Goal: Task Accomplishment & Management: Use online tool/utility

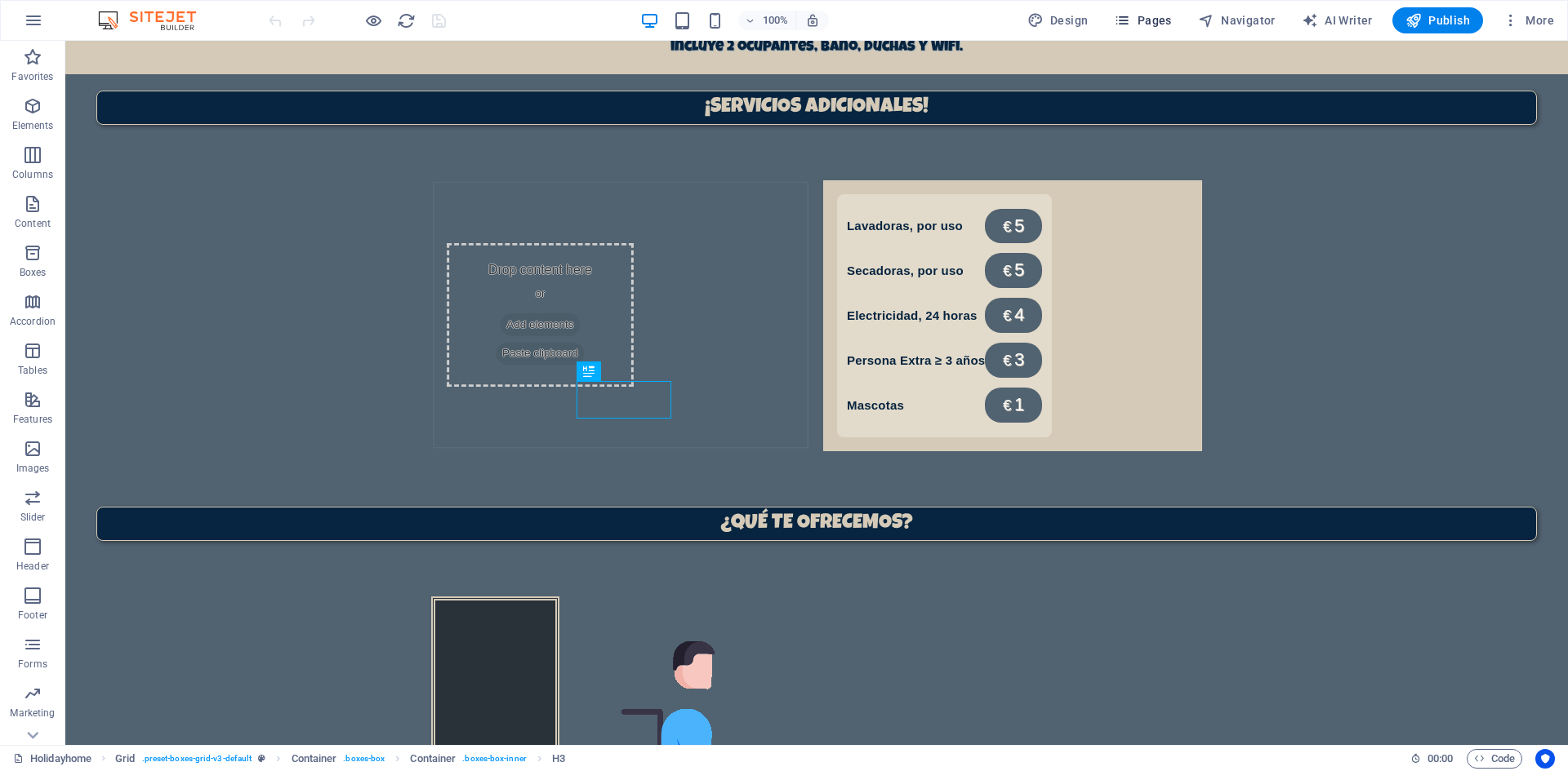
click at [1158, 22] on span "Pages" at bounding box center [1142, 20] width 57 height 16
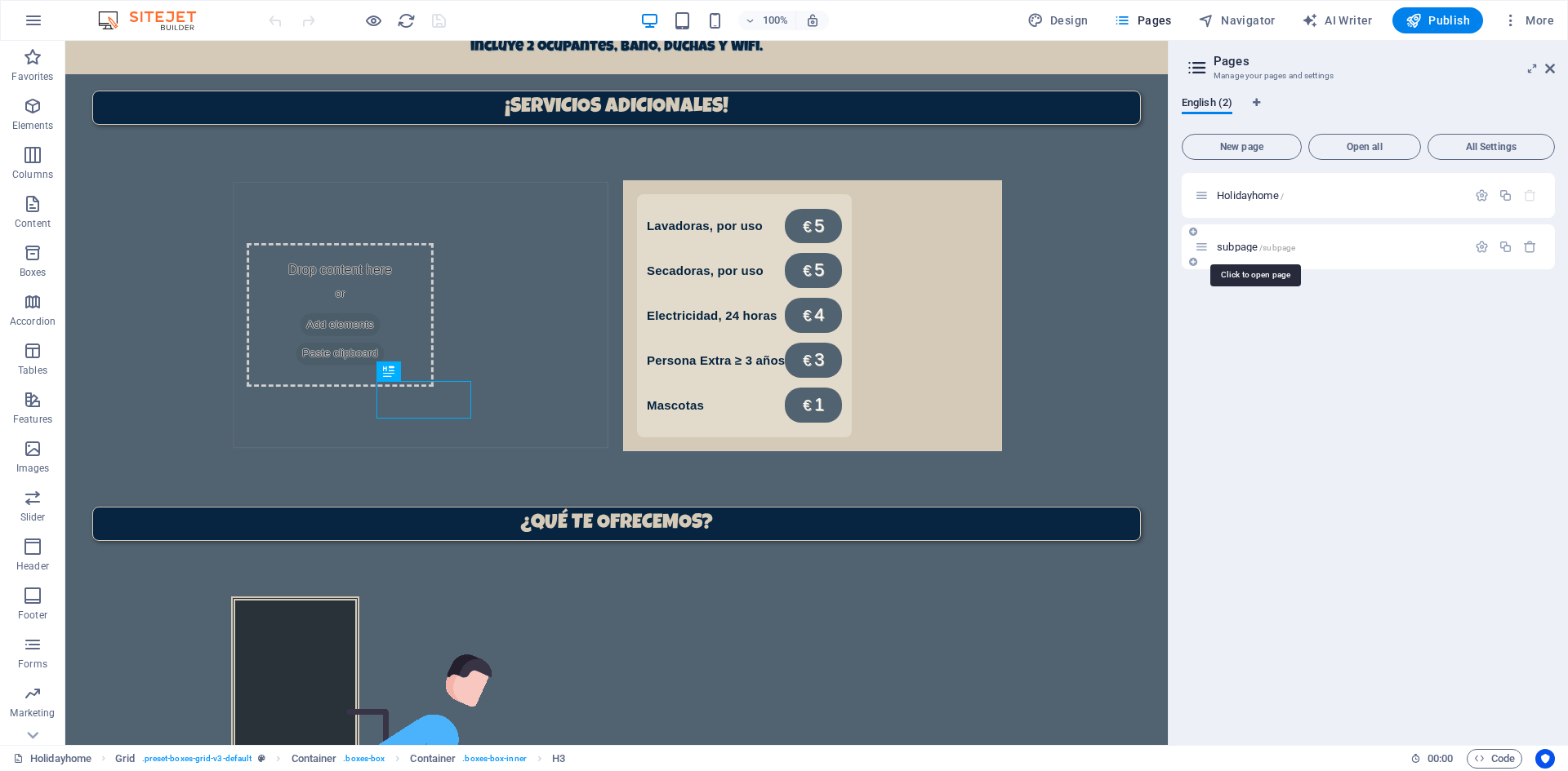
click at [1258, 245] on span "subpage /subpage" at bounding box center [1255, 247] width 79 height 12
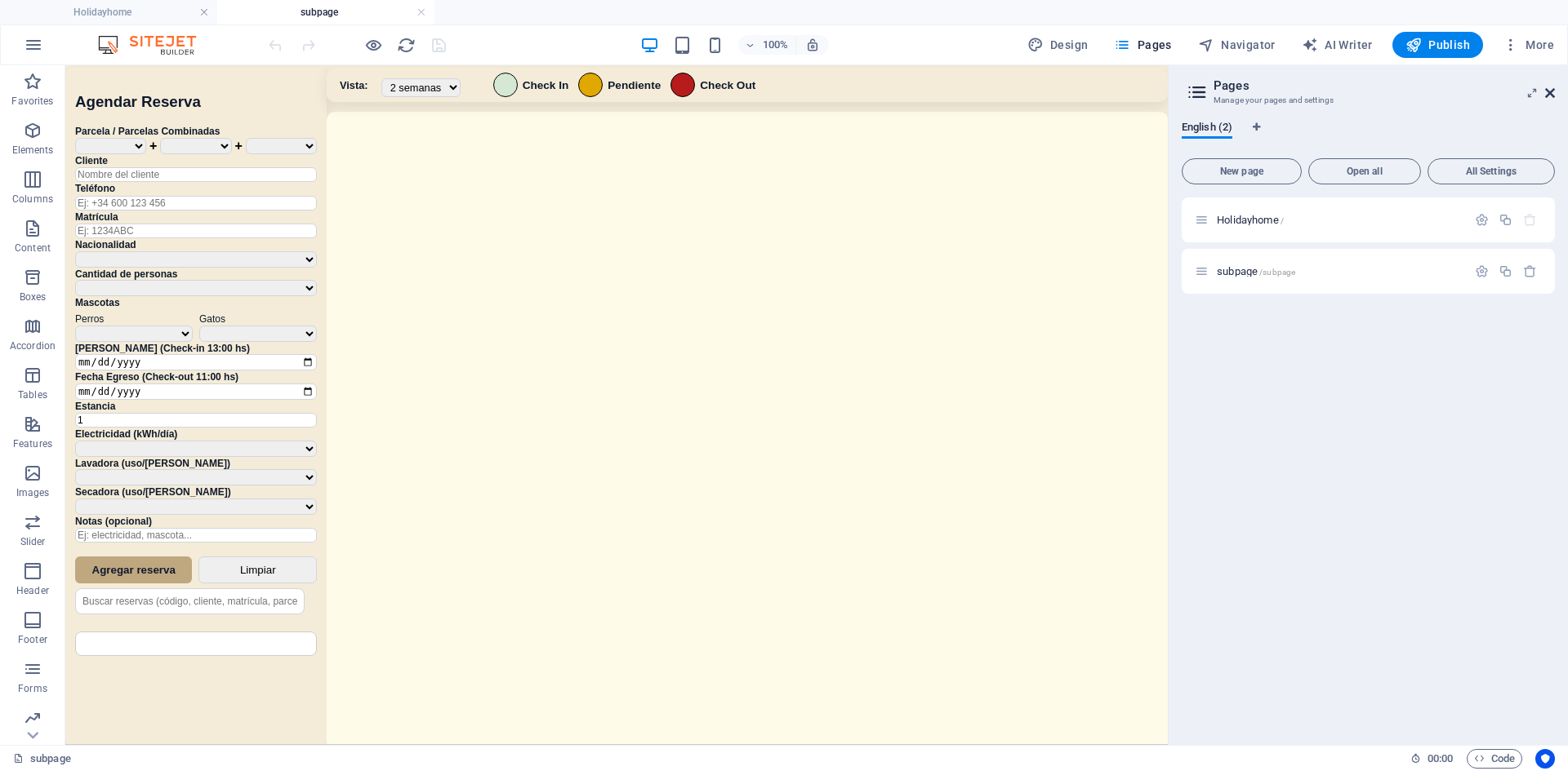
click at [1545, 96] on icon at bounding box center [1549, 92] width 10 height 13
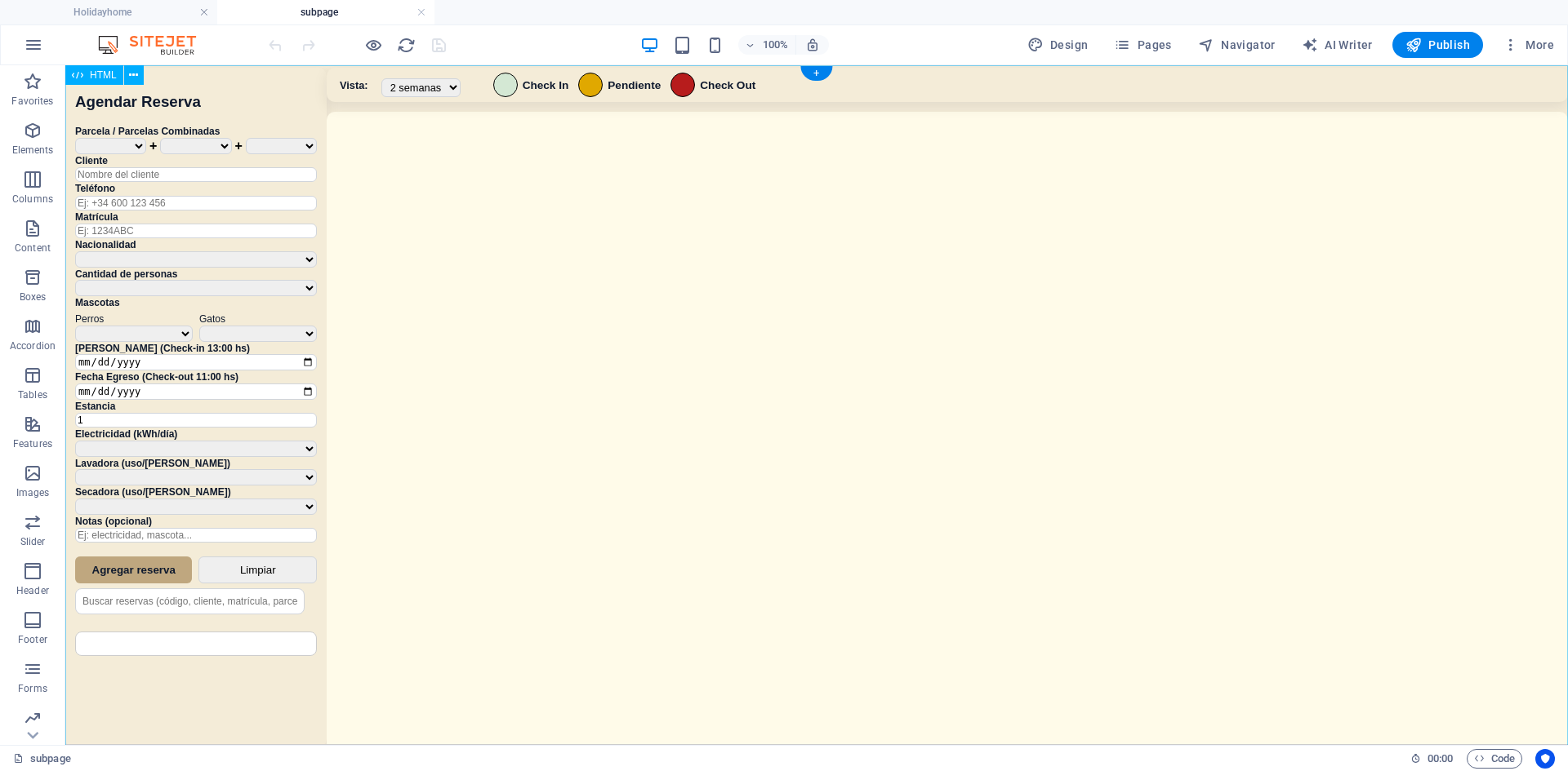
click at [736, 388] on div "Sistema de Reservas — Coveta Área Camper [GEOGRAPHIC_DATA] ¿Estás seguro de que…" at bounding box center [816, 408] width 1502 height 684
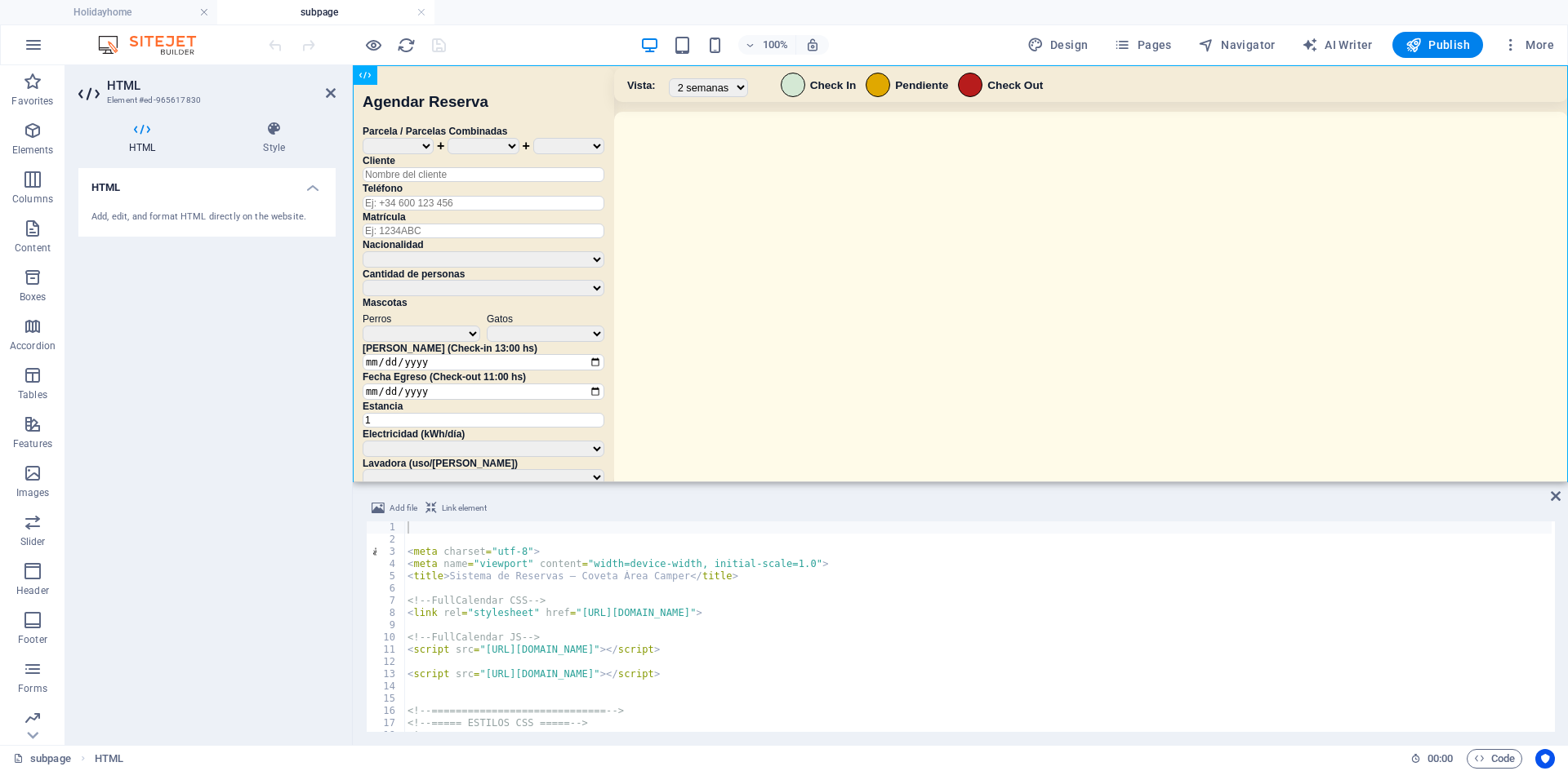
click at [807, 485] on div "Add file Link element 1 2 3 4 5 6 7 8 9 10 11 12 13 14 15 16 17 18 19 < meta ch…" at bounding box center [960, 615] width 1216 height 260
drag, startPoint x: 1163, startPoint y: 549, endPoint x: 787, endPoint y: 197, distance: 515.1
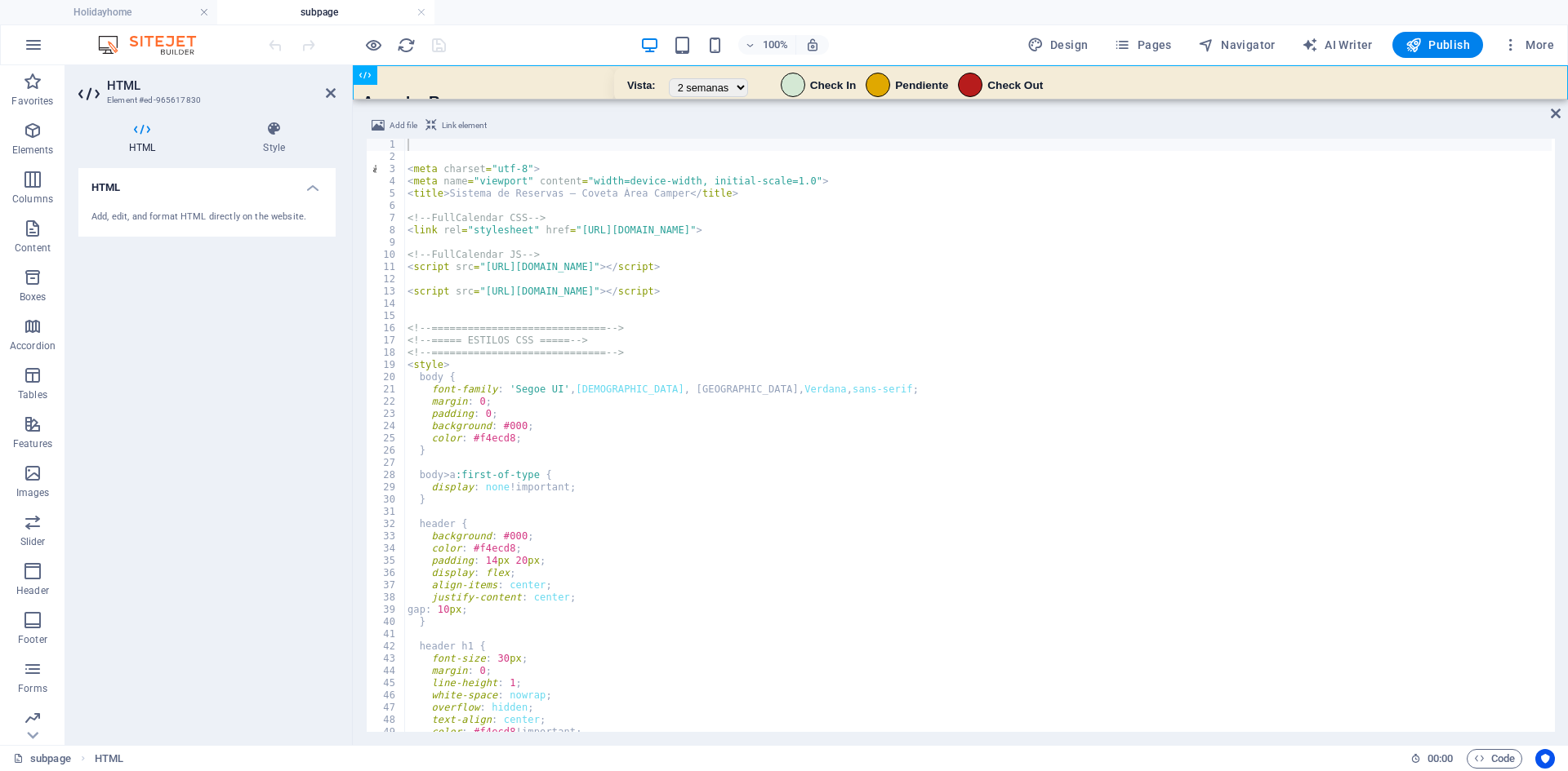
click at [842, 98] on div "HTML" at bounding box center [960, 83] width 1216 height 35
click at [817, 410] on div "< meta charset = "utf-8" > < meta name = "viewport" content = "width=device-wid…" at bounding box center [985, 446] width 1161 height 615
type textarea "padding: 0;"
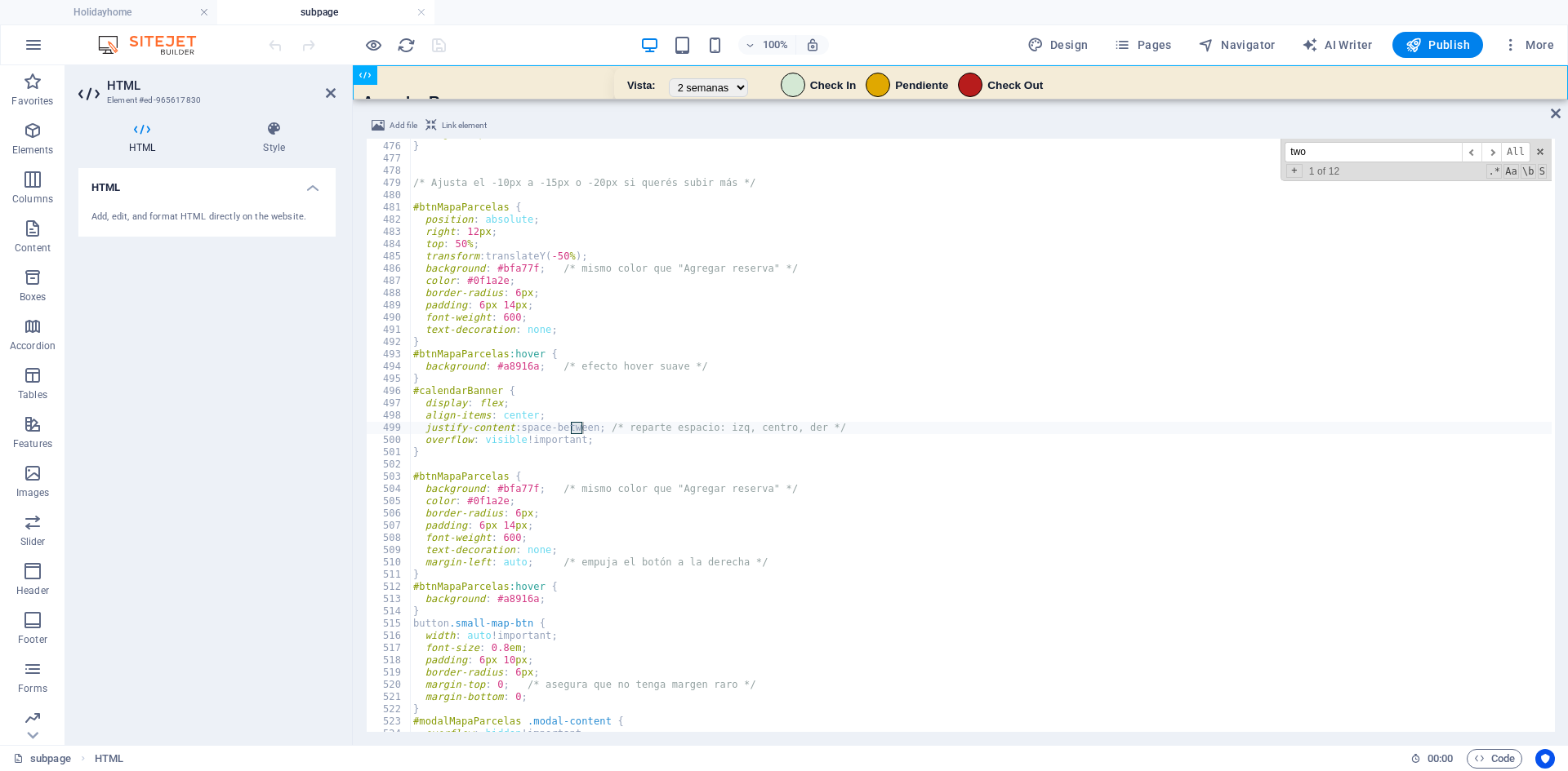
scroll to position [7865, 0]
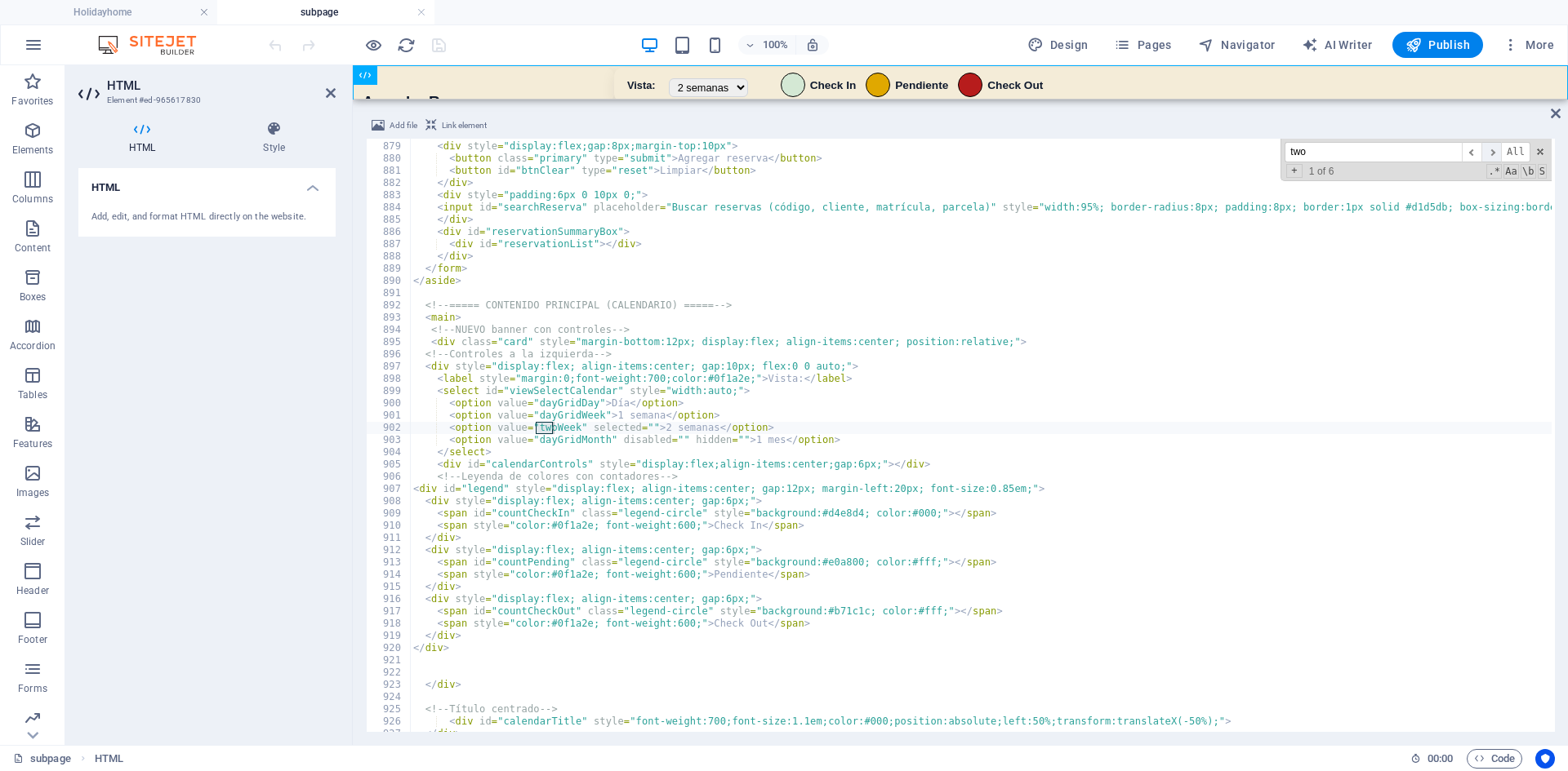
type input "two"
click at [1496, 156] on span "​" at bounding box center [1491, 152] width 20 height 21
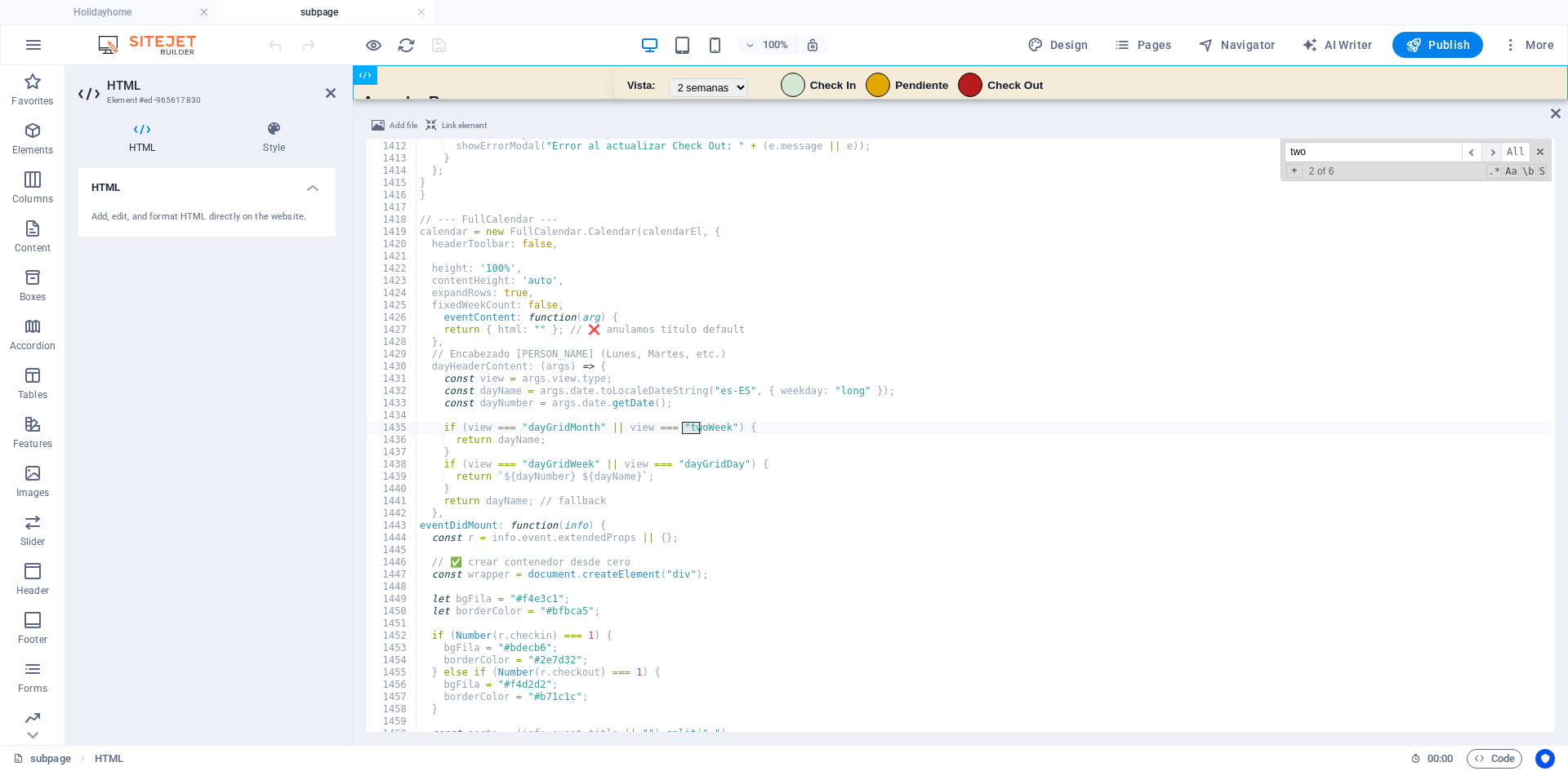
scroll to position [12640, 0]
click at [1496, 156] on span "​" at bounding box center [1491, 152] width 20 height 21
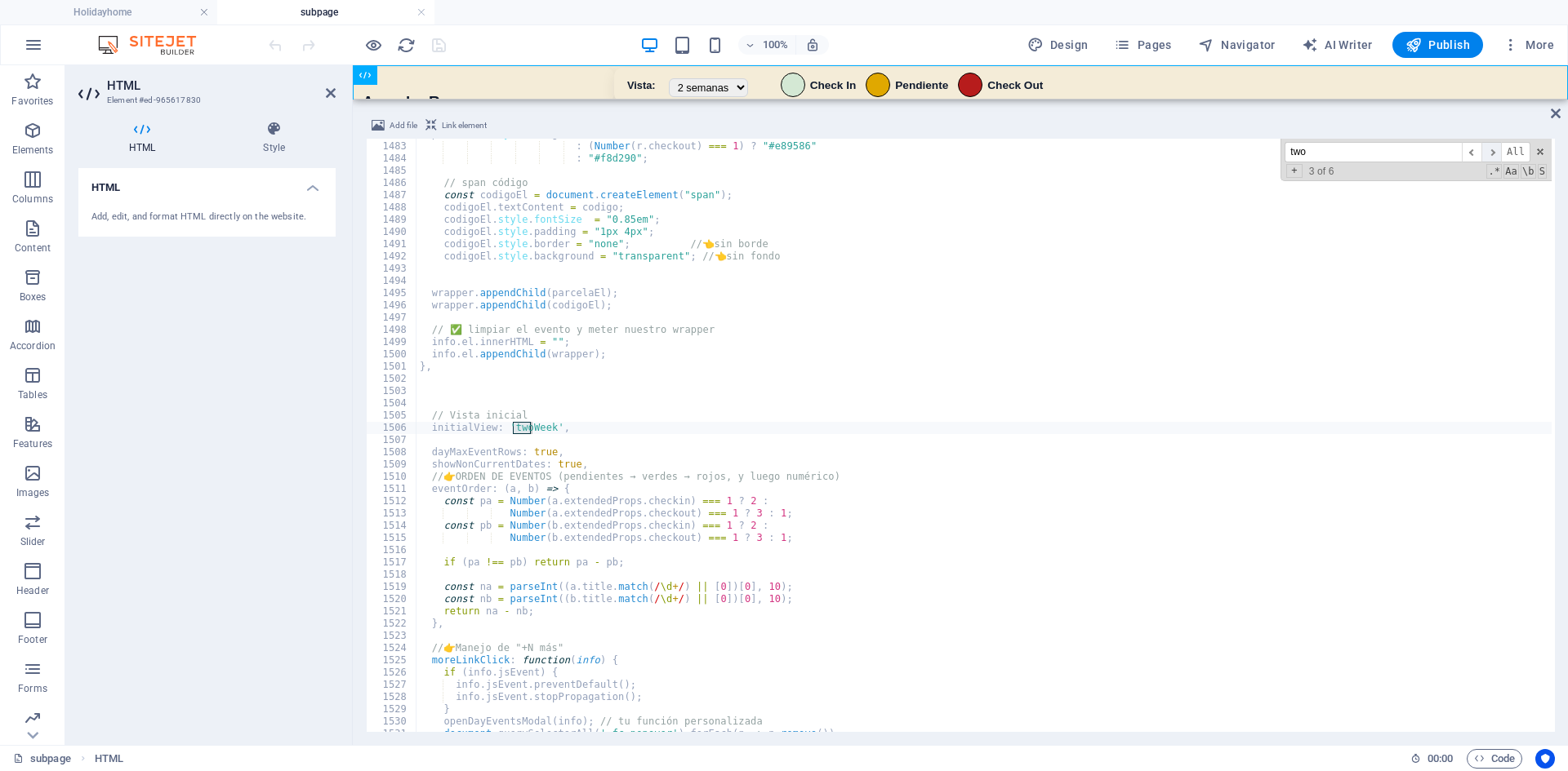
scroll to position [13276, 0]
click at [1470, 153] on span "​" at bounding box center [1471, 152] width 20 height 21
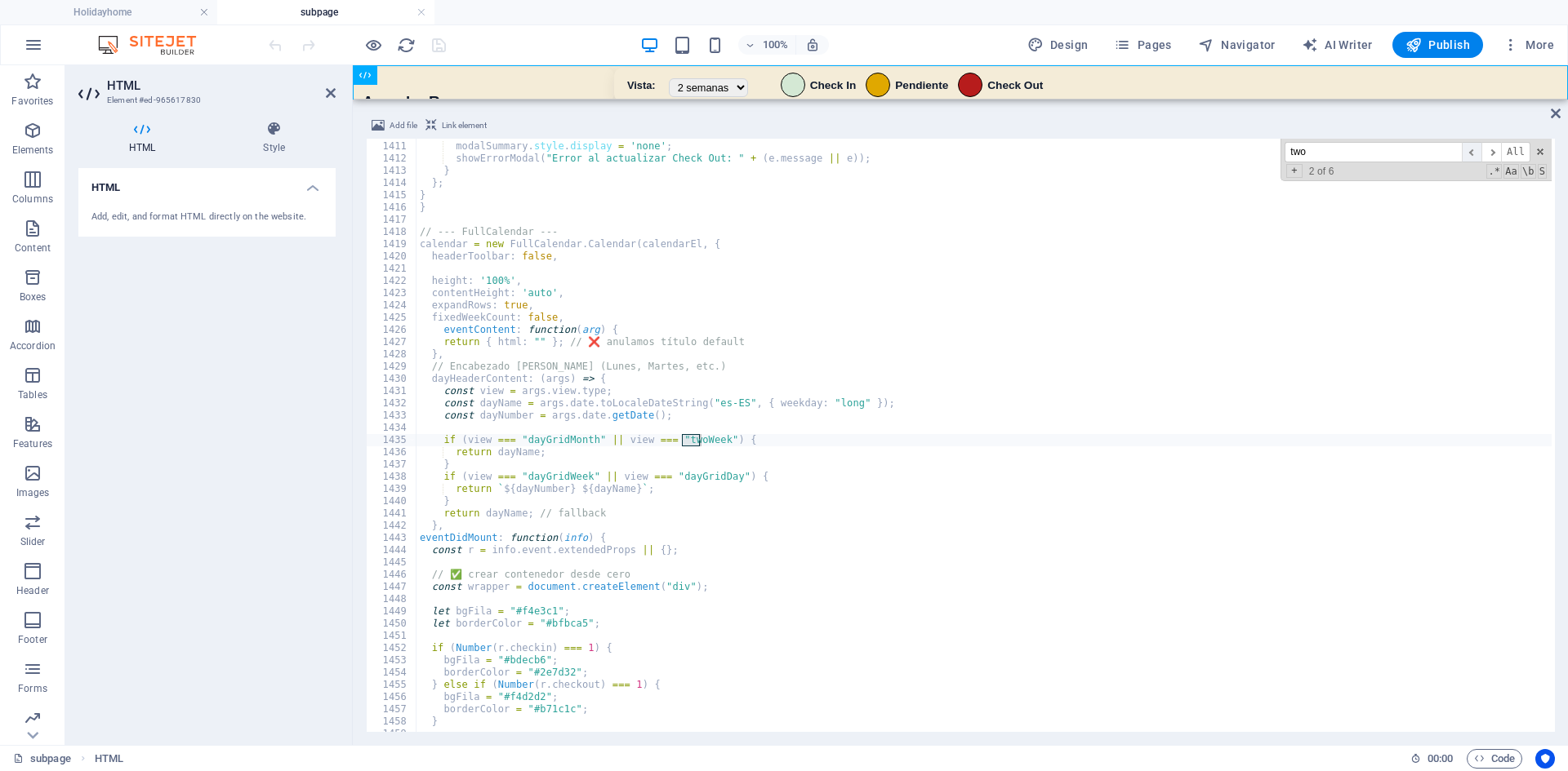
click at [1470, 153] on span "​" at bounding box center [1471, 152] width 20 height 21
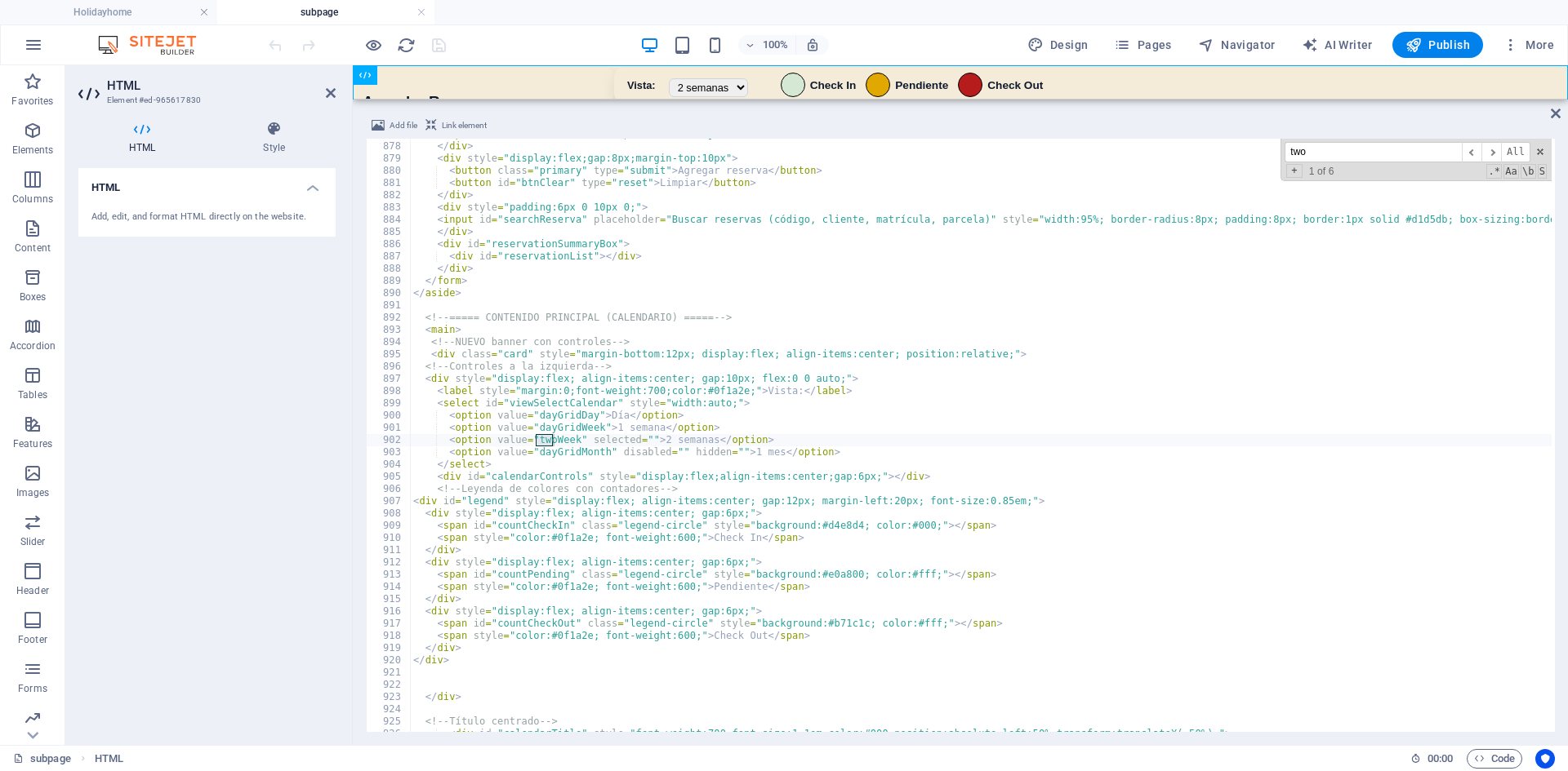
click at [588, 432] on div "< input id = "notes" name = "notas" placeholder = "Ej: electricidad, mascota...…" at bounding box center [991, 435] width 1161 height 615
type textarea "<option value="dayGridWeek">1 semana</option>"
click at [588, 432] on div "< input id = "notes" name = "notas" placeholder = "Ej: electricidad, mascota...…" at bounding box center [991, 435] width 1161 height 615
click at [1498, 151] on span "​" at bounding box center [1491, 152] width 20 height 21
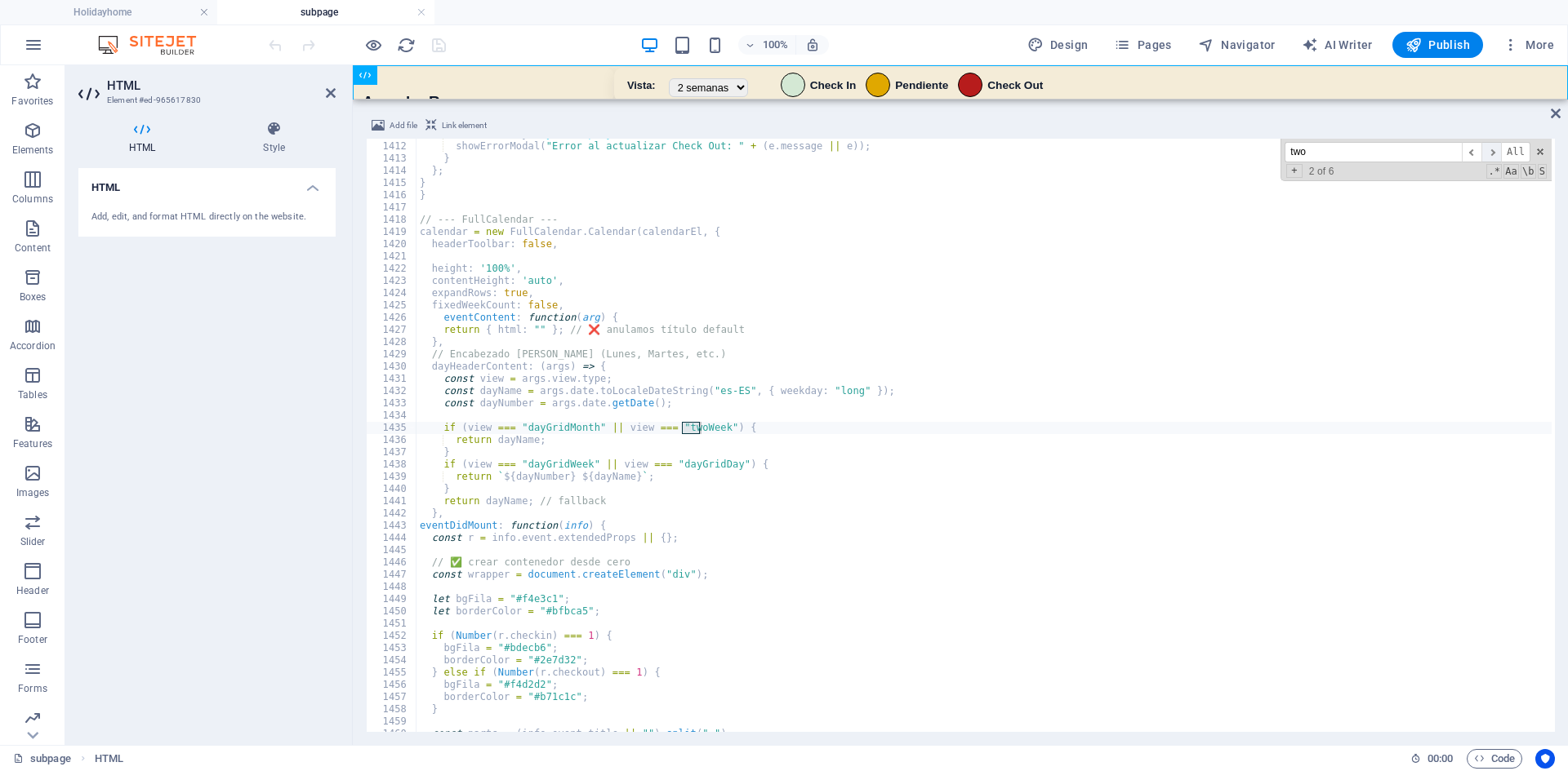
scroll to position [12640, 0]
click at [1492, 154] on span "​" at bounding box center [1491, 152] width 20 height 21
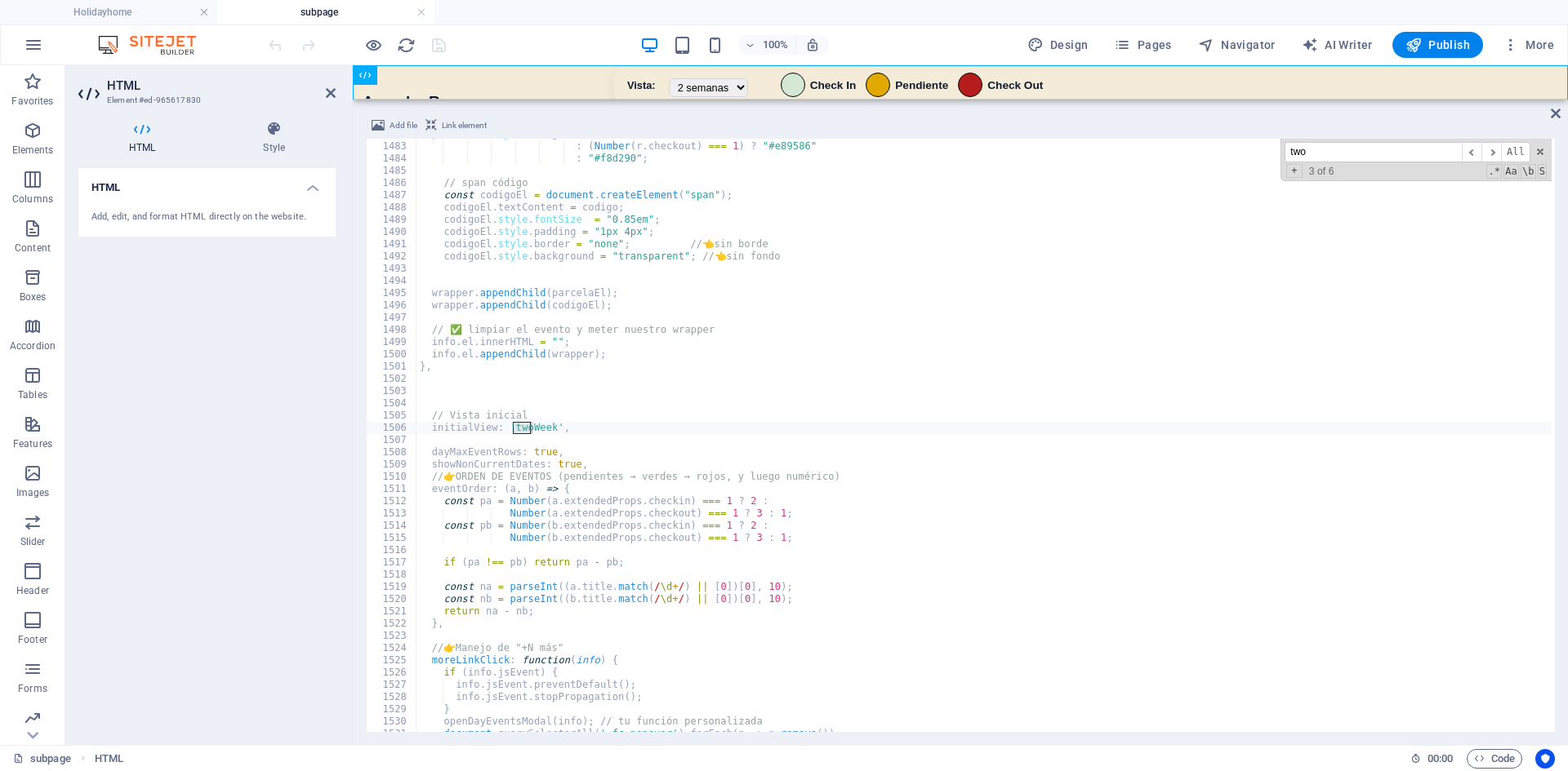
click at [508, 445] on div "parcelaEl . style . background = ( Number ( r . checkin ) === 1 ) ? "#c8e6c9" :…" at bounding box center [997, 435] width 1161 height 615
click at [526, 429] on div "parcelaEl . style . background = ( Number ( r . checkin ) === 1 ) ? "#c8e6c9" :…" at bounding box center [997, 435] width 1161 height 615
paste textarea "dayGrid"
type textarea "initialView: 'dayGridWeek',"
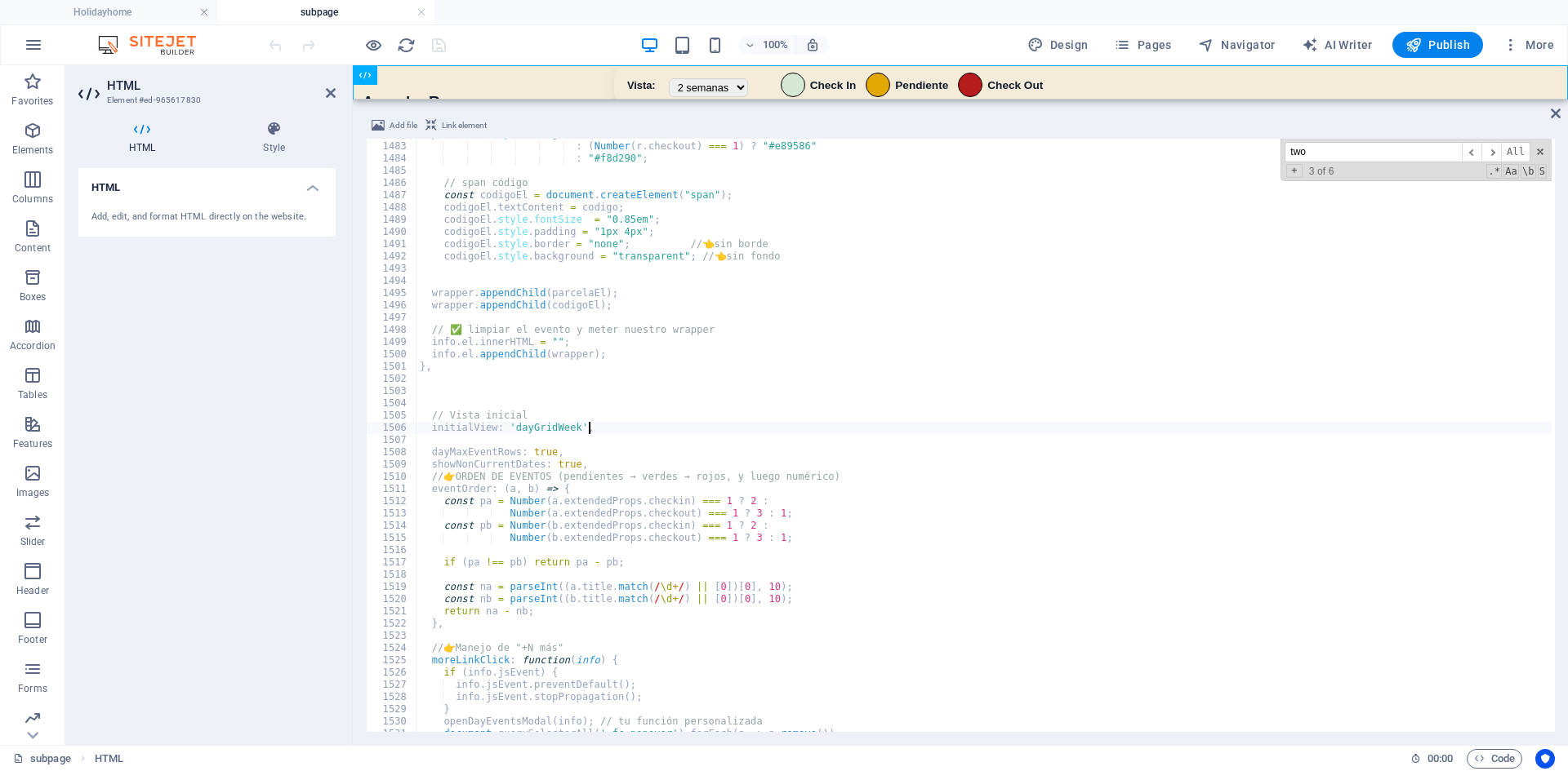
click at [704, 433] on div "parcelaEl . style . background = ( Number ( r . checkin ) === 1 ) ? "#c8e6c9" :…" at bounding box center [997, 435] width 1161 height 615
click at [1499, 149] on span "​" at bounding box center [1491, 152] width 20 height 21
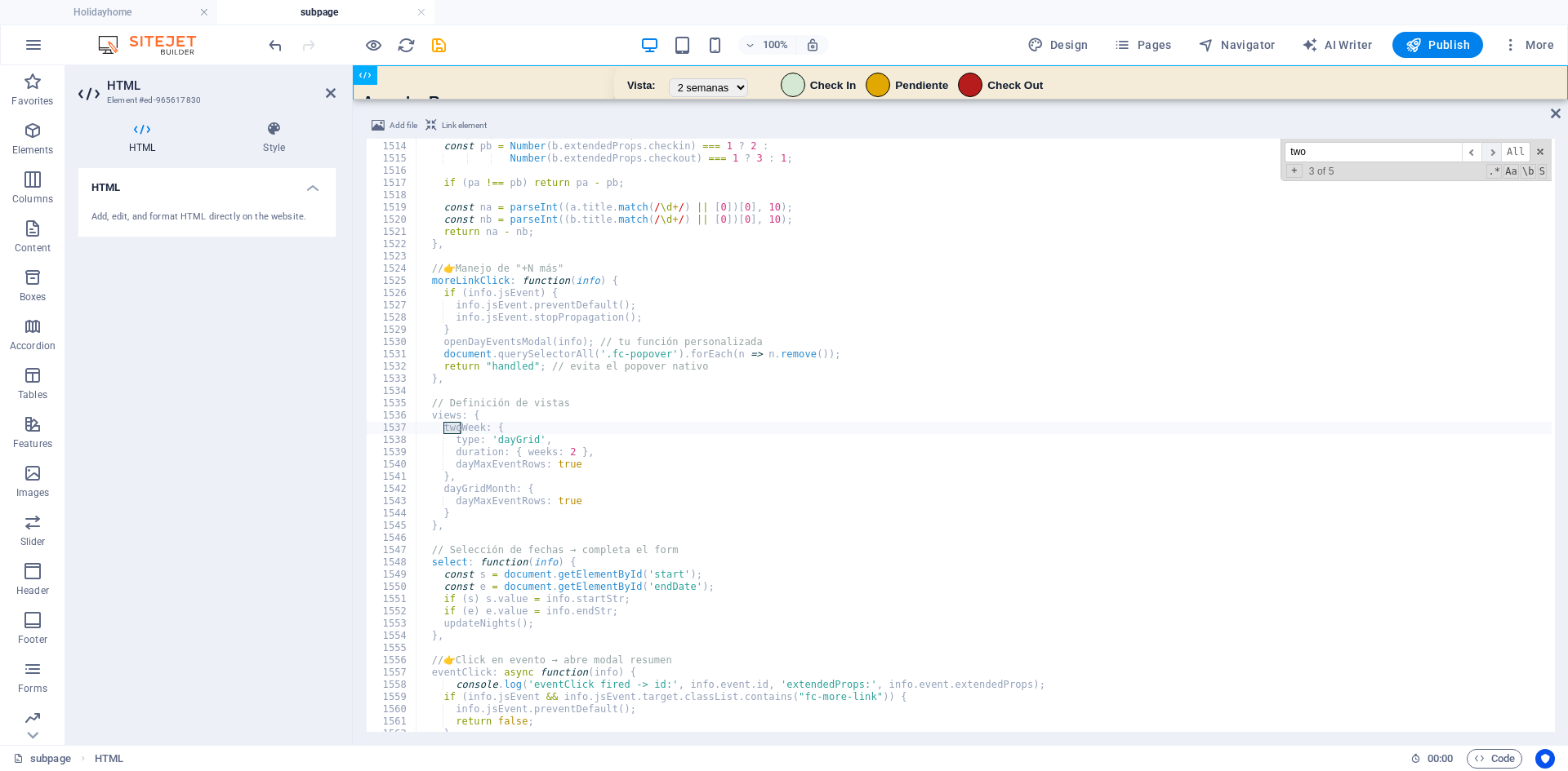
scroll to position [13553, 0]
click at [442, 47] on icon "save" at bounding box center [439, 46] width 19 height 19
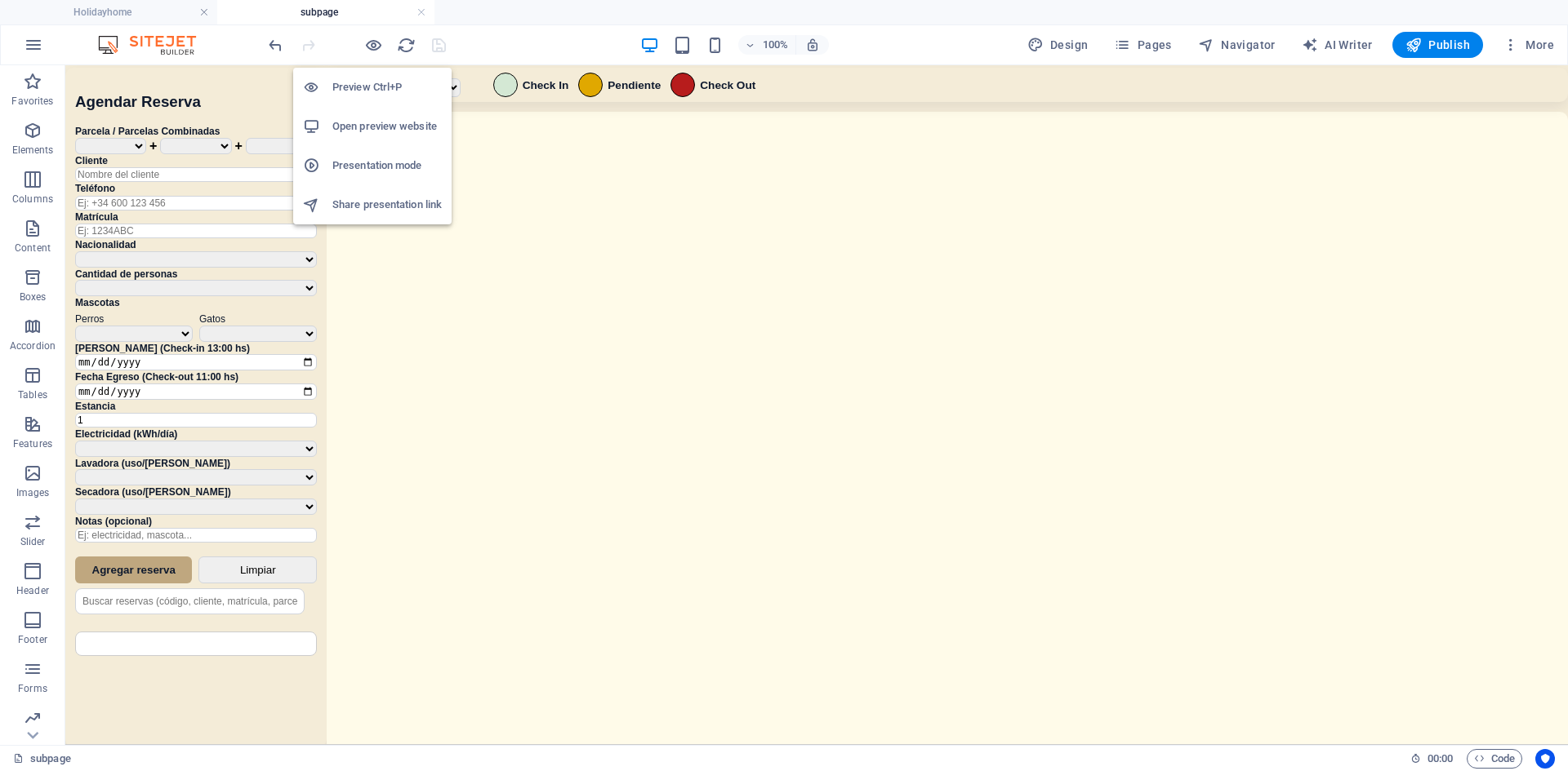
click at [392, 122] on h6 "Open preview website" at bounding box center [387, 126] width 110 height 20
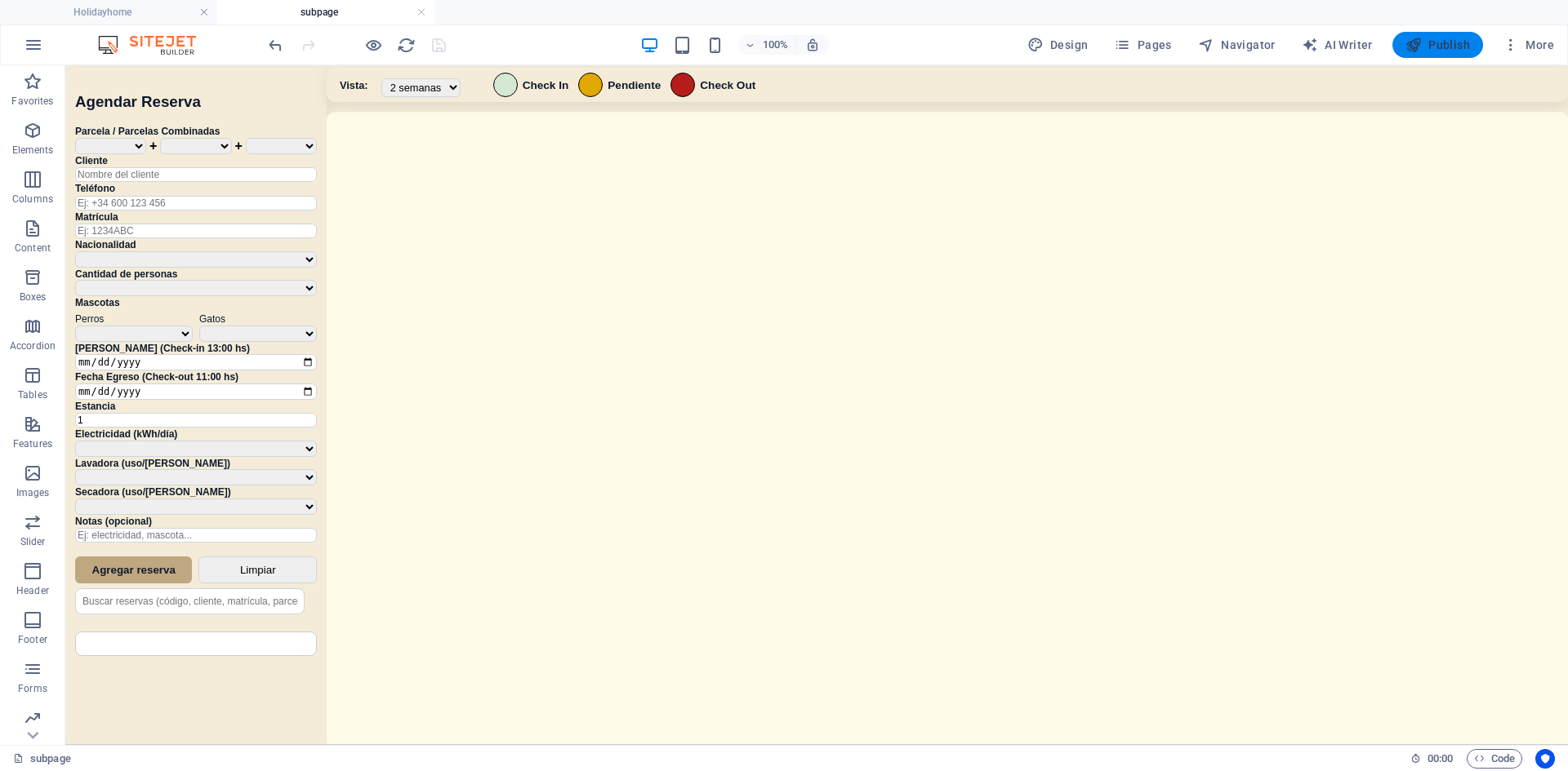
click at [1420, 42] on icon "button" at bounding box center [1413, 45] width 16 height 16
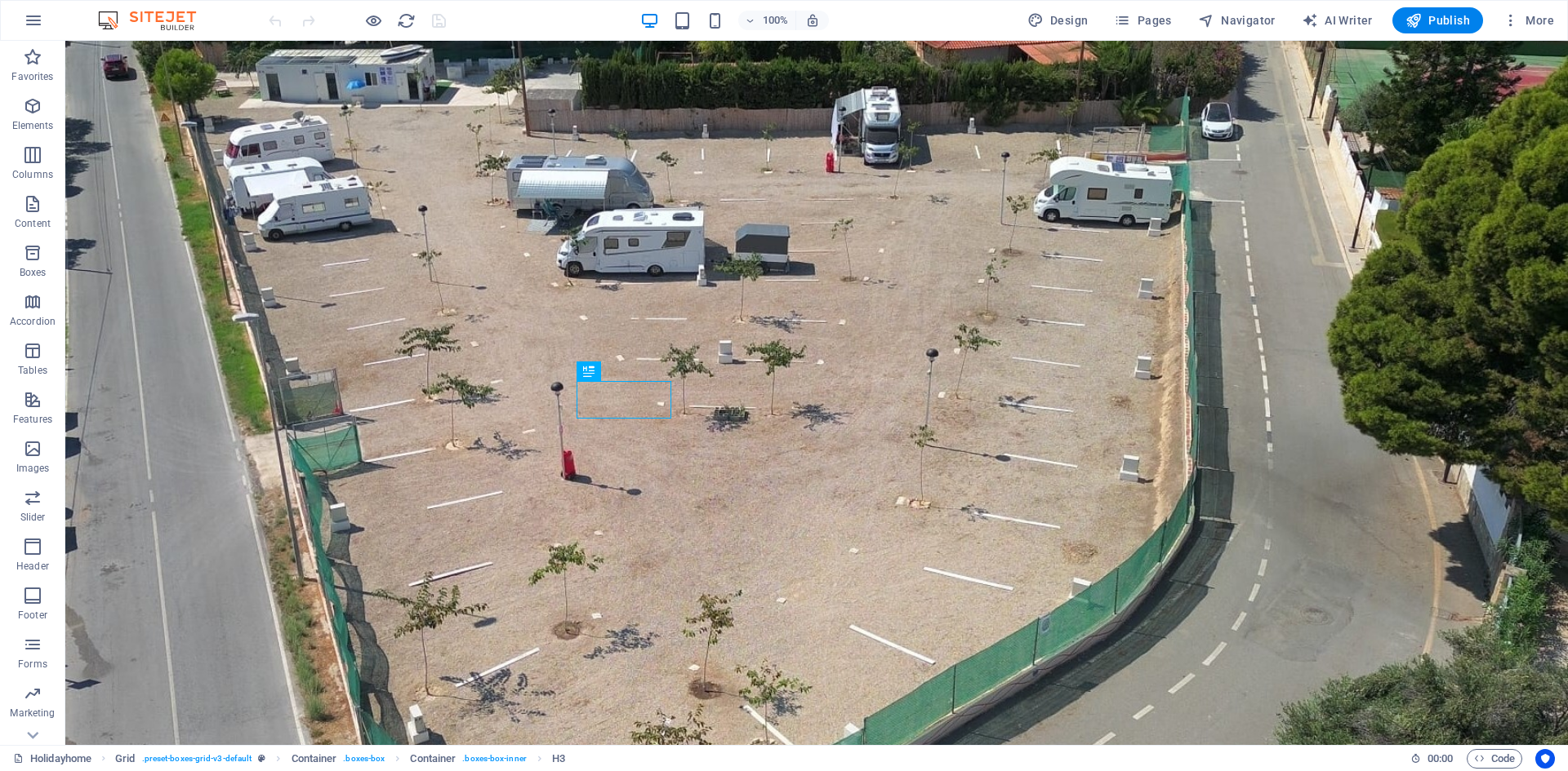
scroll to position [1123, 0]
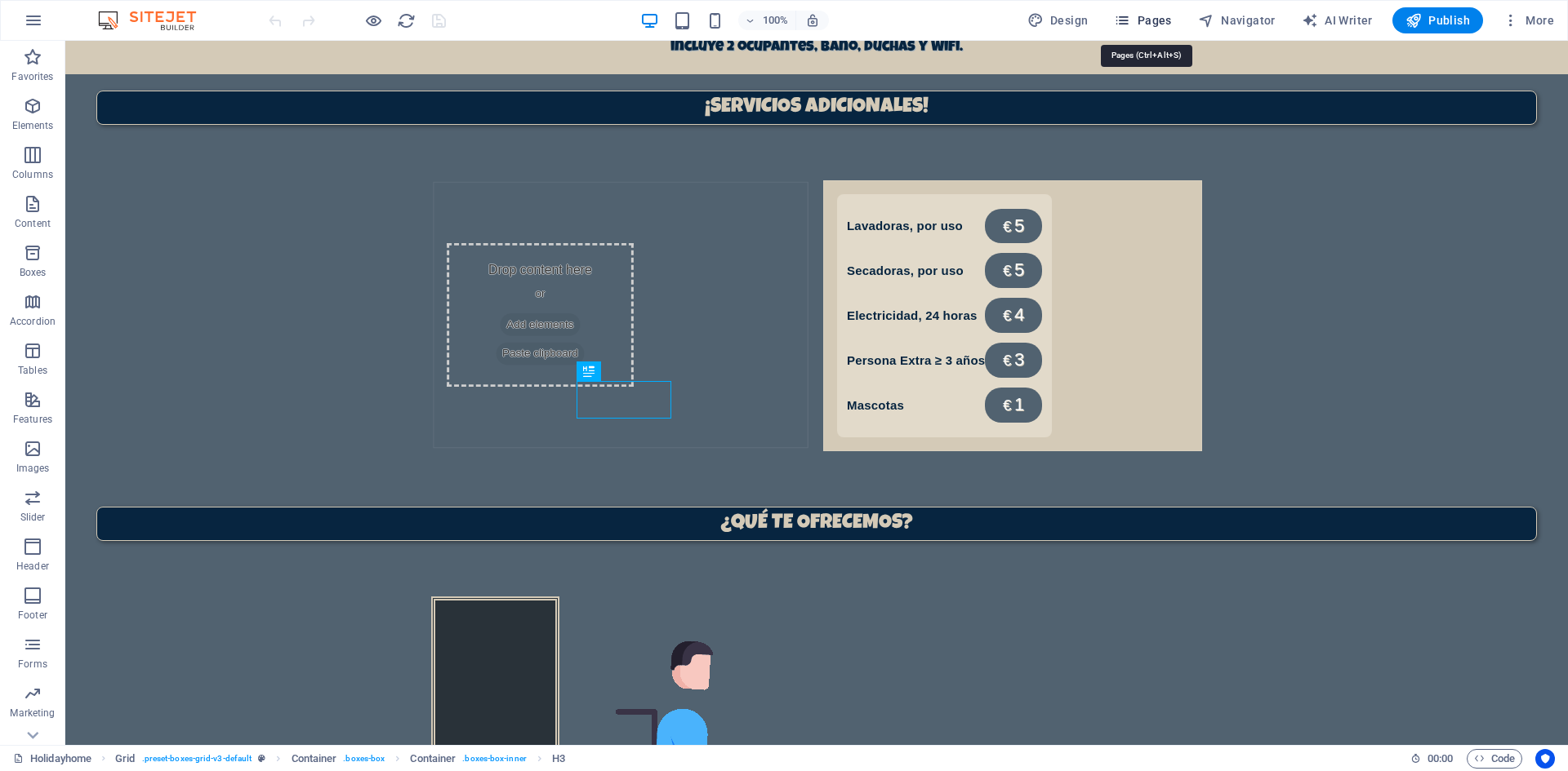
click at [1167, 28] on span "Pages" at bounding box center [1142, 20] width 57 height 16
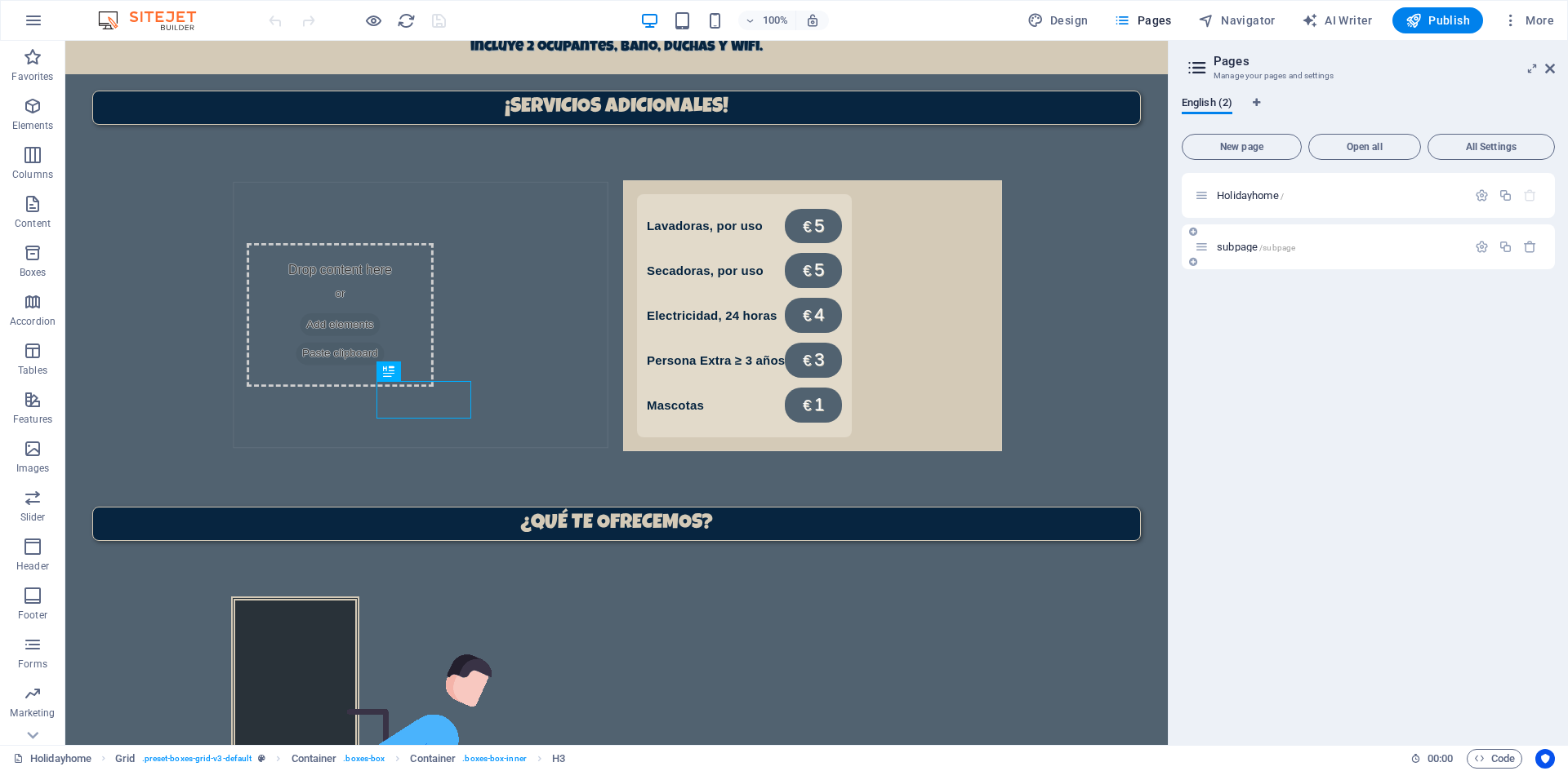
click at [1258, 256] on div "subpage /subpage" at bounding box center [1368, 247] width 373 height 45
click at [1262, 245] on span "/subpage" at bounding box center [1278, 248] width 36 height 9
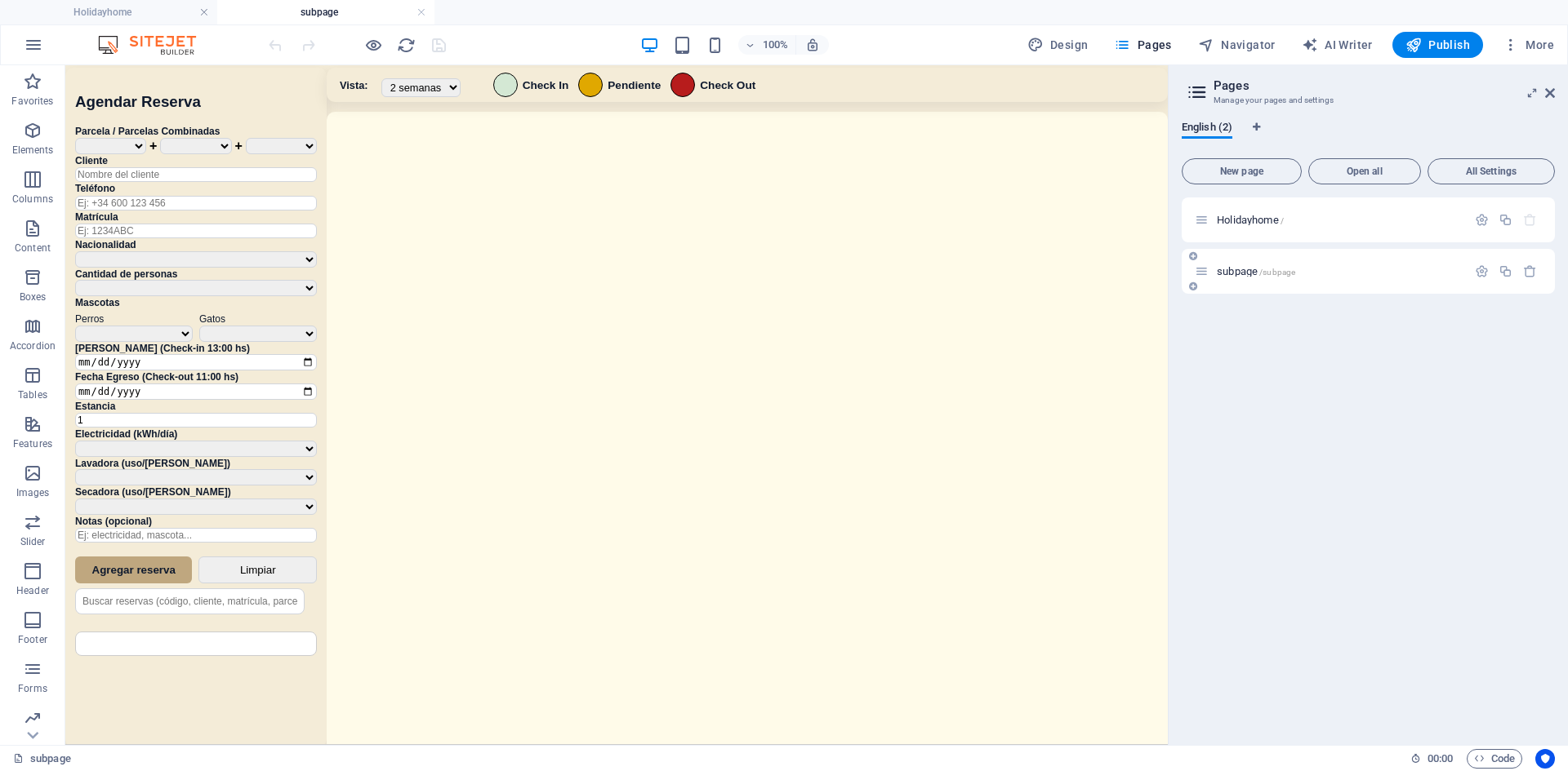
scroll to position [0, 0]
click at [1560, 92] on aside "Pages Manage your pages and settings English (2) New page Open all All Settings…" at bounding box center [1368, 405] width 400 height 679
drag, startPoint x: 1552, startPoint y: 94, endPoint x: 1114, endPoint y: 192, distance: 448.8
click at [1552, 94] on icon at bounding box center [1549, 92] width 10 height 13
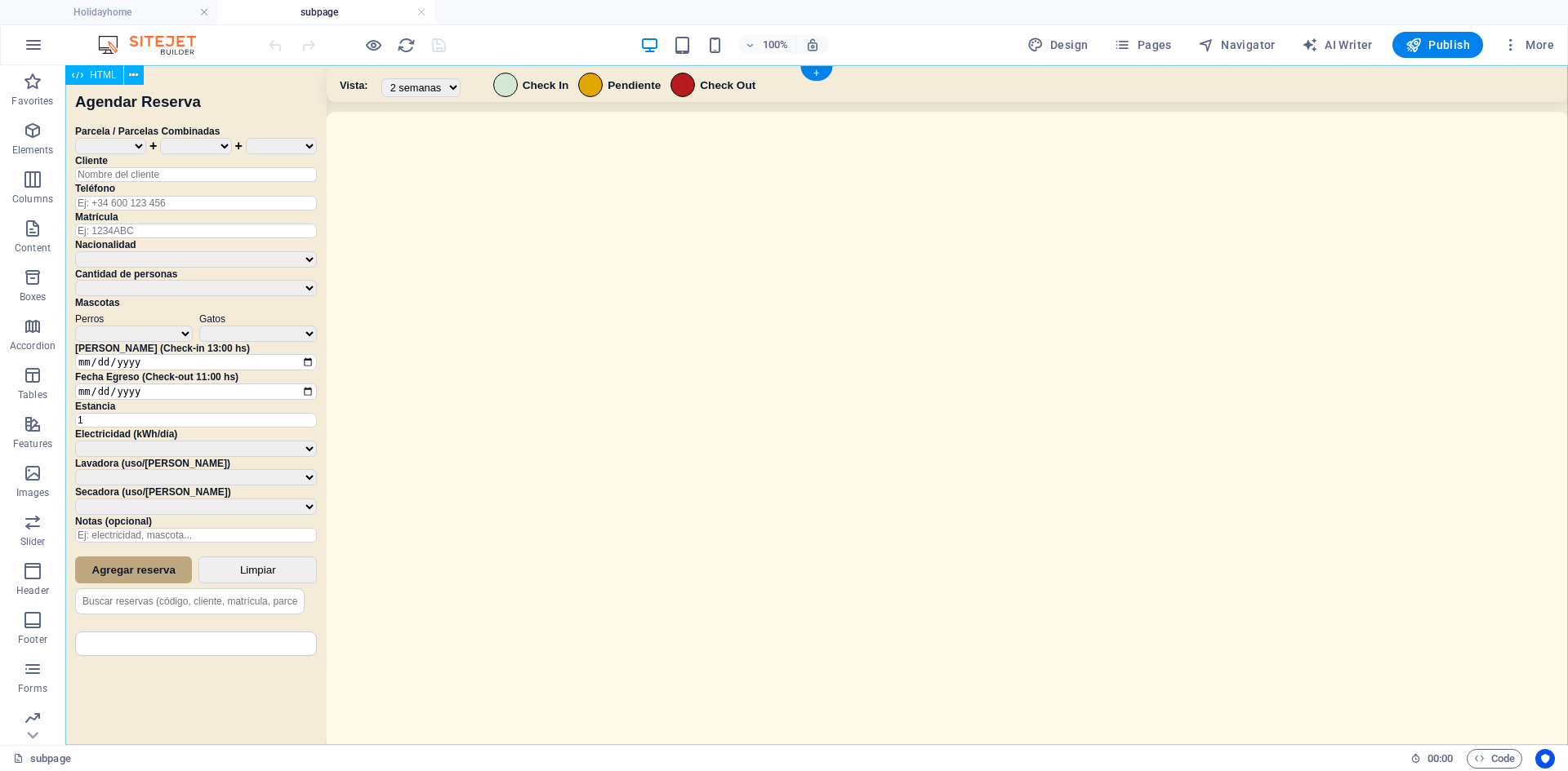
click at [1175, 261] on div "Sistema de Reservas — Coveta Área Camper [GEOGRAPHIC_DATA] ¿Estás seguro de que…" at bounding box center [816, 408] width 1502 height 684
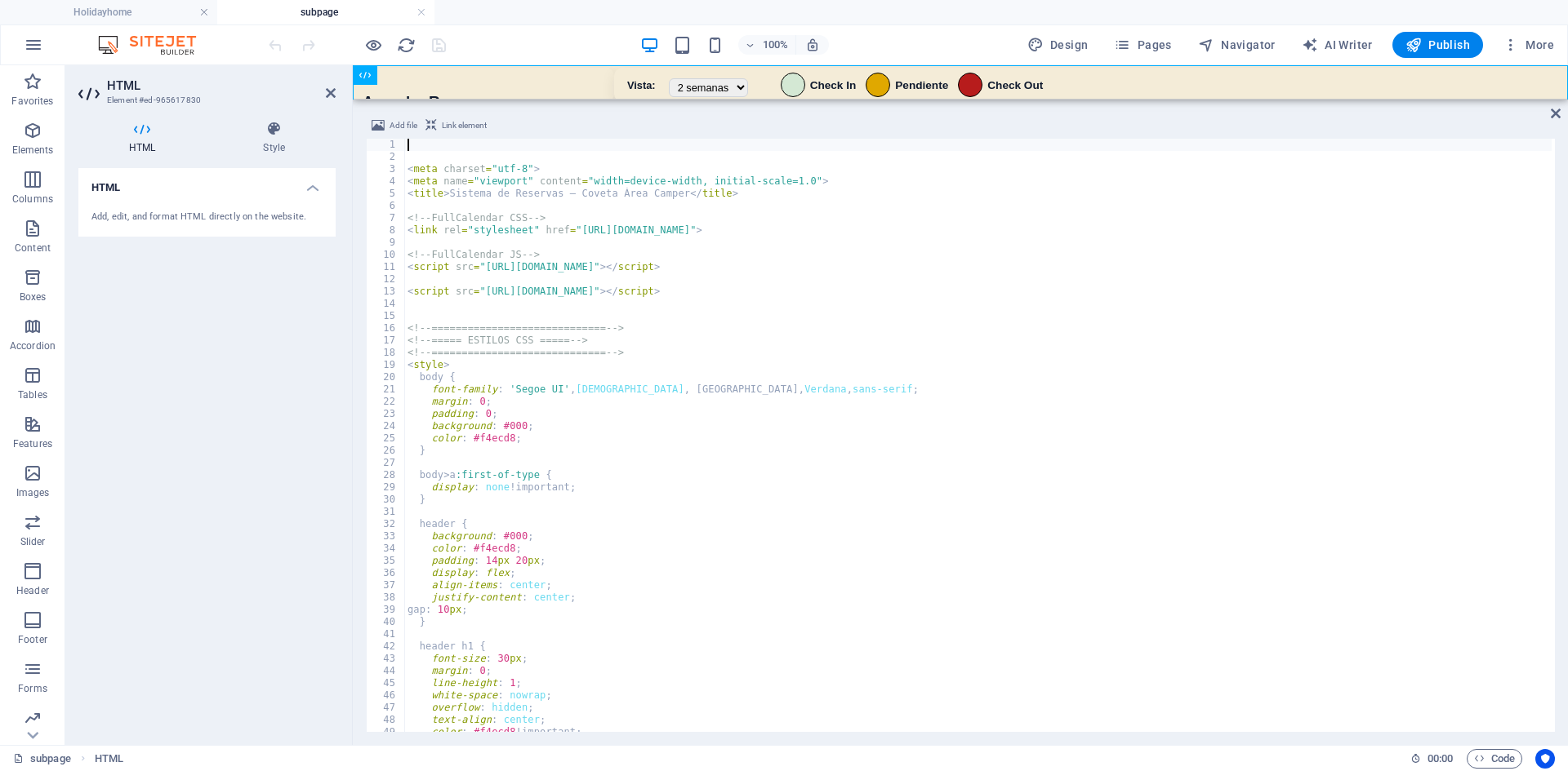
click at [1017, 525] on div "< meta charset = "utf-8" > < meta name = "viewport" content = "width=device-wid…" at bounding box center [985, 446] width 1161 height 615
type textarea "header {"
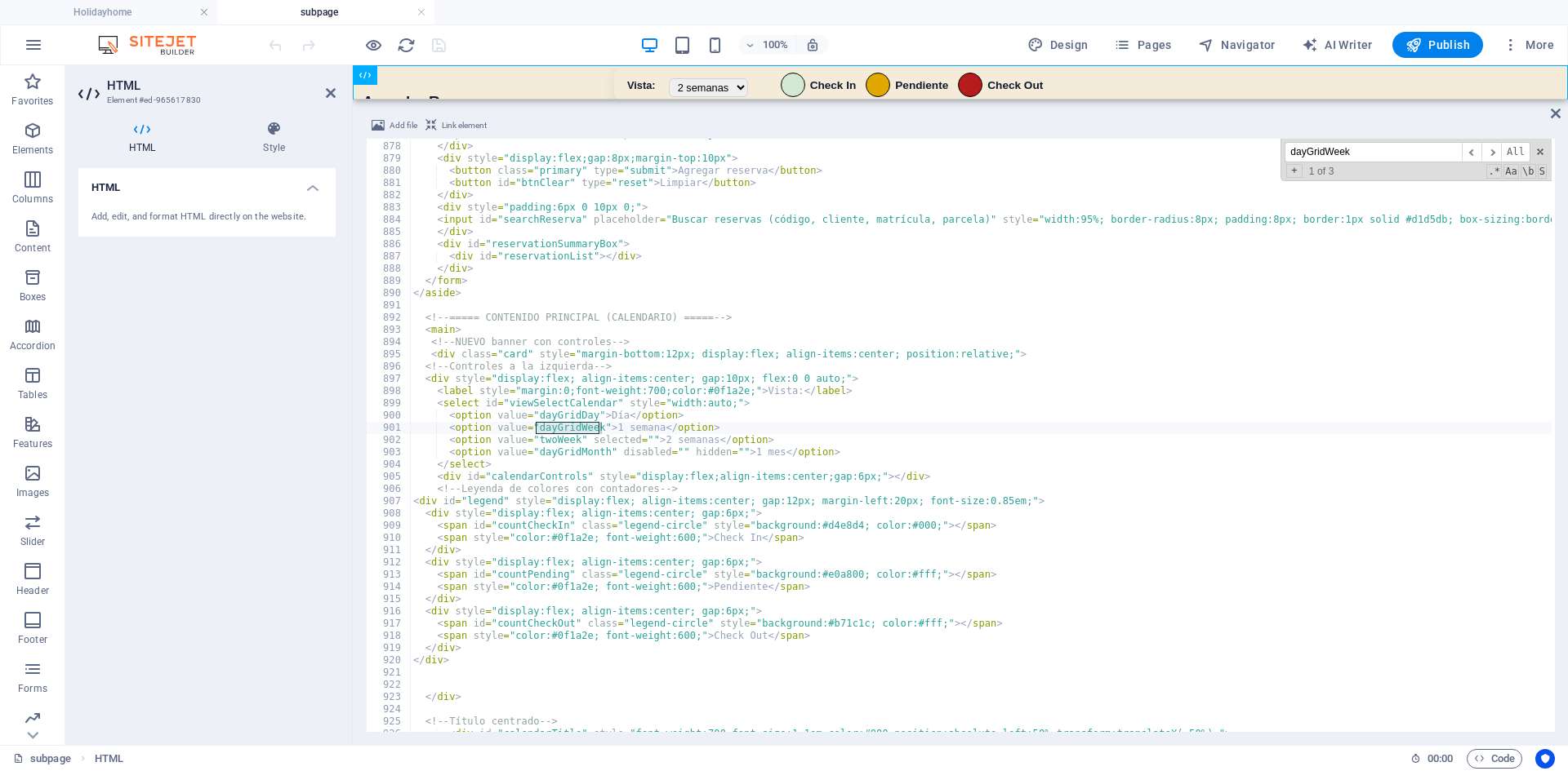
scroll to position [7856, 0]
type input "dayGridWeek"
click at [619, 442] on div "< input id = "notes" name = "notas" placeholder = "Ej: electricidad, mascota...…" at bounding box center [991, 435] width 1161 height 615
click at [604, 427] on div "< input id = "notes" name = "notas" placeholder = "Ej: electricidad, mascota...…" at bounding box center [991, 435] width 1161 height 615
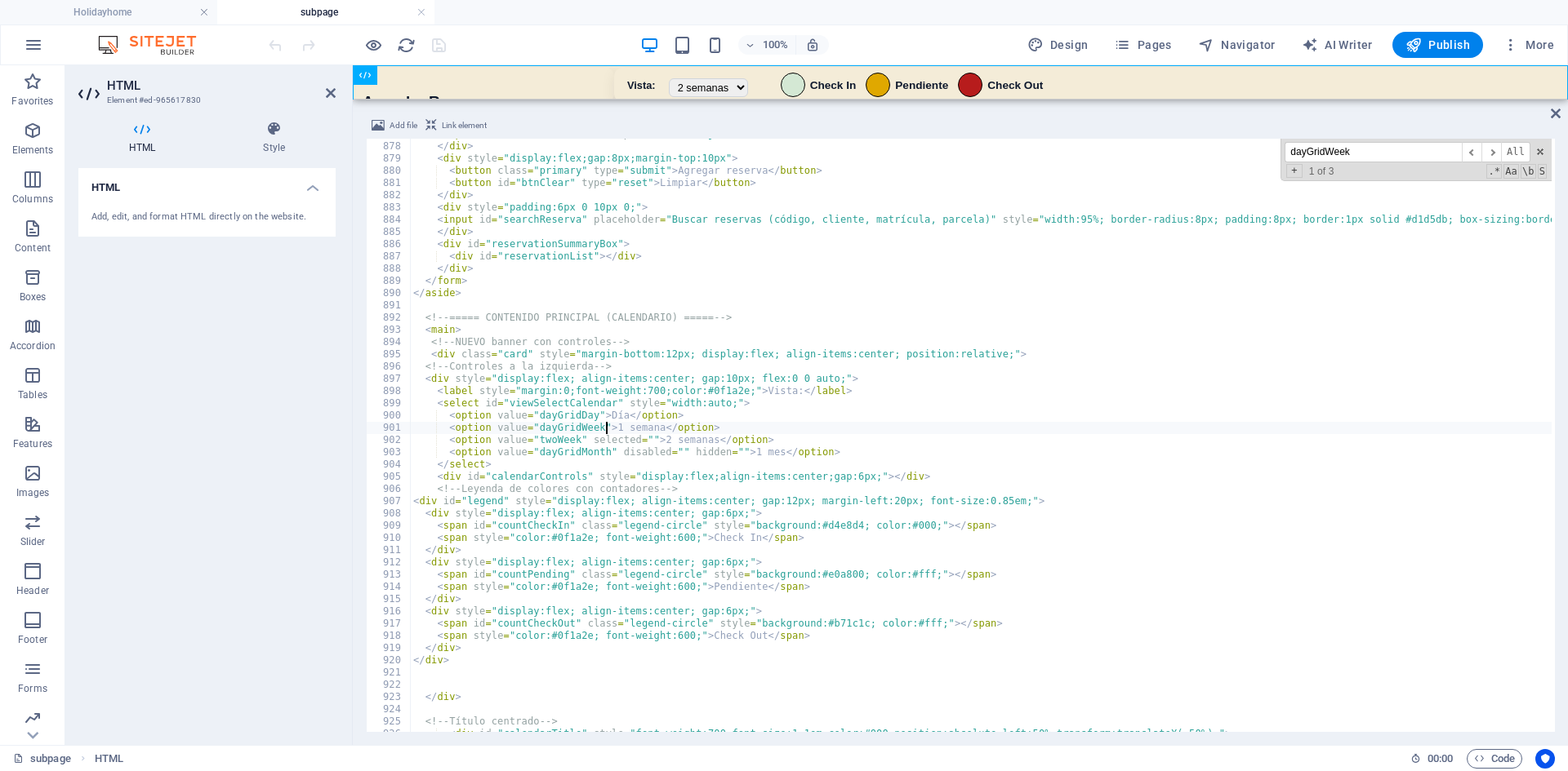
scroll to position [0, 28]
paste textarea "selected"
type textarea "<option value="dayGridWeek" selected>1 semana</option>"
select select "twoWeek"
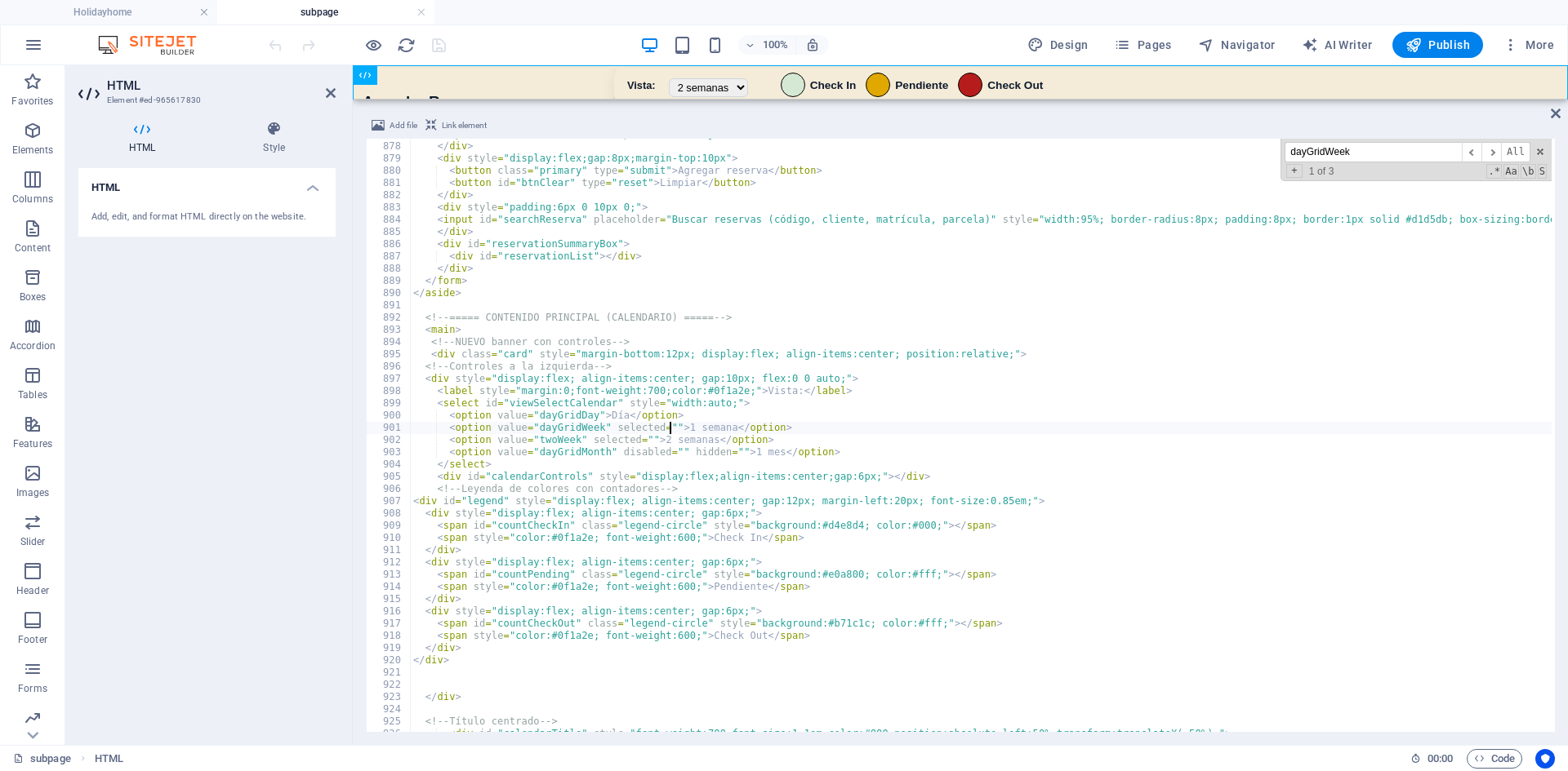
type textarea "<option value="dayGridWeek" selected="">1 semana</option>"
select select "twoWeek"
click at [629, 433] on div "< input id = "notes" name = "notas" placeholder = "Ej: electricidad, mascota...…" at bounding box center [991, 435] width 1161 height 615
drag, startPoint x: 652, startPoint y: 439, endPoint x: 662, endPoint y: 443, distance: 10.8
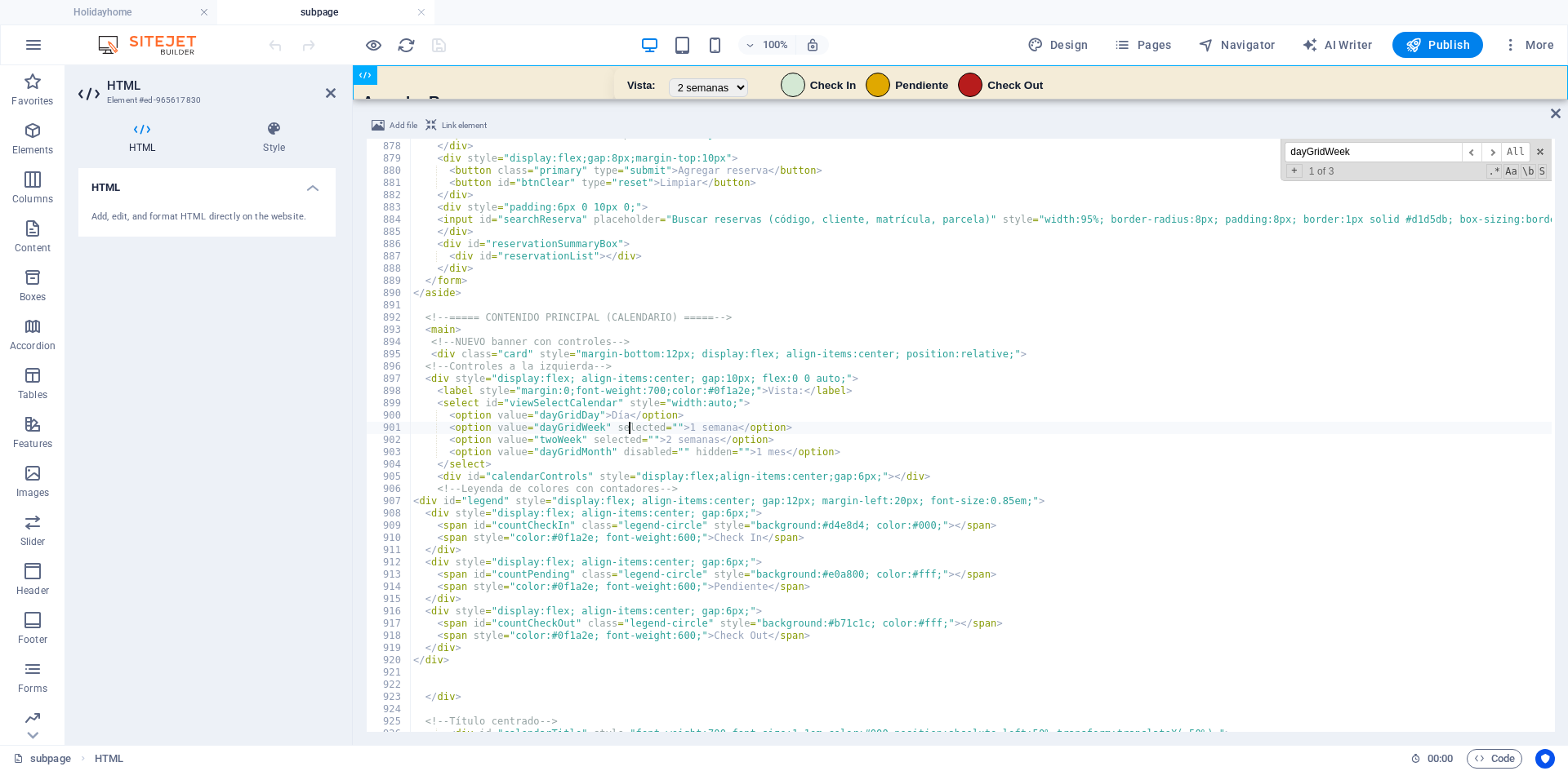
click at [652, 440] on div "< input id = "notes" name = "notas" placeholder = "Ej: electricidad, mascota...…" at bounding box center [991, 435] width 1161 height 615
type textarea "<option value="twoWeek" selecte>2 semanas</option>"
select select "twoWeek"
type textarea "<option value="twoWeek" >2 semanas</option>"
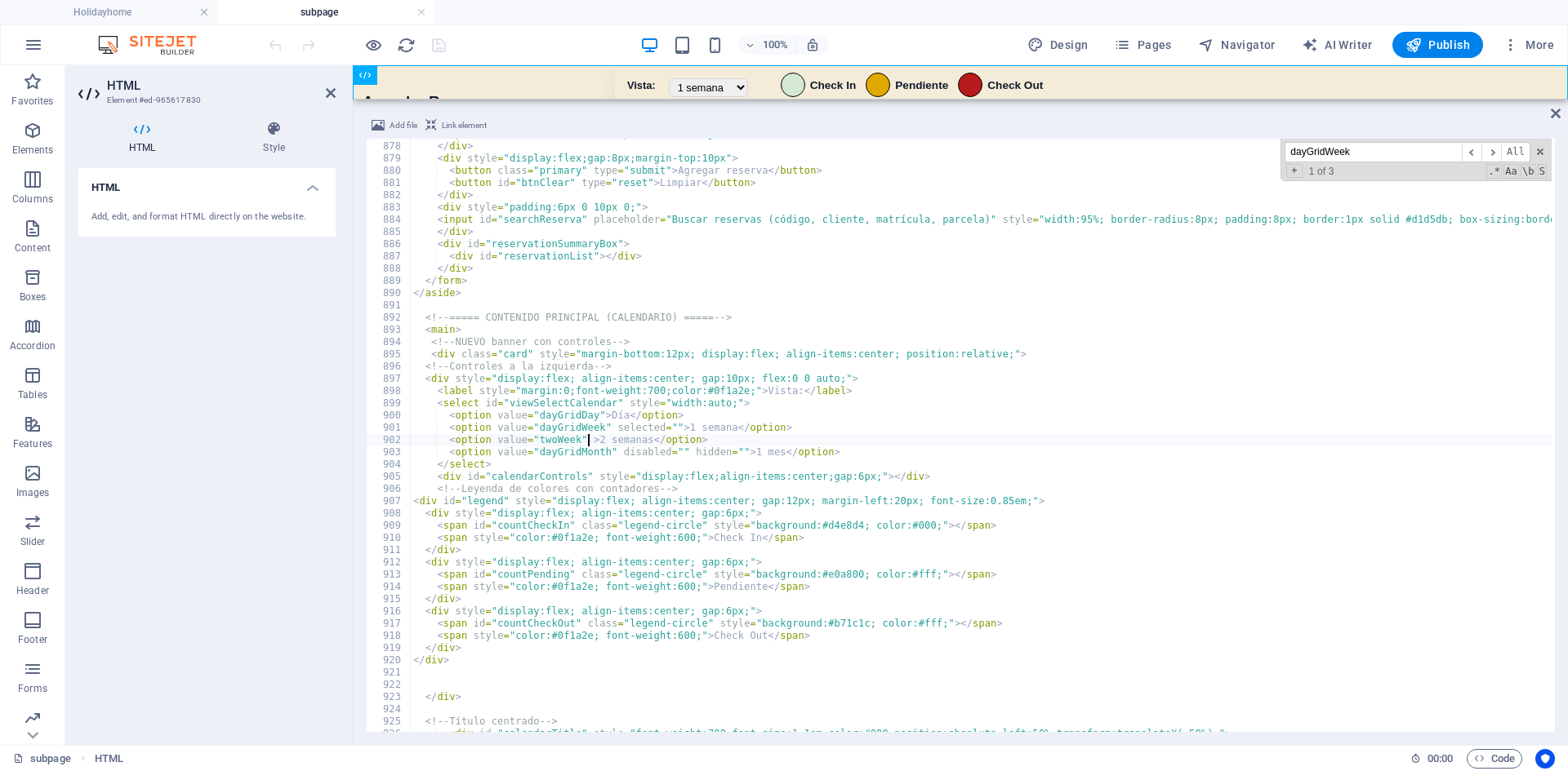
click at [602, 38] on div "100% Design Pages Navigator AI Writer Publish More" at bounding box center [912, 45] width 1295 height 26
click at [441, 48] on icon "save" at bounding box center [439, 46] width 19 height 19
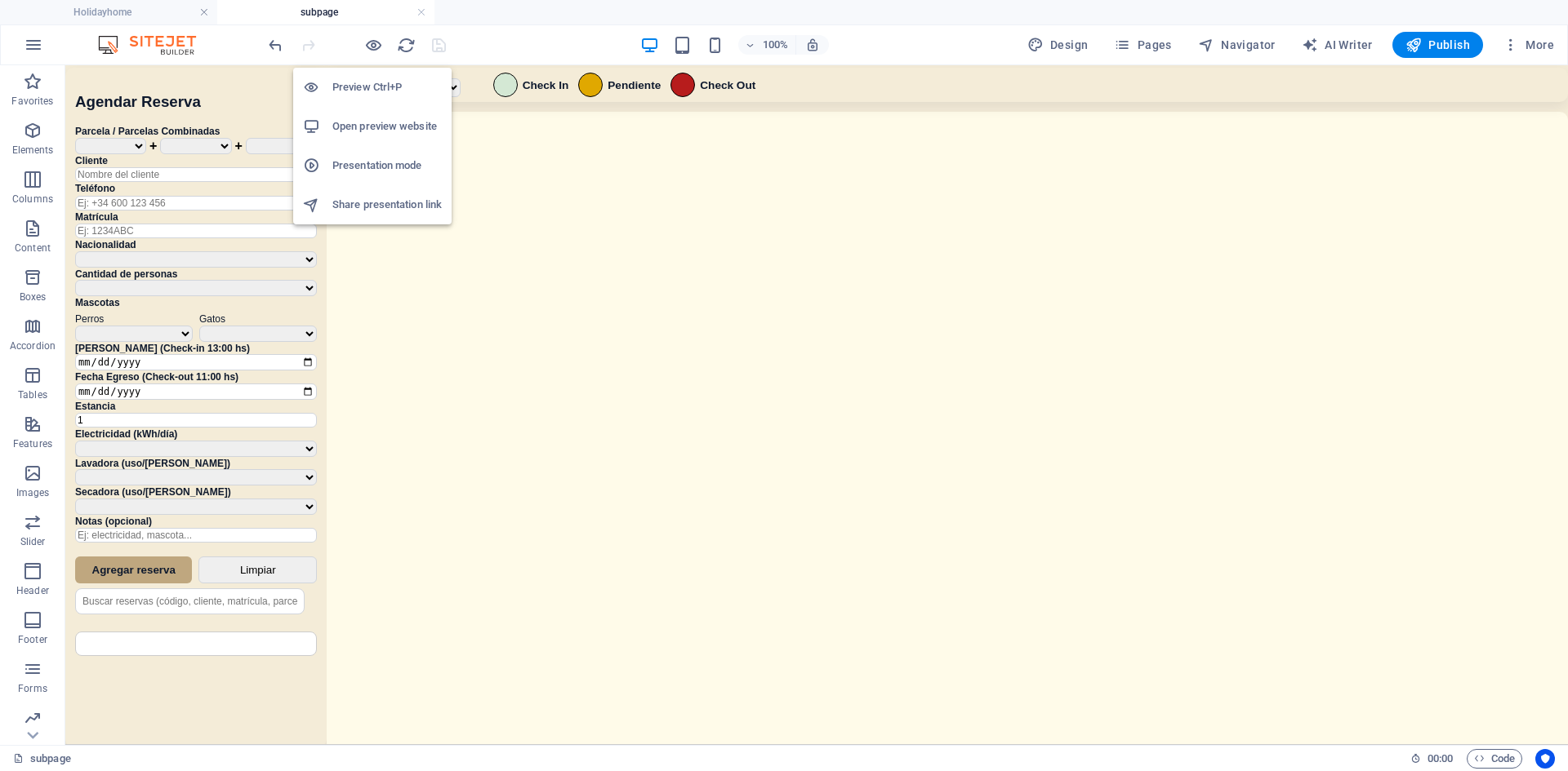
click at [378, 136] on h6 "Open preview website" at bounding box center [387, 126] width 110 height 20
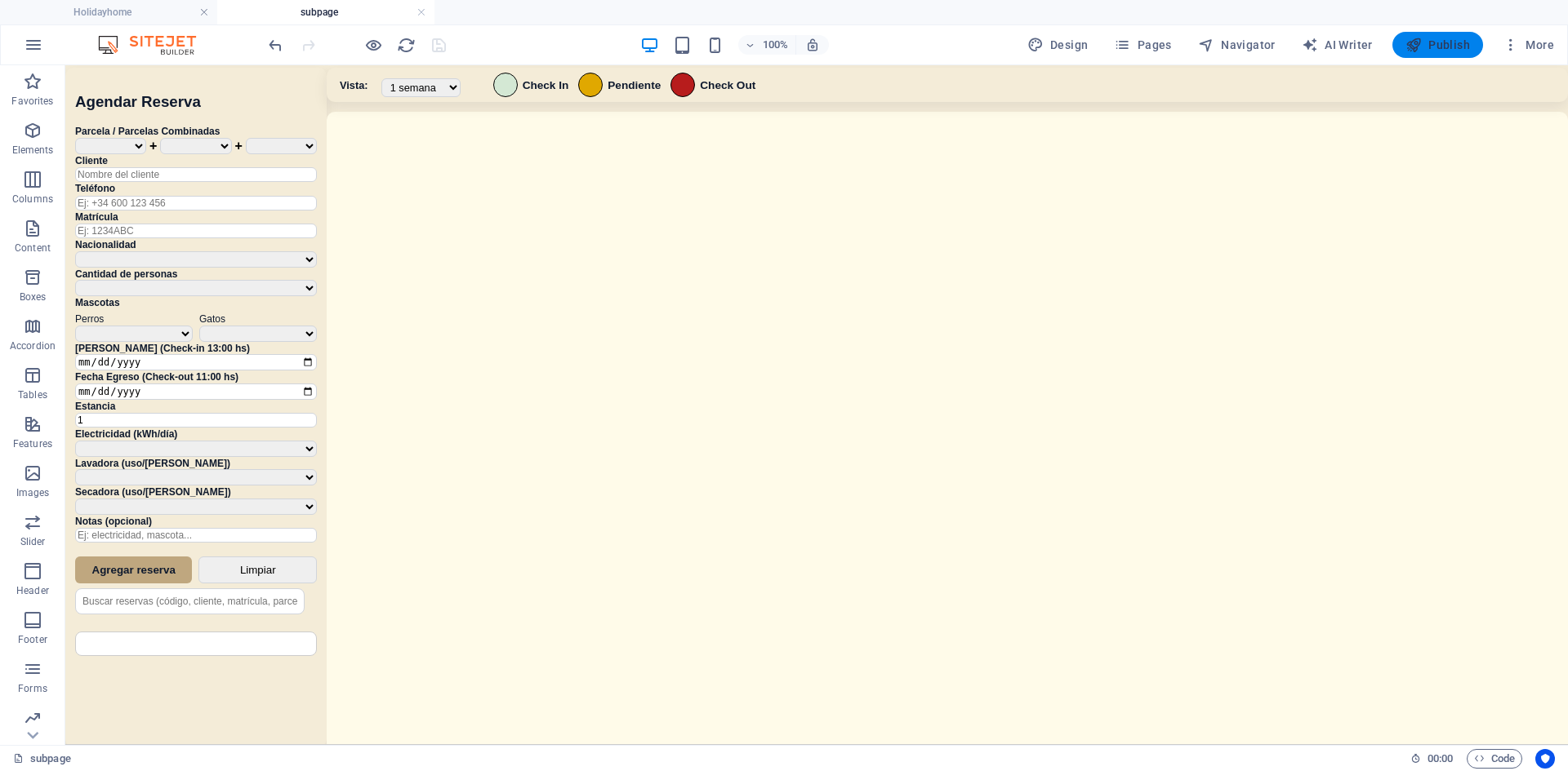
click at [1421, 51] on icon "button" at bounding box center [1413, 45] width 16 height 16
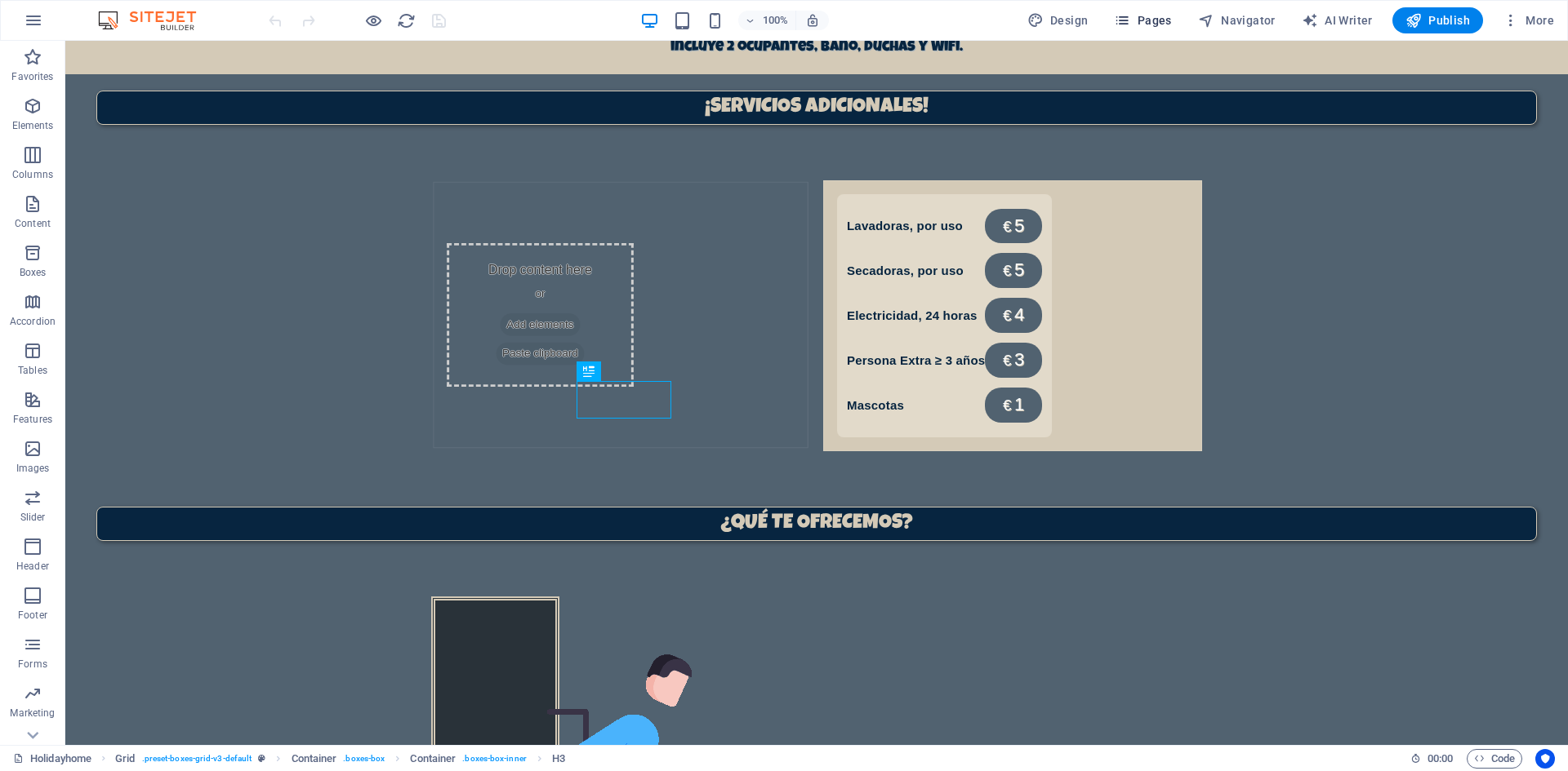
click at [1158, 19] on span "Pages" at bounding box center [1142, 20] width 57 height 16
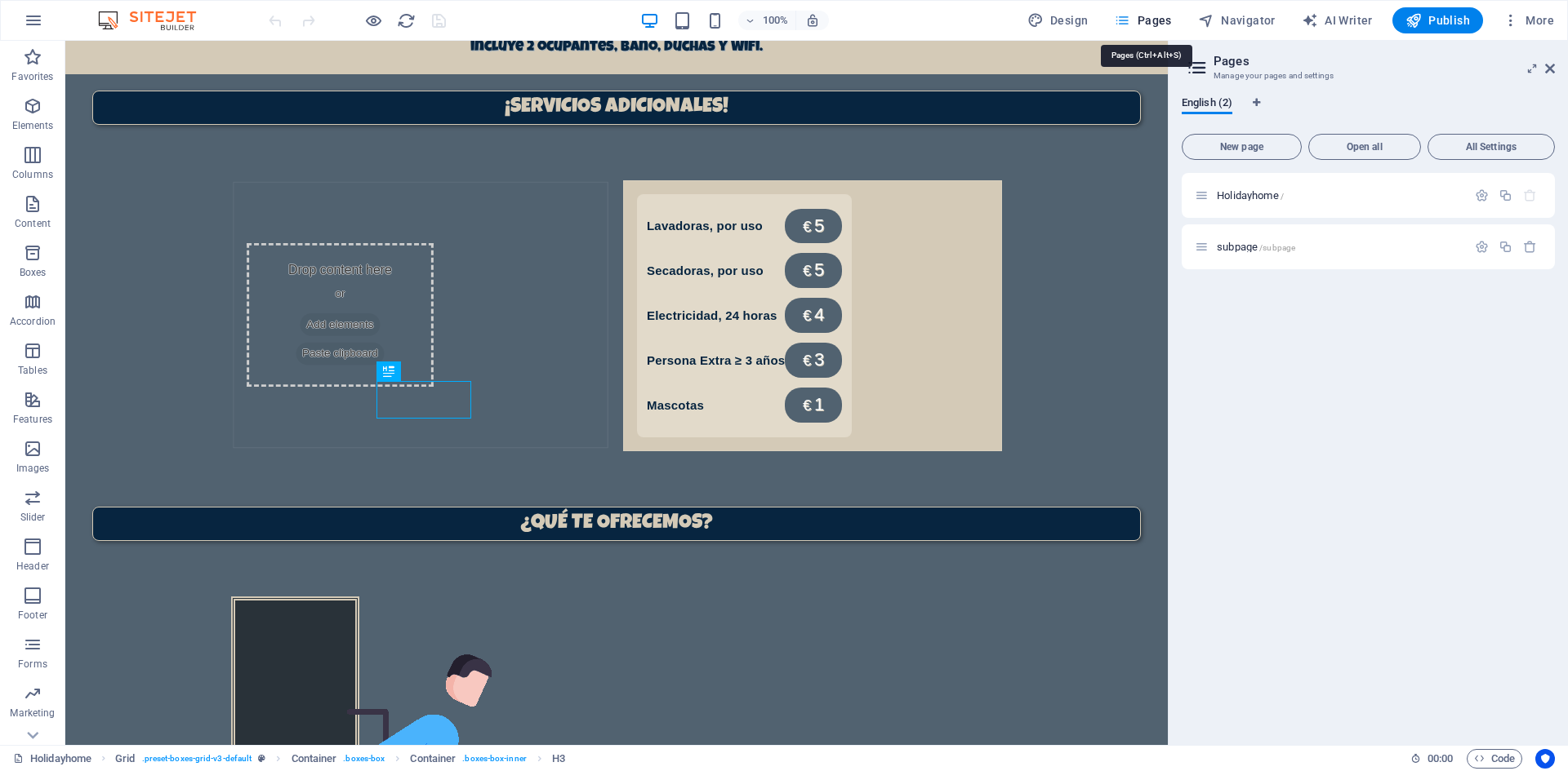
scroll to position [1123, 0]
click at [1261, 249] on span "/subpage" at bounding box center [1278, 248] width 36 height 9
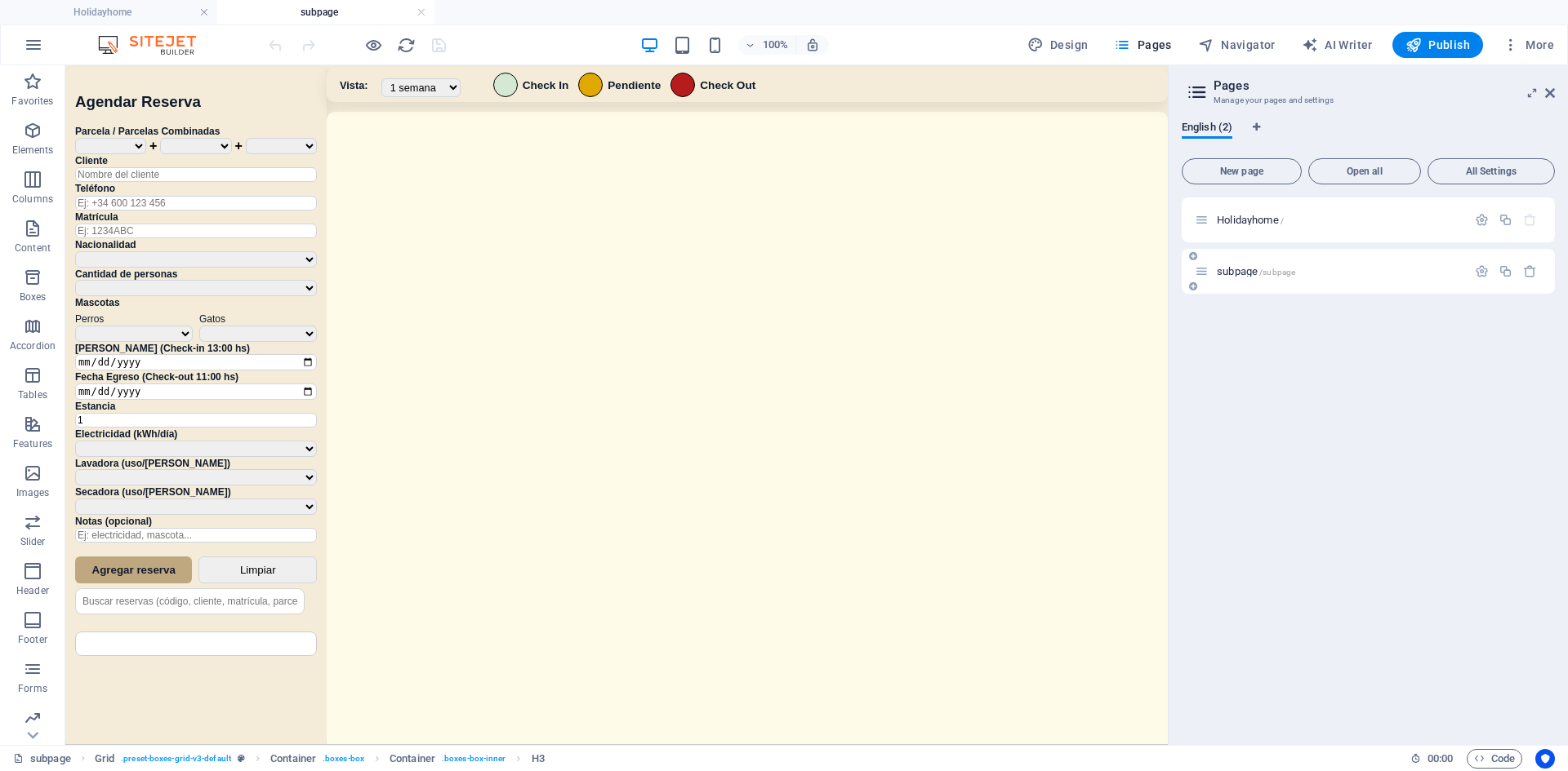
scroll to position [0, 0]
click at [1552, 94] on icon at bounding box center [1549, 92] width 10 height 13
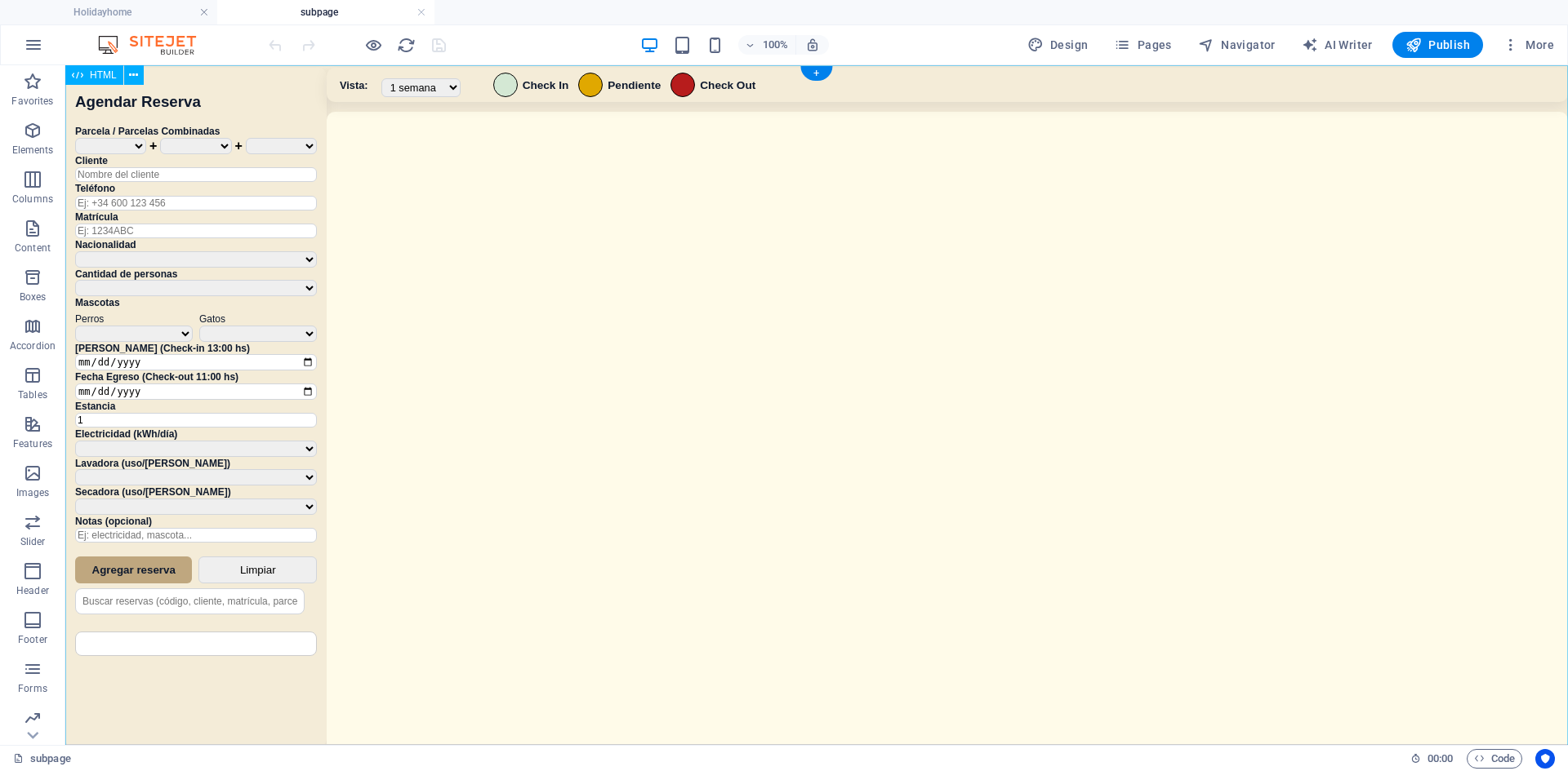
click at [931, 302] on div "Sistema de Reservas — Coveta Área Camper [GEOGRAPHIC_DATA] ¿Estás seguro de que…" at bounding box center [816, 408] width 1502 height 684
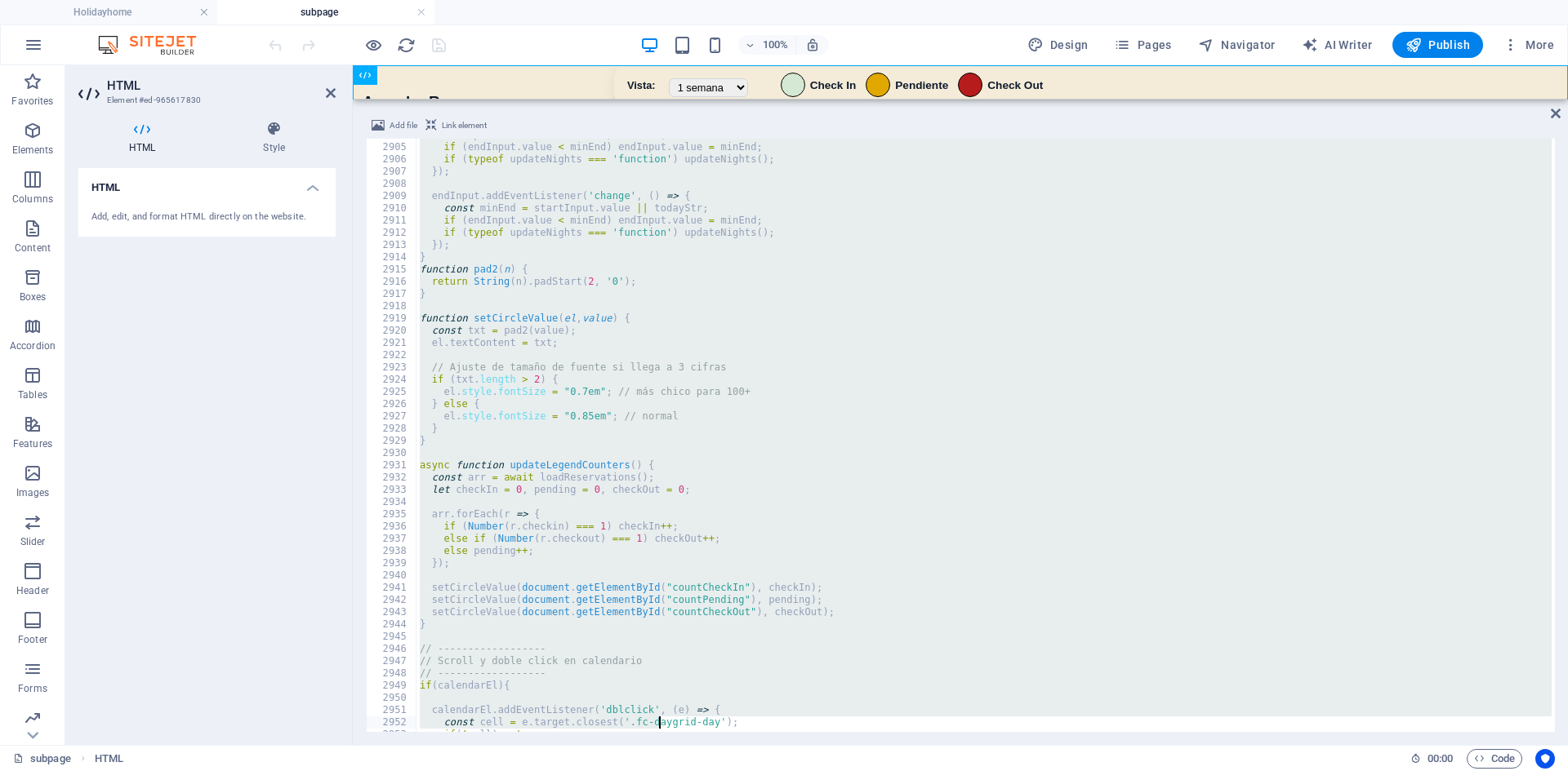
scroll to position [26152, 0]
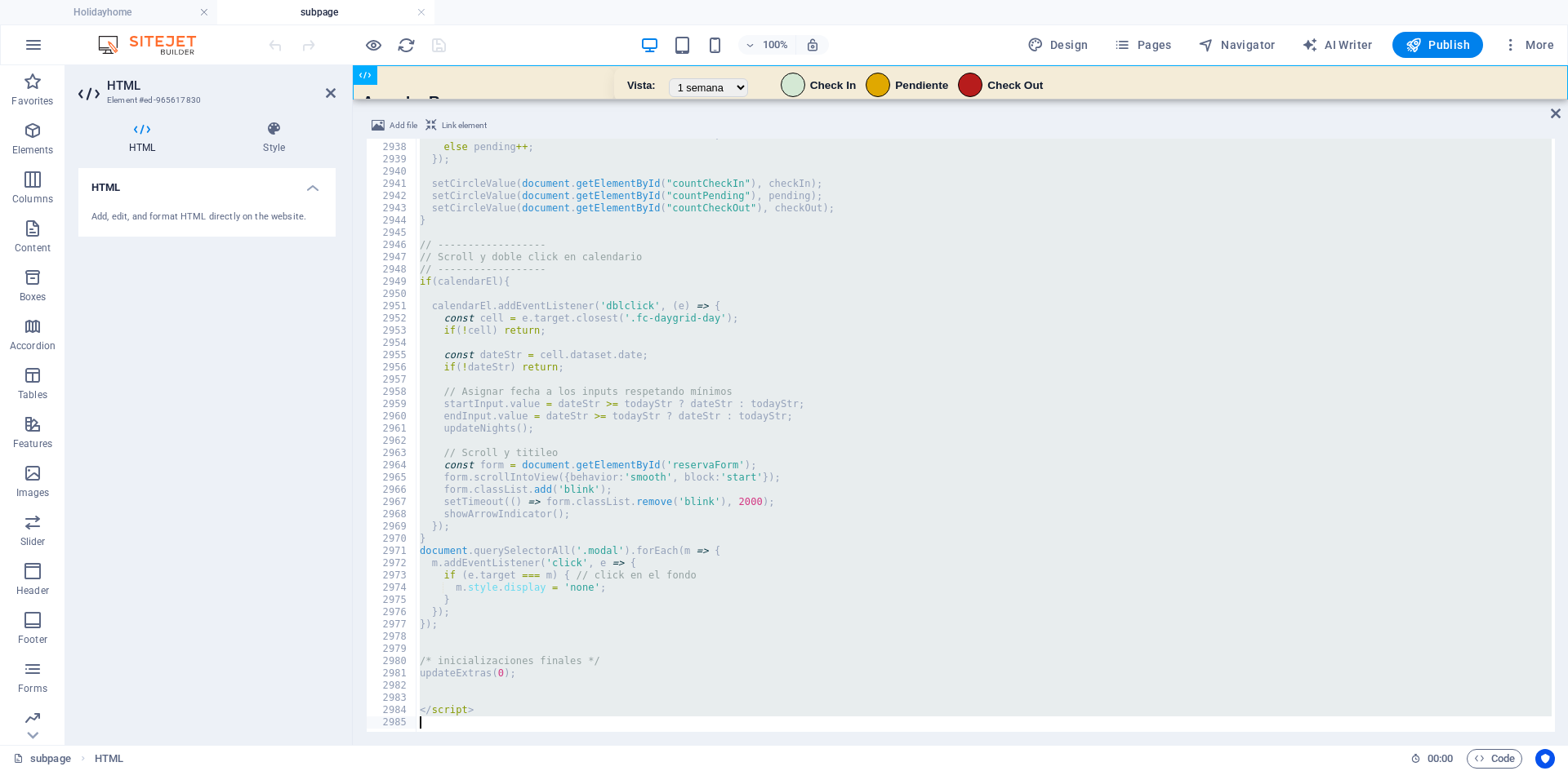
drag, startPoint x: 420, startPoint y: 259, endPoint x: 661, endPoint y: 810, distance: 601.4
click at [661, 770] on html "Camper Area Coveta Holidayhome subpage Favorites Elements Columns Content Boxes…" at bounding box center [784, 385] width 1568 height 771
click at [822, 355] on div "else if ( Number ( r . checkout ) === 1 ) checkOut ++ ; else pending ++ ; }) ; …" at bounding box center [984, 435] width 1135 height 593
type textarea "const dateStr = cell.dataset.date;"
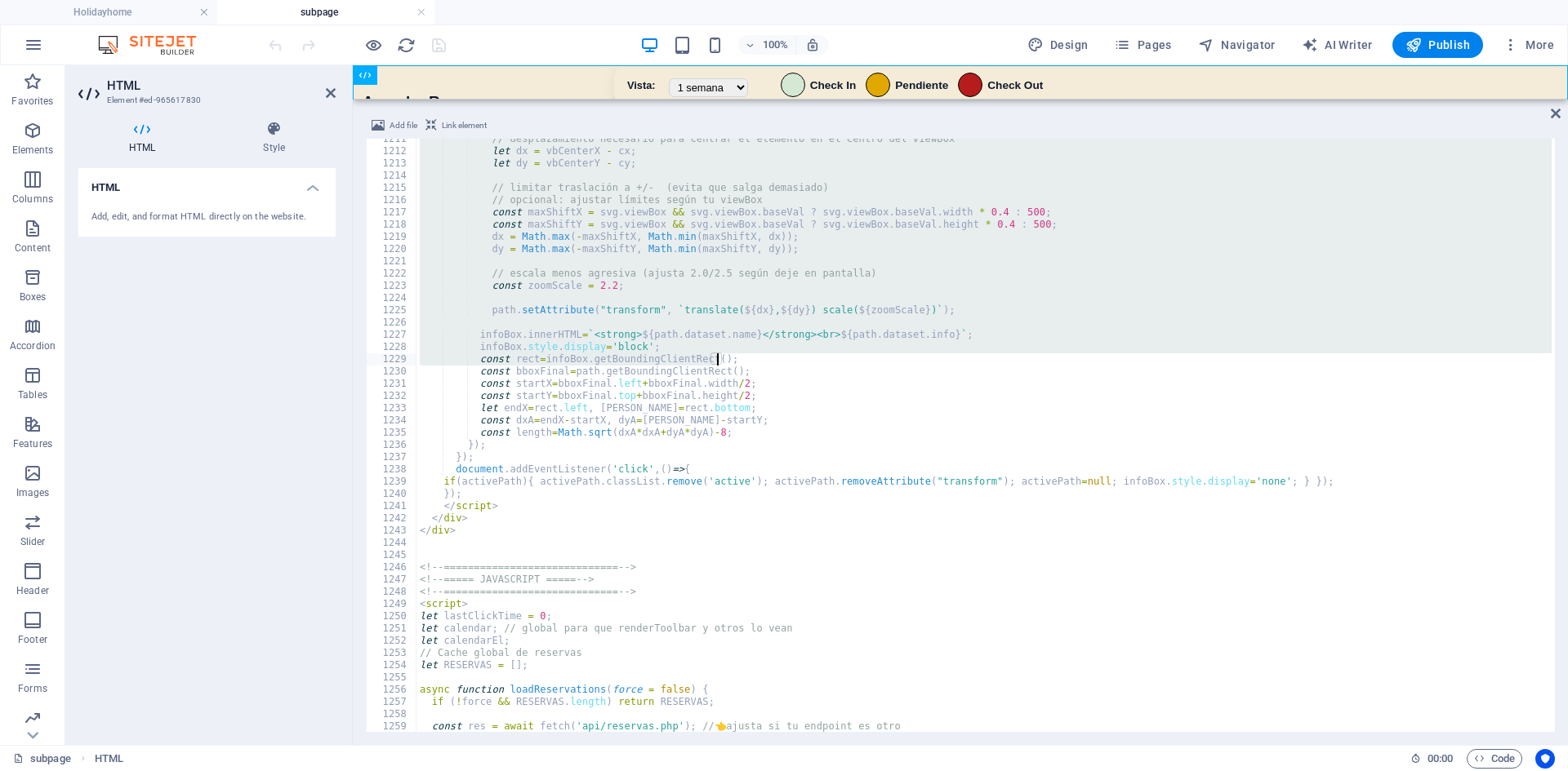
scroll to position [10896, 0]
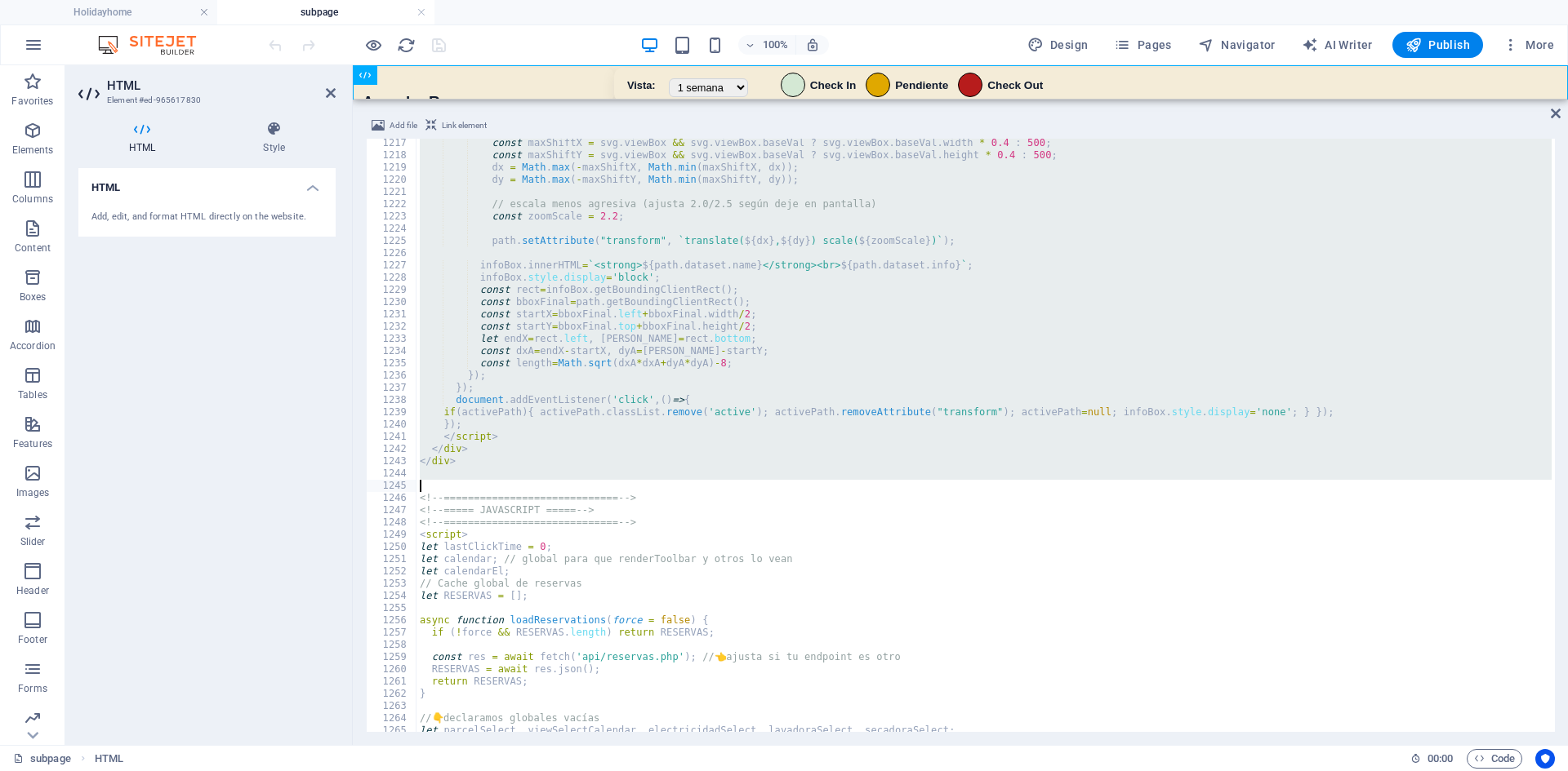
drag, startPoint x: 411, startPoint y: 311, endPoint x: 718, endPoint y: 483, distance: 351.9
click at [718, 483] on div "const maxShiftX = svg . viewBox && svg . viewBox . baseVal ? svg . viewBox . ba…" at bounding box center [997, 445] width 1161 height 615
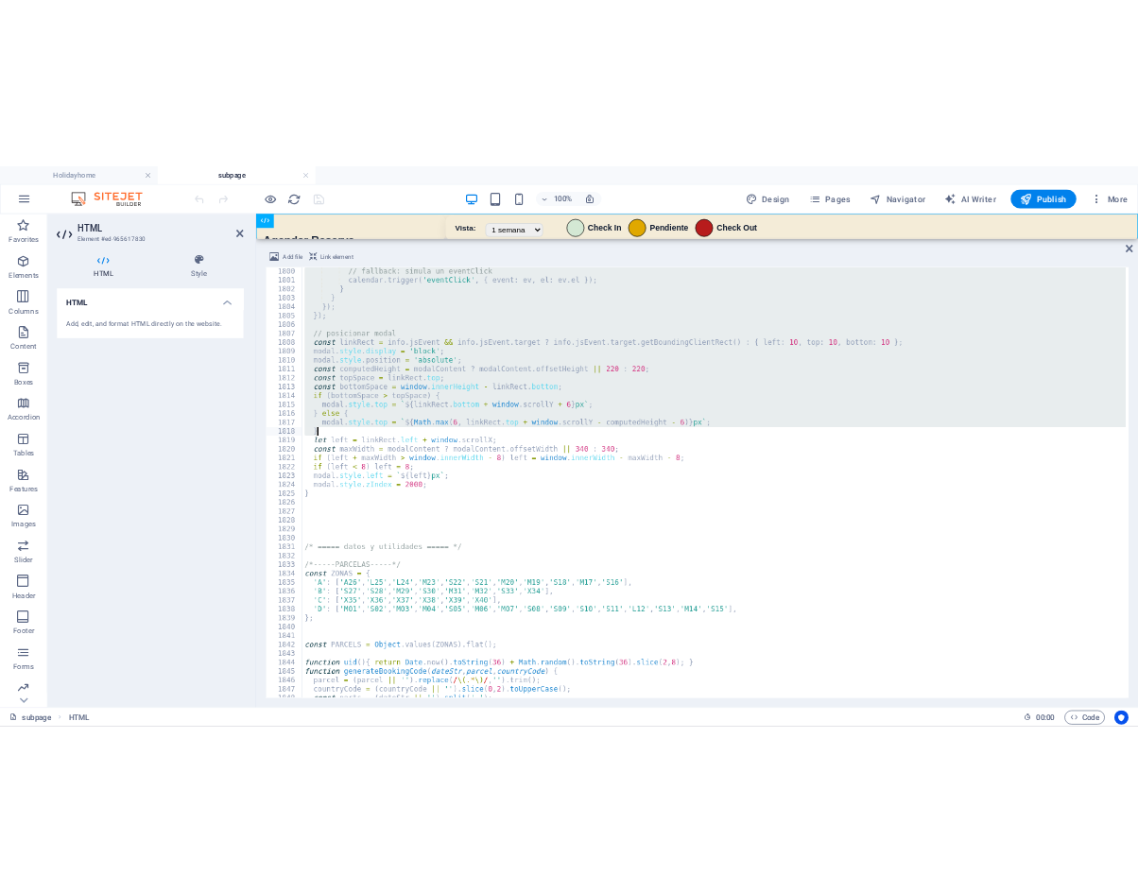
scroll to position [18738, 0]
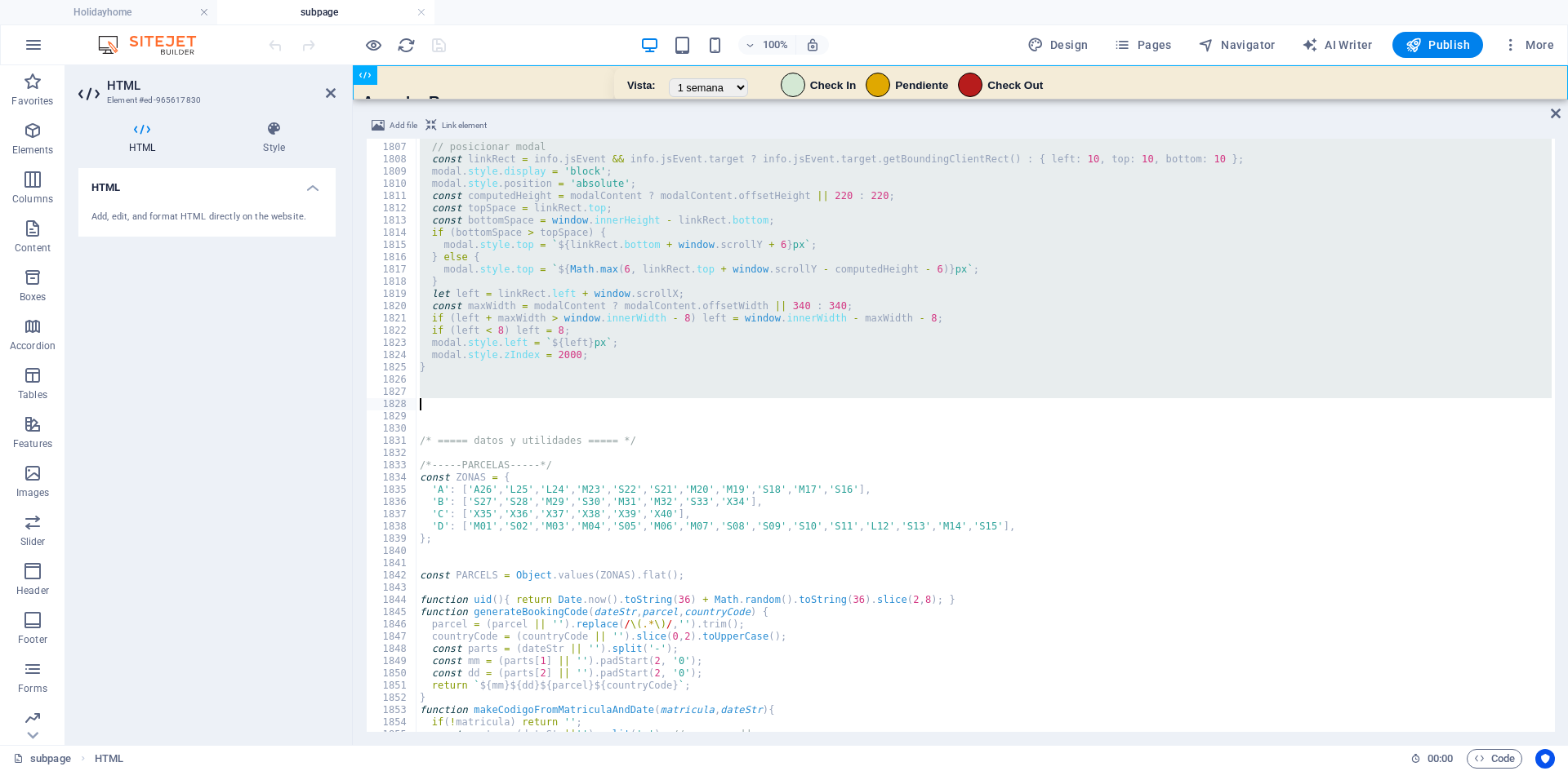
drag, startPoint x: 416, startPoint y: 294, endPoint x: 623, endPoint y: 402, distance: 233.5
click at [623, 402] on div "// posicionar modal const linkRect = info . jsEvent && info . jsEvent . target …" at bounding box center [997, 436] width 1161 height 615
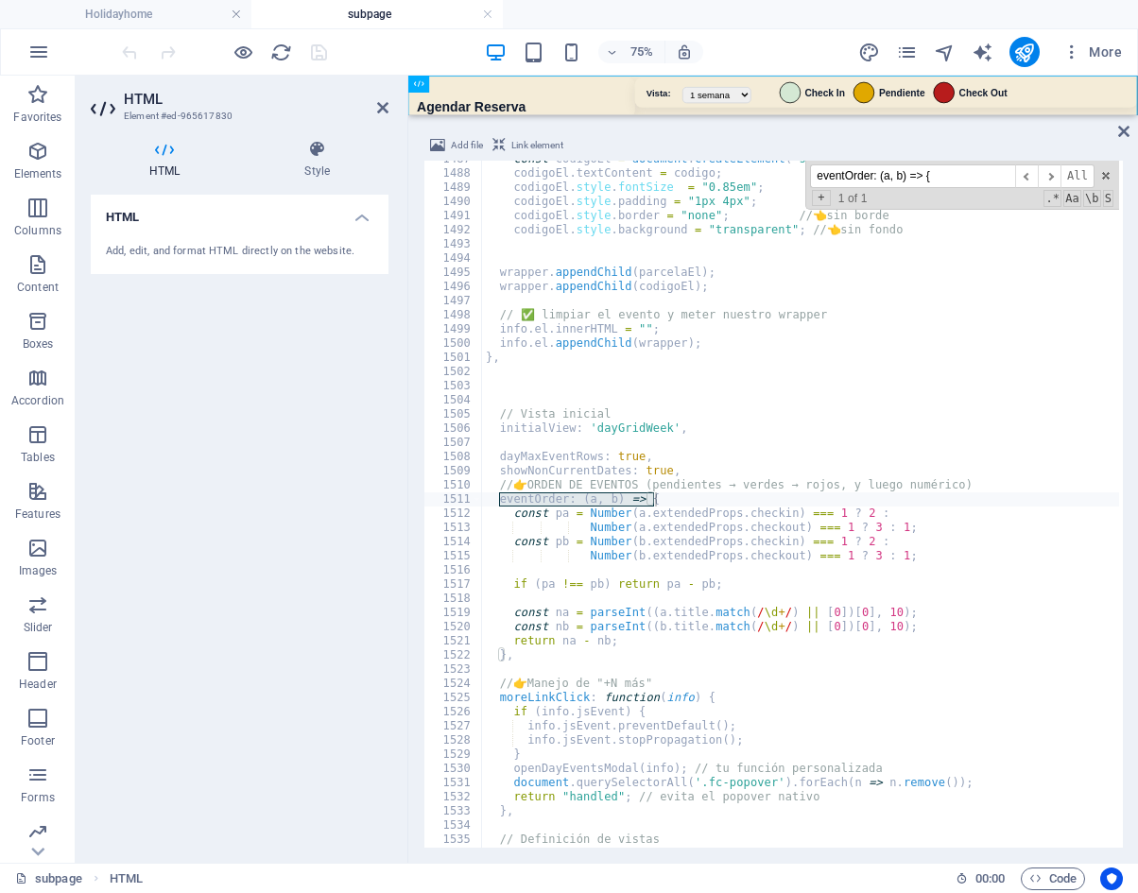
scroll to position [15434, 0]
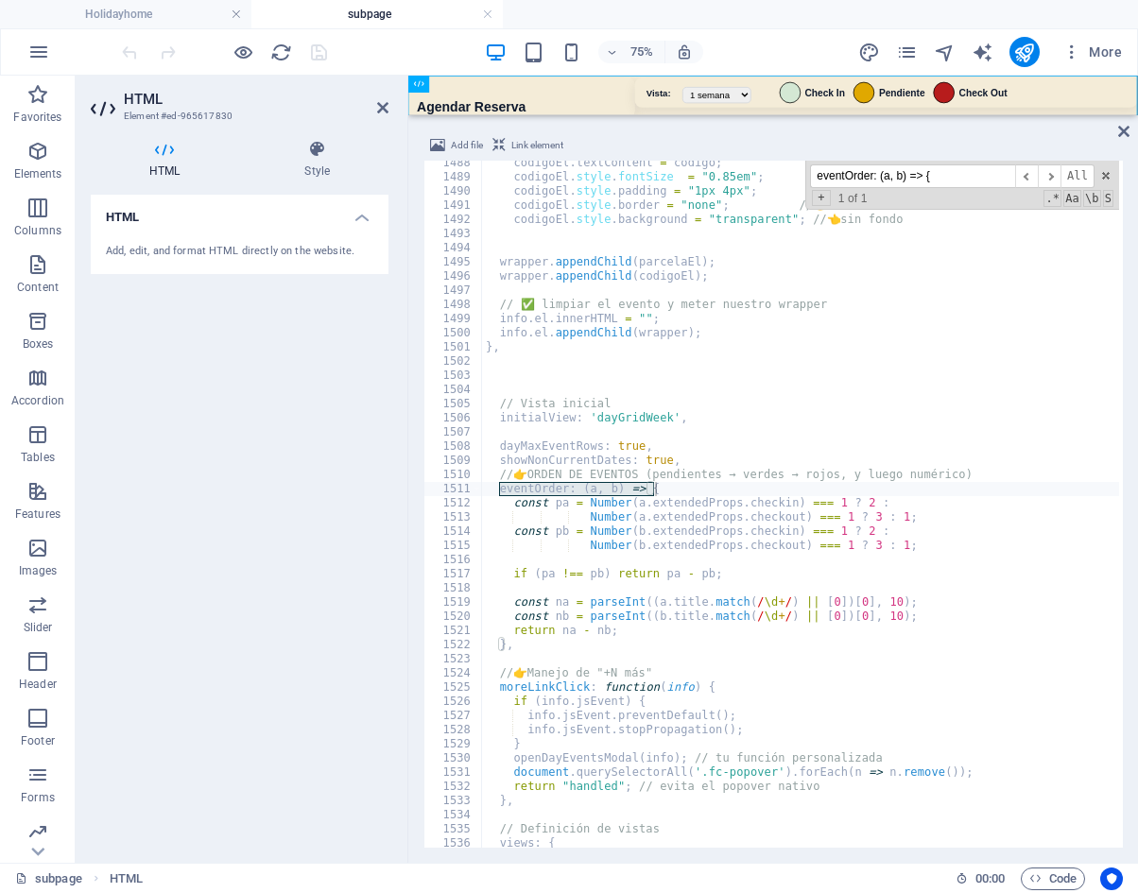
type input "eventOrder: (a, b) => {"
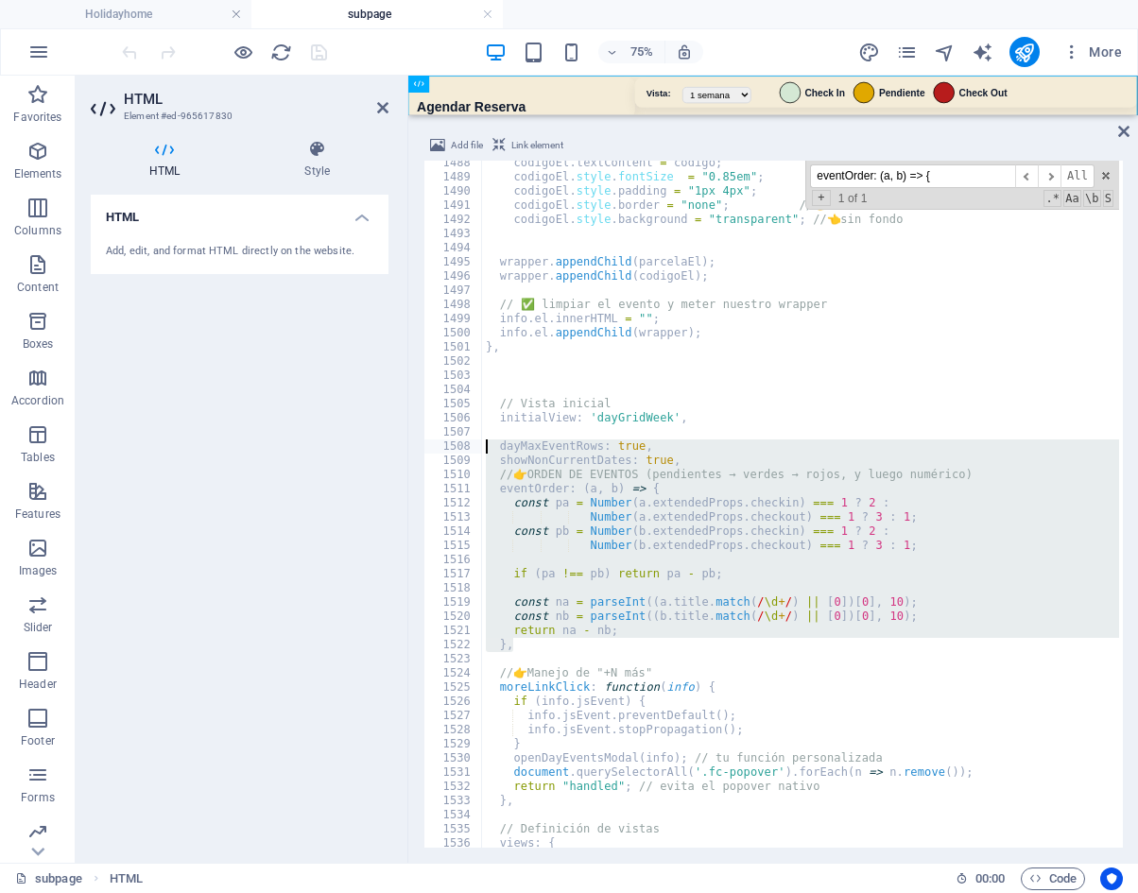
drag, startPoint x: 539, startPoint y: 645, endPoint x: 479, endPoint y: 445, distance: 208.1
click at [479, 445] on div "}, 1488 1489 1490 1491 1492 1493 1494 1495 1496 1497 1498 1499 1500 1501 1502 1…" at bounding box center [772, 504] width 699 height 687
paste textarea "}"
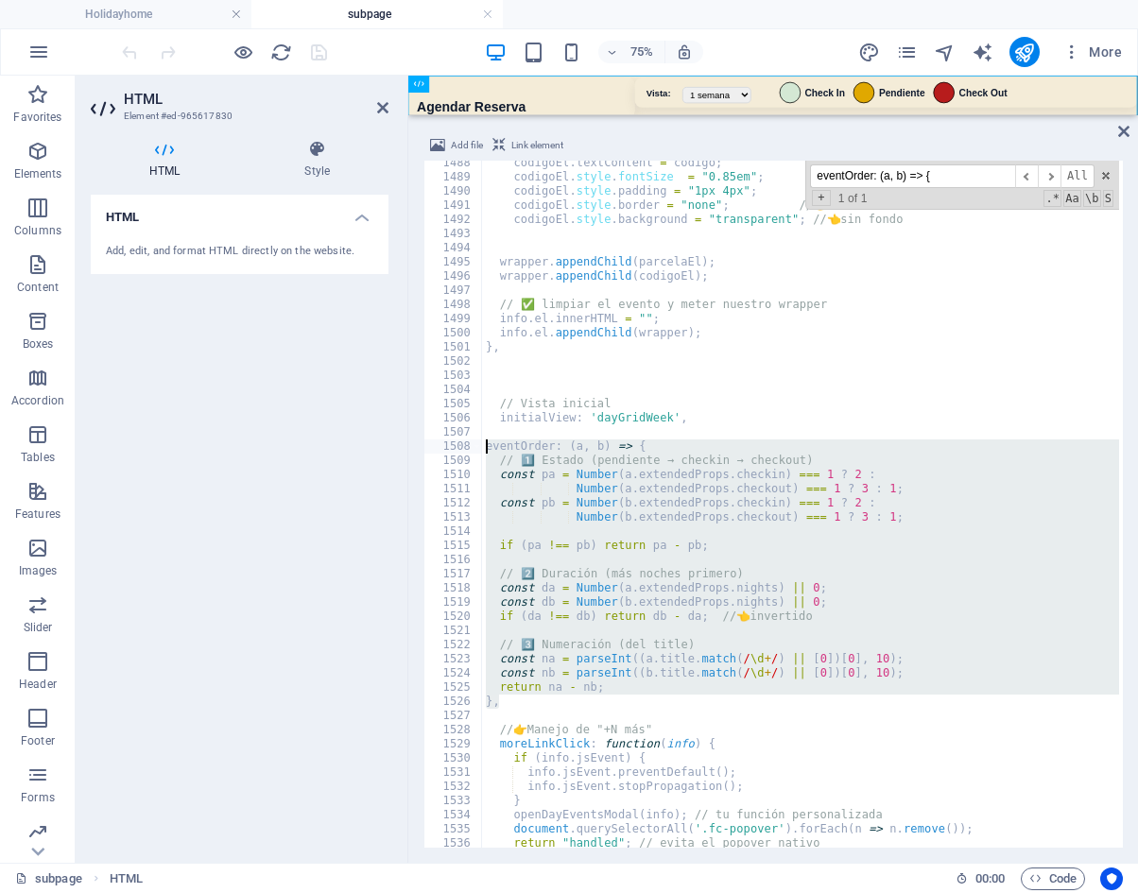
drag, startPoint x: 510, startPoint y: 702, endPoint x: 465, endPoint y: 444, distance: 262.0
click at [465, 444] on div "}, 1488 1489 1490 1491 1492 1493 1494 1495 1496 1497 1498 1499 1500 1501 1502 1…" at bounding box center [772, 504] width 699 height 687
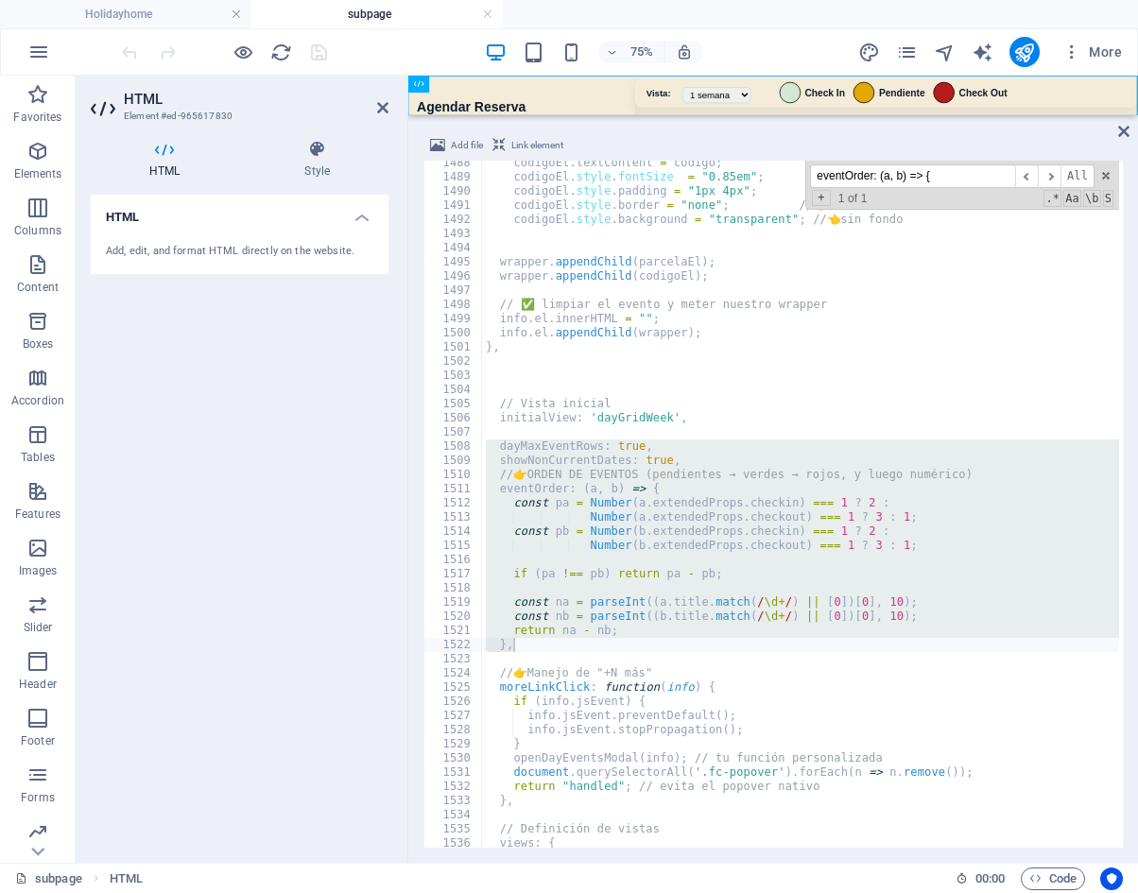
click at [941, 181] on input "eventOrder: (a, b) => {" at bounding box center [912, 176] width 205 height 24
click at [521, 508] on div "codigoEl . textContent = codigo ; codigoEl . style . fontSize = "0.85em" ; codi…" at bounding box center [800, 504] width 637 height 687
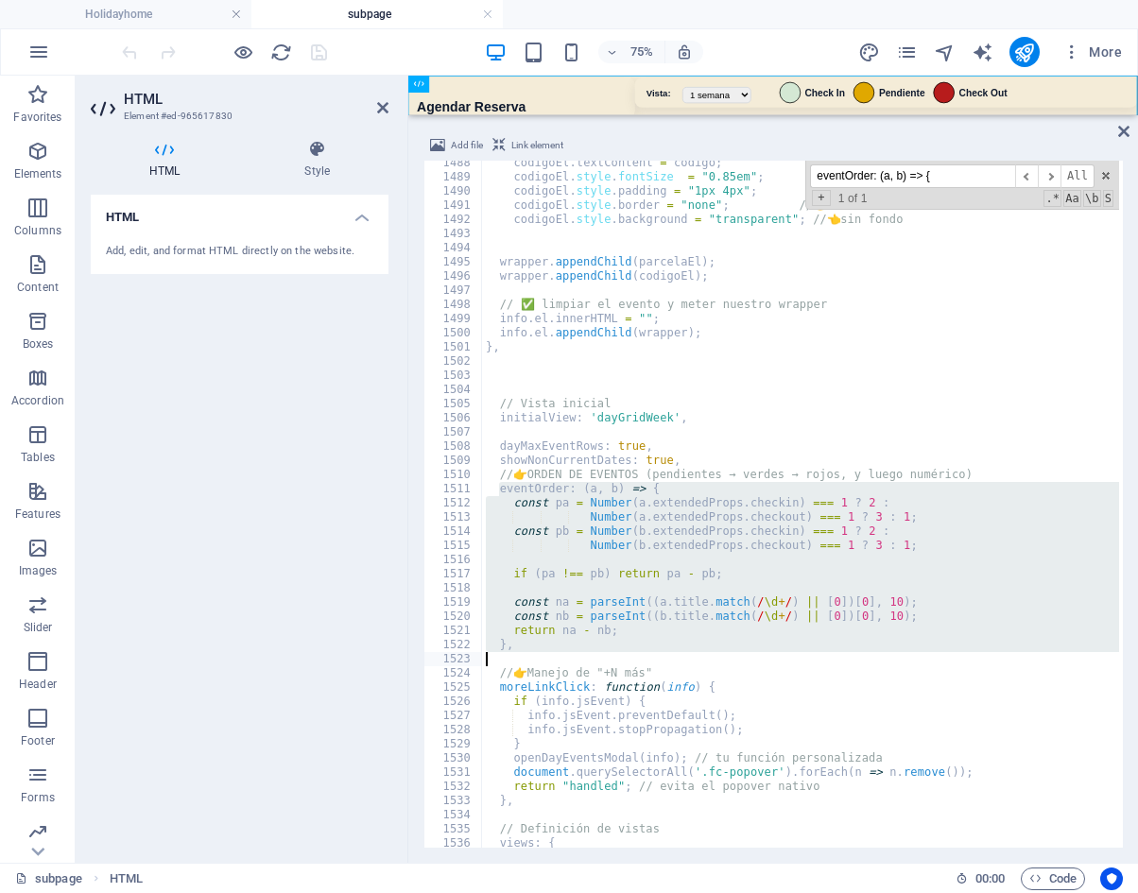
drag, startPoint x: 498, startPoint y: 494, endPoint x: 628, endPoint y: 654, distance: 205.6
click at [628, 654] on div "codigoEl . textContent = codigo ; codigoEl . style . fontSize = "0.85em" ; codi…" at bounding box center [1154, 512] width 1344 height 712
paste textarea "eventOrder: (a, b) => {"
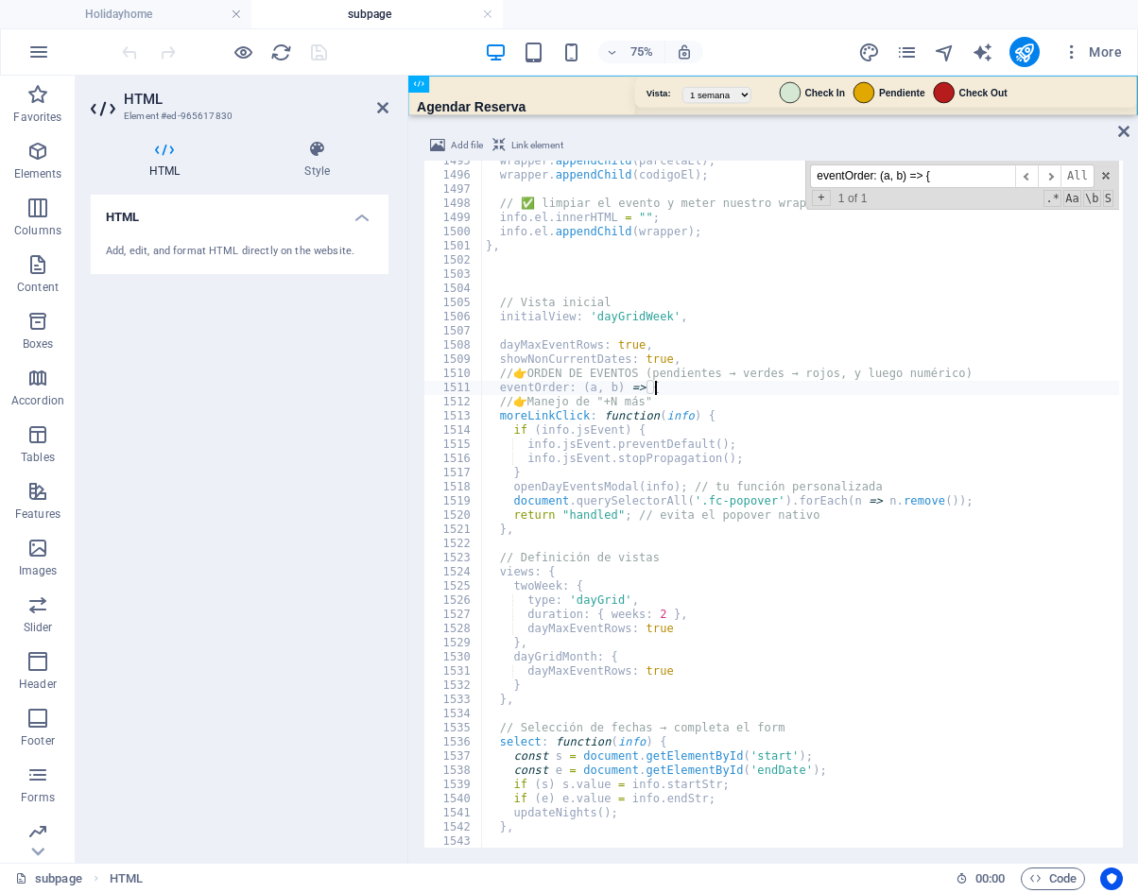
scroll to position [15589, 0]
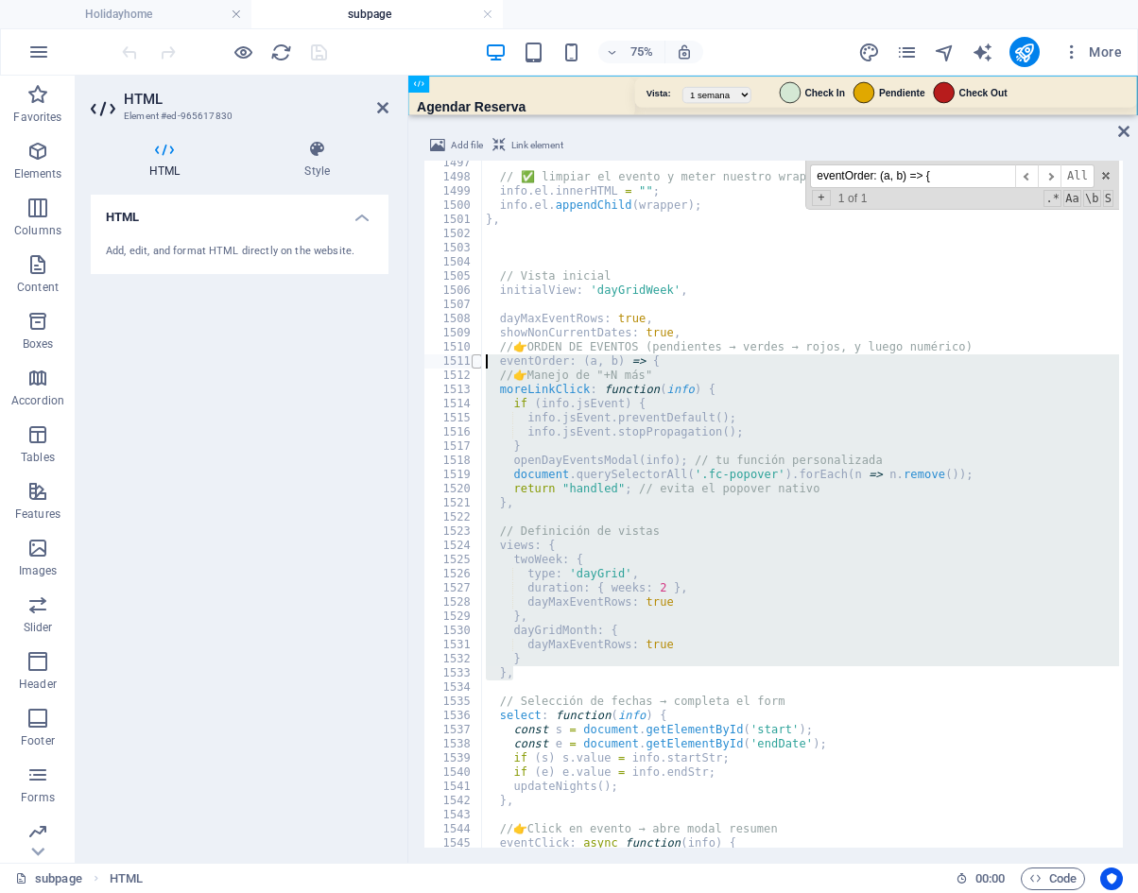
drag, startPoint x: 522, startPoint y: 673, endPoint x: 475, endPoint y: 360, distance: 316.3
click at [475, 360] on div "eventOrder: (a, b) => { 1497 1498 1499 1500 1501 1502 1503 1504 1505 1506 1507 …" at bounding box center [772, 504] width 699 height 687
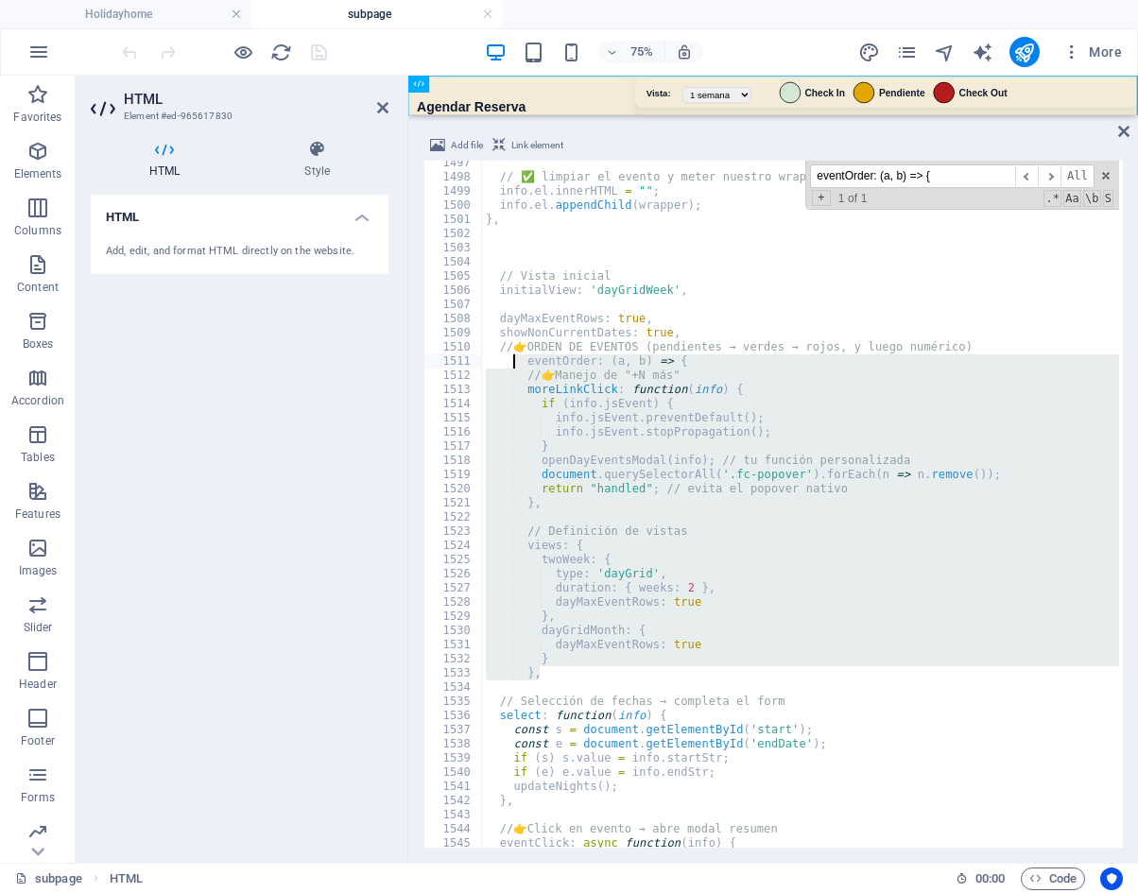
click at [817, 639] on div "// ✅ limpiar el evento y meter nuestro wrapper info . el . innerHTML = "" ; inf…" at bounding box center [800, 504] width 637 height 687
type textarea "dayMaxEventRows: true"
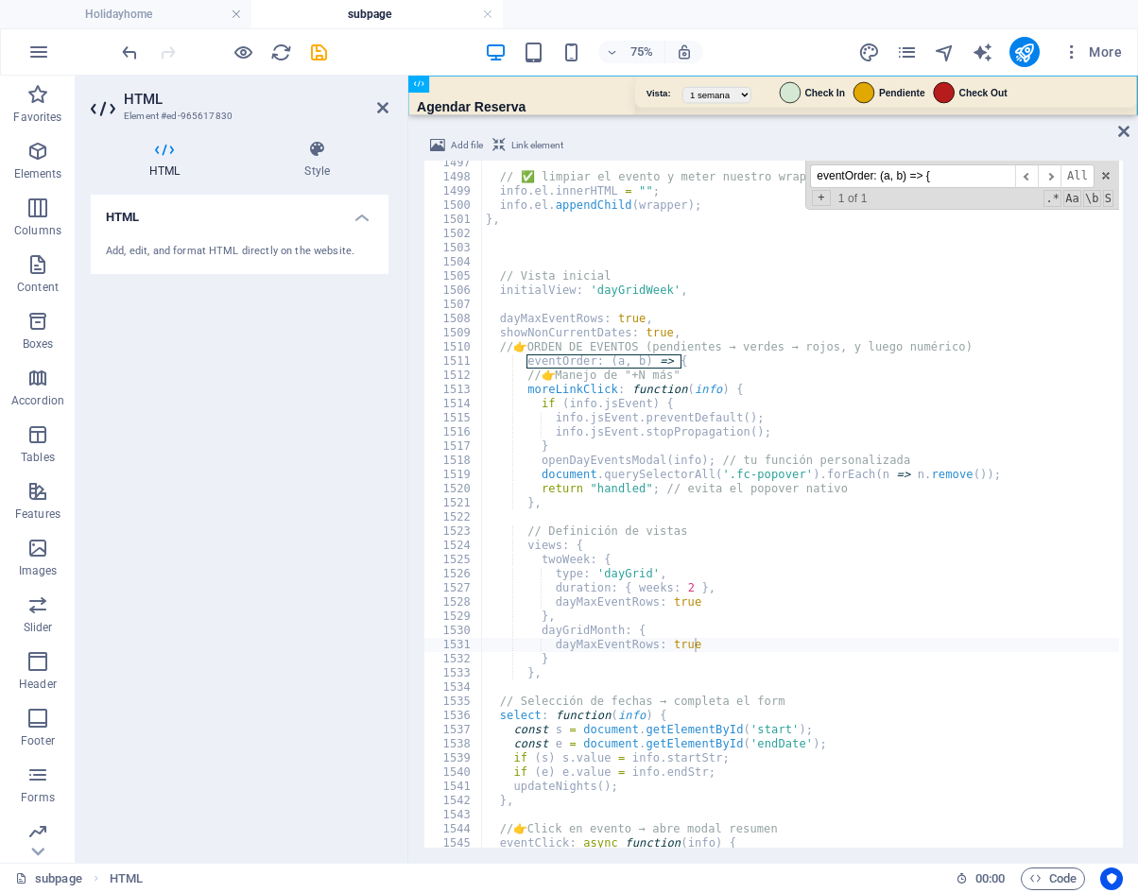
drag, startPoint x: 980, startPoint y: 175, endPoint x: 722, endPoint y: 177, distance: 258.1
click at [722, 177] on div "// ✅ limpiar el evento y meter nuestro wrapper info . el . innerHTML = "" ; inf…" at bounding box center [800, 504] width 637 height 687
paste input "dayEvents.sort("
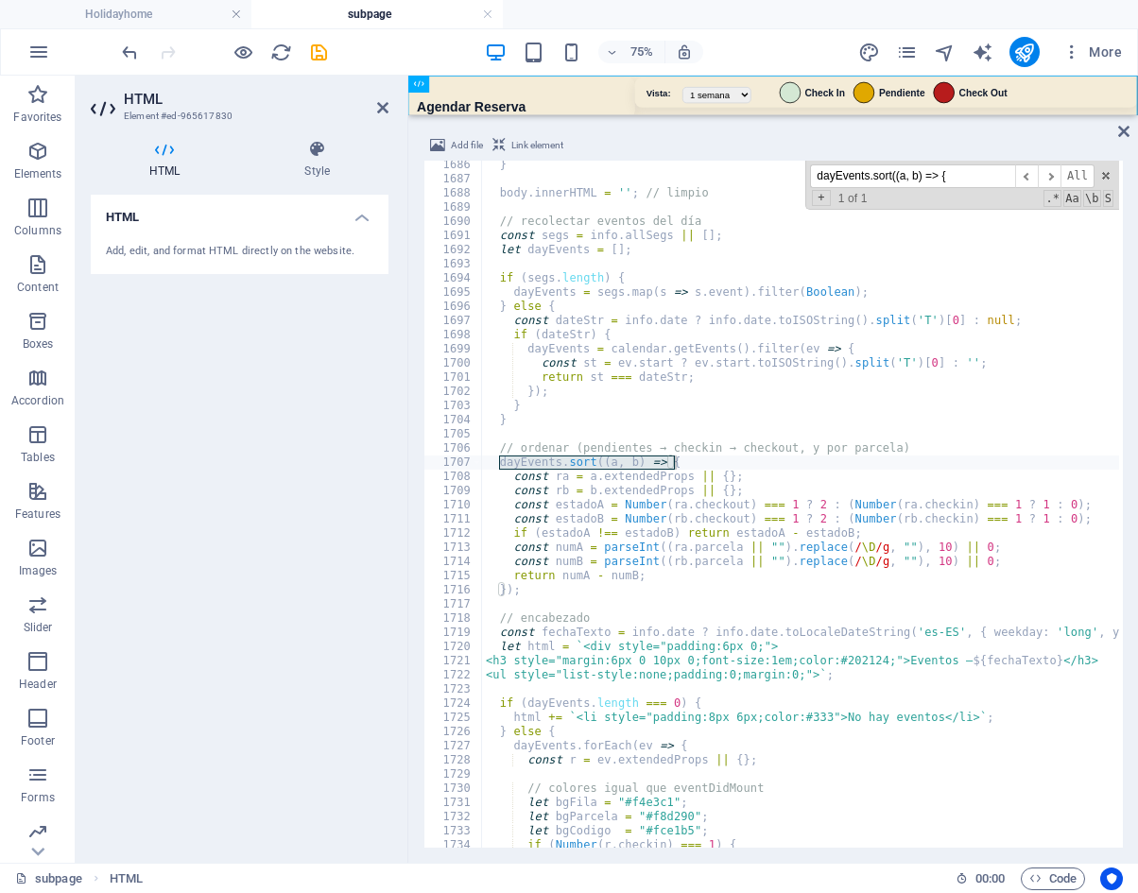
scroll to position [17609, 0]
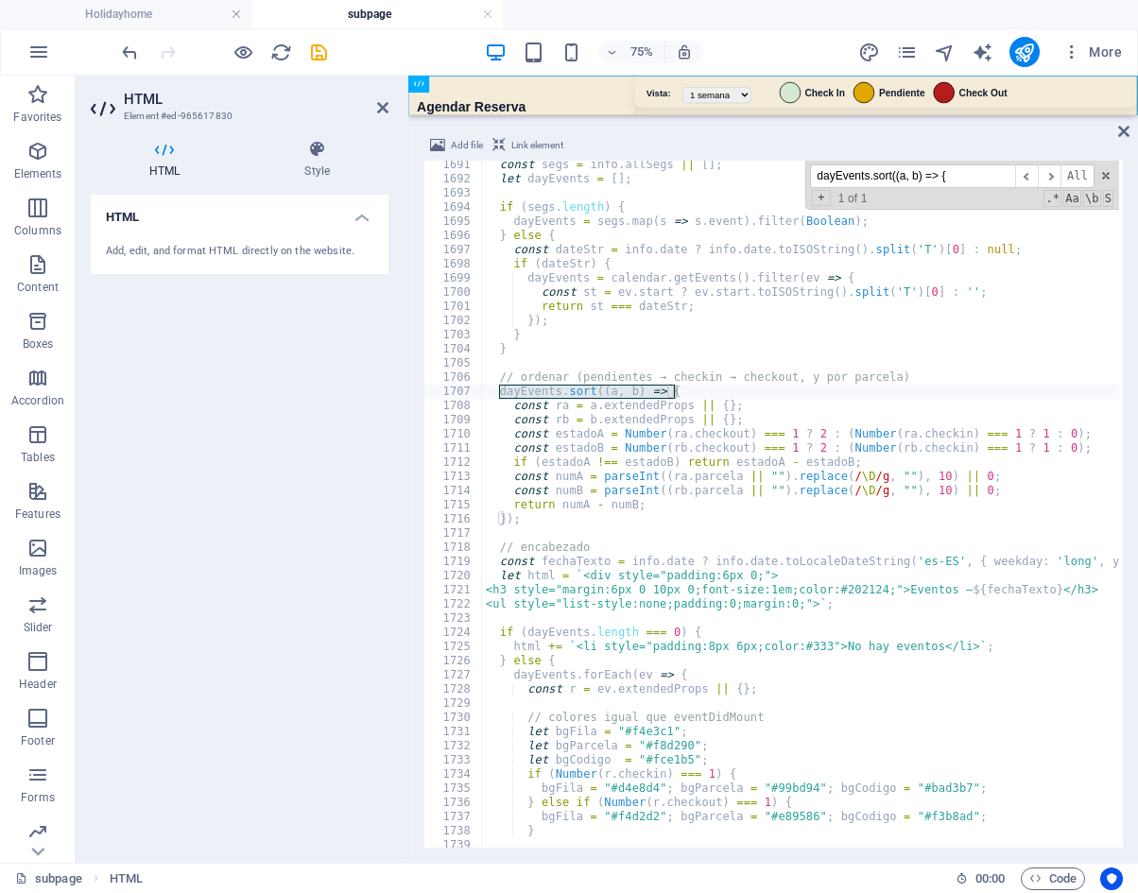
type input "dayEvents.sort((a, b) => {"
click at [476, 393] on span at bounding box center [477, 392] width 10 height 14
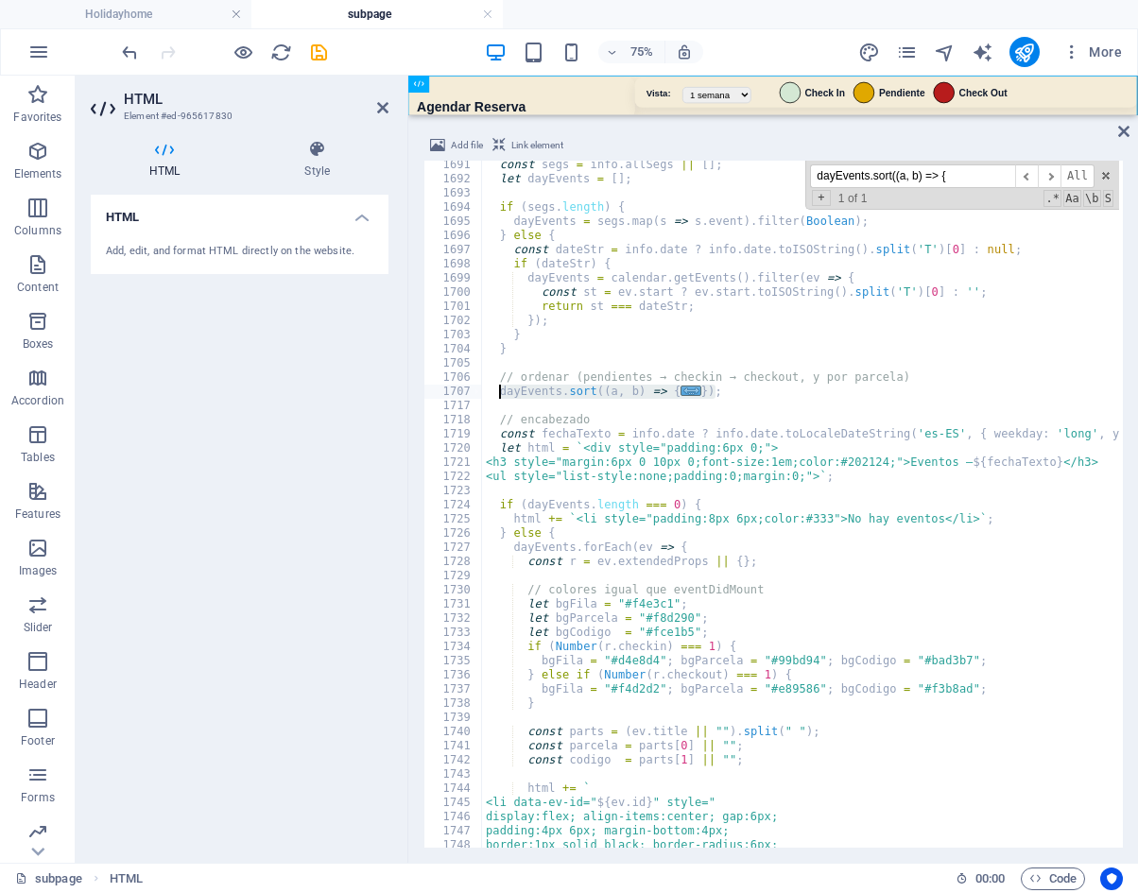
drag, startPoint x: 716, startPoint y: 394, endPoint x: 501, endPoint y: 388, distance: 214.7
click at [501, 388] on div "const segs = info . allSegs || [ ] ; let dayEvents = [ ] ; if ( segs . length )…" at bounding box center [1154, 514] width 1344 height 712
type textarea "dayEvents.sort((a, b) => { const ra = a.extendedProps || {};"
paste textarea
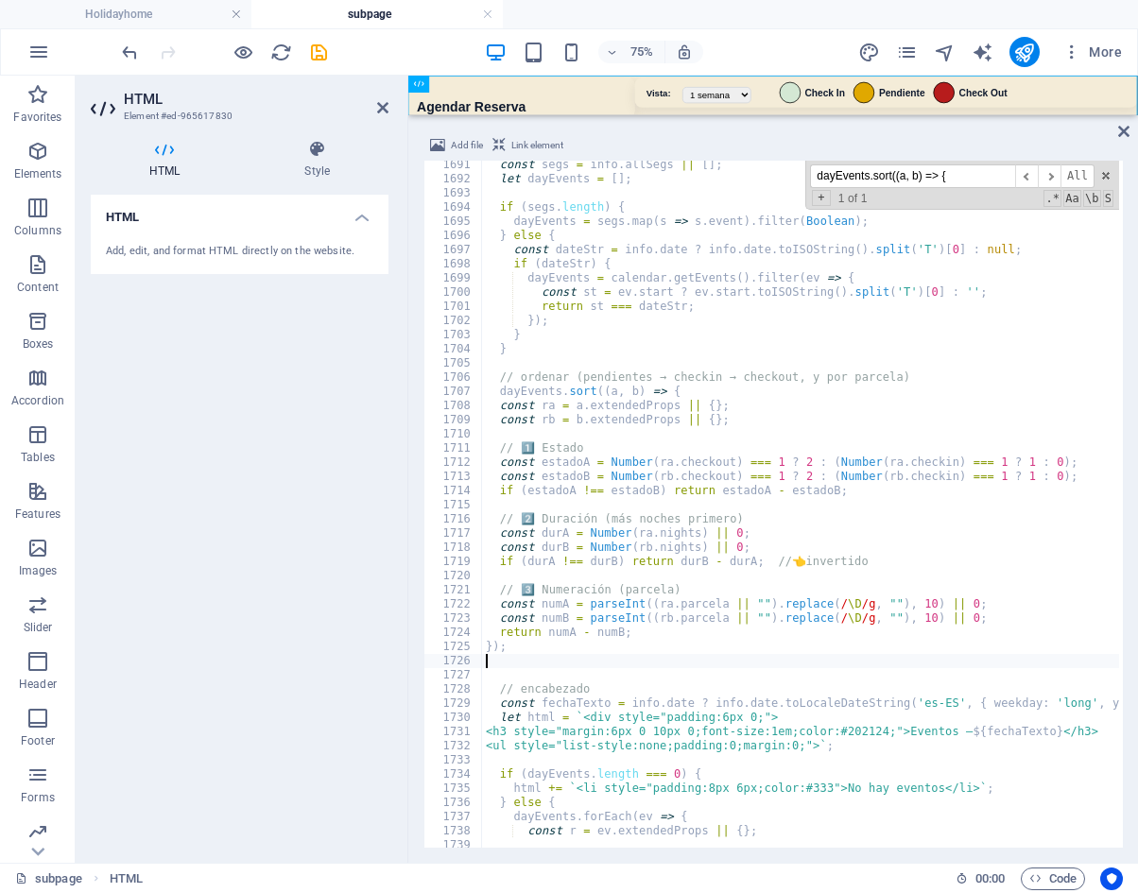
click at [767, 50] on div "75% More" at bounding box center [623, 52] width 1011 height 30
click at [459, 51] on div "75% More" at bounding box center [623, 52] width 1011 height 30
click at [310, 54] on icon "save" at bounding box center [319, 53] width 22 height 22
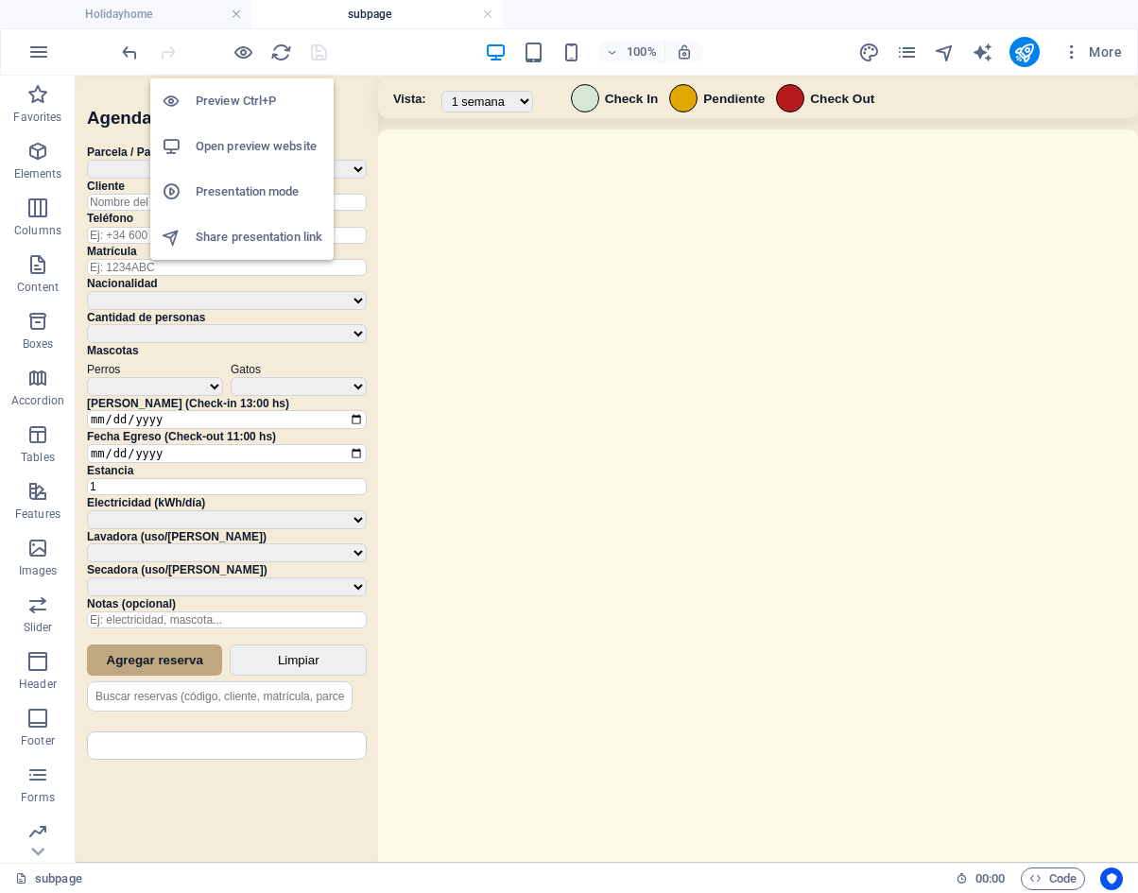
click at [245, 139] on h6 "Open preview website" at bounding box center [259, 146] width 127 height 23
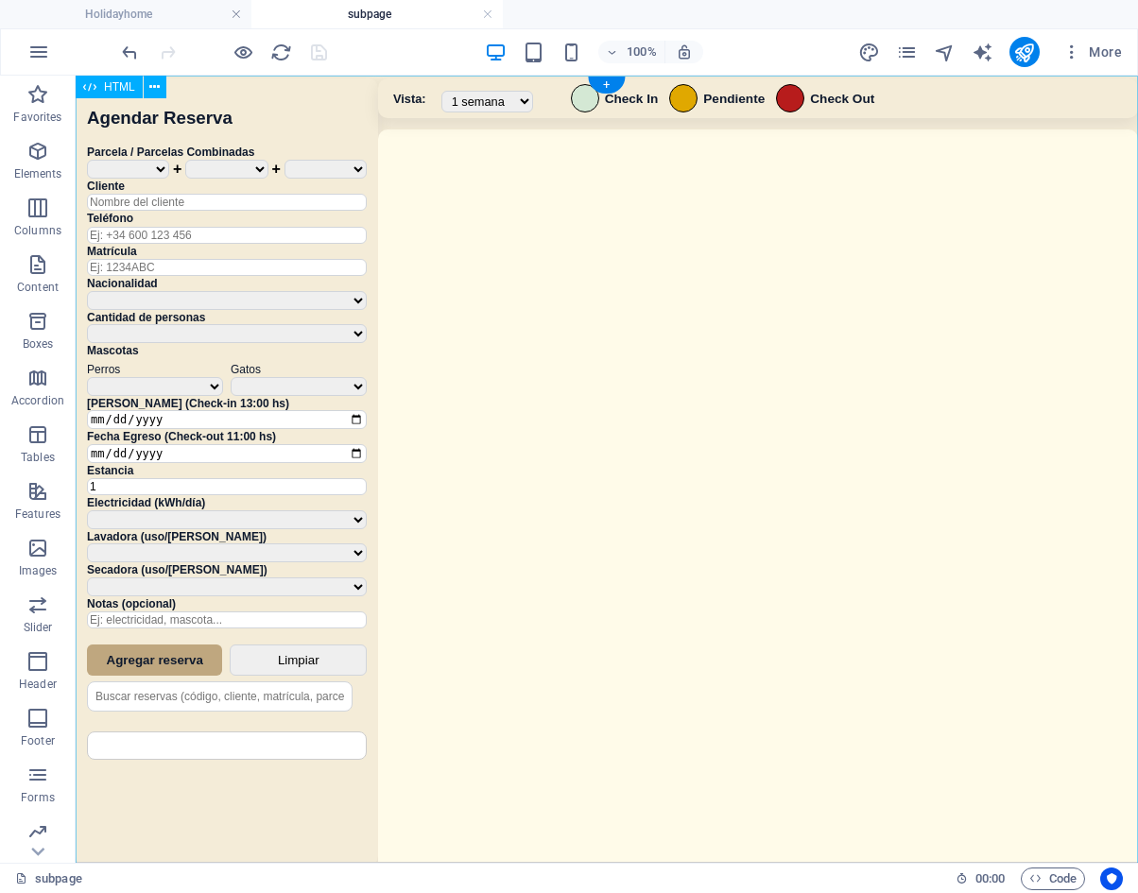
click at [913, 451] on div "Sistema de Reservas — Coveta Área Camper [GEOGRAPHIC_DATA] ¿Estás seguro de que…" at bounding box center [607, 472] width 1062 height 792
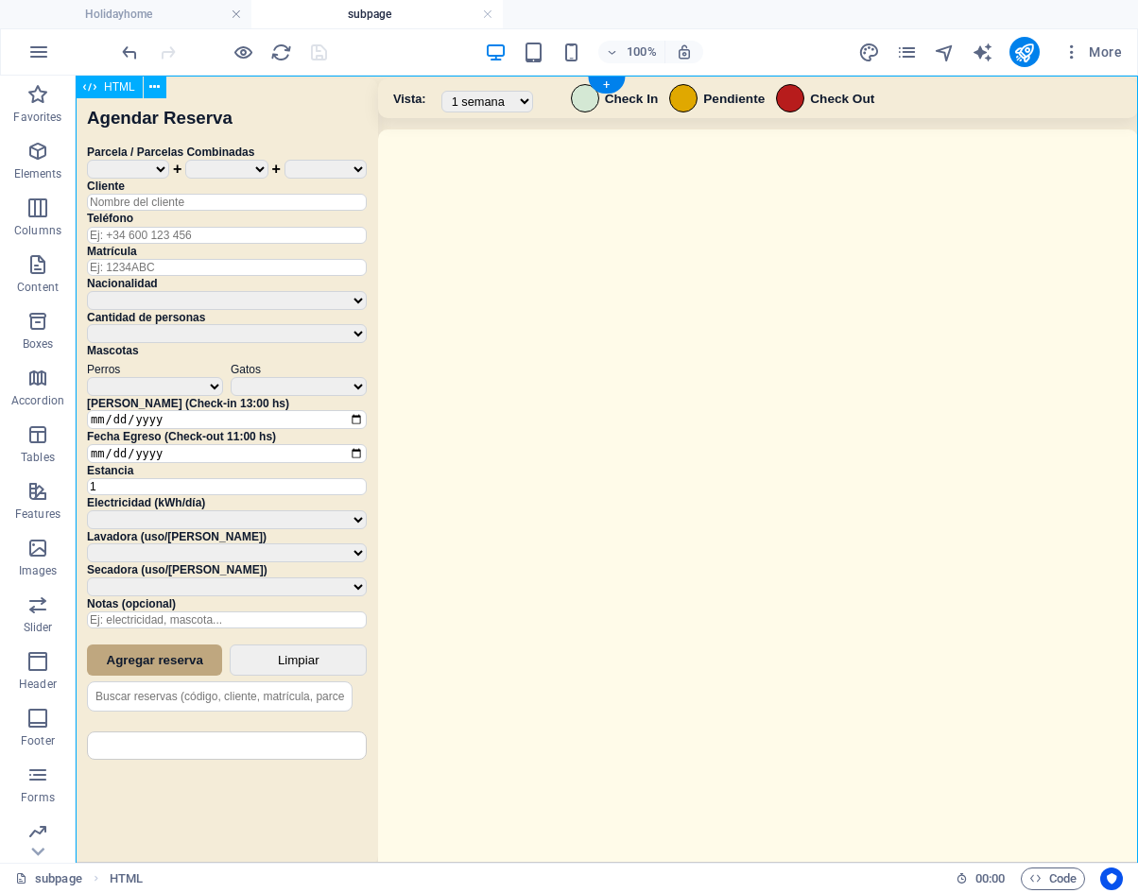
click at [913, 451] on div "Sistema de Reservas — Coveta Área Camper [GEOGRAPHIC_DATA] ¿Estás seguro de que…" at bounding box center [607, 472] width 1062 height 792
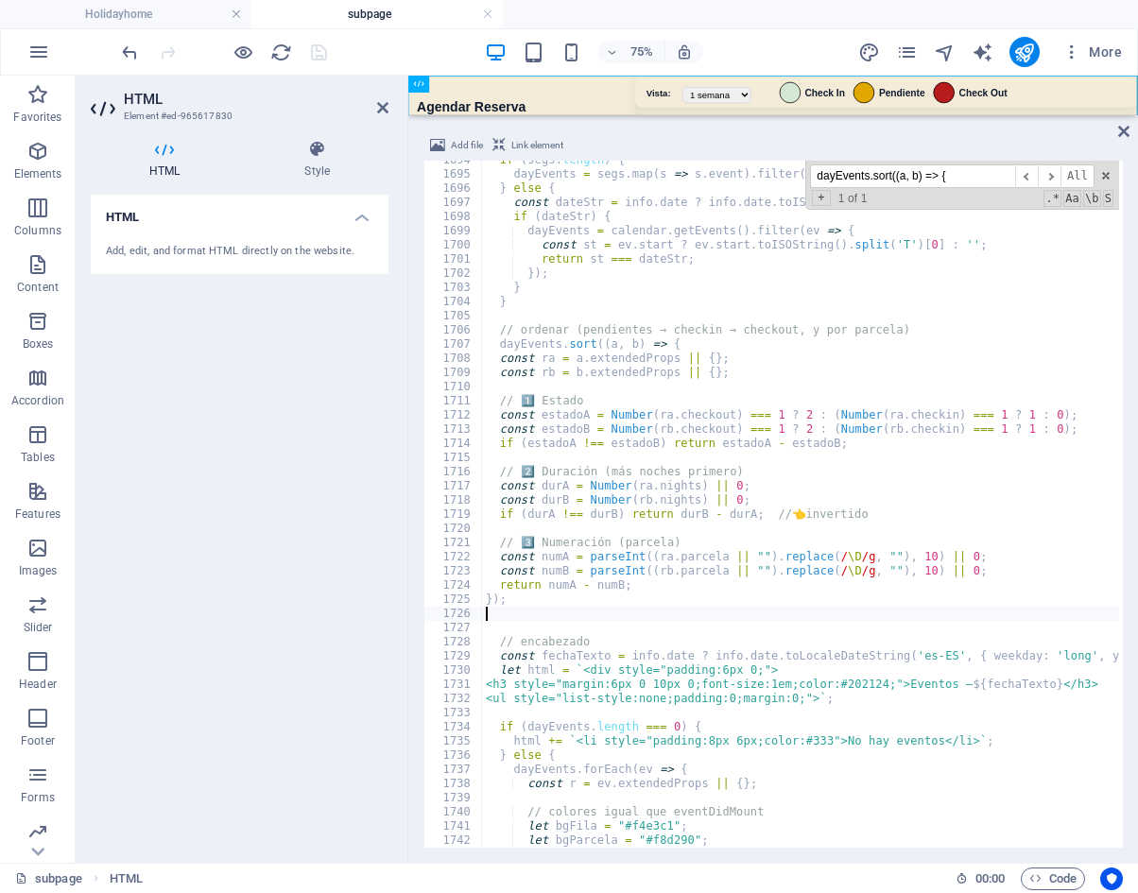
scroll to position [17565, 0]
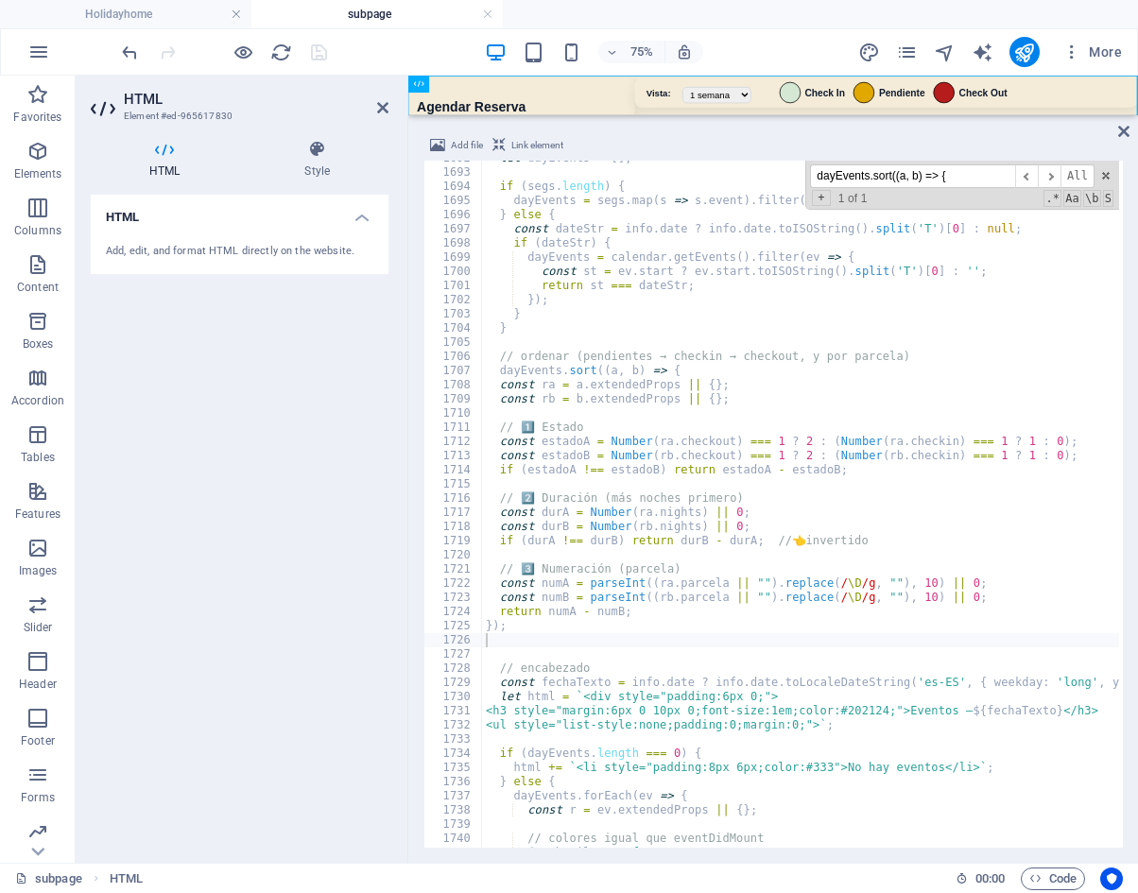
click at [845, 349] on div "let dayEvents = [ ] ; if ( segs . length ) { dayEvents = segs . map ( s => s . …" at bounding box center [1154, 507] width 1344 height 712
paste input "eventOrder:"
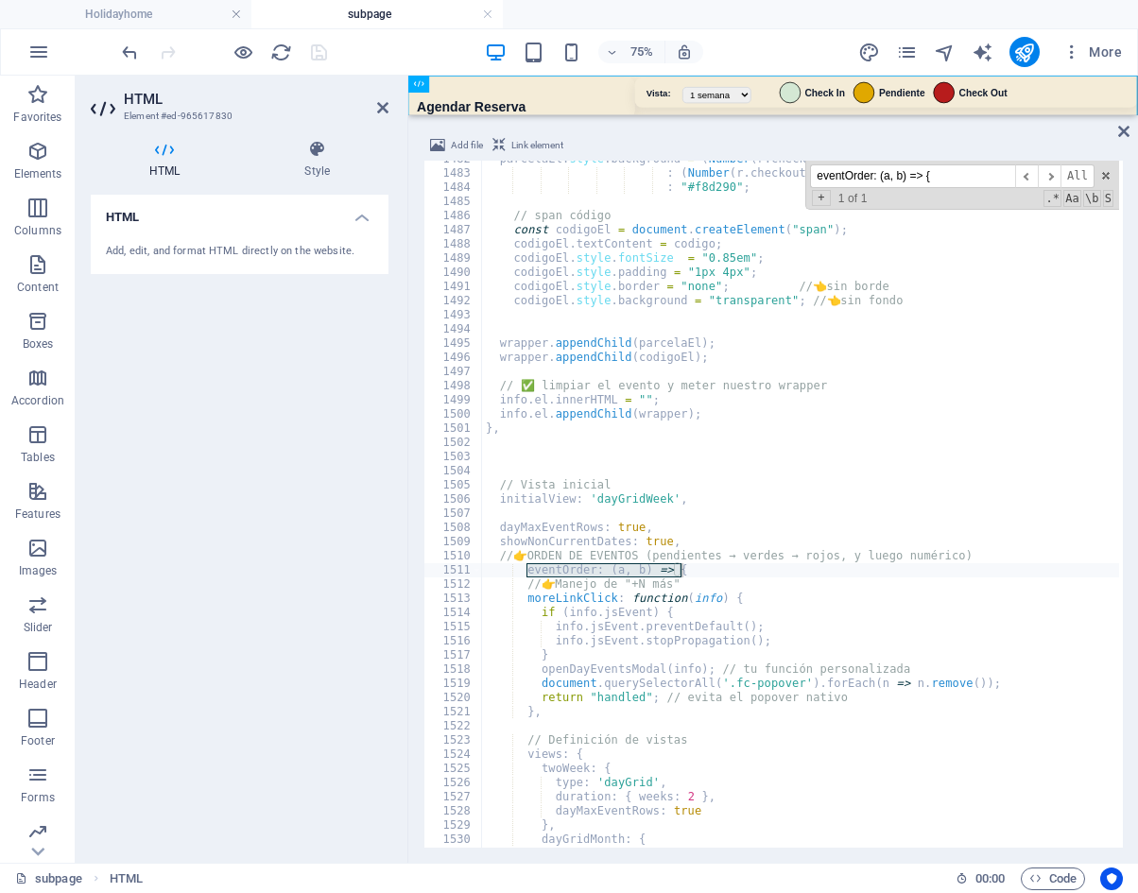
scroll to position [15355, 0]
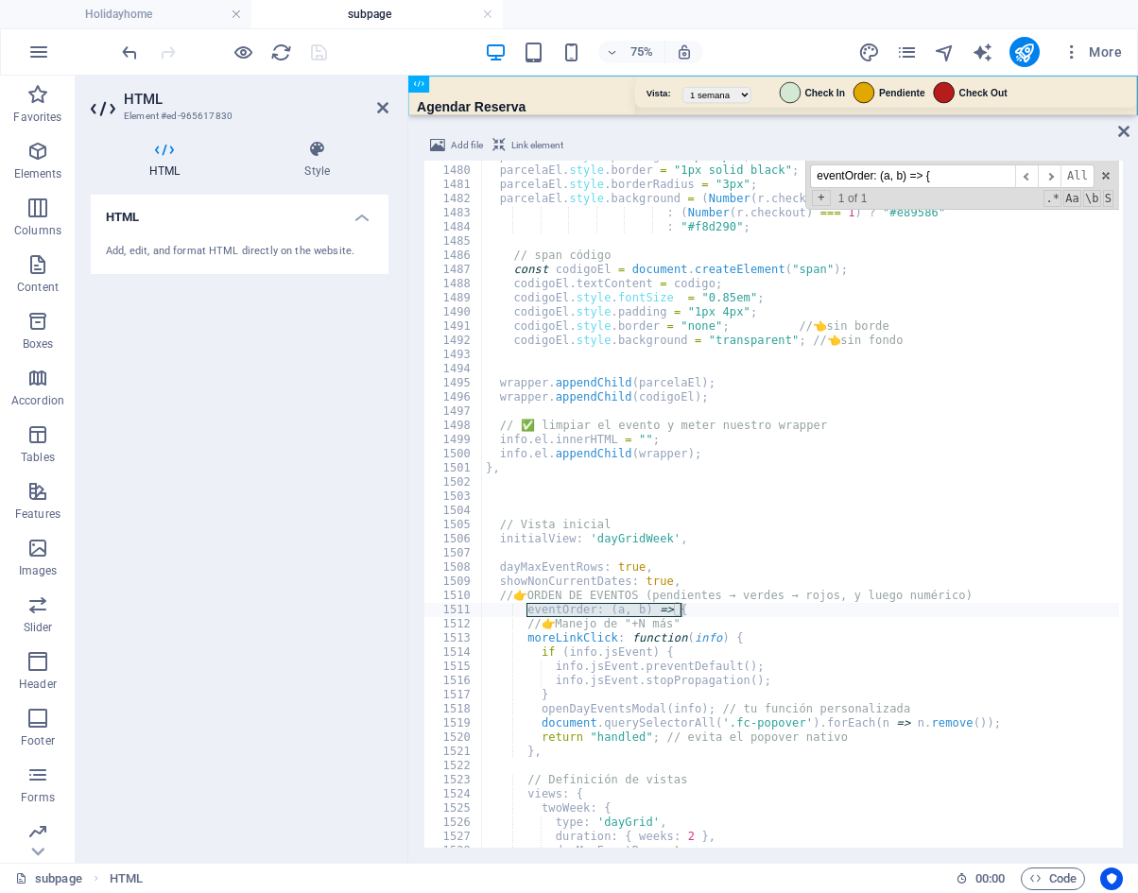
type input "eventOrder: (a, b) => {"
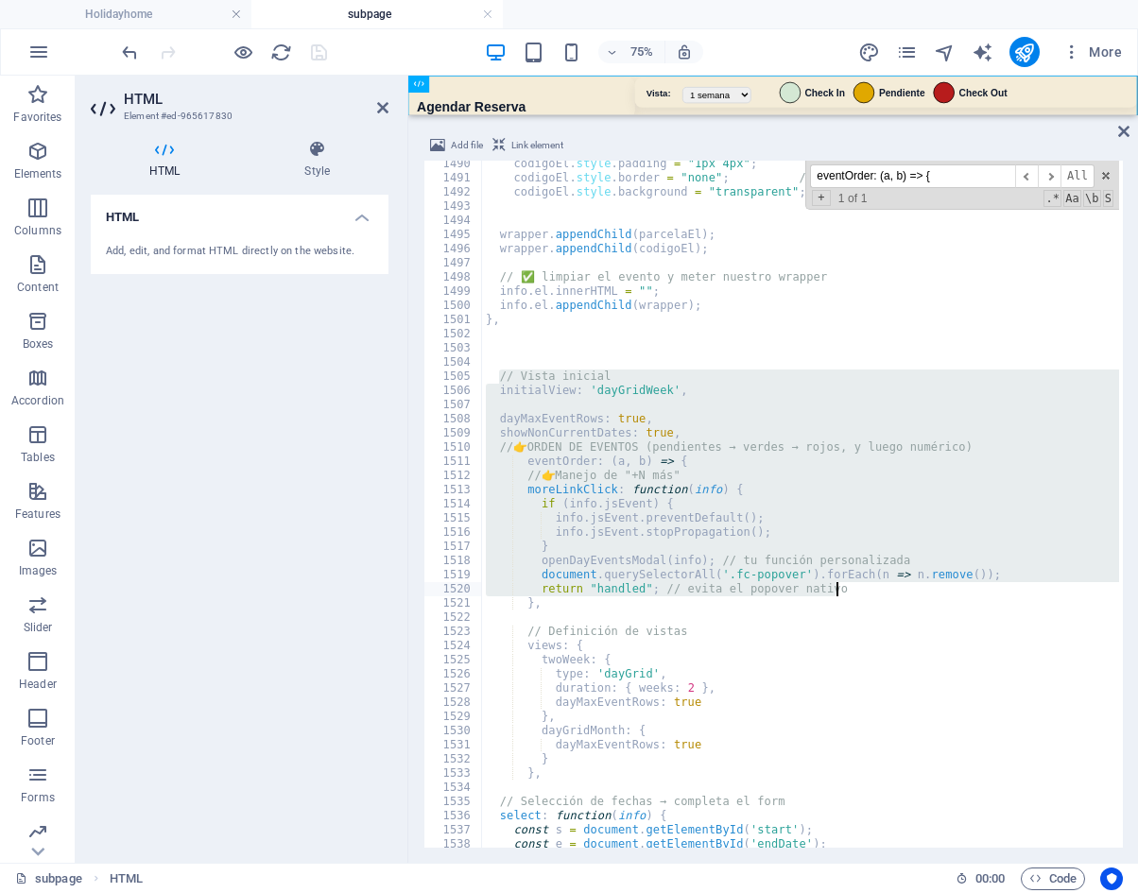
scroll to position [15420, 0]
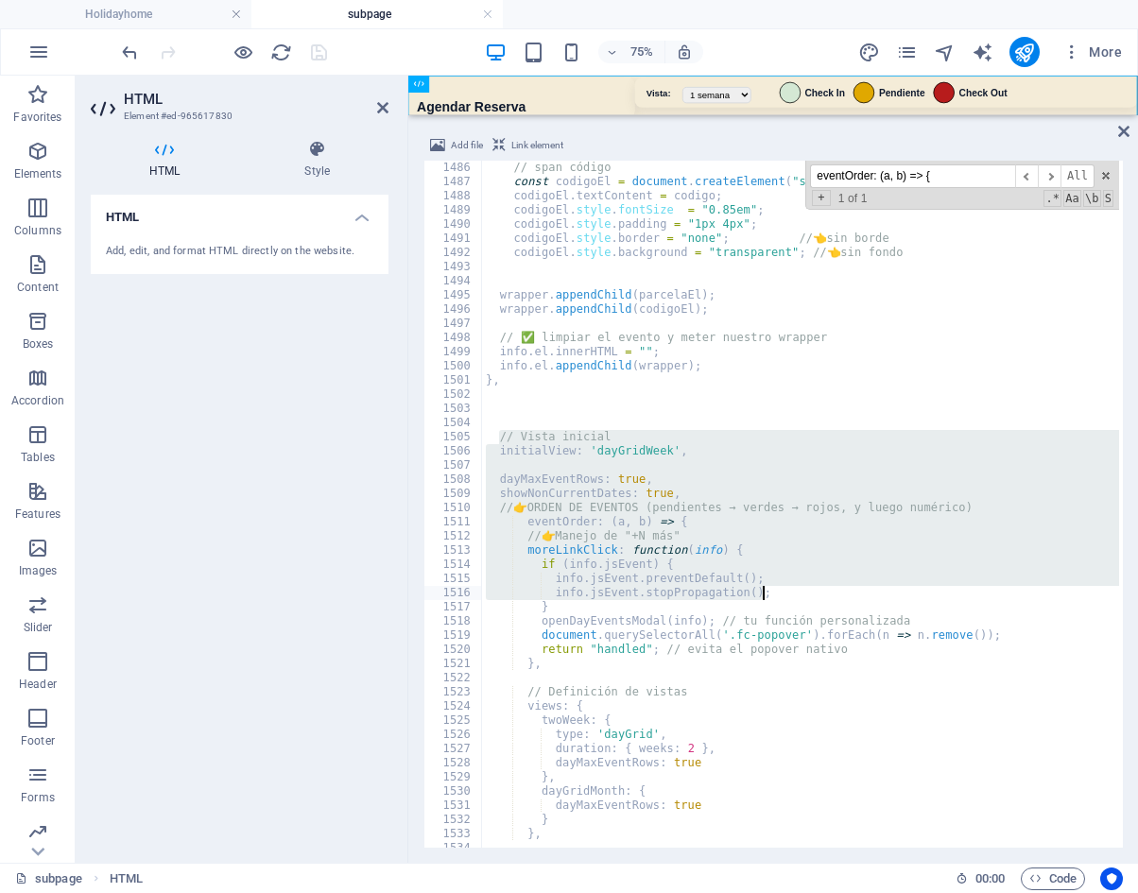
drag, startPoint x: 497, startPoint y: 528, endPoint x: 898, endPoint y: 586, distance: 404.9
click at [898, 586] on div "// span código const codigoEl = document . createElement ( "span" ) ; codigoEl …" at bounding box center [1154, 517] width 1344 height 712
type textarea "info.jsEvent.preventDefault(); info.jsEvent.stopPropagation();"
drag, startPoint x: 966, startPoint y: 172, endPoint x: 785, endPoint y: 169, distance: 181.5
click at [785, 169] on div "// span código const codigoEl = document . createElement ( "span" ) ; codigoEl …" at bounding box center [800, 504] width 637 height 687
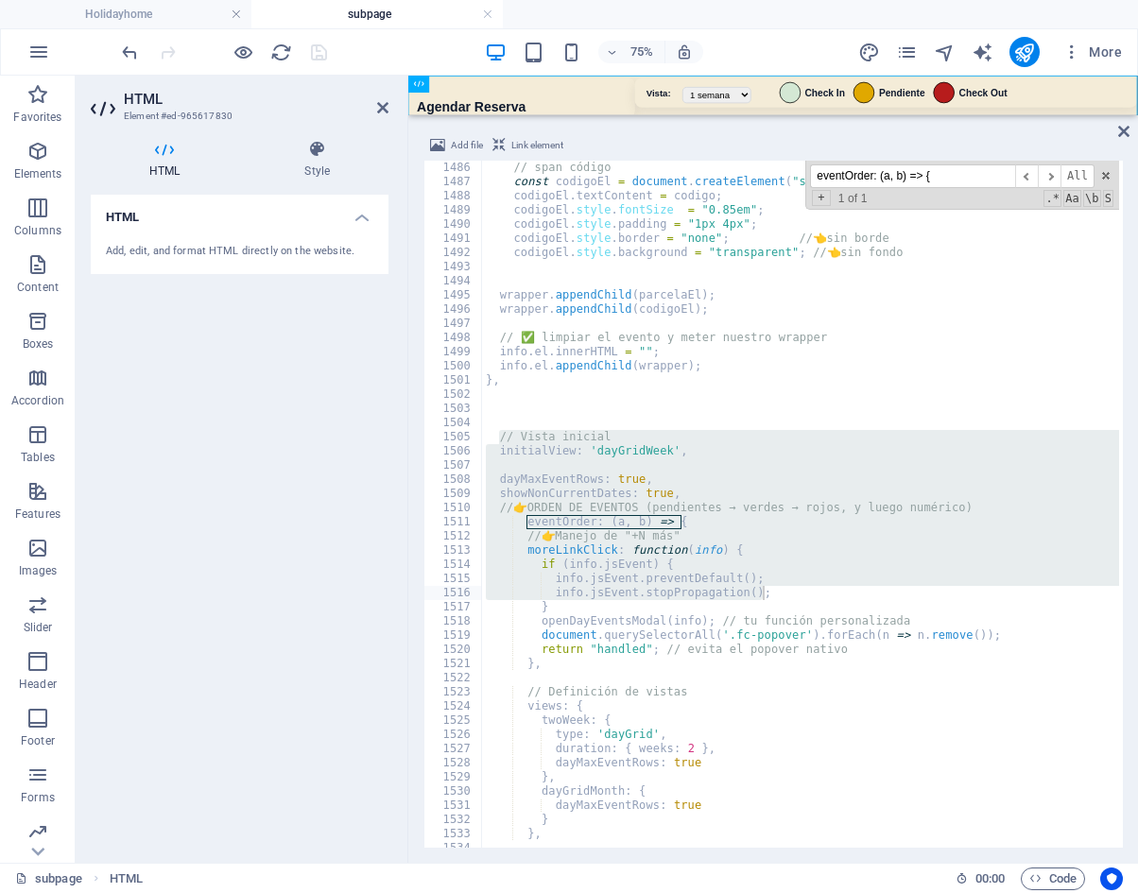
paste input "dayEvents.sort("
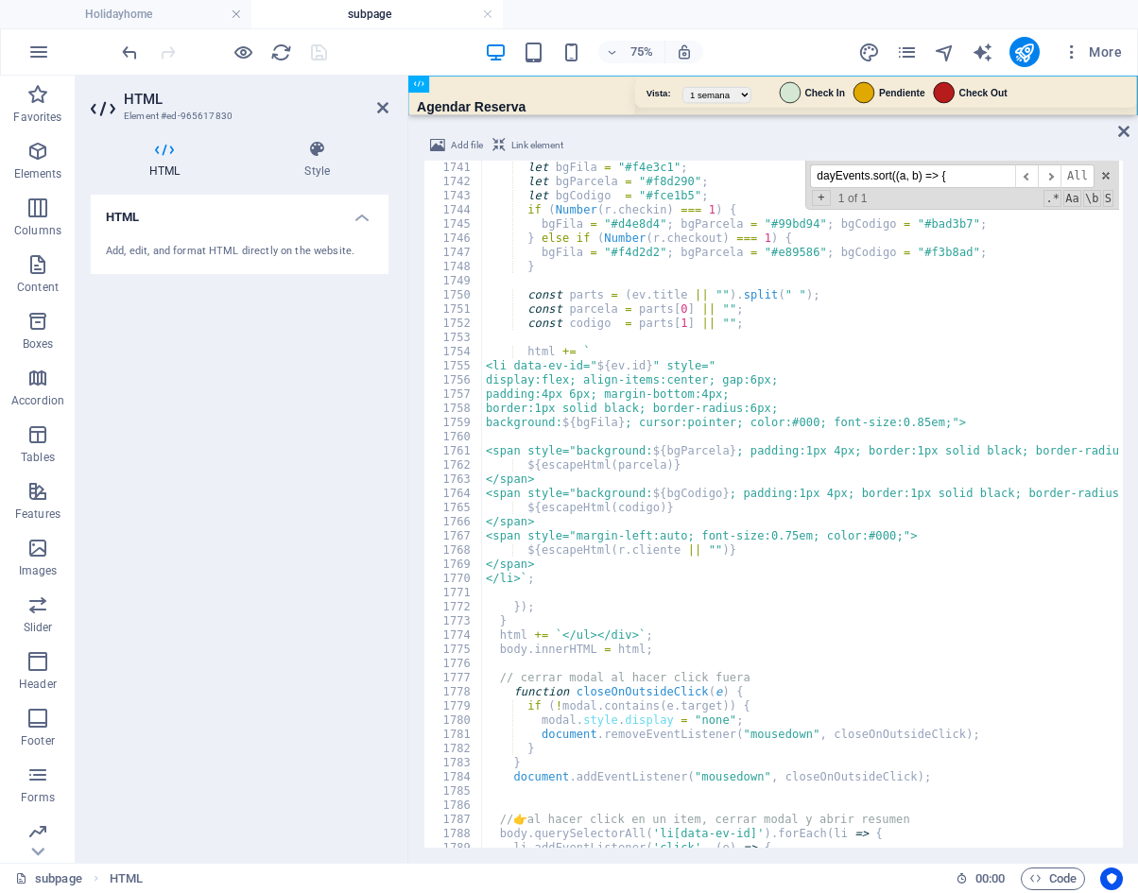
scroll to position [18155, 0]
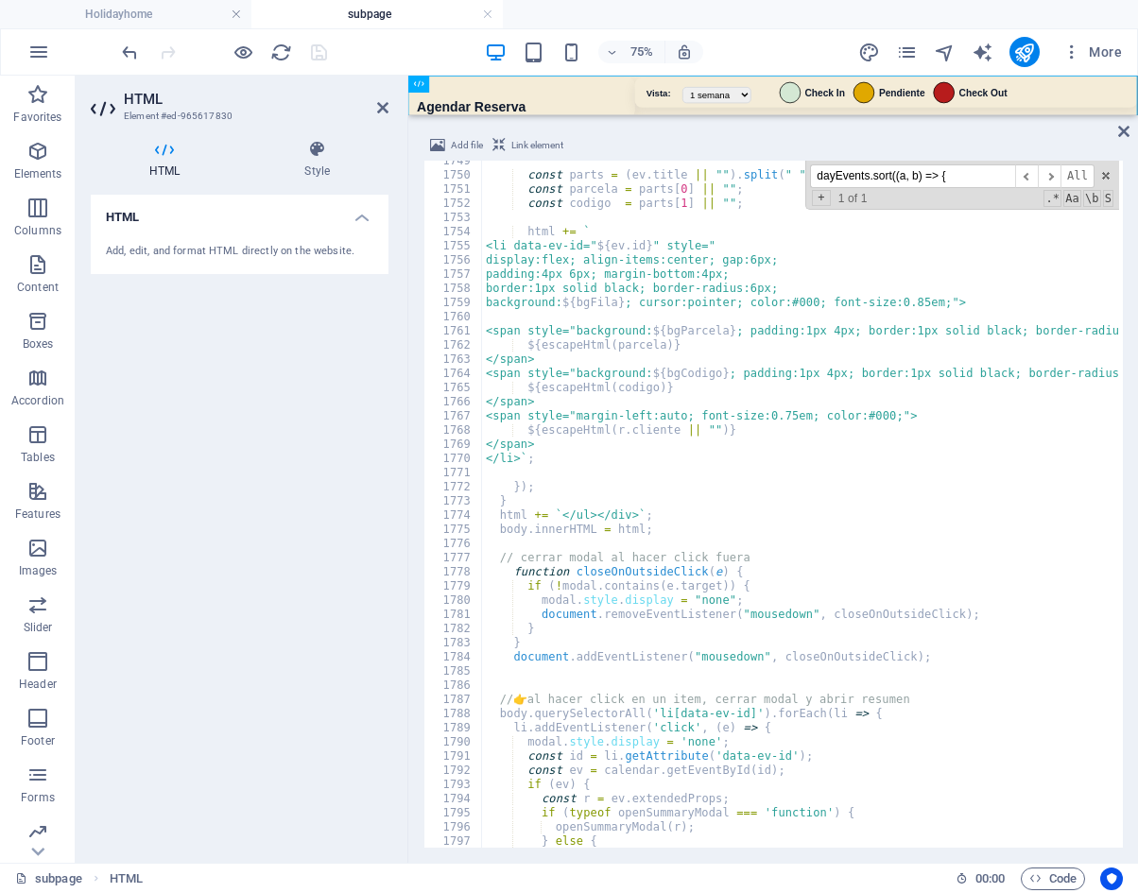
type input "dayEvents.sort((a, b) => {"
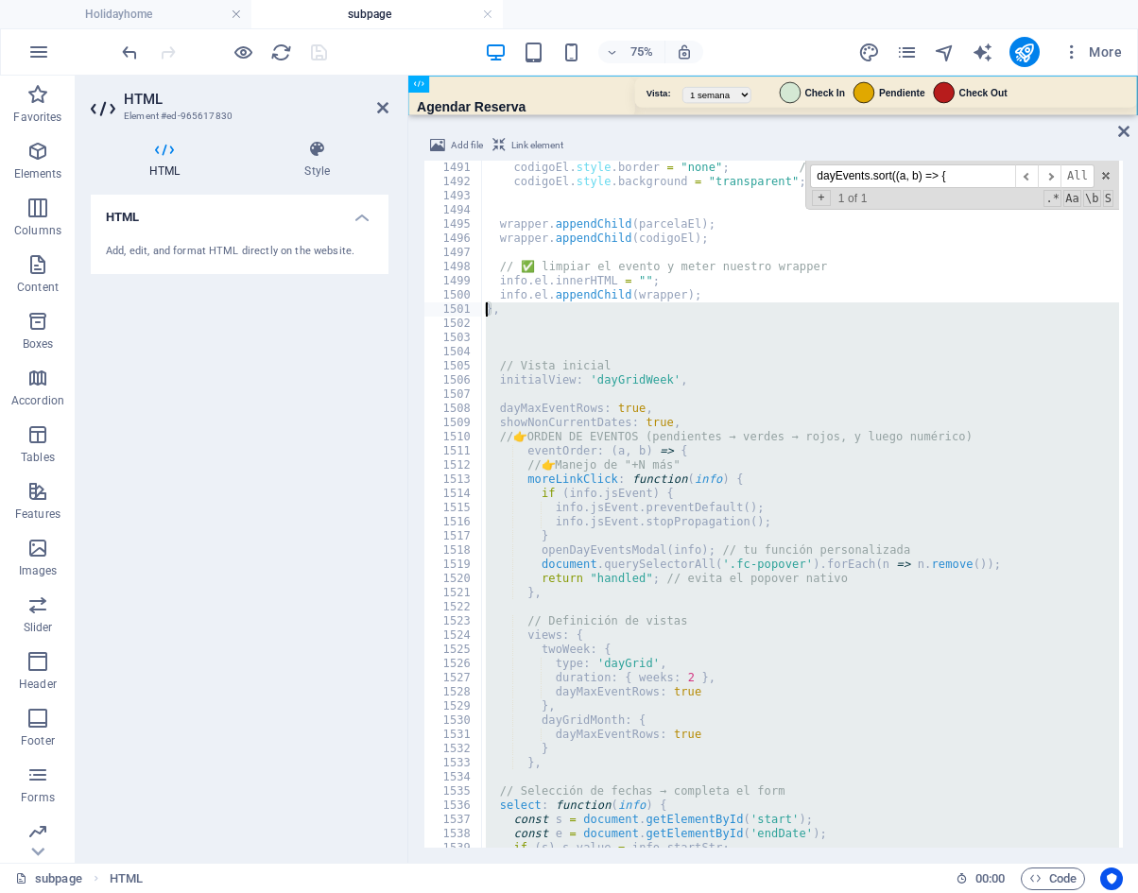
scroll to position [15461, 0]
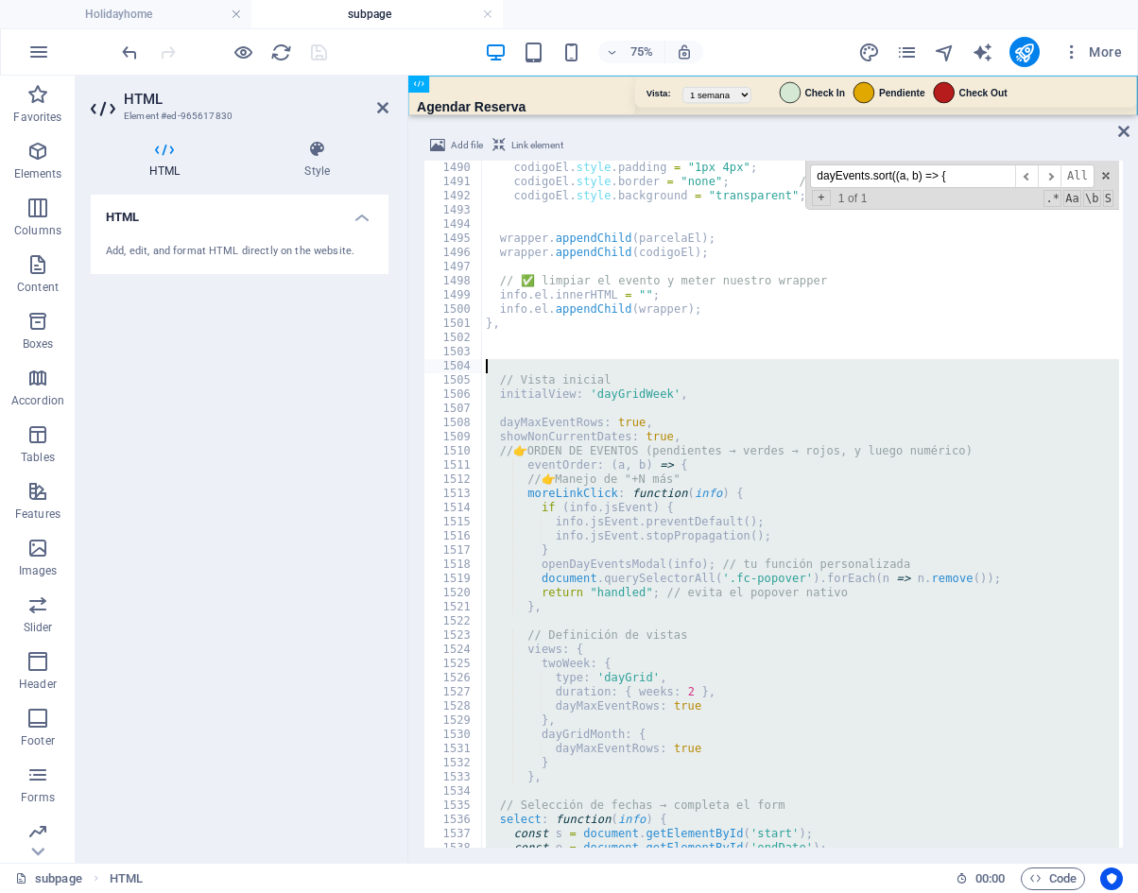
drag, startPoint x: 526, startPoint y: 669, endPoint x: 494, endPoint y: 361, distance: 309.8
click at [494, 361] on div "codigoEl . style . padding = "1px 4px" ; codigoEl . style . border = "none" ; /…" at bounding box center [1154, 517] width 1344 height 712
click at [770, 381] on div "codigoEl . style . padding = "1px 4px" ; codigoEl . style . border = "none" ; /…" at bounding box center [800, 504] width 637 height 687
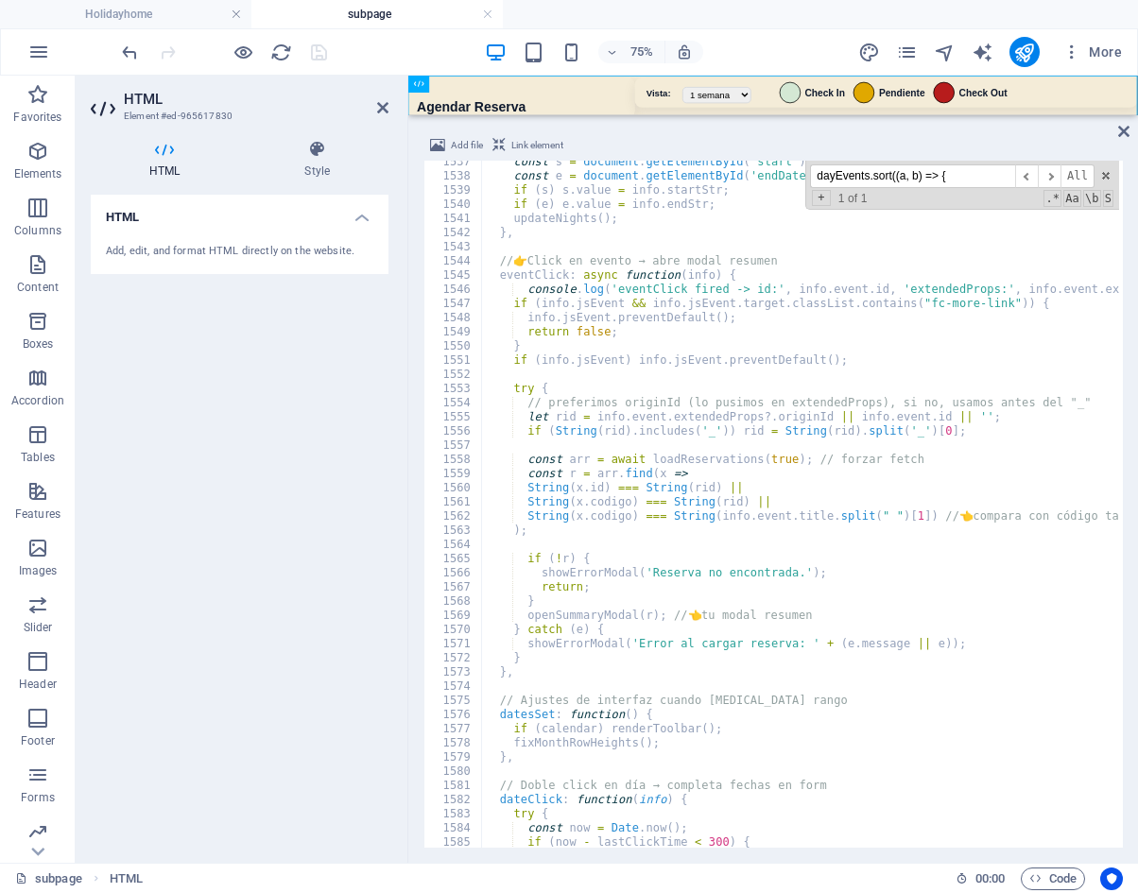
scroll to position [16021, 0]
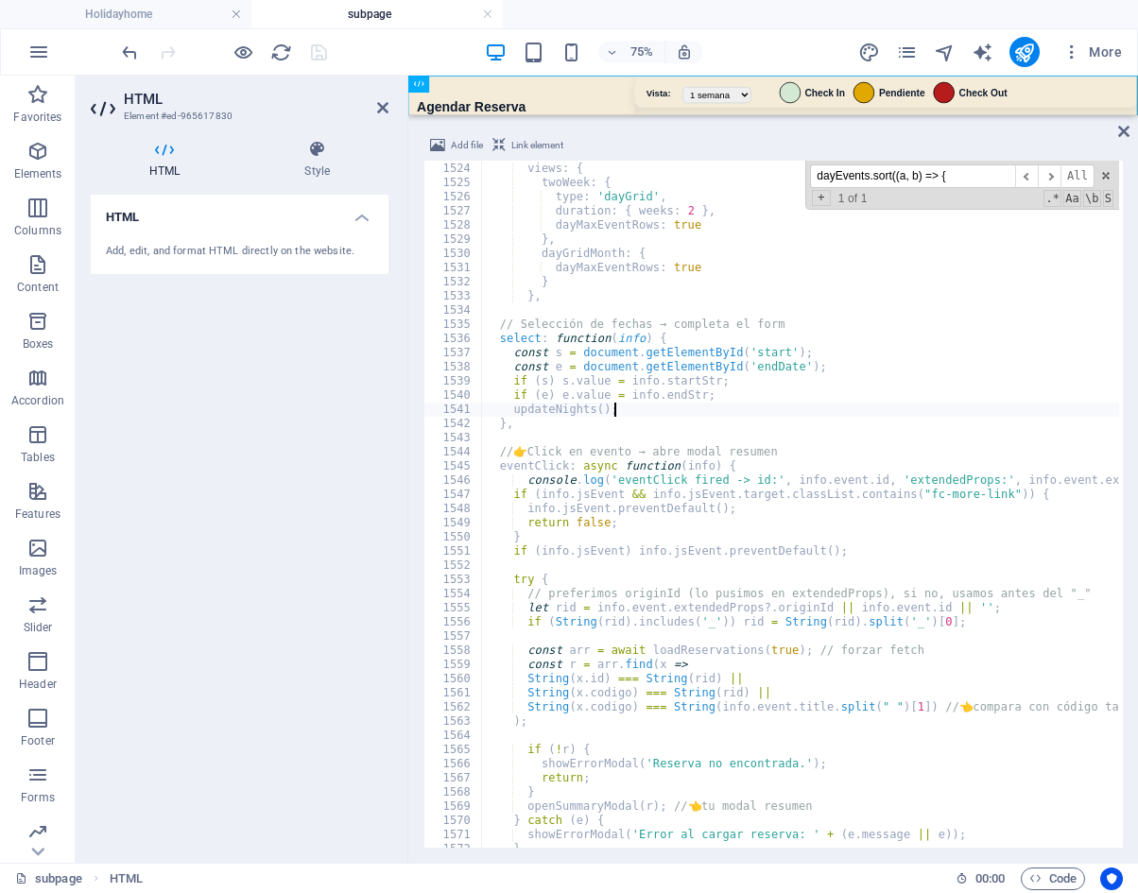
click at [986, 410] on div "// Definición de vistas views : { twoWeek : { type : 'dayGrid' , duration : { w…" at bounding box center [1154, 503] width 1344 height 712
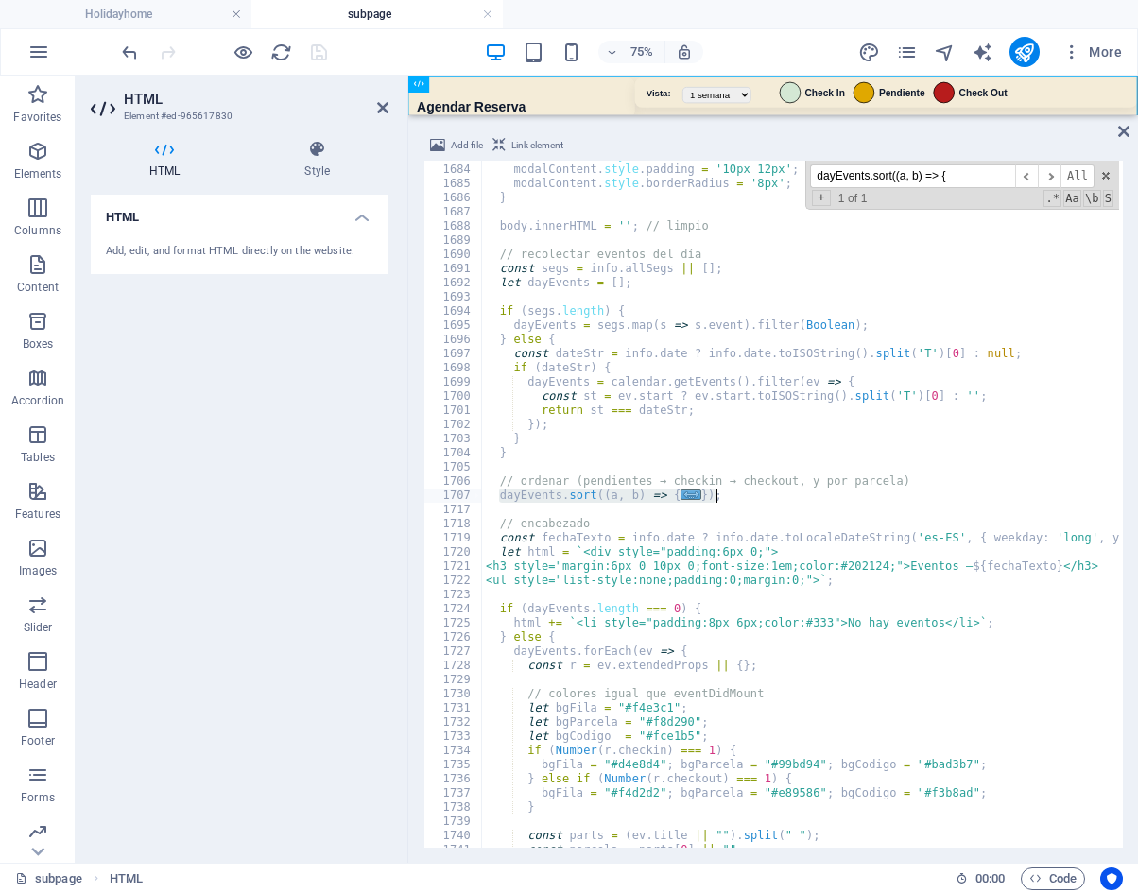
scroll to position [15527, 0]
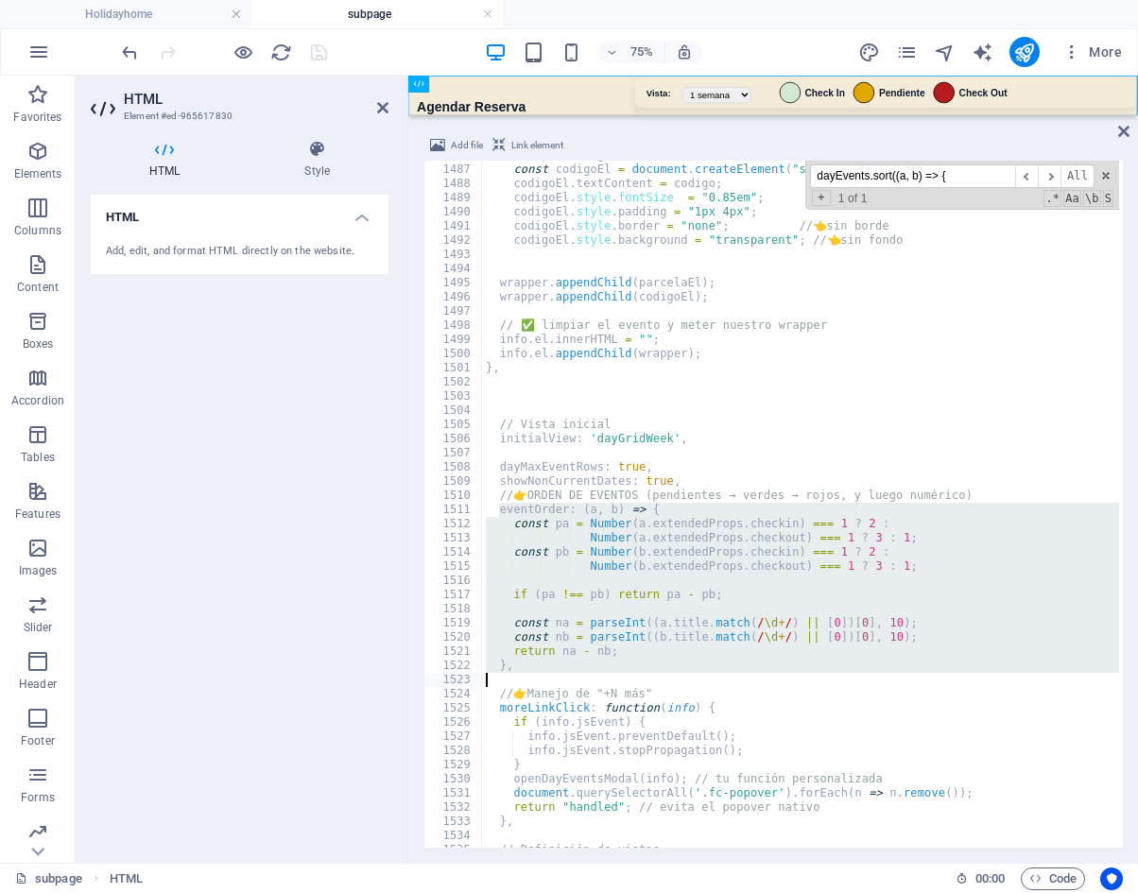
click at [892, 470] on div "// span código const codigoEl = document . createElement ( "span" ) ; codigoEl …" at bounding box center [1154, 504] width 1344 height 712
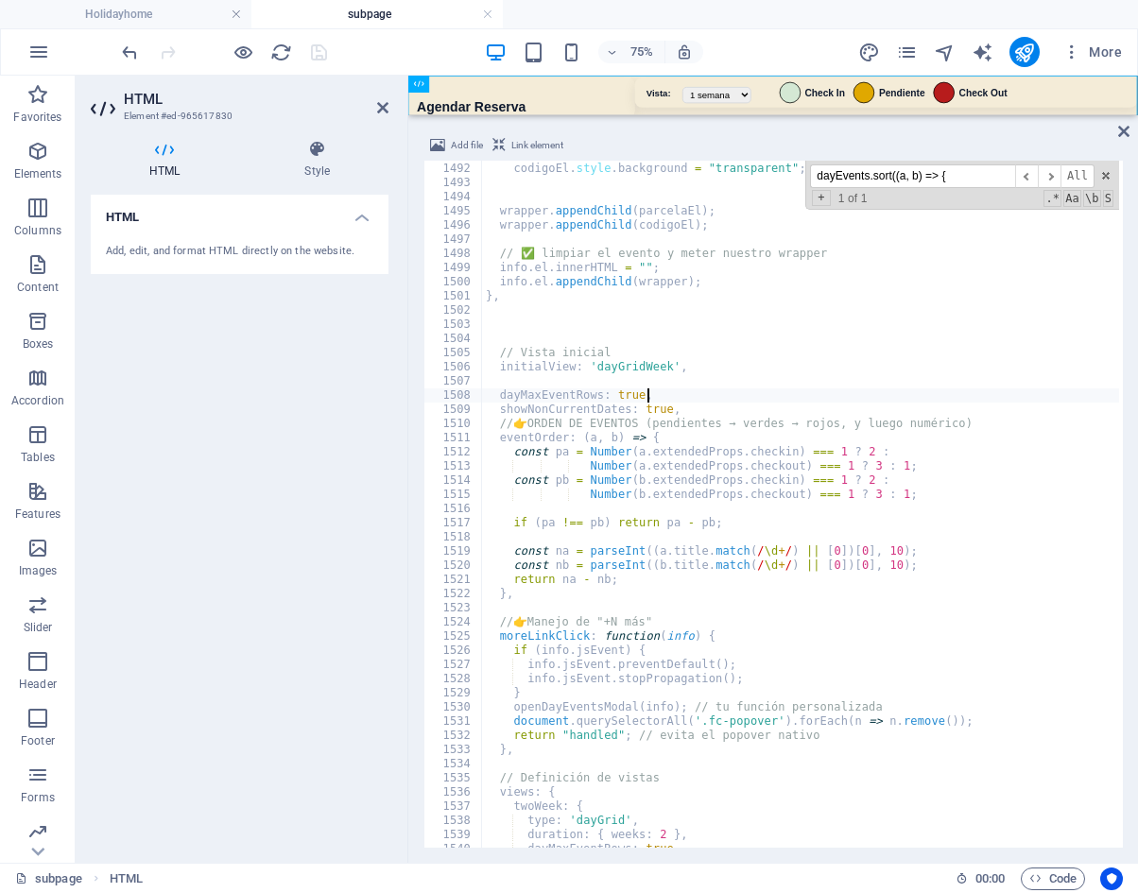
scroll to position [15539, 0]
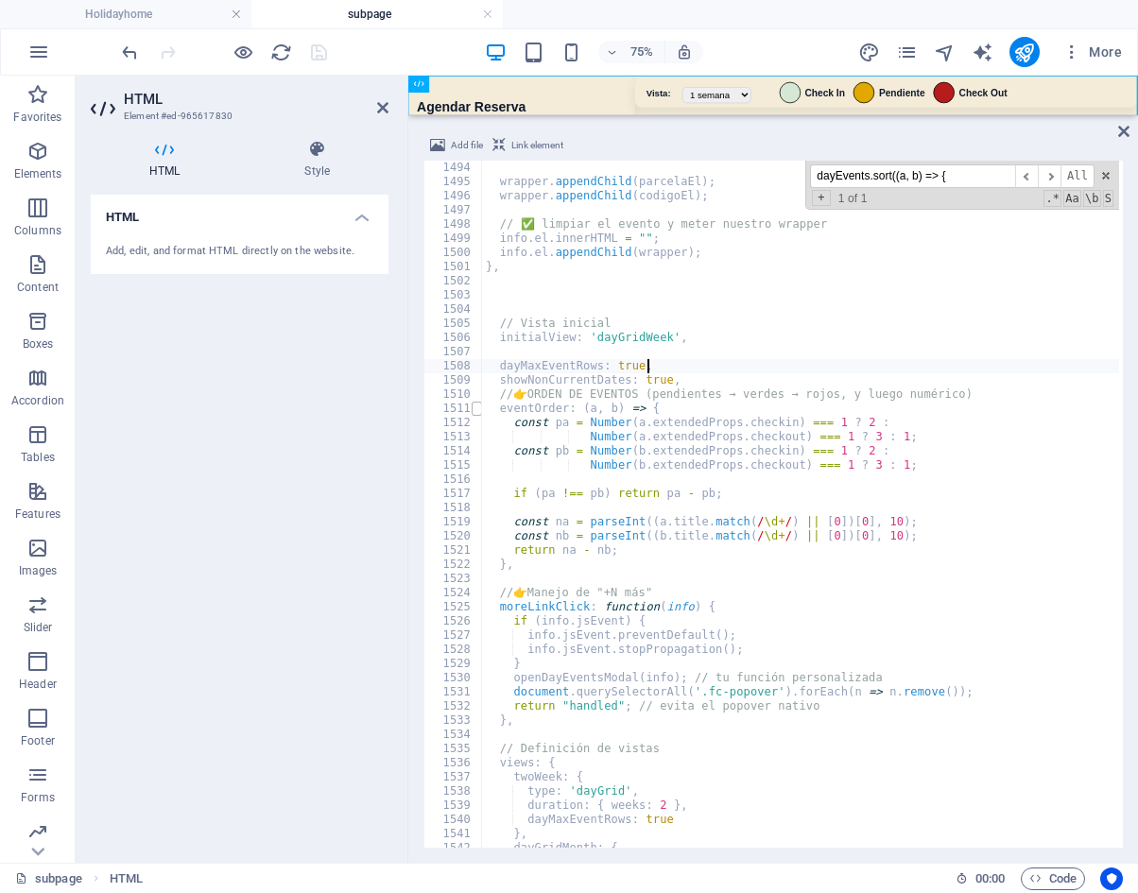
click at [478, 410] on span at bounding box center [477, 409] width 10 height 14
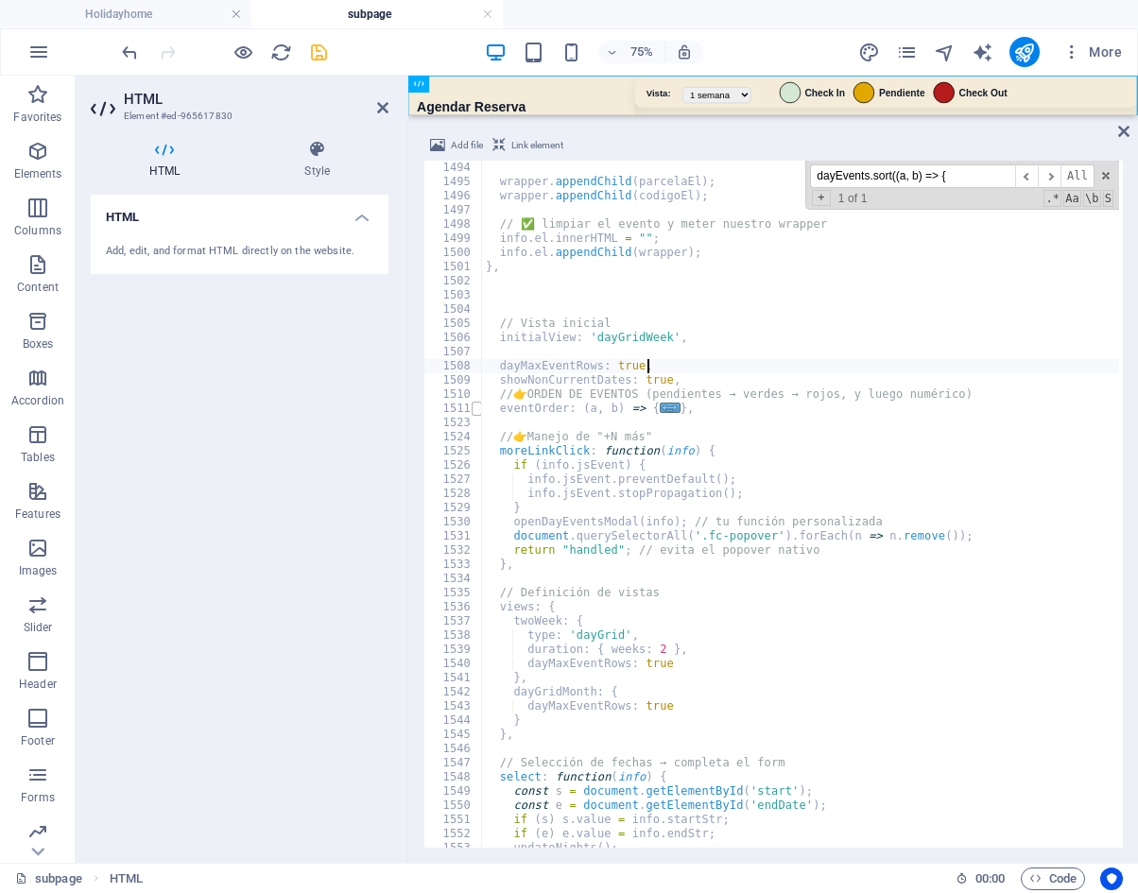
scroll to position [15596, 0]
drag, startPoint x: 699, startPoint y: 411, endPoint x: 501, endPoint y: 406, distance: 197.6
click at [501, 406] on div "wrapper . appendChild ( parcelaEl ) ; wrapper . appendChild ( codigoEl ) ; // ✅…" at bounding box center [1154, 517] width 1344 height 712
type textarea "eventOrder: (a, b) => { const pa = Number(a.extendedProps.checkin) === 1 ? 2 :"
paste textarea
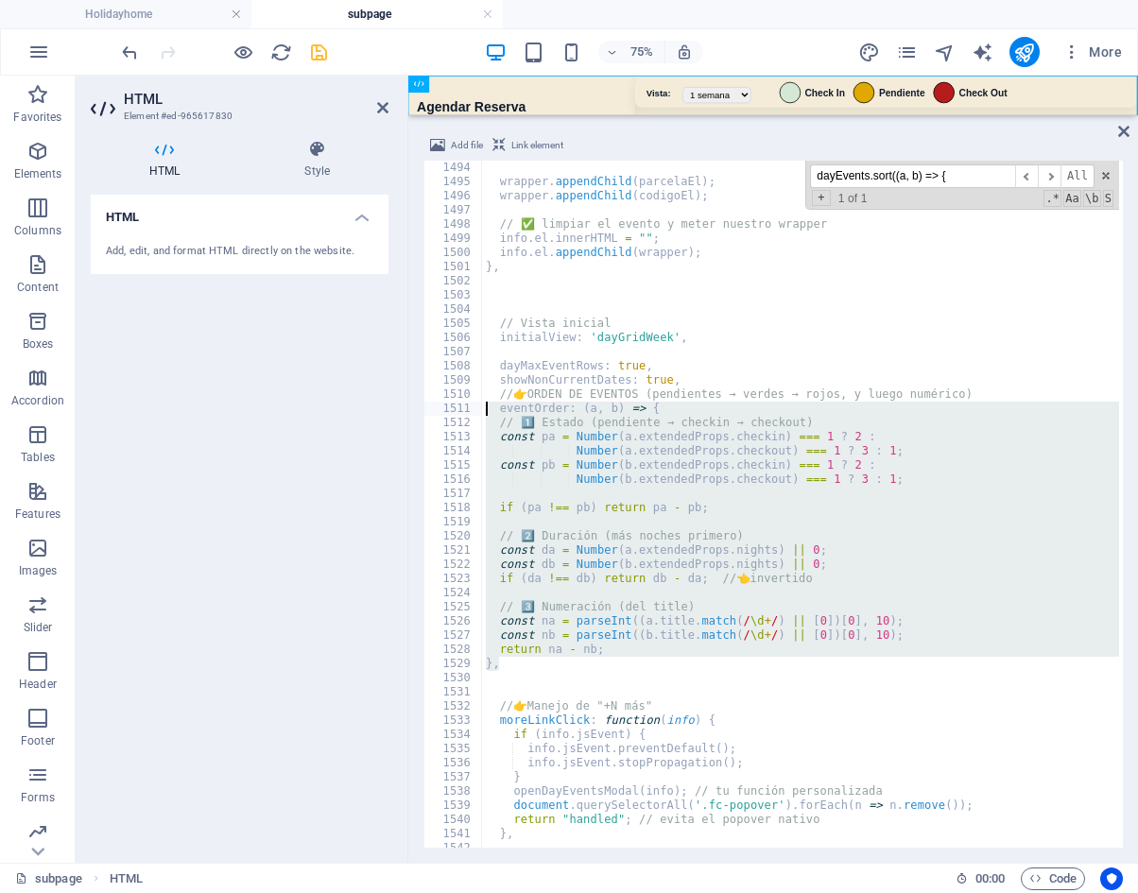
drag, startPoint x: 509, startPoint y: 665, endPoint x: 430, endPoint y: 412, distance: 264.3
click at [430, 412] on div "1494 1495 1496 1497 1498 1499 1500 1501 1502 1503 1504 1505 1506 1507 1508 1509…" at bounding box center [772, 504] width 699 height 687
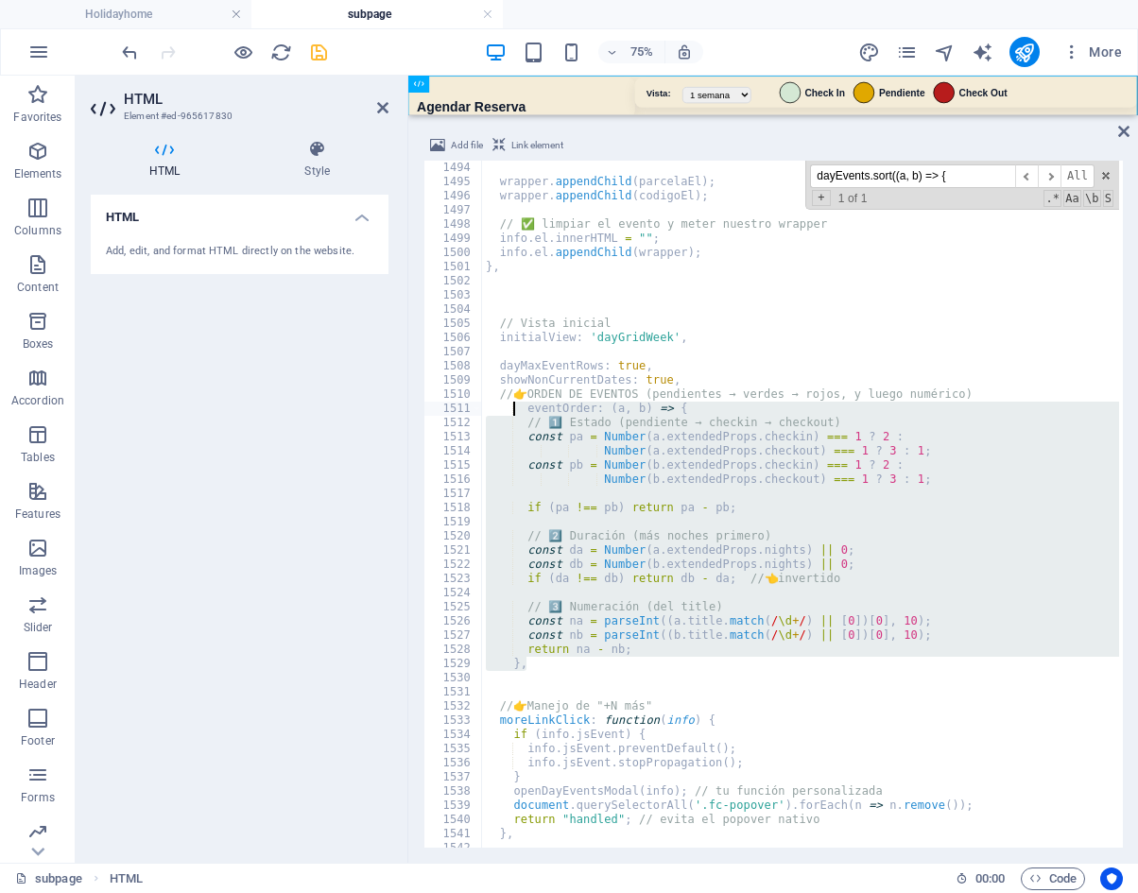
click at [949, 665] on div "wrapper . appendChild ( parcelaEl ) ; wrapper . appendChild ( codigoEl ) ; // ✅…" at bounding box center [800, 504] width 637 height 687
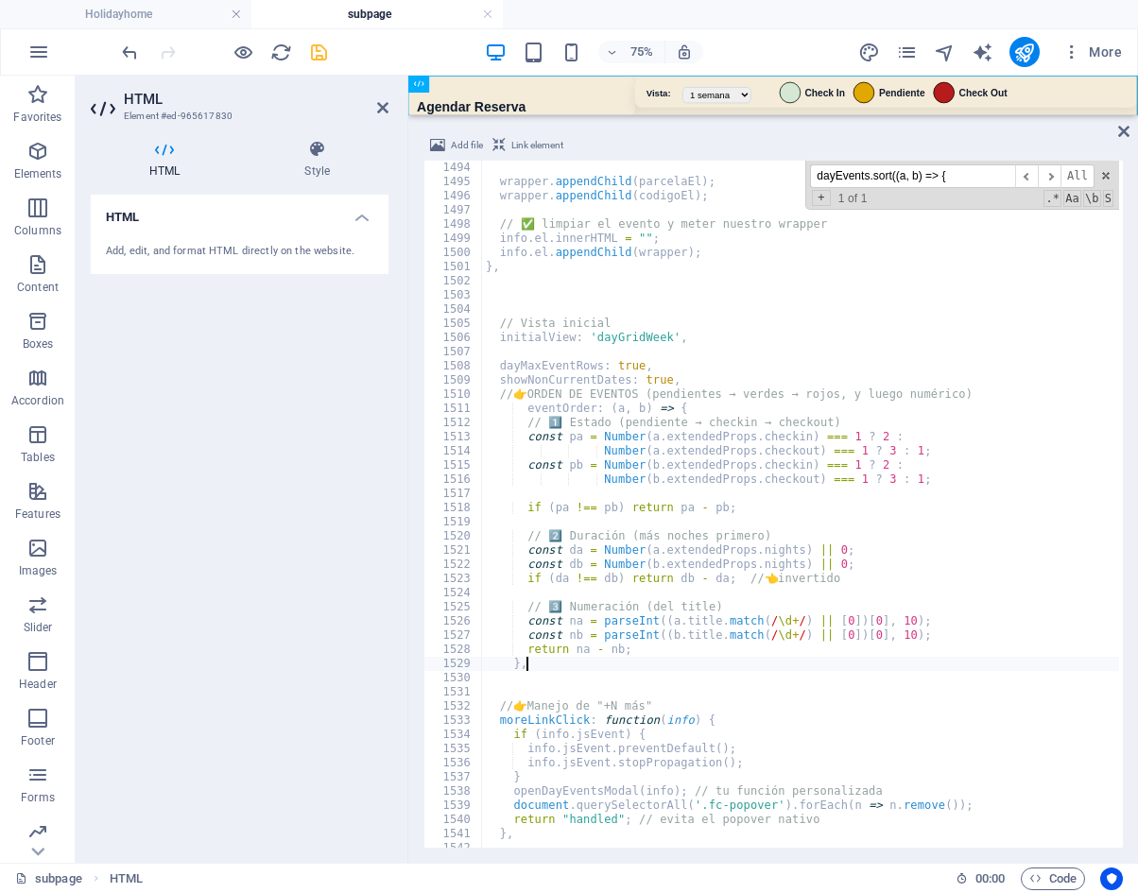
type textarea "},"
drag, startPoint x: 955, startPoint y: 174, endPoint x: 754, endPoint y: 179, distance: 200.4
click at [754, 179] on div "wrapper . appendChild ( parcelaEl ) ; wrapper . appendChild ( codigoEl ) ; // ✅…" at bounding box center [800, 504] width 637 height 687
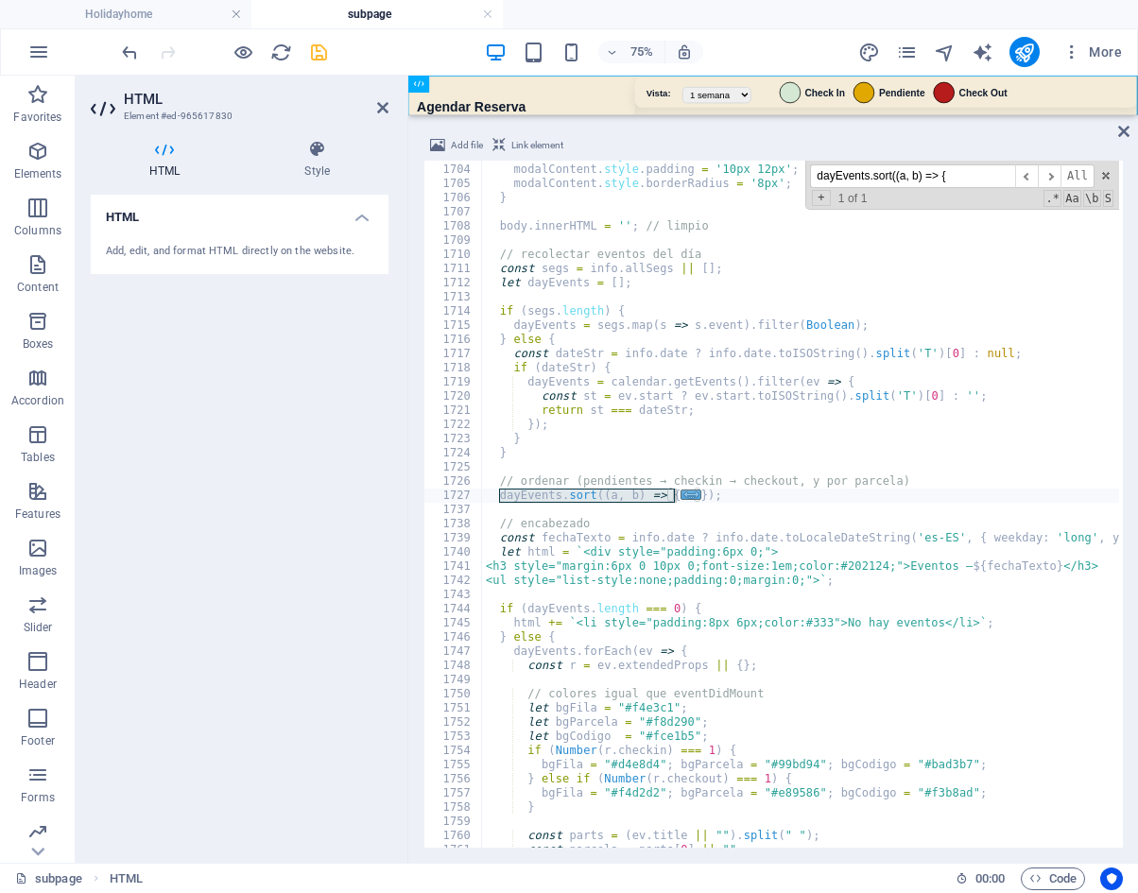
scroll to position [17676, 0]
click at [722, 510] on div "modalContent . style . fontSize = '0.9em' ; modalContent . style . padding = '1…" at bounding box center [1154, 504] width 1344 height 712
drag, startPoint x: 718, startPoint y: 500, endPoint x: 498, endPoint y: 496, distance: 220.3
click at [498, 496] on div "modalContent . style . fontSize = '0.9em' ; modalContent . style . padding = '1…" at bounding box center [1154, 504] width 1344 height 712
type textarea "dayEvents.sort((a, b) => { const ra = a.extendedProps || {};"
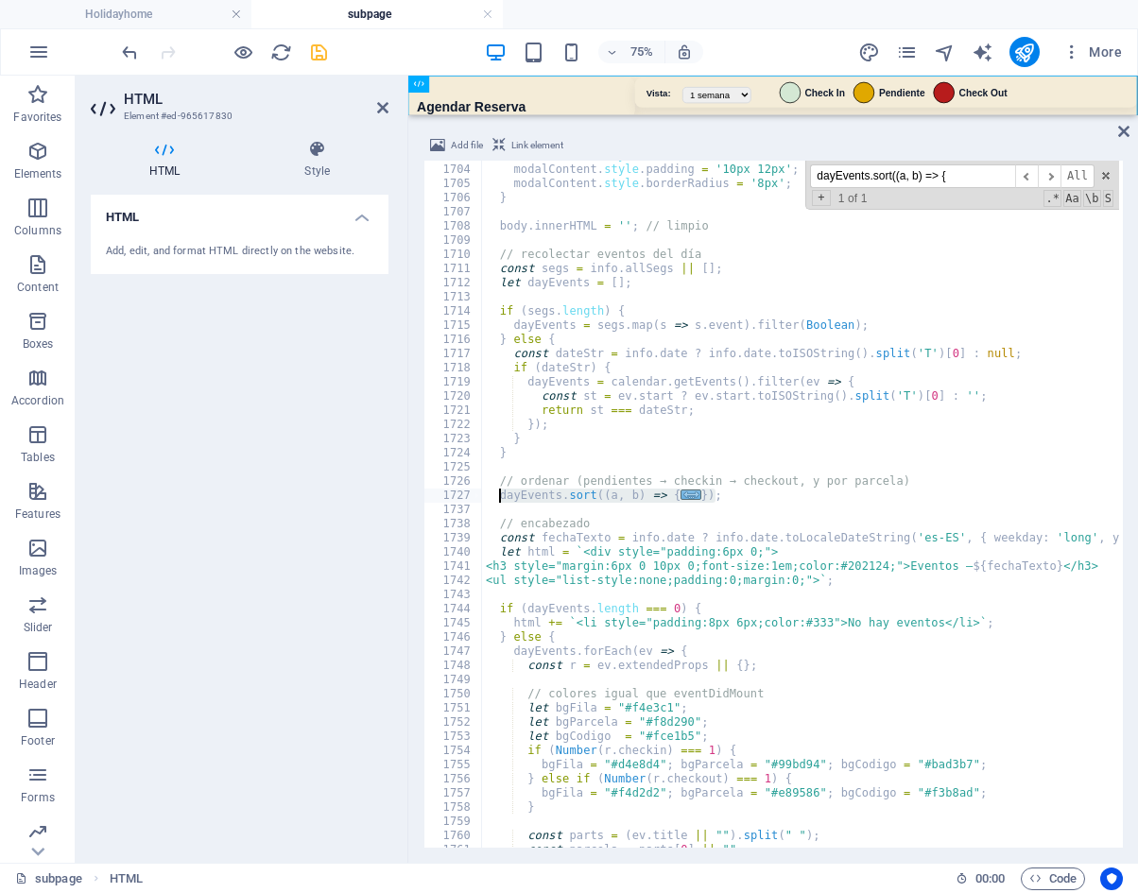
paste textarea
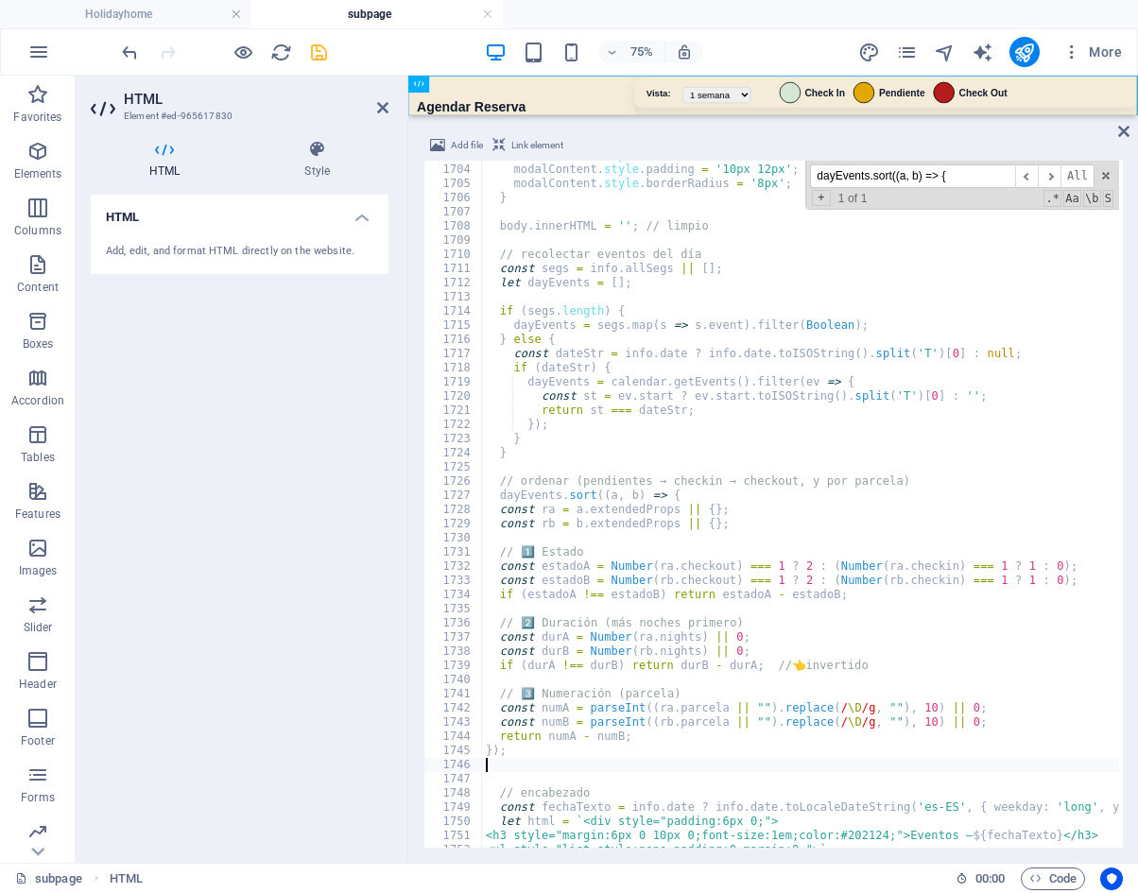
drag, startPoint x: 406, startPoint y: 52, endPoint x: 305, endPoint y: 52, distance: 100.2
click at [399, 52] on div "75% More" at bounding box center [623, 52] width 1011 height 30
click at [313, 52] on icon "save" at bounding box center [319, 53] width 22 height 22
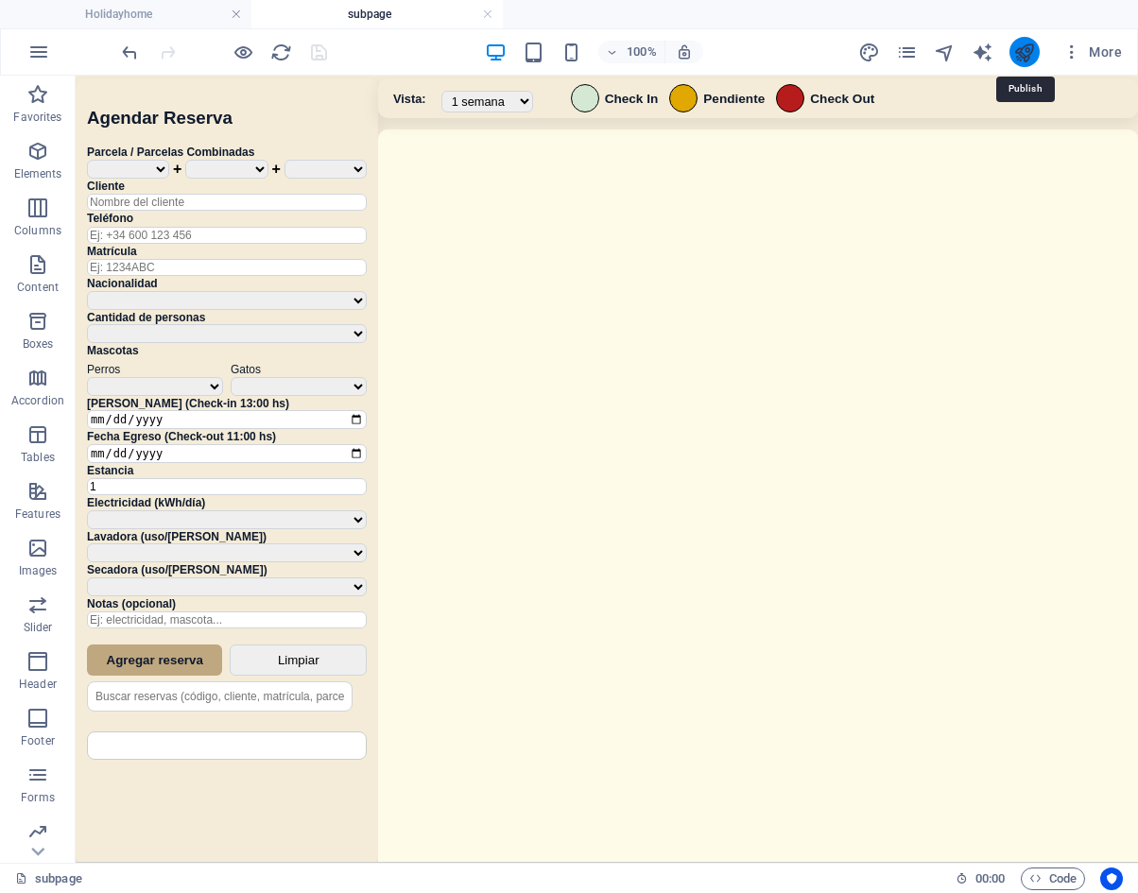
click at [1027, 60] on icon "publish" at bounding box center [1024, 53] width 22 height 22
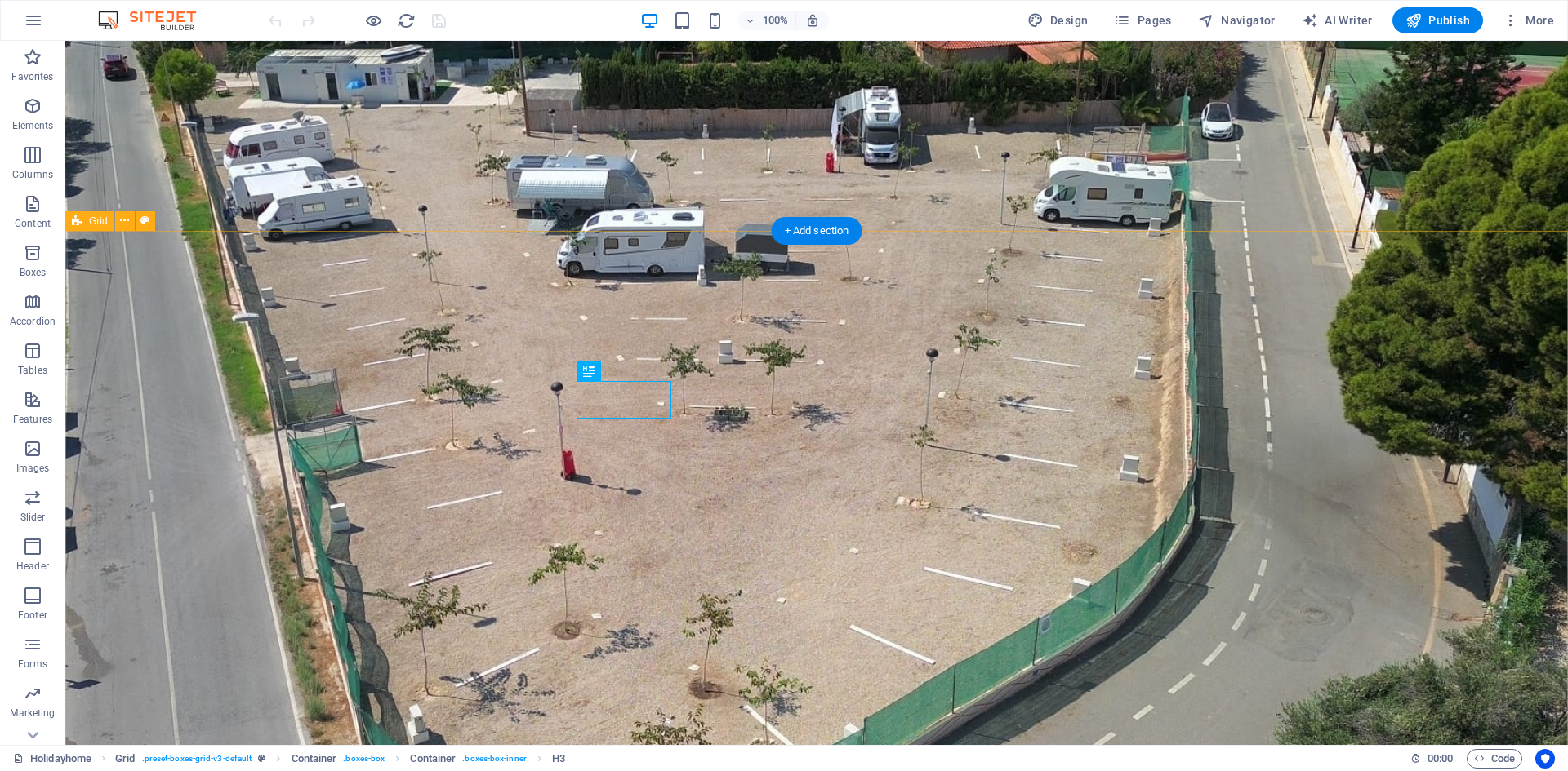
scroll to position [1123, 0]
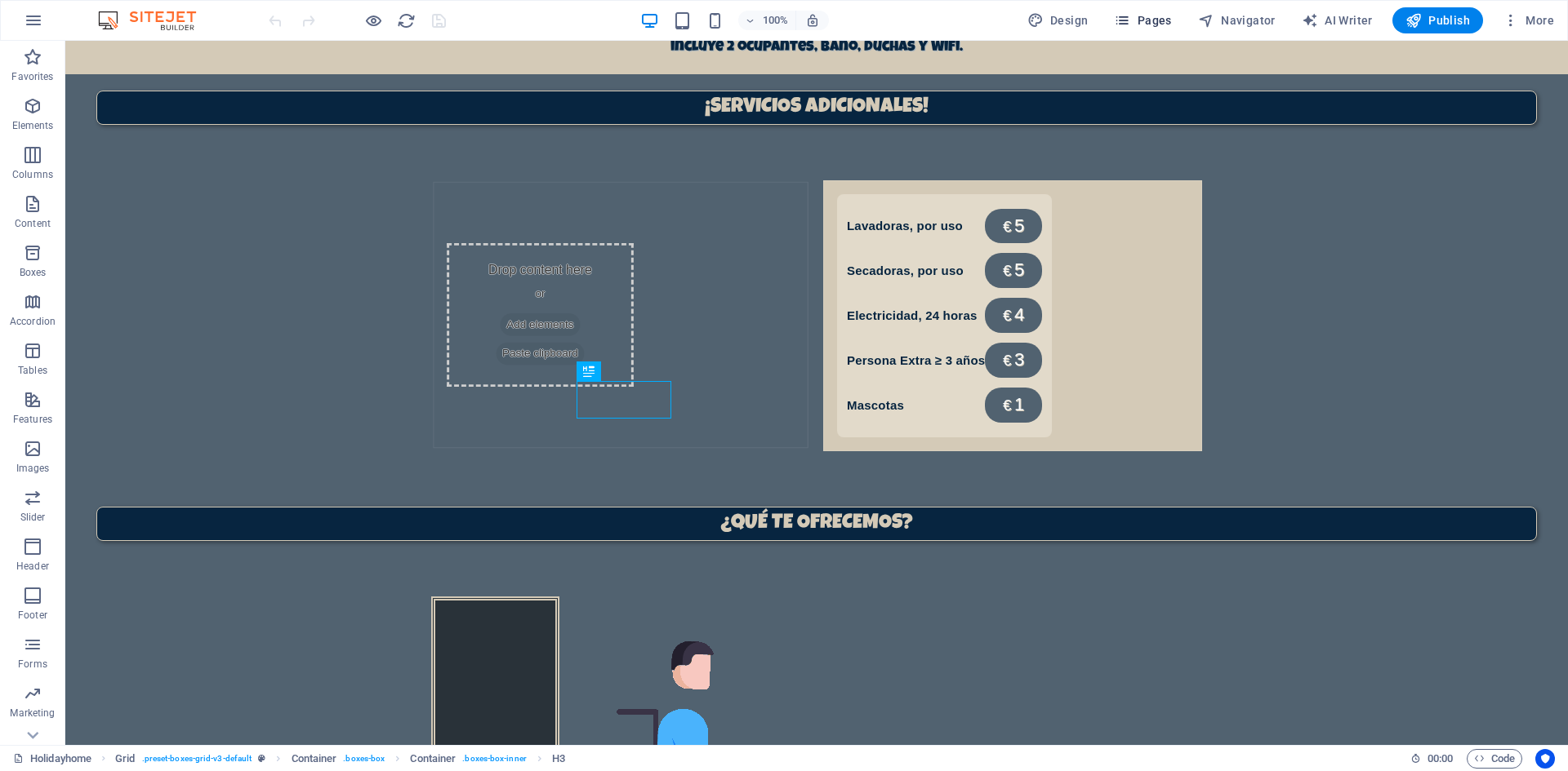
click at [982, 26] on span "Pages" at bounding box center [1142, 20] width 57 height 16
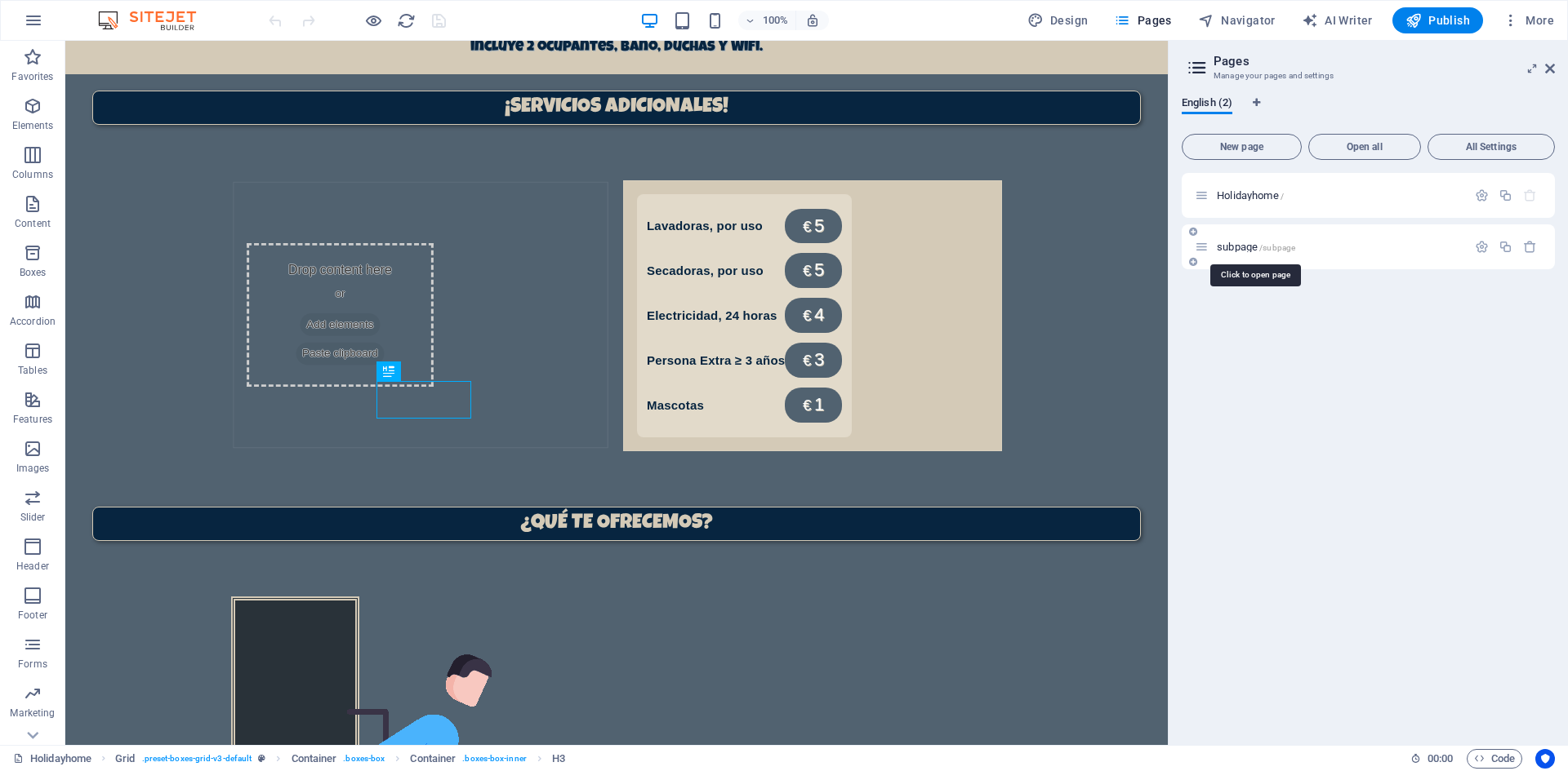
click at [982, 250] on span "subpage /subpage" at bounding box center [1255, 247] width 79 height 12
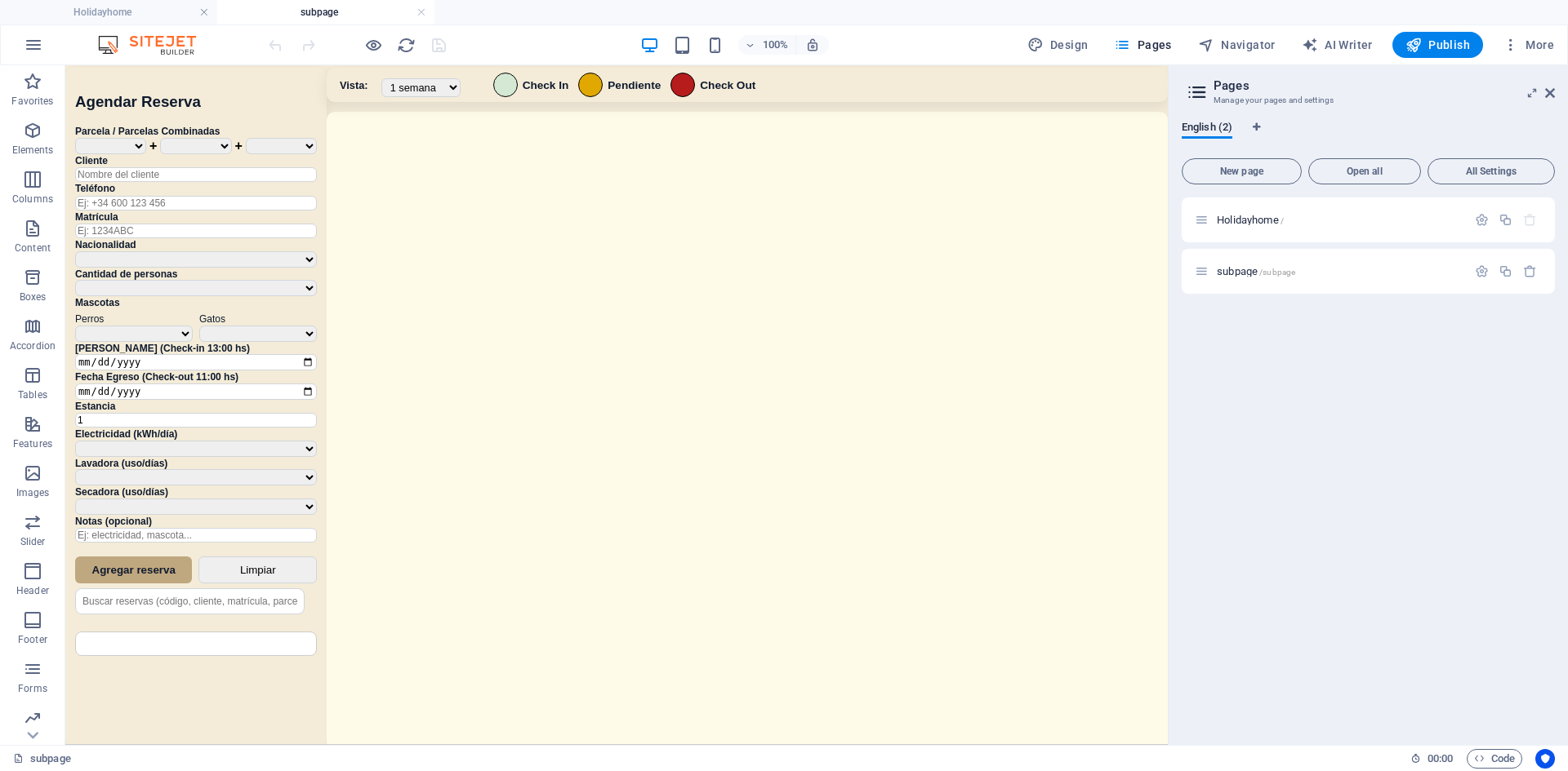
scroll to position [0, 0]
click at [982, 98] on icon at bounding box center [1549, 92] width 10 height 13
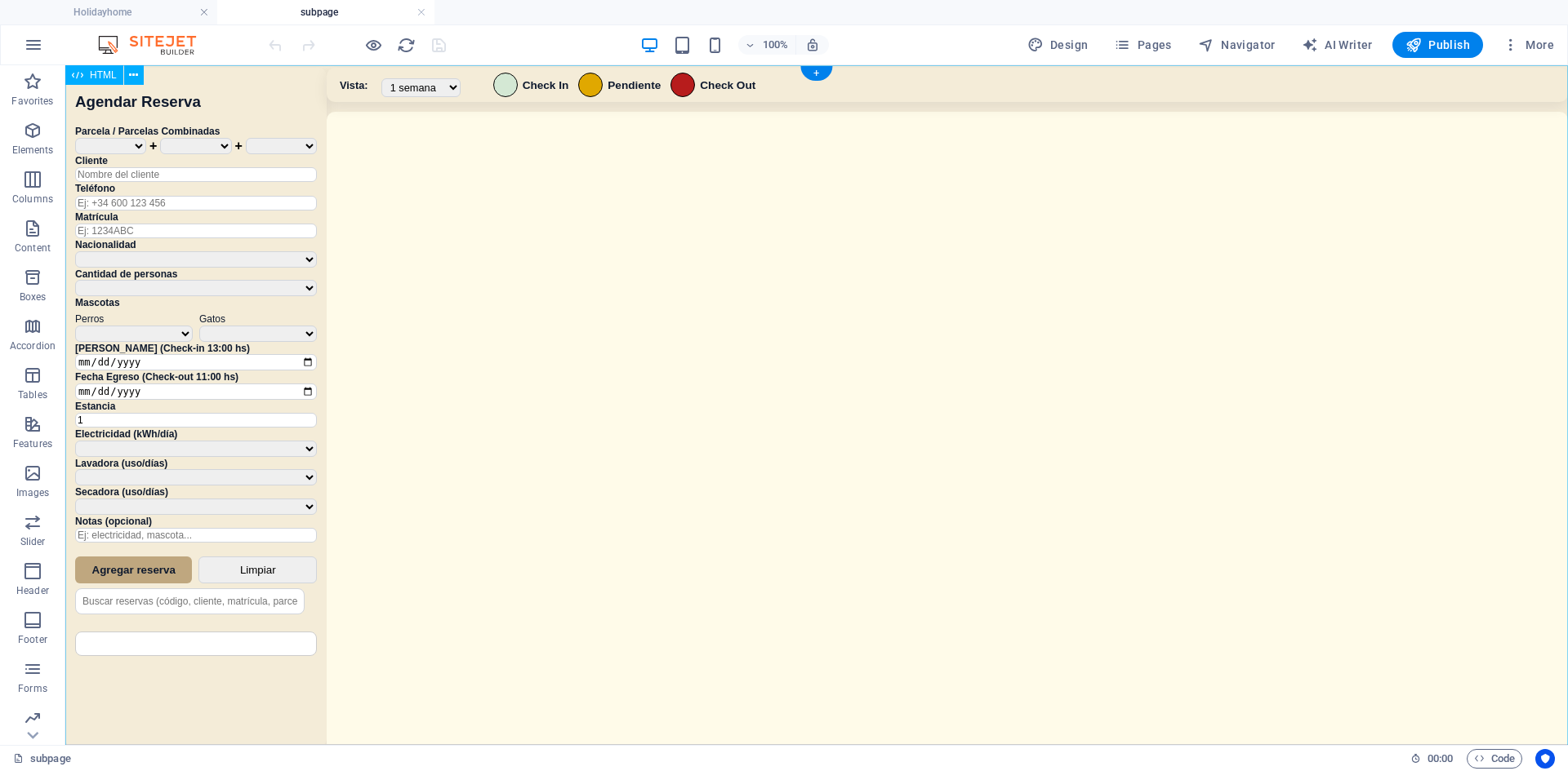
click at [982, 259] on div "Sistema de Reservas — Coveta Área Camper [GEOGRAPHIC_DATA] ¿Estás seguro de que…" at bounding box center [816, 408] width 1502 height 684
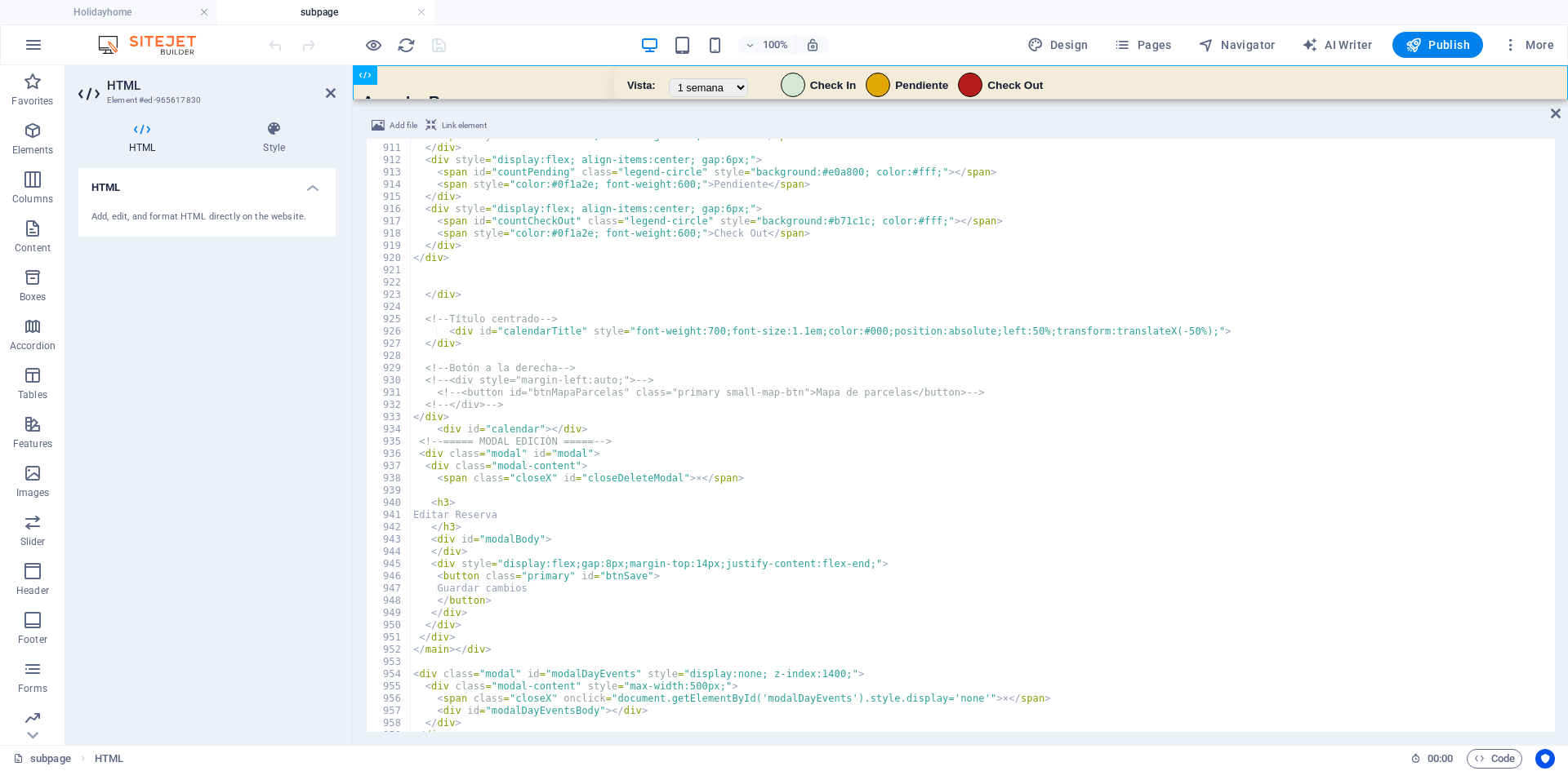
scroll to position [8101, 0]
drag, startPoint x: 460, startPoint y: 417, endPoint x: 413, endPoint y: 415, distance: 47.0
click at [413, 415] on div "< span style = "color:#0f1a2e; font-weight:600;" > Check In </ span > </ div > …" at bounding box center [991, 437] width 1161 height 615
click at [522, 407] on div "< span style = "color:#0f1a2e; font-weight:600;" > Check In </ span > </ div > …" at bounding box center [991, 437] width 1161 height 615
click at [518, 417] on div "< span style = "color:#0f1a2e; font-weight:600;" > Check In </ span > </ div > …" at bounding box center [991, 437] width 1161 height 615
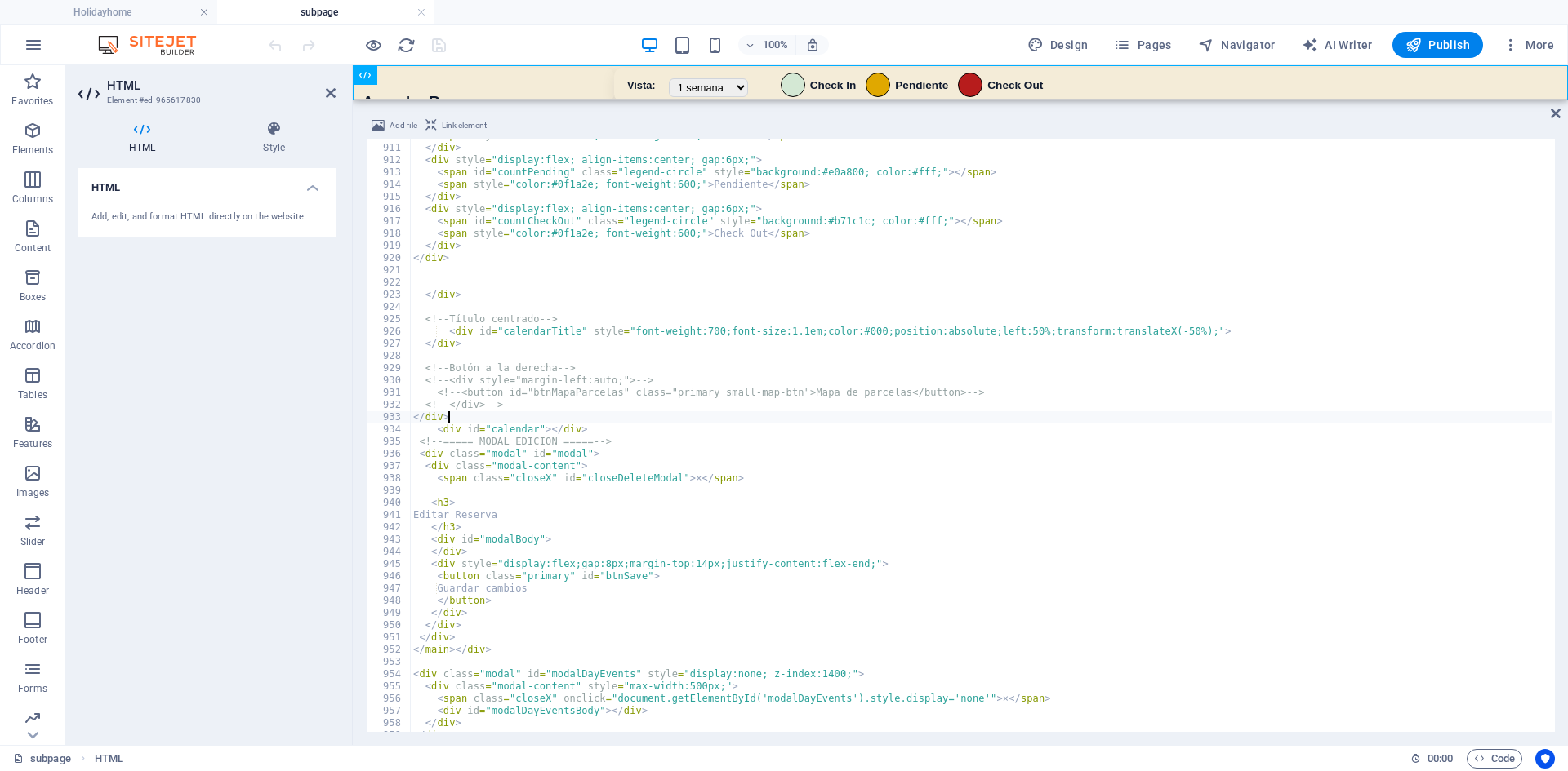
type textarea "</div>"
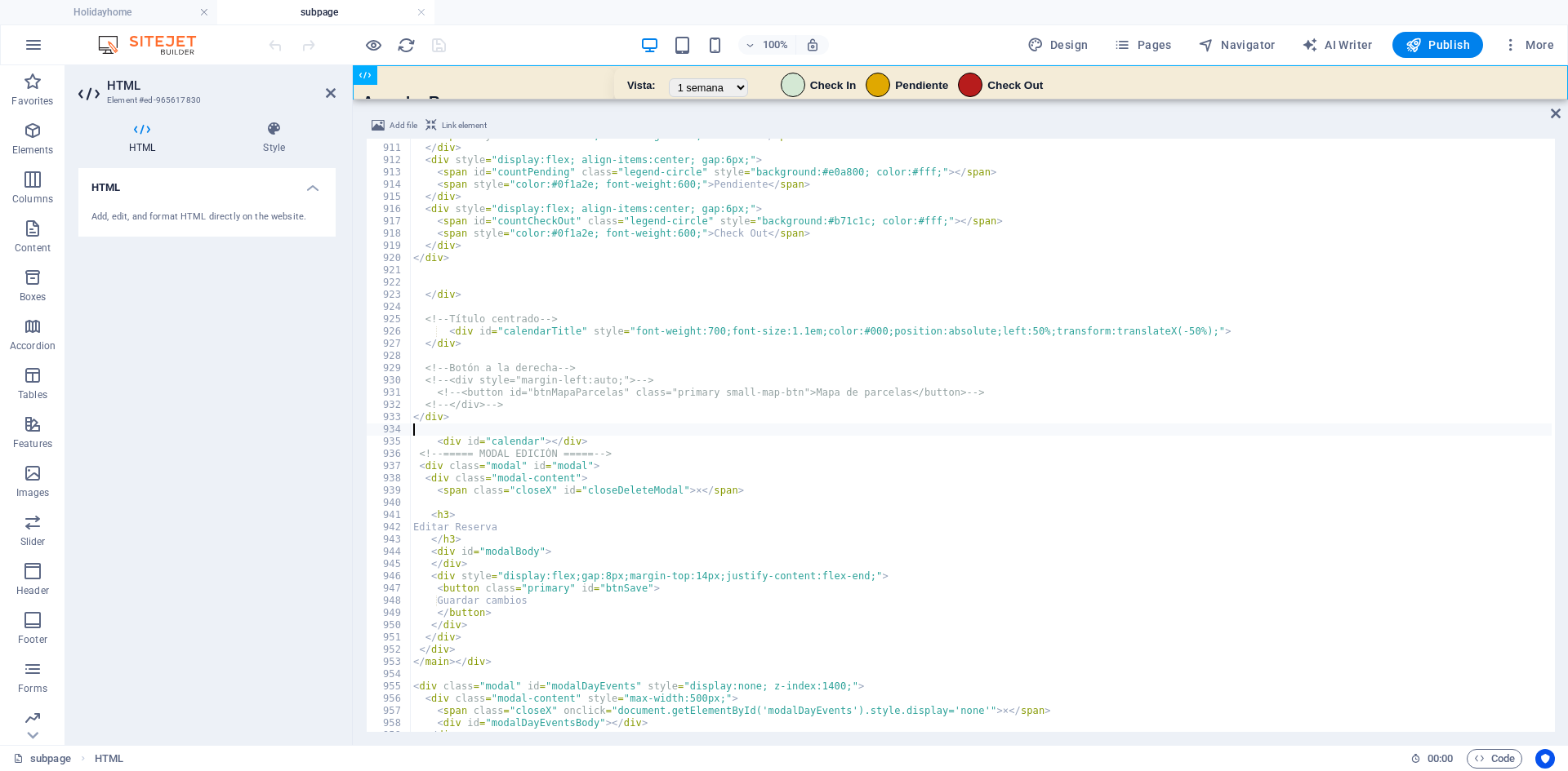
type textarea "</div>"
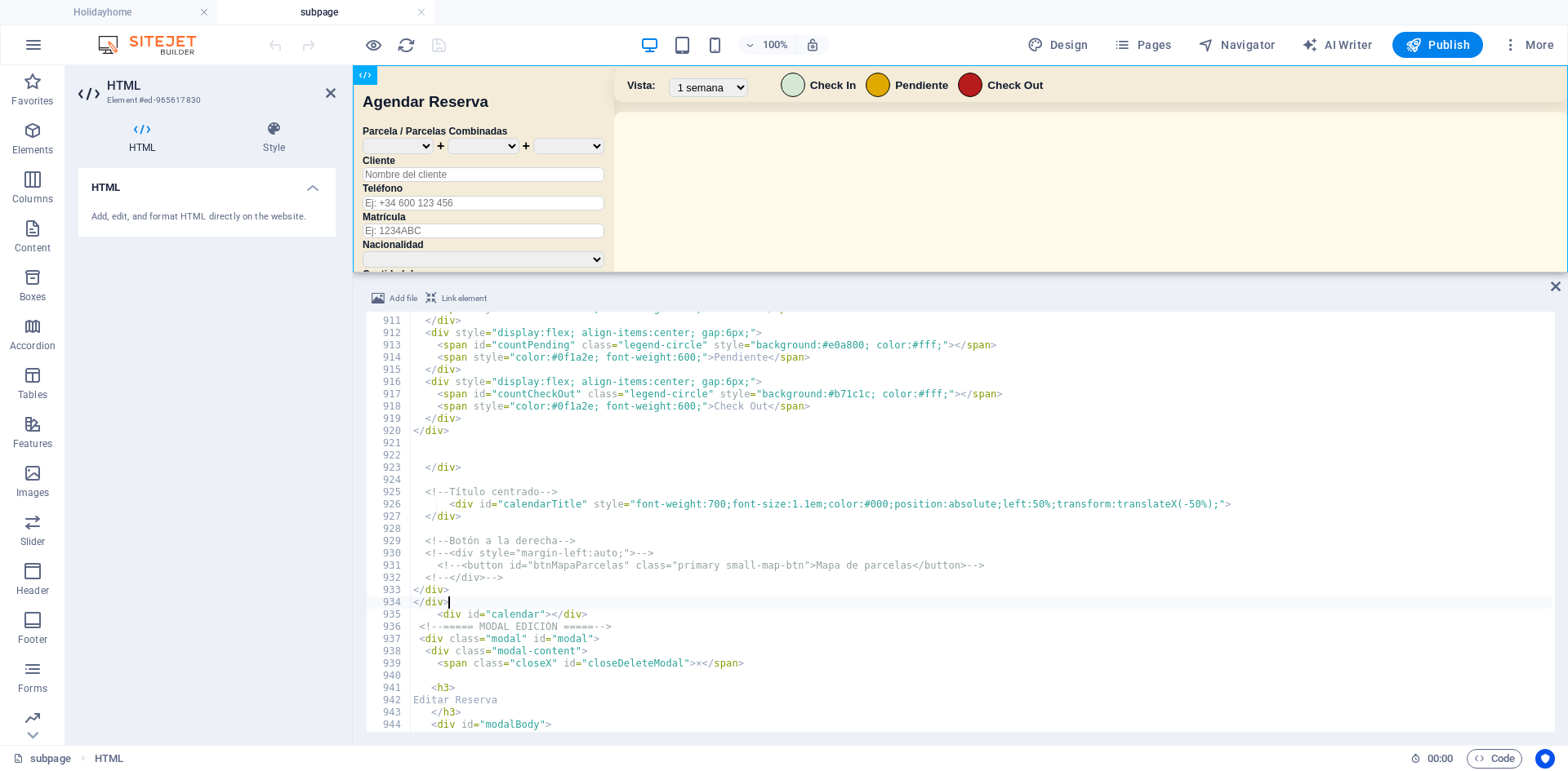
scroll to position [8099, 0]
drag, startPoint x: 774, startPoint y: 100, endPoint x: 735, endPoint y: 270, distance: 174.4
click at [735, 270] on div "HTML Add file Link element </div> 910 911 912 913 914 915 916 917 918 919 920 9…" at bounding box center [960, 405] width 1216 height 679
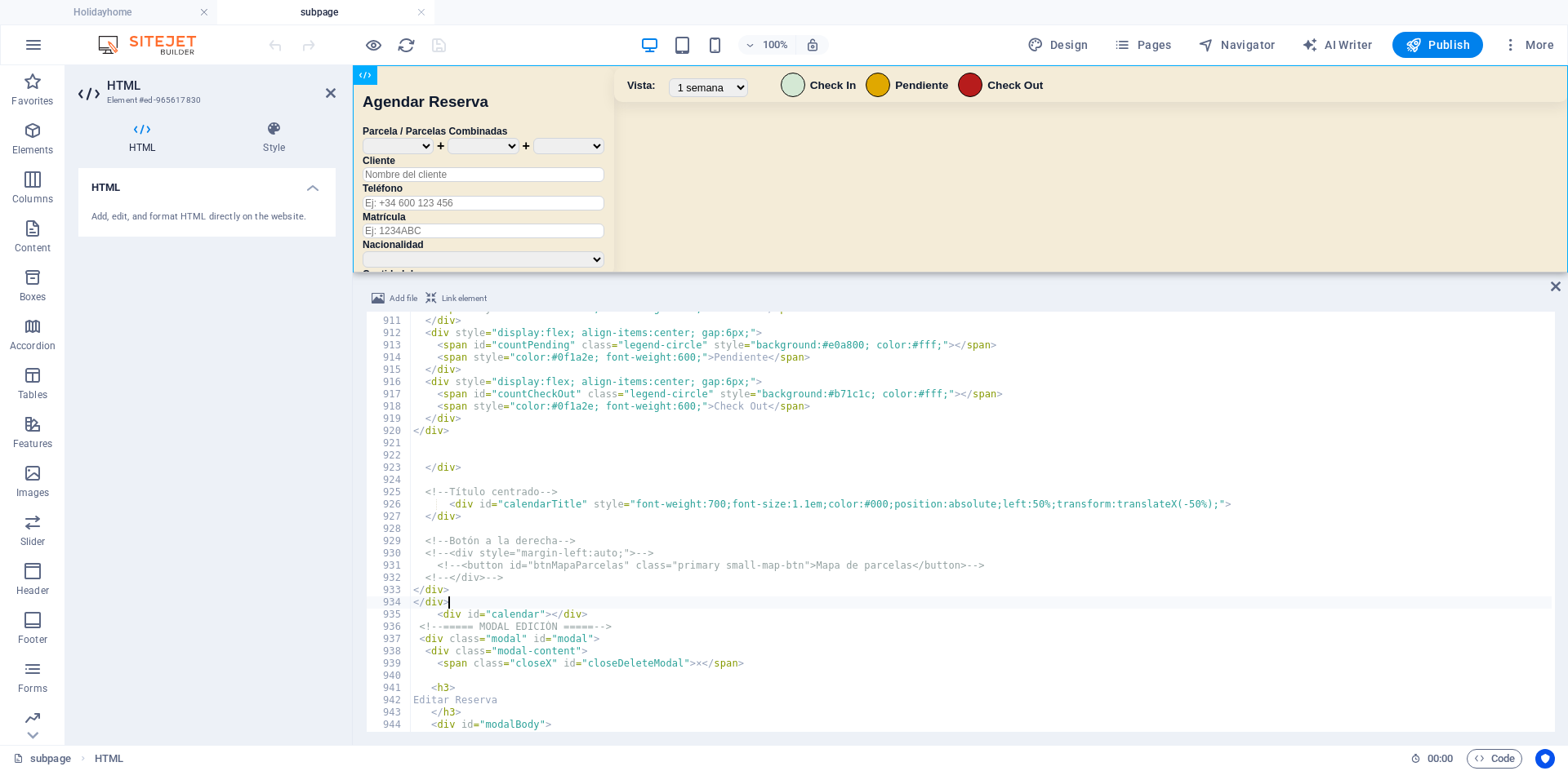
click at [587, 50] on div "100% Design Pages Navigator AI Writer Publish More" at bounding box center [912, 45] width 1295 height 26
click at [448, 48] on div "100% Design Pages Navigator AI Writer Publish More" at bounding box center [912, 45] width 1295 height 26
click at [444, 47] on icon "save" at bounding box center [439, 46] width 19 height 19
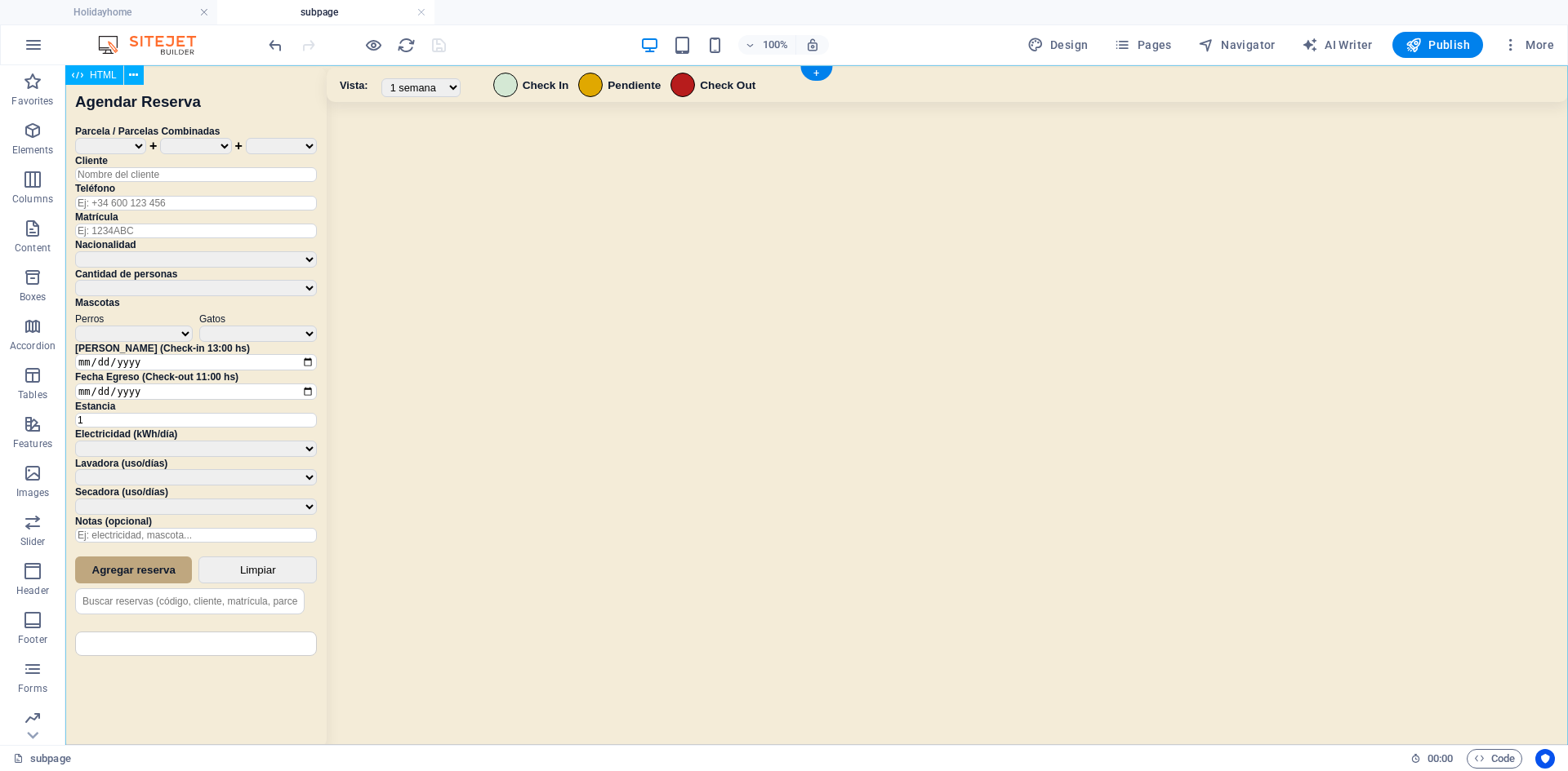
click at [697, 286] on div "Sistema de Reservas — Coveta Área Camper [GEOGRAPHIC_DATA] ¿Estás seguro de que…" at bounding box center [816, 417] width 1502 height 704
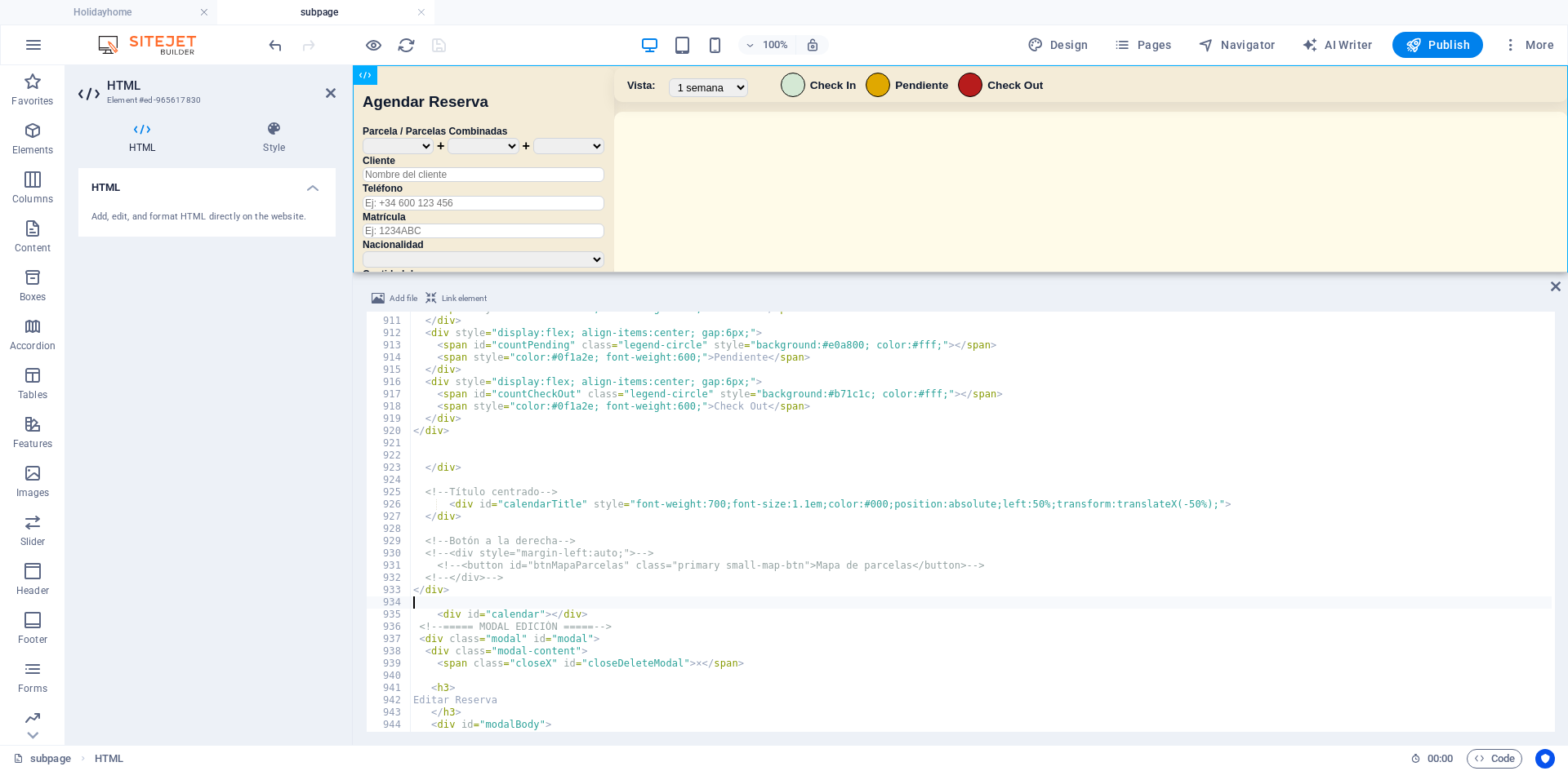
click at [494, 43] on div "100% Design Pages Navigator AI Writer Publish More" at bounding box center [912, 45] width 1295 height 26
click at [445, 45] on icon "save" at bounding box center [439, 46] width 19 height 19
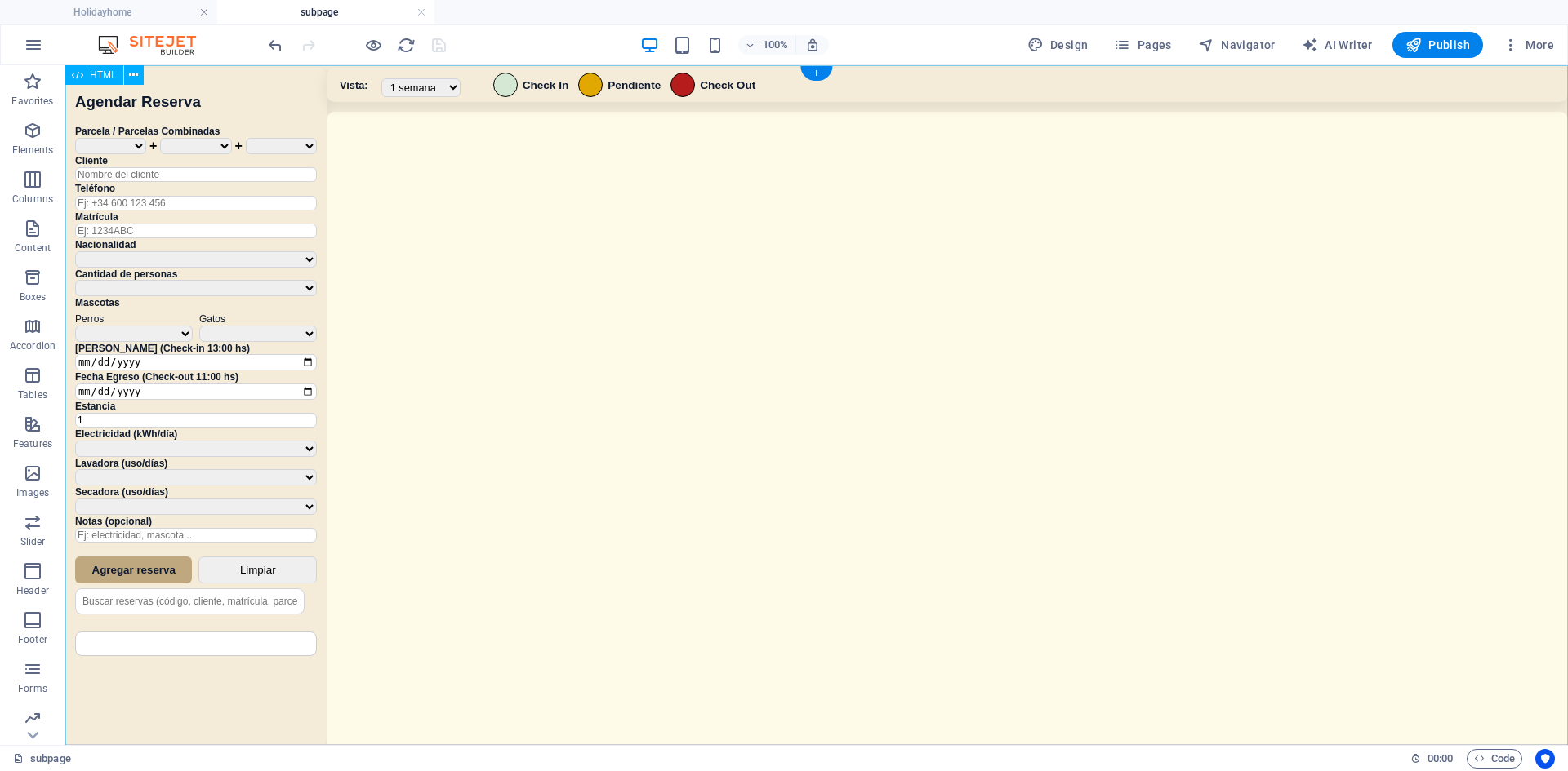
click at [839, 199] on div "Sistema de Reservas — Coveta Área Camper [GEOGRAPHIC_DATA] ¿Estás seguro de que…" at bounding box center [816, 408] width 1502 height 684
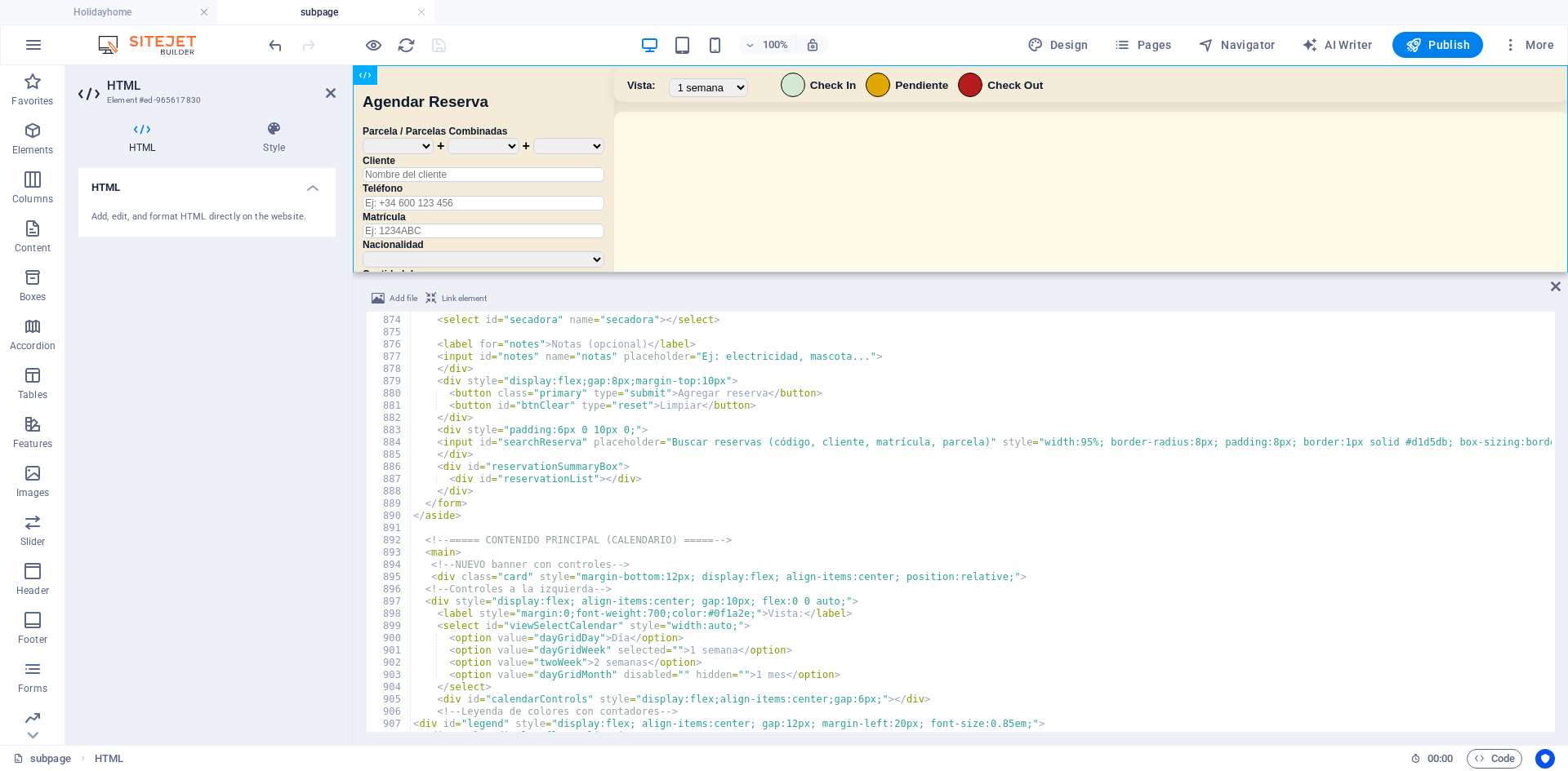
scroll to position [7755, 0]
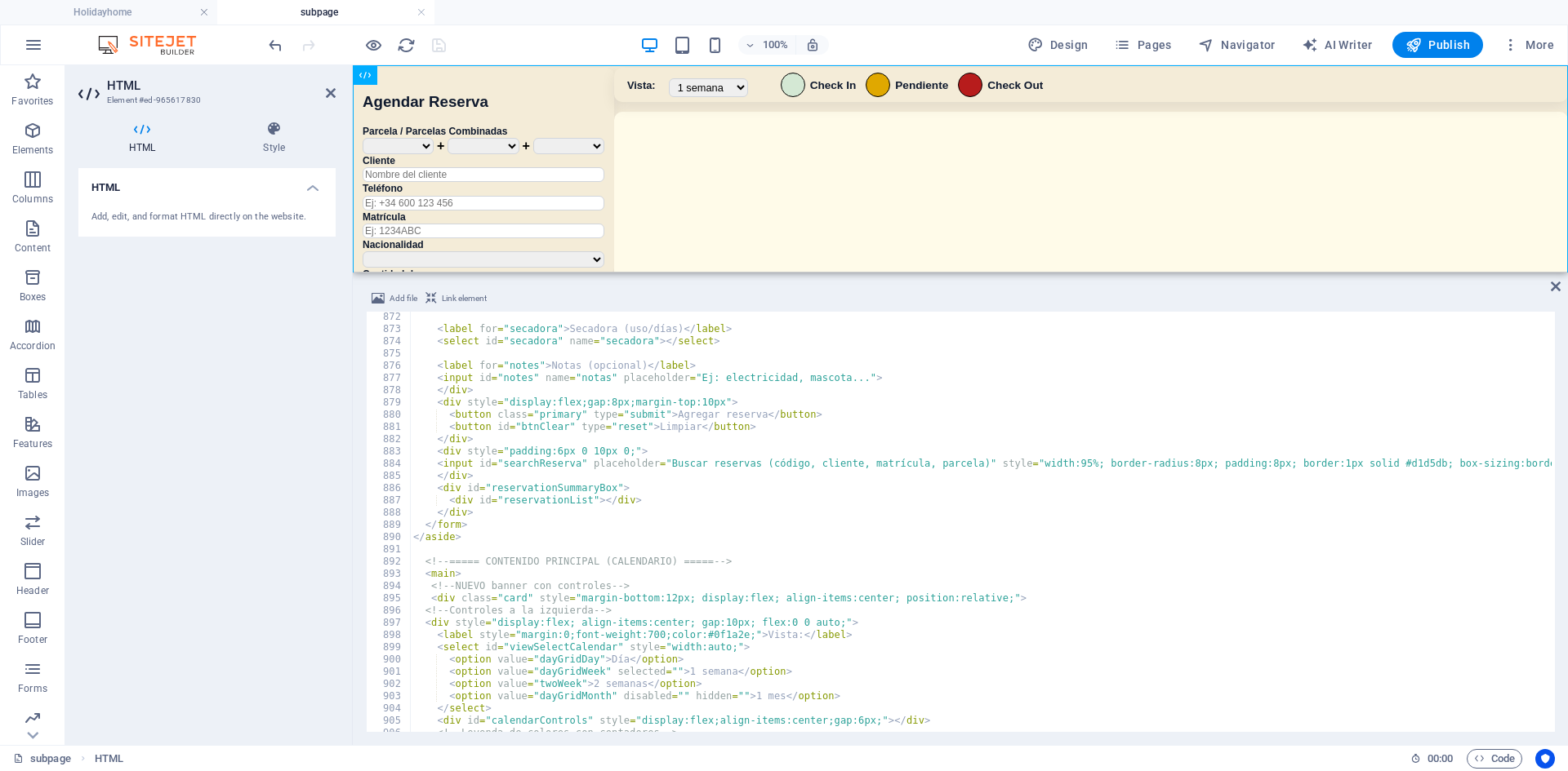
click at [544, 52] on div "100% Design Pages Navigator AI Writer Publish More" at bounding box center [912, 45] width 1295 height 26
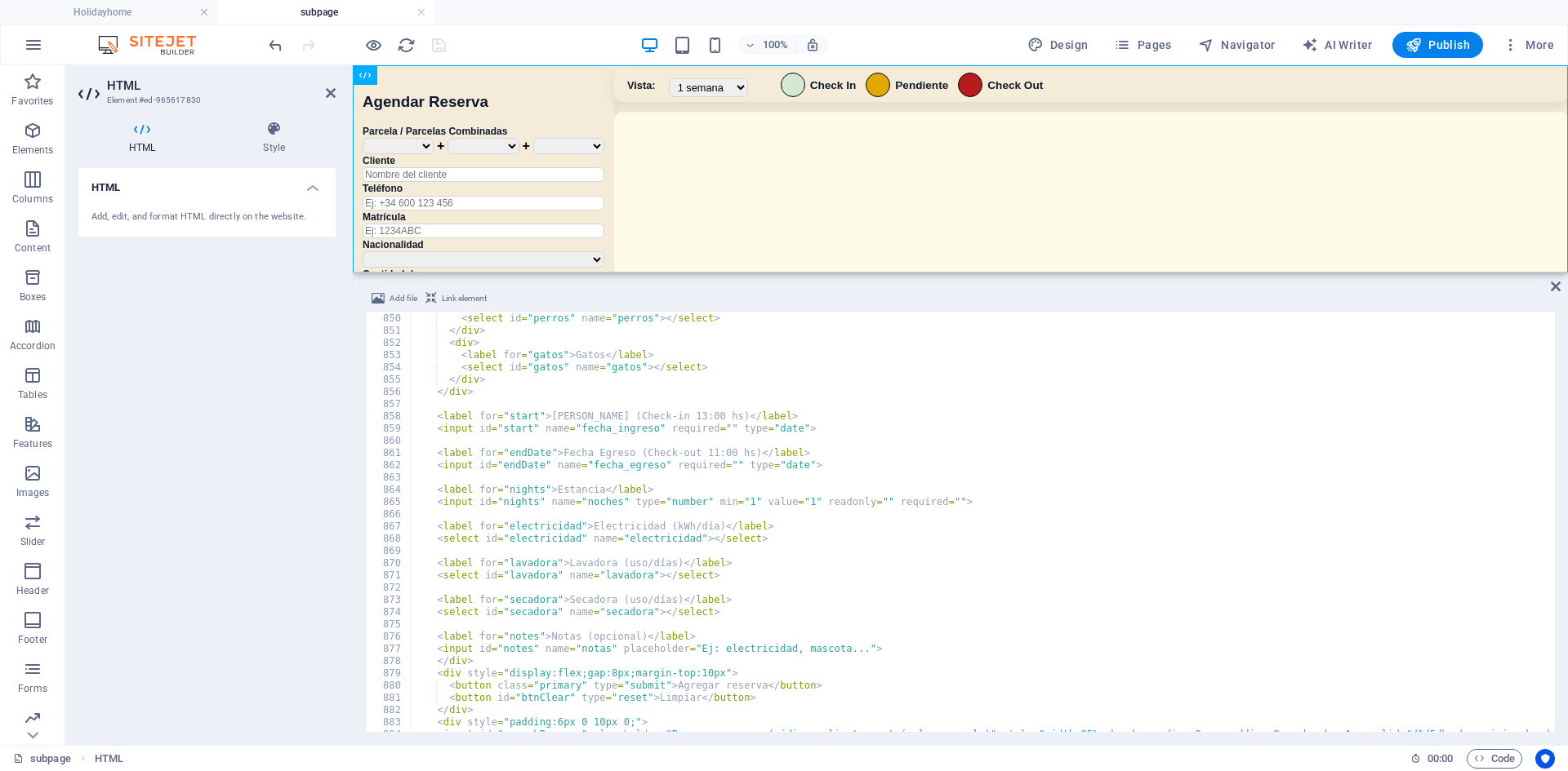
scroll to position [8132, 0]
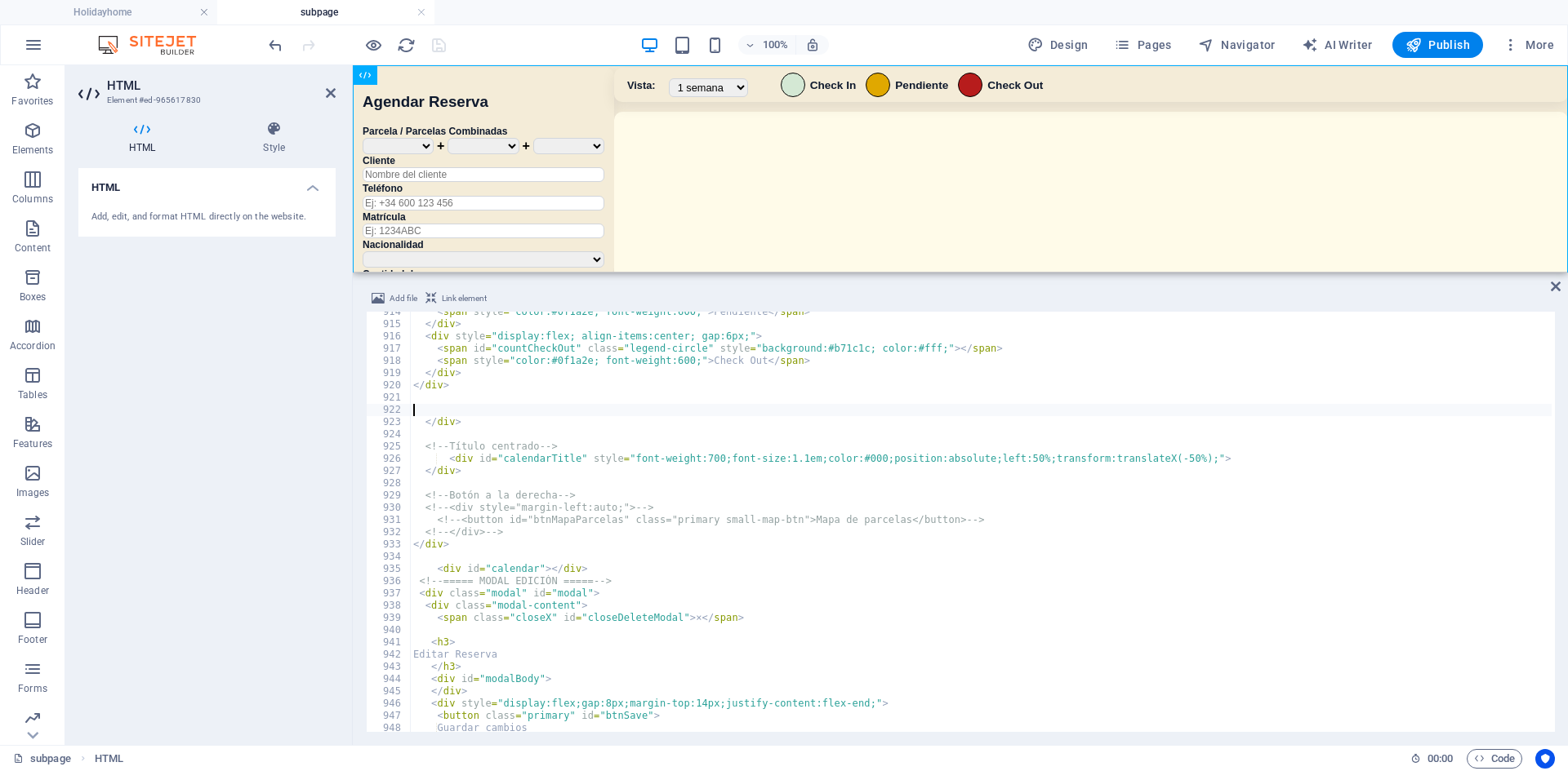
click at [431, 414] on div "< span style = "color:#0f1a2e; font-weight:600;" > Pendiente </ span > </ div >…" at bounding box center [991, 526] width 1161 height 441
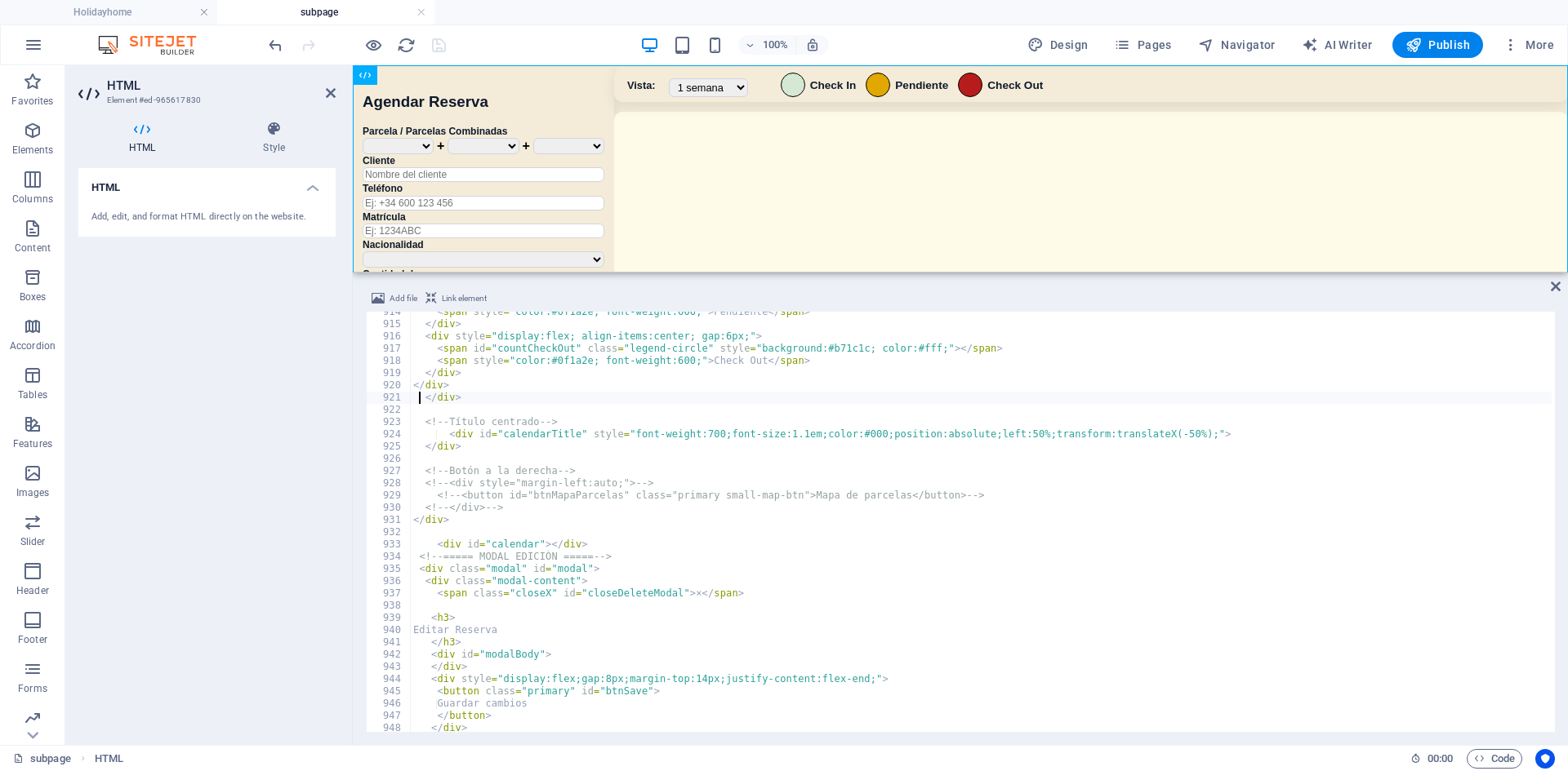
click at [422, 402] on div "< span style = "color:#0f1a2e; font-weight:600;" > Pendiente </ span > </ div >…" at bounding box center [991, 526] width 1161 height 441
type textarea "</div>"
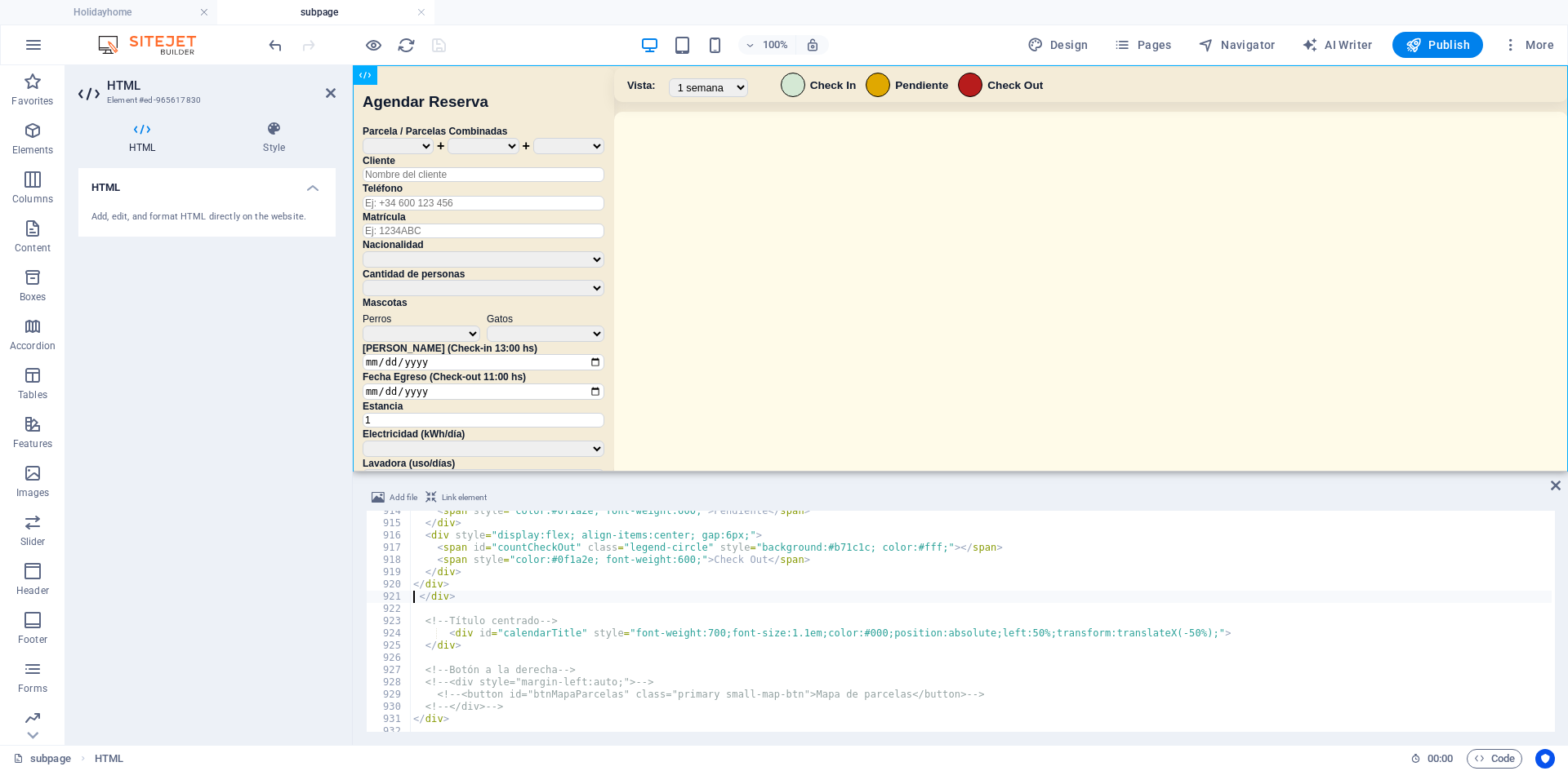
scroll to position [8137, 0]
drag, startPoint x: 1379, startPoint y: 274, endPoint x: 1362, endPoint y: 470, distance: 196.7
click at [982, 470] on div "HTML Add file Link element </div> 914 915 916 917 918 919 920 921 922 923 924 9…" at bounding box center [960, 405] width 1216 height 679
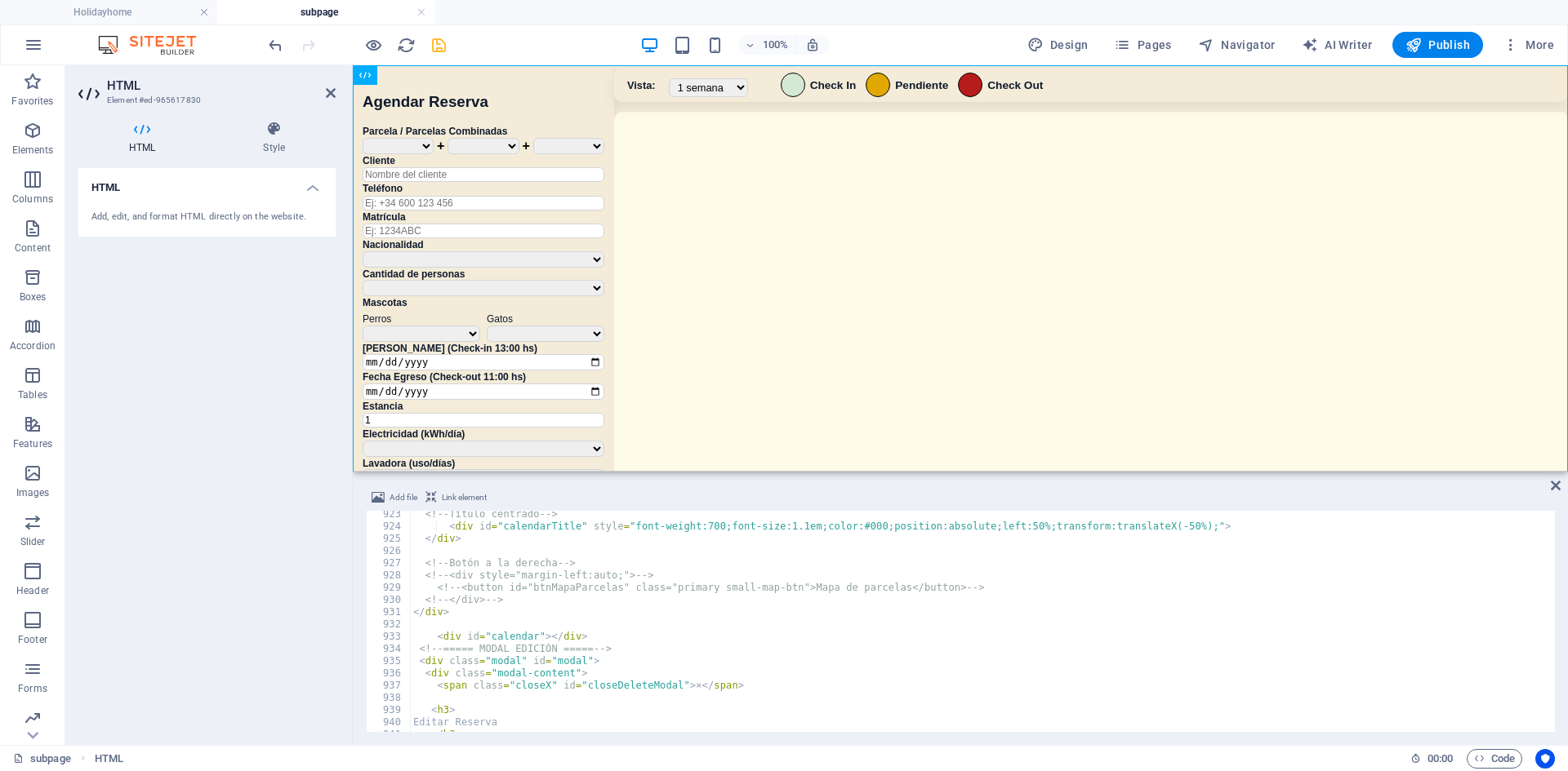
scroll to position [8222, 0]
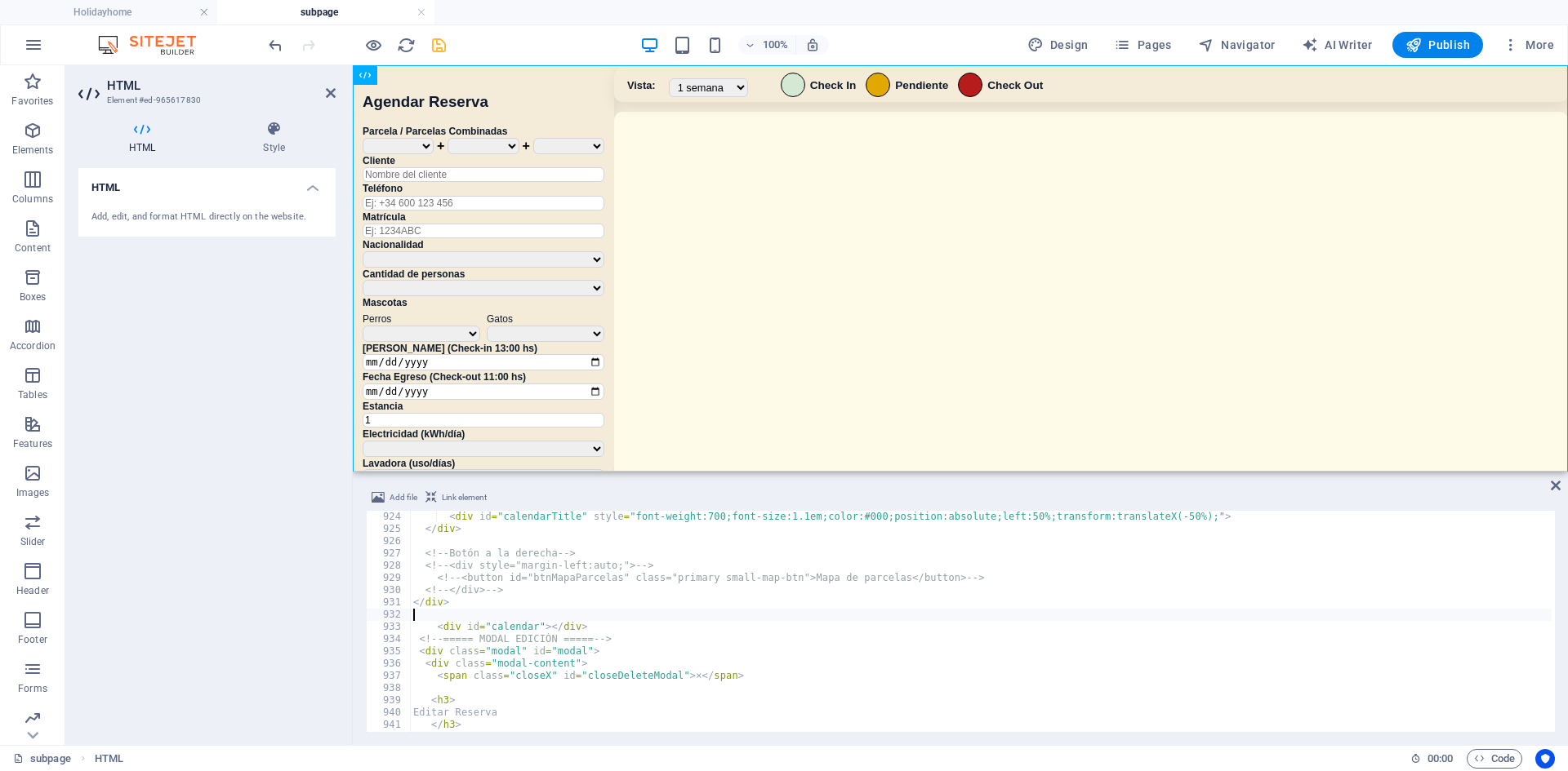
click at [454, 610] on div "< div id = "calendarTitle" style = "font-weight:700;font-size:1.1em;color:#000;…" at bounding box center [991, 632] width 1161 height 243
type textarea "<div id="calendar"></div>"
click at [452, 680] on div "< div id = "calendarTitle" style = "font-weight:700;font-size:1.1em;color:#000;…" at bounding box center [991, 632] width 1161 height 243
type textarea "<span class="closeX" id="closeDeleteModal">×</span>"
click at [564, 46] on div "100% Design Pages Navigator AI Writer Publish More" at bounding box center [912, 45] width 1295 height 26
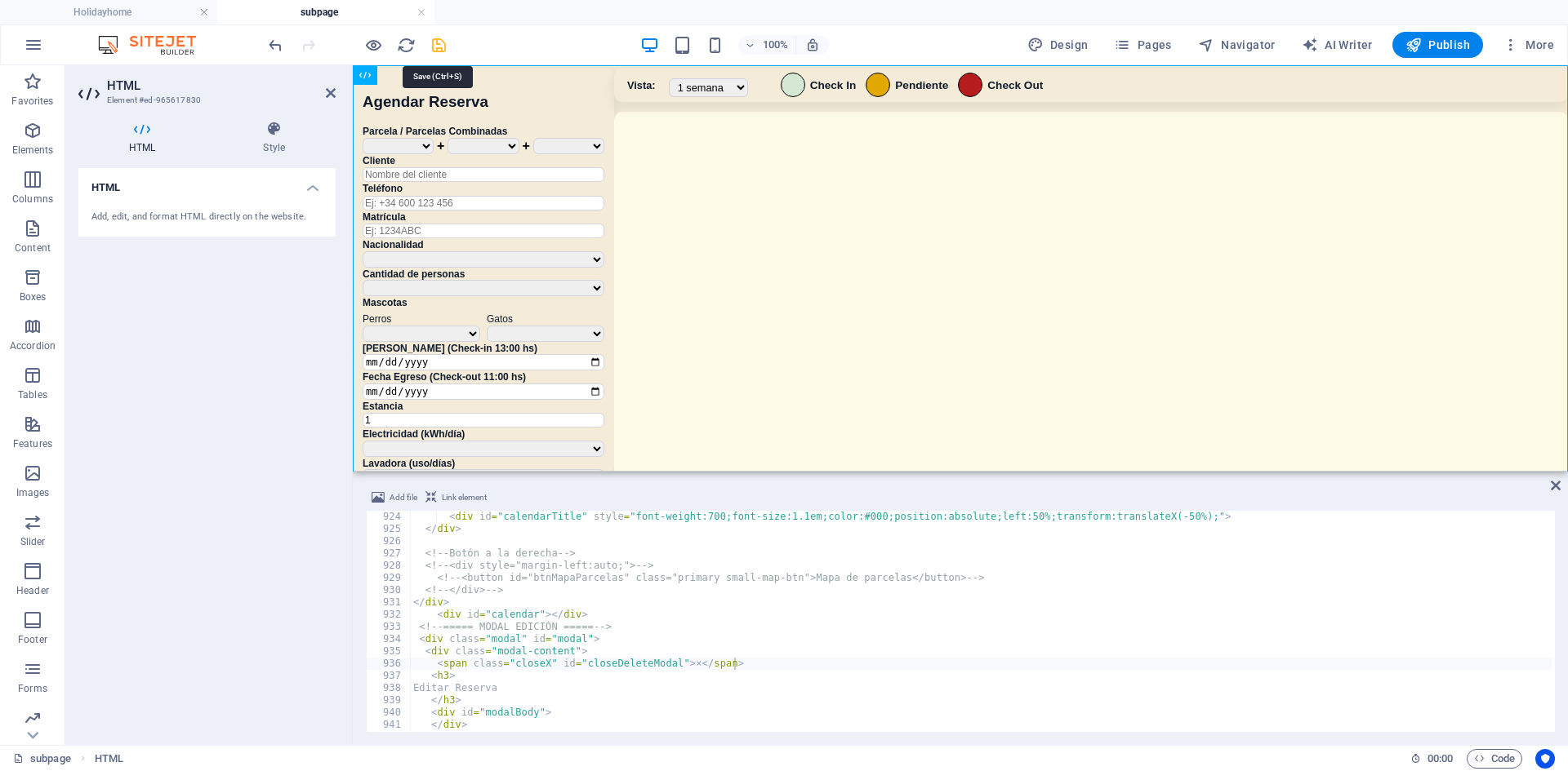
click at [440, 53] on icon "save" at bounding box center [439, 46] width 19 height 19
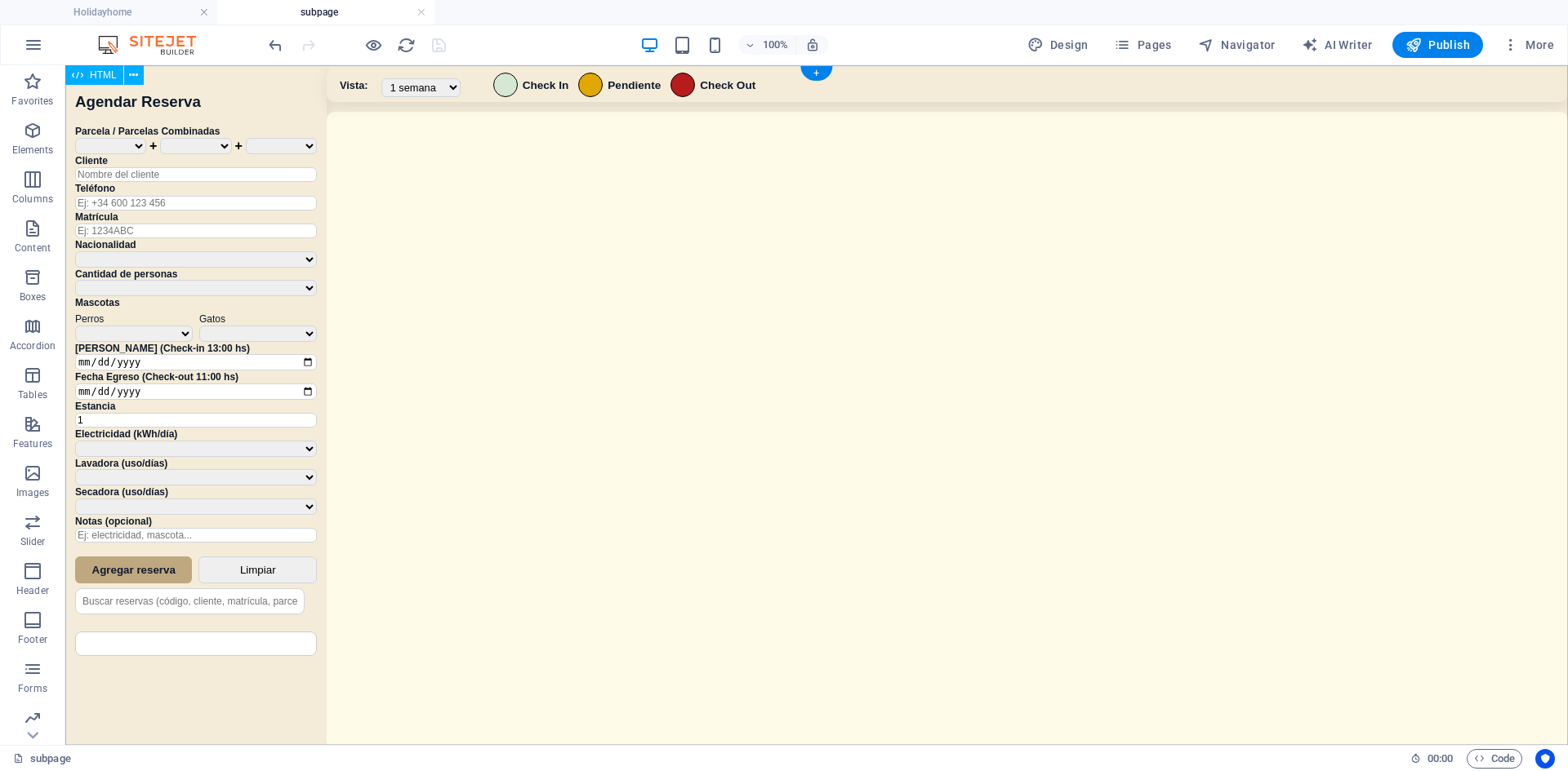
click at [908, 263] on div "Sistema de Reservas — Coveta Área Camper [GEOGRAPHIC_DATA] ¿Estás seguro de que…" at bounding box center [816, 408] width 1502 height 684
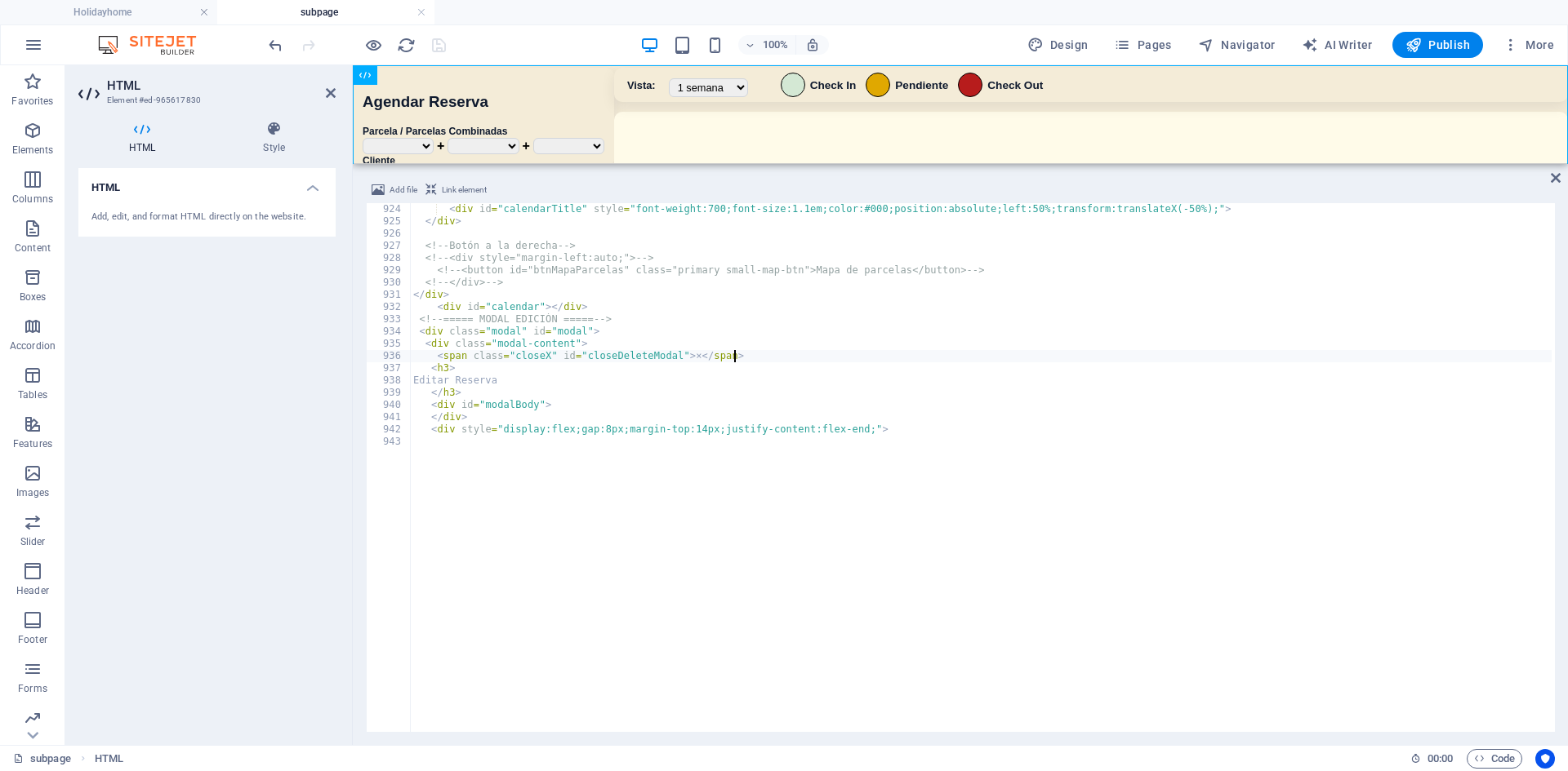
drag, startPoint x: 886, startPoint y: 473, endPoint x: 883, endPoint y: 162, distance: 311.0
click at [883, 162] on div "HTML Add file Link element <span class="closeX" id="closeDeleteModal">×</span> …" at bounding box center [960, 405] width 1216 height 679
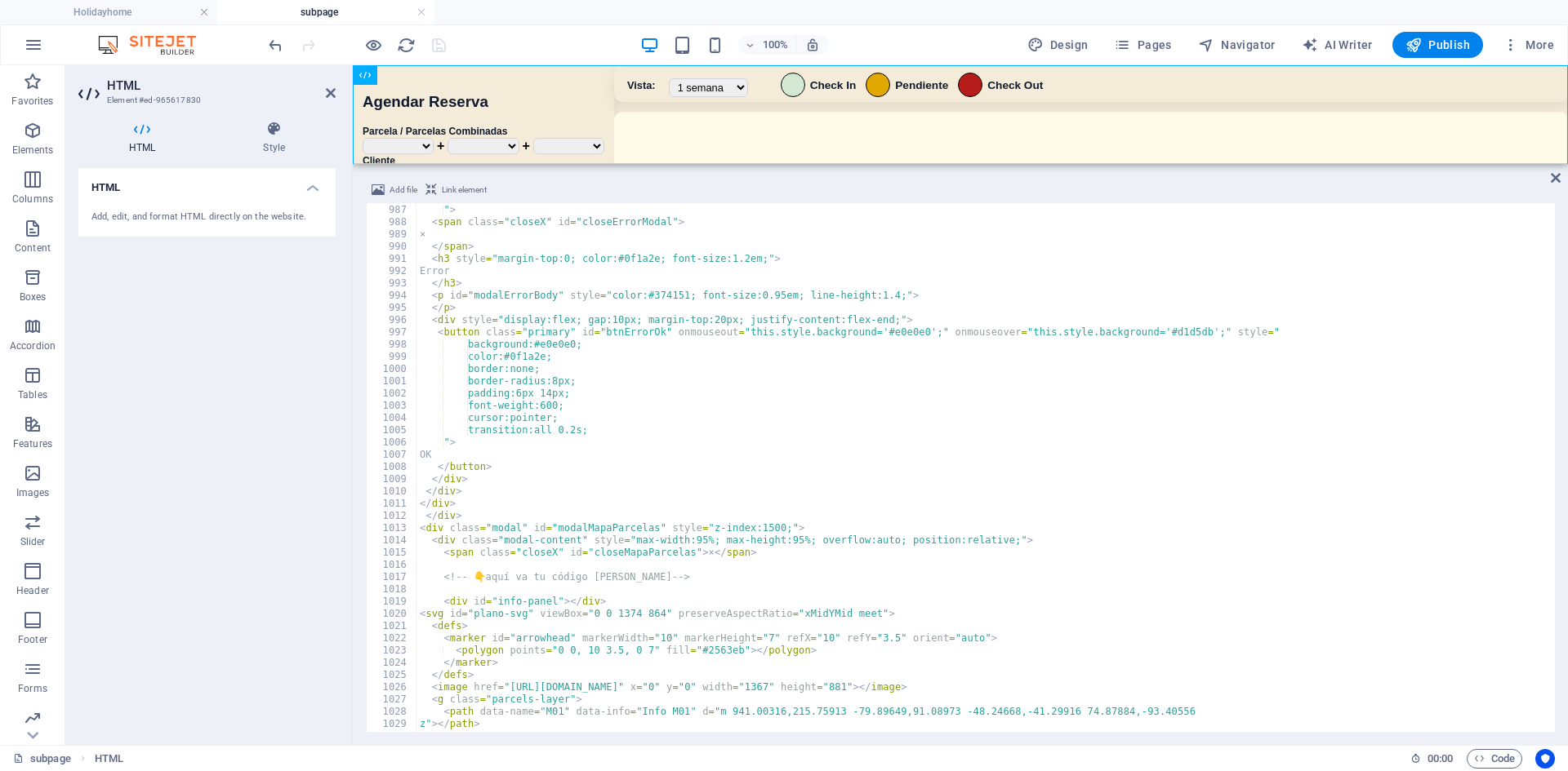
scroll to position [8773, 0]
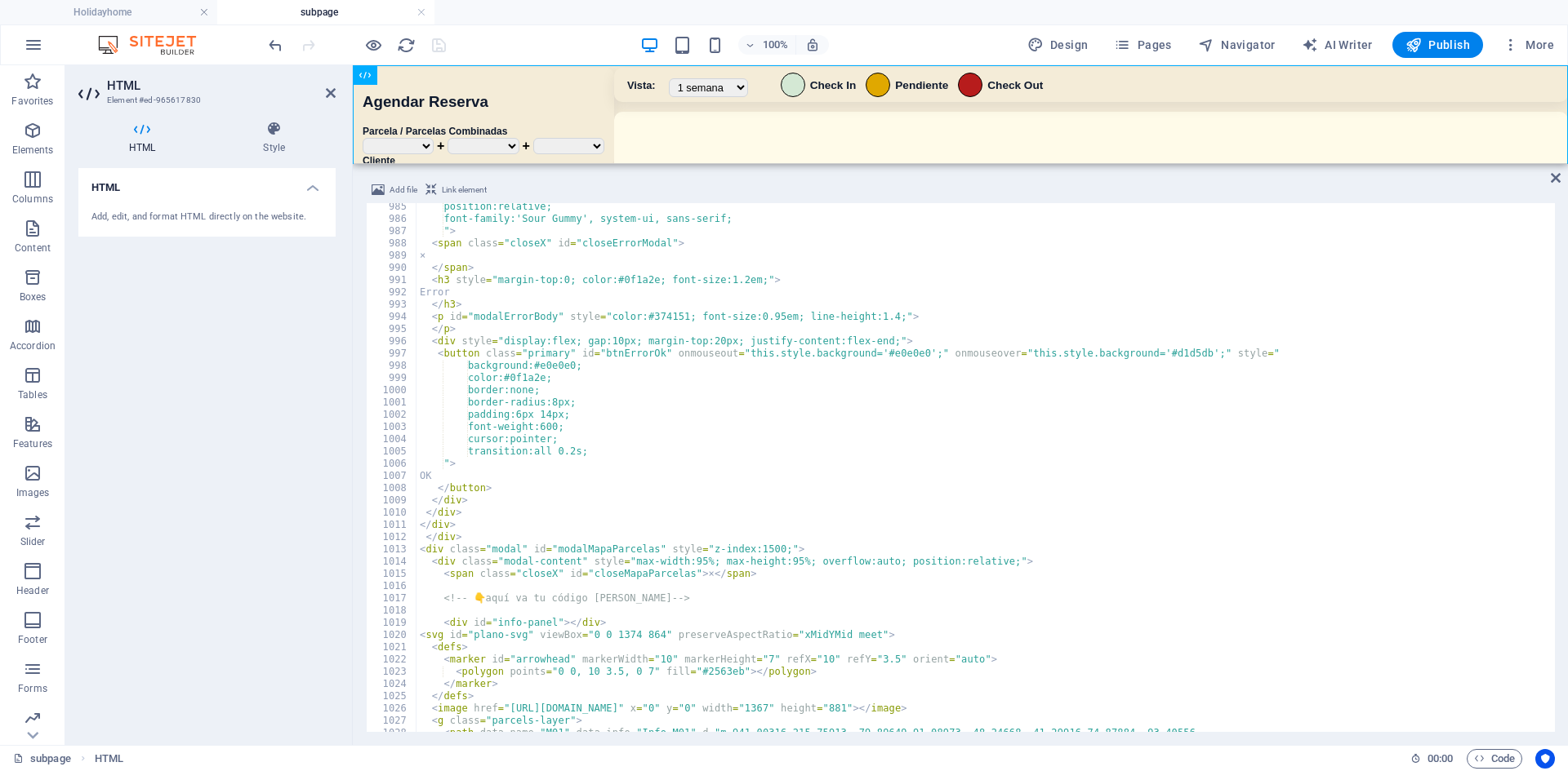
click at [473, 467] on div "position:relative; font-family:'Sour Gummy', system-ui, sans-serif; " > < span …" at bounding box center [997, 476] width 1161 height 550
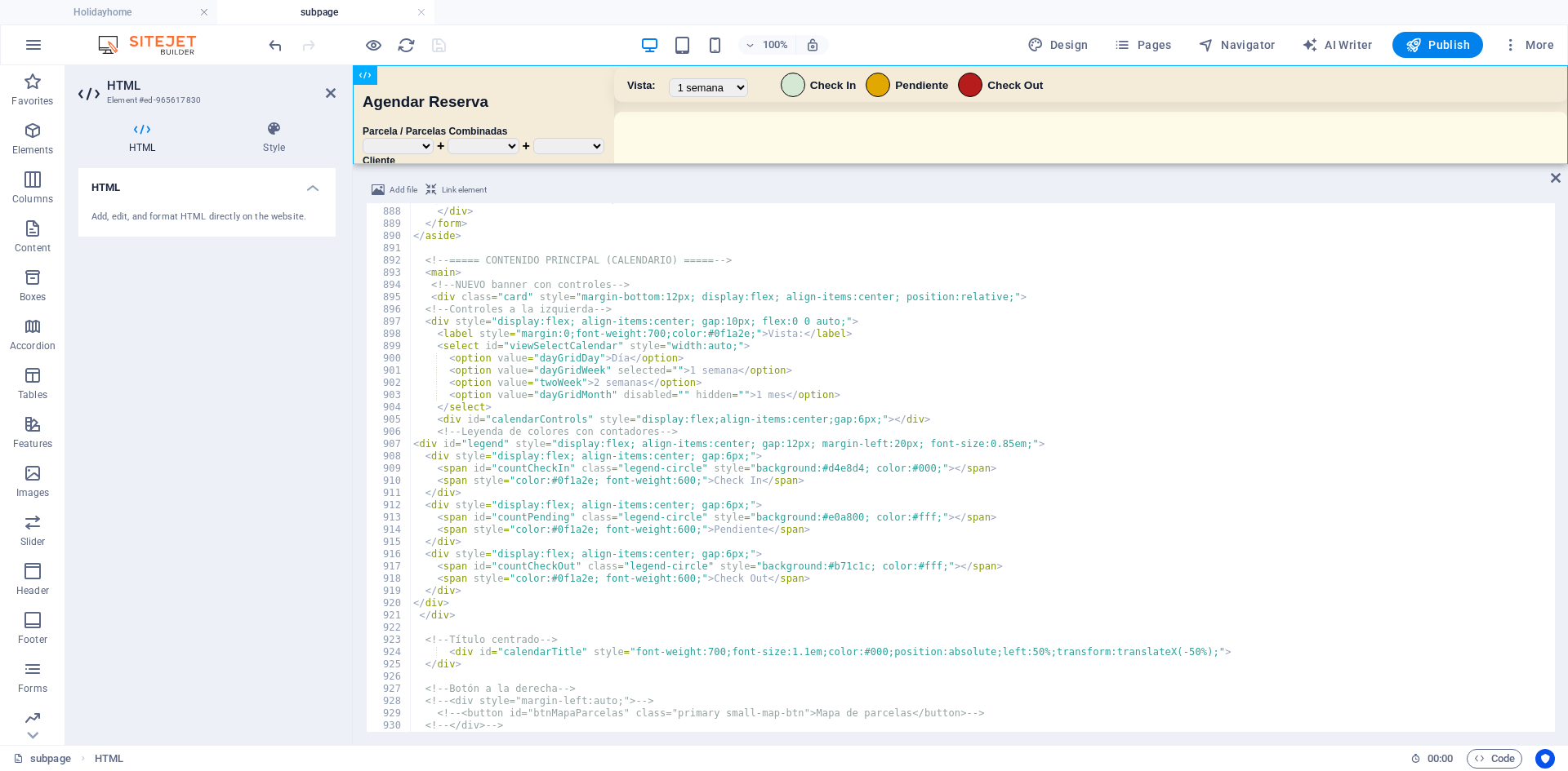
scroll to position [7923, 0]
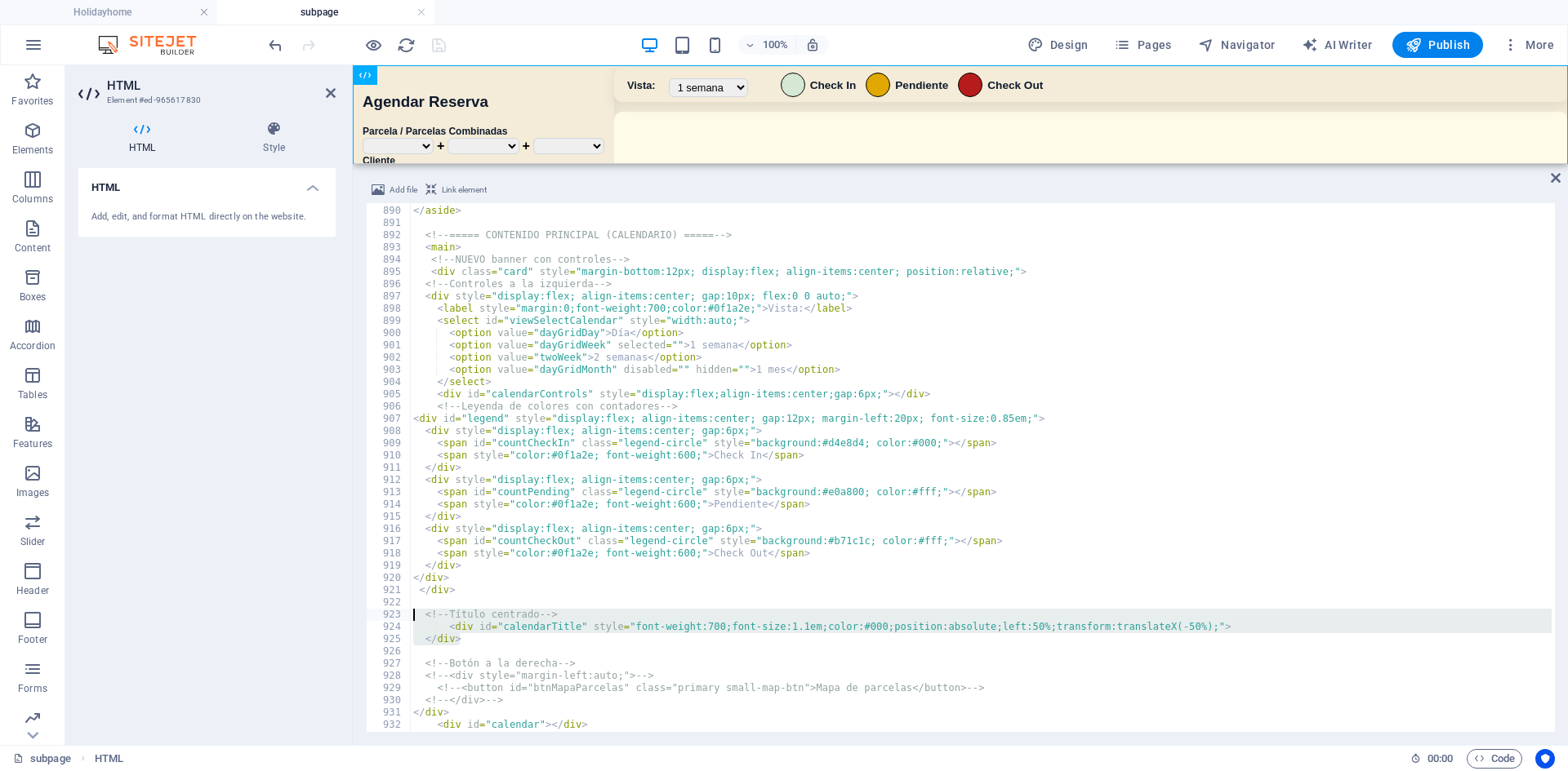
drag, startPoint x: 478, startPoint y: 638, endPoint x: 409, endPoint y: 615, distance: 72.7
click at [409, 615] on div "</div> 889 890 891 892 893 894 895 896 897 898 899 900 901 902 903 904 905 906 …" at bounding box center [960, 467] width 1189 height 529
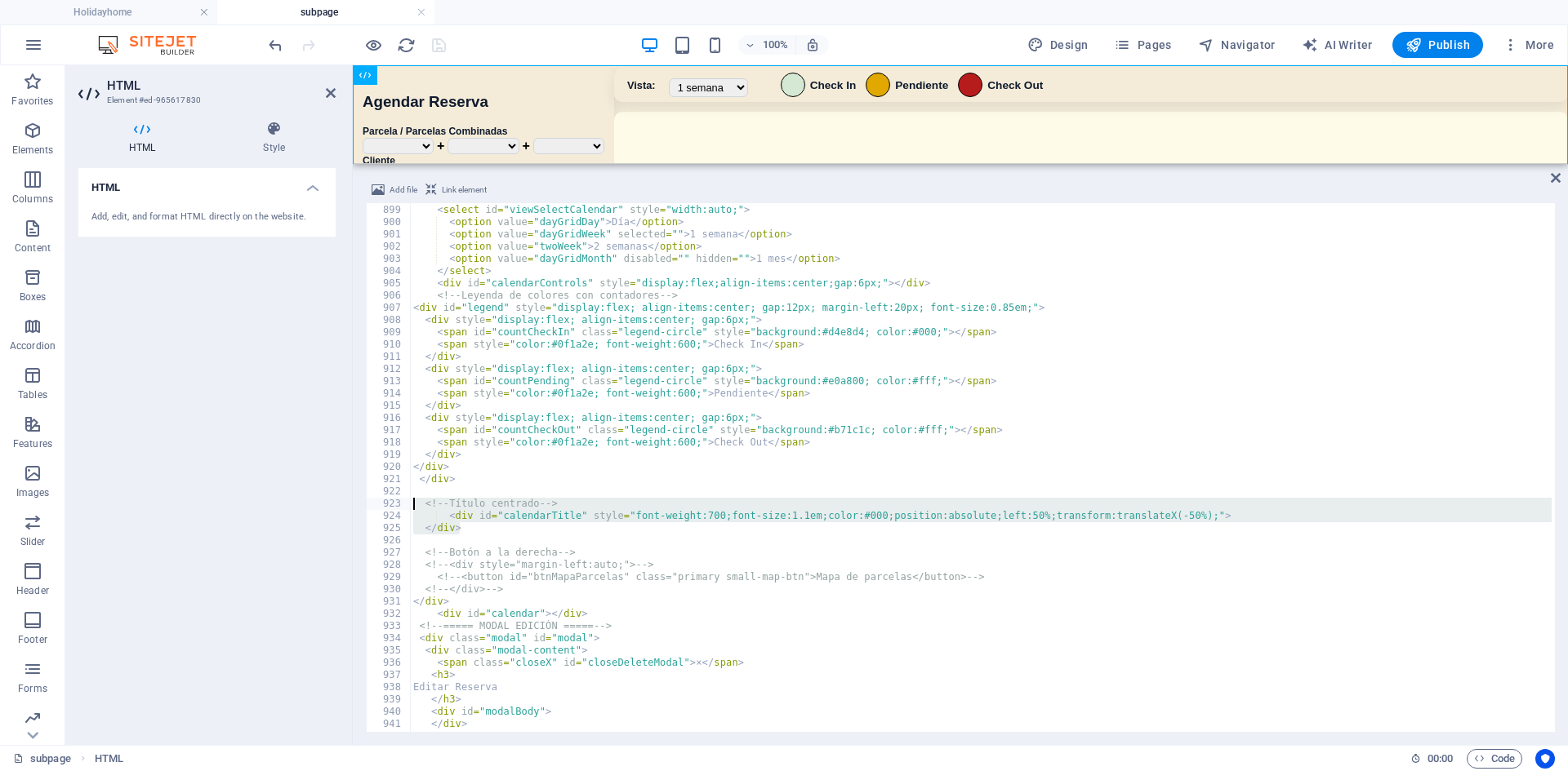
scroll to position [8024, 0]
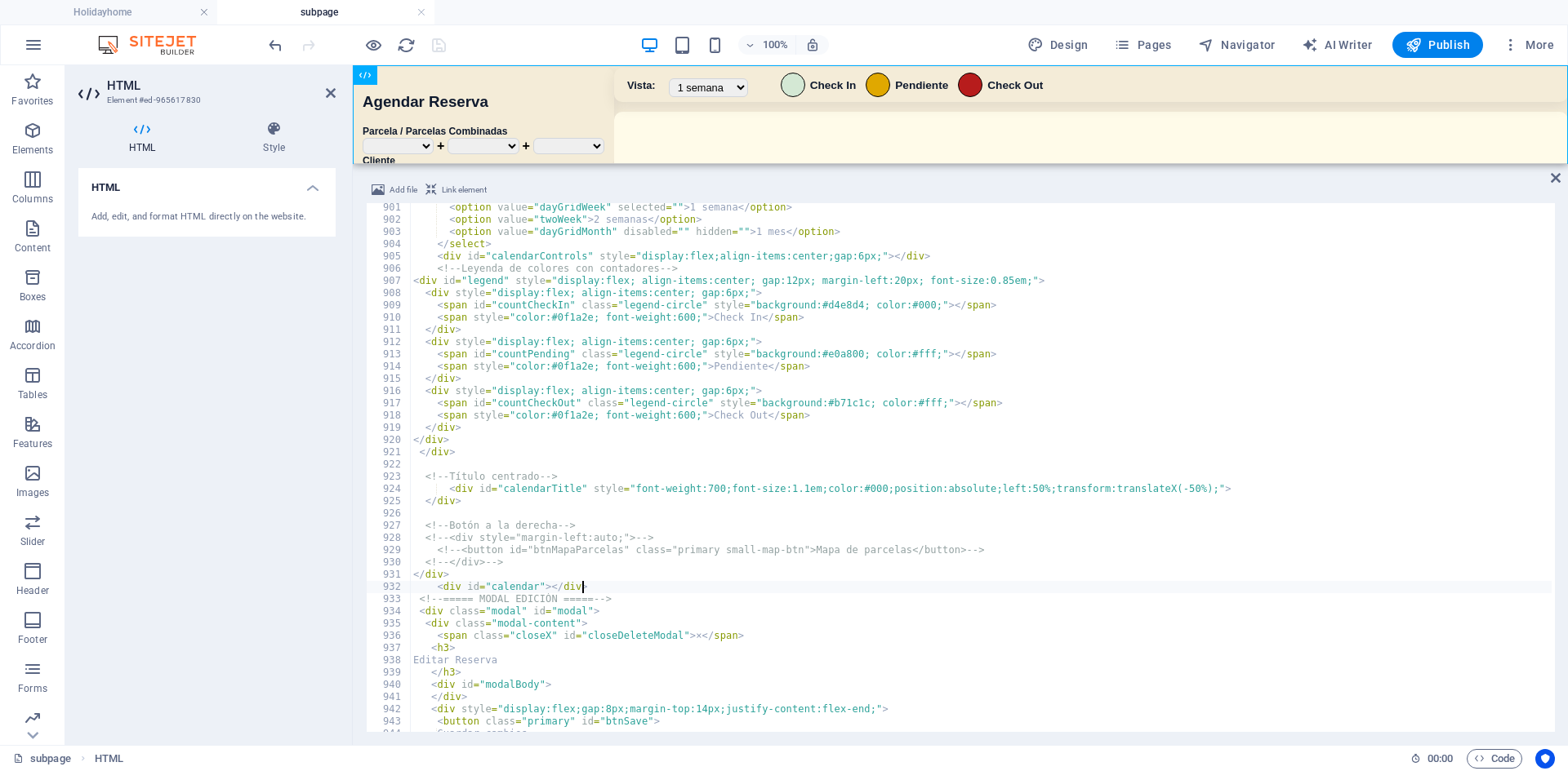
click at [612, 581] on div "< option value = "dayGridWeek" selected = "" > 1 semana </ option > < option va…" at bounding box center [991, 476] width 1161 height 550
type textarea "<div id="calendar"></div>"
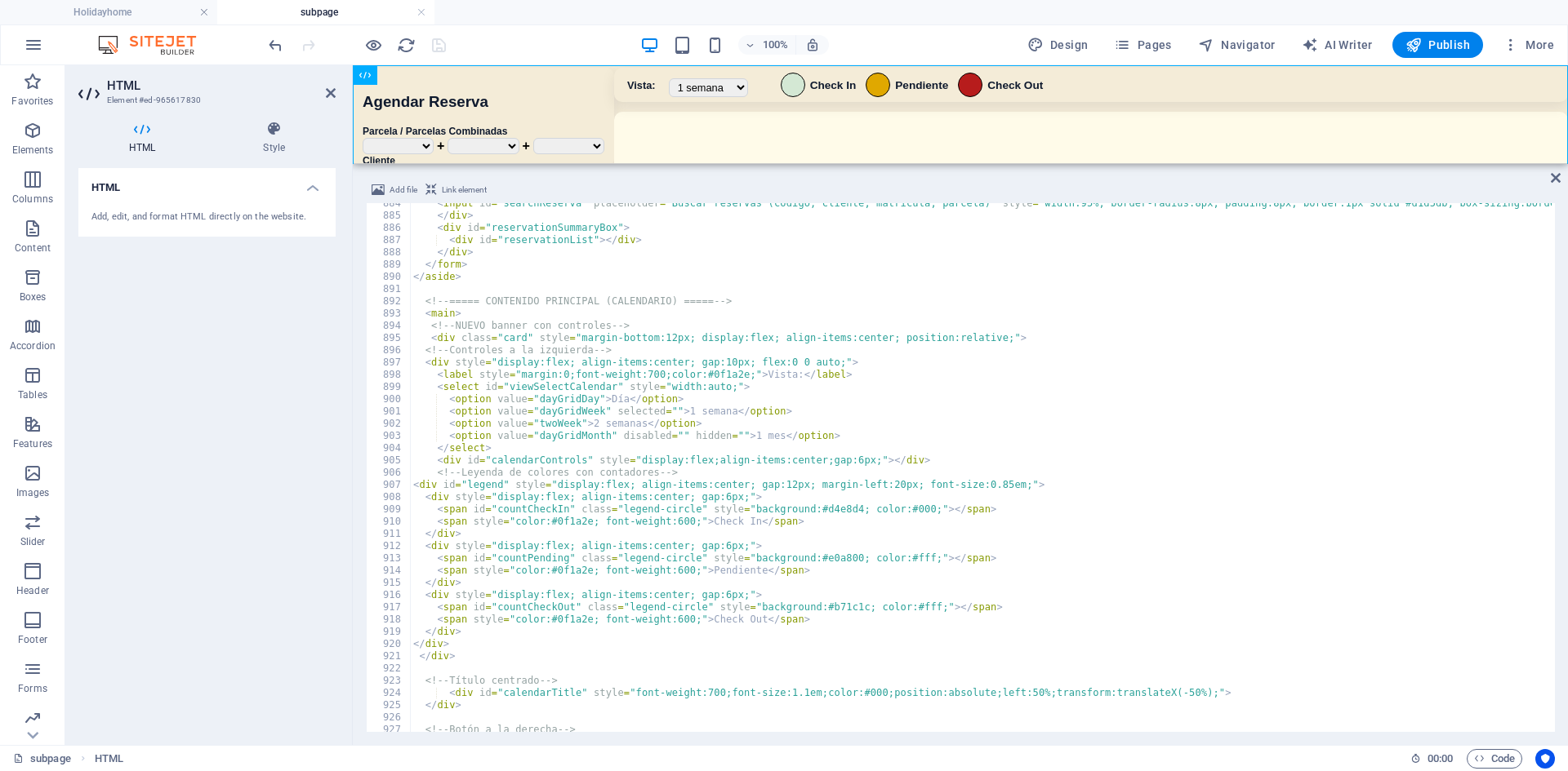
scroll to position [7859, 0]
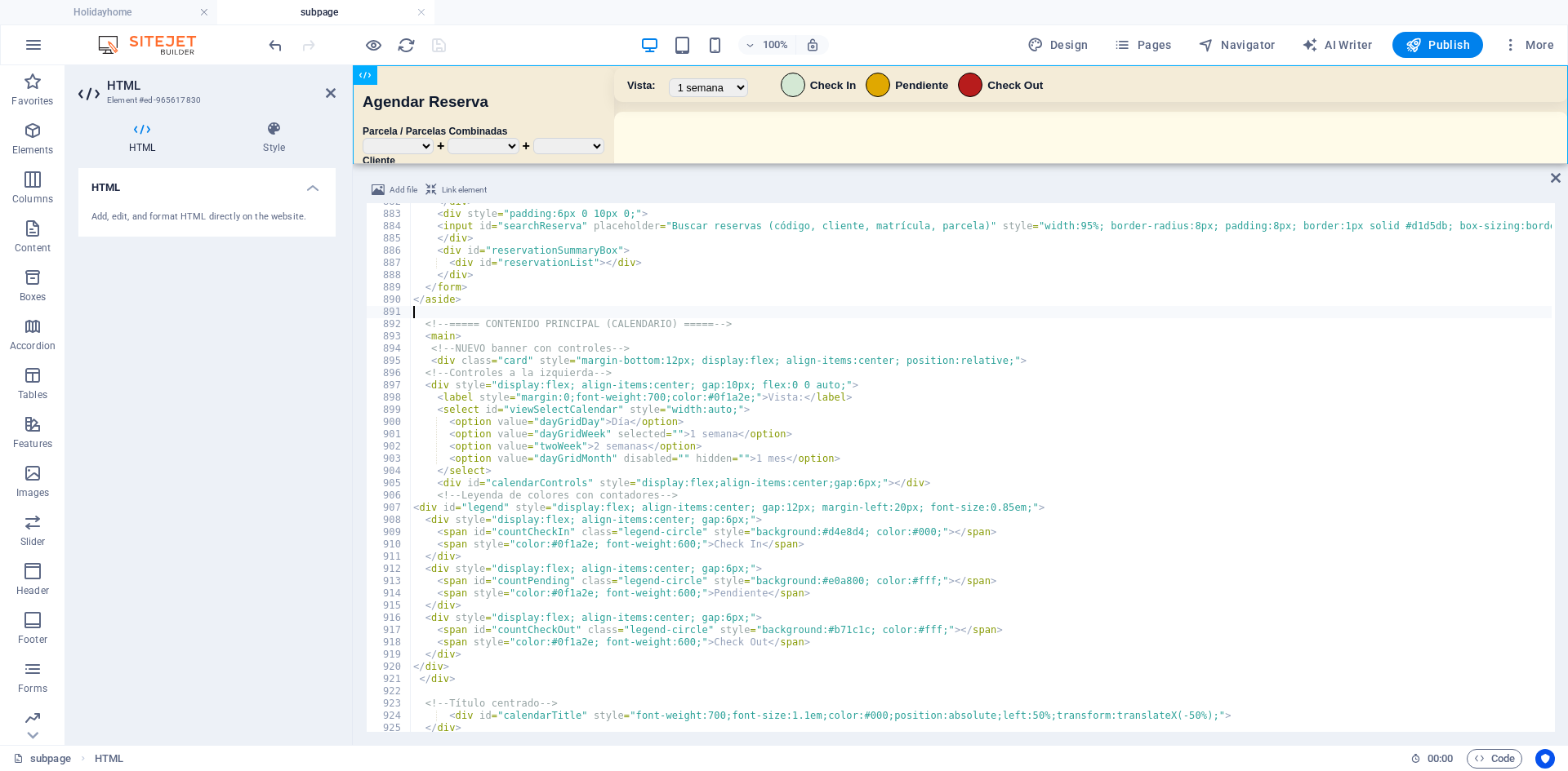
click at [467, 314] on div "</ div > < div style = "padding:6px 0 10px 0;" > < input id = "searchReserva" p…" at bounding box center [991, 471] width 1161 height 550
paste textarea "</div>"
type textarea "</div>"
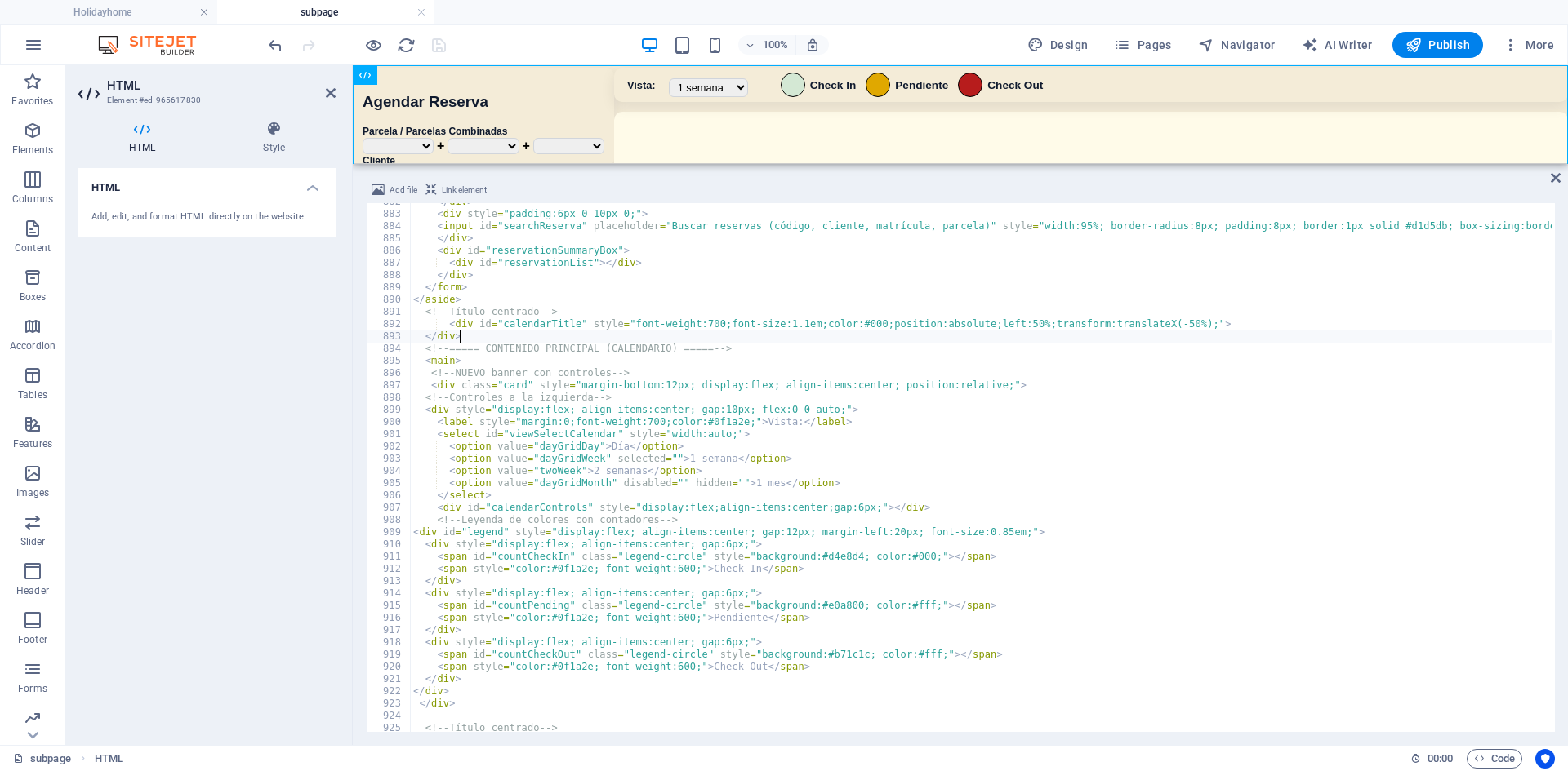
click at [535, 41] on div "100% Design Pages Navigator AI Writer Publish More" at bounding box center [912, 45] width 1295 height 26
click at [440, 49] on icon "save" at bounding box center [439, 46] width 19 height 19
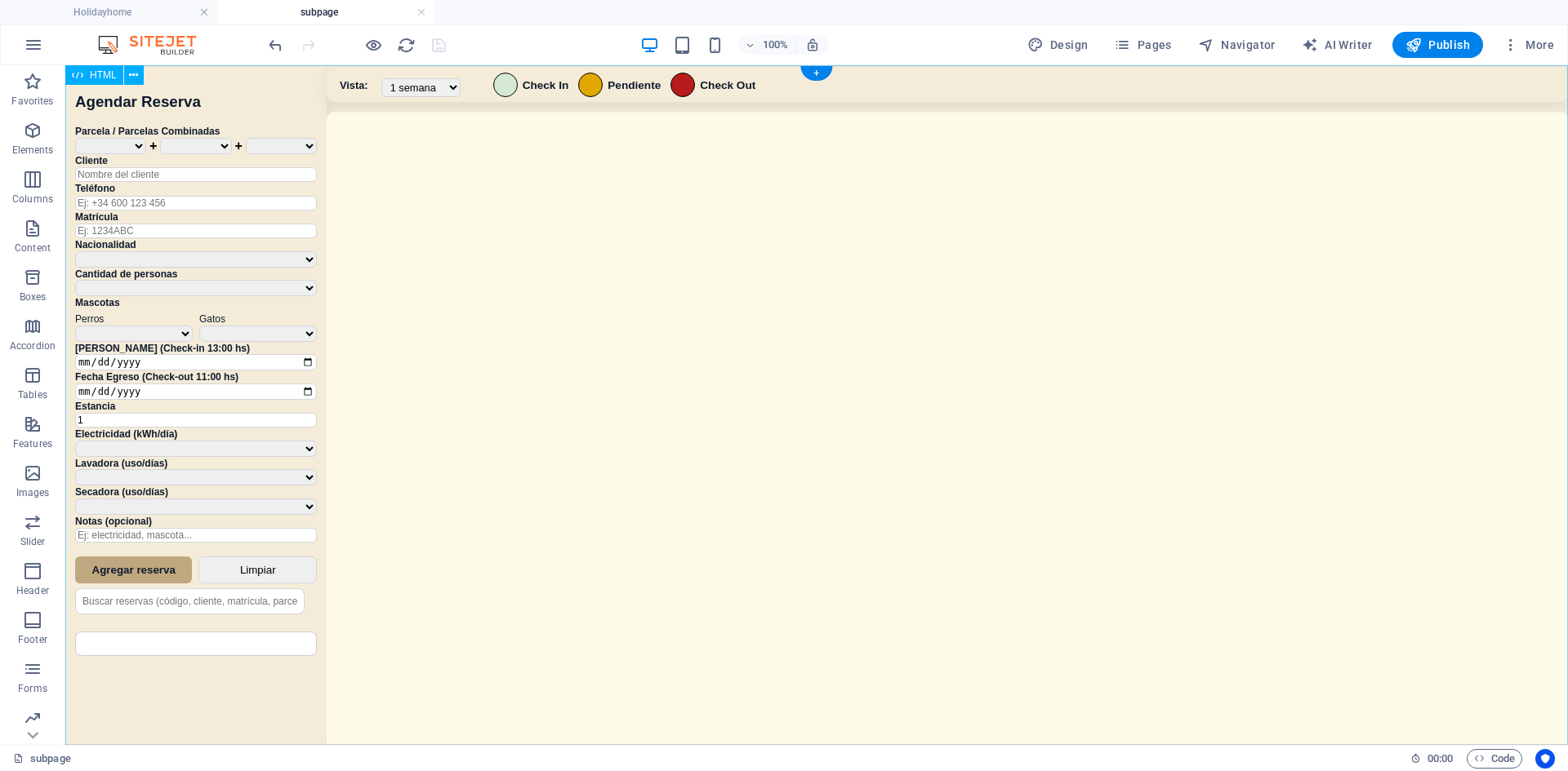
click at [594, 284] on div "Sistema de Reservas — Coveta Área Camper [GEOGRAPHIC_DATA] ¿Estás seguro de que…" at bounding box center [816, 408] width 1502 height 684
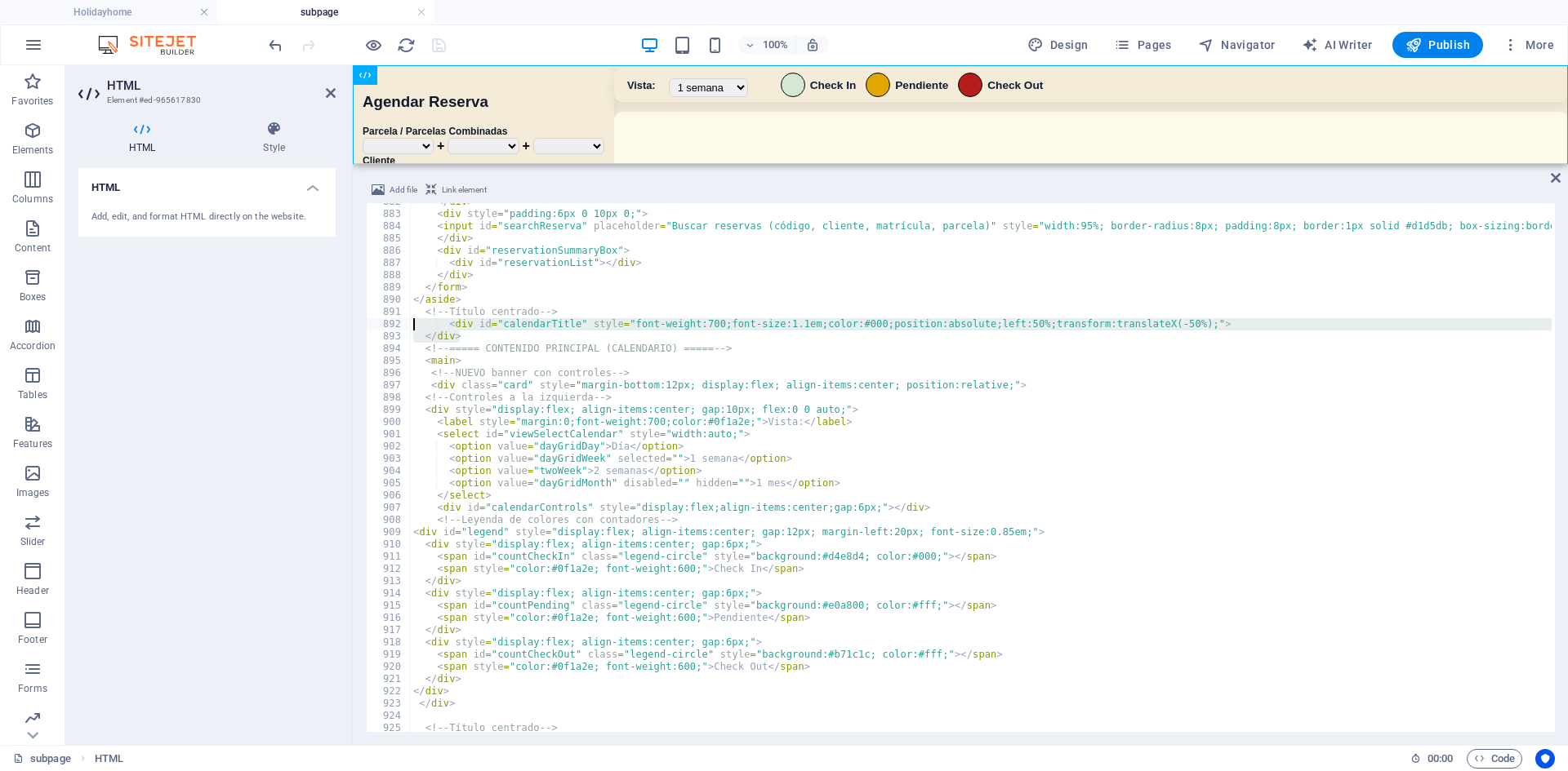
drag, startPoint x: 471, startPoint y: 339, endPoint x: 413, endPoint y: 325, distance: 59.7
click at [413, 325] on div "</ div > < div style = "padding:6px 0 10px 0;" > < input id = "searchReserva" p…" at bounding box center [991, 471] width 1161 height 550
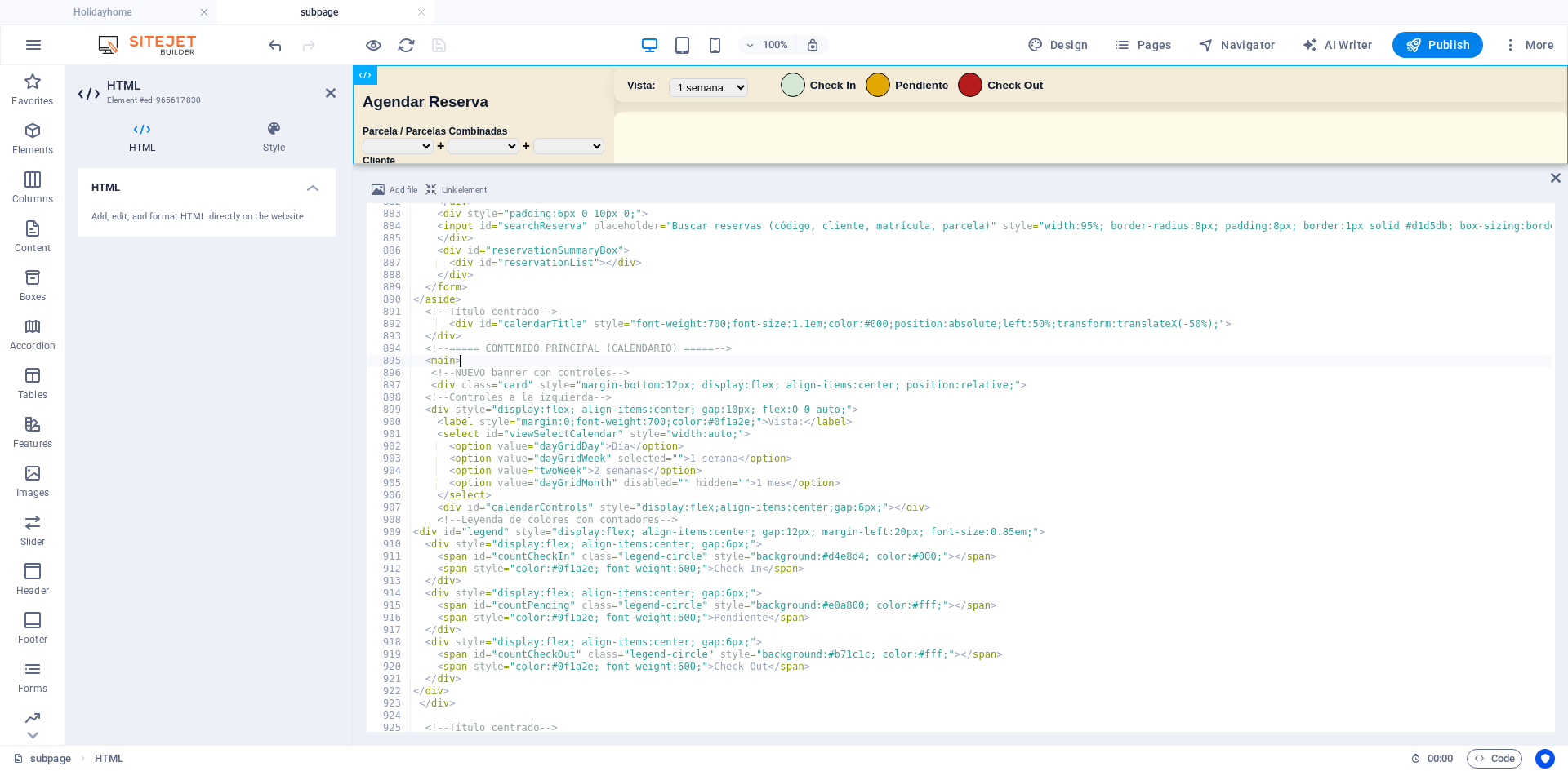
click at [483, 356] on div "</ div > < div style = "padding:6px 0 10px 0;" > < input id = "searchReserva" p…" at bounding box center [991, 471] width 1161 height 550
type textarea "<main>"
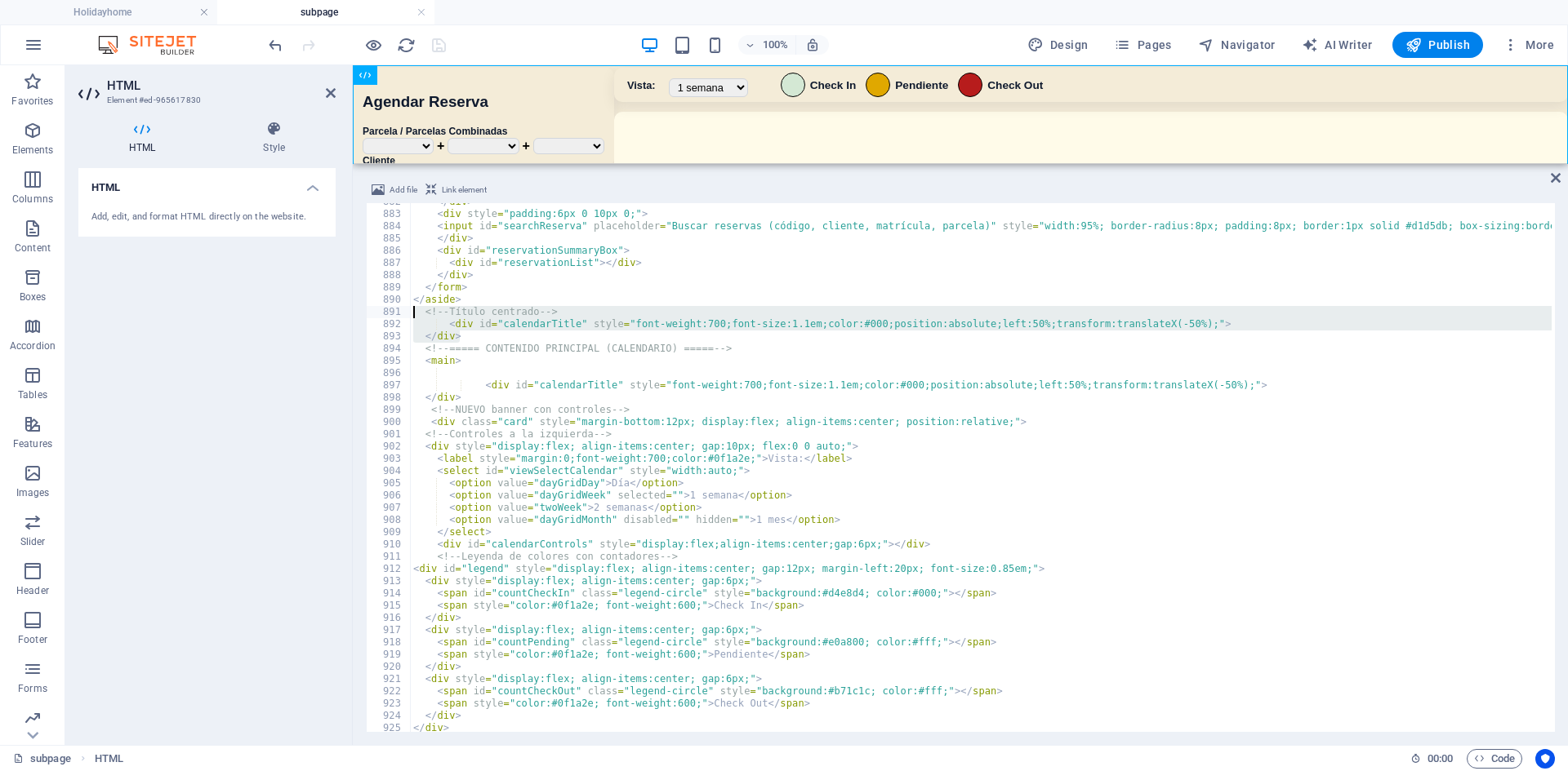
drag, startPoint x: 468, startPoint y: 338, endPoint x: 374, endPoint y: 310, distance: 98.1
click at [374, 310] on div "</div> 882 883 884 885 886 887 888 889 890 891 892 893 894 895 896 897 898 899 …" at bounding box center [960, 467] width 1189 height 529
click at [489, 326] on div "</ div > < div style = "padding:6px 0 10px 0;" > < input id = "searchReserva" p…" at bounding box center [981, 467] width 1141 height 529
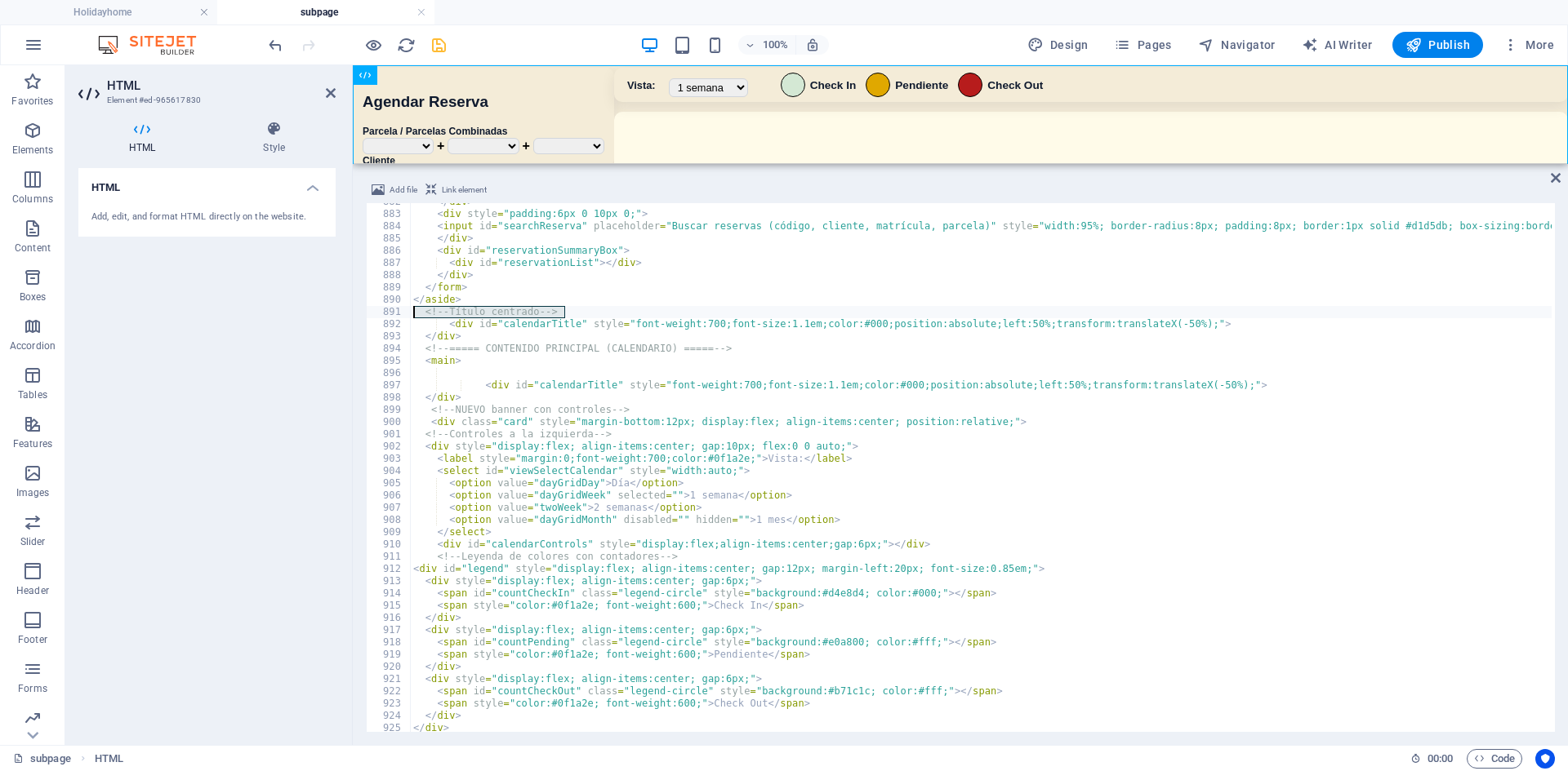
drag, startPoint x: 575, startPoint y: 314, endPoint x: 386, endPoint y: 313, distance: 189.0
click at [386, 313] on div "<div id="calendarTitle" style="font-weight:700;font-size:1.1em;color:#000;posit…" at bounding box center [960, 467] width 1189 height 529
type textarea "<!-- Título centrado -->"
click at [485, 376] on div "</ div > < div style = "padding:6px 0 10px 0;" > < input id = "searchReserva" p…" at bounding box center [991, 471] width 1161 height 550
paste textarea "<!-- Título centrado -->"
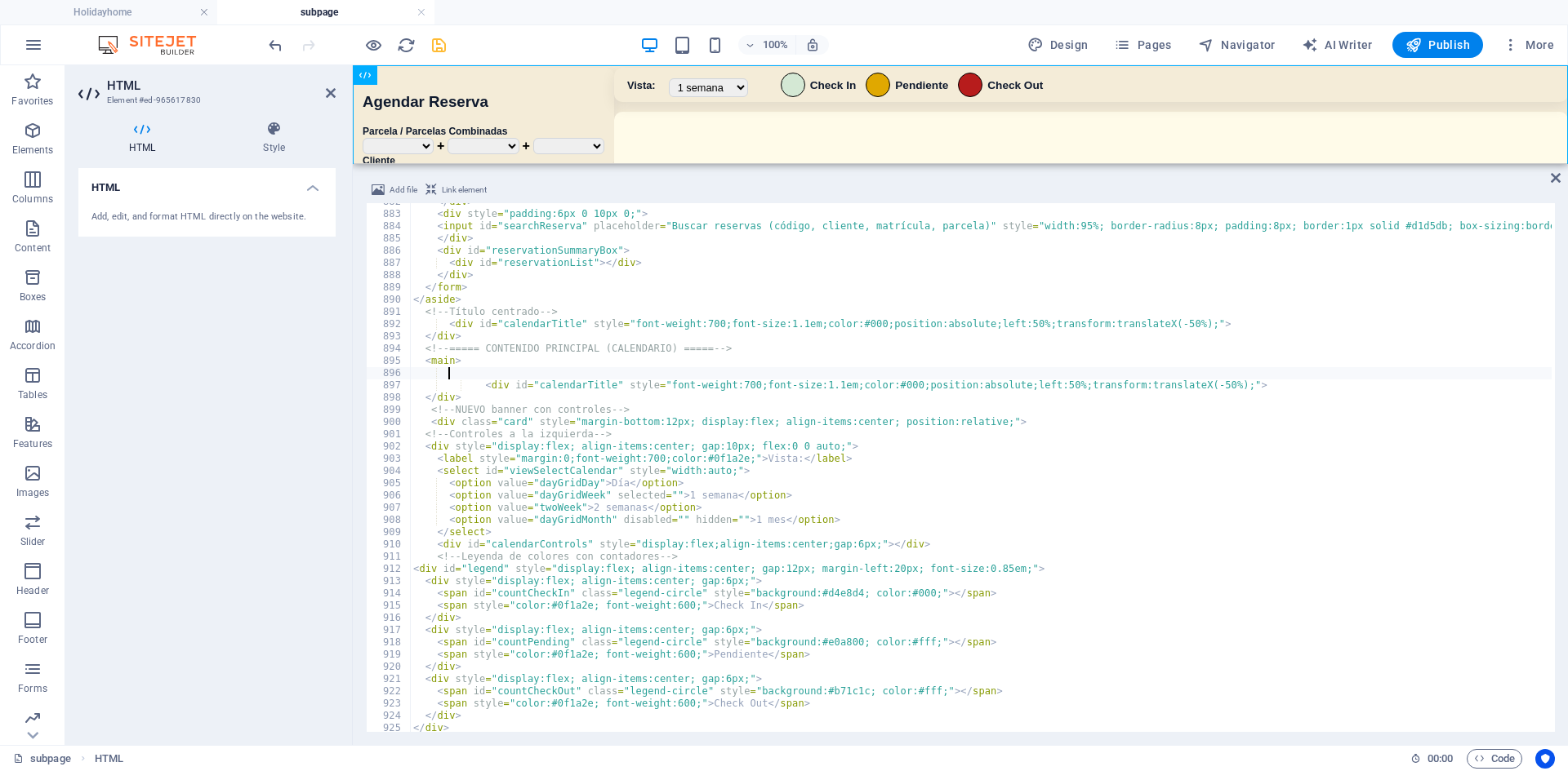
scroll to position [7846, 0]
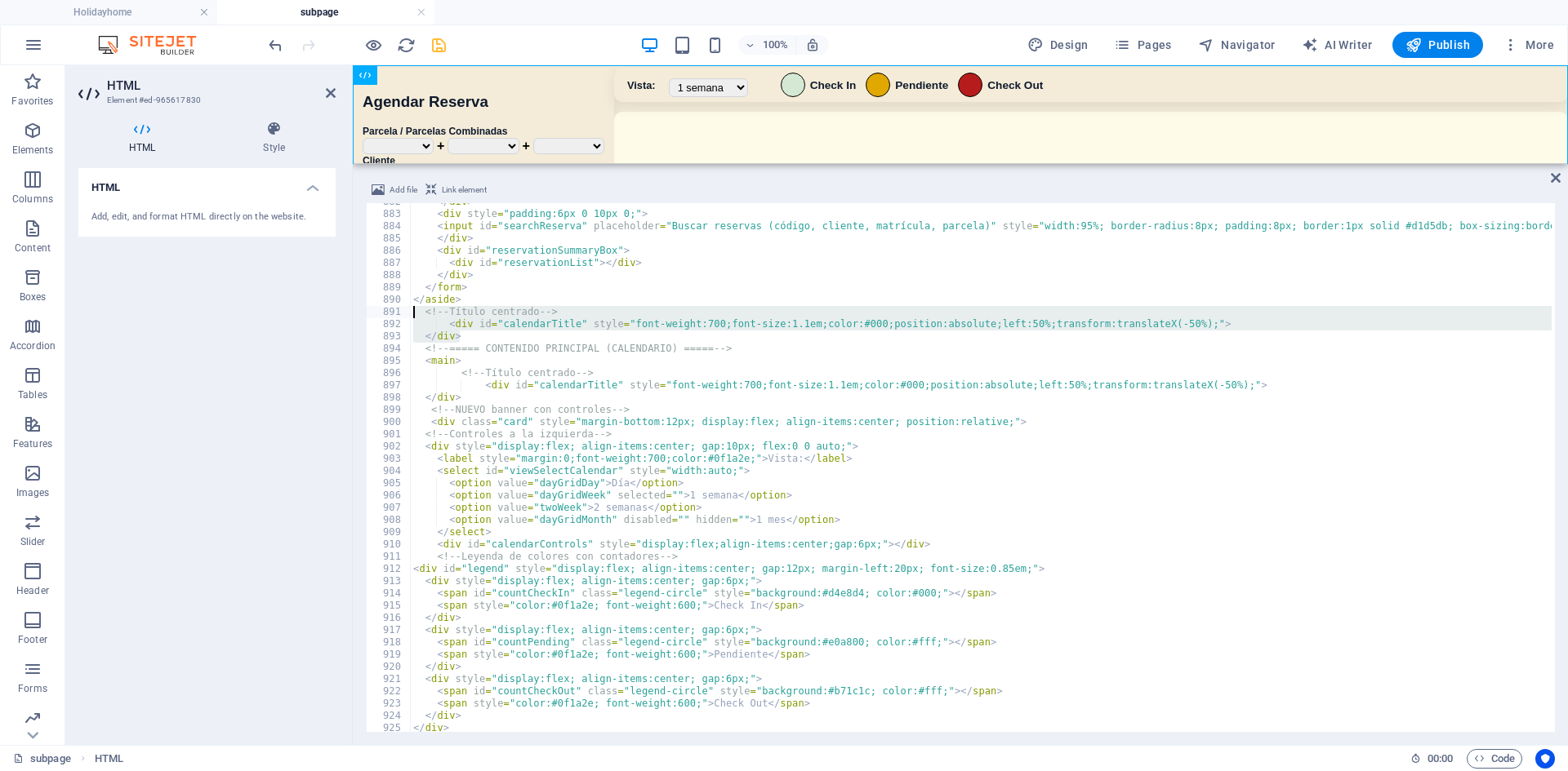
drag, startPoint x: 474, startPoint y: 333, endPoint x: 352, endPoint y: 316, distance: 123.2
click at [352, 316] on div "Add file Link element <!-- Título centrado --> 882 883 884 885 886 887 888 889 …" at bounding box center [960, 456] width 1216 height 578
type textarea "<!-- Título centrado --> <div id="calendarTitle" style="font-weight:700;font-si…"
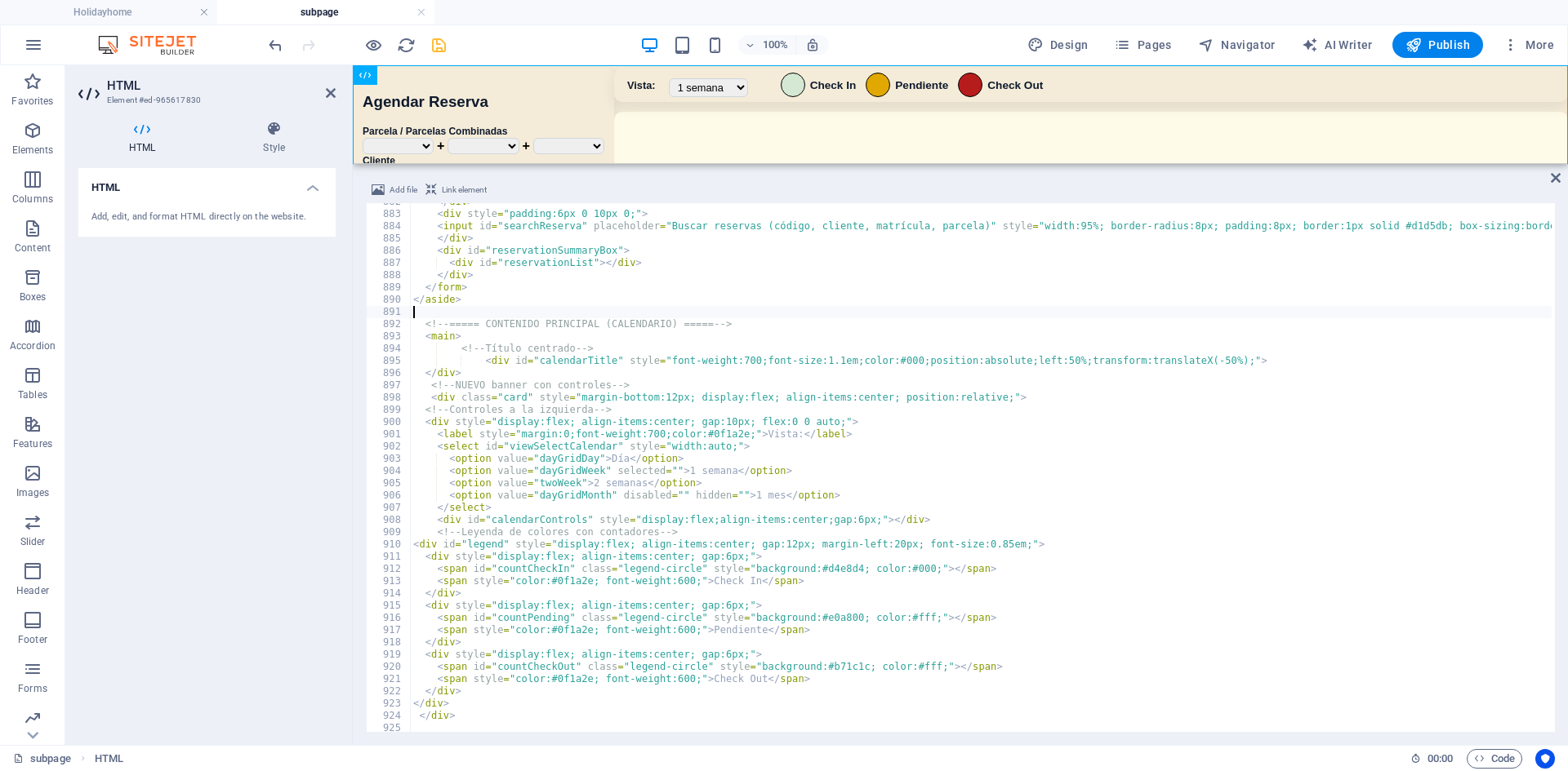
scroll to position [0, 0]
click at [514, 42] on div "100% Design Pages Navigator AI Writer Publish More" at bounding box center [912, 45] width 1295 height 26
click at [352, 47] on div at bounding box center [357, 45] width 183 height 26
click at [514, 35] on div "100% Design Pages Navigator AI Writer Publish More" at bounding box center [912, 45] width 1295 height 26
click at [447, 38] on icon "save" at bounding box center [439, 46] width 19 height 19
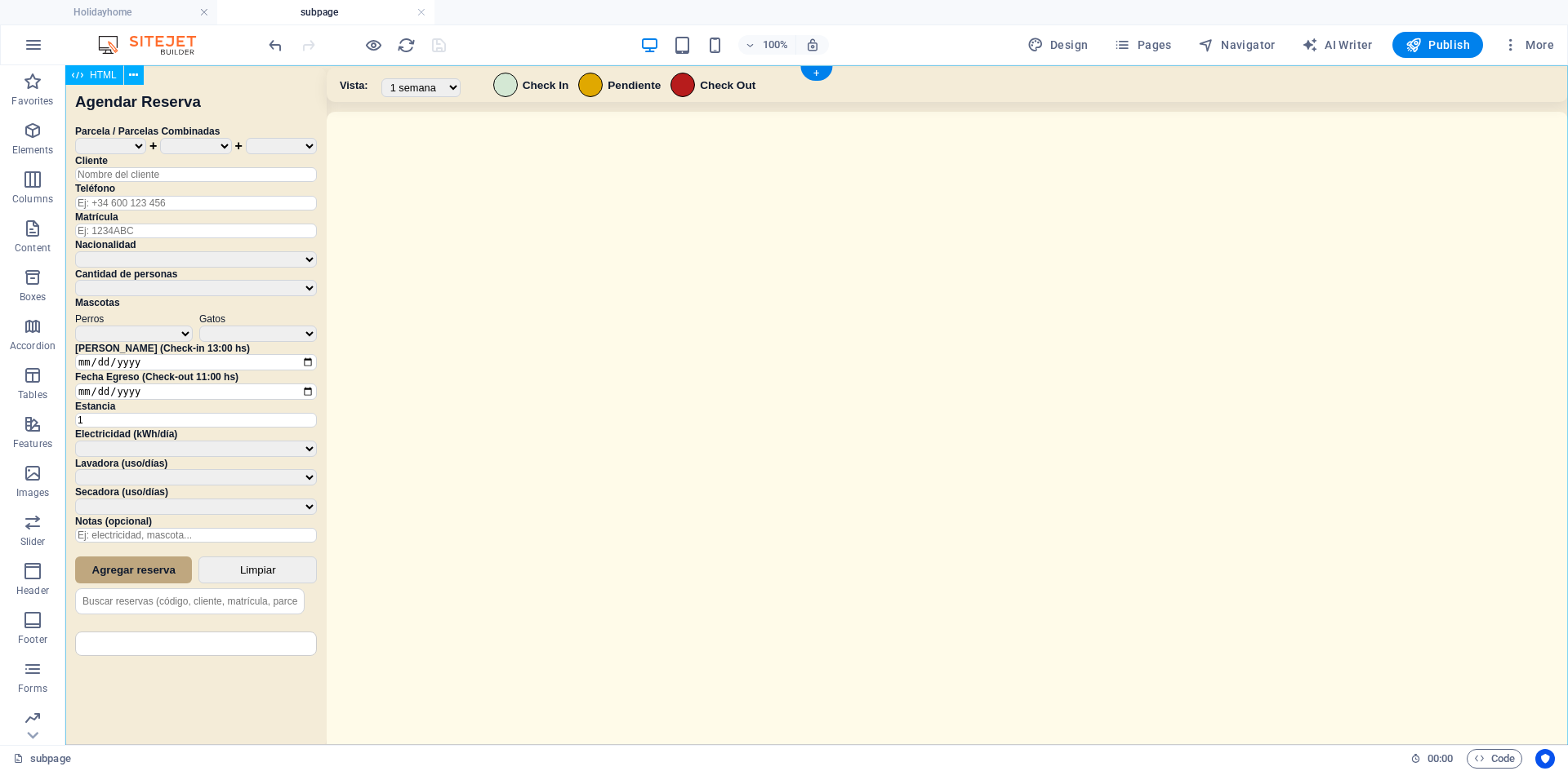
click at [904, 322] on div "Sistema de Reservas — Coveta Área Camper [GEOGRAPHIC_DATA] ¿Estás seguro de que…" at bounding box center [816, 408] width 1502 height 684
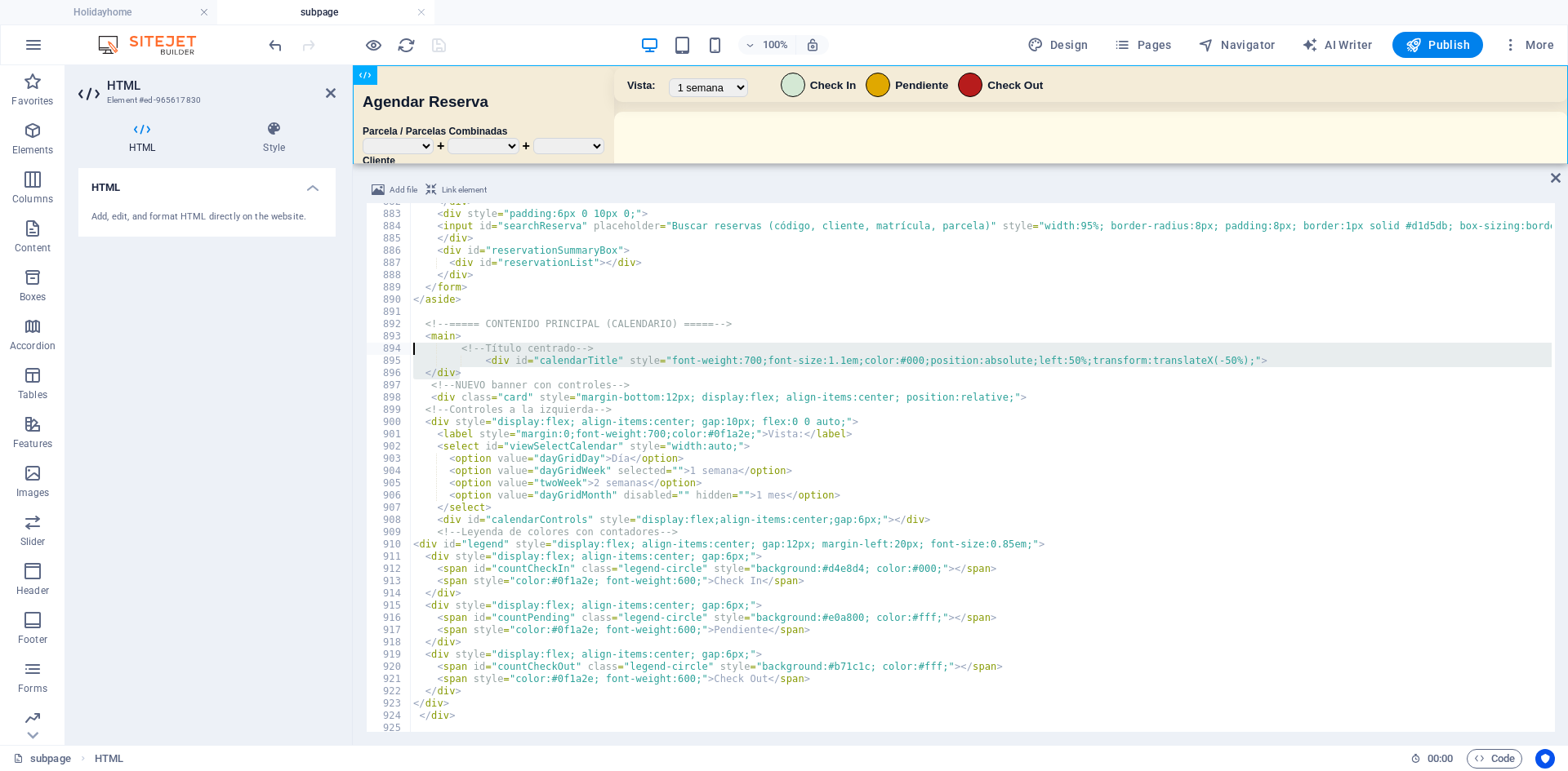
drag, startPoint x: 468, startPoint y: 373, endPoint x: 390, endPoint y: 346, distance: 82.5
click at [390, 346] on div "882 883 884 885 886 887 888 889 890 891 892 893 894 895 896 897 898 899 900 901…" at bounding box center [960, 467] width 1189 height 529
type textarea "<!-- Título centrado --> <div id="calendarTitle" style="font-weight:700;font-si…"
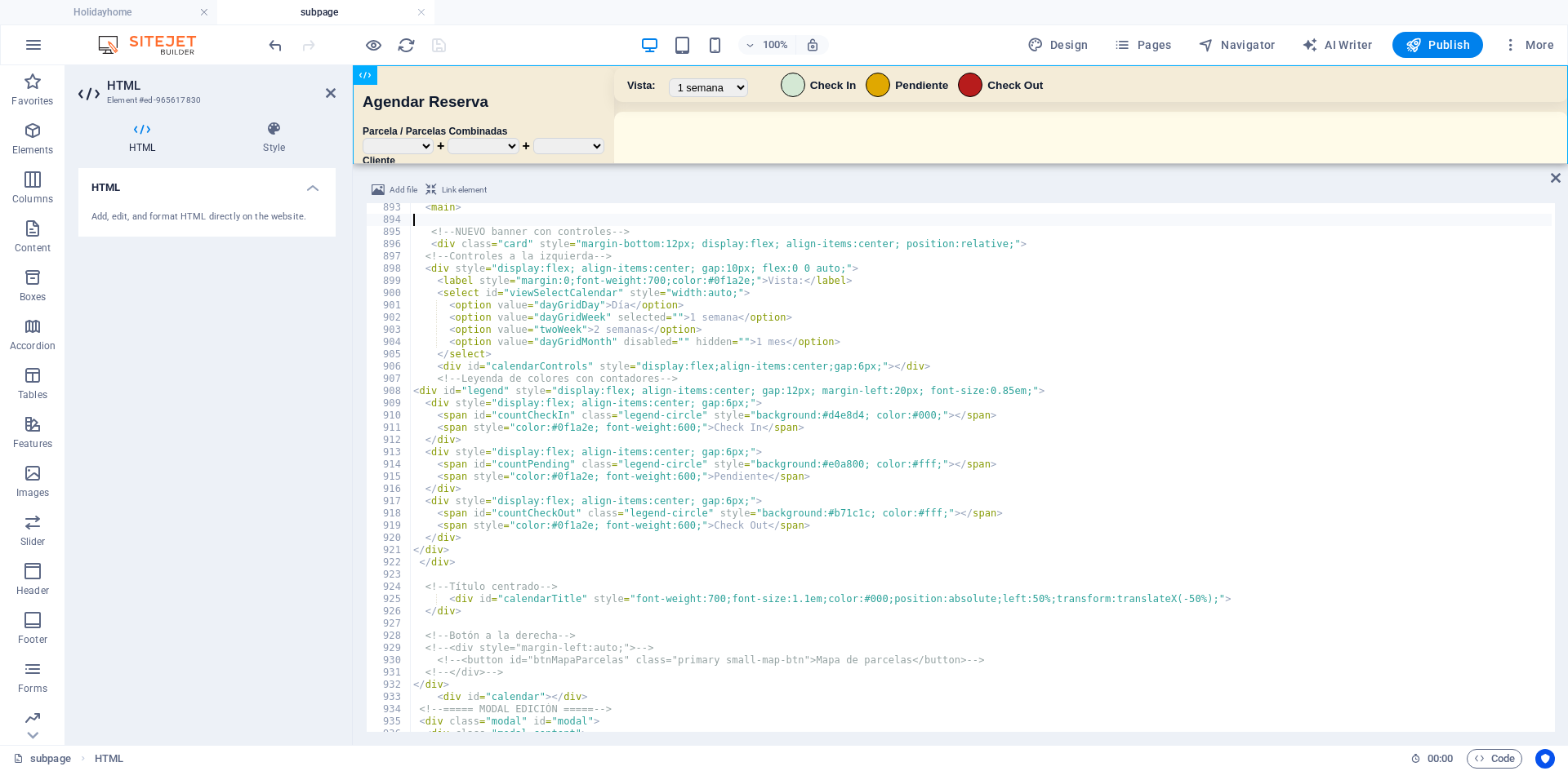
scroll to position [8028, 0]
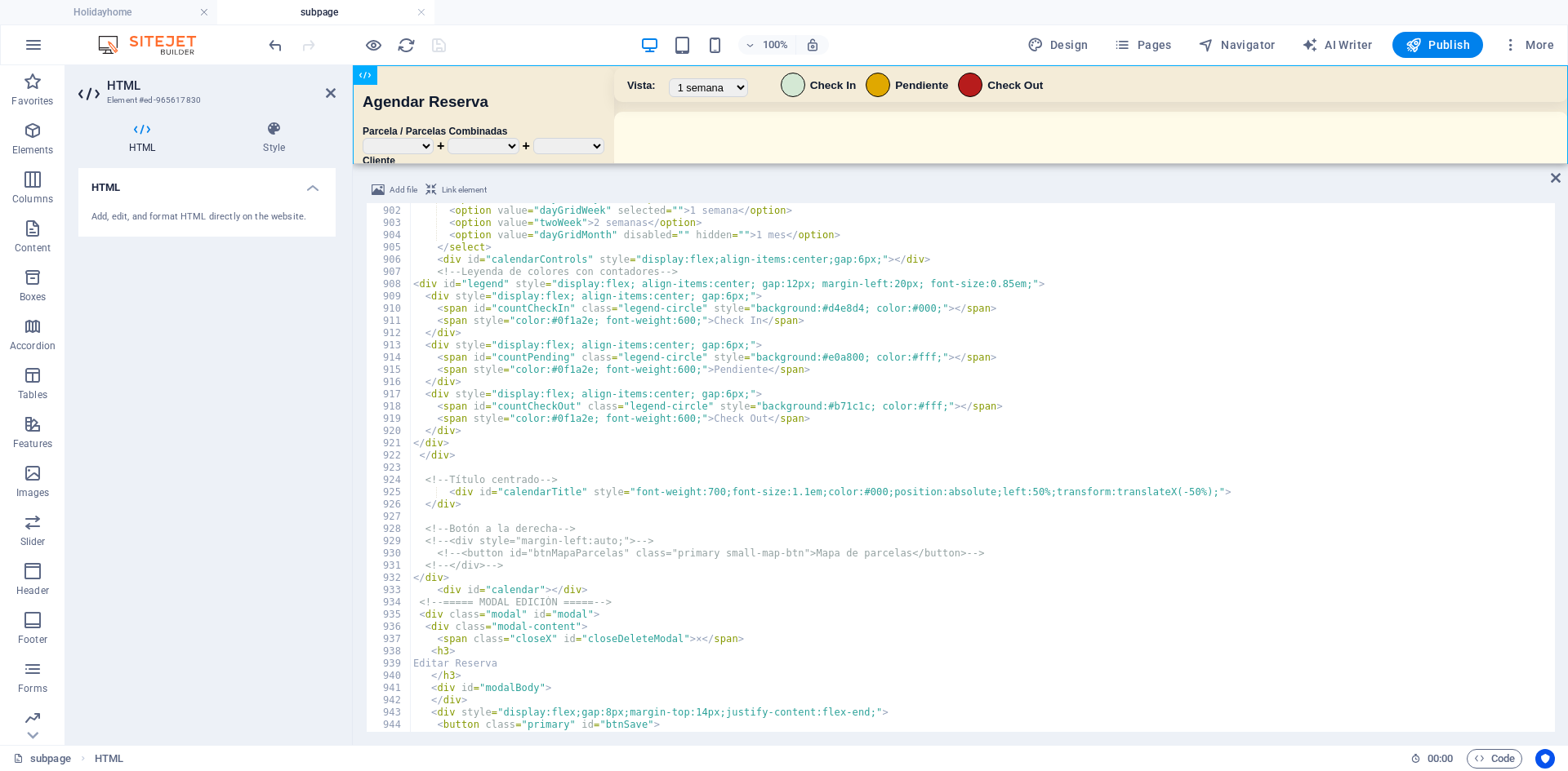
click at [503, 502] on div "< option value = "dayGridDay" > Día </ option > < option value = "dayGridWeek" …" at bounding box center [991, 467] width 1161 height 550
click at [476, 56] on div "100% Design Pages Navigator AI Writer Publish More" at bounding box center [912, 45] width 1295 height 26
type textarea "</div>"
drag, startPoint x: 458, startPoint y: 457, endPoint x: 412, endPoint y: 458, distance: 46.0
click at [412, 458] on div "< option value = "dayGridDay" > Día </ option > < option value = "dayGridWeek" …" at bounding box center [991, 467] width 1161 height 550
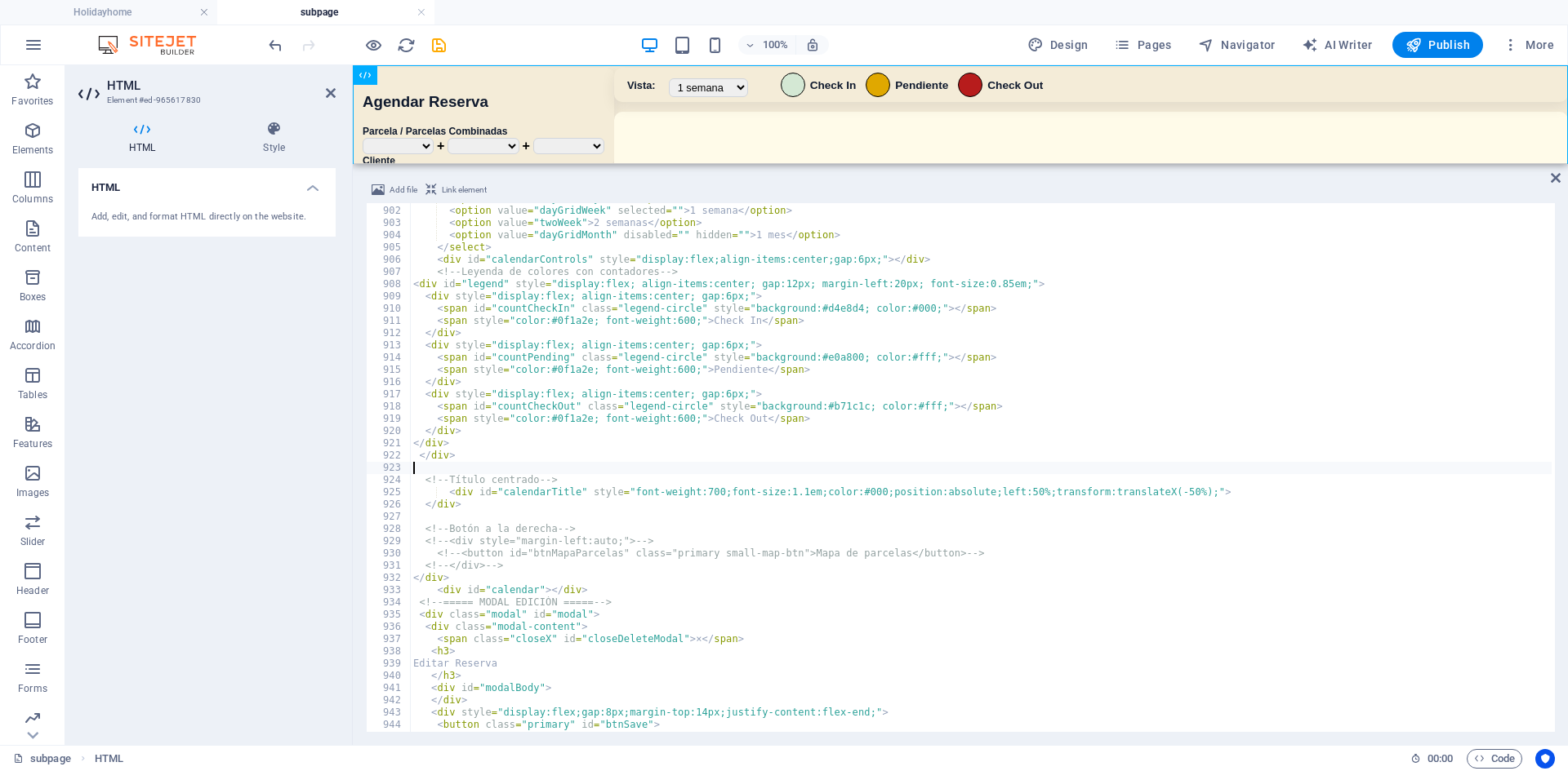
click at [445, 470] on div "< option value = "dayGridDay" > Día </ option > < option value = "dayGridWeek" …" at bounding box center [991, 467] width 1161 height 550
paste textarea "</div>"
type textarea "</div>"
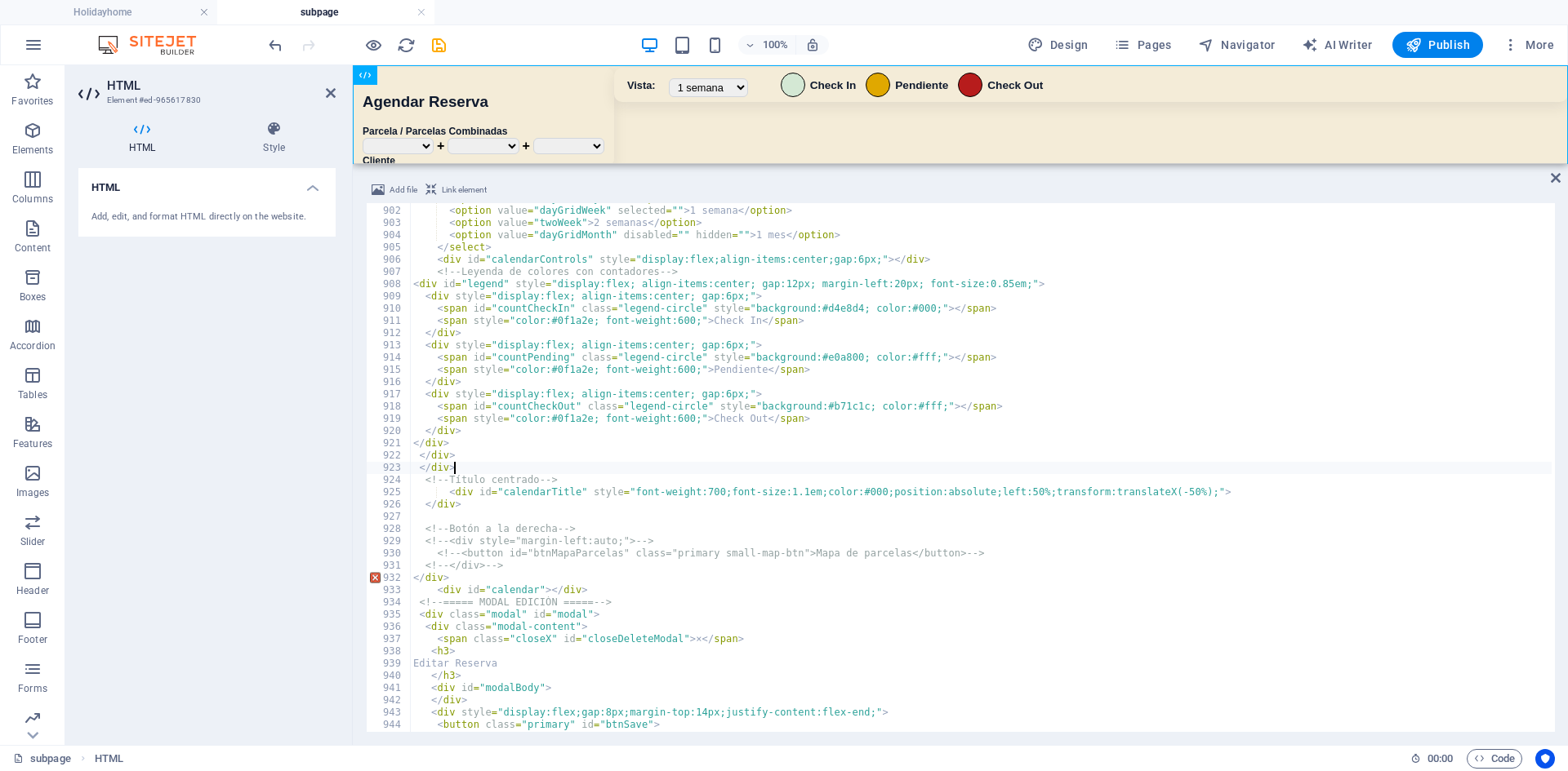
click at [562, 52] on div "100% Design Pages Navigator AI Writer Publish More" at bounding box center [912, 45] width 1295 height 26
click at [439, 40] on icon "save" at bounding box center [439, 46] width 19 height 19
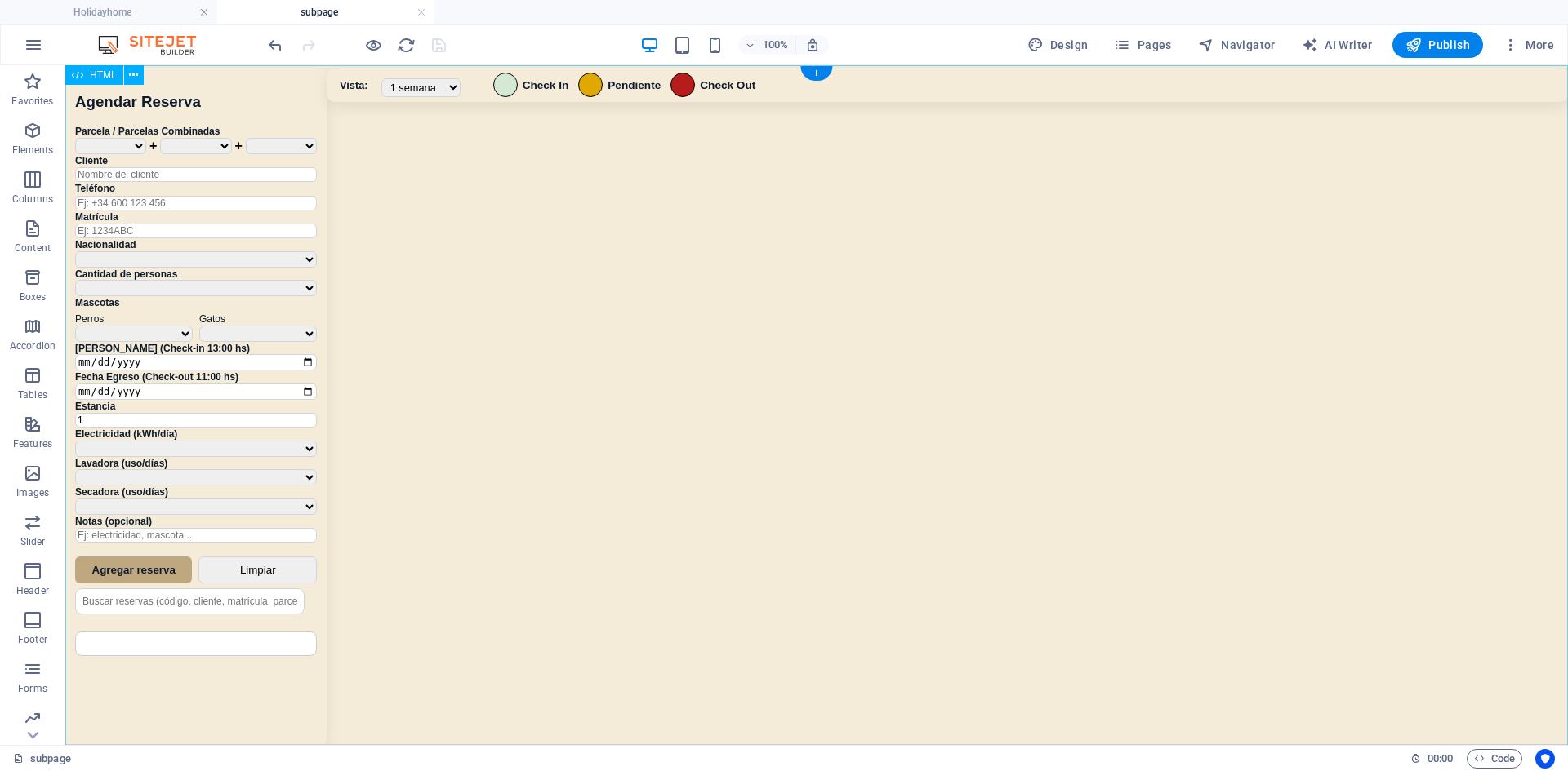
click at [835, 351] on div "Sistema de Reservas — Coveta Área Camper [GEOGRAPHIC_DATA] ¿Estás seguro de que…" at bounding box center [816, 417] width 1502 height 704
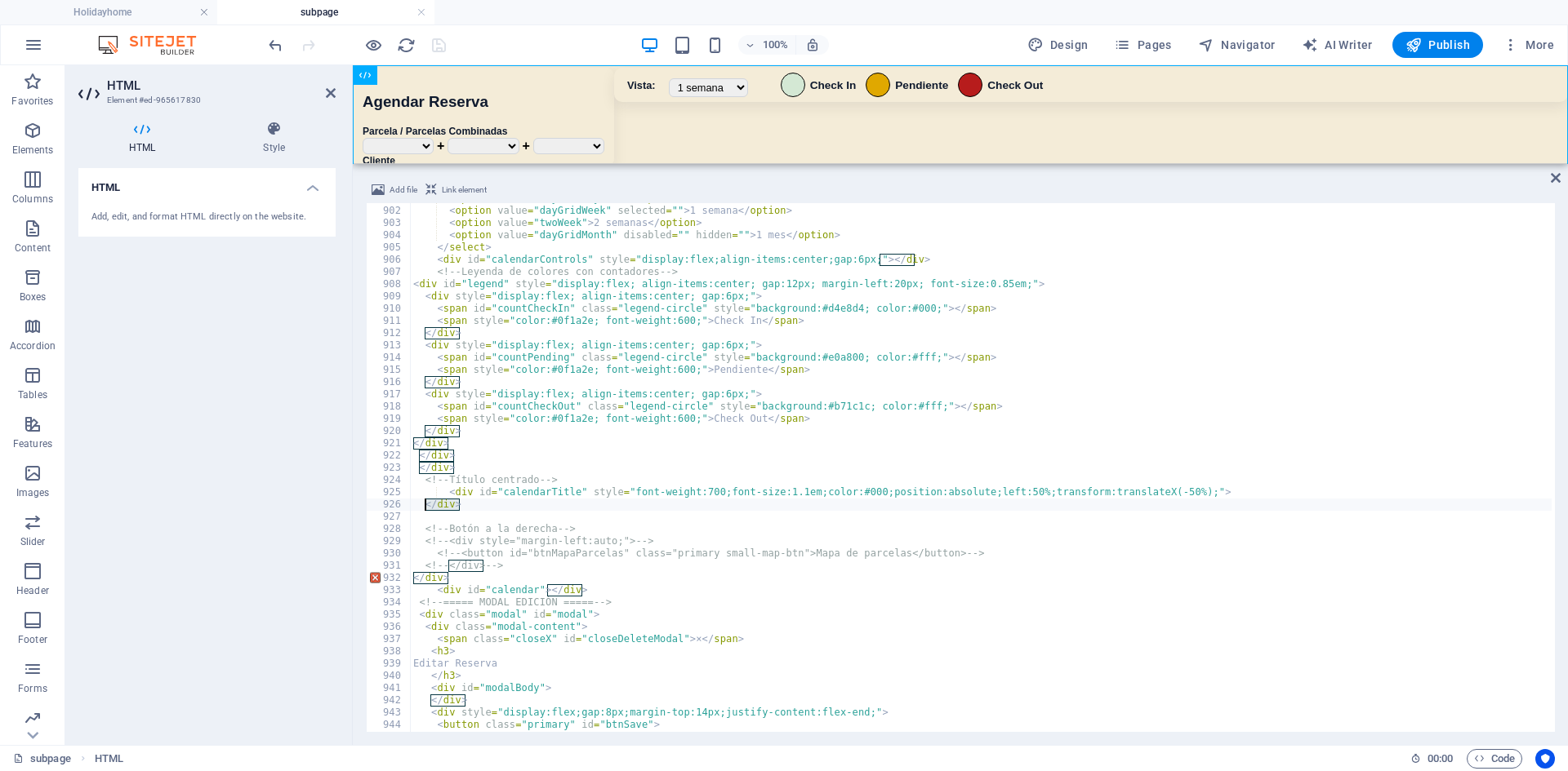
drag, startPoint x: 465, startPoint y: 503, endPoint x: 426, endPoint y: 503, distance: 39.0
click at [426, 503] on div "< option value = "dayGridDay" > Día </ option > < option value = "dayGridWeek" …" at bounding box center [991, 467] width 1161 height 550
type textarea "</div>"
click at [457, 511] on div "< option value = "dayGridDay" > Día </ option > < option value = "dayGridWeek" …" at bounding box center [991, 467] width 1161 height 550
type textarea "</div>"
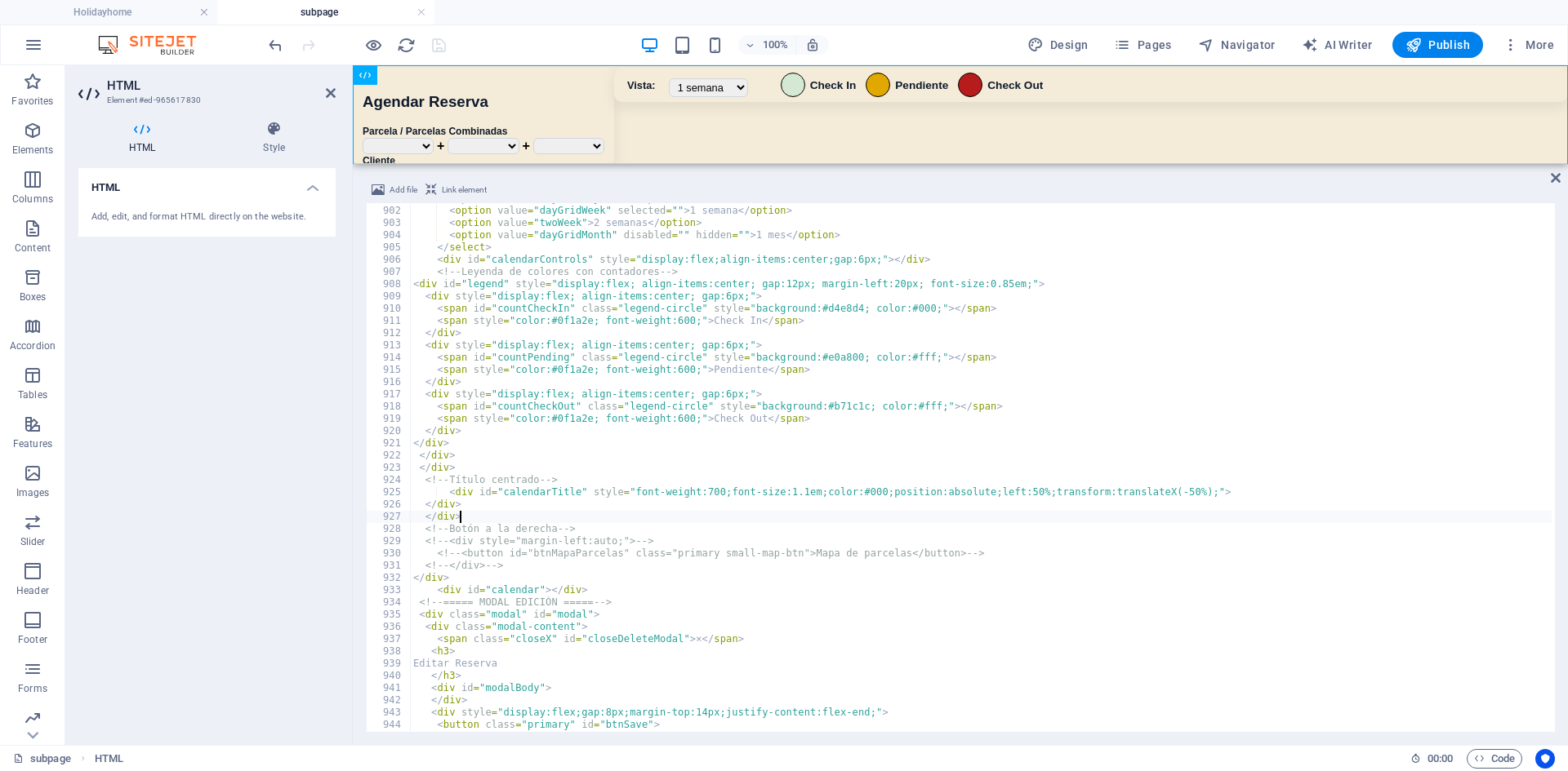
click at [607, 47] on div "100% Design Pages Navigator AI Writer Publish More" at bounding box center [912, 45] width 1295 height 26
click at [434, 49] on icon "save" at bounding box center [439, 46] width 19 height 19
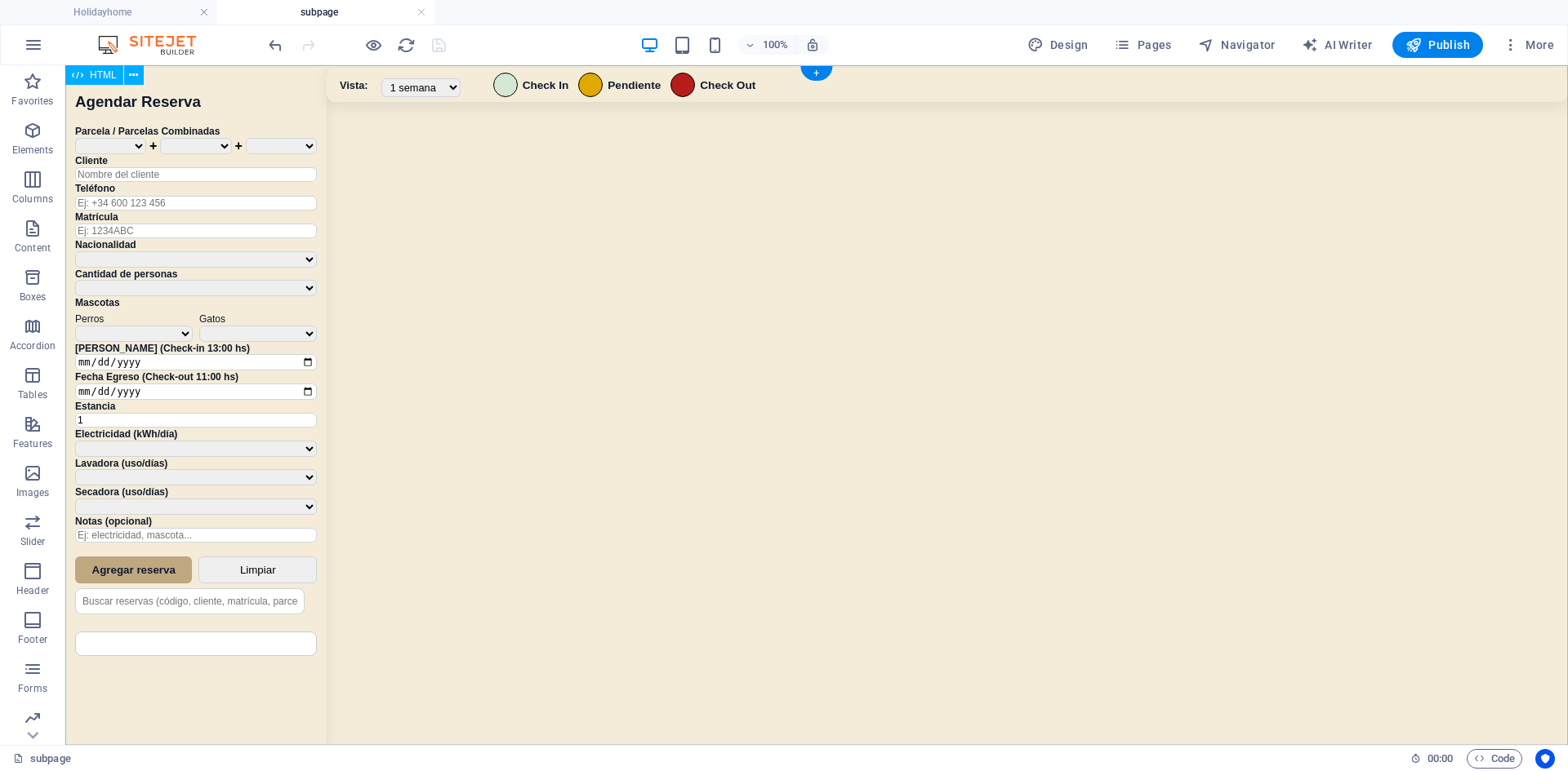
click at [838, 325] on div "Sistema de Reservas — Coveta Área Camper [GEOGRAPHIC_DATA] ¿Estás seguro de que…" at bounding box center [816, 417] width 1502 height 704
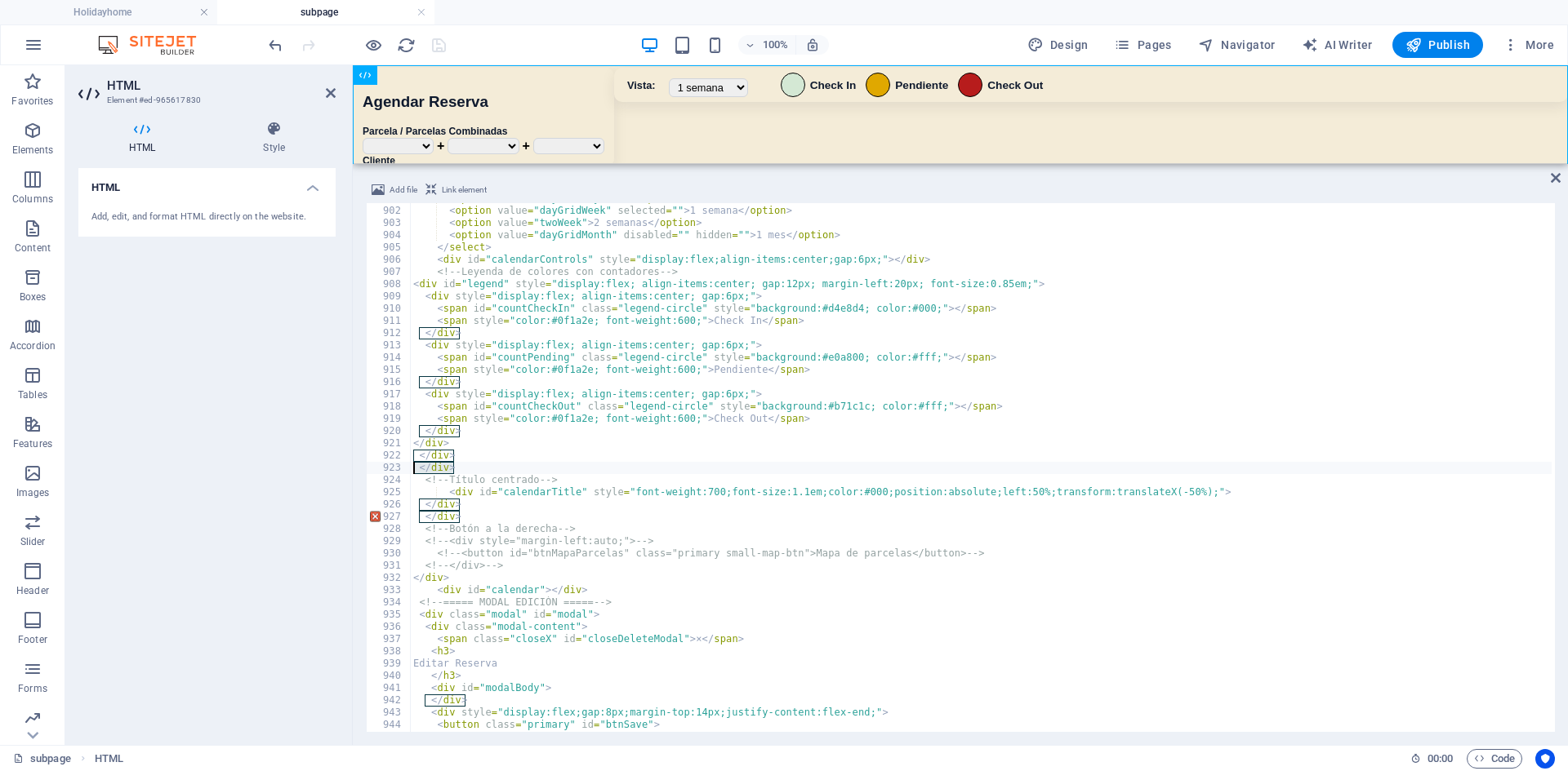
drag, startPoint x: 464, startPoint y: 470, endPoint x: 399, endPoint y: 471, distance: 65.0
click at [399, 471] on div "</div> 901 902 903 904 905 906 907 908 909 910 911 912 913 914 915 916 917 918 …" at bounding box center [960, 467] width 1189 height 529
type textarea "</div>"
drag, startPoint x: 471, startPoint y: 516, endPoint x: 410, endPoint y: 514, distance: 61.0
click at [410, 514] on div "901 902 903 904 905 906 907 908 909 910 911 912 913 914 915 916 917 918 919 920…" at bounding box center [960, 467] width 1189 height 529
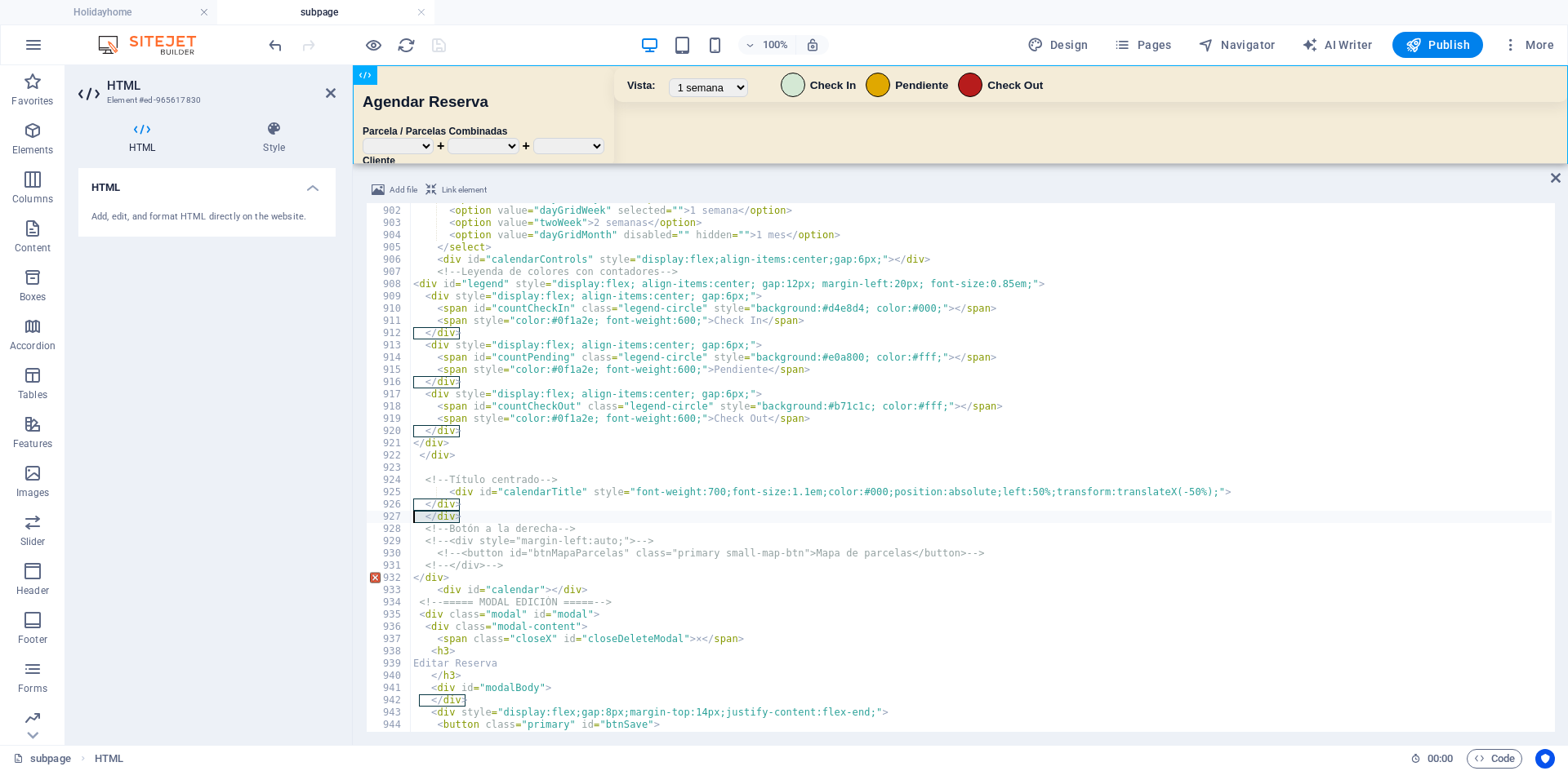
type textarea "</div>"
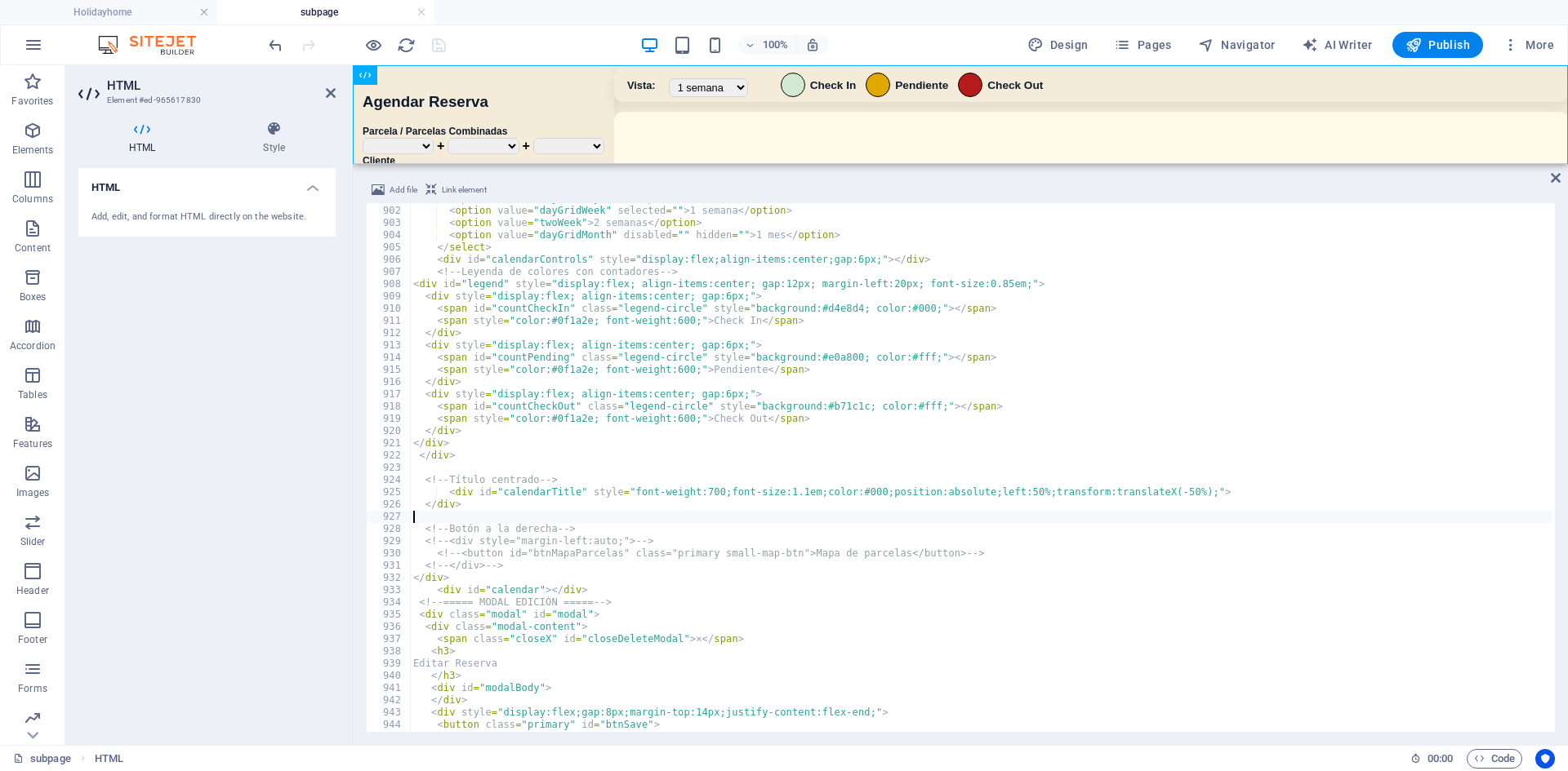
click at [575, 47] on div "100% Design Pages Navigator AI Writer Publish More" at bounding box center [912, 45] width 1295 height 26
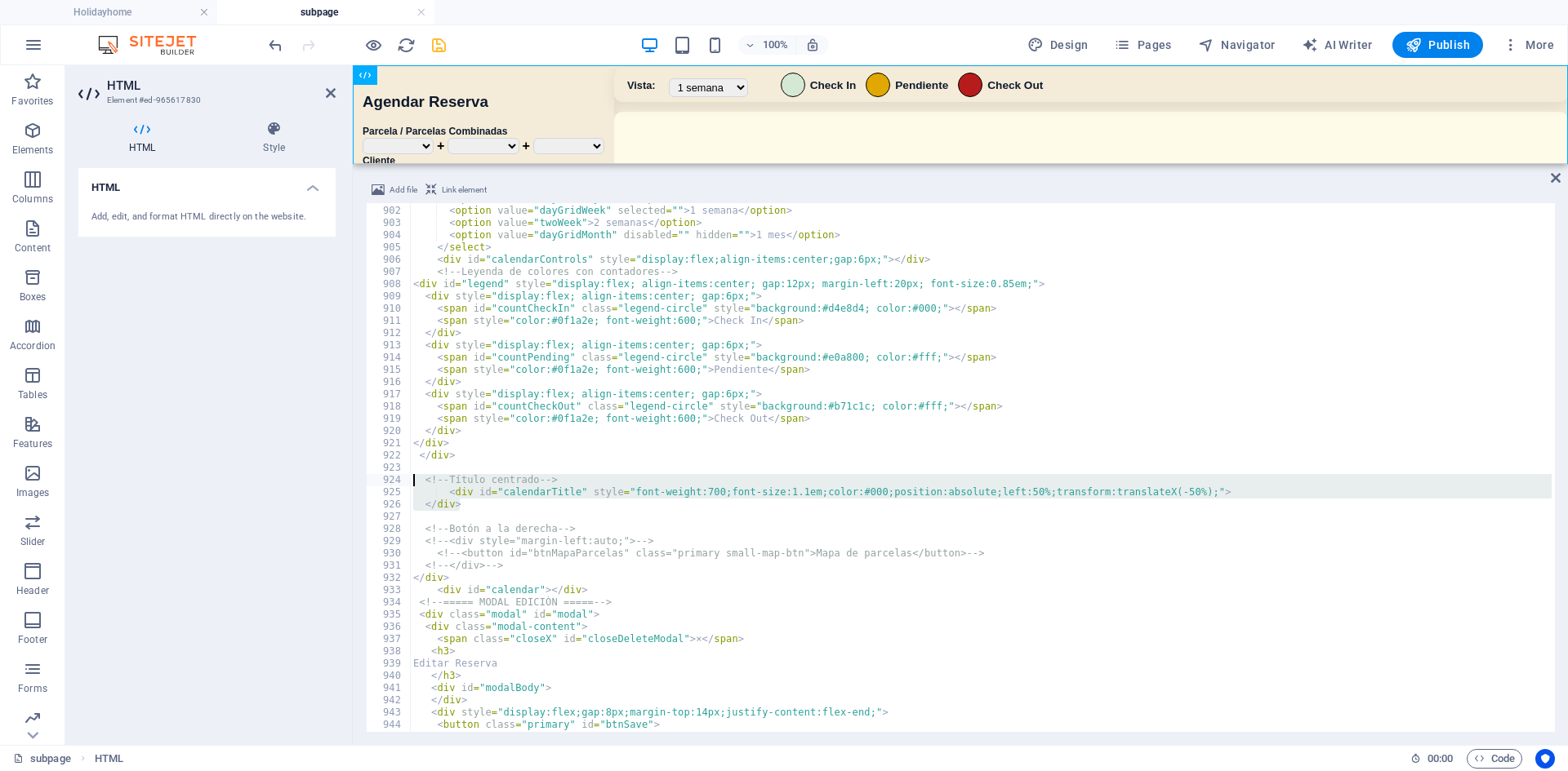
drag, startPoint x: 469, startPoint y: 503, endPoint x: 388, endPoint y: 484, distance: 83.2
click at [388, 484] on div "</div> 901 902 903 904 905 906 907 908 909 910 911 912 913 914 915 916 917 918 …" at bounding box center [960, 467] width 1189 height 529
click at [467, 440] on div "< option value = "dayGridDay" > Día </ option > < option value = "dayGridWeek" …" at bounding box center [991, 467] width 1161 height 550
type textarea "</div>"
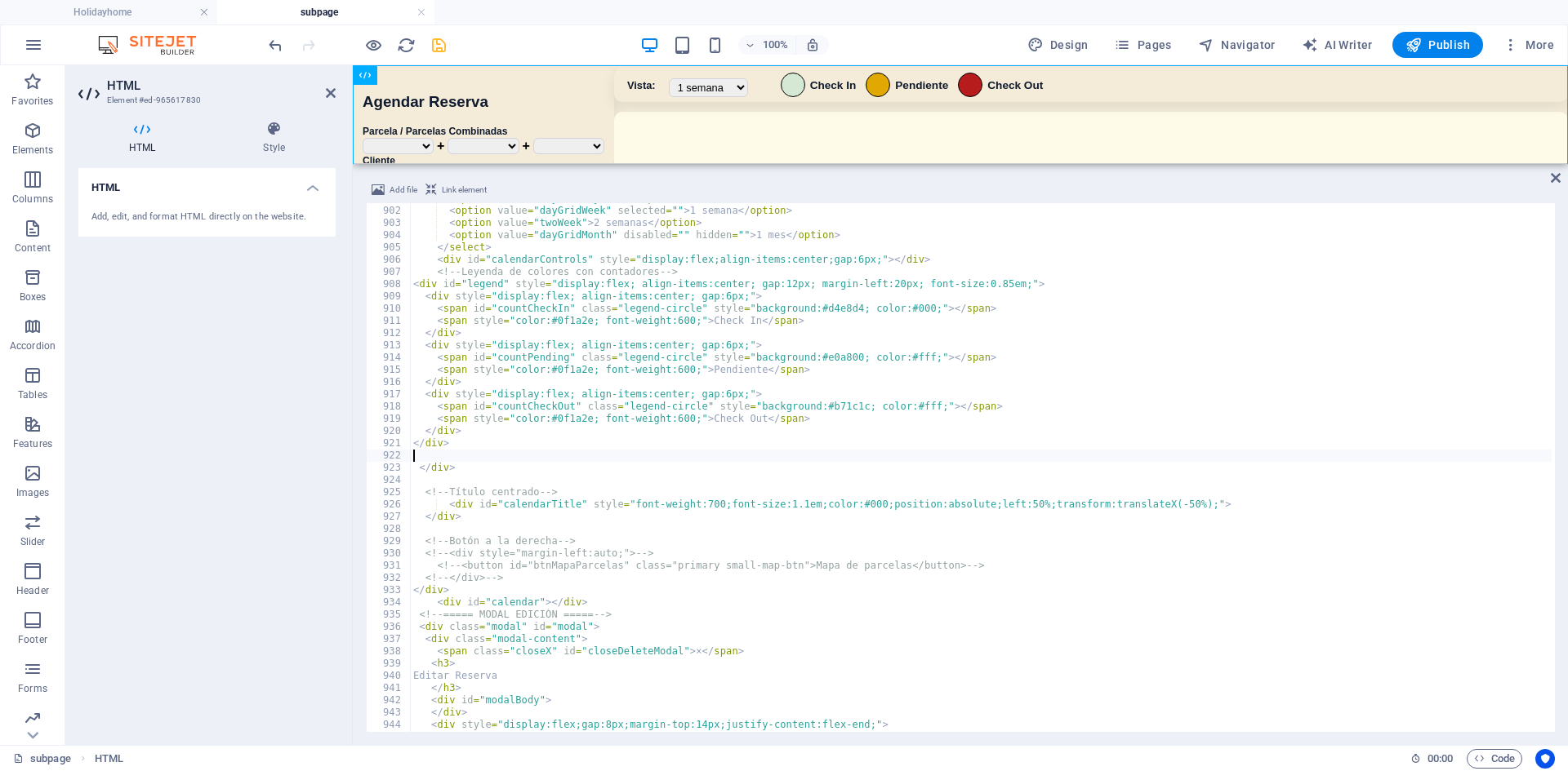
scroll to position [8025, 0]
paste textarea "</div>"
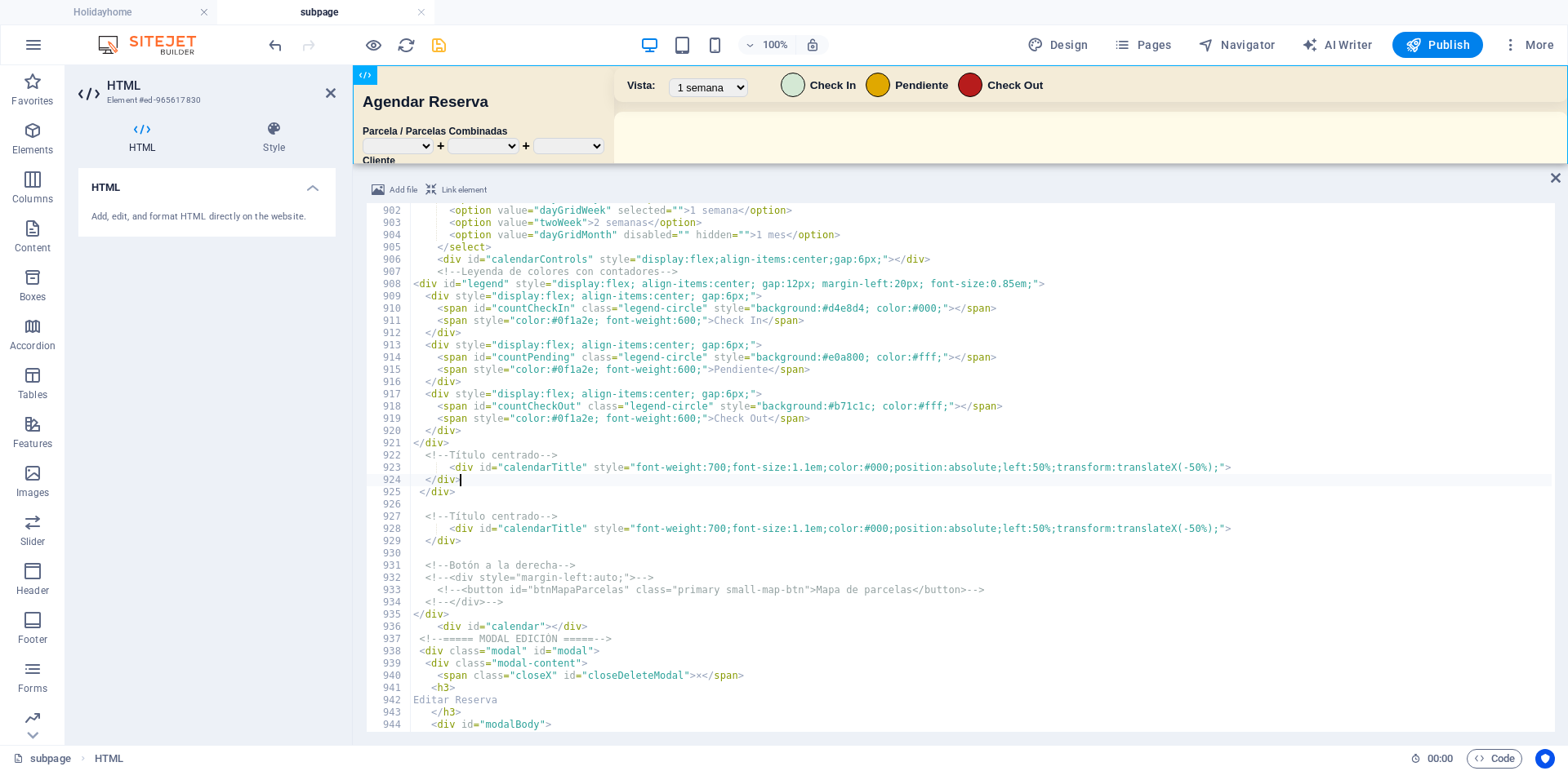
type textarea "</div>"
click at [551, 47] on div "100% Design Pages Navigator AI Writer Publish More" at bounding box center [912, 45] width 1295 height 26
click at [432, 49] on icon "save" at bounding box center [439, 46] width 19 height 19
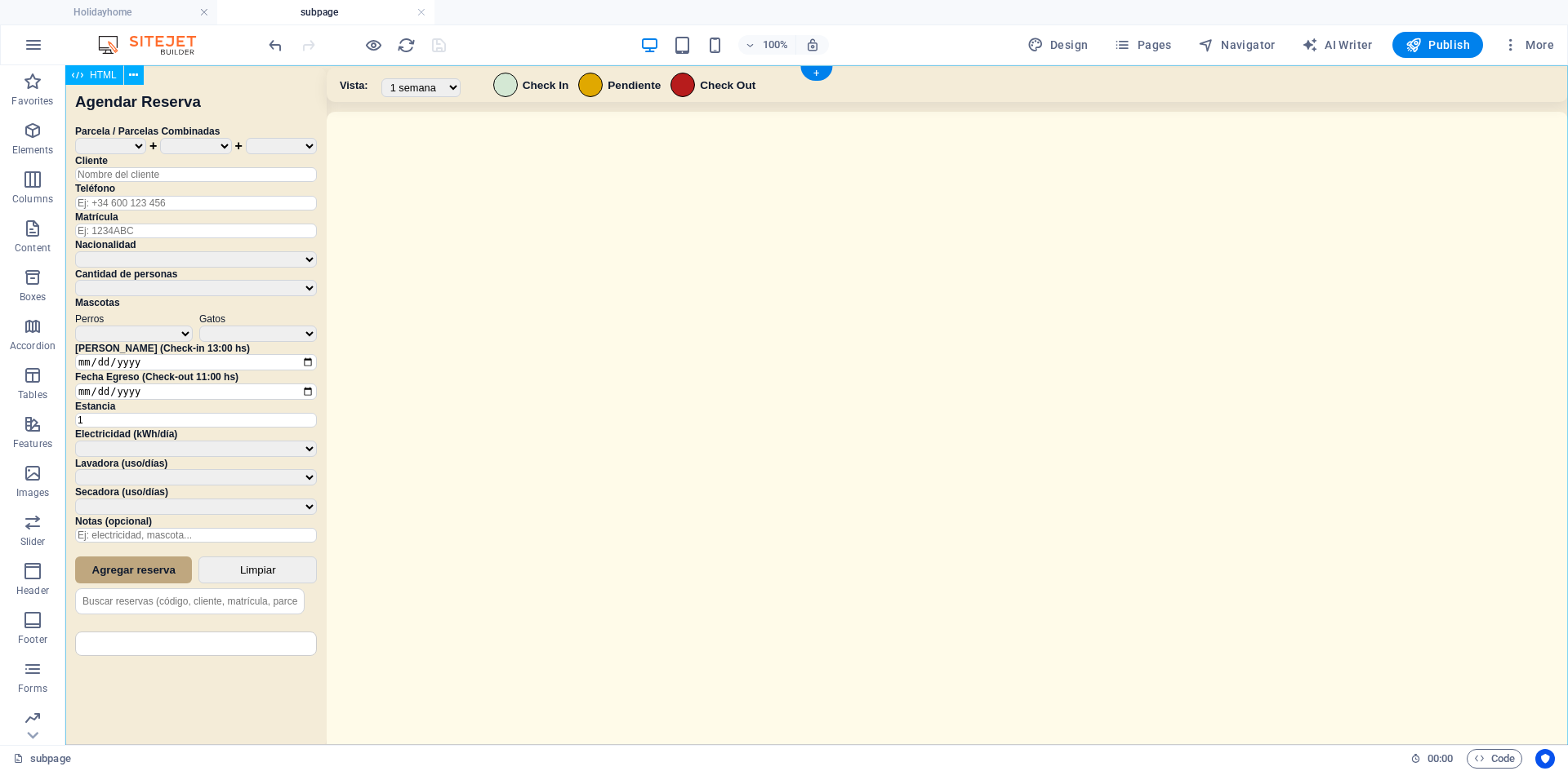
click at [912, 474] on div "Sistema de Reservas — Coveta Área Camper [GEOGRAPHIC_DATA] ¿Estás seguro de que…" at bounding box center [816, 408] width 1502 height 684
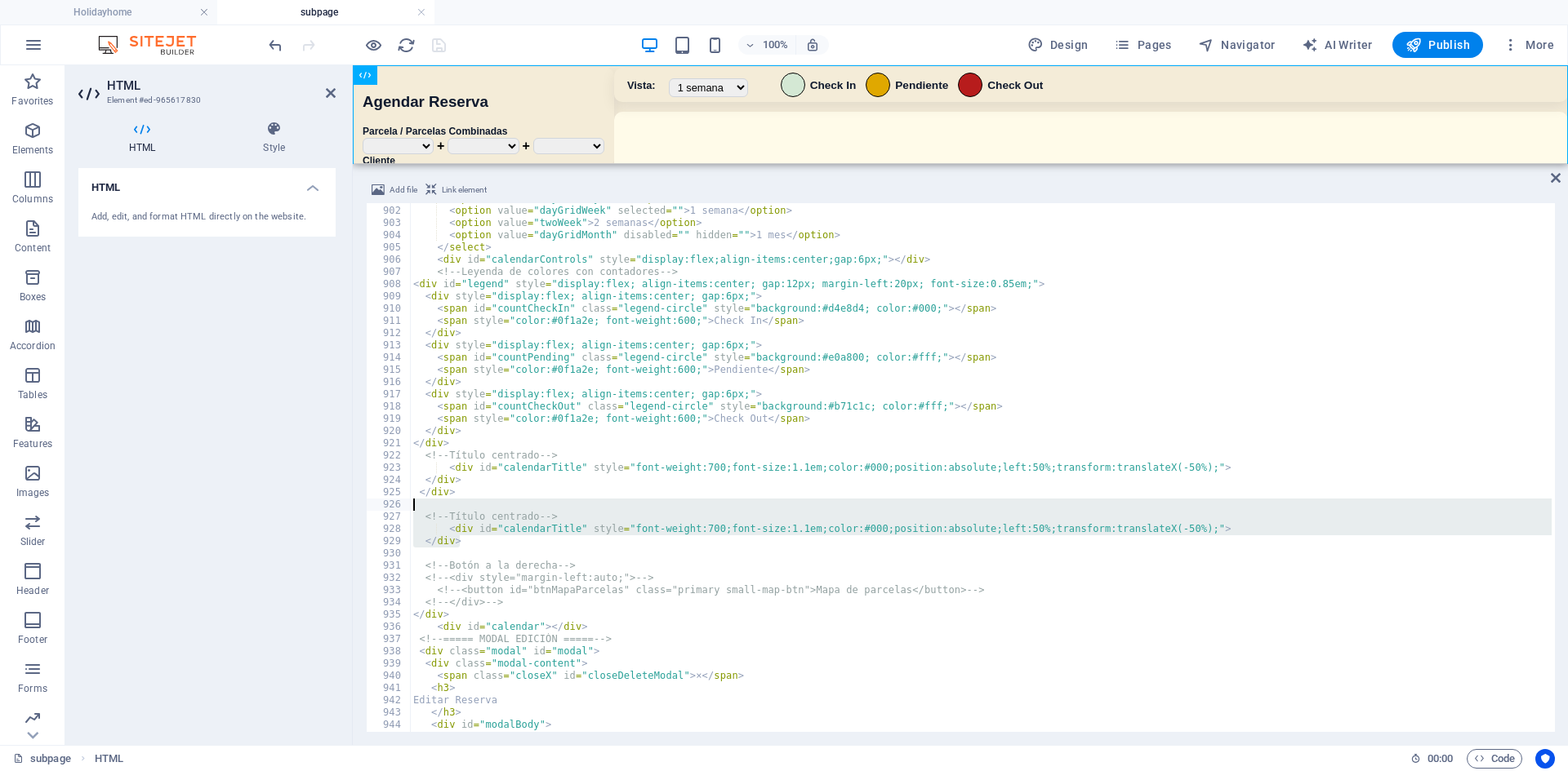
drag, startPoint x: 486, startPoint y: 543, endPoint x: 362, endPoint y: 510, distance: 128.3
click at [362, 510] on div "Add file Link element </div> 901 902 903 904 905 906 907 908 909 910 911 912 91…" at bounding box center [960, 456] width 1216 height 578
type textarea "<!-- Título centrado -->"
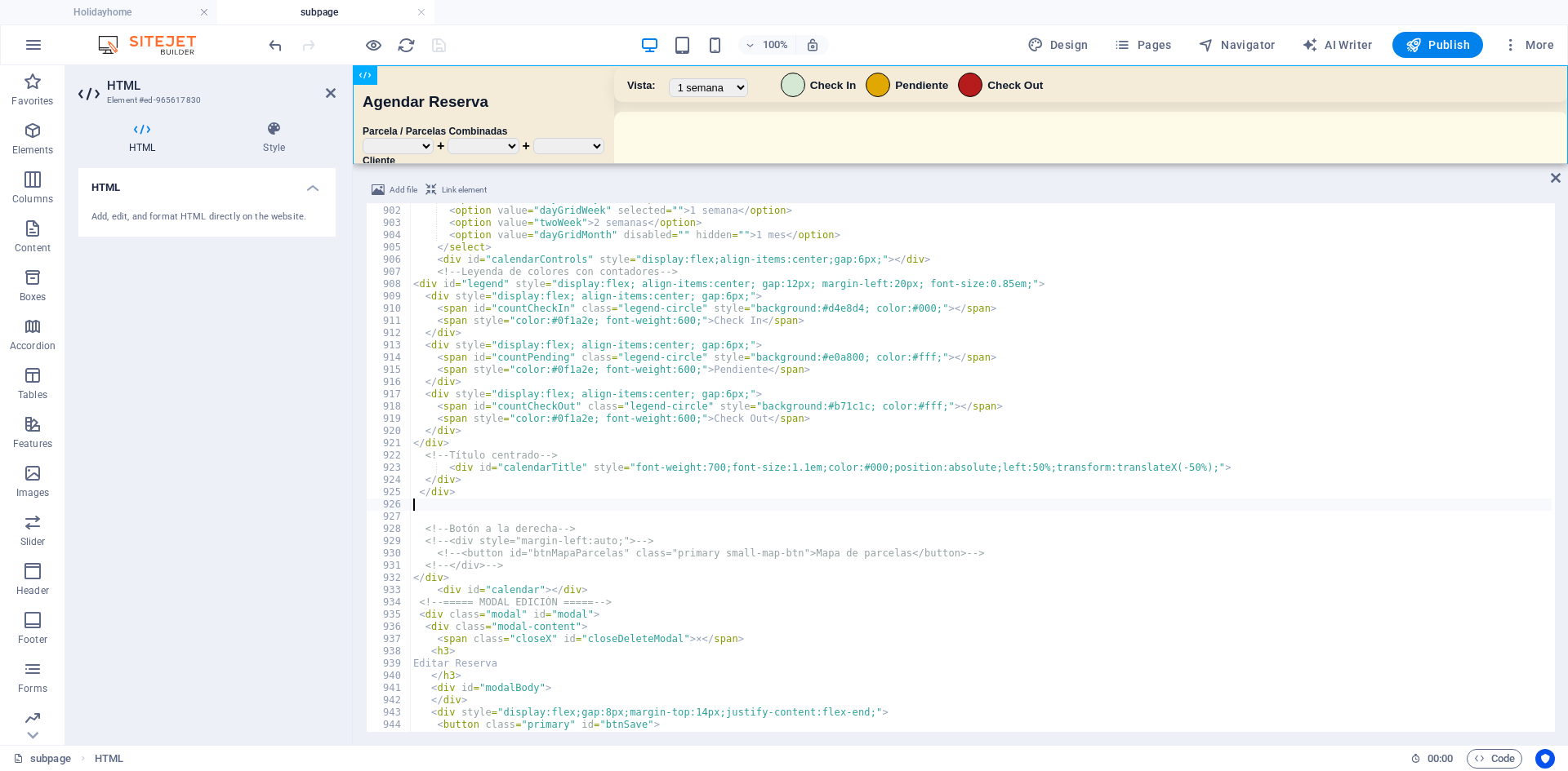
scroll to position [8028, 0]
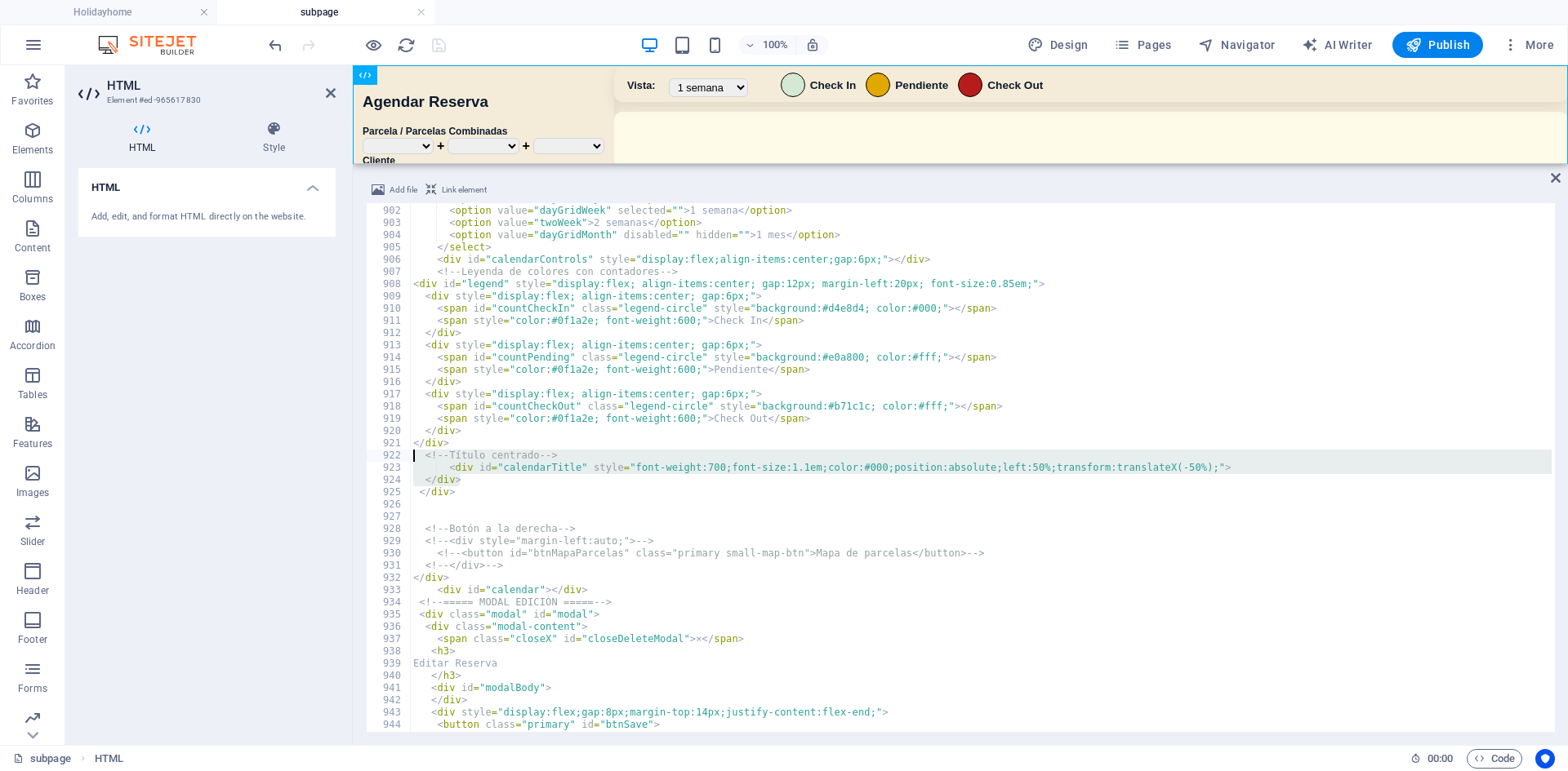
drag, startPoint x: 472, startPoint y: 478, endPoint x: 387, endPoint y: 457, distance: 87.6
click at [387, 457] on div "901 902 903 904 905 906 907 908 909 910 911 912 913 914 915 916 917 918 919 920…" at bounding box center [960, 467] width 1189 height 529
type textarea "<!-- Título centrado --> <div id="calendarTitle" style="font-weight:700;font-si…"
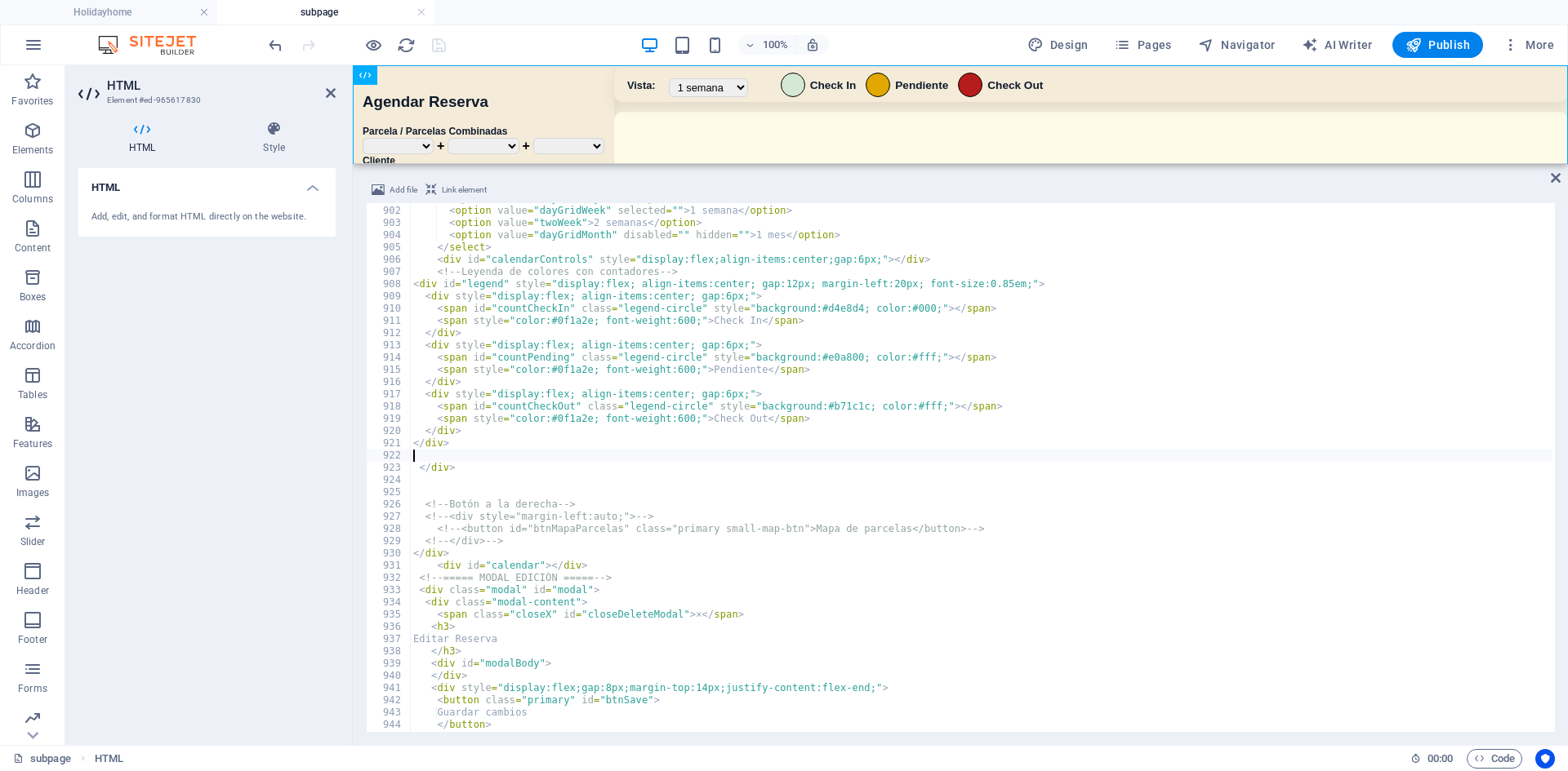
type textarea "</div>"
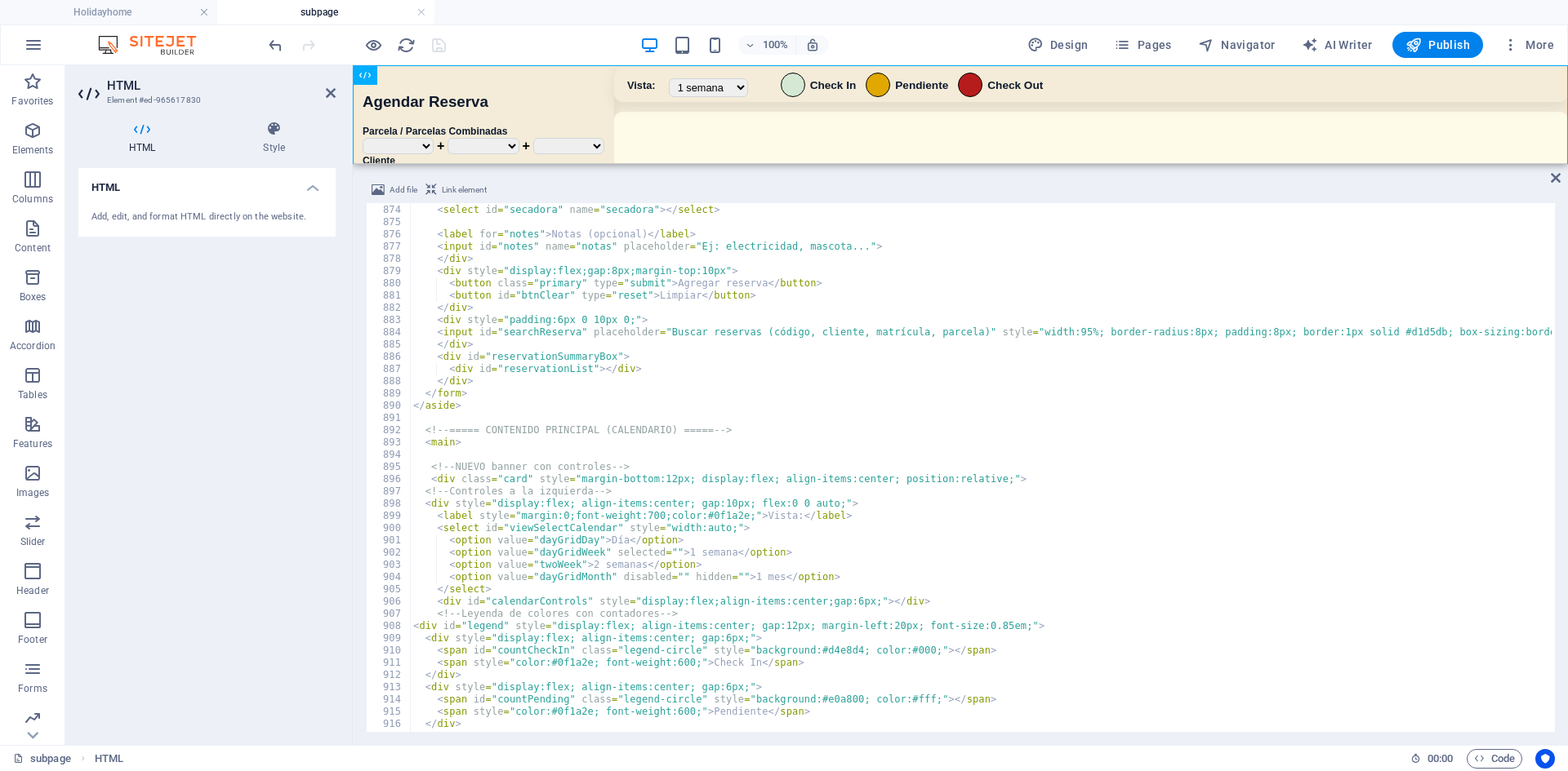
scroll to position [7838, 0]
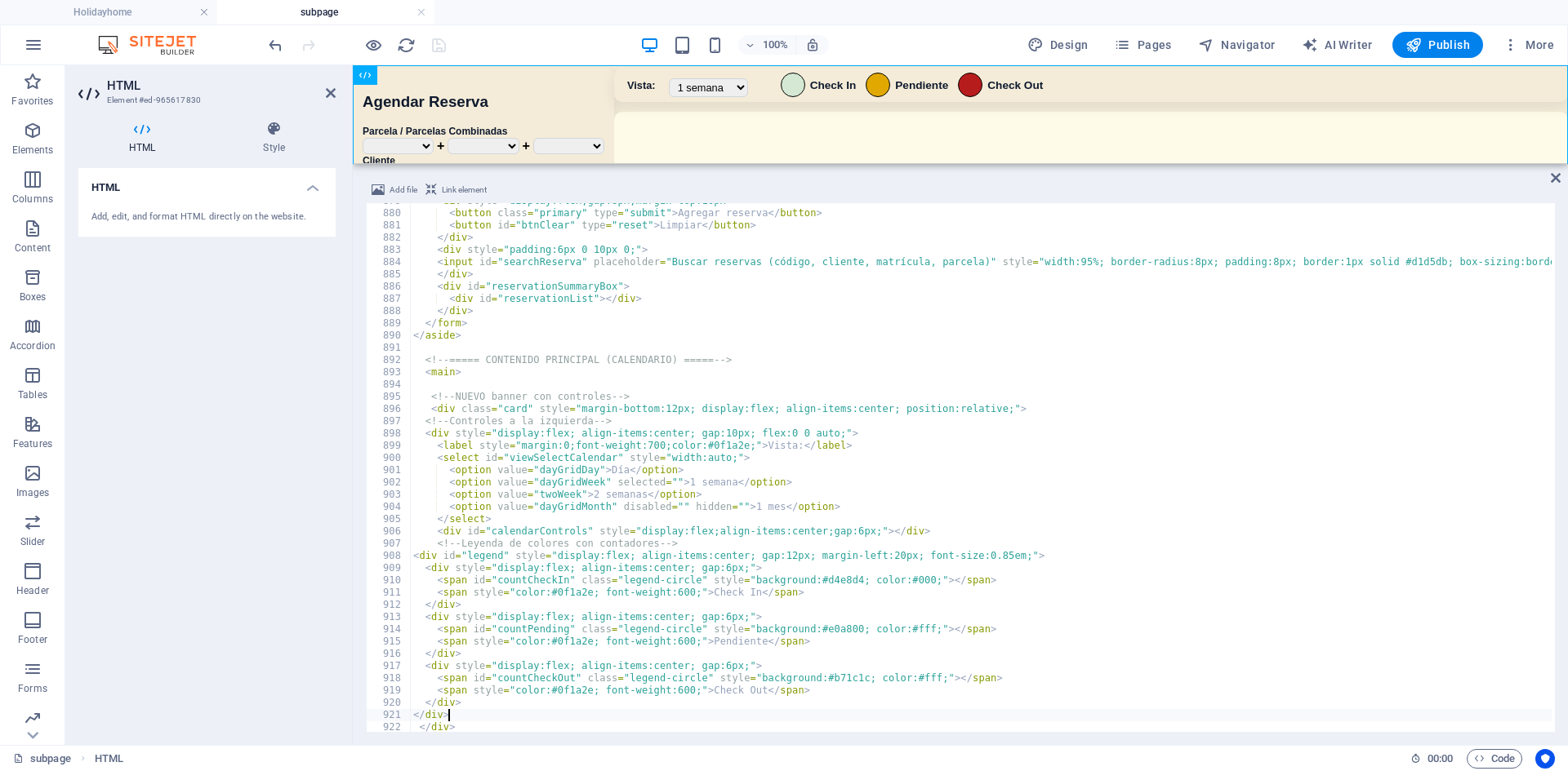
click at [446, 344] on div "< div style = "display:flex;gap:8px;margin-top:10px" > < button class = "primar…" at bounding box center [991, 470] width 1161 height 550
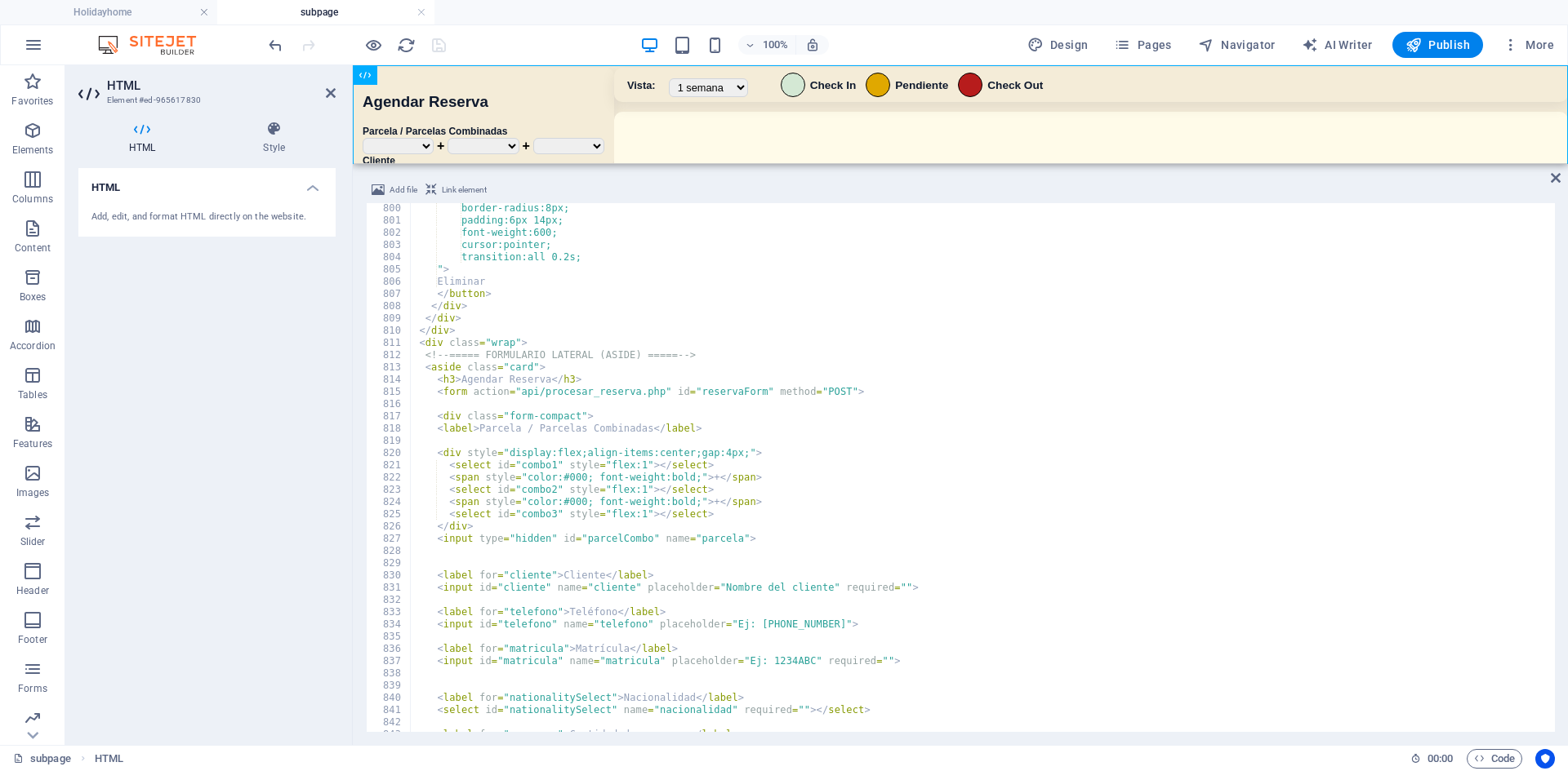
scroll to position [7098, 0]
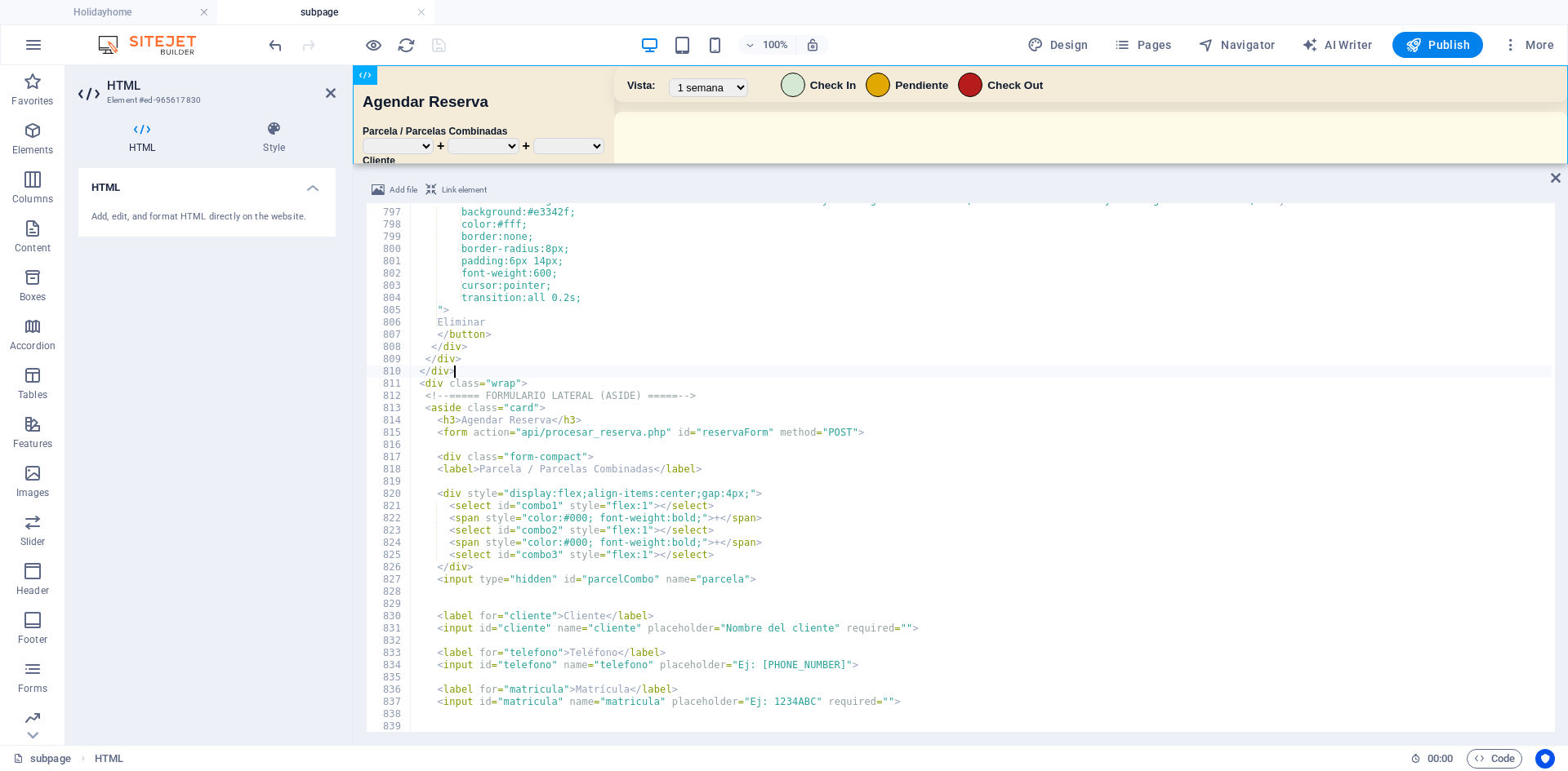
click at [499, 376] on div "< button class = "danger" id = "btnConfirmDelete" onmouseout = "this.style.back…" at bounding box center [991, 469] width 1161 height 550
type textarea "</div>"
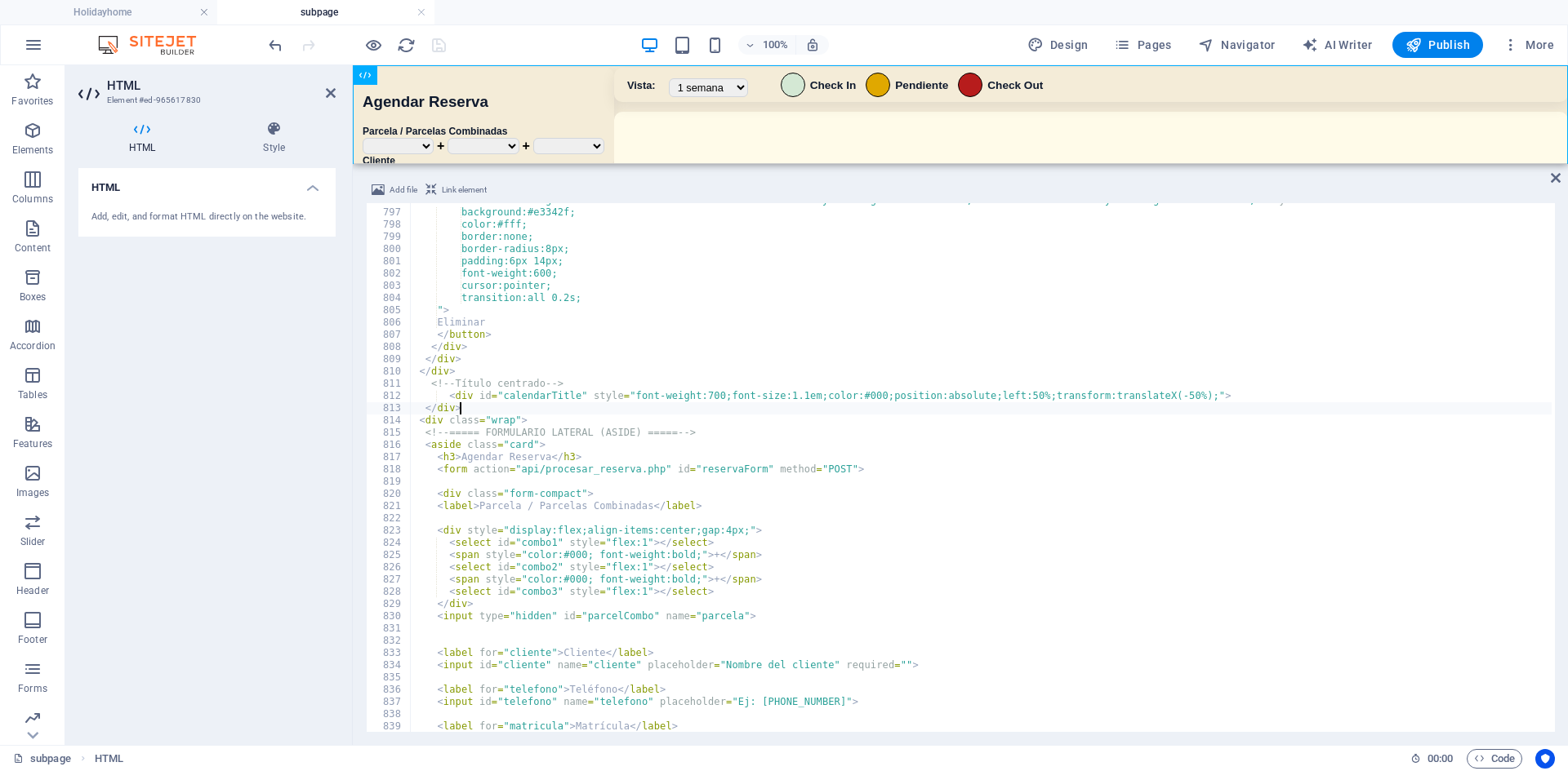
type textarea "</div>"
click at [551, 33] on div "100% Design Pages Navigator AI Writer Publish More" at bounding box center [912, 45] width 1295 height 26
click at [446, 45] on icon "save" at bounding box center [439, 46] width 19 height 19
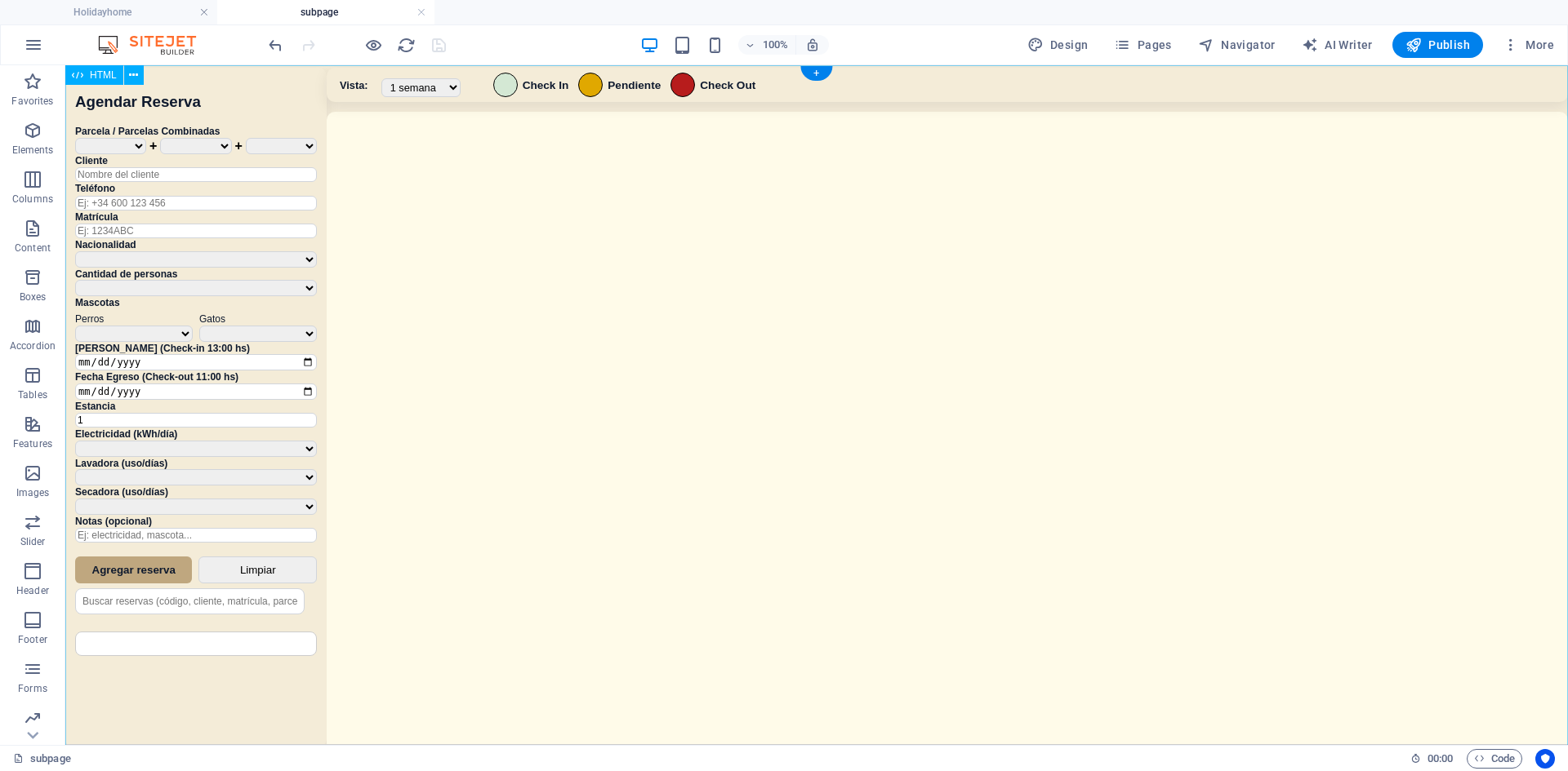
click at [803, 347] on div "Sistema de Reservas — Coveta Área Camper [GEOGRAPHIC_DATA] ¿Estás seguro de que…" at bounding box center [816, 408] width 1502 height 684
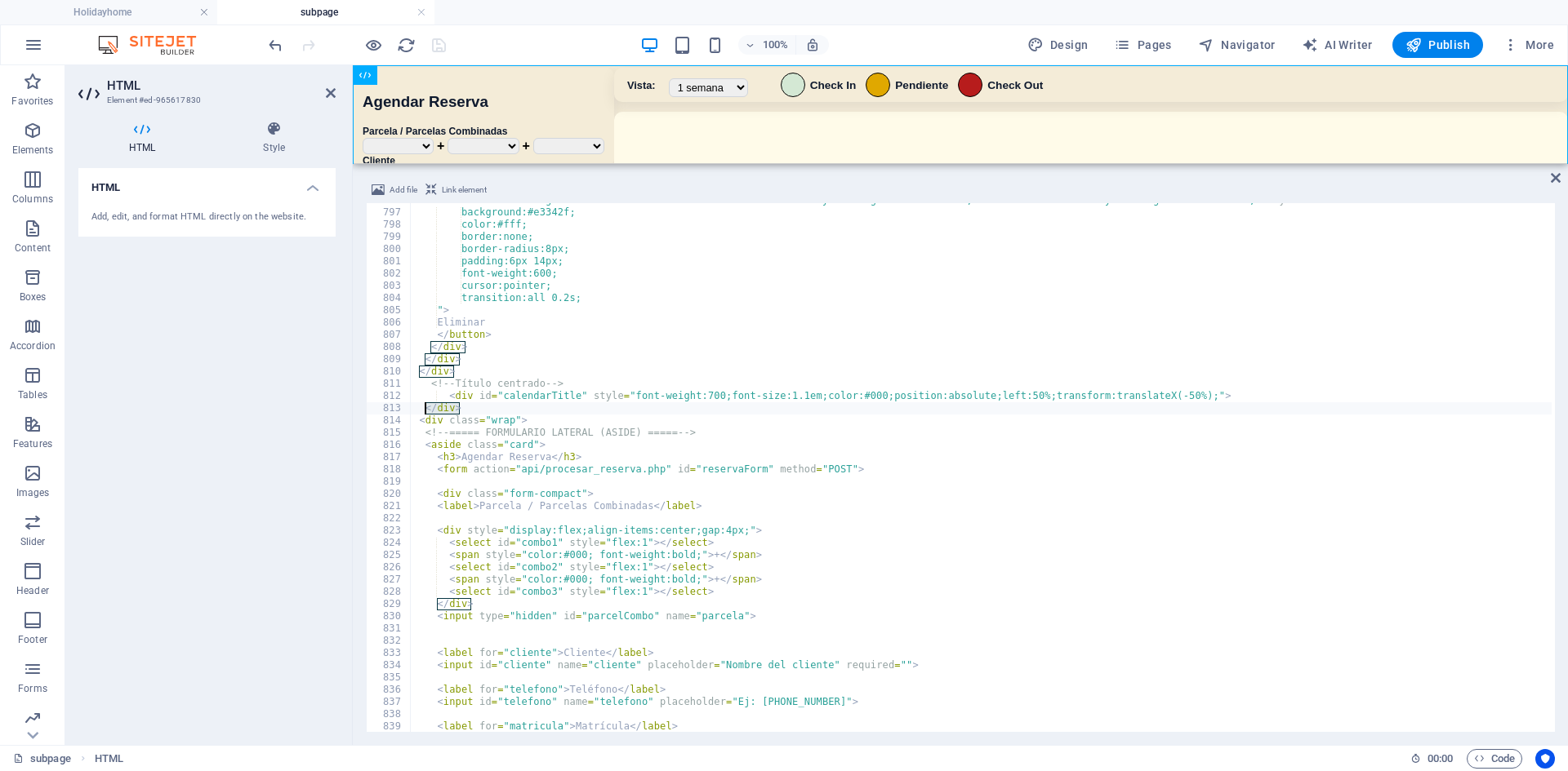
drag, startPoint x: 468, startPoint y: 402, endPoint x: 427, endPoint y: 403, distance: 41.0
click at [427, 403] on div "< button class = "danger" id = "btnConfirmDelete" onmouseout = "this.style.back…" at bounding box center [991, 469] width 1161 height 550
click at [473, 407] on div "< button class = "danger" id = "btnConfirmDelete" onmouseout = "this.style.back…" at bounding box center [981, 467] width 1141 height 529
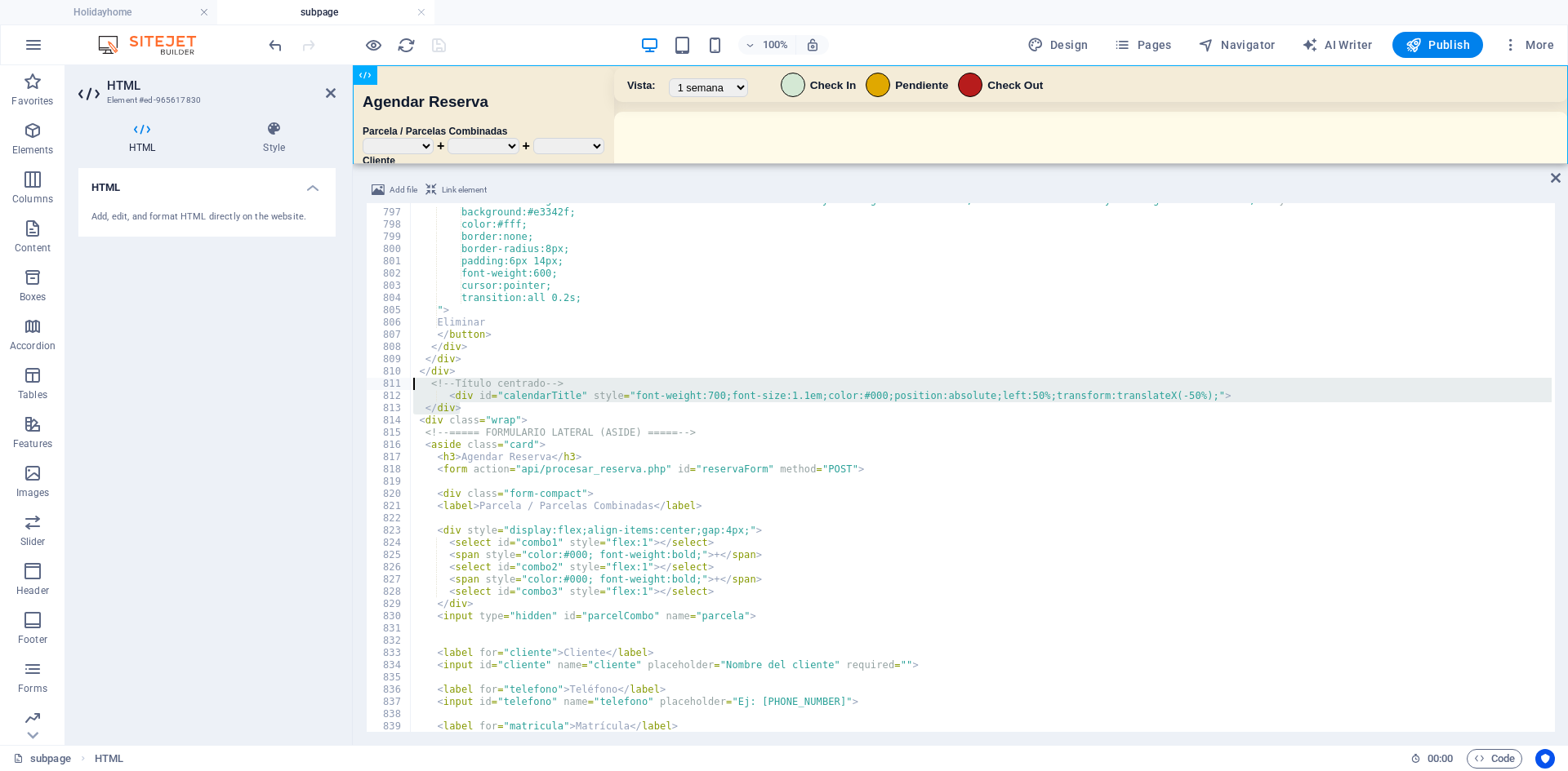
drag, startPoint x: 472, startPoint y: 410, endPoint x: 393, endPoint y: 385, distance: 82.9
click at [393, 385] on div "</div> 796 797 798 799 800 801 802 803 804 805 806 807 808 809 810 811 812 813 …" at bounding box center [960, 467] width 1189 height 529
type textarea "<!-- Título centrado --> <div id="calendarTitle" style="font-weight:700;font-si…"
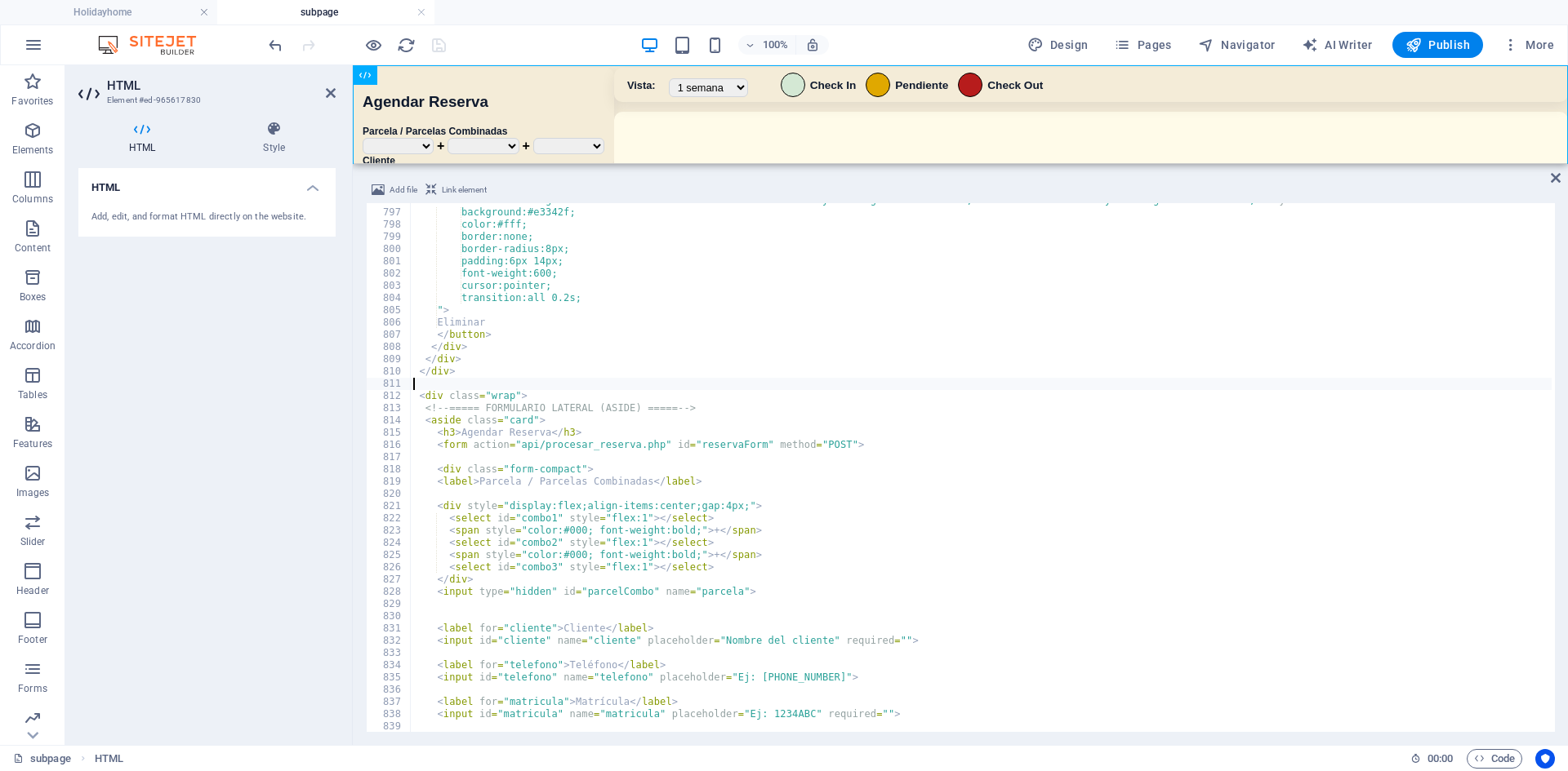
scroll to position [7095, 0]
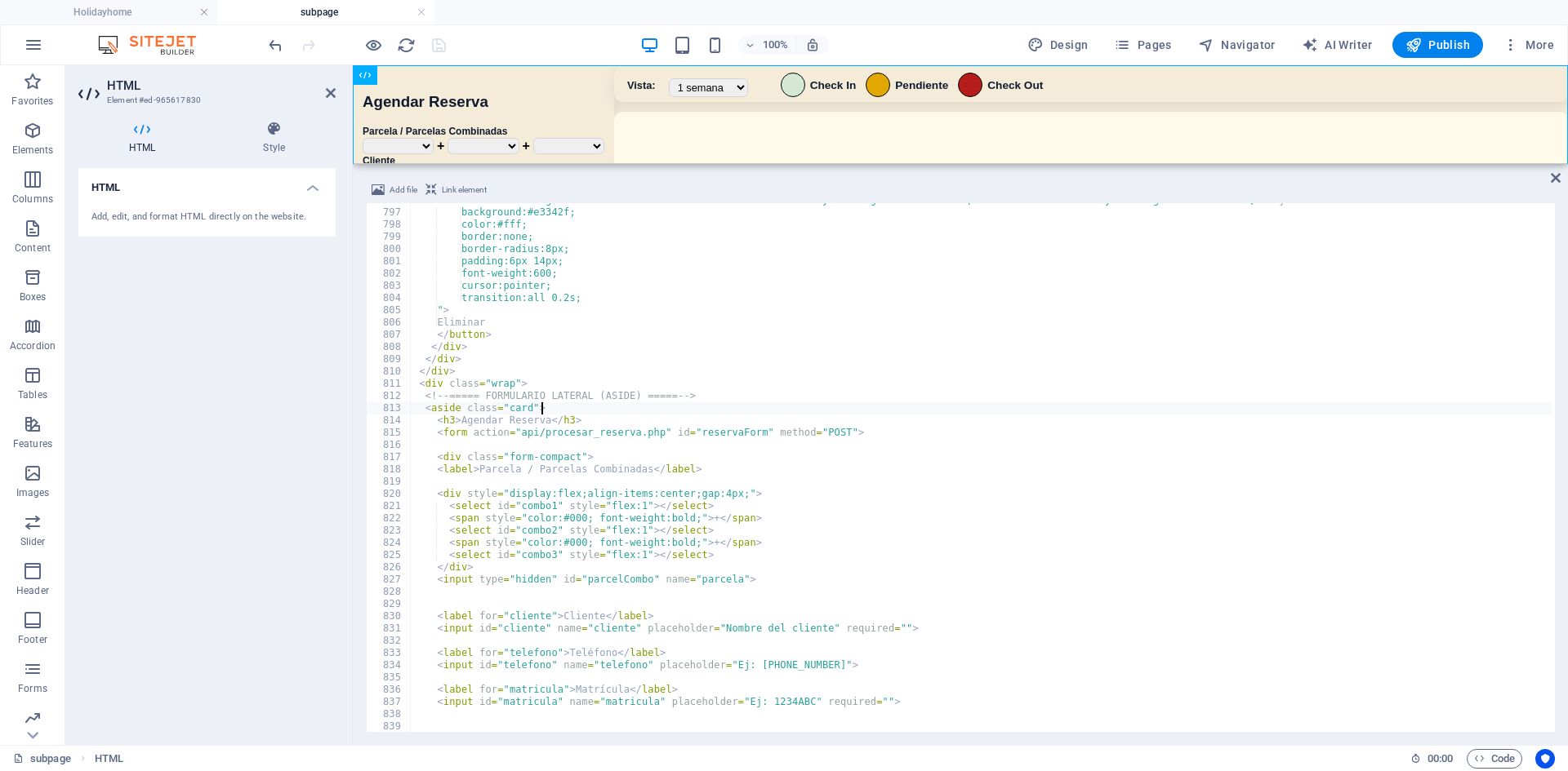
click at [570, 409] on div "< button class = "danger" id = "btnConfirmDelete" onmouseout = "this.style.back…" at bounding box center [991, 469] width 1161 height 550
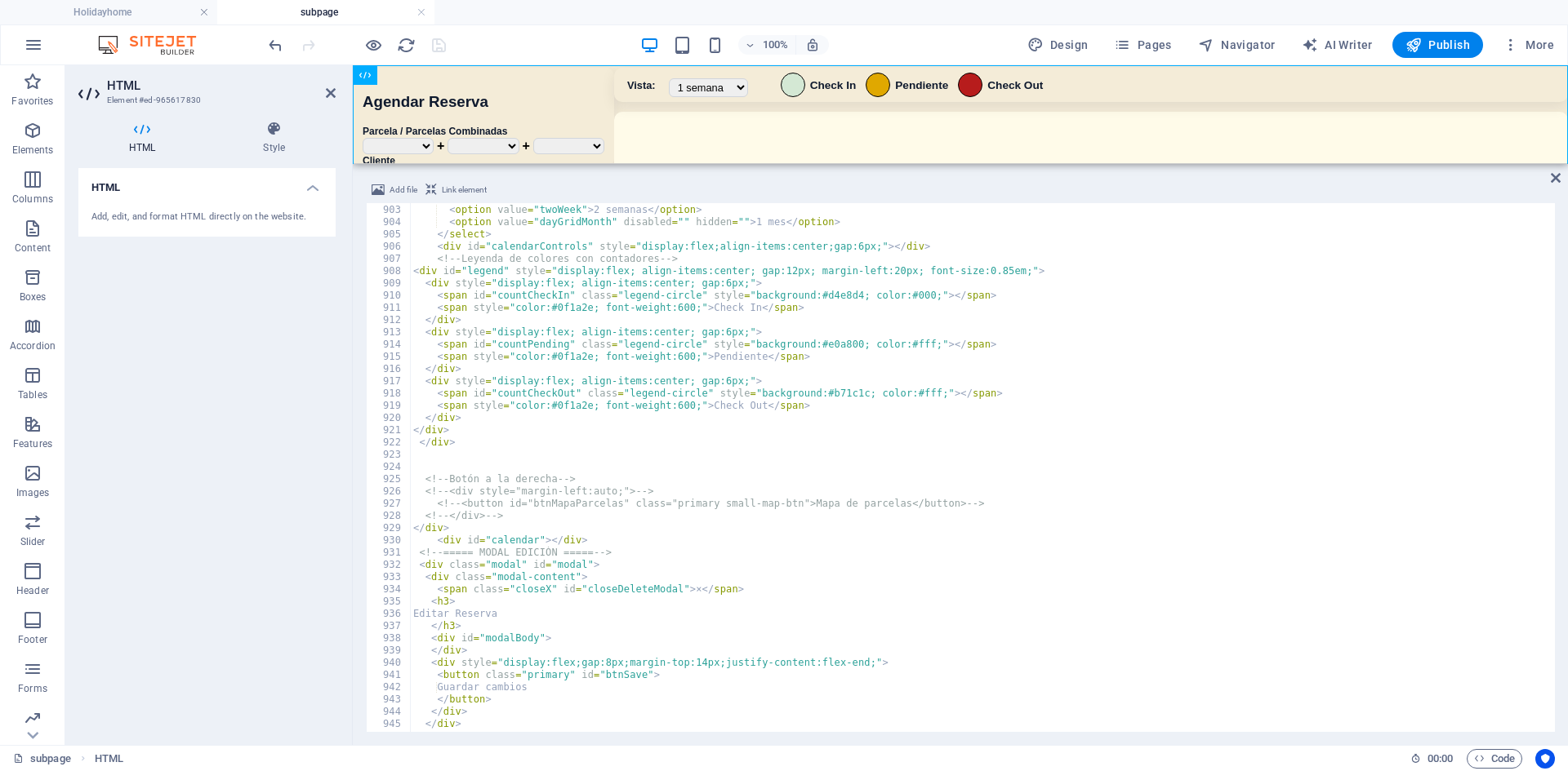
scroll to position [8045, 0]
click at [536, 517] on div "< option value = "dayGridWeek" selected = "" > 1 semana </ option > < option va…" at bounding box center [991, 466] width 1161 height 550
type textarea "<!--</div> -->"
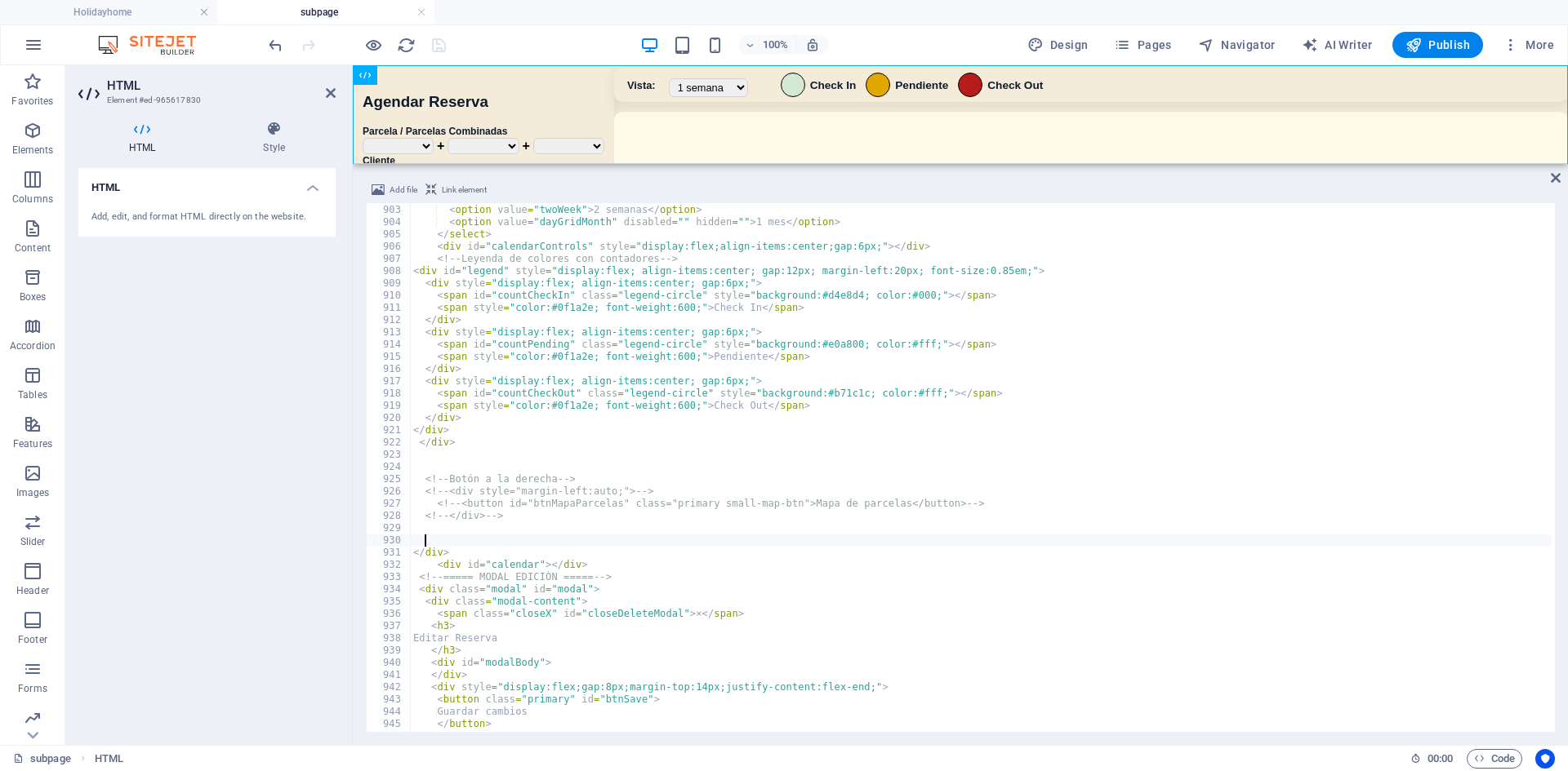
paste textarea "</div>"
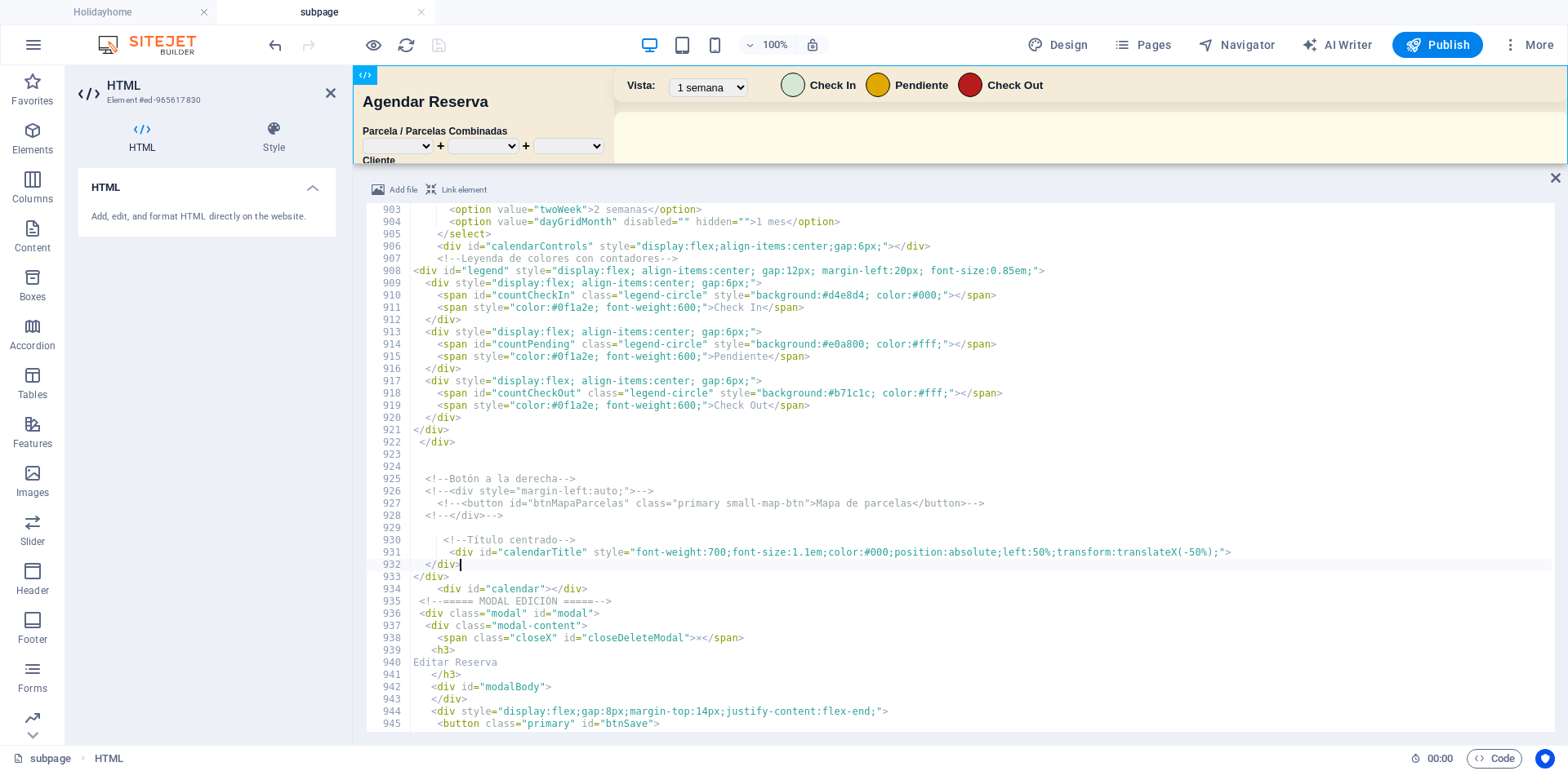
type textarea "</div>"
click at [573, 43] on div "100% Design Pages Navigator AI Writer Publish More" at bounding box center [912, 45] width 1295 height 26
click at [441, 47] on icon "save" at bounding box center [439, 46] width 19 height 19
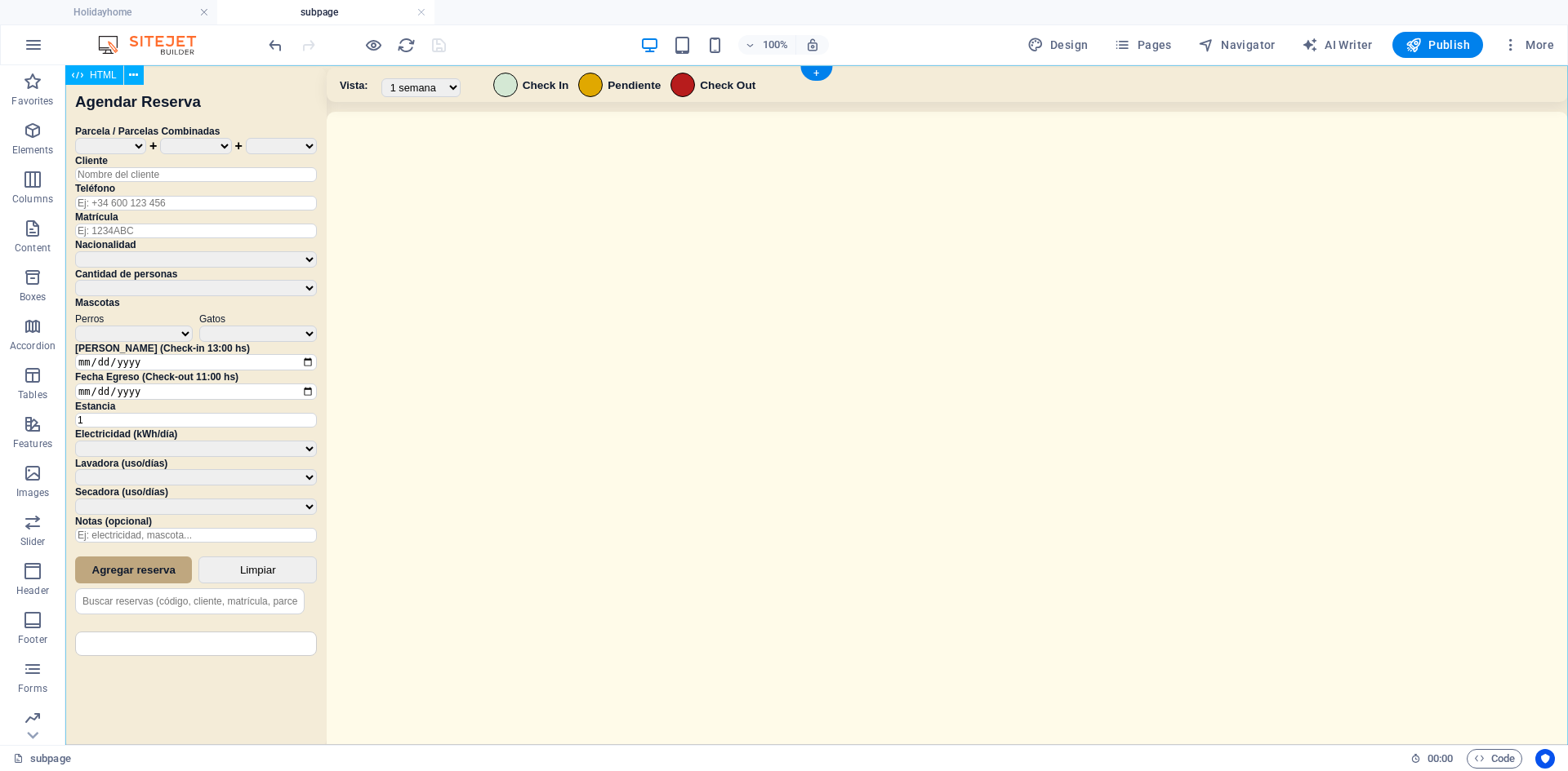
click at [834, 382] on div "Sistema de Reservas — Coveta Área Camper [GEOGRAPHIC_DATA] ¿Estás seguro de que…" at bounding box center [816, 408] width 1502 height 684
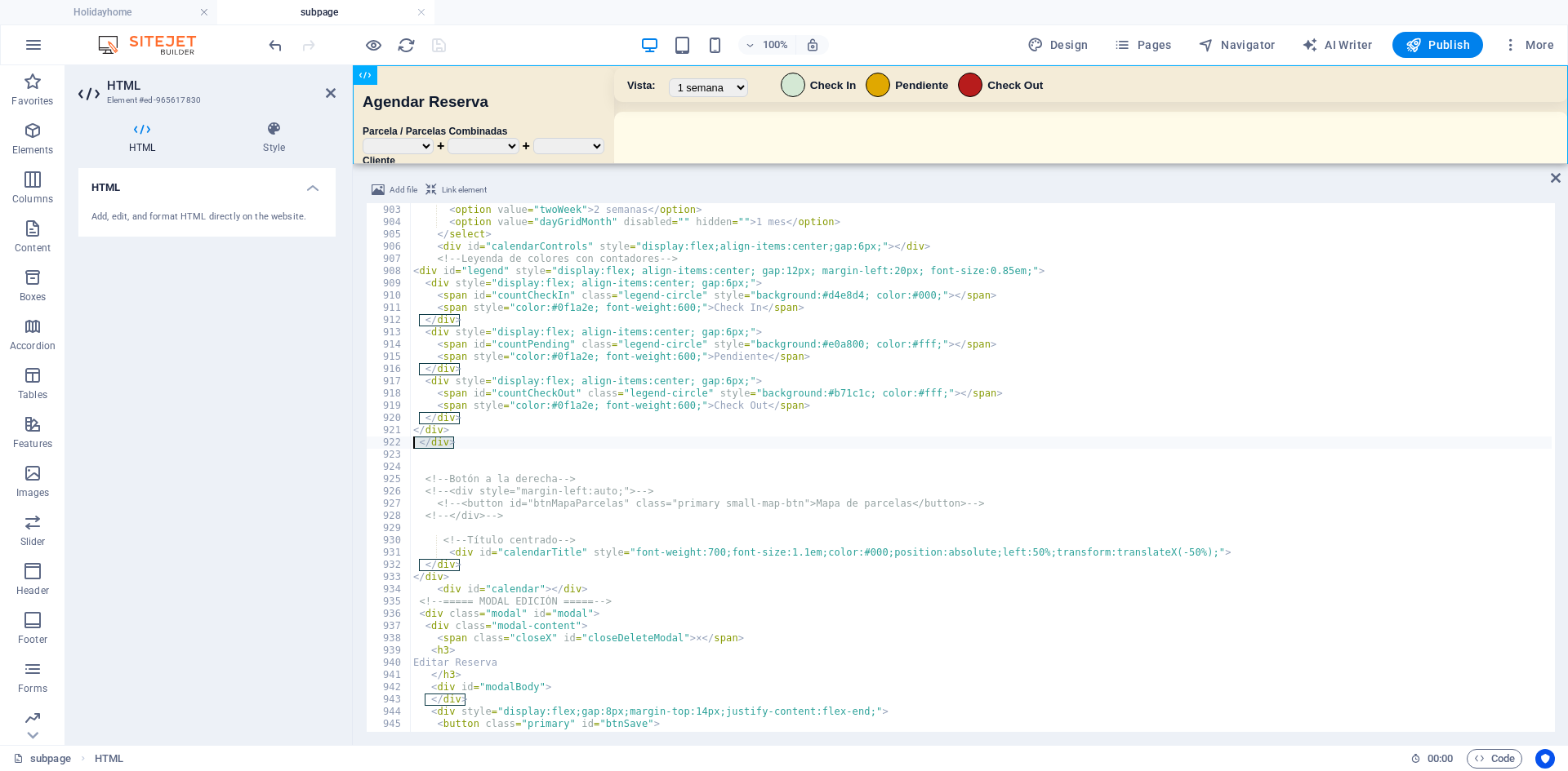
drag, startPoint x: 464, startPoint y: 445, endPoint x: 410, endPoint y: 443, distance: 54.0
click at [410, 443] on div "< option value = "dayGridWeek" selected = "" > 1 semana </ option > < option va…" at bounding box center [991, 466] width 1161 height 550
type textarea "</div>"
click at [456, 530] on div "< option value = "dayGridWeek" selected = "" > 1 semana </ option > < option va…" at bounding box center [991, 466] width 1161 height 550
type textarea "</div>"
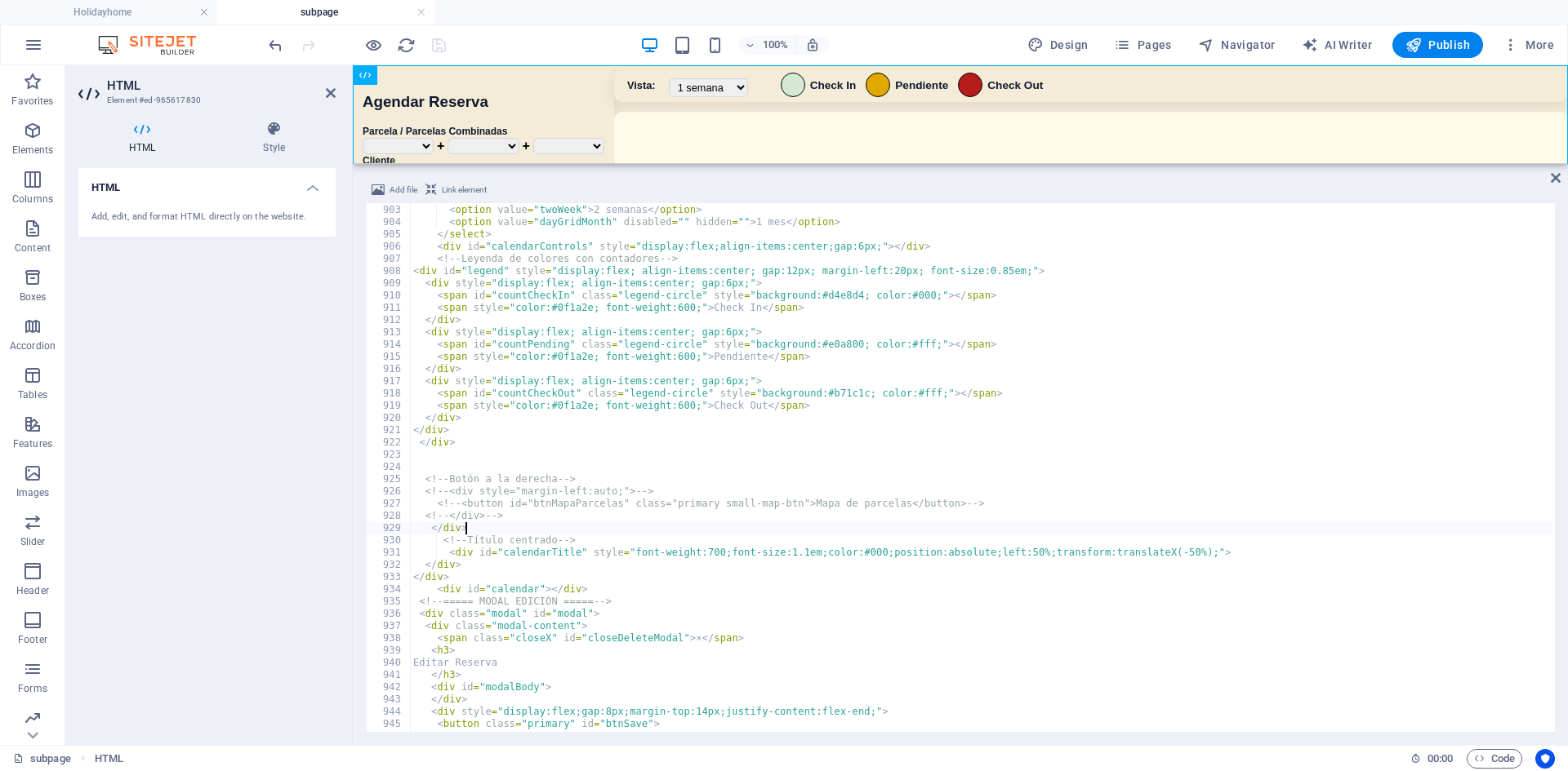
scroll to position [8035, 0]
click at [498, 578] on div "< option value = "dayGridWeek" selected = "" > 1 semana </ option > < option va…" at bounding box center [991, 466] width 1161 height 550
type textarea "</div>"
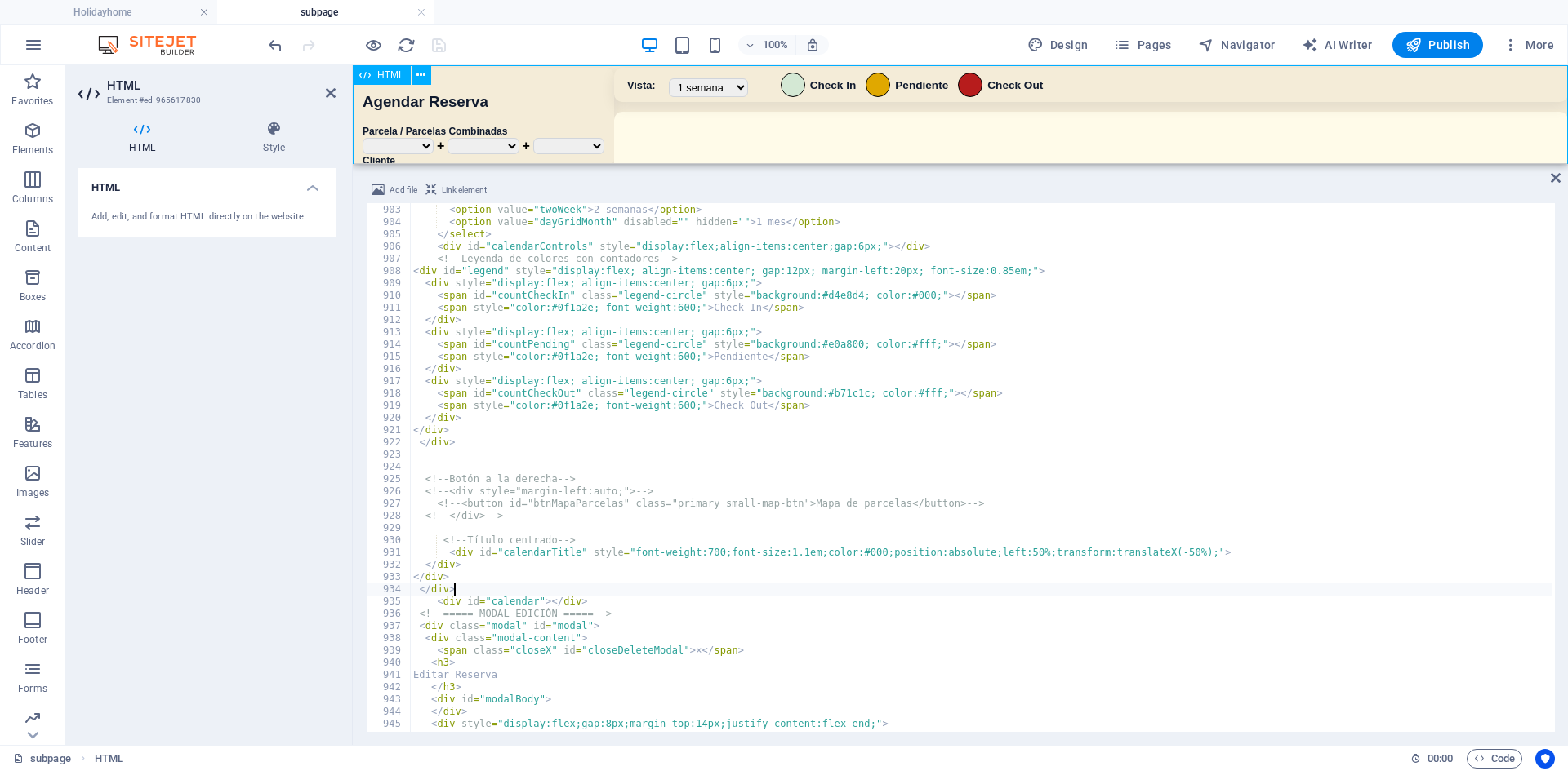
type textarea "</div>"
click at [560, 27] on div "100% Design Pages Navigator AI Writer Publish More" at bounding box center [784, 44] width 1566 height 39
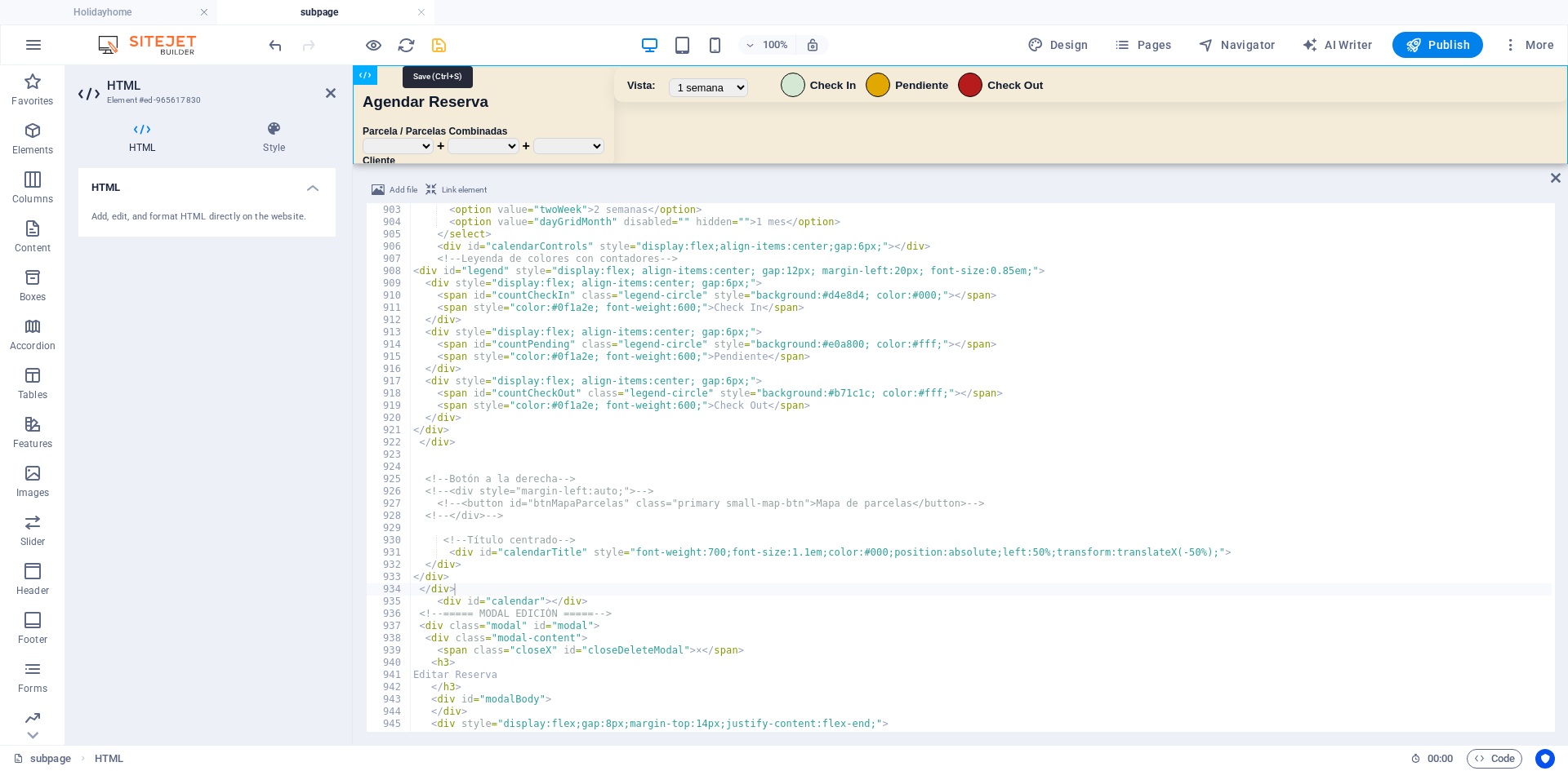
click at [434, 48] on icon "save" at bounding box center [439, 46] width 19 height 19
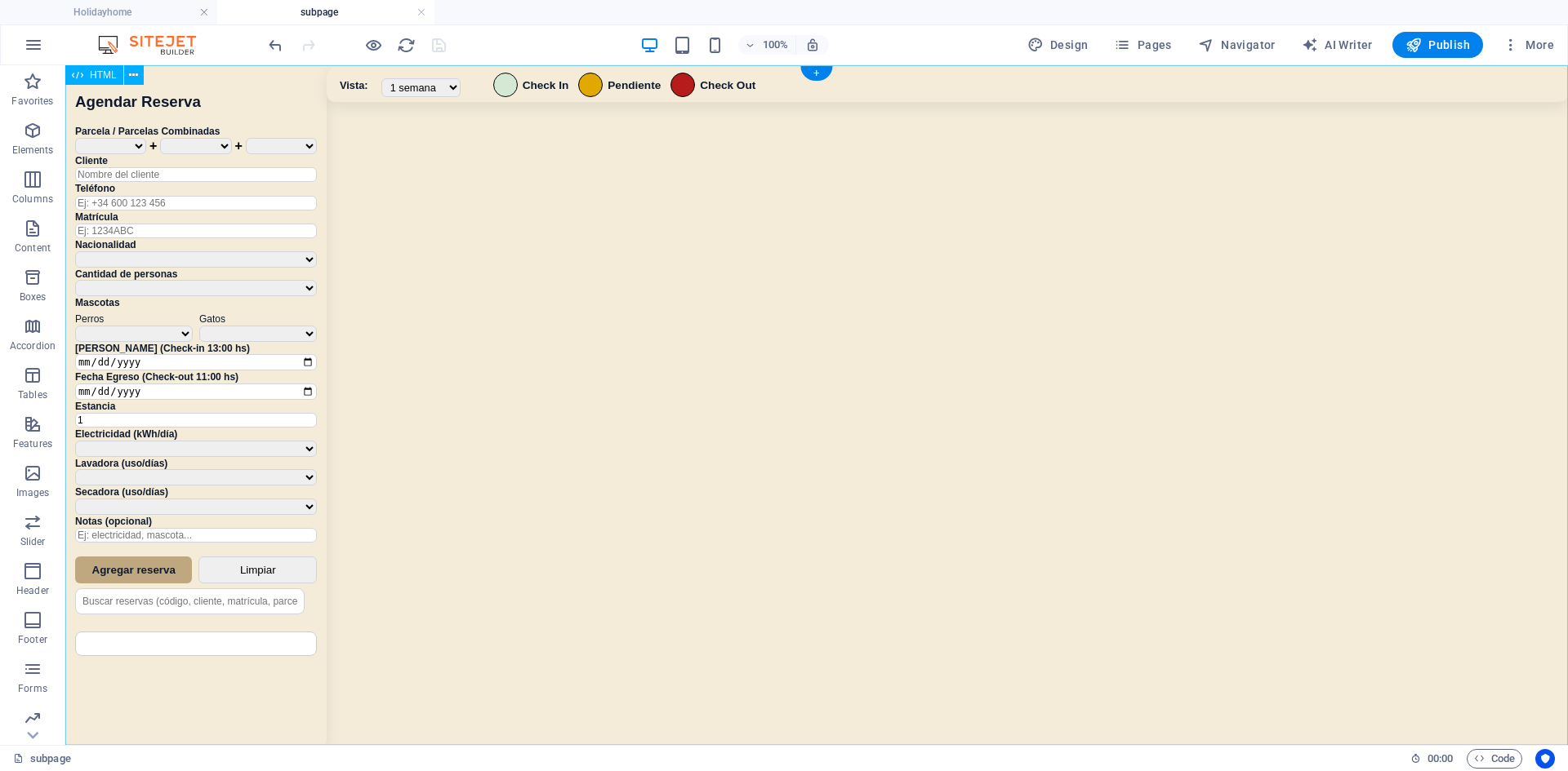
click at [980, 312] on div "Sistema de Reservas — Coveta Área Camper [GEOGRAPHIC_DATA] ¿Estás seguro de que…" at bounding box center [816, 417] width 1502 height 704
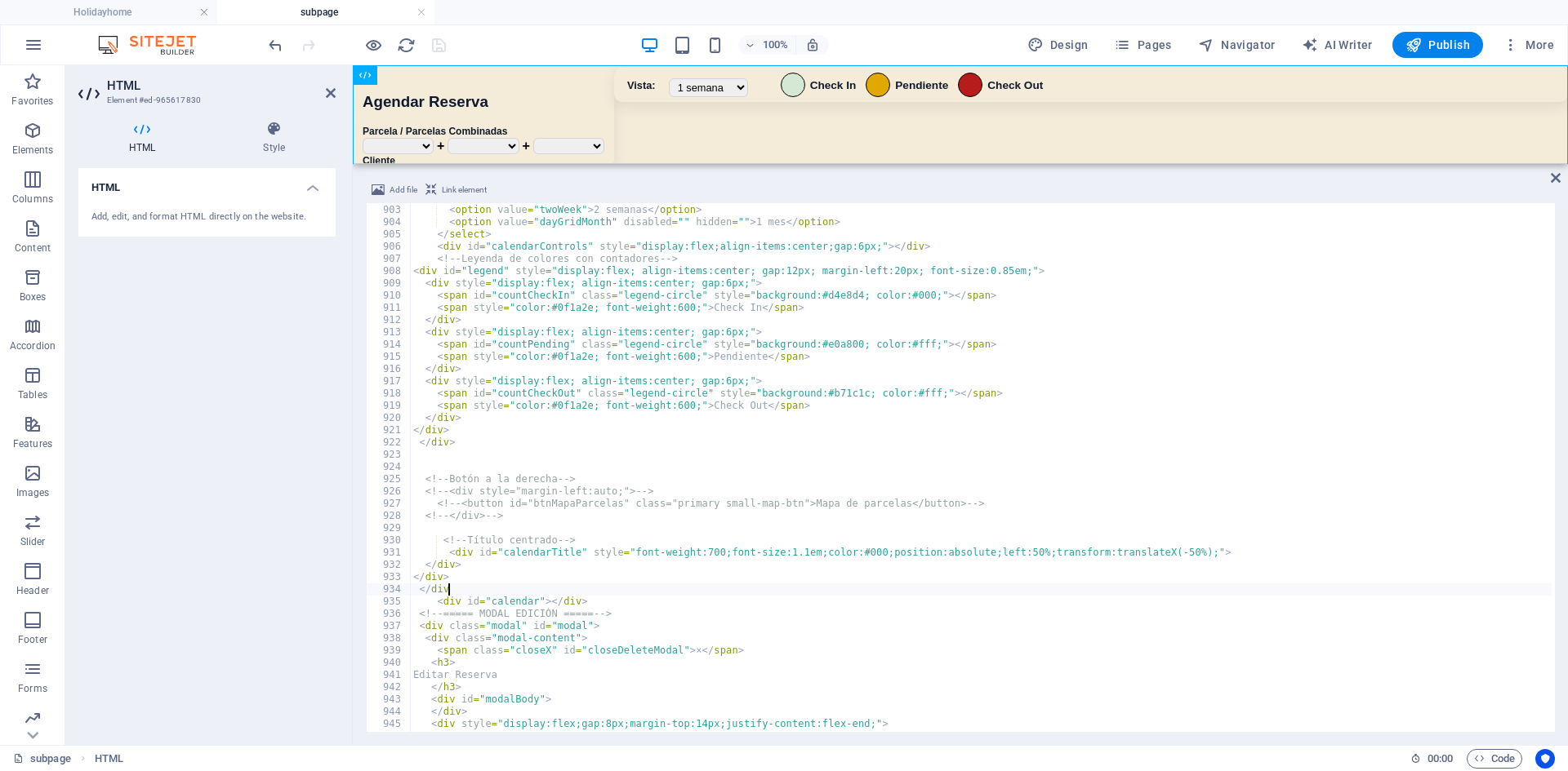
scroll to position [8032, 0]
type textarea "<"
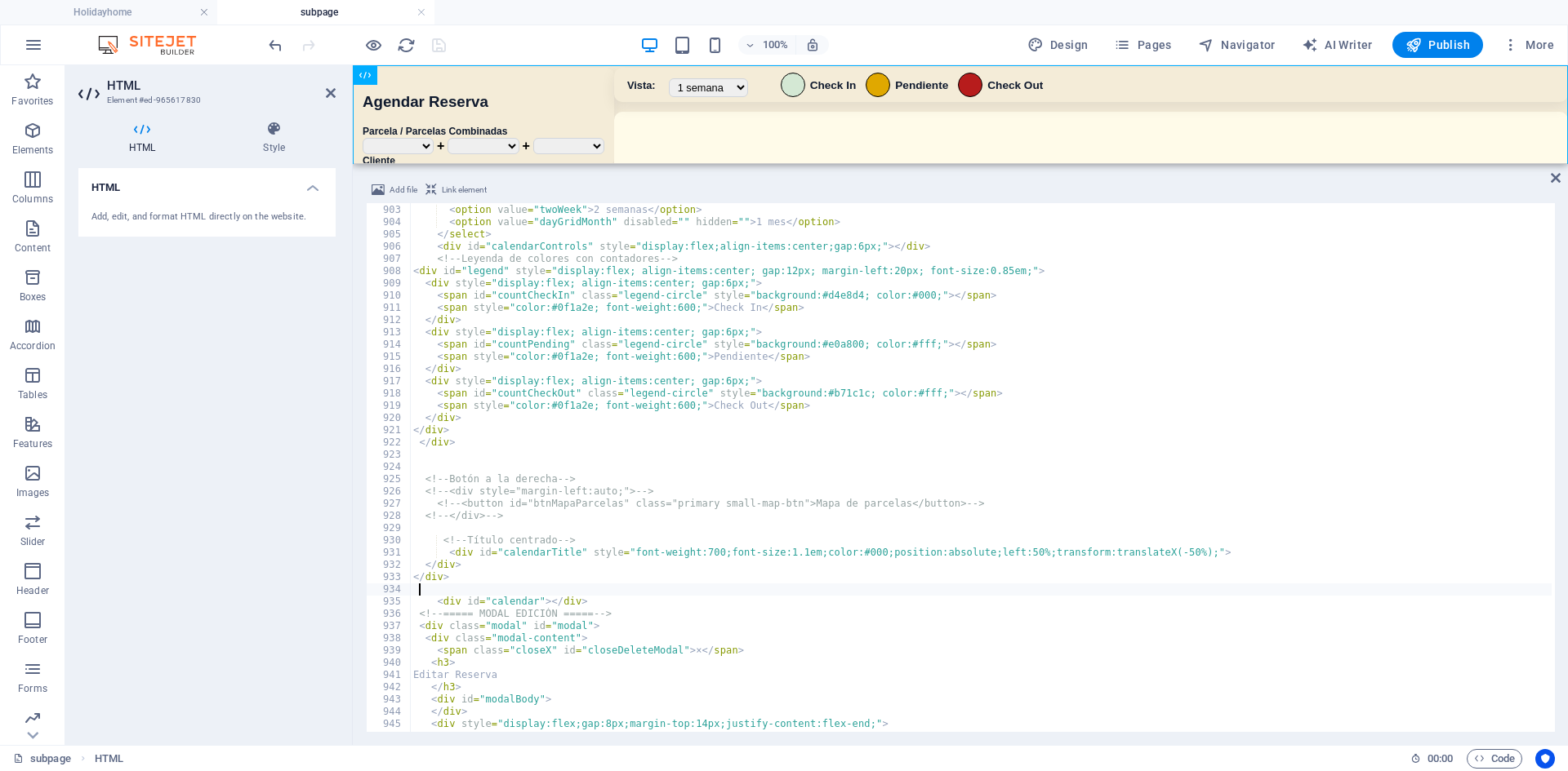
click at [456, 37] on div "100% Design Pages Navigator AI Writer Publish More" at bounding box center [912, 45] width 1295 height 26
click at [435, 42] on icon "save" at bounding box center [439, 46] width 19 height 19
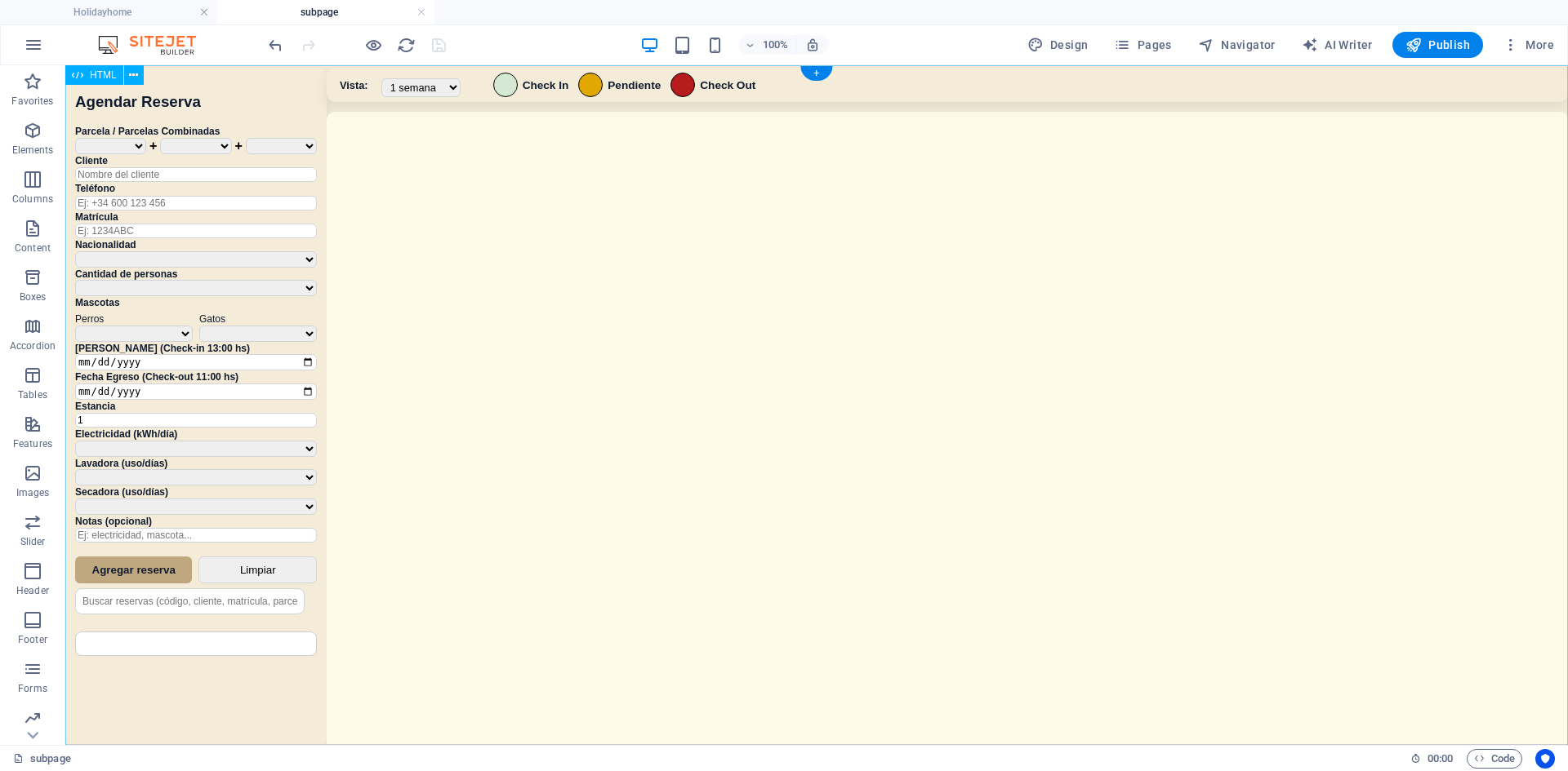
click at [652, 245] on div "Sistema de Reservas — Coveta Área Camper [GEOGRAPHIC_DATA] ¿Estás seguro de que…" at bounding box center [816, 408] width 1502 height 684
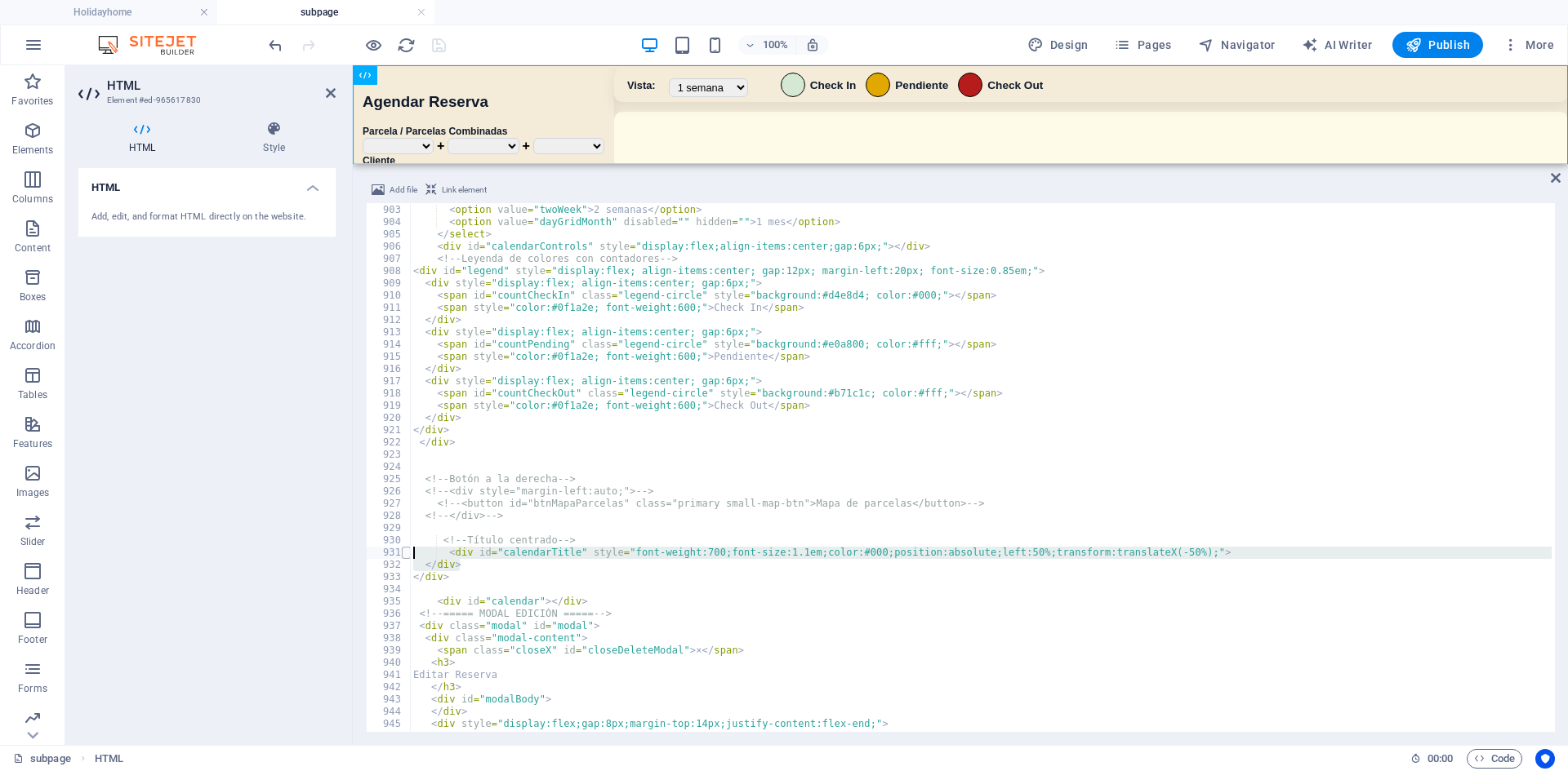
drag, startPoint x: 471, startPoint y: 564, endPoint x: 405, endPoint y: 552, distance: 67.1
click at [405, 552] on div "902 903 904 905 906 907 908 909 910 911 912 913 914 915 916 917 918 919 920 921…" at bounding box center [960, 467] width 1189 height 529
type textarea "<div id="calendarTitle" style="font-weight:700;font-size:1.1em;color:#000;posit…"
drag, startPoint x: 430, startPoint y: 587, endPoint x: 468, endPoint y: 588, distance: 38.0
click at [431, 588] on div "< option value = "dayGridWeek" selected = "" > 1 semana </ option > < option va…" at bounding box center [991, 466] width 1161 height 550
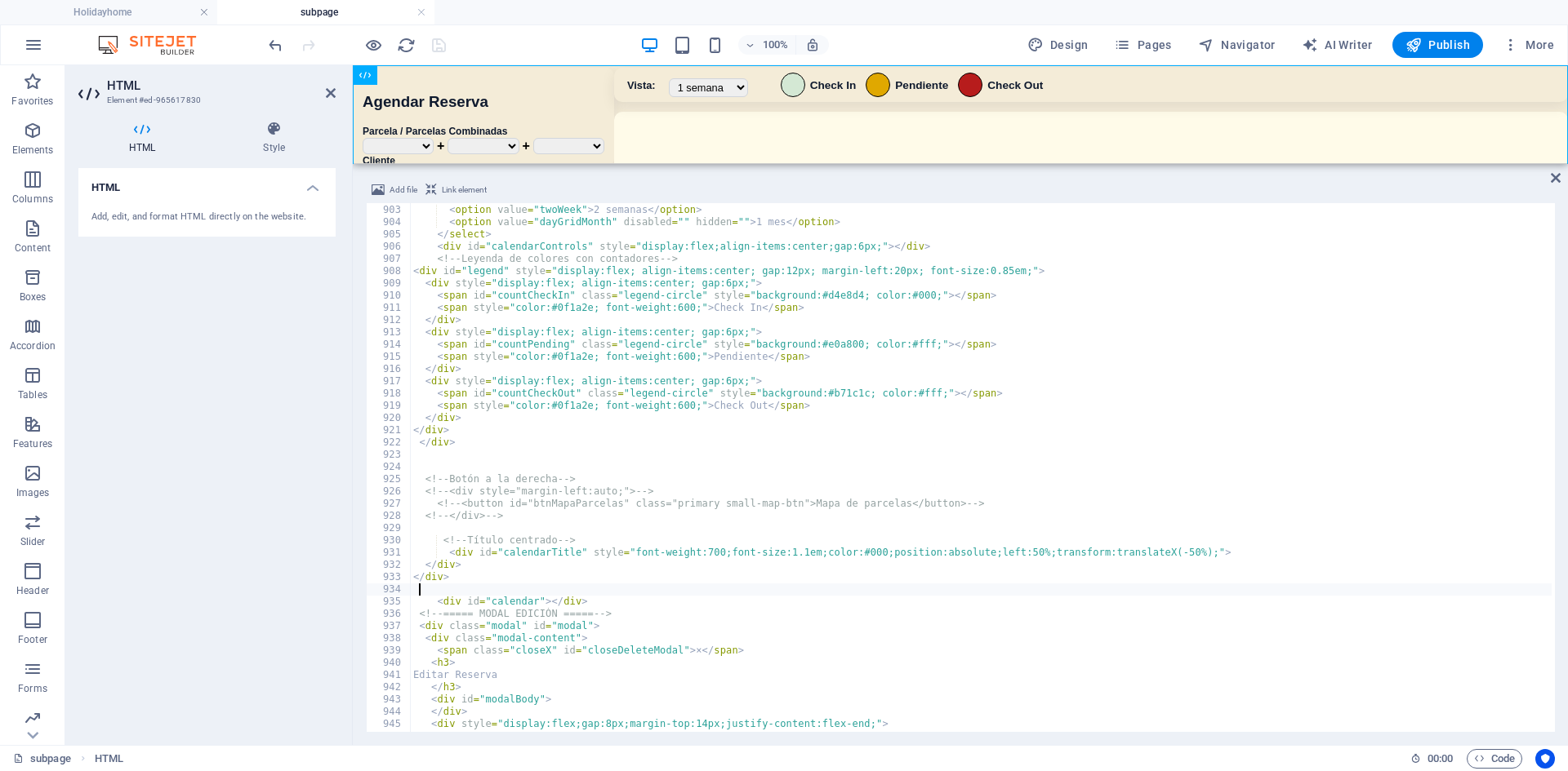
type textarea "</div>"
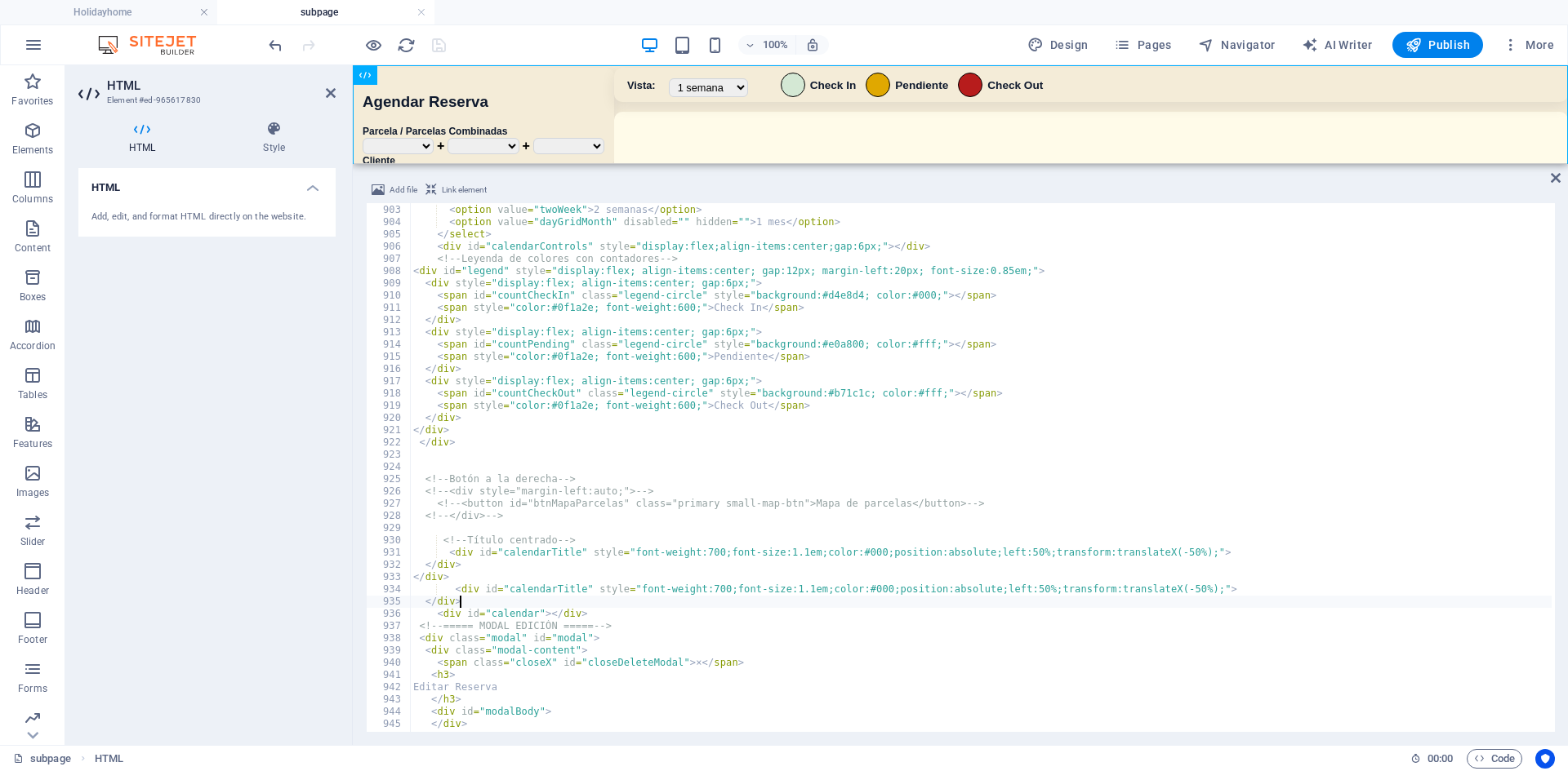
scroll to position [8029, 0]
click at [539, 54] on div "100% Design Pages Navigator AI Writer Publish More" at bounding box center [912, 45] width 1295 height 26
click at [440, 51] on icon "save" at bounding box center [439, 46] width 19 height 19
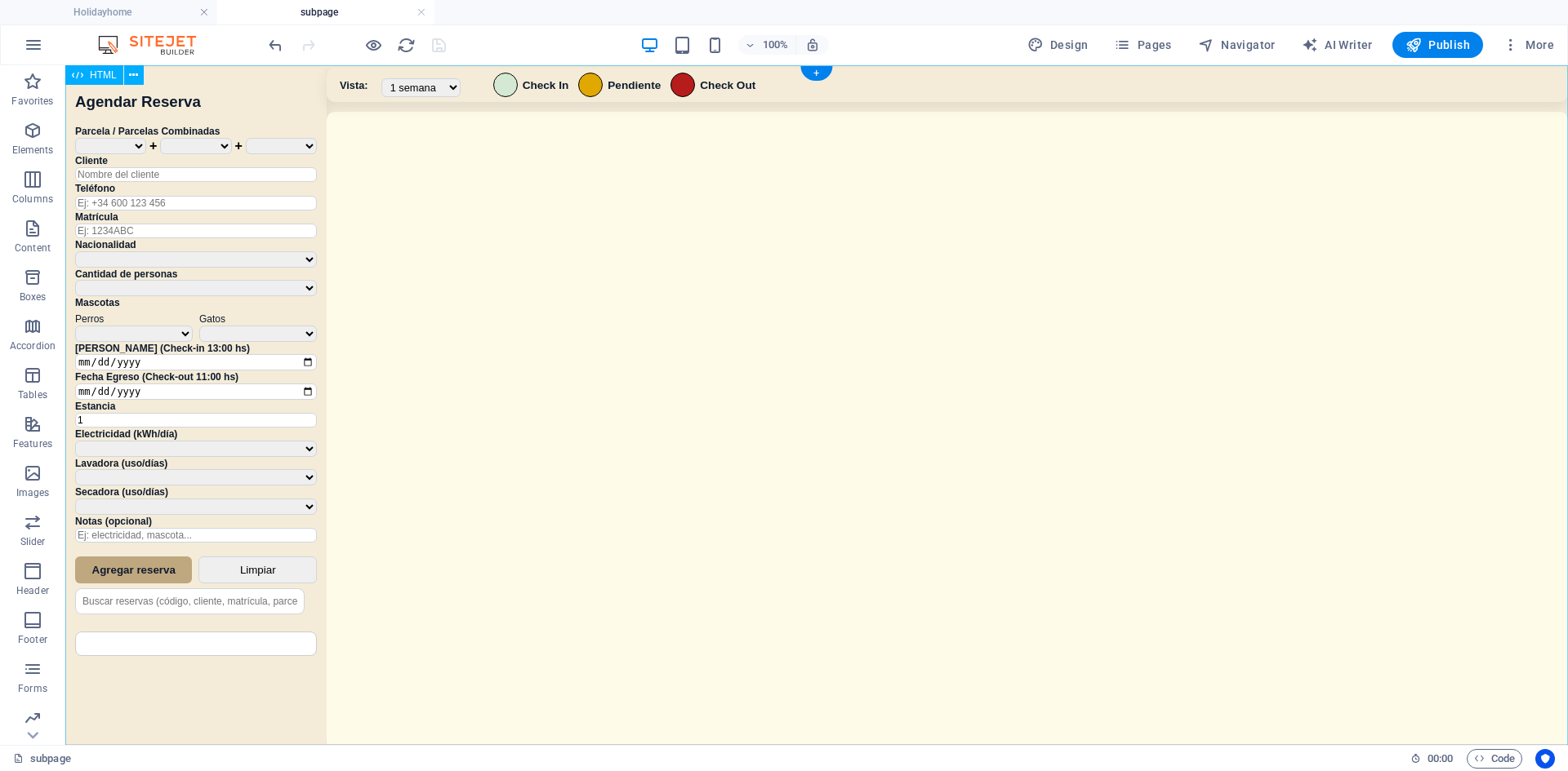
click at [611, 254] on div "Sistema de Reservas — Coveta Área Camper [GEOGRAPHIC_DATA] ¿Estás seguro de que…" at bounding box center [816, 408] width 1502 height 684
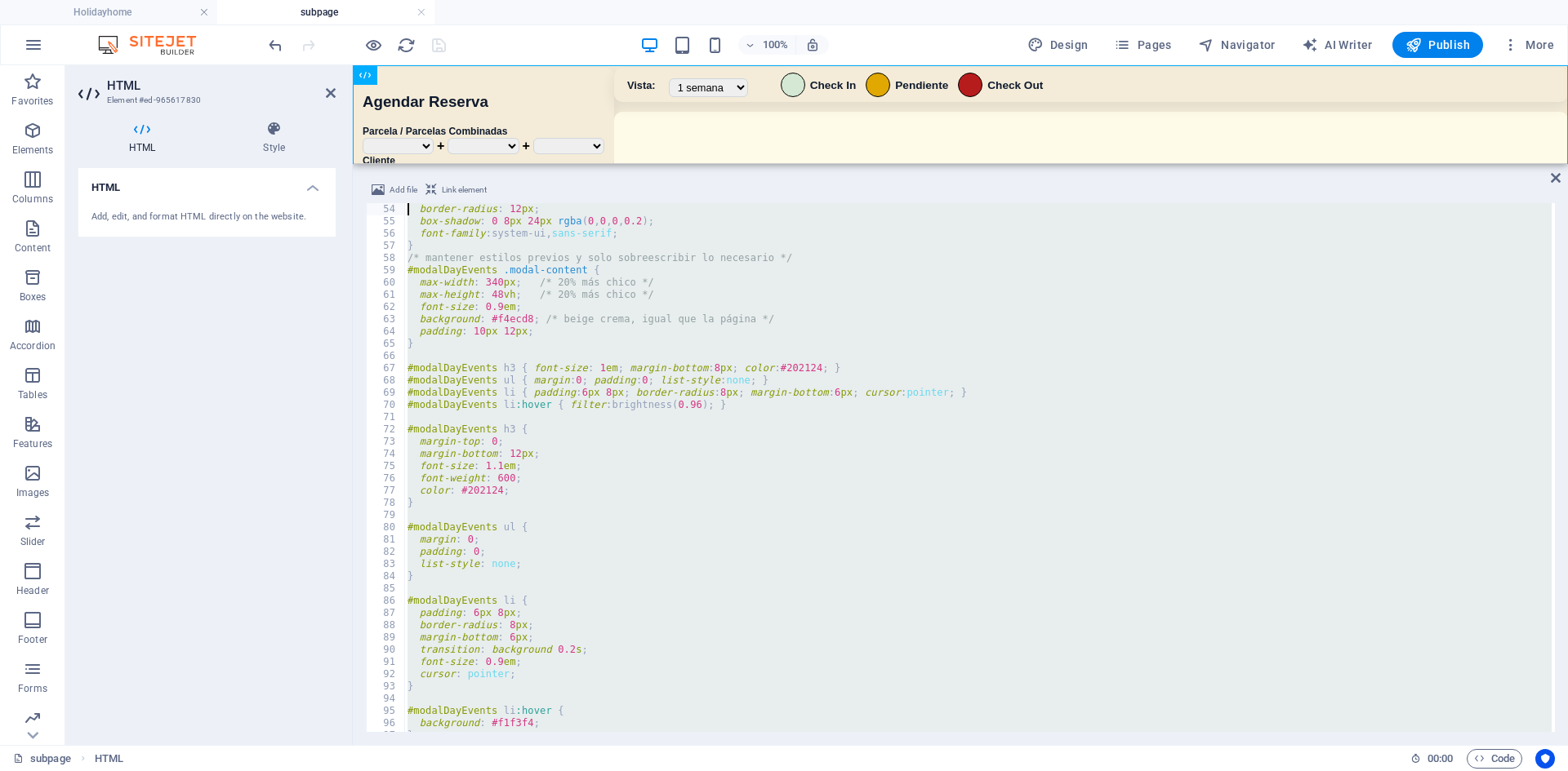
scroll to position [0, 0]
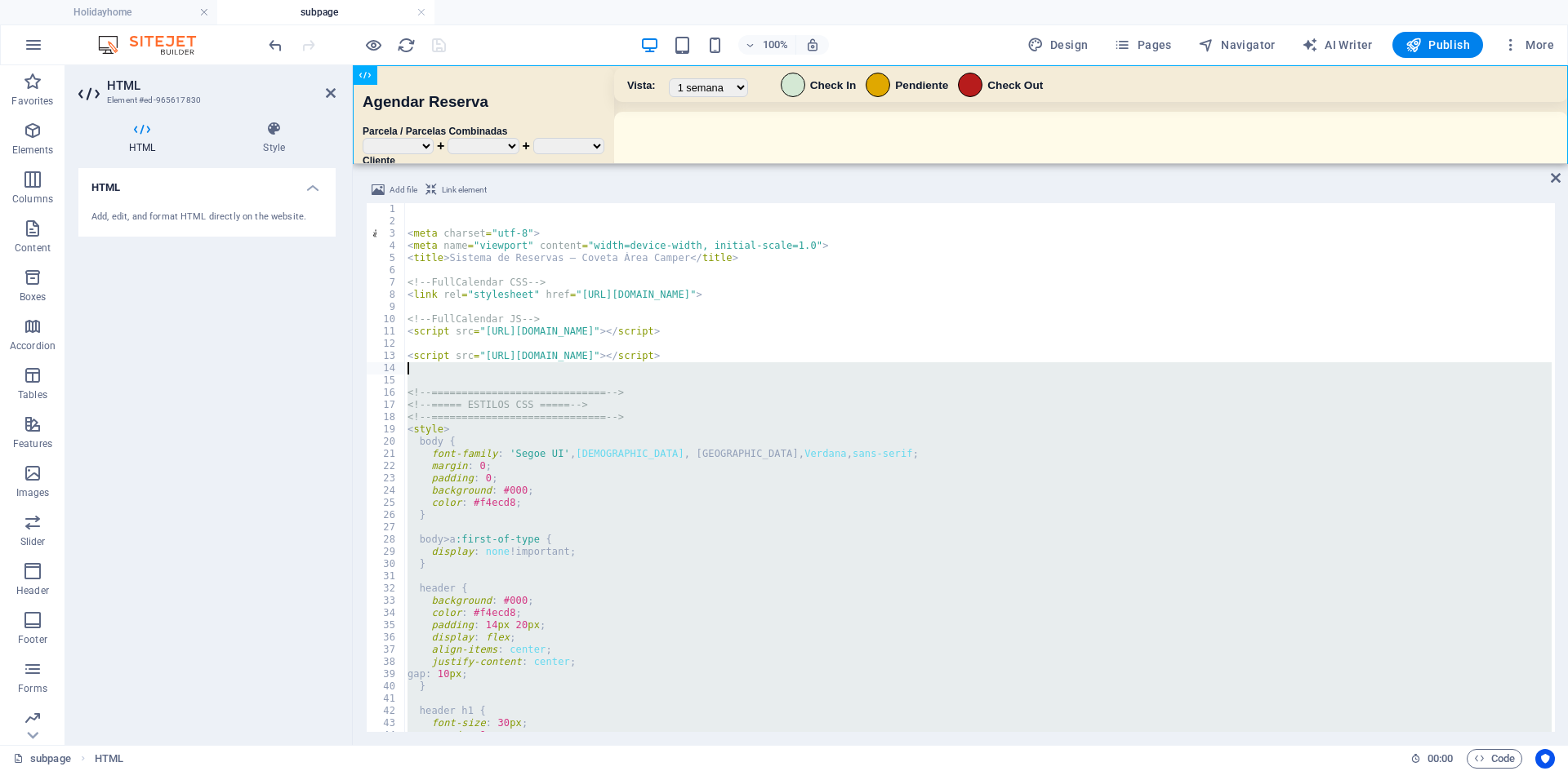
drag, startPoint x: 466, startPoint y: 468, endPoint x: 403, endPoint y: 367, distance: 119.0
click at [403, 367] on div "</div> 1 2 3 4 5 6 7 8 9 10 11 12 13 14 15 16 17 18 19 20 21 22 23 24 25 26 27 …" at bounding box center [960, 467] width 1189 height 529
click at [683, 522] on div "< meta charset = "utf-8" > < meta name = "viewport" content = "width=device-wid…" at bounding box center [978, 467] width 1147 height 529
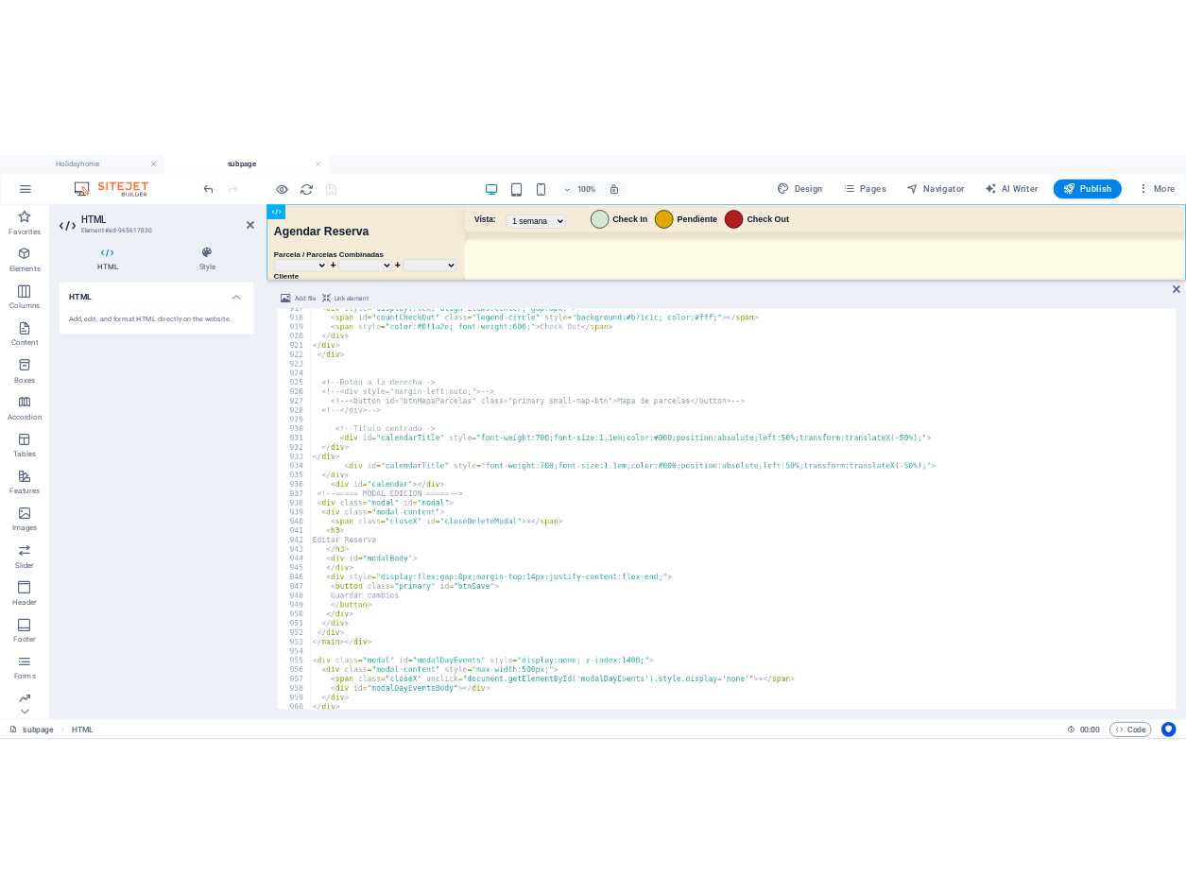
scroll to position [9450, 0]
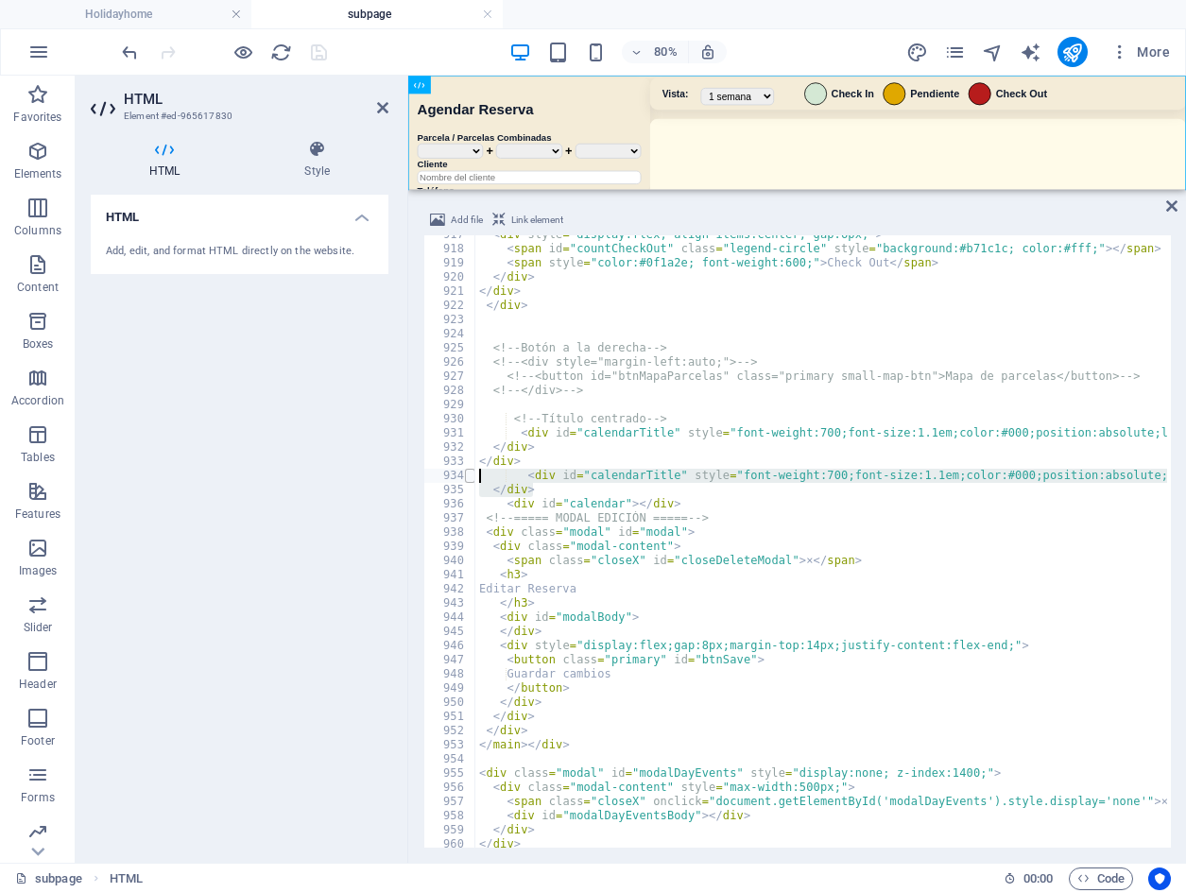
drag, startPoint x: 543, startPoint y: 486, endPoint x: 472, endPoint y: 473, distance: 72.1
click at [472, 473] on div "917 918 919 920 921 922 923 924 925 926 927 928 929 930 931 932 933 934 935 936…" at bounding box center [797, 541] width 748 height 613
click at [639, 453] on div "< div style = "display:flex; align-items:center; gap:6px;" > < span id = "count…" at bounding box center [1147, 546] width 1344 height 637
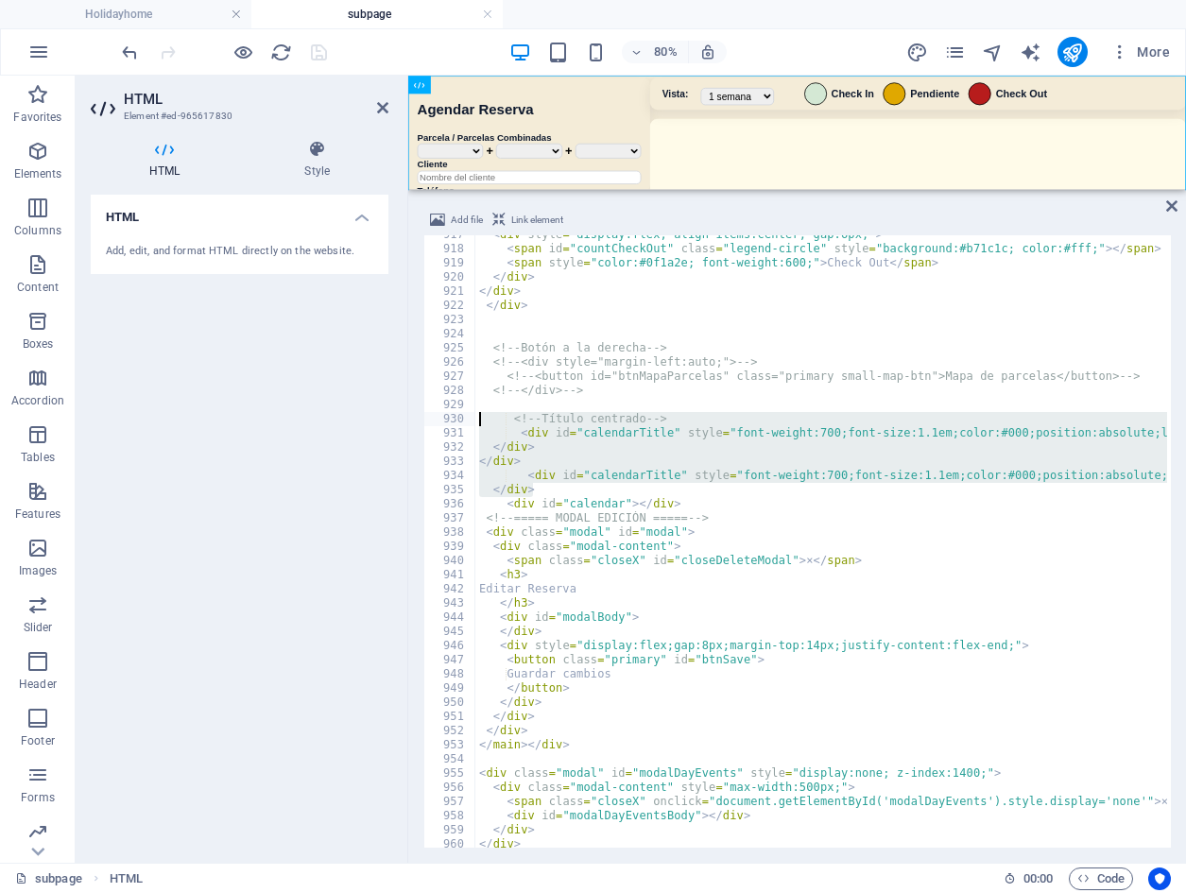
drag, startPoint x: 555, startPoint y: 490, endPoint x: 448, endPoint y: 416, distance: 129.8
click at [448, 416] on div "</div> 917 918 919 920 921 922 923 924 925 926 927 928 929 930 931 932 933 934 …" at bounding box center [797, 541] width 748 height 613
type textarea "<!-- Título centrado --> <div id="calendarTitle" style="font-weight:700;font-si…"
click at [595, 438] on div "< div style = "display:flex; align-items:center; gap:6px;" > < span id = "count…" at bounding box center [821, 541] width 692 height 613
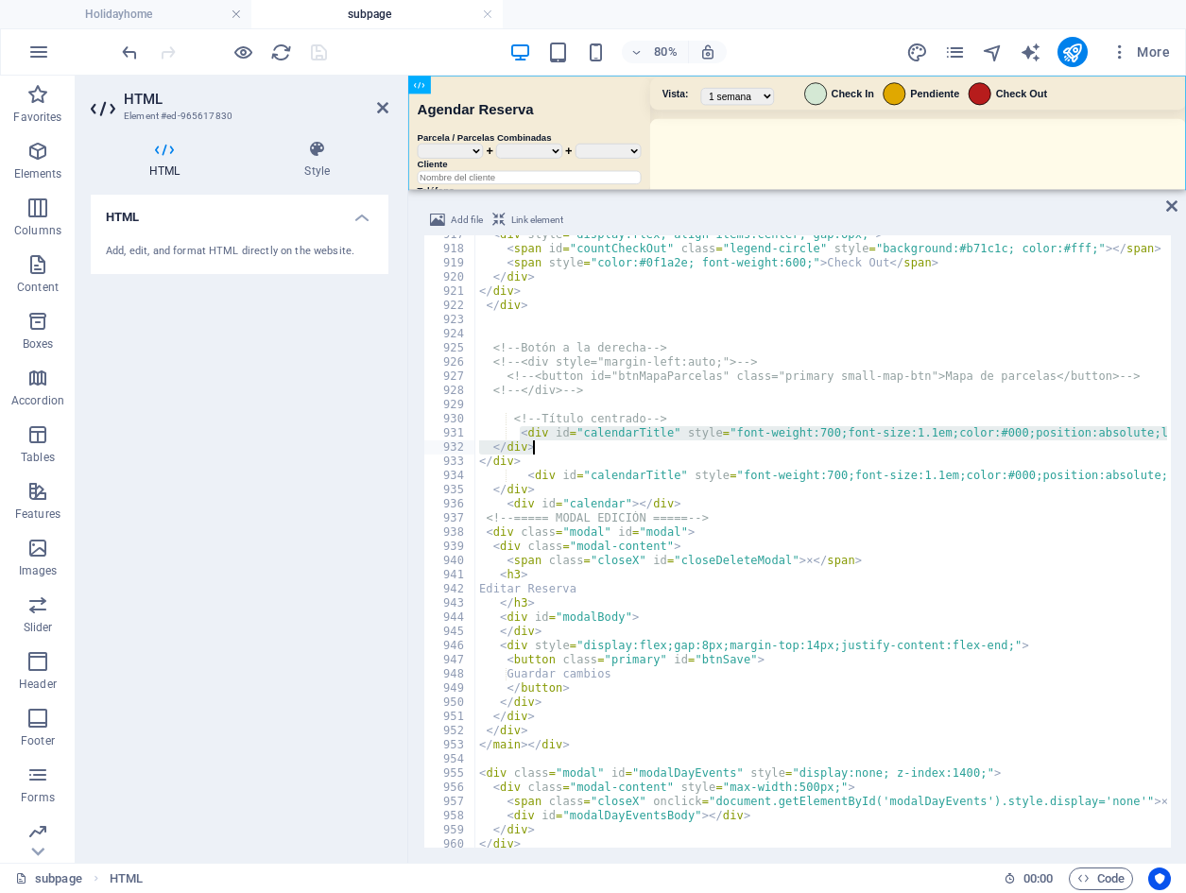
drag, startPoint x: 520, startPoint y: 432, endPoint x: 558, endPoint y: 453, distance: 43.2
click at [558, 453] on div "< div style = "display:flex; align-items:center; gap:6px;" > < span id = "count…" at bounding box center [1147, 546] width 1344 height 637
type textarea "<div id="calendarTitle" style="font-weight:700;font-size:1.1em;color:#000;posit…"
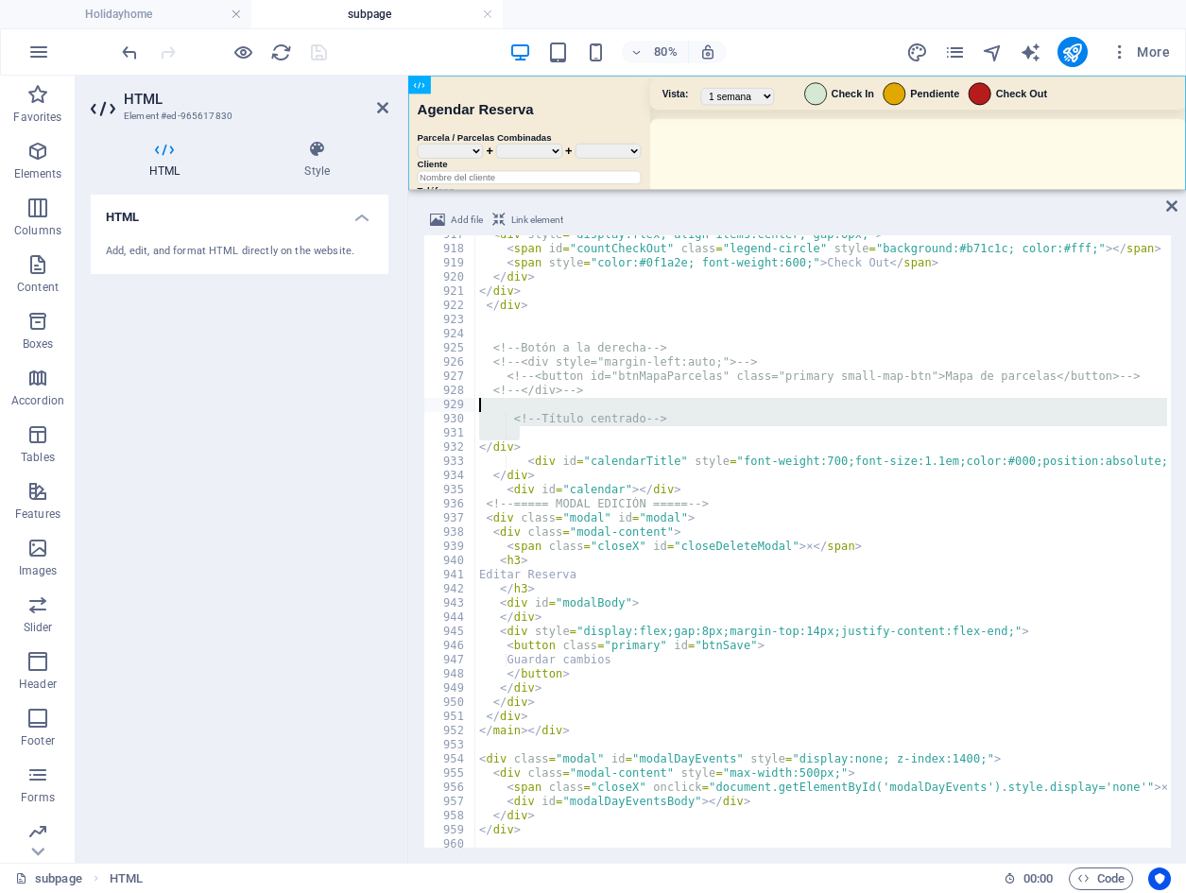
drag, startPoint x: 531, startPoint y: 432, endPoint x: 476, endPoint y: 408, distance: 59.7
click at [476, 408] on div "< div style = "display:flex; align-items:center; gap:6px;" > < span id = "count…" at bounding box center [1147, 546] width 1344 height 637
type textarea "<!-- Título centrado -->"
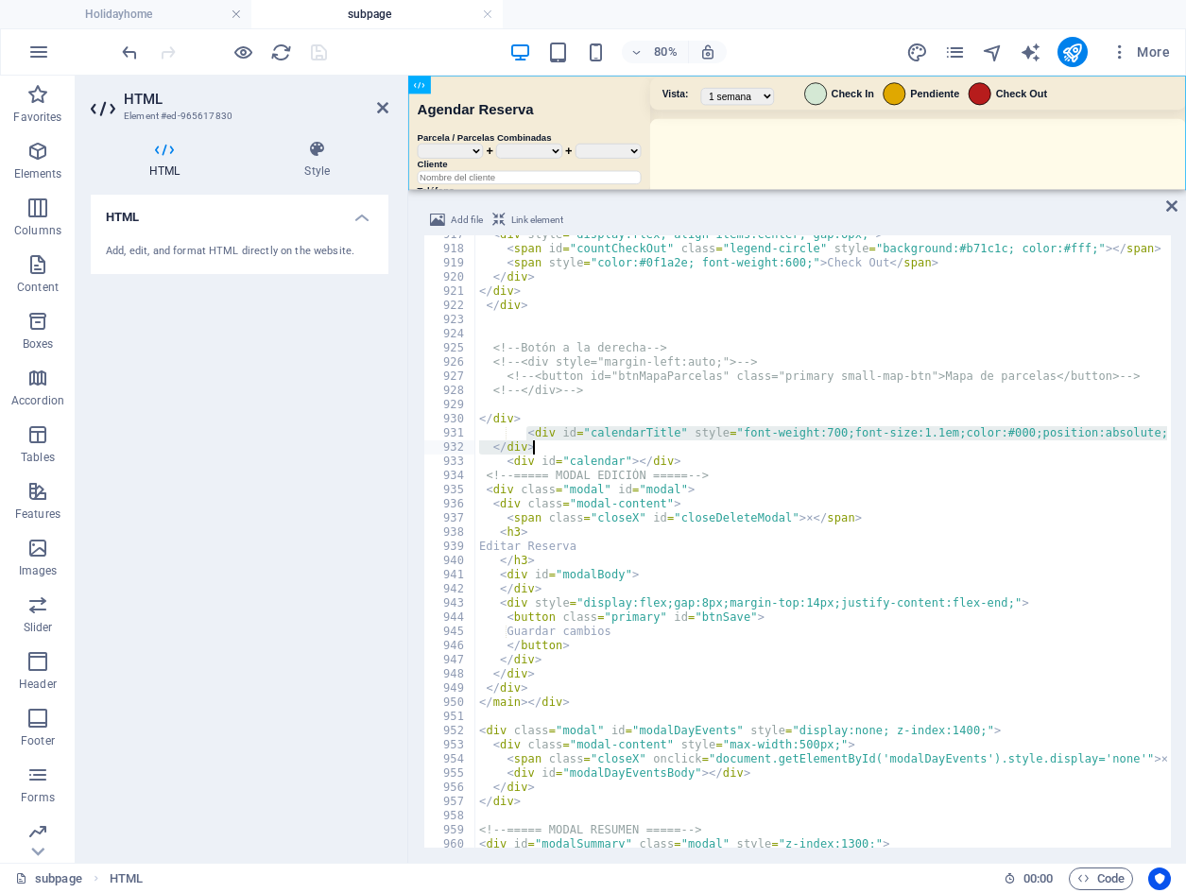
drag, startPoint x: 526, startPoint y: 433, endPoint x: 557, endPoint y: 444, distance: 32.3
click at [557, 444] on div "< div style = "display:flex; align-items:center; gap:6px;" > < span id = "count…" at bounding box center [1147, 546] width 1344 height 637
type textarea "<div id="calendarTitle" style="font-weight:700;font-size:1.1em;color:#000;posit…"
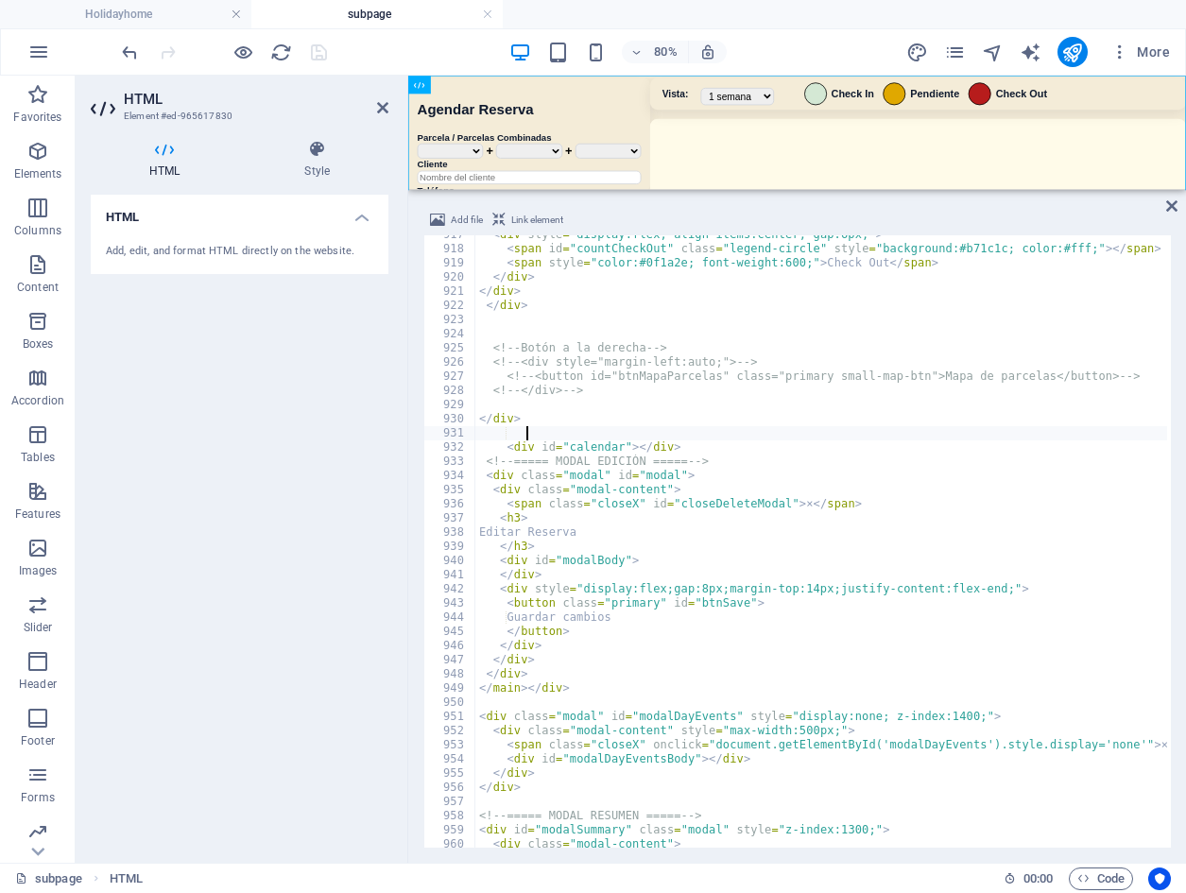
click at [720, 440] on div "< div style = "display:flex; align-items:center; gap:6px;" > < span id = "count…" at bounding box center [1147, 546] width 1344 height 637
click at [442, 51] on div "80% More" at bounding box center [648, 52] width 1060 height 30
click at [321, 50] on icon "save" at bounding box center [319, 53] width 22 height 22
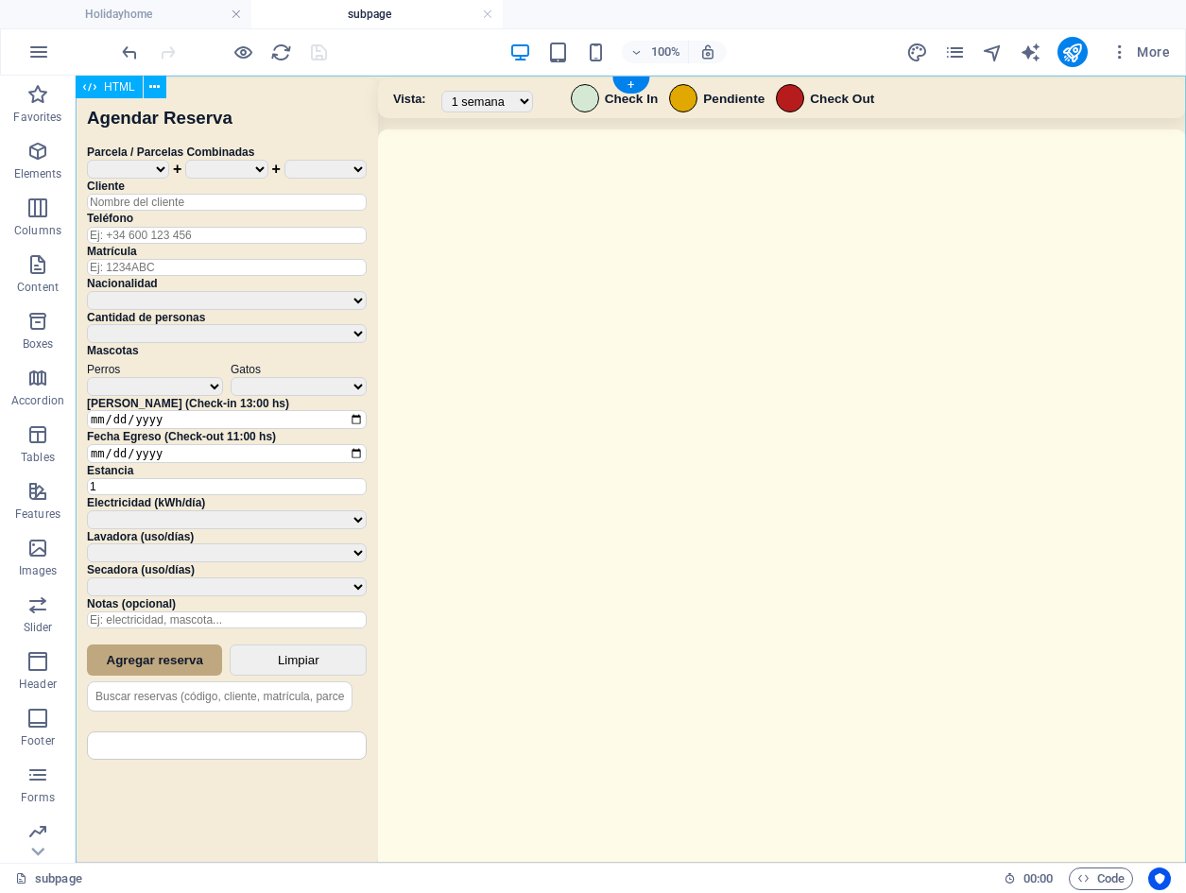
click at [685, 399] on div "Sistema de Reservas — Coveta Área Camper [GEOGRAPHIC_DATA] ¿Estás seguro de que…" at bounding box center [631, 472] width 1111 height 792
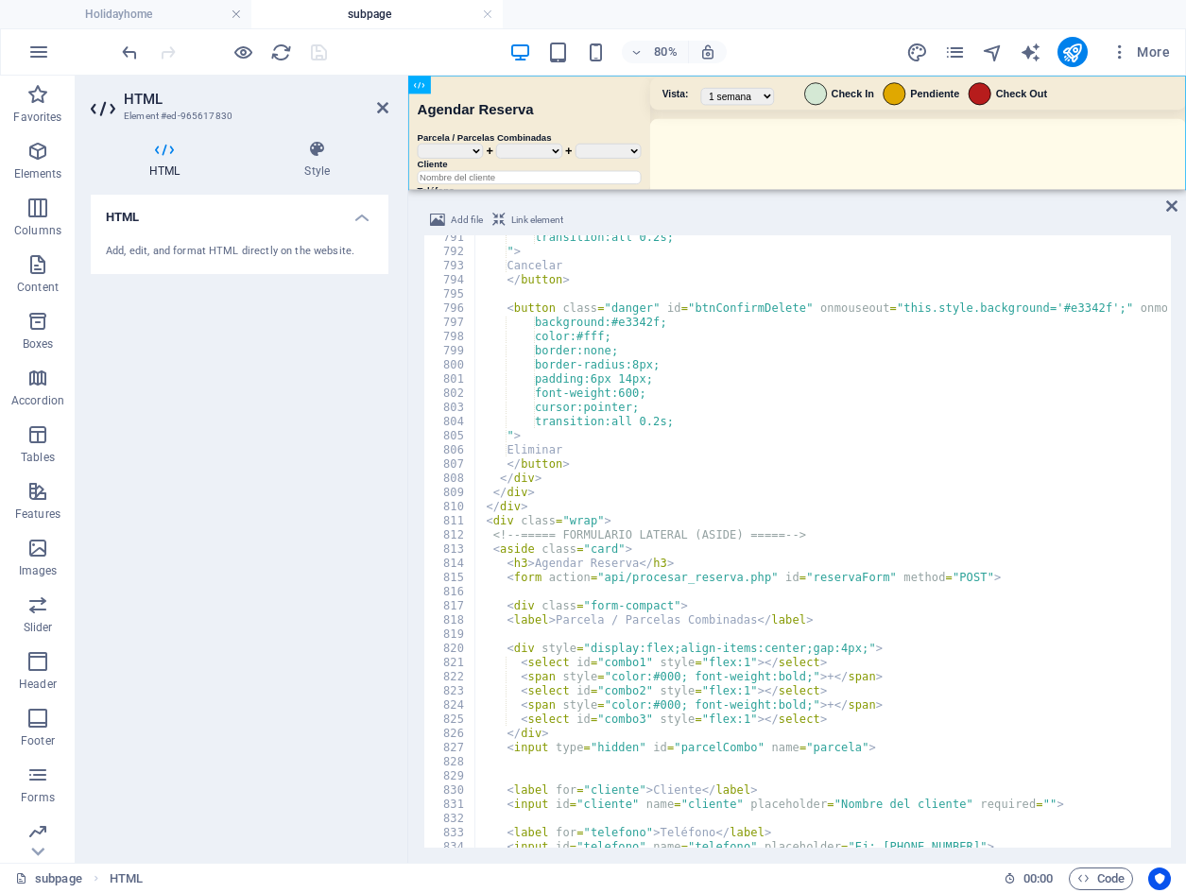
scroll to position [8160, 0]
click at [708, 525] on div "transition:all 0.2s; " > Cancelar </ button > < button class = "danger" id = "b…" at bounding box center [1147, 549] width 1344 height 637
type textarea "<div class="wrap">"
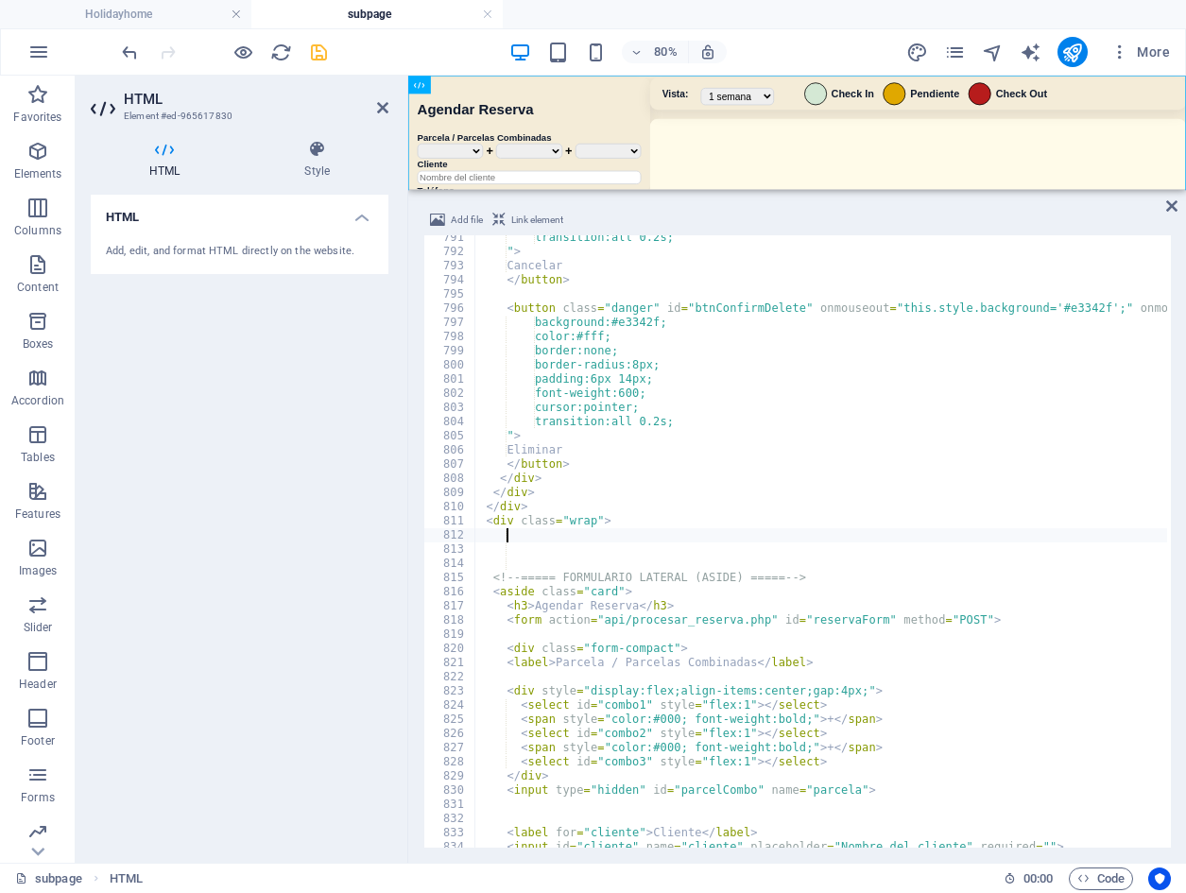
click at [503, 540] on div "transition:all 0.2s; " > Cancelar </ button > < button class = "danger" id = "b…" at bounding box center [1147, 549] width 1344 height 637
paste textarea "</header>"
type textarea "</header>"
click at [573, 548] on div "transition:all 0.2s; " > Cancelar </ button > < button class = "danger" id = "b…" at bounding box center [1147, 549] width 1344 height 637
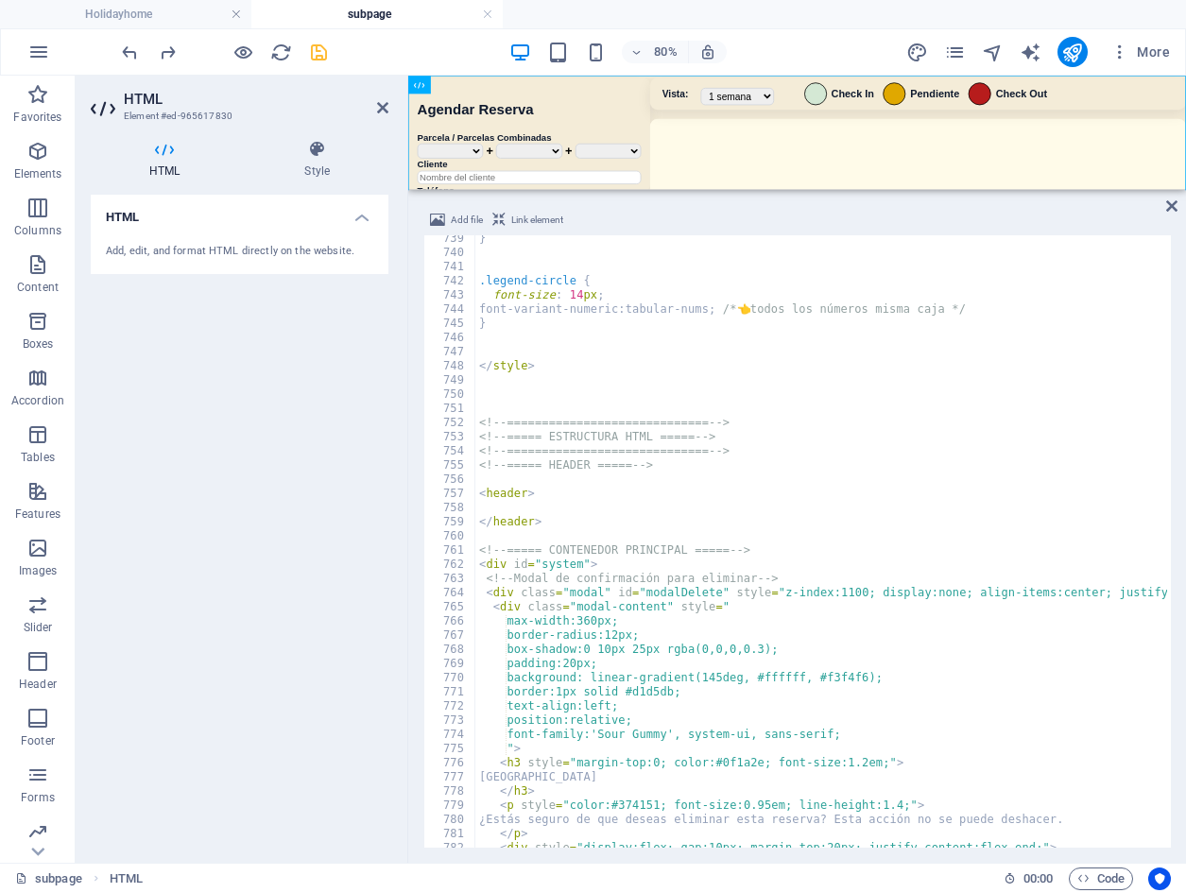
scroll to position [7638, 0]
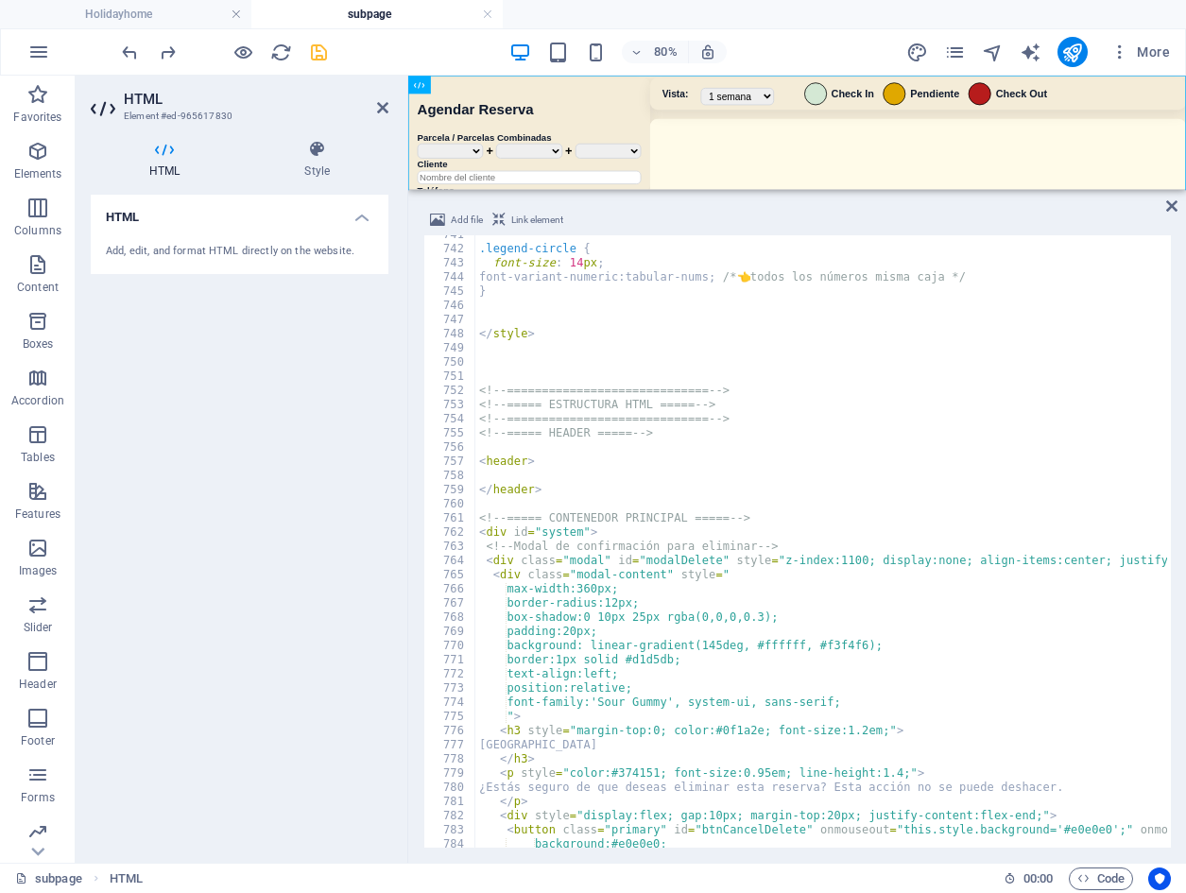
click at [544, 468] on div ".legend-circle { font-size : 14 px ; font-variant-numeric : tabular-nums ; /* 👈…" at bounding box center [1147, 546] width 1344 height 637
type textarea "<header>"
click at [550, 469] on div ".legend-circle { font-size : 14 px ; font-variant-numeric : tabular-nums ; /* 👈…" at bounding box center [1147, 546] width 1344 height 637
paste textarea "</header>"
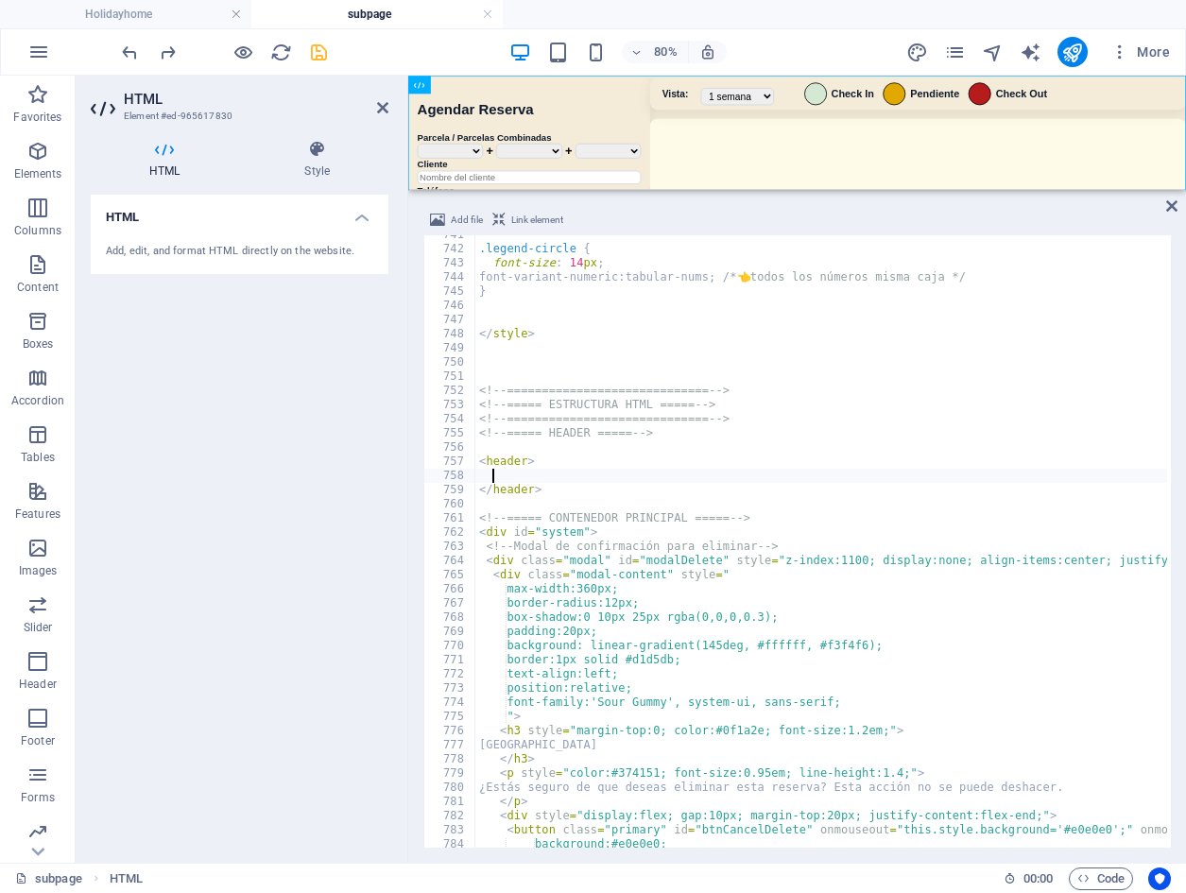
type textarea "</header>"
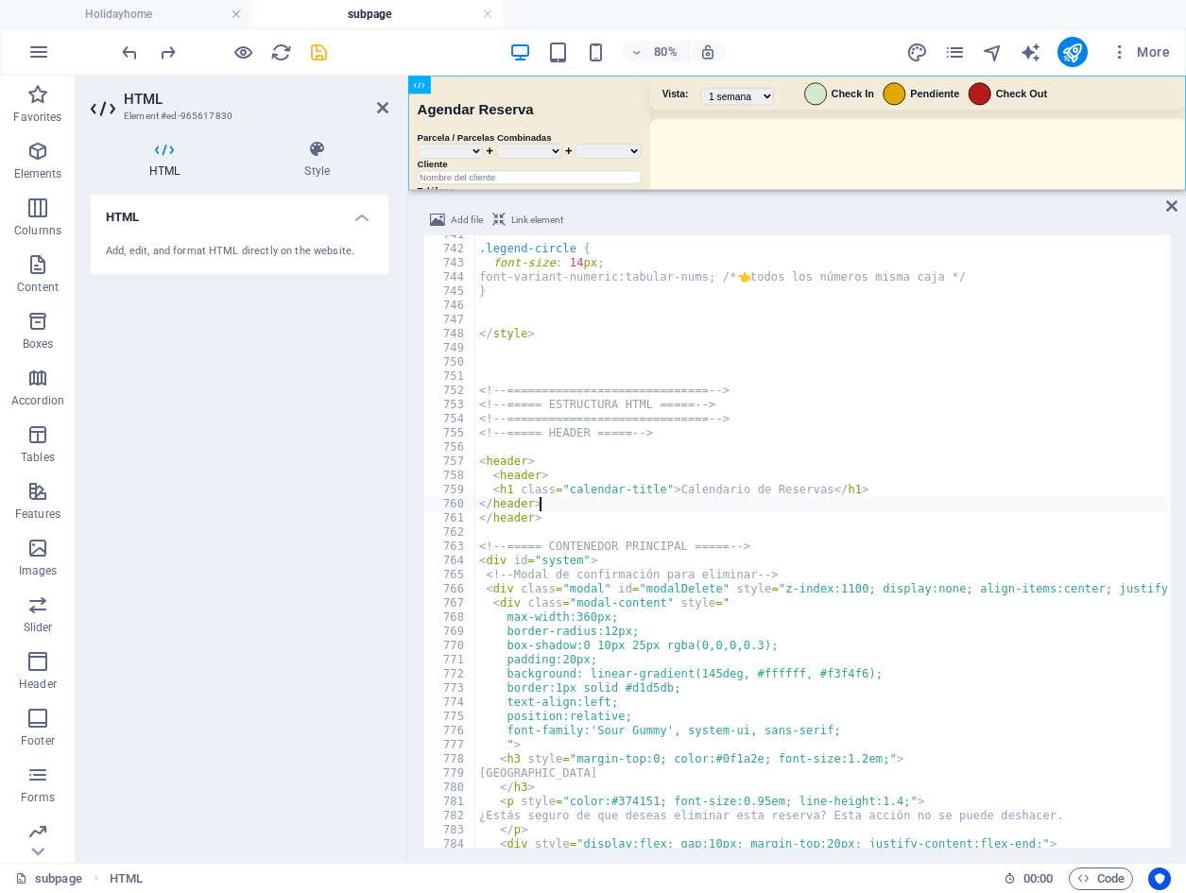
click at [597, 518] on div ".legend-circle { font-size : 14 px ; font-variant-numeric : tabular-nums ; /* 👈…" at bounding box center [1147, 546] width 1344 height 637
click at [604, 531] on div ".legend-circle { font-size : 14 px ; font-variant-numeric : tabular-nums ; /* 👈…" at bounding box center [1147, 546] width 1344 height 637
click at [445, 47] on div "80% More" at bounding box center [648, 52] width 1060 height 30
click at [319, 46] on icon "save" at bounding box center [319, 53] width 22 height 22
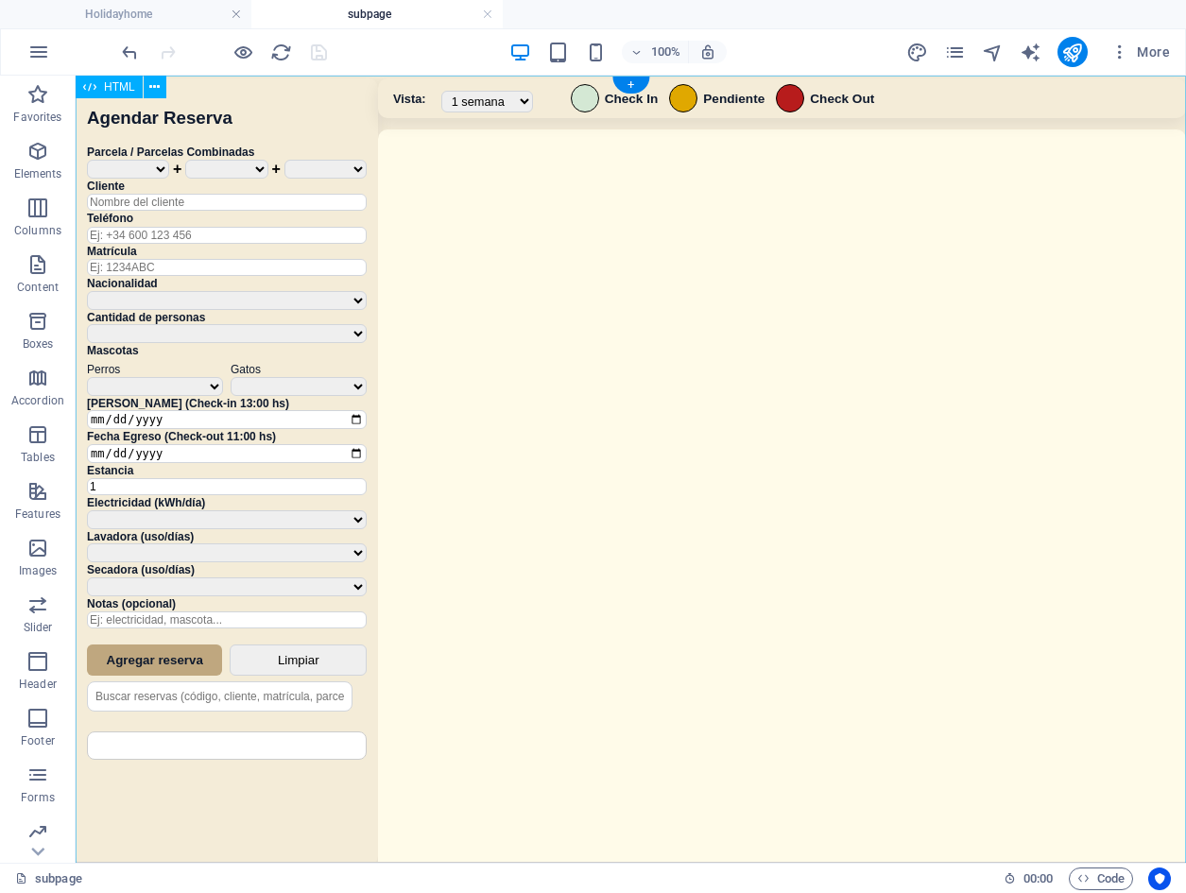
click at [714, 313] on div "Sistema de Reservas — Coveta Área Camper Calendario de Reservas [GEOGRAPHIC_DAT…" at bounding box center [631, 472] width 1111 height 792
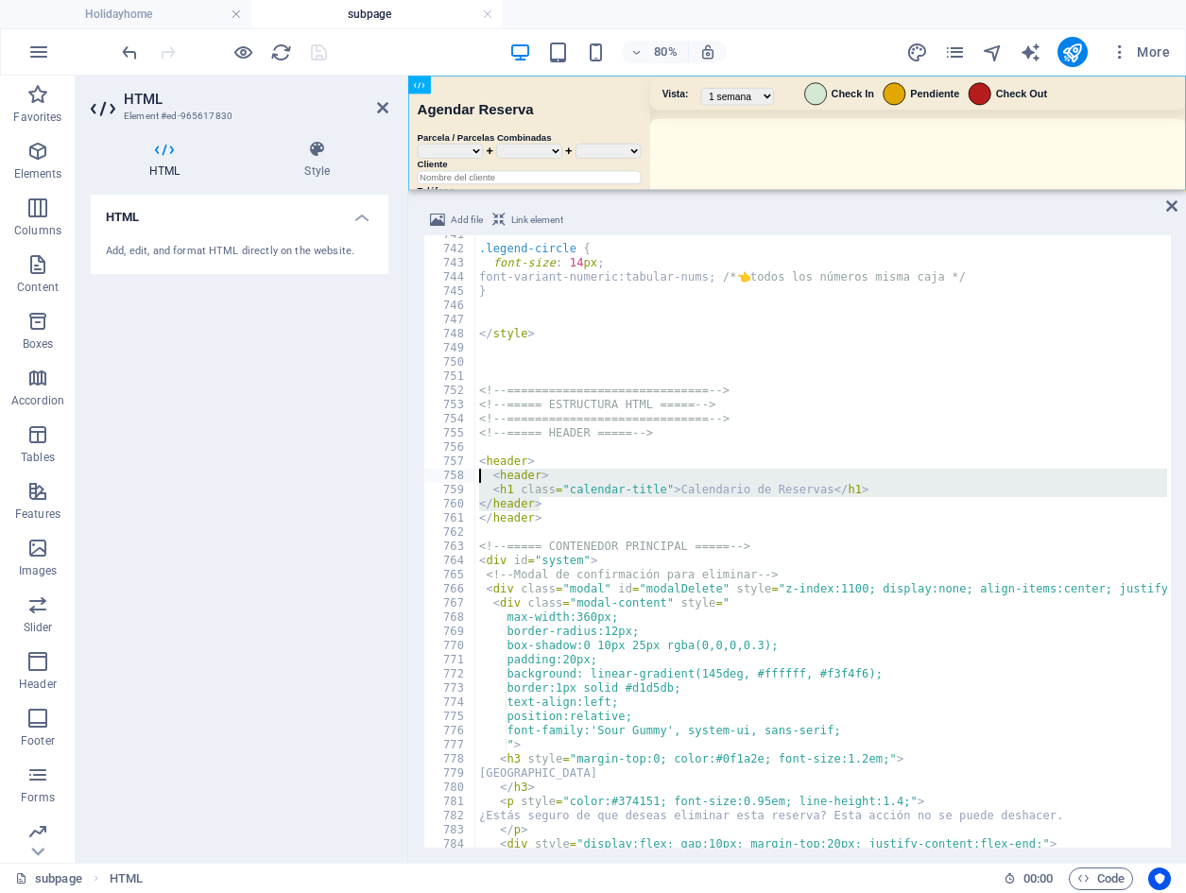
drag, startPoint x: 552, startPoint y: 504, endPoint x: 448, endPoint y: 475, distance: 107.8
click at [448, 475] on div "741 742 743 744 745 746 747 748 749 750 751 752 753 754 755 756 757 758 759 760…" at bounding box center [797, 541] width 748 height 613
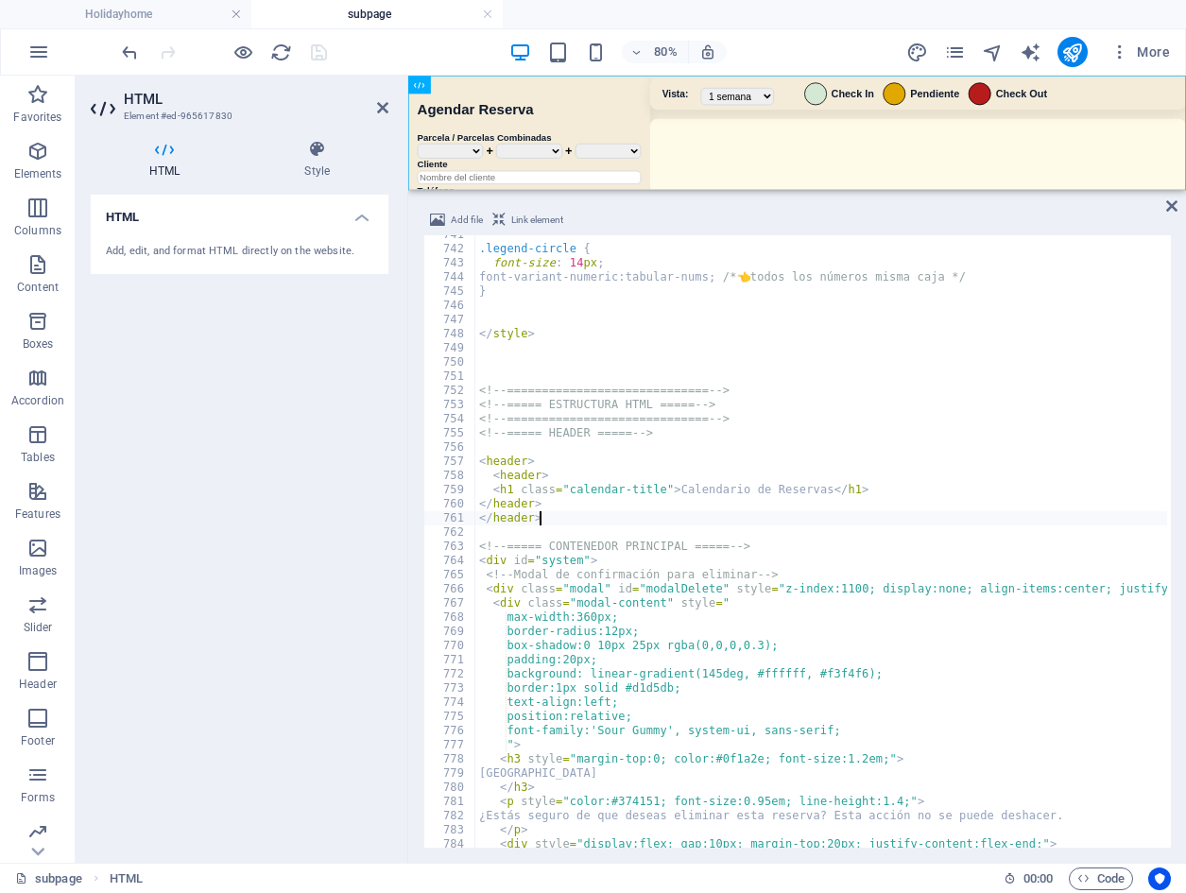
click at [613, 516] on div ".legend-circle { font-size : 14 px ; font-variant-numeric : tabular-nums ; /* 👈…" at bounding box center [1147, 546] width 1344 height 637
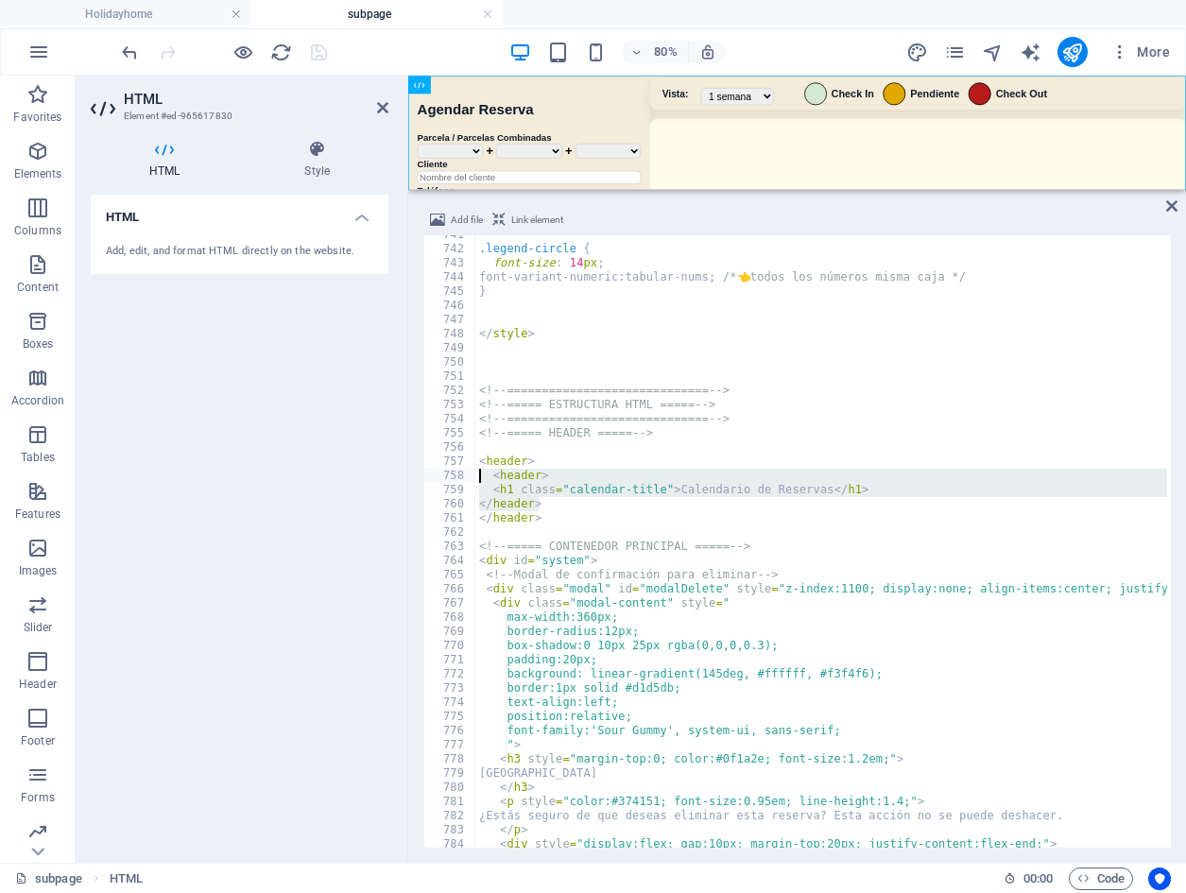
drag, startPoint x: 562, startPoint y: 497, endPoint x: 442, endPoint y: 480, distance: 121.2
click at [442, 480] on div "</header> 741 742 743 744 745 746 747 748 749 750 751 752 753 754 755 756 757 7…" at bounding box center [797, 541] width 748 height 613
click at [588, 476] on div ".legend-circle { font-size : 14 px ; font-variant-numeric : tabular-nums ; /* 👈…" at bounding box center [821, 541] width 692 height 613
type textarea "<header>"
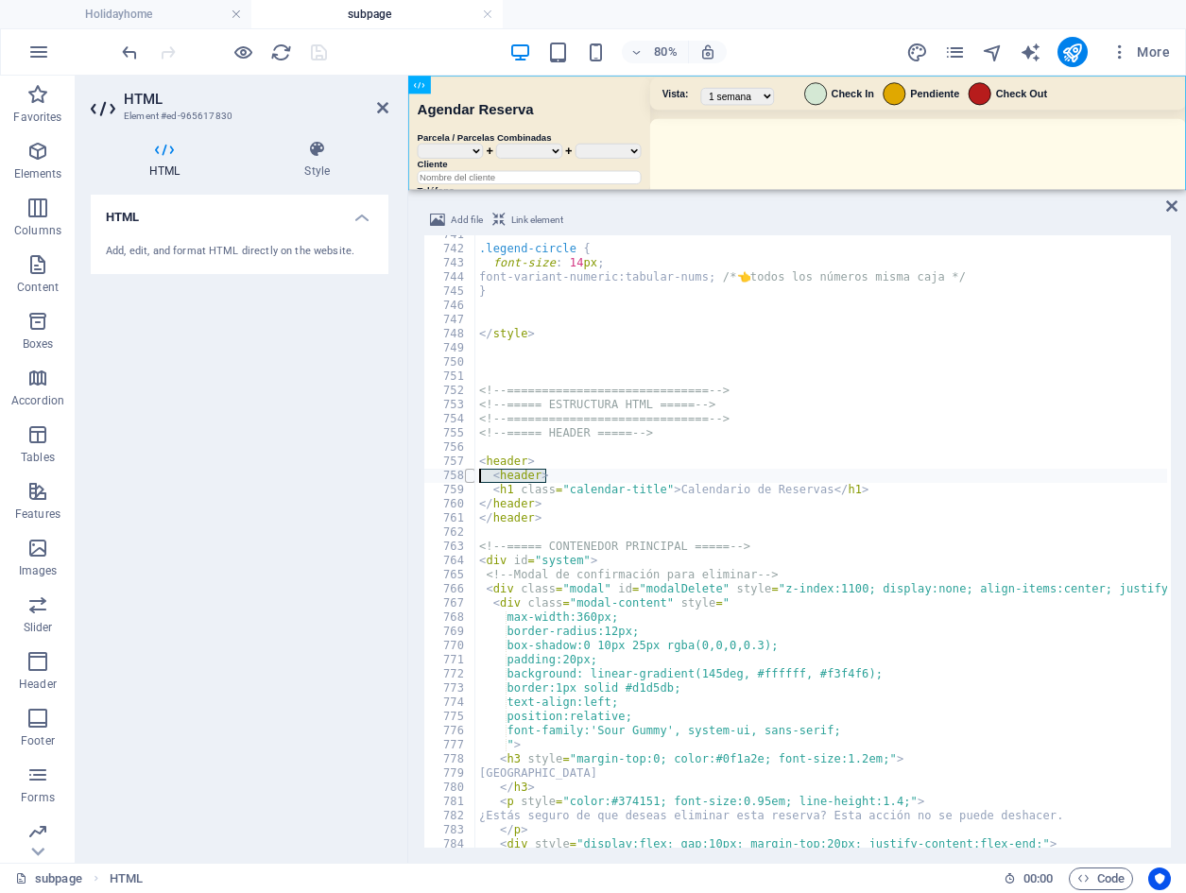
drag, startPoint x: 566, startPoint y: 475, endPoint x: 469, endPoint y: 477, distance: 97.4
click at [469, 477] on div "<header> 741 742 743 744 745 746 747 748 749 750 751 752 753 754 755 756 757 75…" at bounding box center [797, 541] width 748 height 613
drag, startPoint x: 557, startPoint y: 506, endPoint x: 457, endPoint y: 503, distance: 99.3
click at [454, 504] on div "741 742 743 744 745 746 747 748 749 750 751 752 753 754 755 756 757 758 759 760…" at bounding box center [797, 541] width 748 height 613
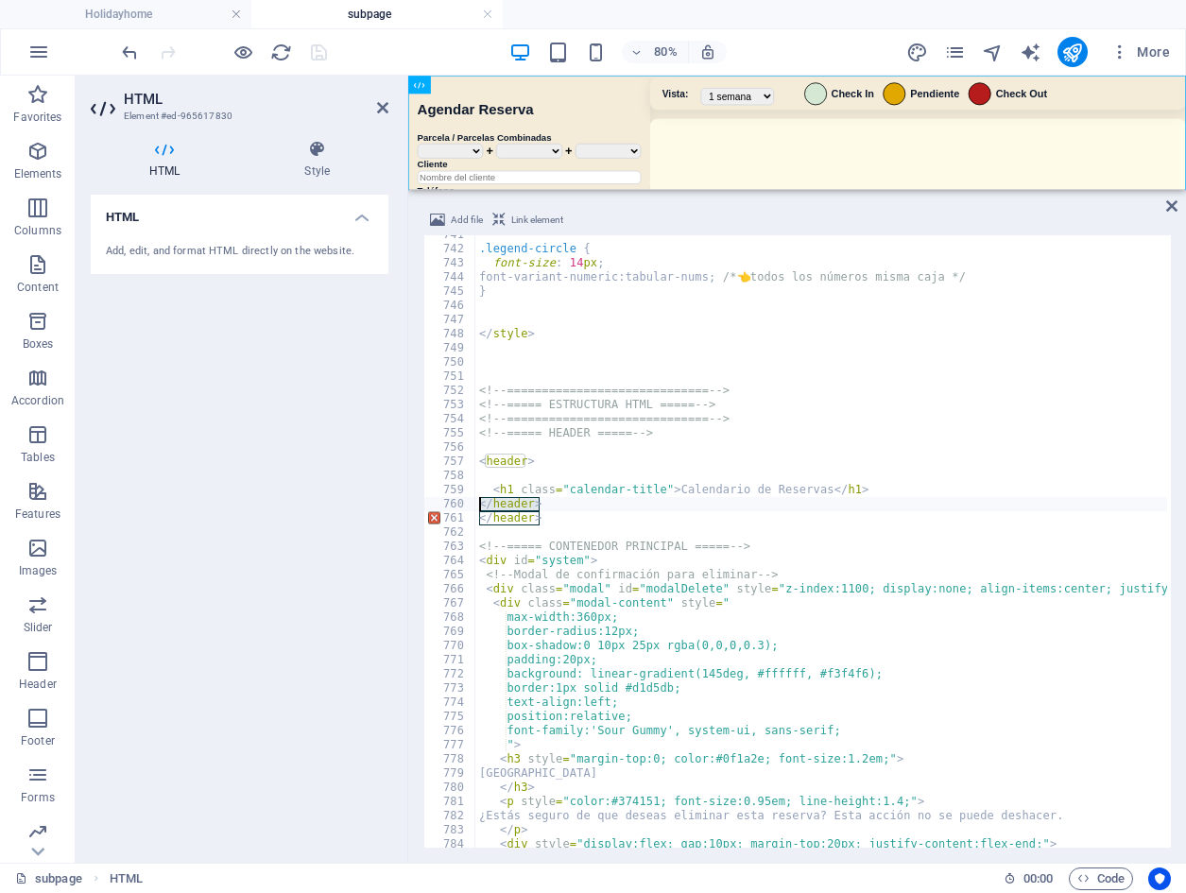
type textarea "</header>"
click at [478, 37] on div "80% More" at bounding box center [648, 52] width 1060 height 30
click at [333, 55] on div "80% More" at bounding box center [648, 52] width 1060 height 30
click at [329, 52] on span "save" at bounding box center [318, 53] width 23 height 22
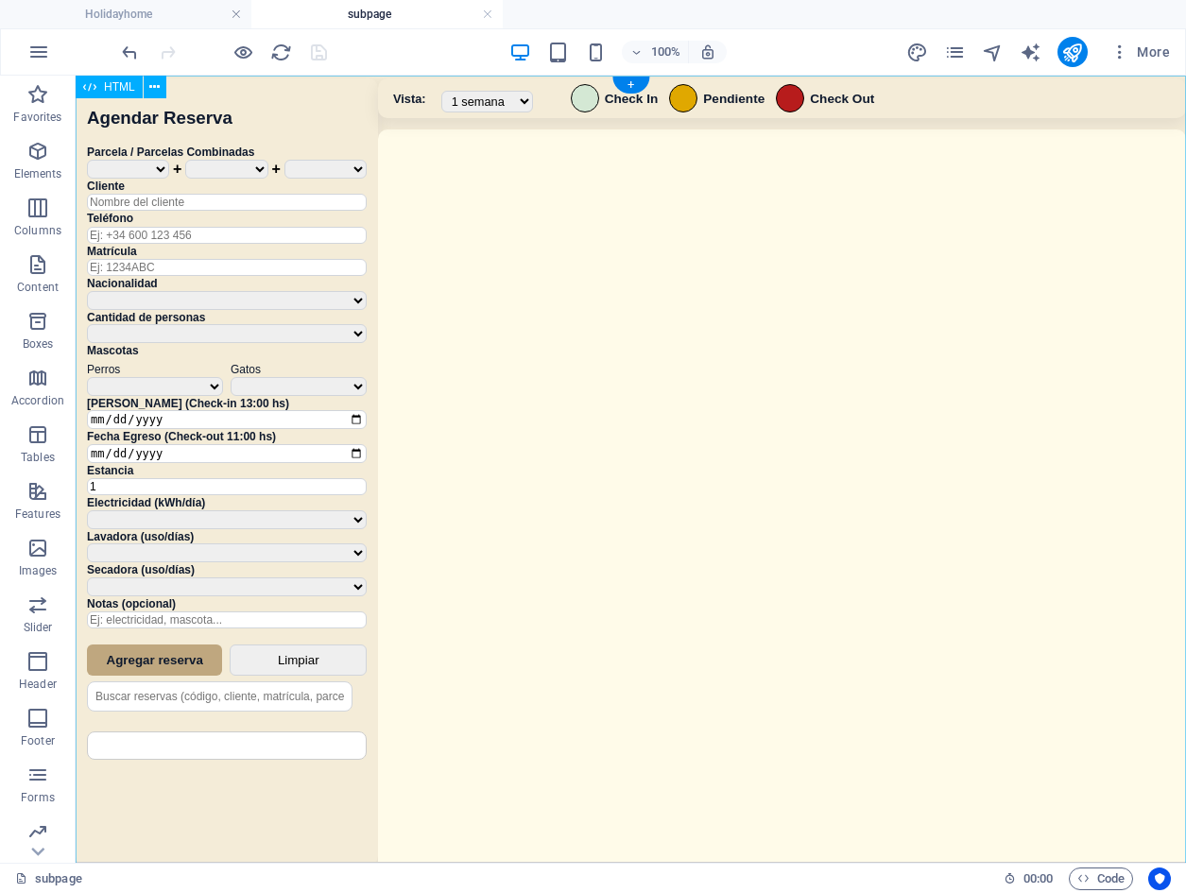
click at [742, 337] on div "Sistema de Reservas — Coveta Área Camper Calendario de Reservas [GEOGRAPHIC_DAT…" at bounding box center [631, 472] width 1111 height 792
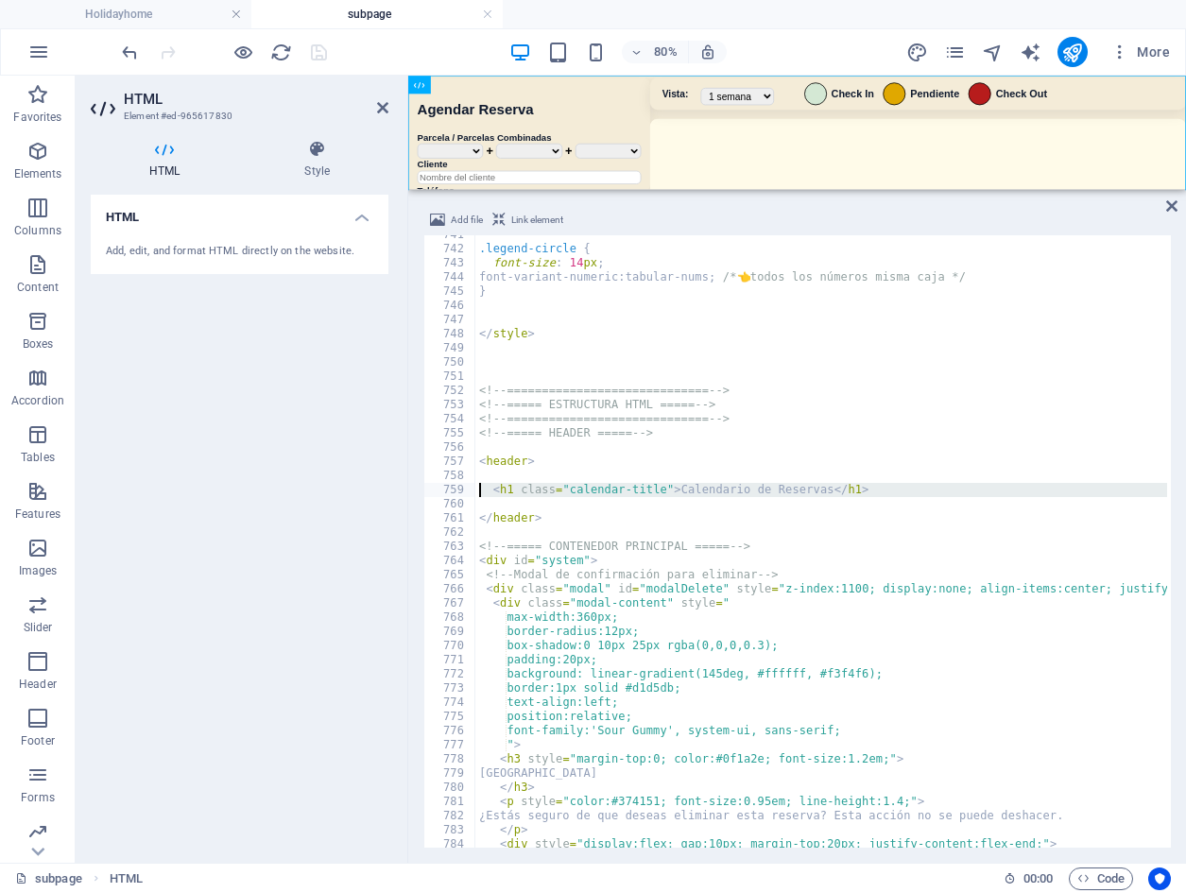
drag, startPoint x: 503, startPoint y: 503, endPoint x: 455, endPoint y: 483, distance: 52.1
click at [455, 483] on div "741 742 743 744 745 746 747 748 749 750 751 752 753 754 755 756 757 758 759 760…" at bounding box center [797, 541] width 748 height 613
type textarea "<h1 class="calendar-title">Calendario de Reservas</h1>"
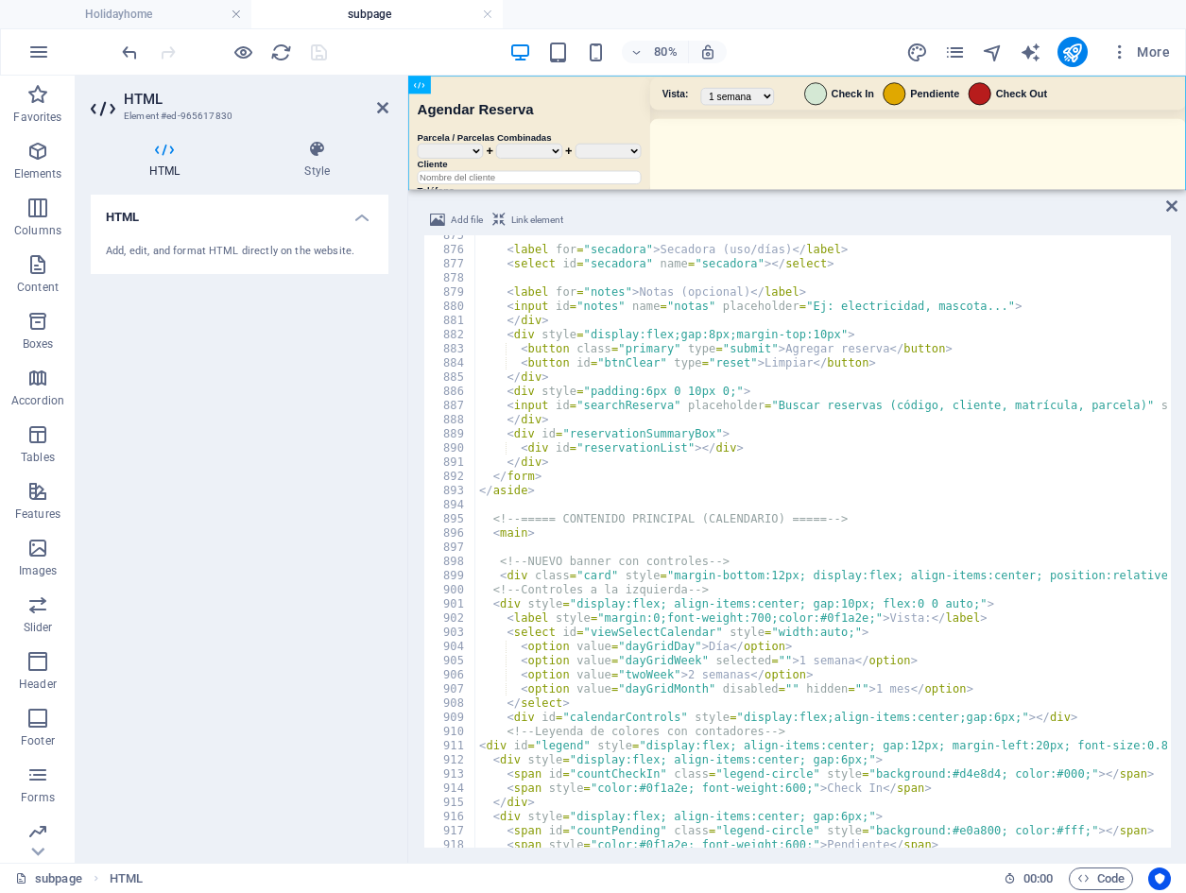
scroll to position [9019, 0]
click at [601, 548] on div "< label for = "secadora" > Secadora (uso/días) </ label > < select id = "secado…" at bounding box center [1147, 547] width 1344 height 637
click at [862, 516] on div "< label for = "secadora" > Secadora (uso/días) </ label > < select id = "secado…" at bounding box center [1147, 547] width 1344 height 637
type textarea "<!-- ===== CONTENIDO PRINCIPAL (CALENDARIO) ===== -->"
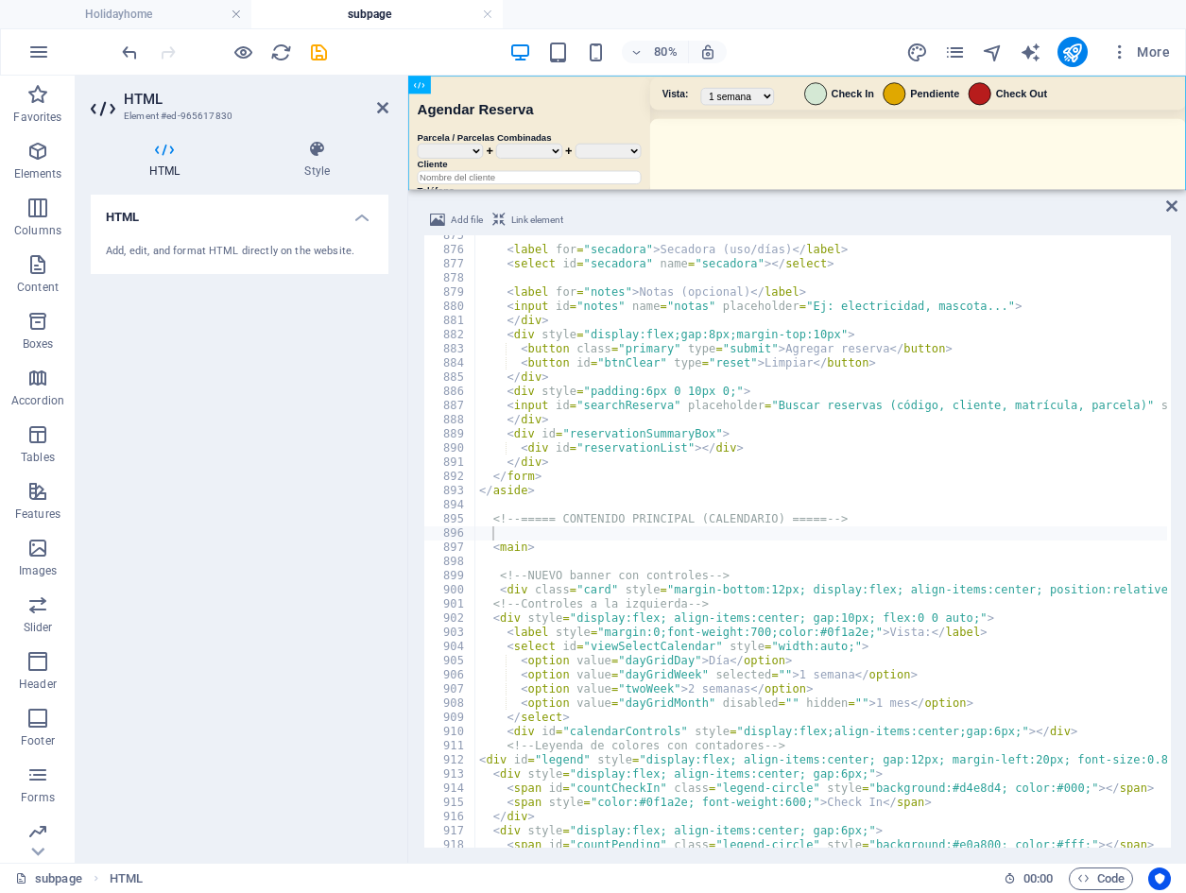
click at [548, 529] on div "< label for = "secadora" > Secadora (uso/días) </ label > < select id = "secado…" at bounding box center [1147, 547] width 1344 height 637
paste textarea "</header>"
type textarea "</header>"
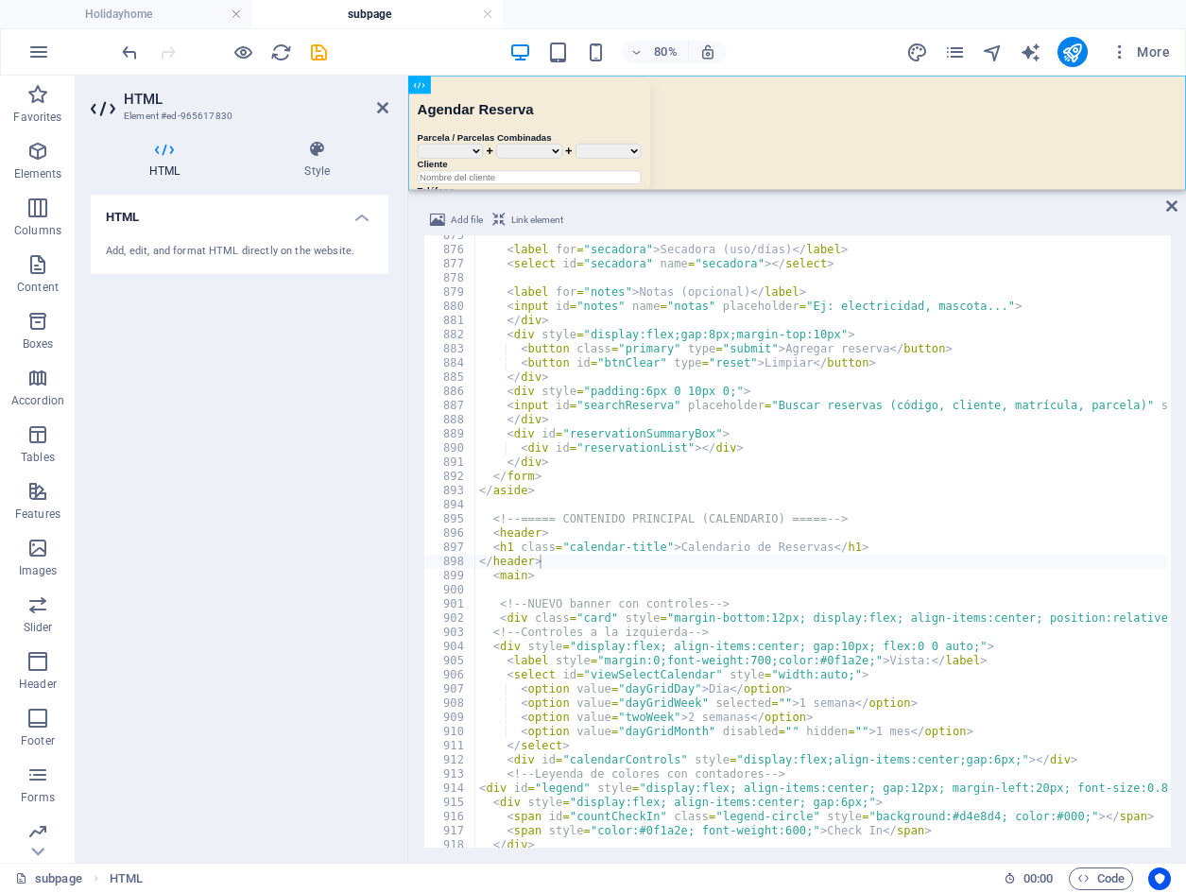
click at [767, 57] on div "80% More" at bounding box center [648, 52] width 1060 height 30
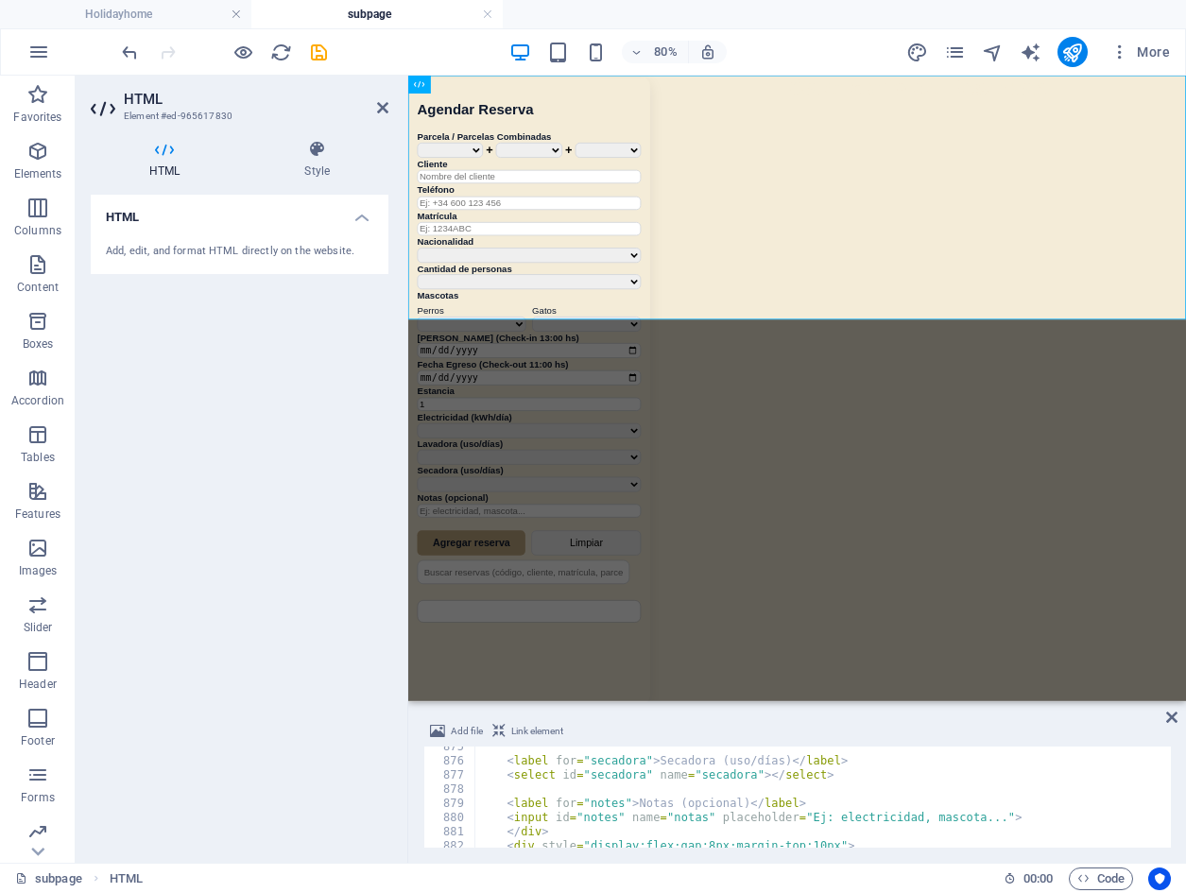
drag, startPoint x: 818, startPoint y: 192, endPoint x: 761, endPoint y: 735, distance: 546.5
click at [761, 735] on div "HTML Add file Link element </header> 875 876 877 878 879 880 881 882 883 884 88…" at bounding box center [797, 469] width 778 height 787
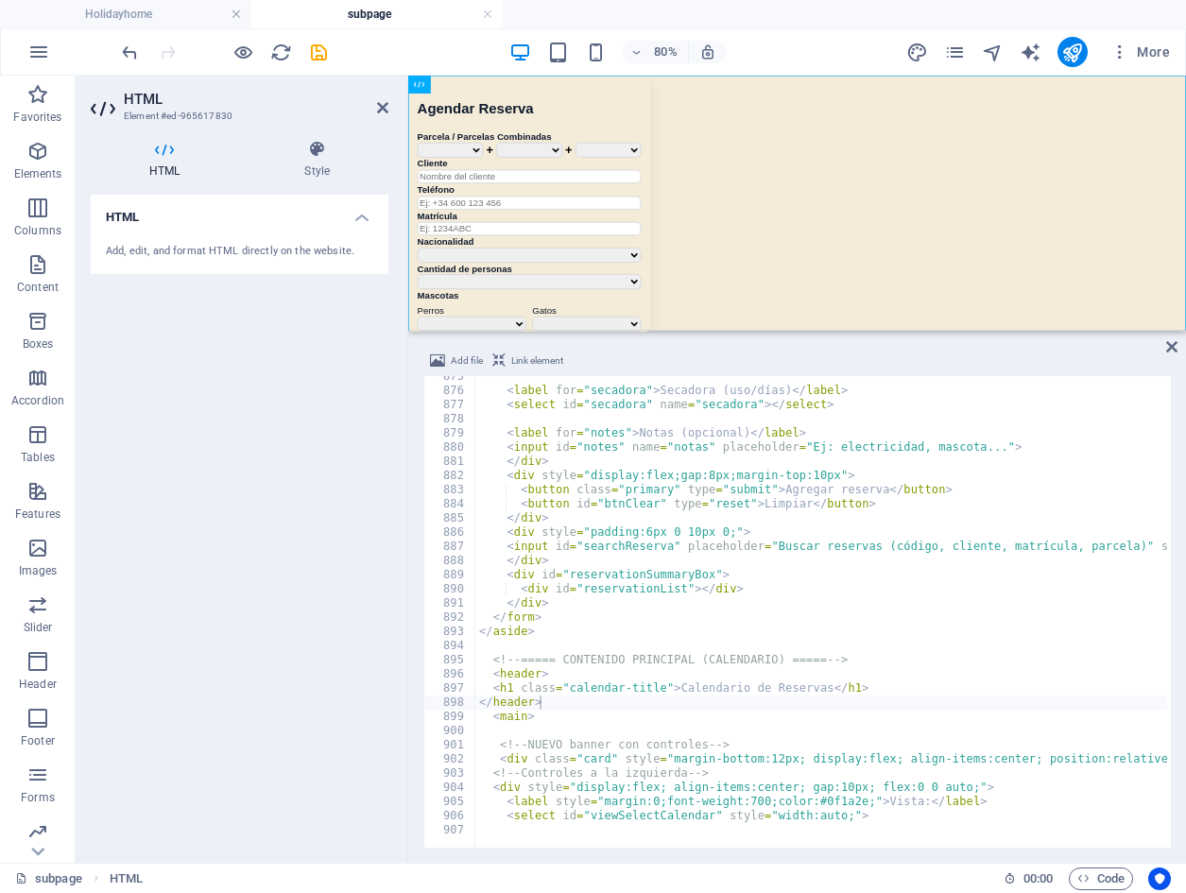
drag, startPoint x: 761, startPoint y: 738, endPoint x: 777, endPoint y: 326, distance: 412.4
click at [777, 326] on div "HTML Add file Link element </header> 875 876 877 878 879 880 881 882 883 884 88…" at bounding box center [797, 469] width 778 height 787
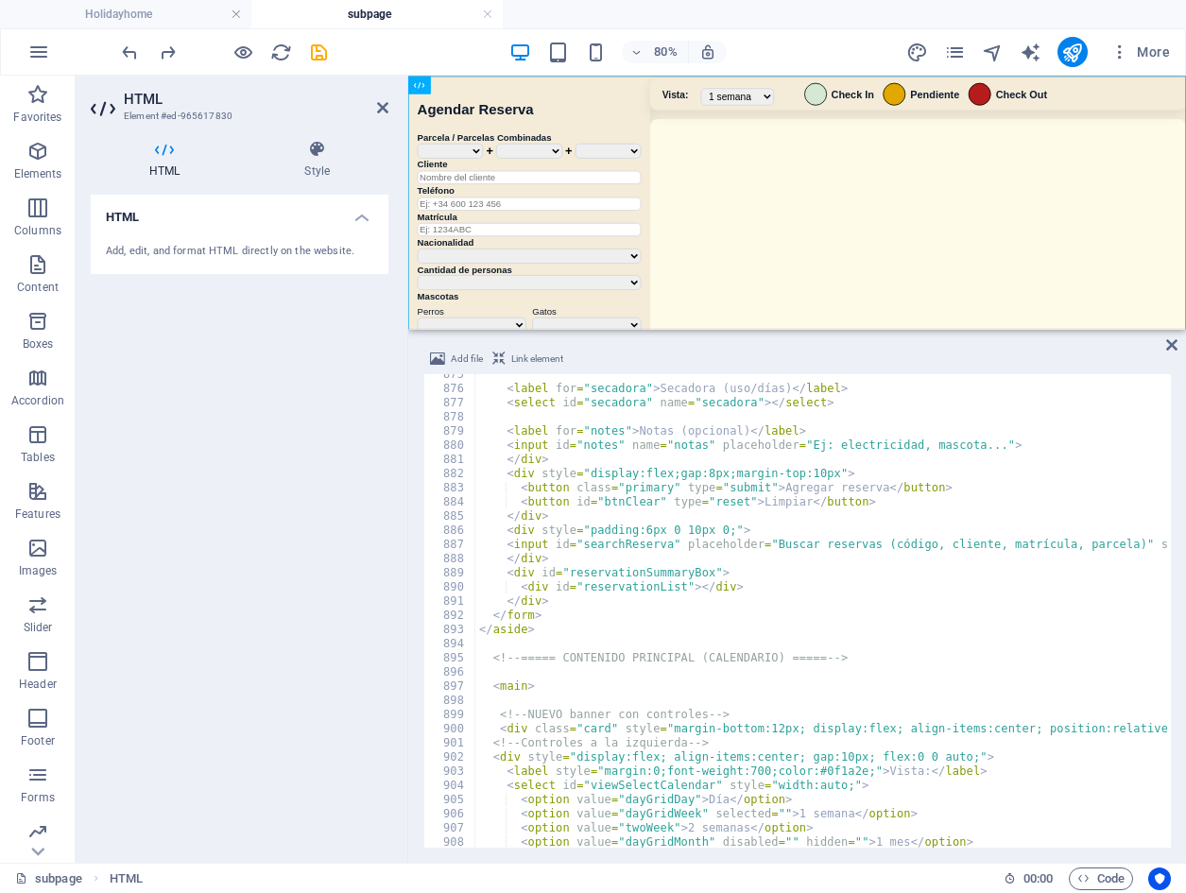
scroll to position [9017, 0]
click at [540, 666] on div "< label for = "secadora" > Secadora (uso/días) </ label > < select id = "secado…" at bounding box center [1147, 617] width 1344 height 498
paste textarea "<h1 class="calendar-title">Calendario de Reservas</h1>"
type textarea "<h1 class="calendar-title">Calendario de Reservas</h1>"
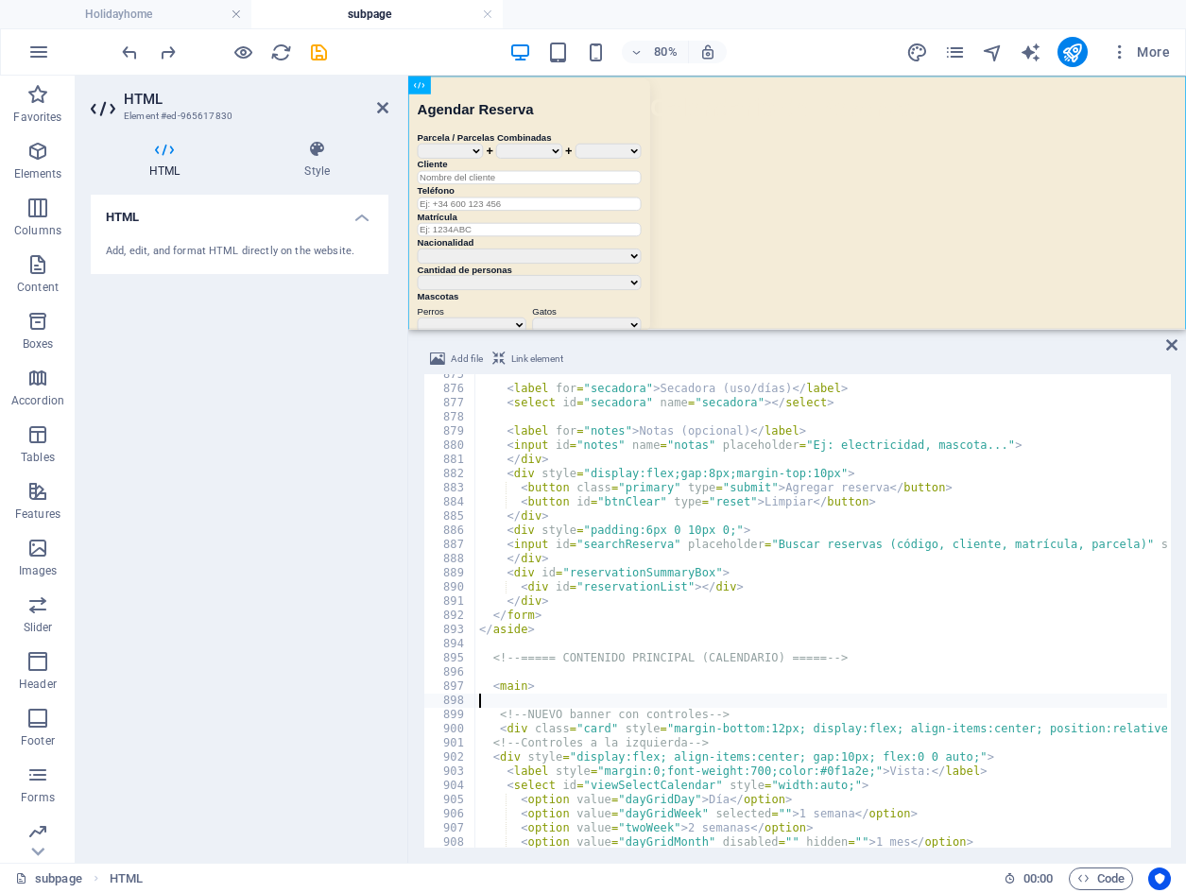
click at [557, 700] on div "< label for = "secadora" > Secadora (uso/días) </ label > < select id = "secado…" at bounding box center [1147, 617] width 1344 height 498
paste textarea "<h1 class="calendar-title">Calendario de Reservas</h1>"
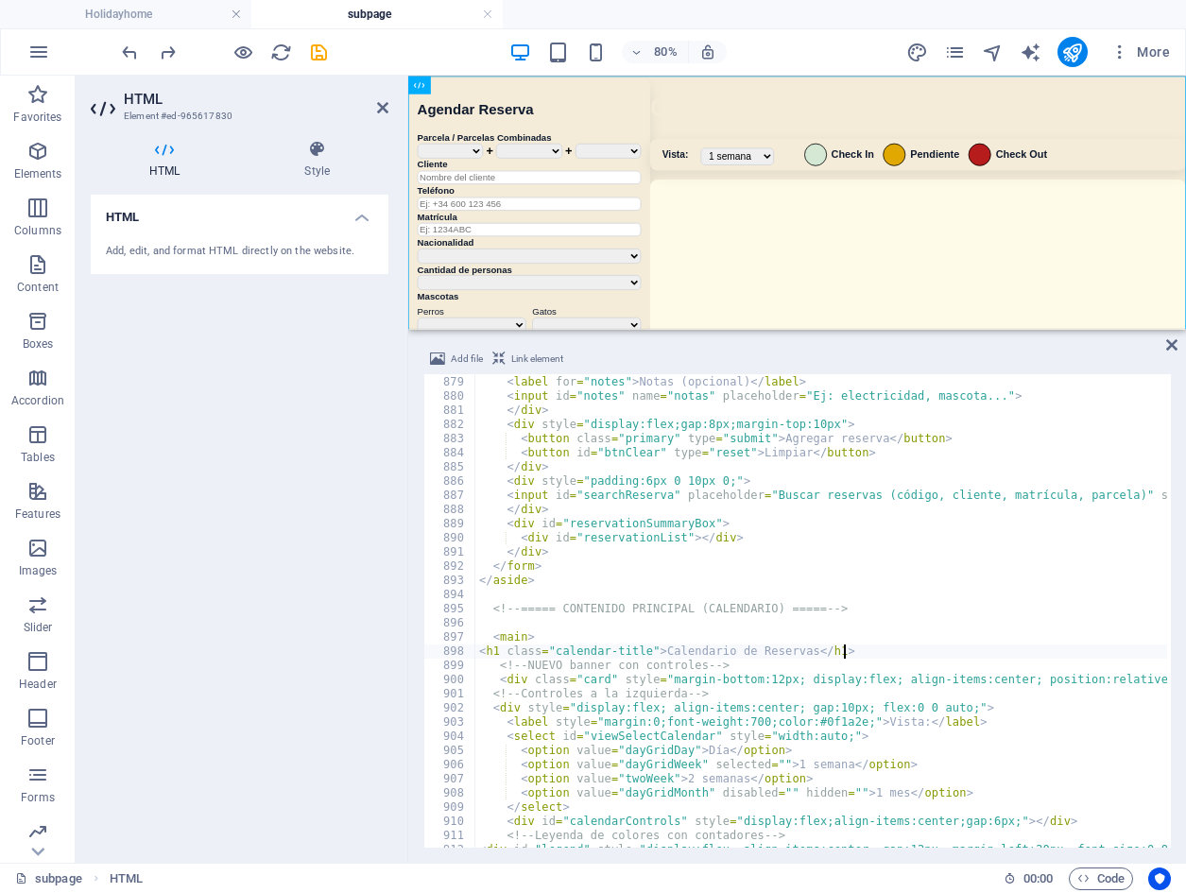
scroll to position [9053, 0]
drag, startPoint x: 476, startPoint y: 653, endPoint x: 899, endPoint y: 651, distance: 422.5
click at [899, 651] on div "< label for = "notes" > Notas (opcional) </ label > < input id = "notes" name =…" at bounding box center [1147, 610] width 1344 height 498
paste textarea "/header"
type textarea "</header>"
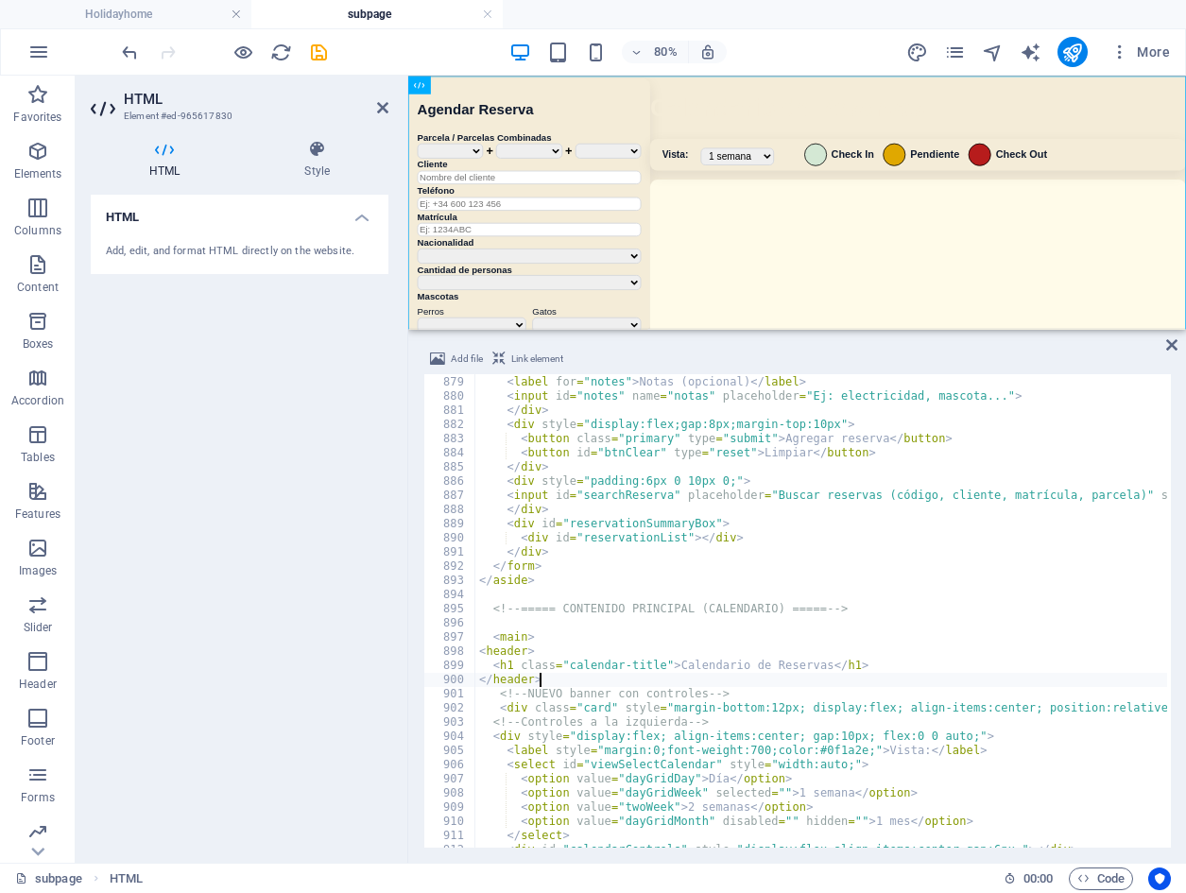
scroll to position [9046, 0]
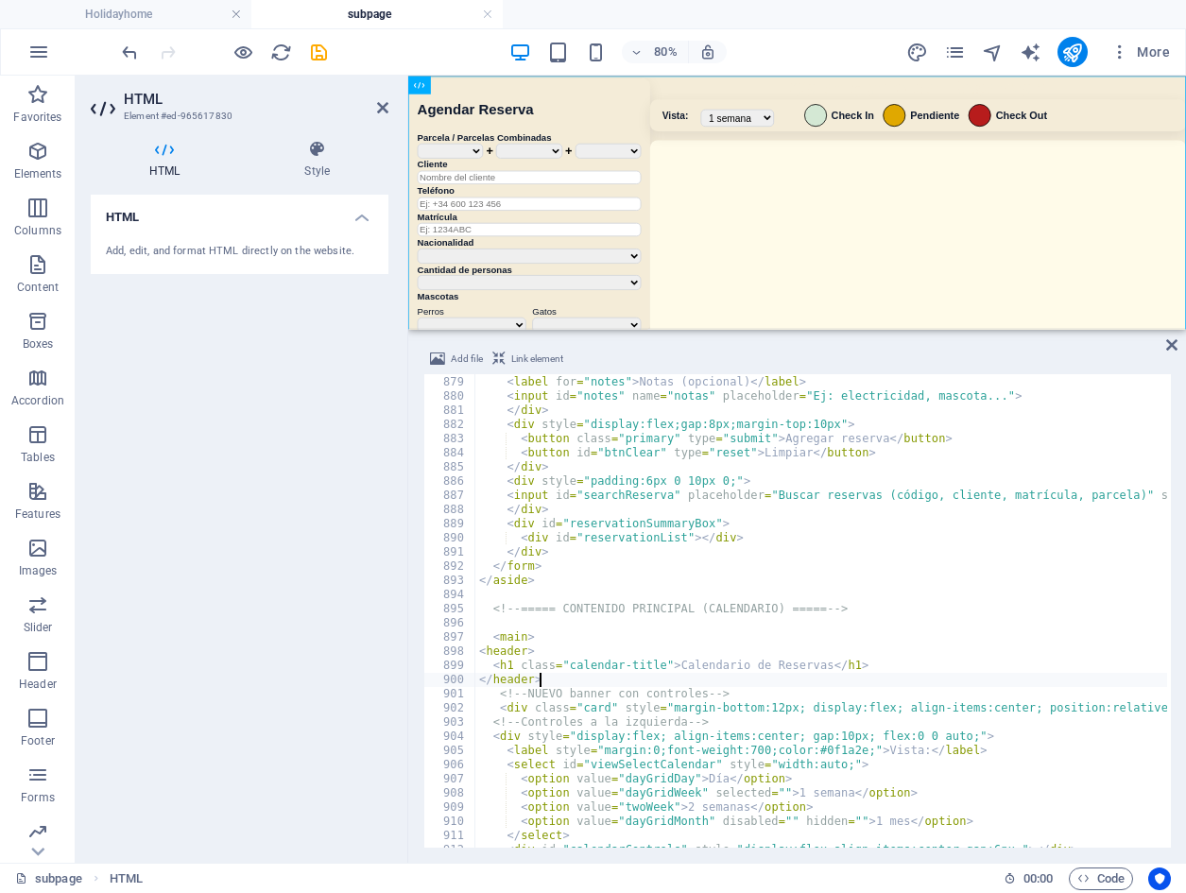
click at [801, 50] on div "80% More" at bounding box center [648, 52] width 1060 height 30
click at [319, 54] on icon "save" at bounding box center [319, 53] width 22 height 22
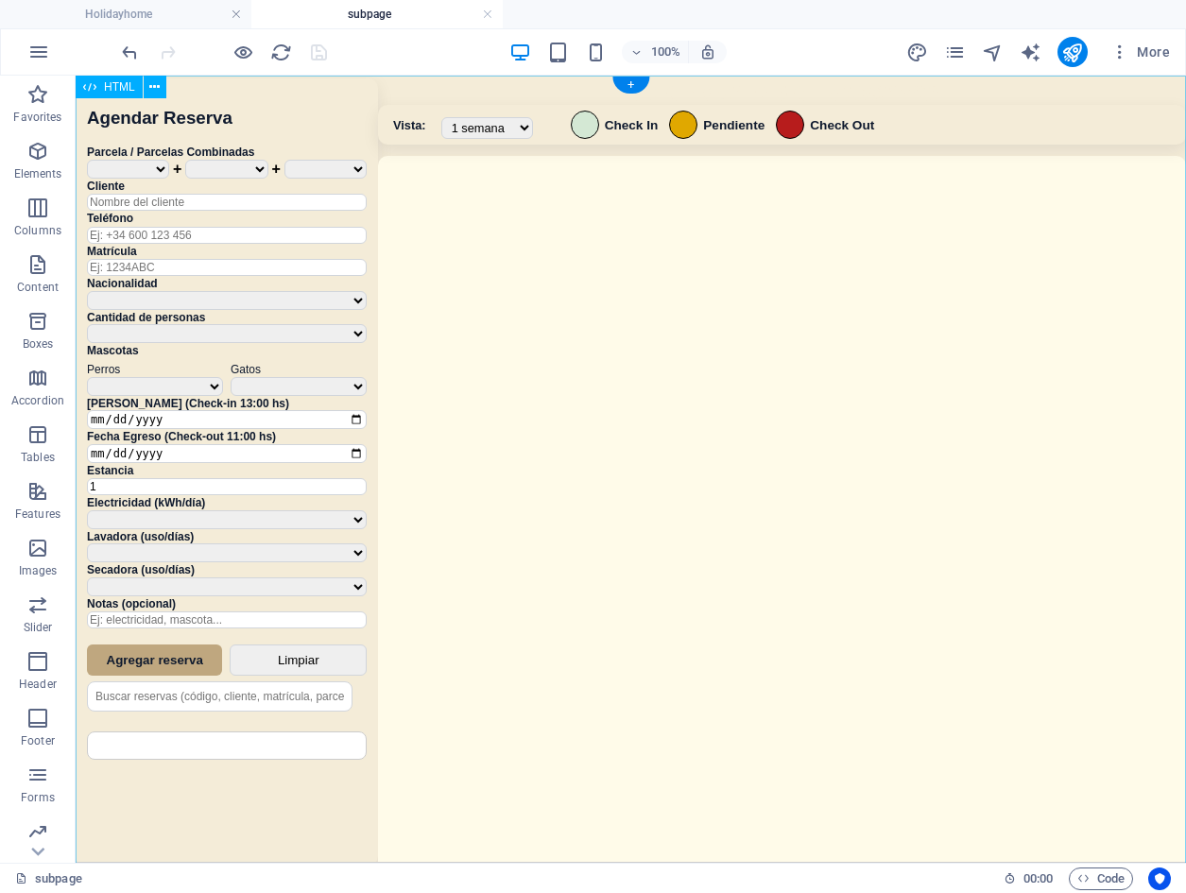
click at [719, 339] on div "Sistema de Reservas — Coveta Área Camper [GEOGRAPHIC_DATA] ¿Estás seguro de que…" at bounding box center [631, 472] width 1111 height 792
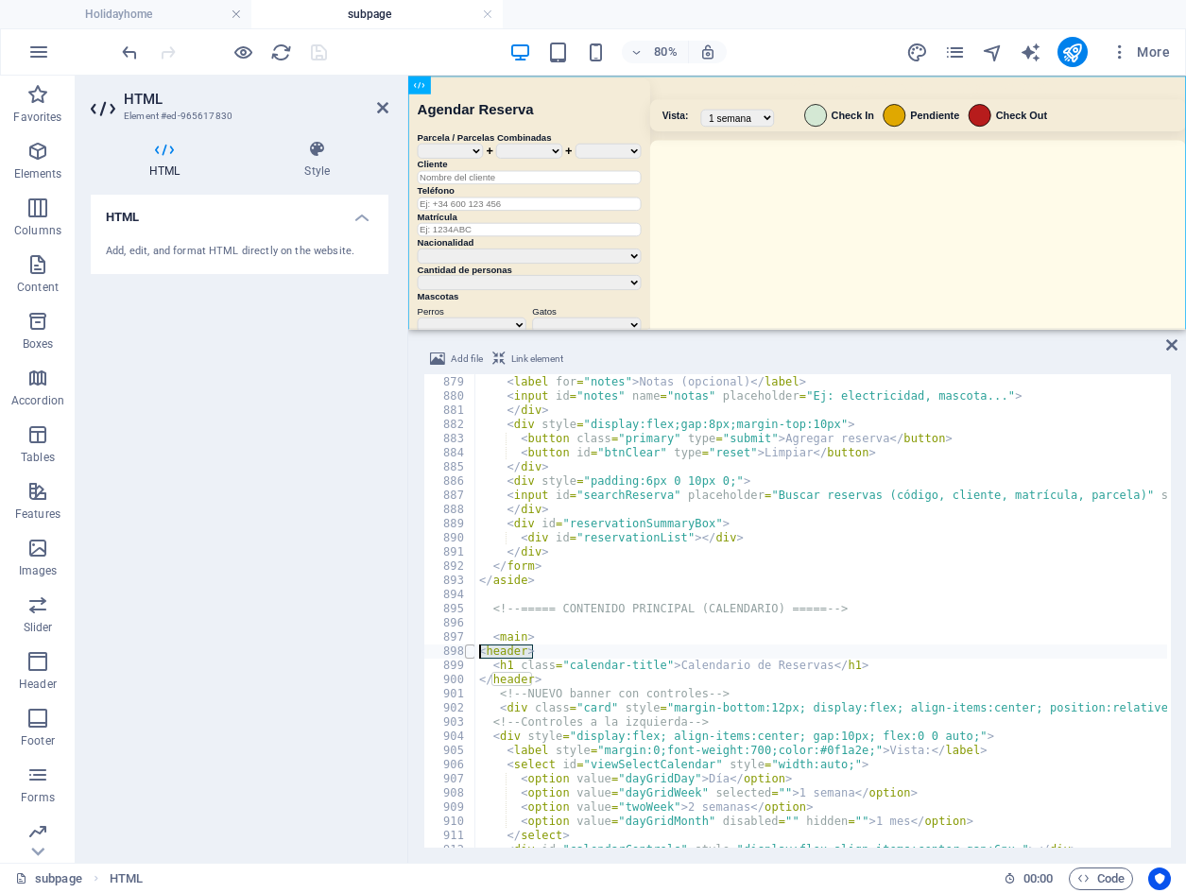
drag, startPoint x: 533, startPoint y: 654, endPoint x: 468, endPoint y: 654, distance: 65.2
click at [468, 654] on div "</header> 878 879 880 881 882 883 884 885 886 887 888 889 890 891 892 893 894 8…" at bounding box center [797, 611] width 748 height 474
type textarea "<header>"
drag, startPoint x: 516, startPoint y: 678, endPoint x: 477, endPoint y: 678, distance: 38.8
click at [477, 678] on div "< label for = "notes" > Notas (opcional) </ label > < input id = "notes" name =…" at bounding box center [1147, 610] width 1344 height 498
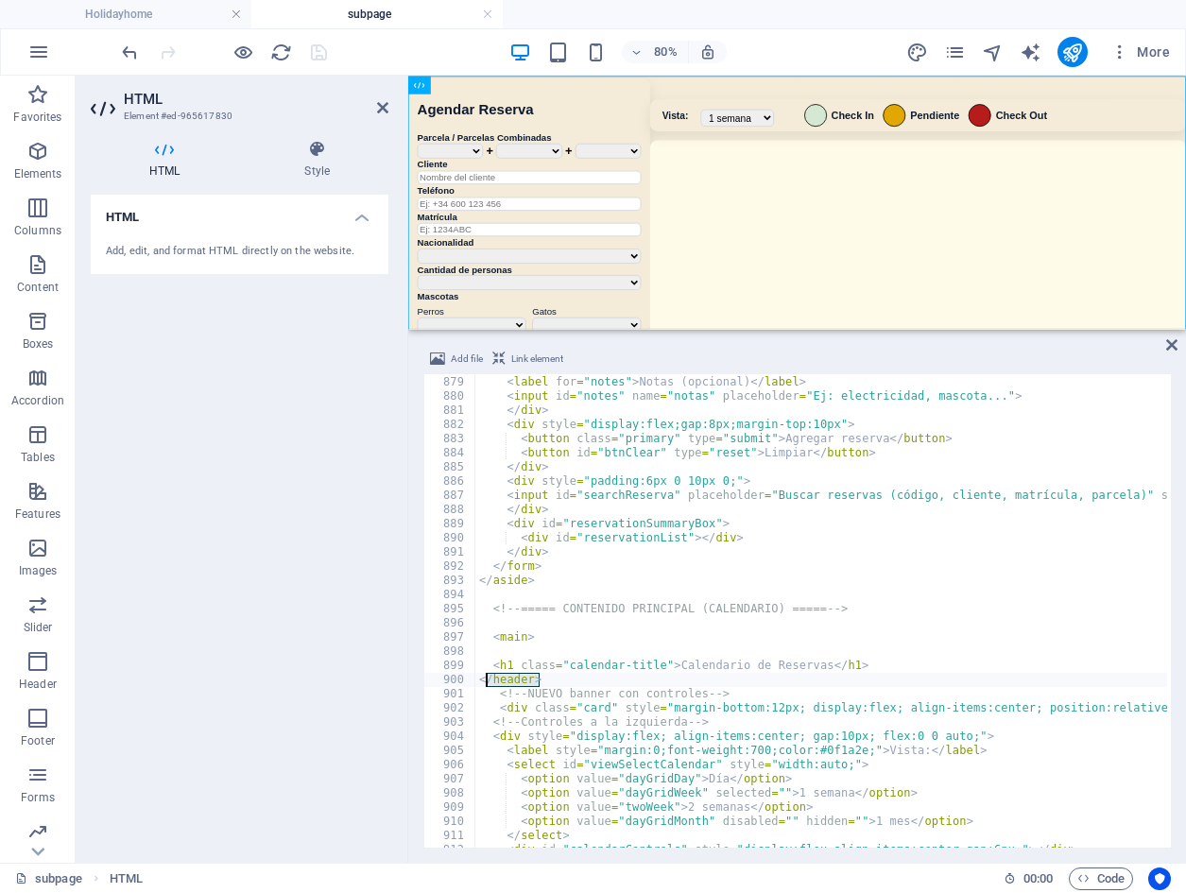
type textarea "</header>"
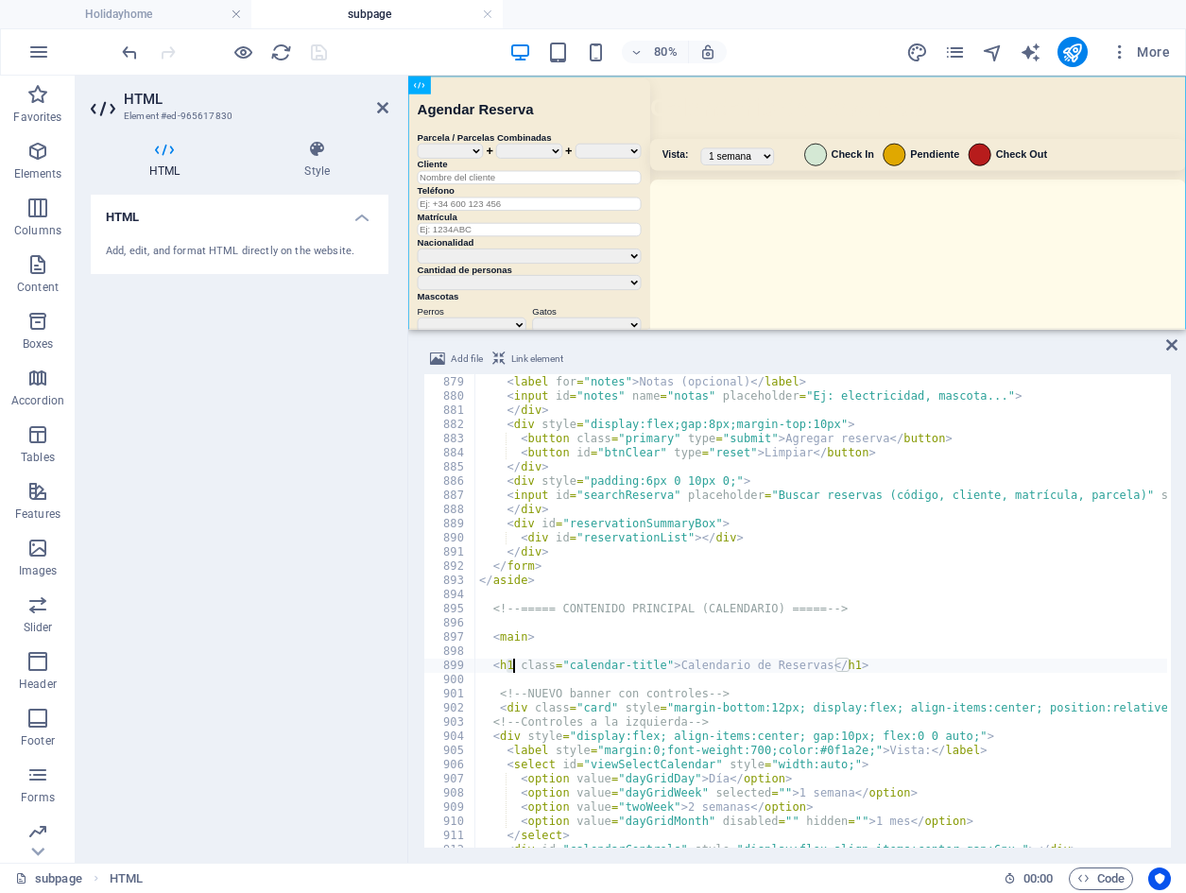
click at [511, 669] on div "< label for = "notes" > Notas (opcional) </ label > < input id = "notes" name =…" at bounding box center [1147, 610] width 1344 height 498
click at [850, 665] on div "< label for = "notes" > Notas (opcional) </ label > < input id = "notes" name =…" at bounding box center [1147, 610] width 1344 height 498
click at [897, 660] on div "< label for = "notes" > Notas (opcional) </ label > < input id = "notes" name =…" at bounding box center [1147, 610] width 1344 height 498
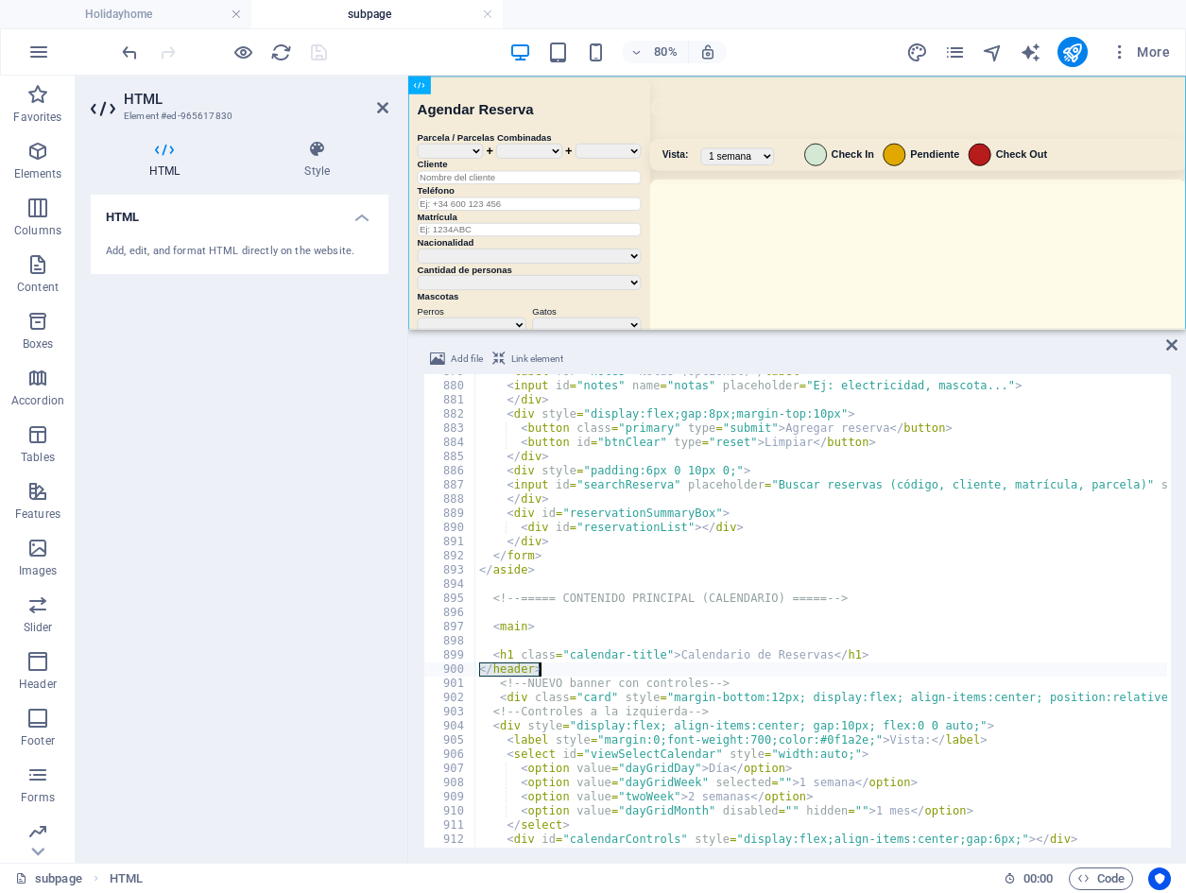
scroll to position [0, 7]
type textarea "<h1 class="calendar-title">Calendario de Reservas</h1>"
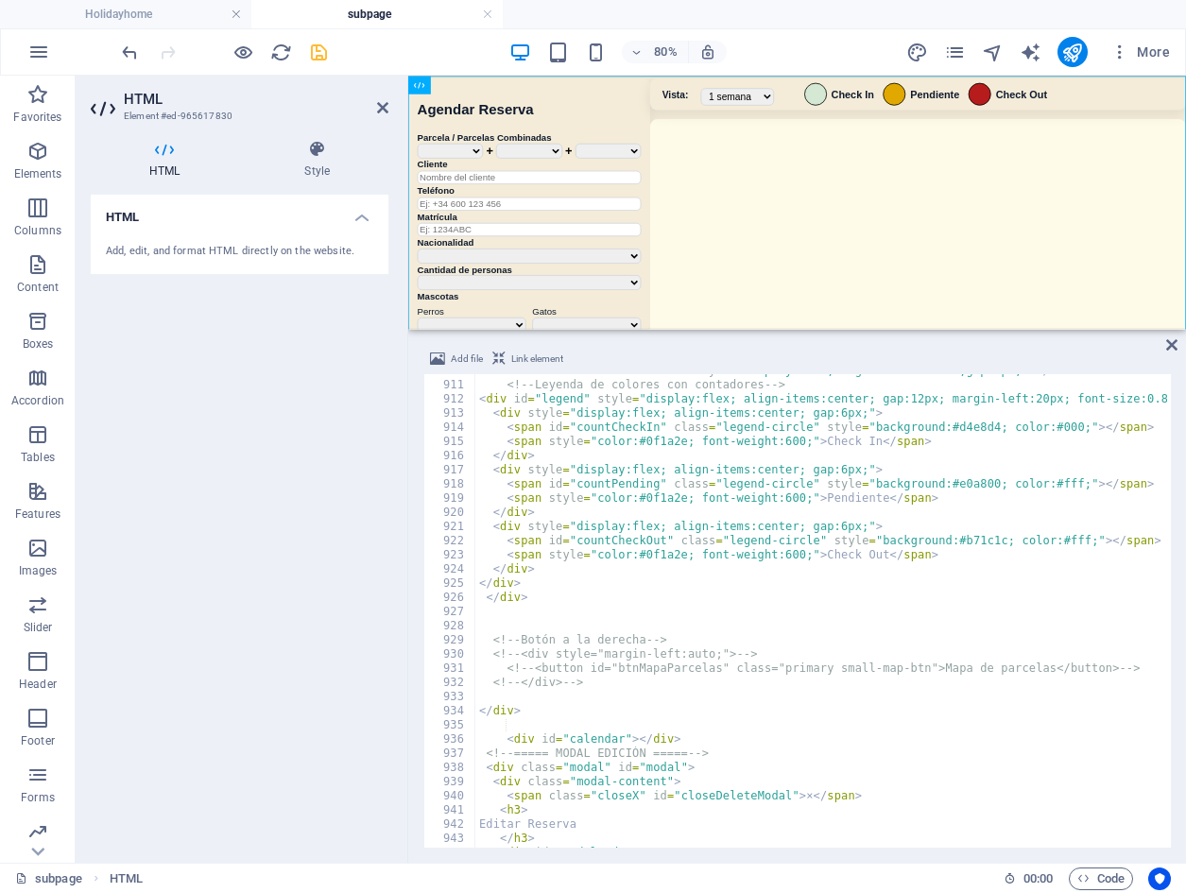
scroll to position [9049, 0]
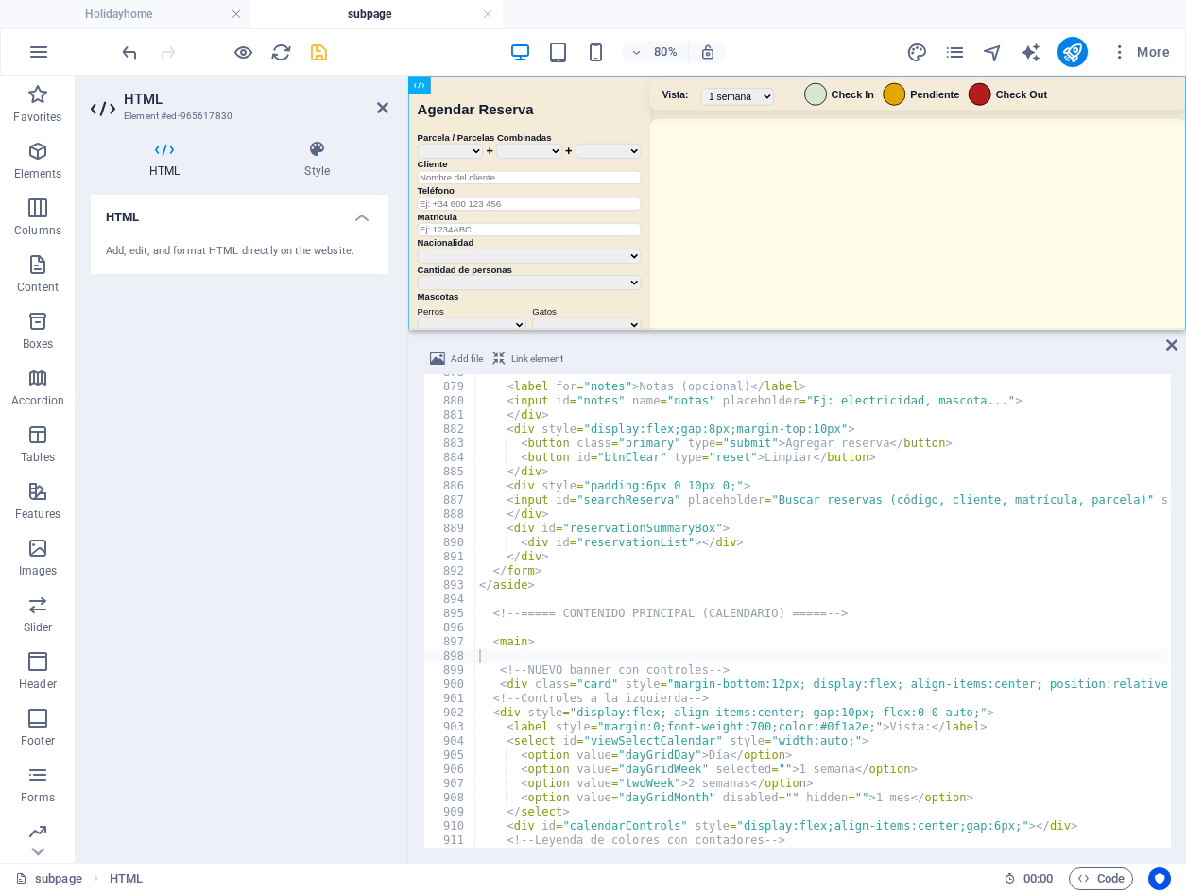
click at [588, 636] on div "< label for = "notes" > Notas (opcional) </ label > < input id = "notes" name =…" at bounding box center [1147, 615] width 1344 height 498
type textarea "<main>"
click at [583, 621] on div "< label for = "notes" > Notas (opcional) </ label > < input id = "notes" name =…" at bounding box center [1147, 615] width 1344 height 498
paste textarea
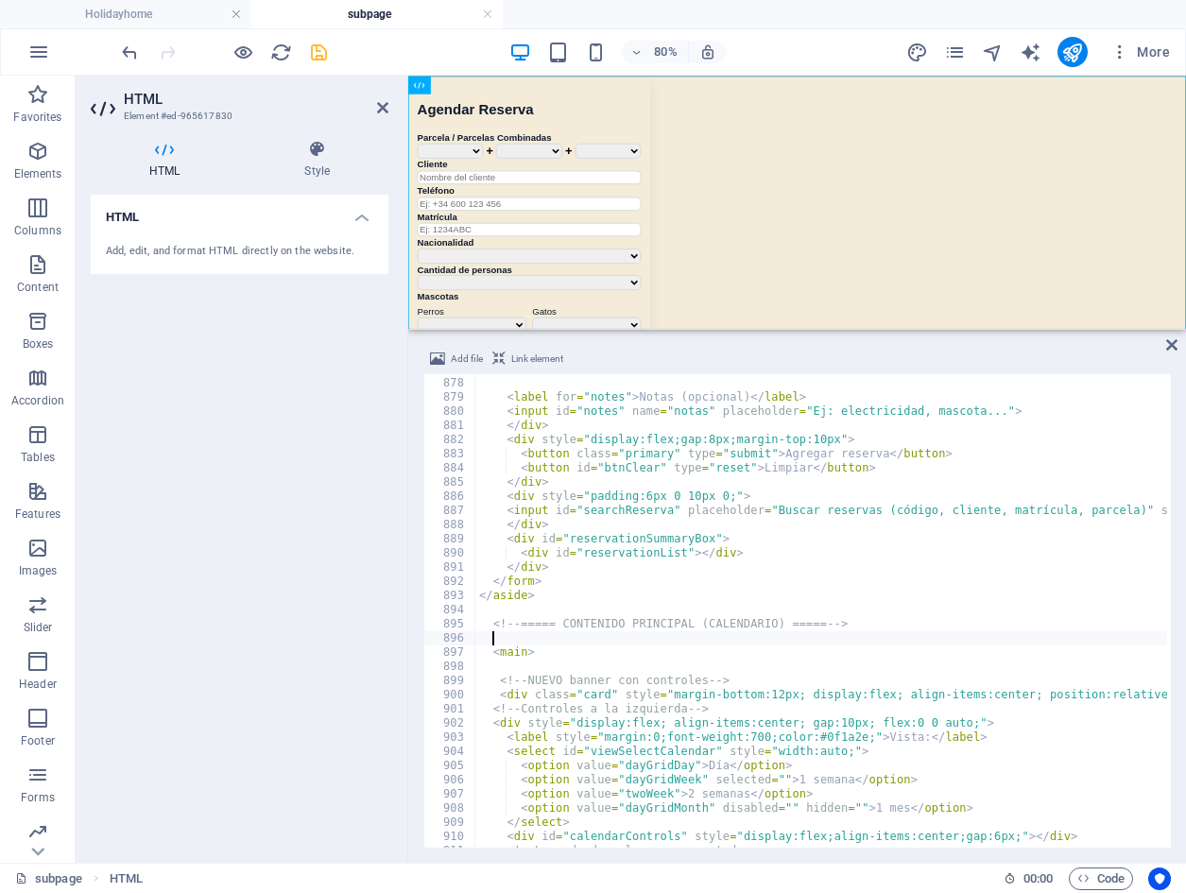
scroll to position [9041, 0]
drag, startPoint x: 864, startPoint y: 624, endPoint x: 440, endPoint y: 627, distance: 423.5
click at [440, 627] on div "877 878 879 880 881 882 883 884 885 886 887 888 889 890 891 892 893 894 895 896…" at bounding box center [797, 611] width 748 height 474
type textarea "<!-- ===== CONTENIDO PRINCIPAL (CALENDARIO) ===== -->"
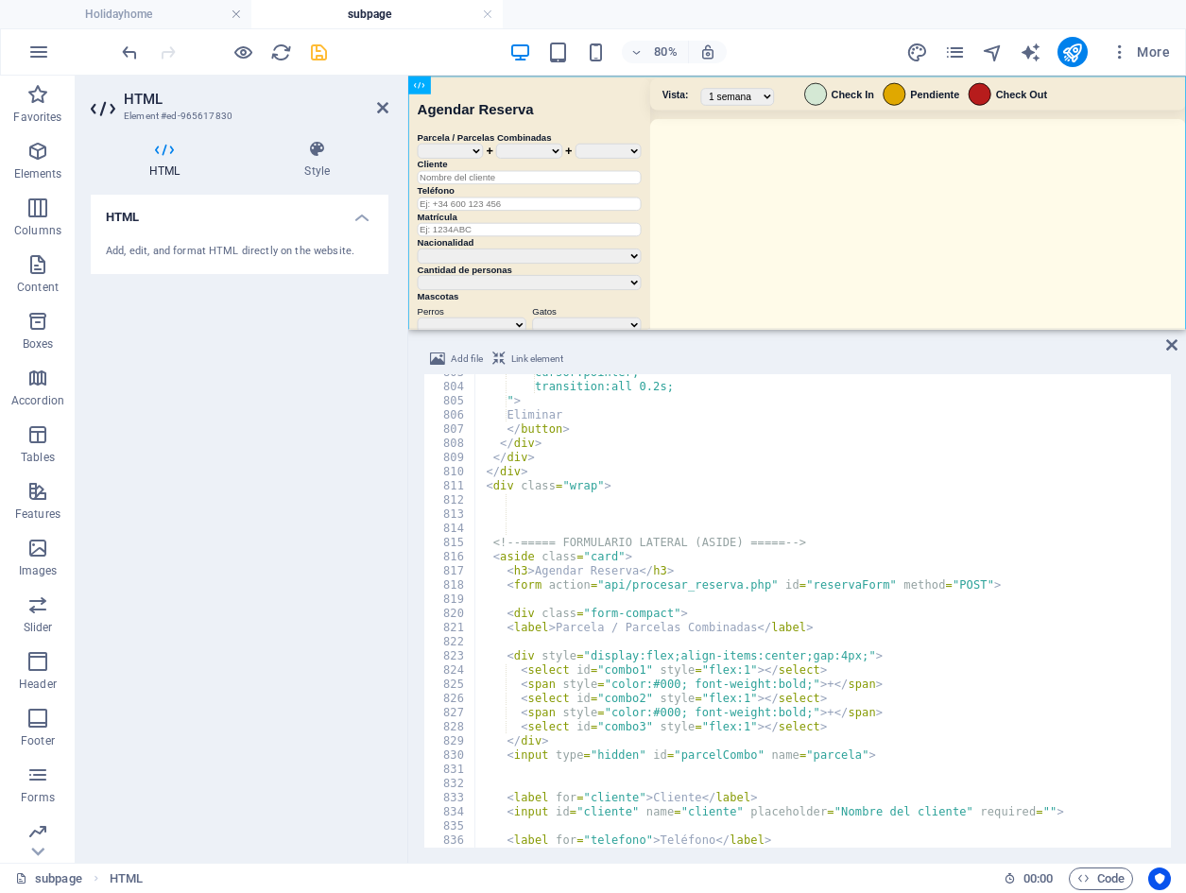
scroll to position [8261, 0]
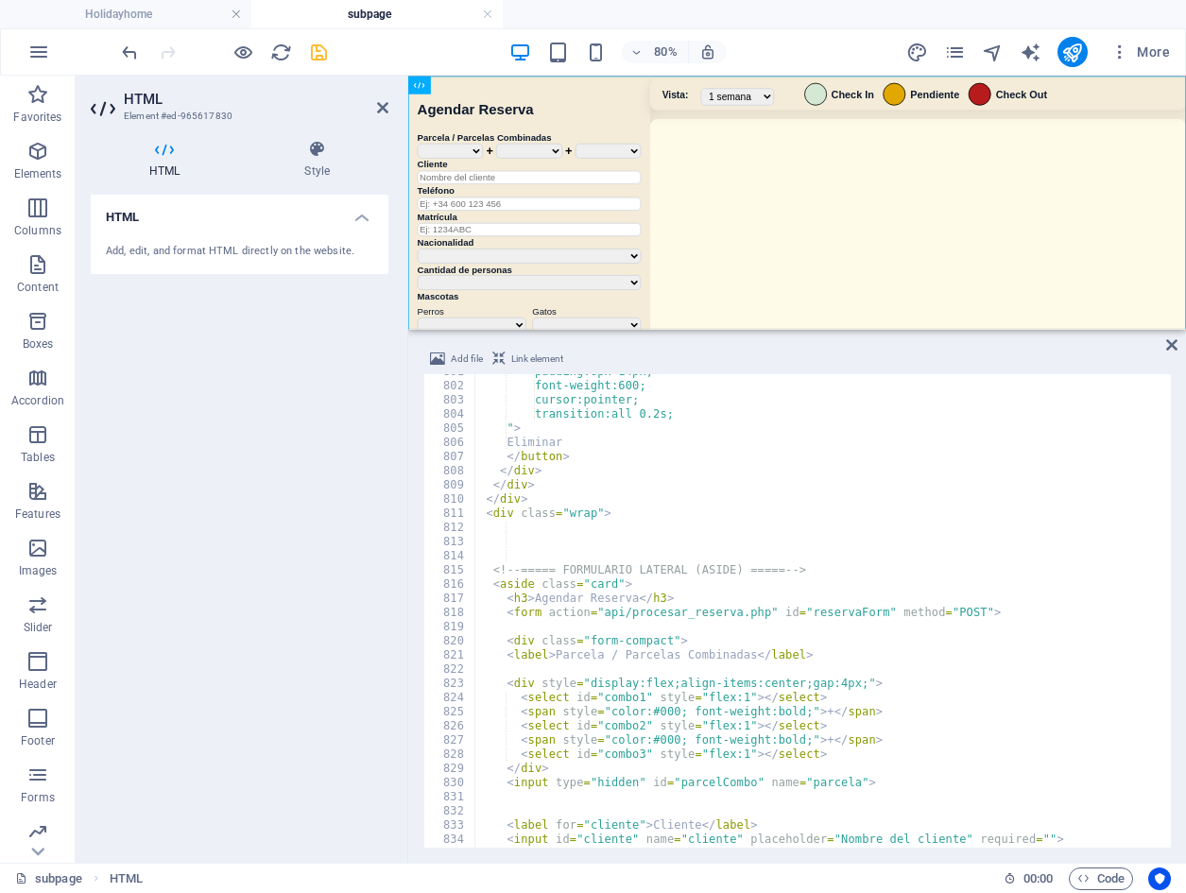
click at [830, 563] on div "padding:6px 14px; font-weight:600; cursor:pointer; transition:all 0.2s; " > Eli…" at bounding box center [1147, 614] width 1344 height 498
type textarea "<!-- ===== FORMULARIO LATERAL (ASIDE) ===== -->"
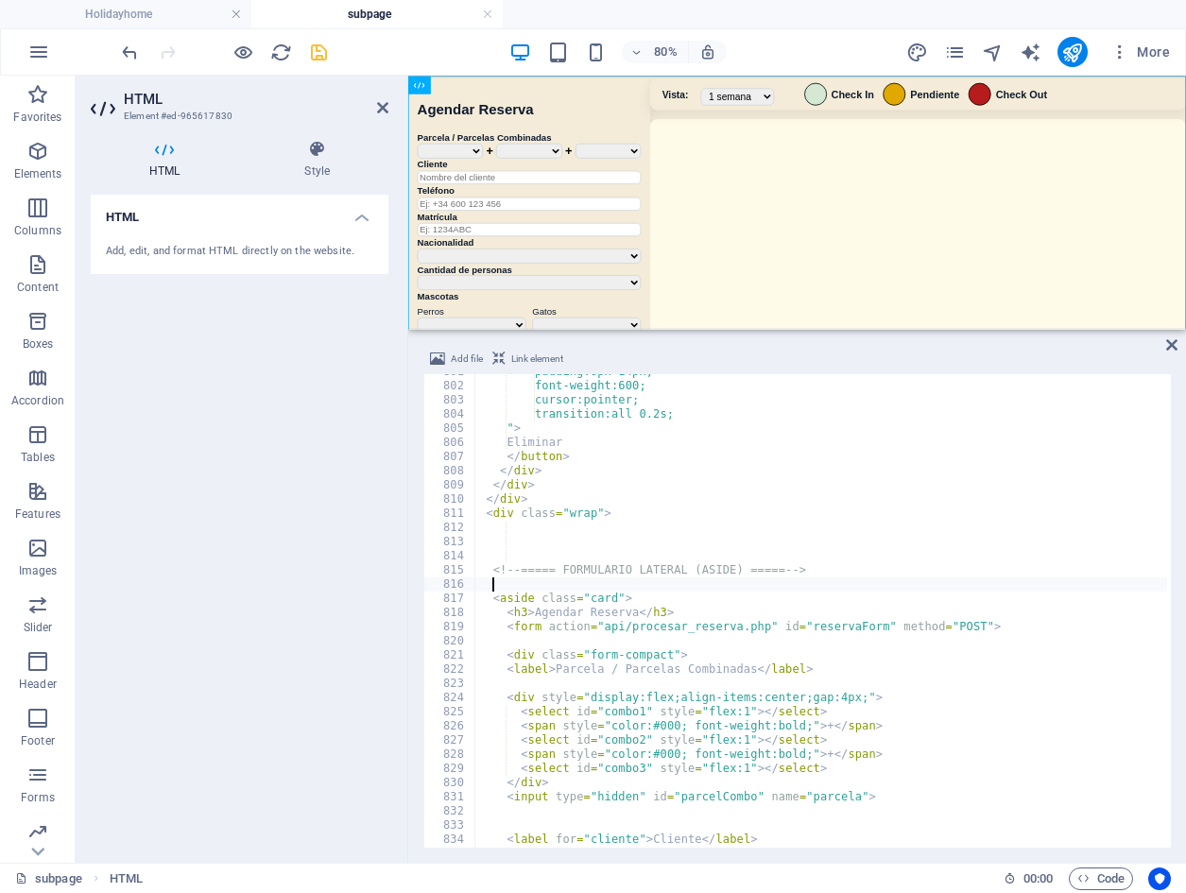
scroll to position [0, 1]
paste textarea
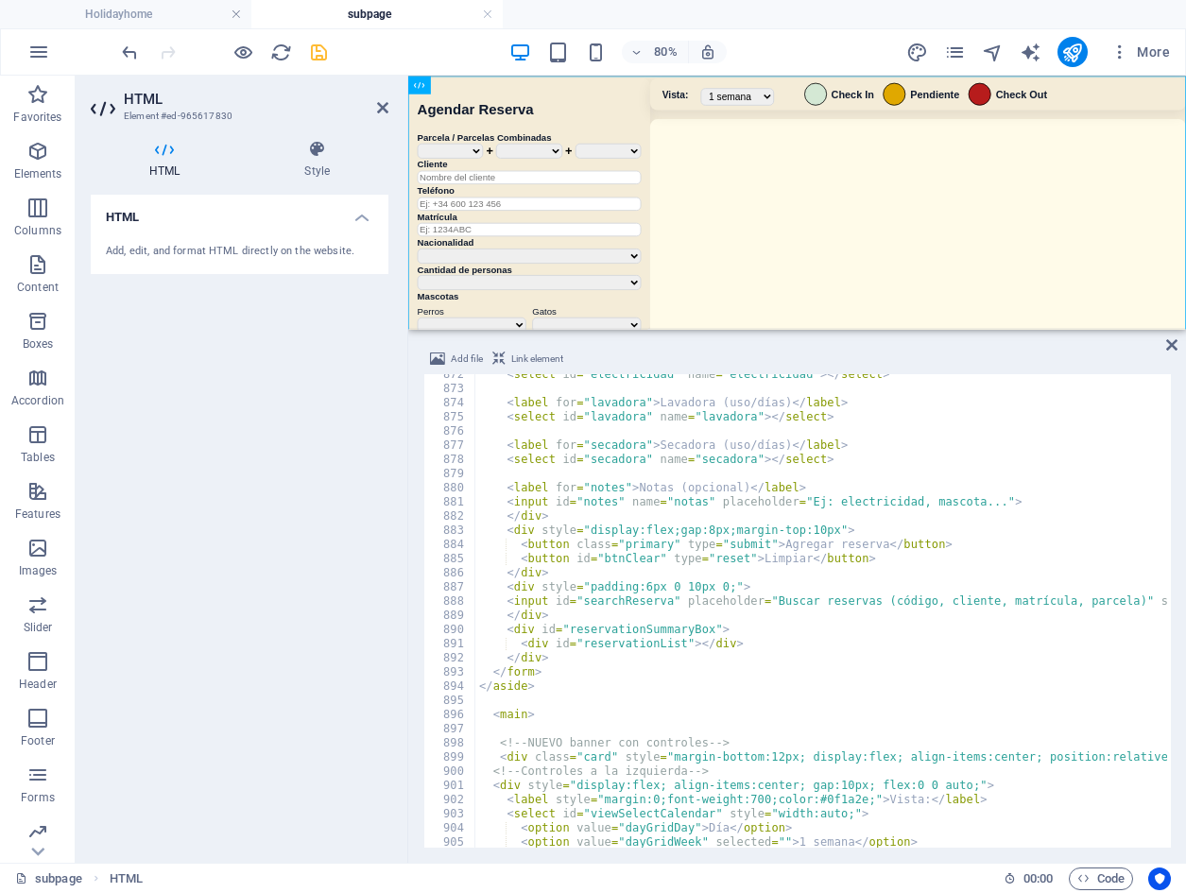
scroll to position [9047, 0]
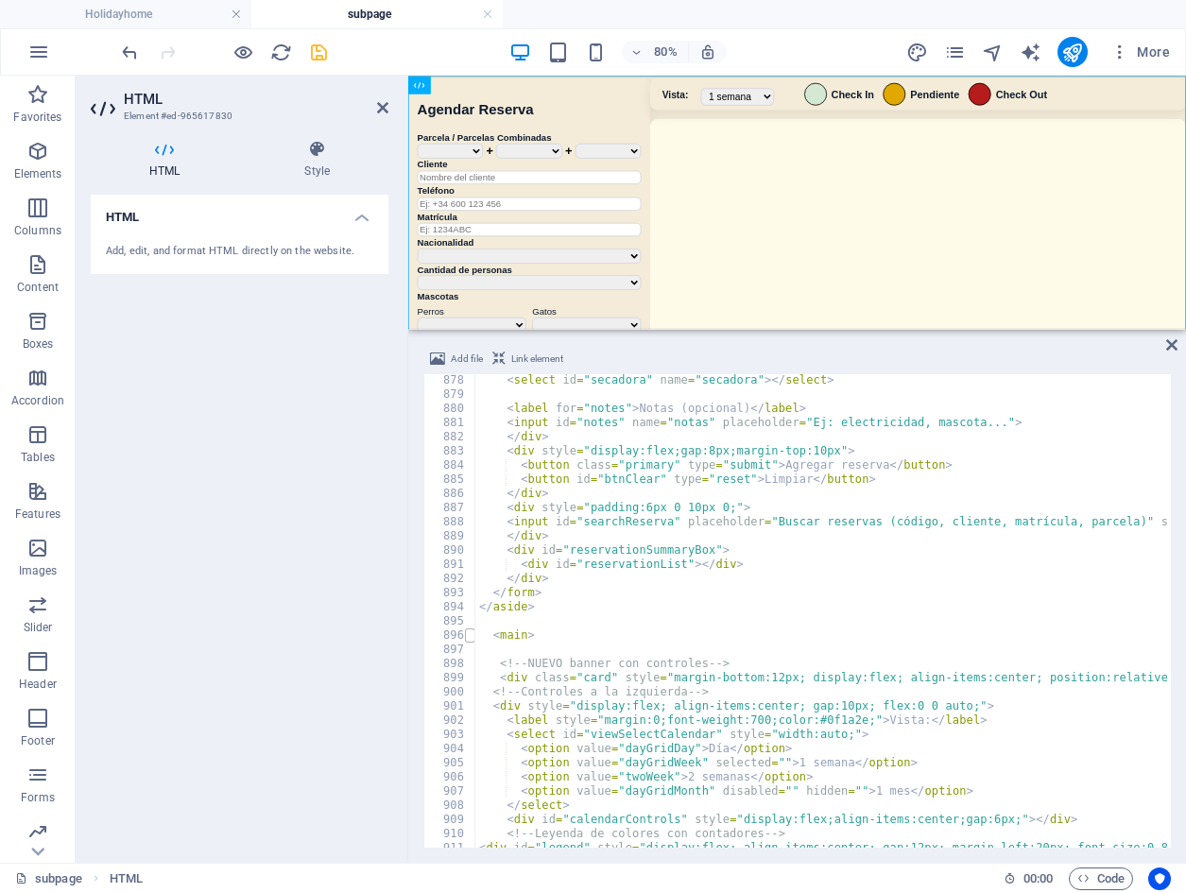
click at [472, 639] on span at bounding box center [470, 636] width 10 height 14
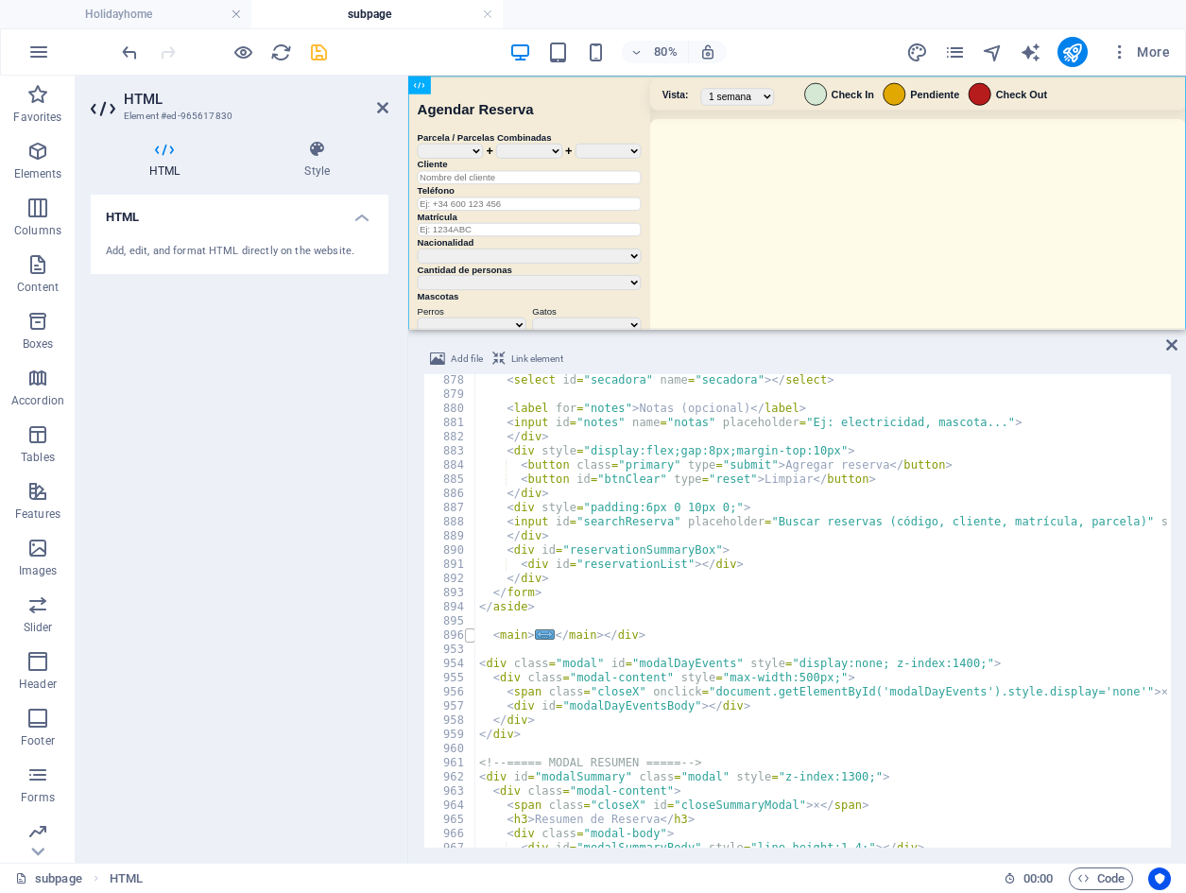
click at [472, 639] on span at bounding box center [470, 636] width 10 height 14
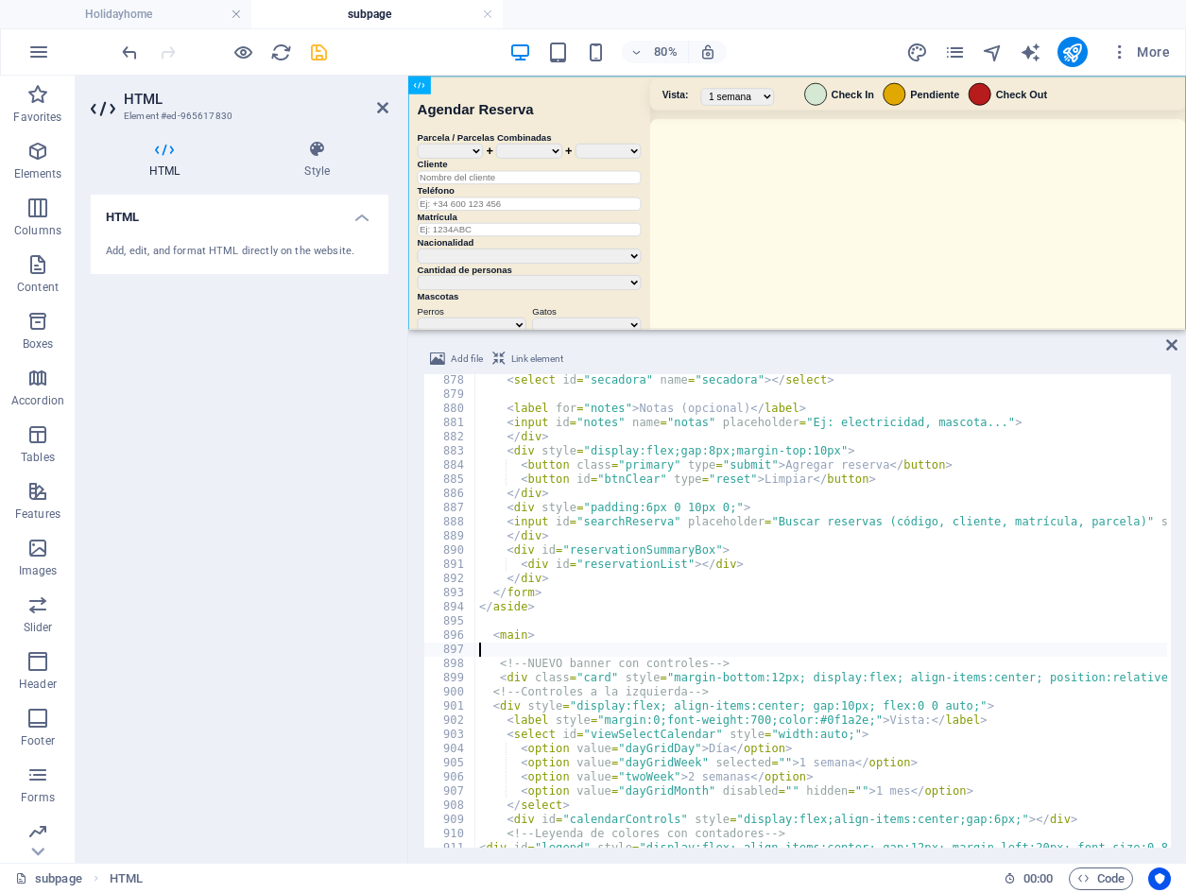
click at [544, 656] on div "< select id = "secadora" name = "secadora" > </ select > < label for = "notes" …" at bounding box center [1147, 622] width 1344 height 498
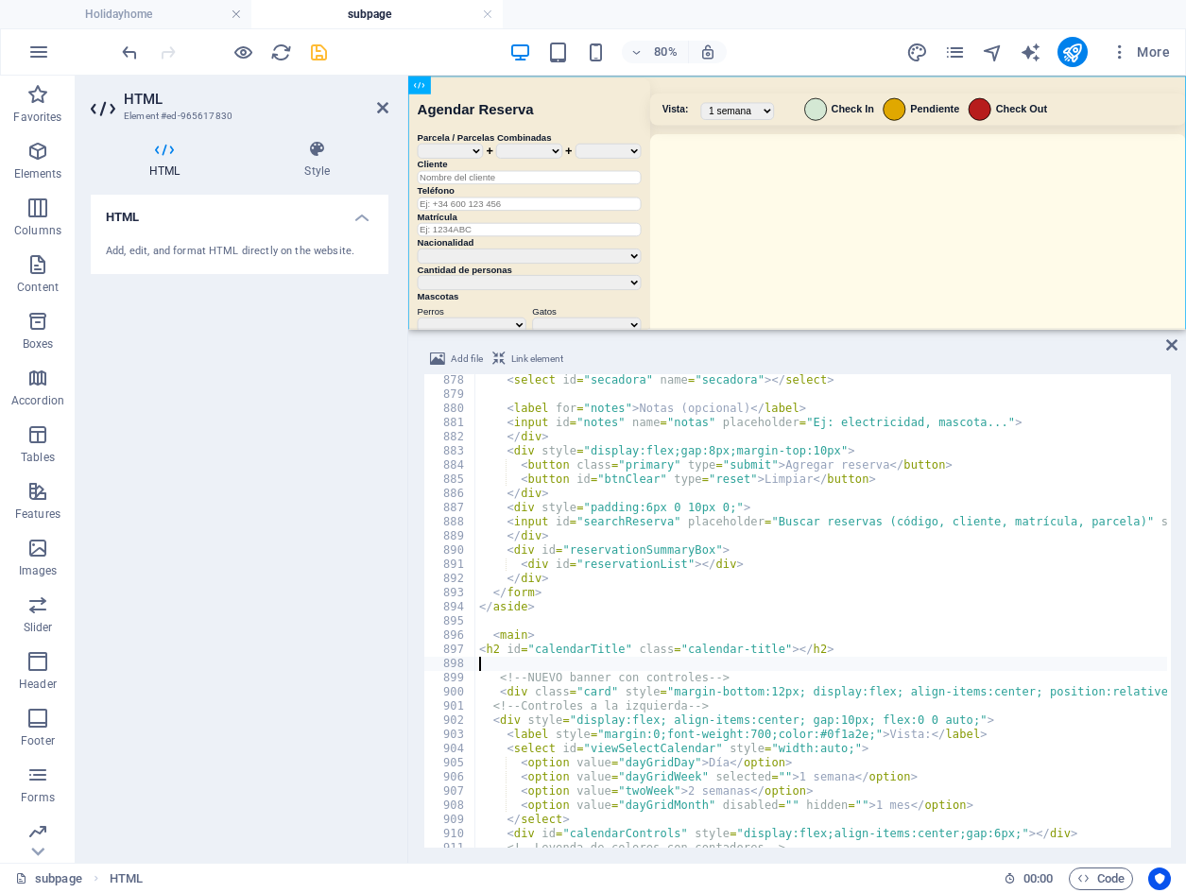
click at [786, 38] on div "80% More" at bounding box center [648, 52] width 1060 height 30
click at [313, 52] on icon "save" at bounding box center [319, 53] width 22 height 22
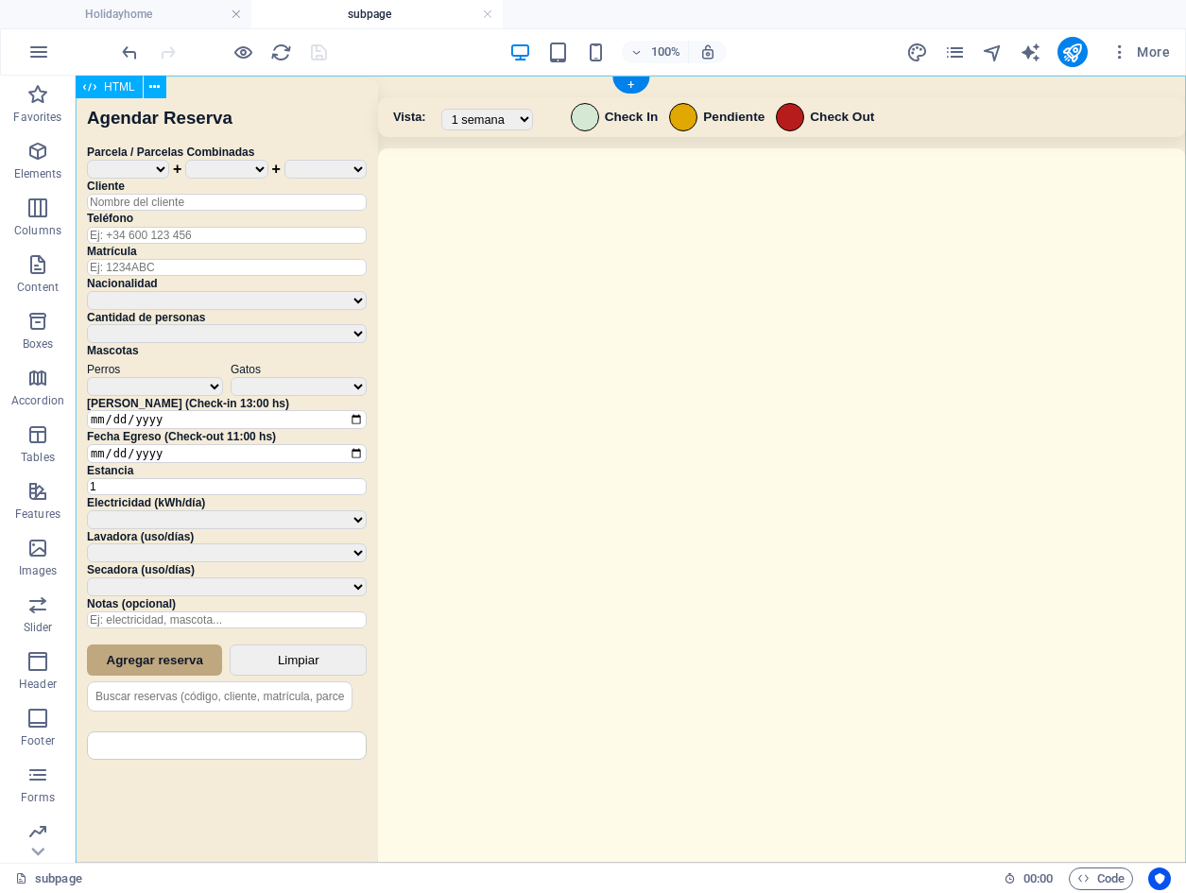
click at [629, 309] on div "Sistema de Reservas — Coveta Área Camper [GEOGRAPHIC_DATA] ¿Estás seguro de que…" at bounding box center [631, 472] width 1111 height 792
click at [627, 309] on div "Sistema de Reservas — Coveta Área Camper [GEOGRAPHIC_DATA] ¿Estás seguro de que…" at bounding box center [631, 472] width 1111 height 792
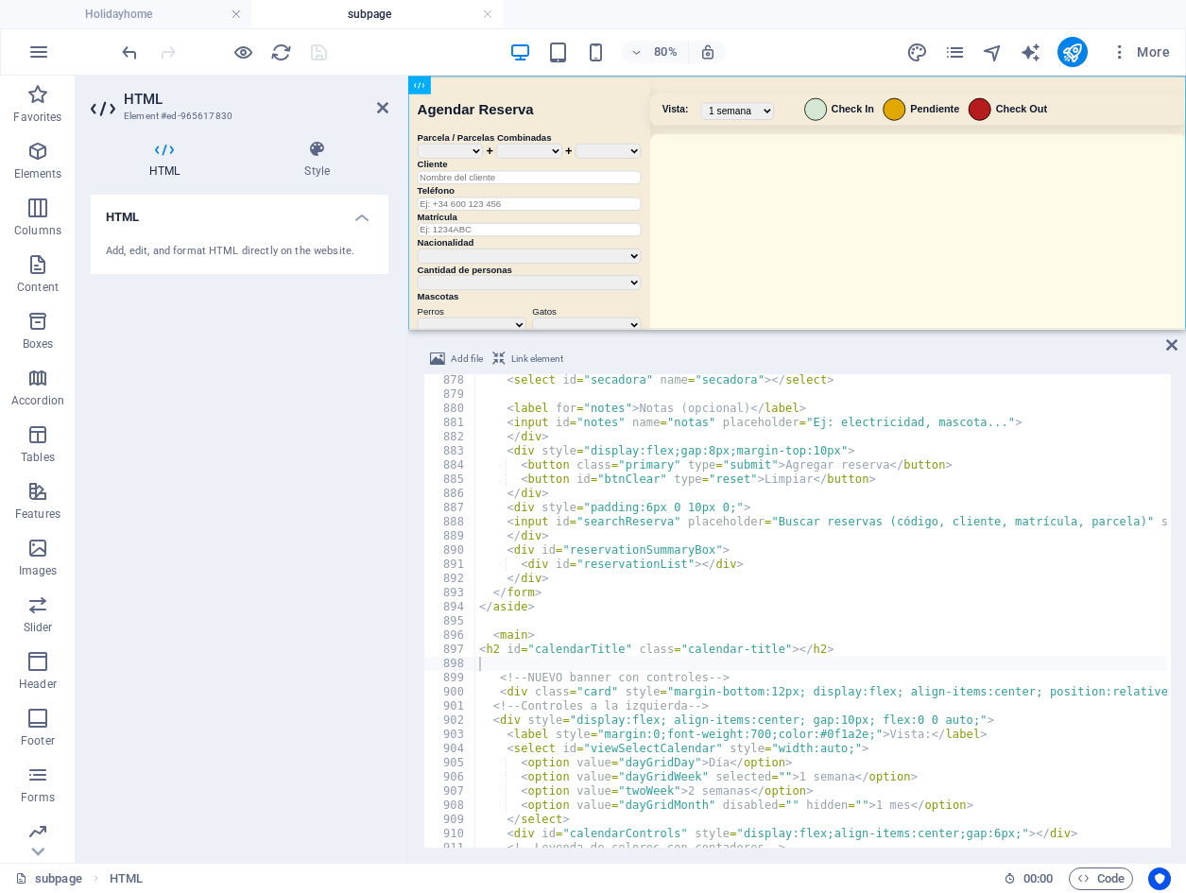
click at [717, 655] on div "< select id = "secadora" name = "secadora" > </ select > < label for = "notes" …" at bounding box center [1147, 622] width 1344 height 498
type textarea "<h2 id="calendarTitle" class="calendar-title"></h2>"
click at [754, 660] on div "< select id = "secadora" name = "secadora" > </ select > < label for = "notes" …" at bounding box center [1147, 622] width 1344 height 498
paste textarea "}"
type textarea "}"
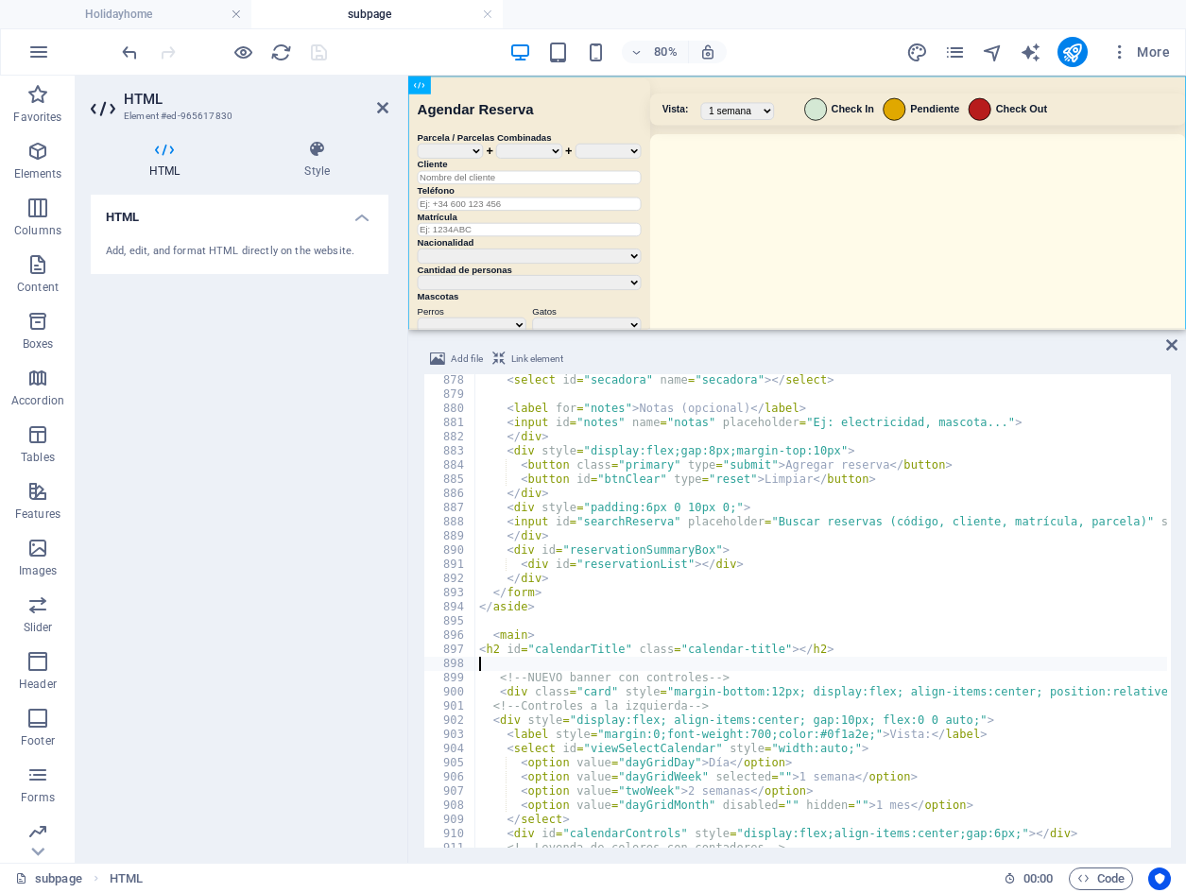
scroll to position [9025, 0]
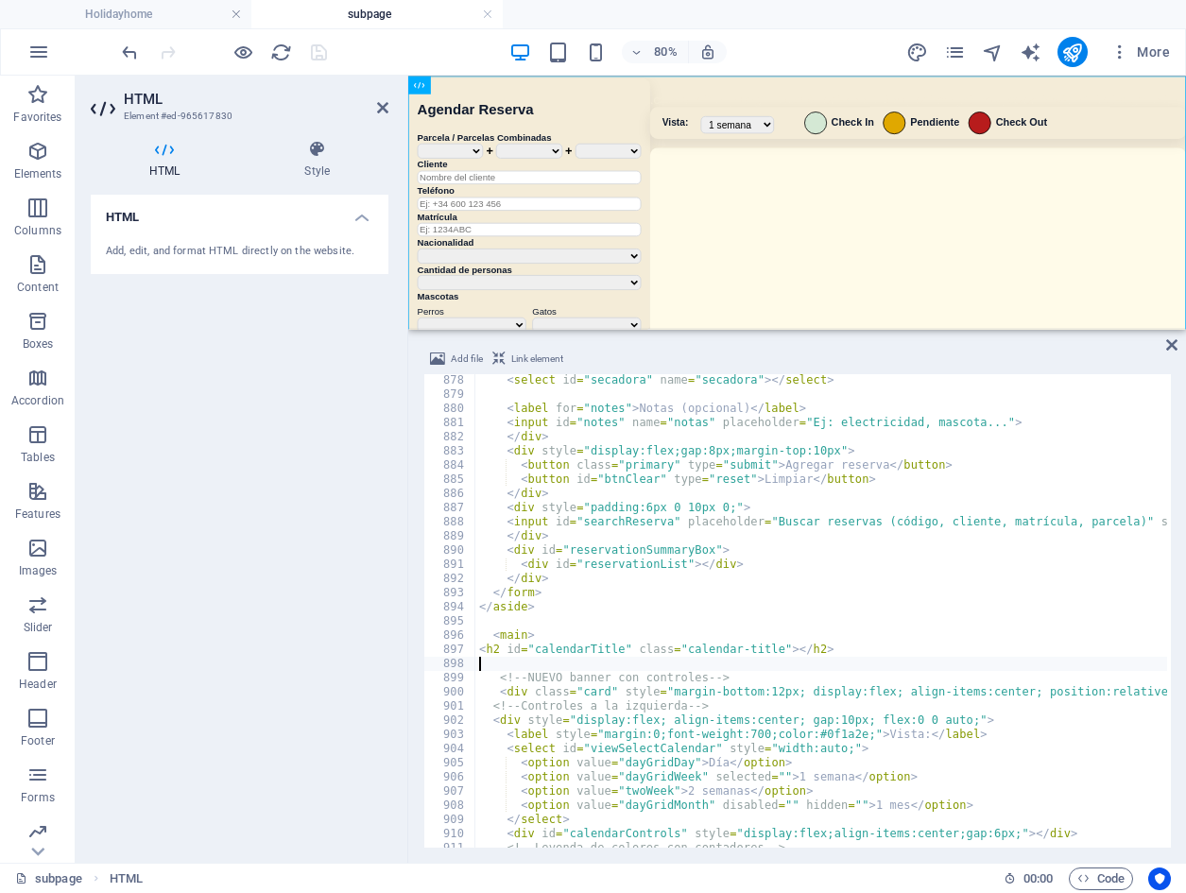
click at [805, 651] on div "< select id = "secadora" name = "secadora" > </ select > < label for = "notes" …" at bounding box center [1147, 622] width 1344 height 498
type textarea "<h2 id="calendarTitle" class="calendar-title"></h2>"
click at [802, 650] on div "< select id = "secadora" name = "secadora" > </ select > < label for = "notes" …" at bounding box center [1147, 622] width 1344 height 498
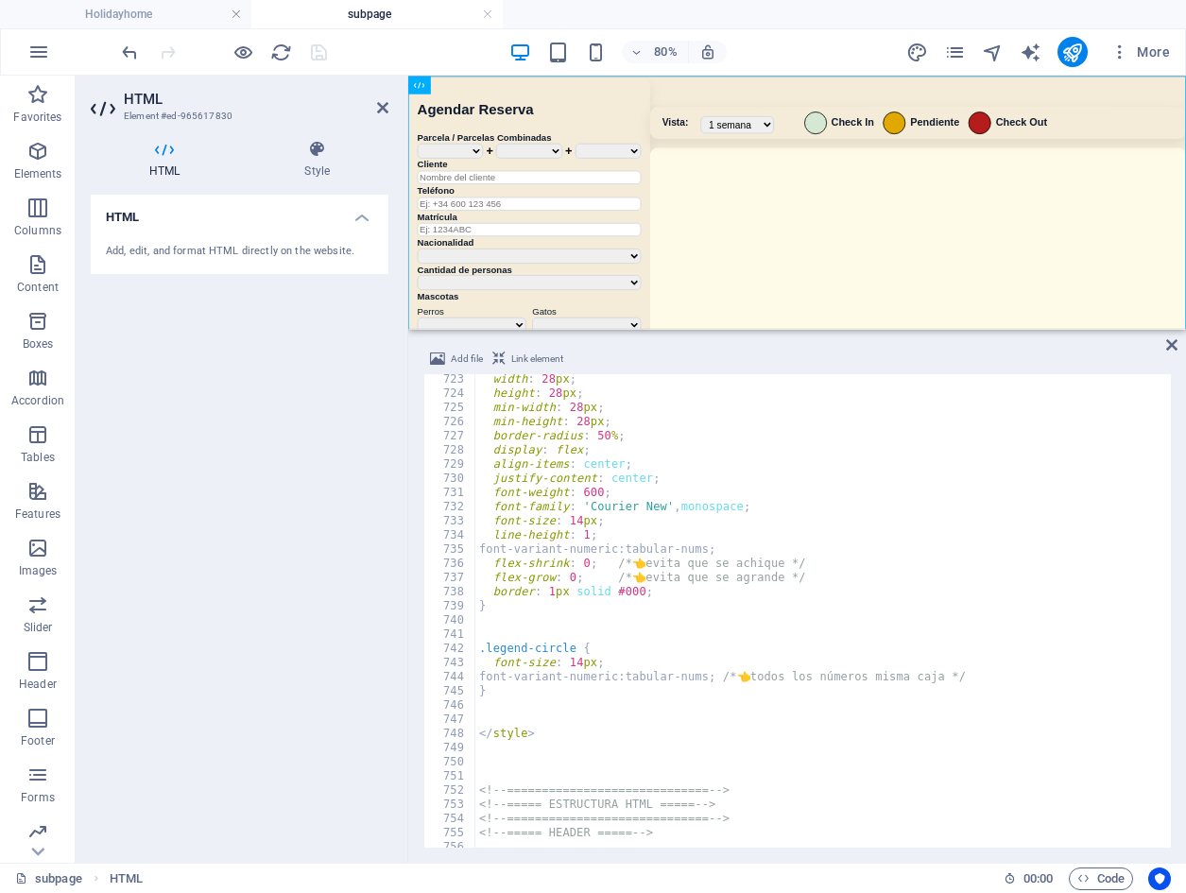
scroll to position [7504, 0]
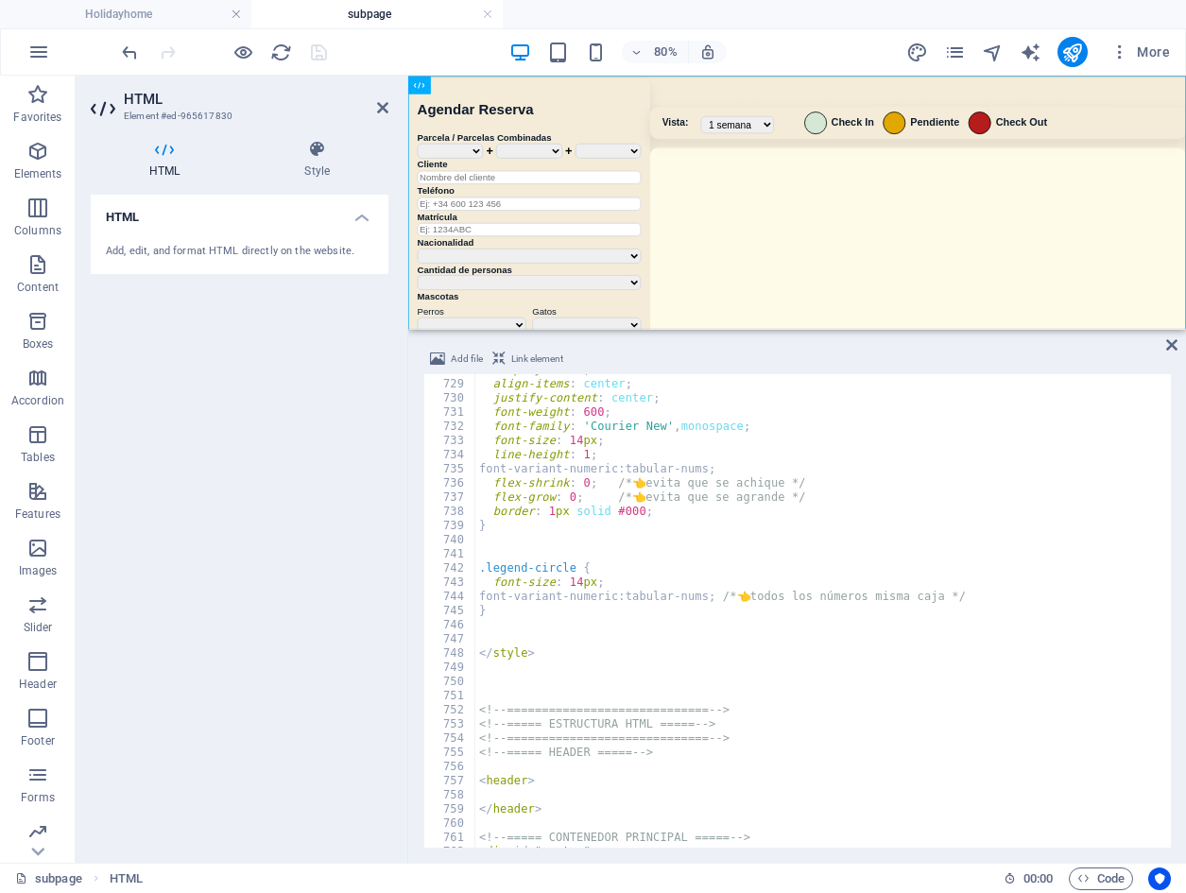
click at [508, 630] on div "display : flex ; align-items : center ; justify-content : center ; font-weight …" at bounding box center [1147, 612] width 1344 height 498
paste textarea "}"
type textarea "}"
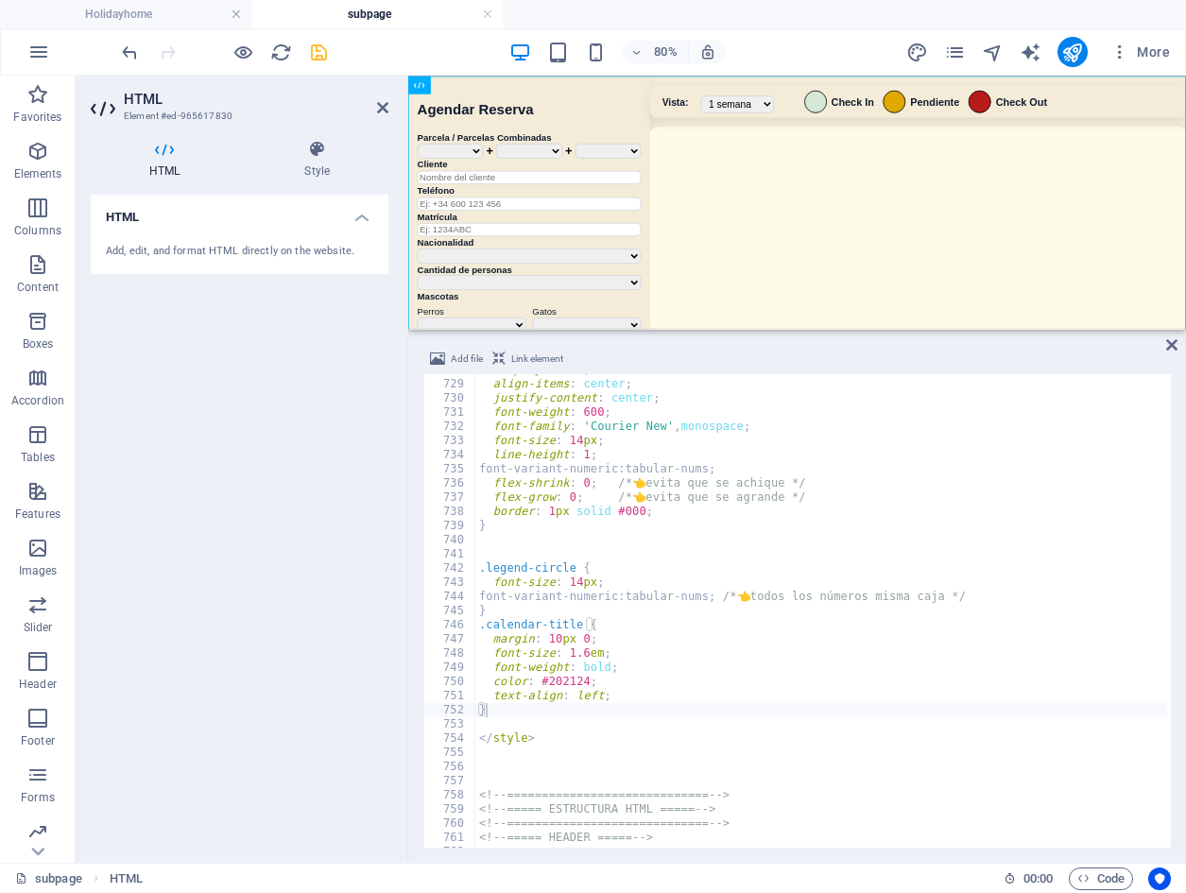
click at [788, 54] on div "80% More" at bounding box center [648, 52] width 1060 height 30
click at [325, 55] on icon "save" at bounding box center [319, 53] width 22 height 22
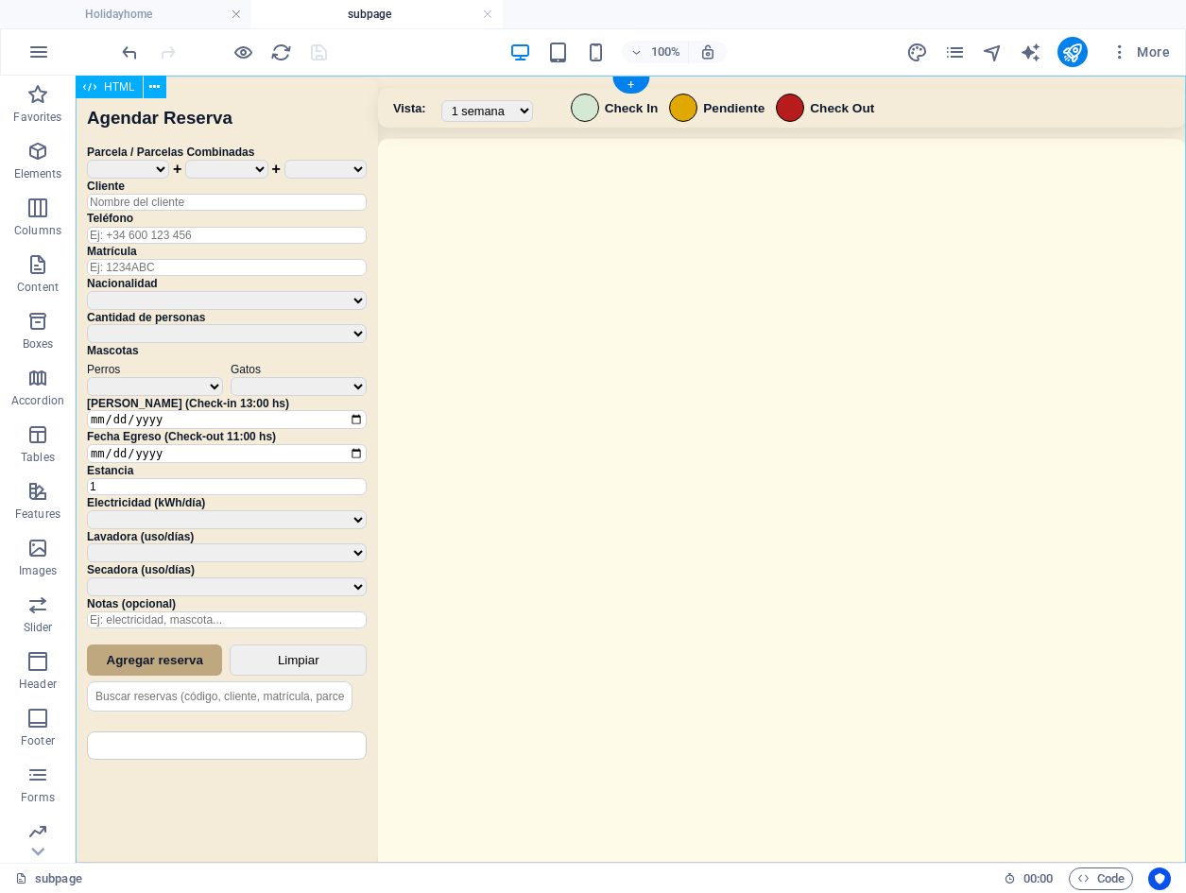
click at [687, 428] on div "Sistema de Reservas — Coveta Área Camper [GEOGRAPHIC_DATA] ¿Estás seguro de que…" at bounding box center [631, 472] width 1111 height 792
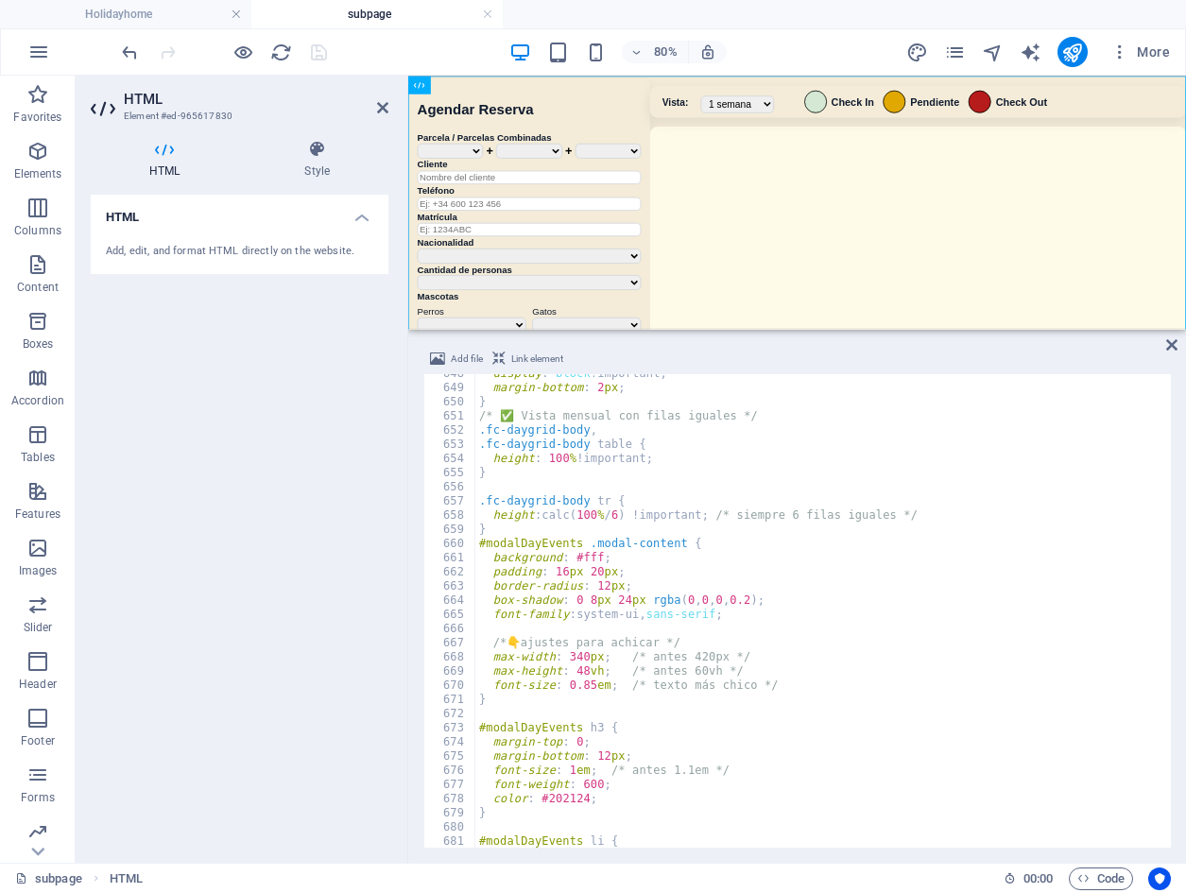
scroll to position [6664, 0]
drag, startPoint x: 584, startPoint y: 614, endPoint x: 745, endPoint y: 613, distance: 160.7
click at [745, 613] on div "display : block !important ; margin-bottom : 2 px ; } /* ✅ Vista mensual con fi…" at bounding box center [1147, 616] width 1344 height 498
drag, startPoint x: 583, startPoint y: 613, endPoint x: 753, endPoint y: 612, distance: 170.2
click at [753, 612] on div "display : block !important ; margin-bottom : 2 px ; } /* ✅ Vista mensual con fi…" at bounding box center [1147, 616] width 1344 height 498
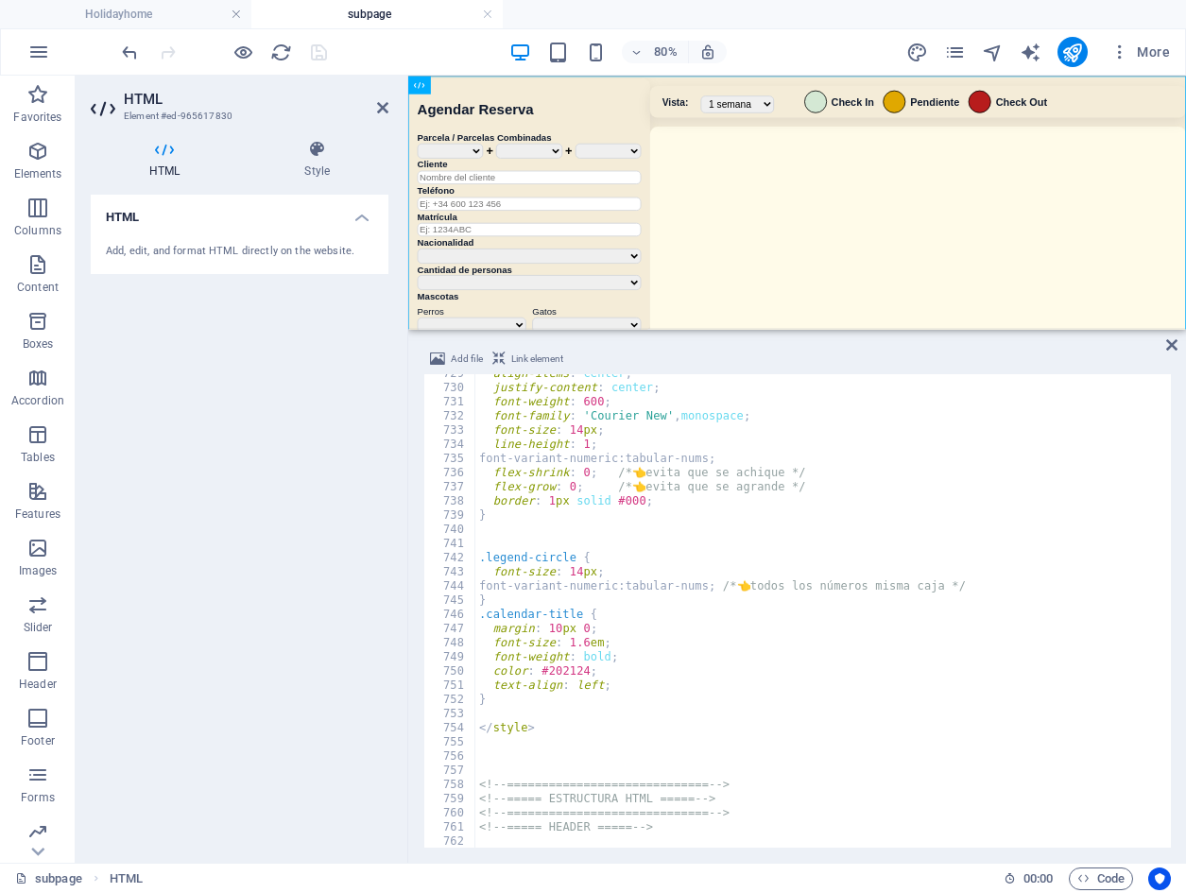
scroll to position [7505, 0]
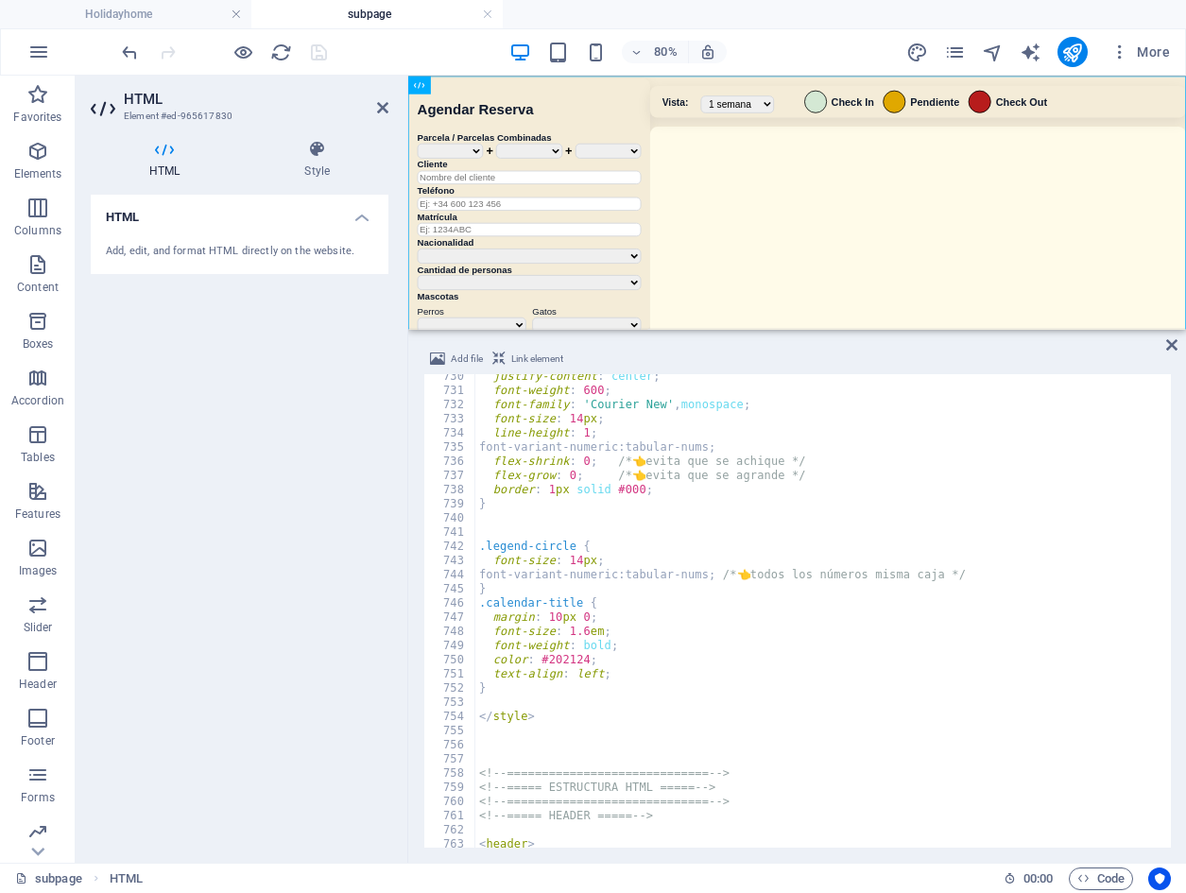
click at [621, 668] on div "justify-content : center ; font-weight : 600 ; font-family : ' Courier New ' , …" at bounding box center [1147, 619] width 1344 height 498
type textarea "text-align: left;"
click at [491, 692] on div "justify-content : center ; font-weight : 600 ; font-family : ' Courier New ' , …" at bounding box center [1147, 619] width 1344 height 498
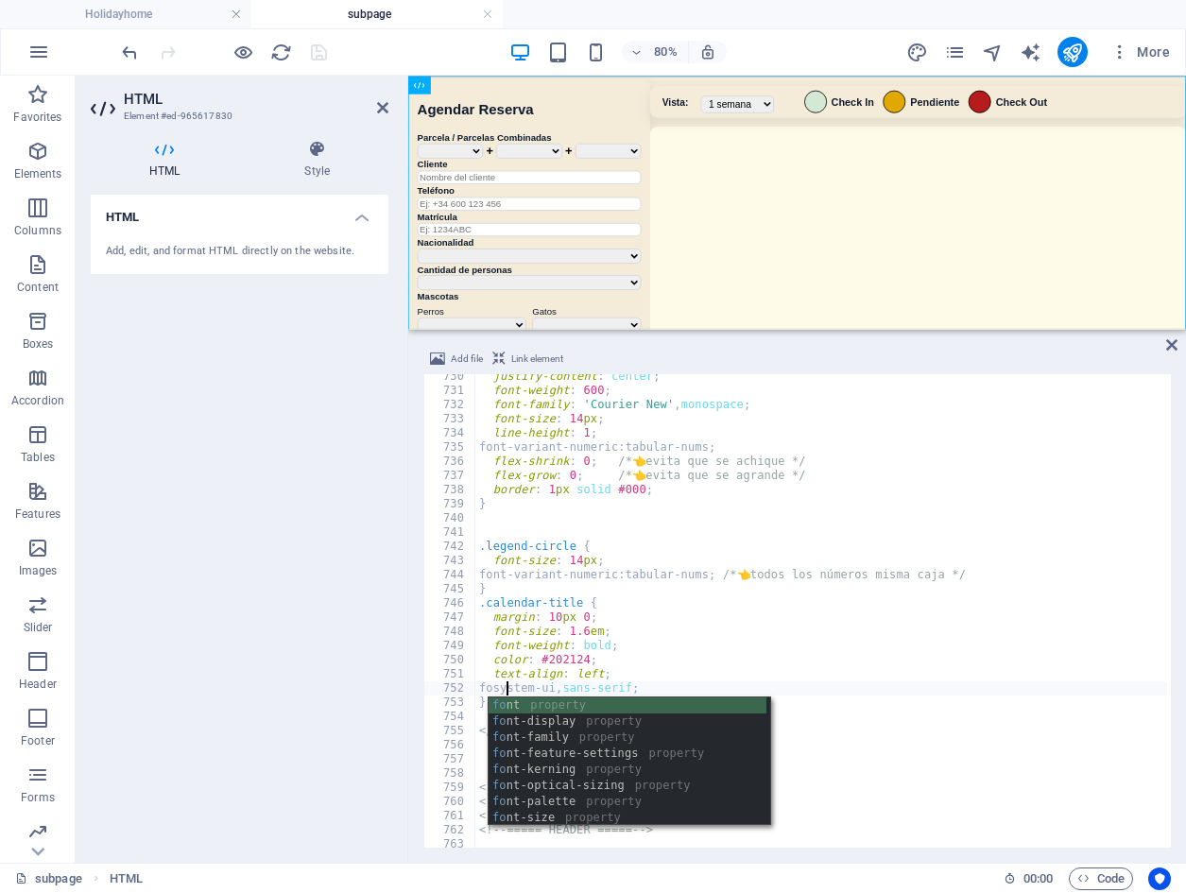
scroll to position [0, 6]
click at [544, 738] on div "font property font -display property font -family property font -feature-settin…" at bounding box center [628, 778] width 278 height 161
type textarea "font-family: ;system-ui, sans-serif;"
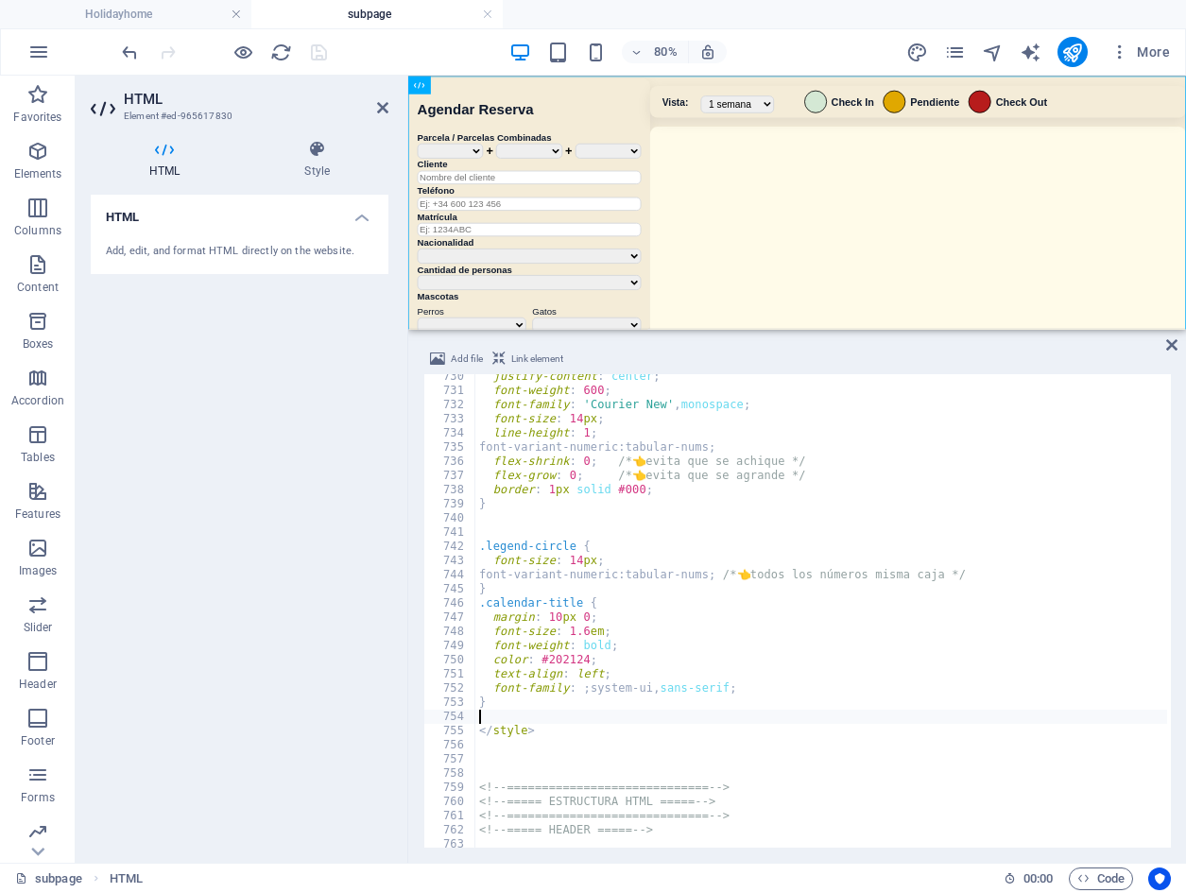
click at [766, 710] on div "justify-content : center ; font-weight : 600 ; font-family : ' Courier New ' , …" at bounding box center [1147, 619] width 1344 height 498
drag, startPoint x: 395, startPoint y: 61, endPoint x: 378, endPoint y: 60, distance: 17.0
click at [387, 61] on div "80% More" at bounding box center [648, 52] width 1060 height 30
click at [329, 52] on span "save" at bounding box center [318, 53] width 23 height 22
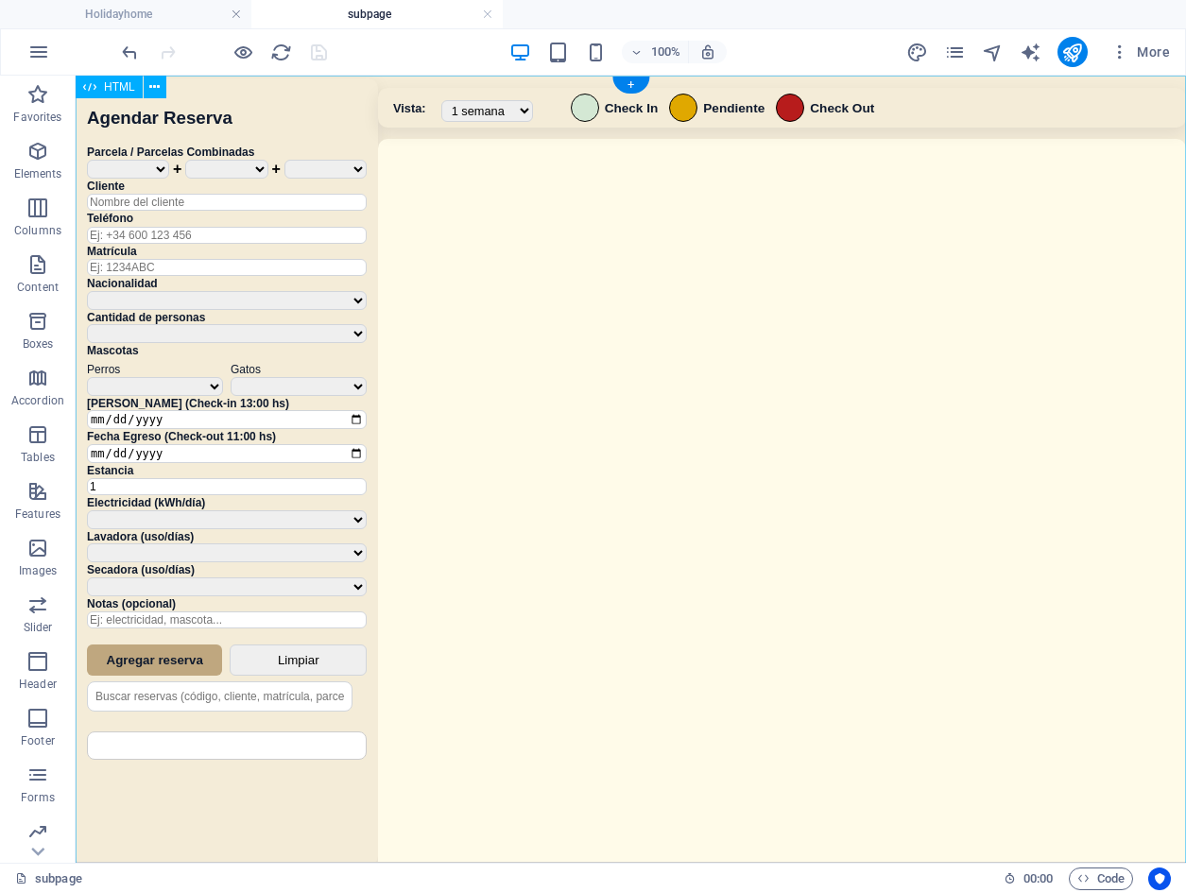
click at [741, 450] on div "Sistema de Reservas — Coveta Área Camper [GEOGRAPHIC_DATA] ¿Estás seguro de que…" at bounding box center [631, 472] width 1111 height 792
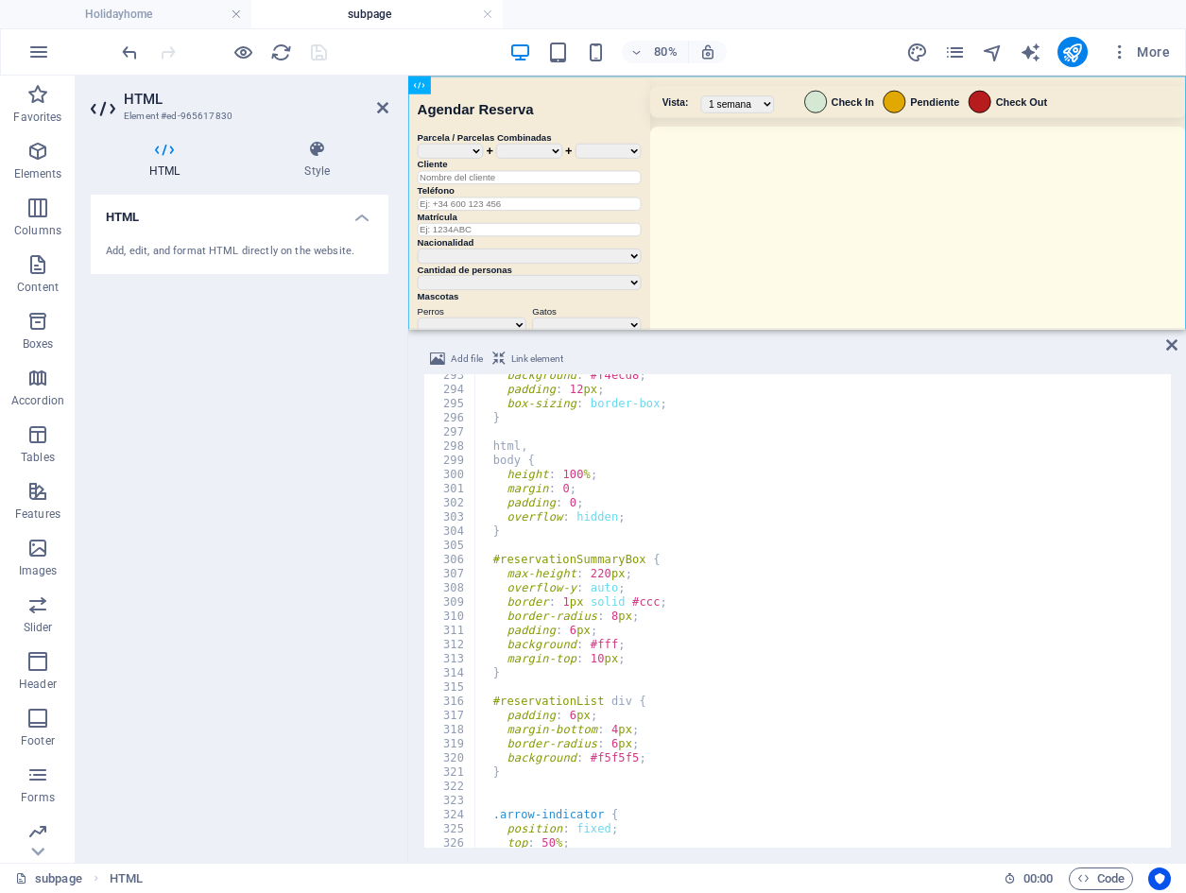
scroll to position [3008, 0]
click at [738, 676] on div "background : #f4ecd8 ; padding : 12 px ; box-sizing : border-box ; } html , bod…" at bounding box center [1147, 618] width 1344 height 498
type textarea "}"
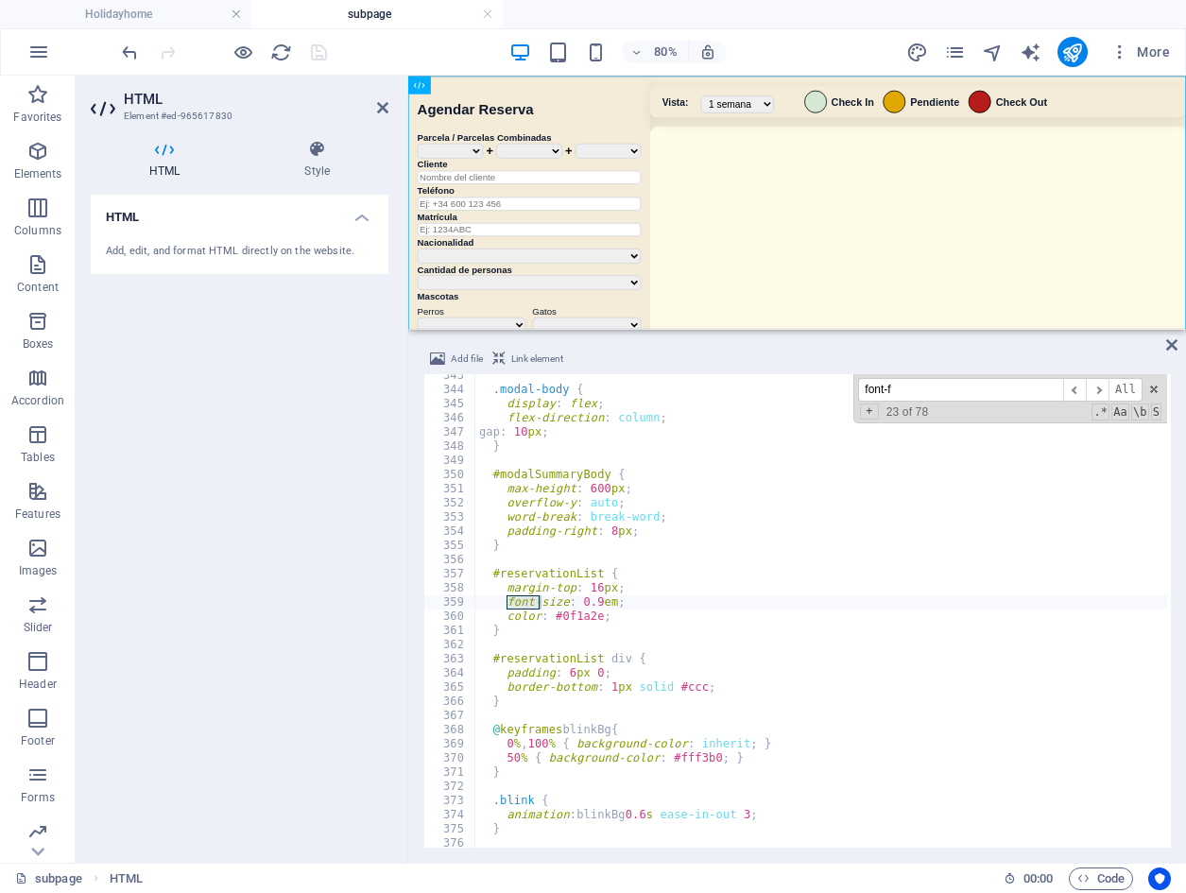
scroll to position [5569, 0]
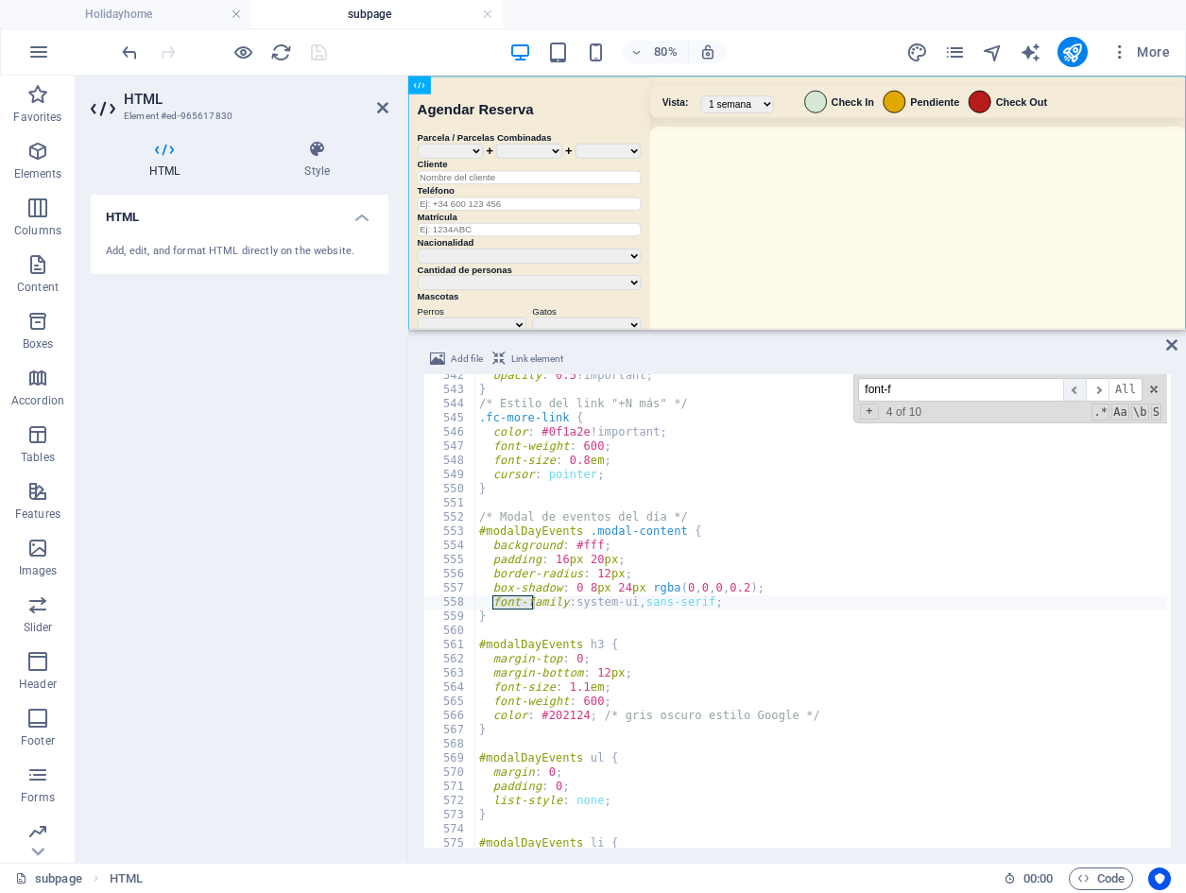
type input "font-f"
click at [1073, 382] on span "​" at bounding box center [1074, 390] width 23 height 24
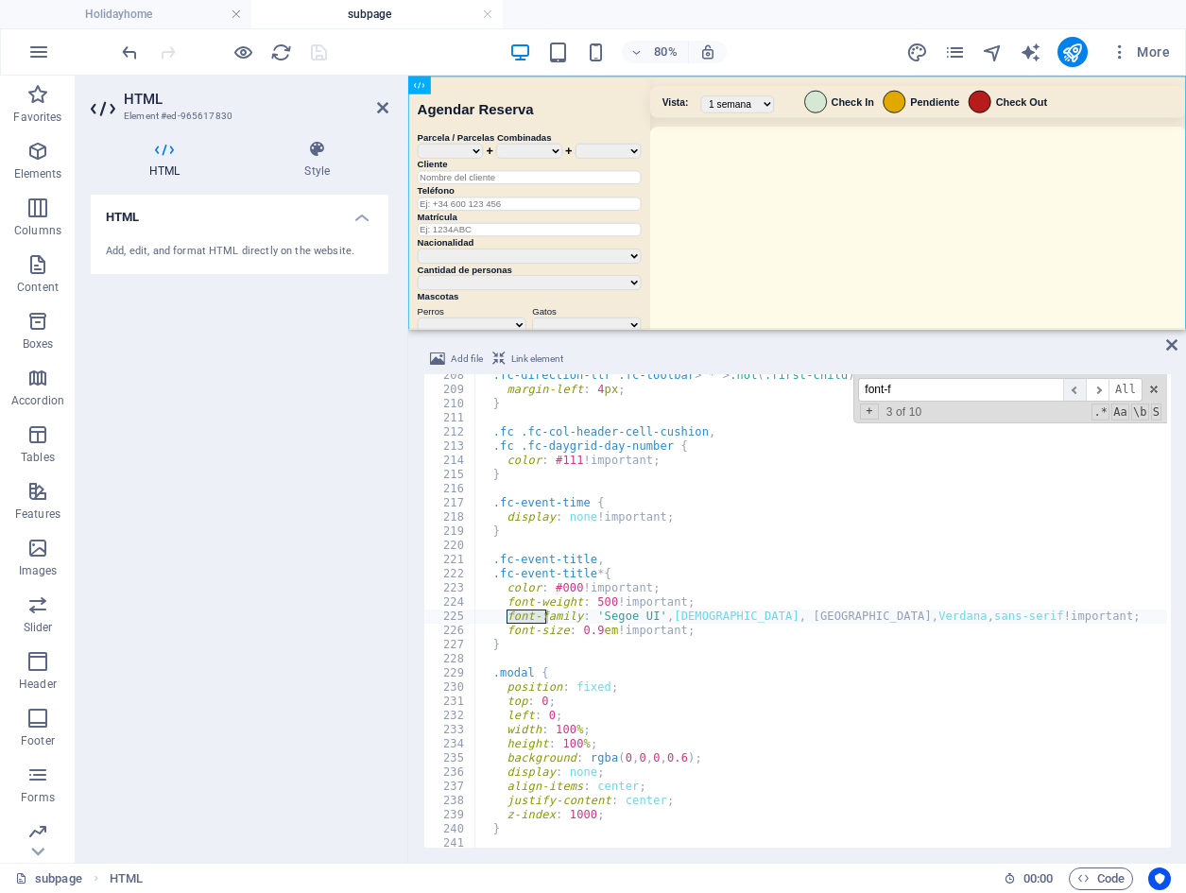
scroll to position [2133, 0]
drag, startPoint x: 1010, startPoint y: 619, endPoint x: 509, endPoint y: 617, distance: 501.9
click at [509, 617] on div ".fc-direction-ltr .fc-toolbar > * > :not ( :first-child ) { margin-left : 4 px …" at bounding box center [1147, 618] width 1344 height 498
click at [1102, 388] on span "​" at bounding box center [1097, 390] width 23 height 24
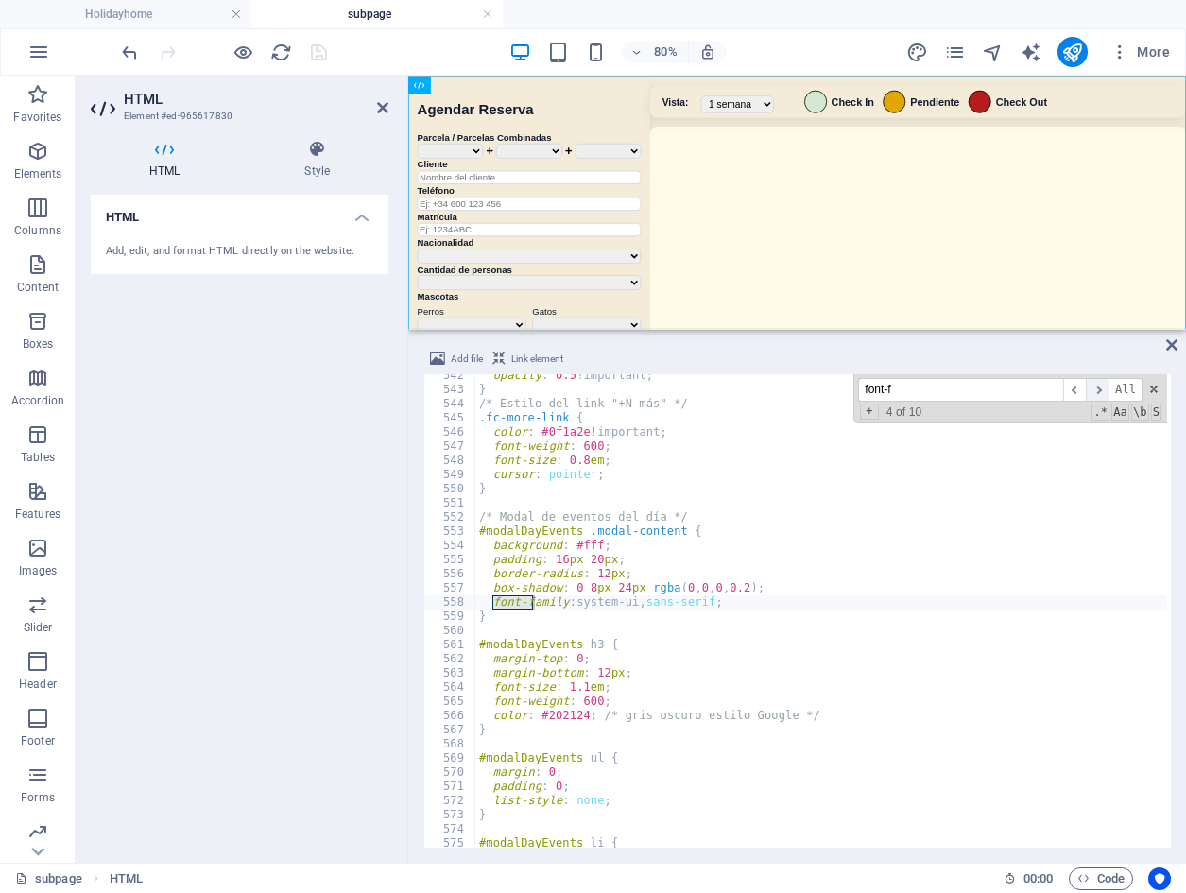
click at [1102, 388] on span "​" at bounding box center [1097, 390] width 23 height 24
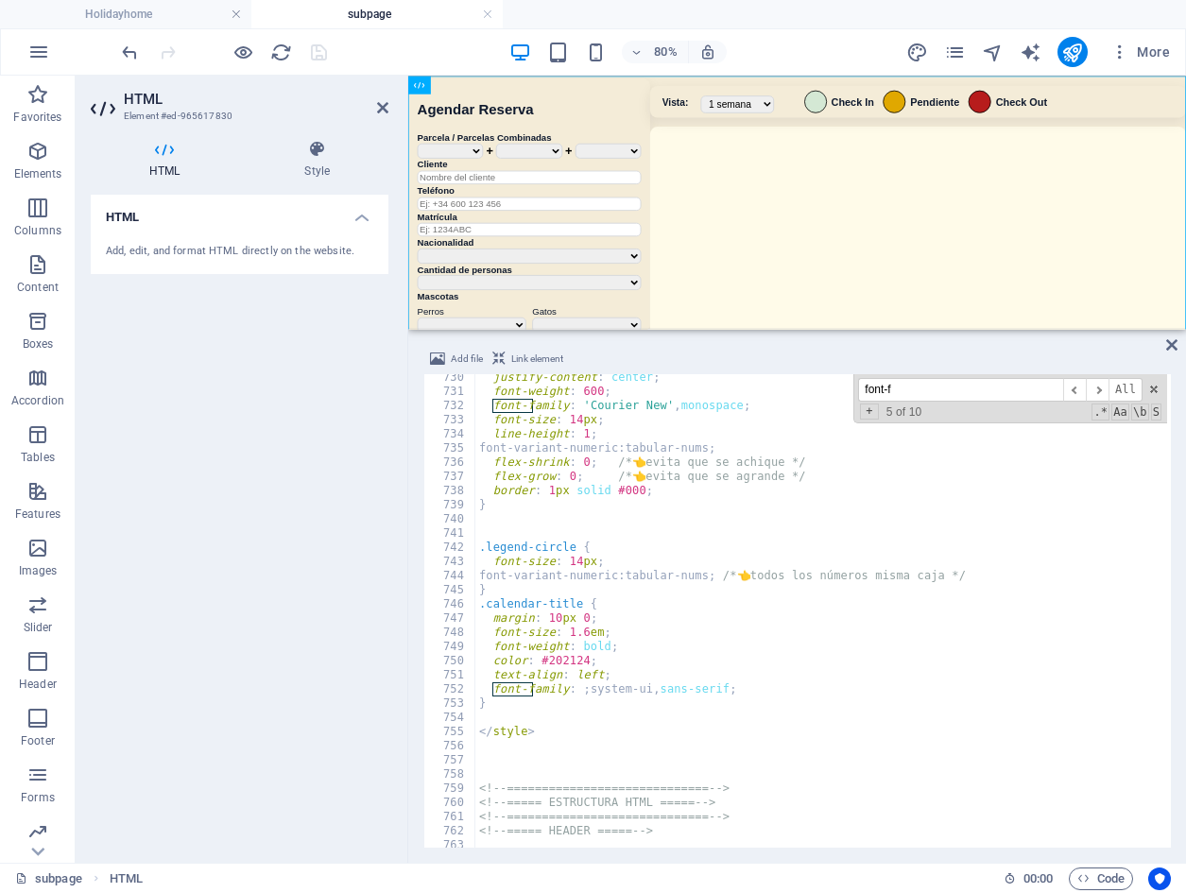
scroll to position [7513, 0]
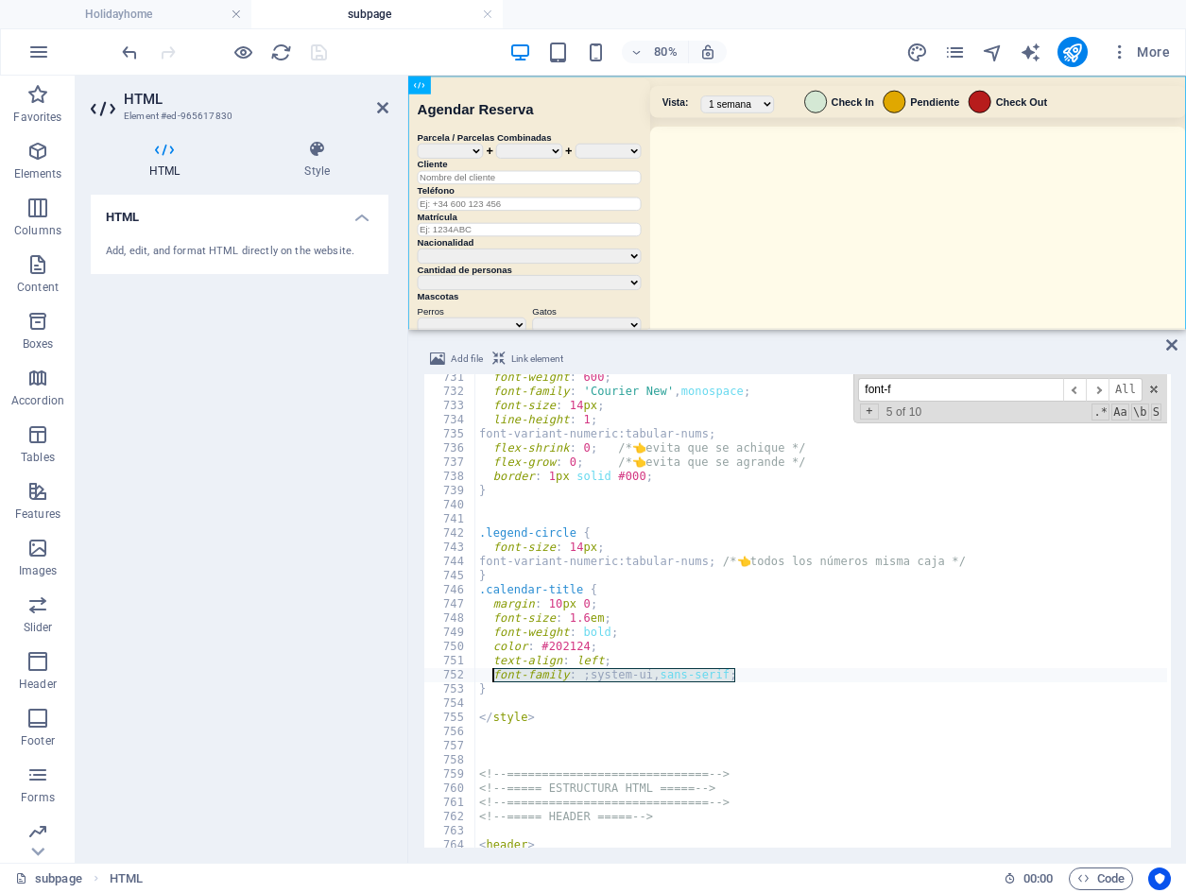
drag, startPoint x: 640, startPoint y: 677, endPoint x: 492, endPoint y: 673, distance: 148.5
click at [492, 673] on div "font-weight : 600 ; font-family : ' Courier New ' , monospace ; font-size : 14 …" at bounding box center [1147, 620] width 1344 height 498
paste textarea "'Segoe UI', Tahoma, [GEOGRAPHIC_DATA], Verdana, sans-serif !important"
type textarea "font-family: 'Segoe UI', Tahoma, [GEOGRAPHIC_DATA], Verdana, sans-serif !import…"
click at [444, 56] on div "80% More" at bounding box center [648, 52] width 1060 height 30
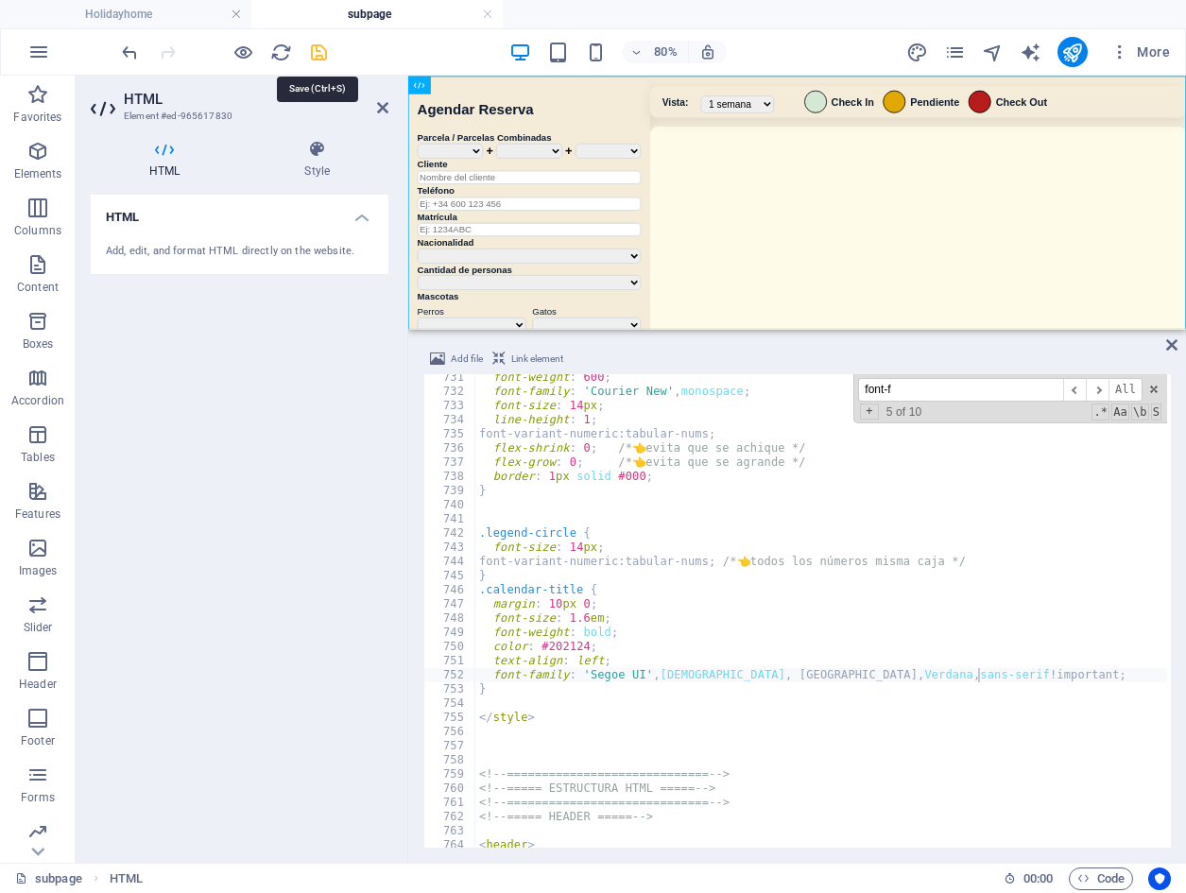
click at [310, 43] on icon "save" at bounding box center [319, 53] width 22 height 22
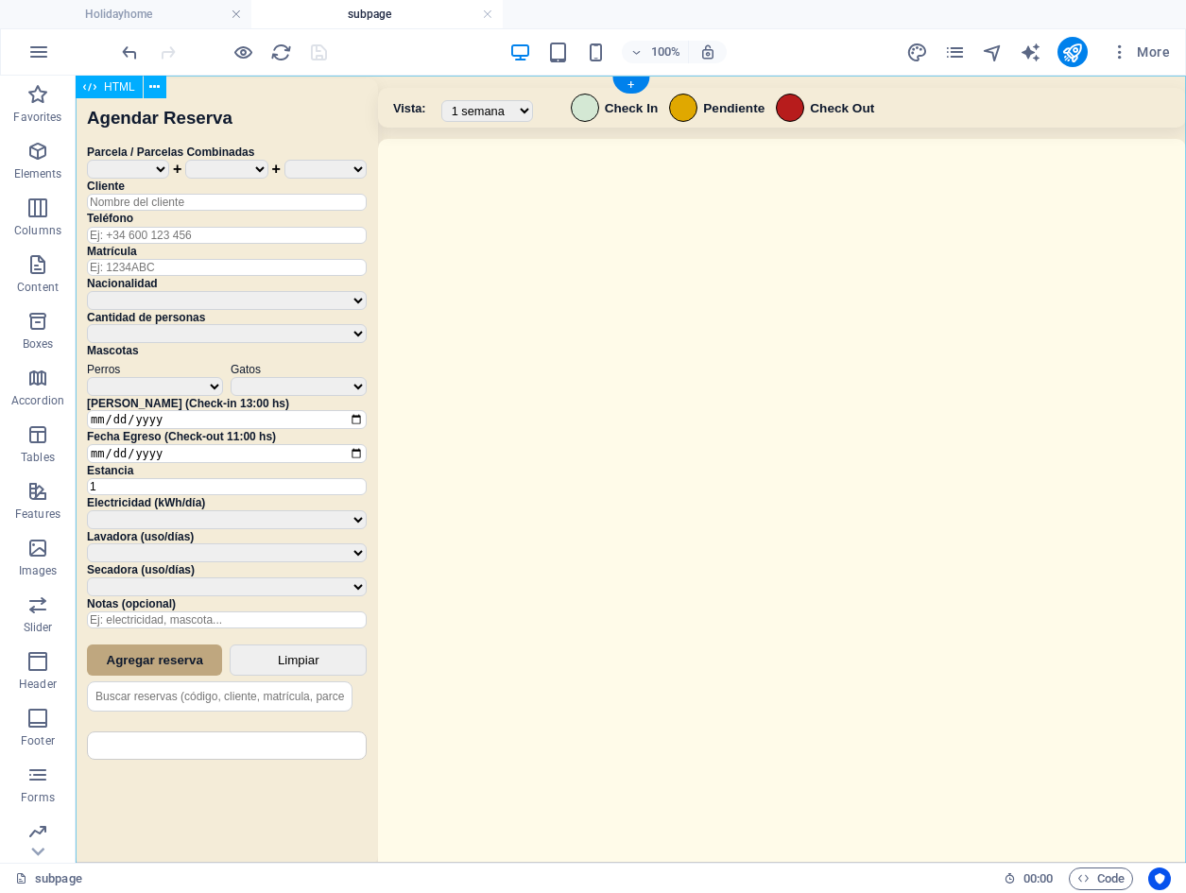
click at [889, 414] on div "Sistema de Reservas — Coveta Área Camper [GEOGRAPHIC_DATA] ¿Estás seguro de que…" at bounding box center [631, 472] width 1111 height 792
click at [888, 415] on div "Sistema de Reservas — Coveta Área Camper [GEOGRAPHIC_DATA] ¿Estás seguro de que…" at bounding box center [631, 472] width 1111 height 792
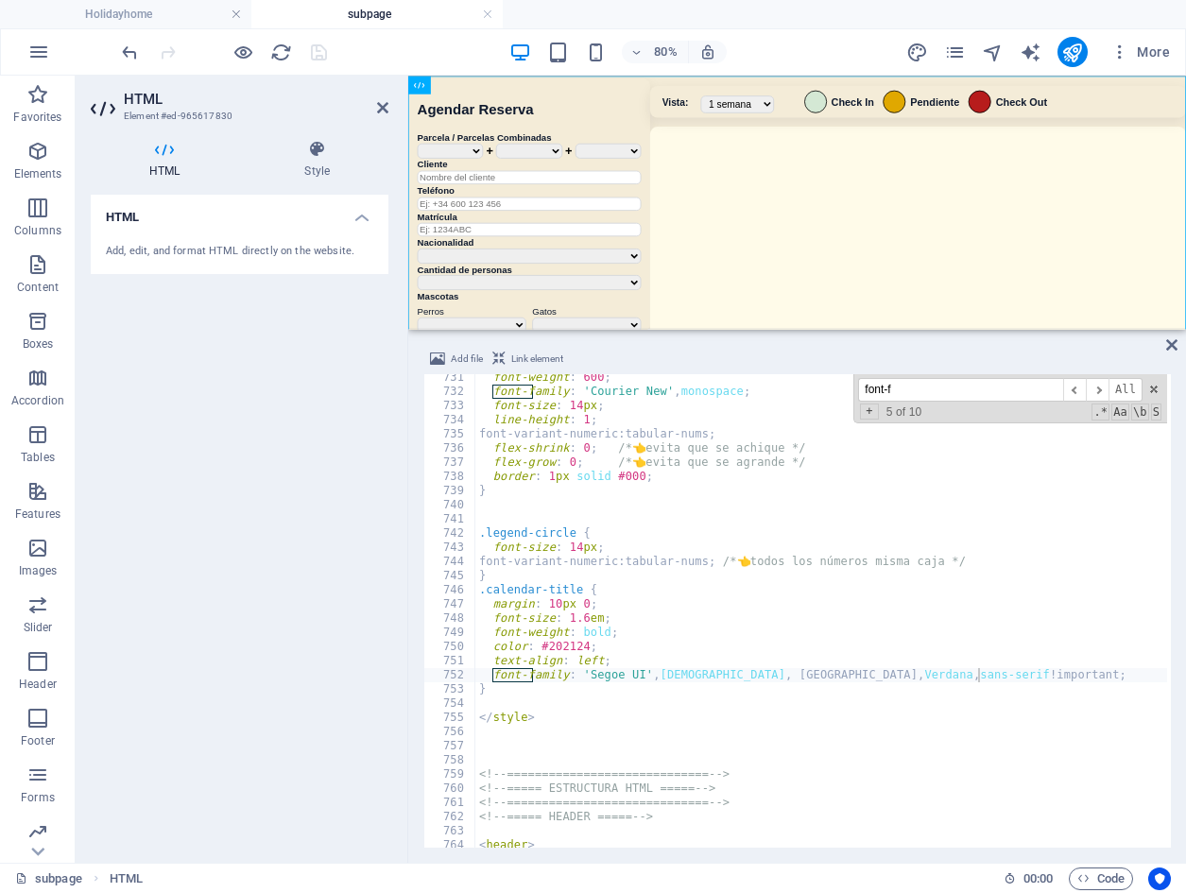
drag, startPoint x: 905, startPoint y: 384, endPoint x: 726, endPoint y: 384, distance: 178.6
click at [726, 384] on div "font-weight : 600 ; font-family : ' Courier New ' , monospace ; font-size : 14 …" at bounding box center [821, 611] width 692 height 474
click at [949, 389] on input "font-f" at bounding box center [960, 390] width 205 height 24
drag, startPoint x: 948, startPoint y: 389, endPoint x: 599, endPoint y: 399, distance: 348.9
click at [599, 399] on div "font-weight : 600 ; font-family : ' Courier New ' , monospace ; font-size : 14 …" at bounding box center [821, 611] width 692 height 474
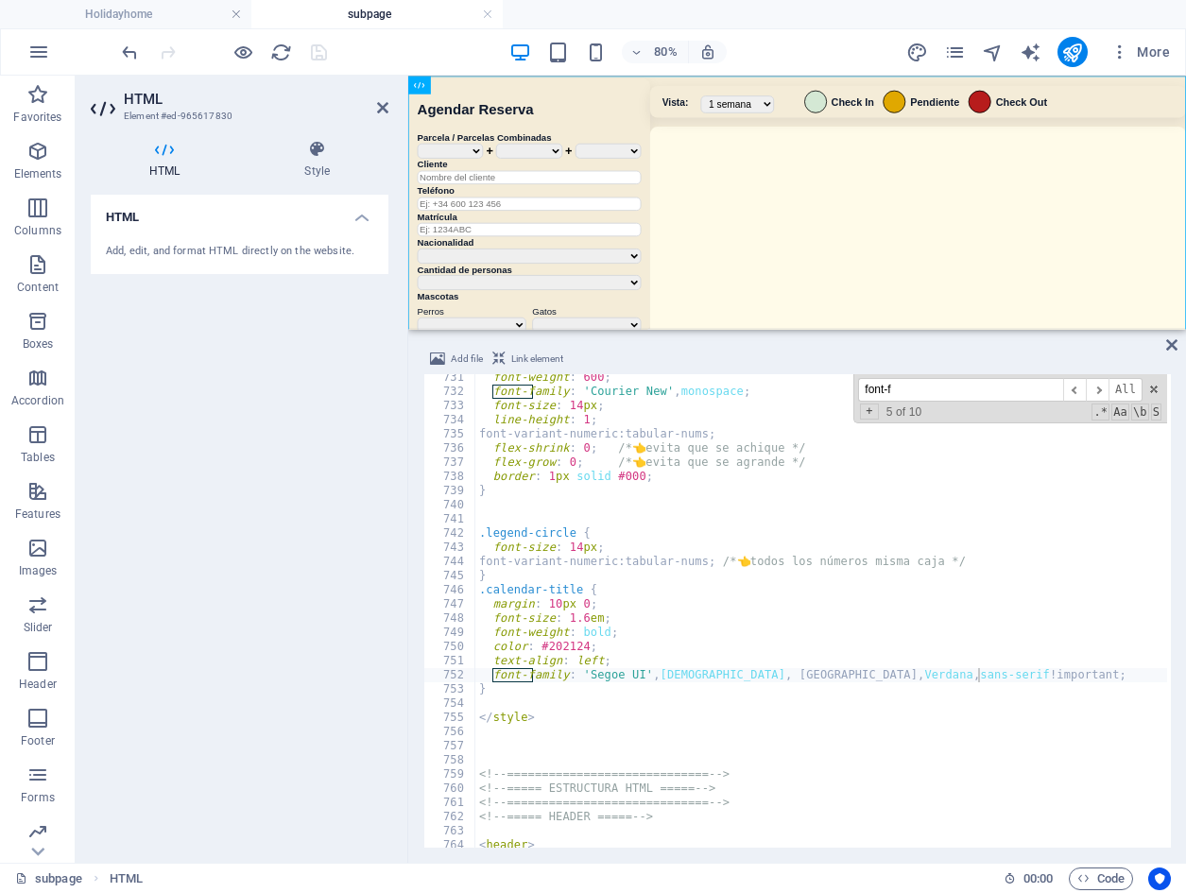
type input "a"
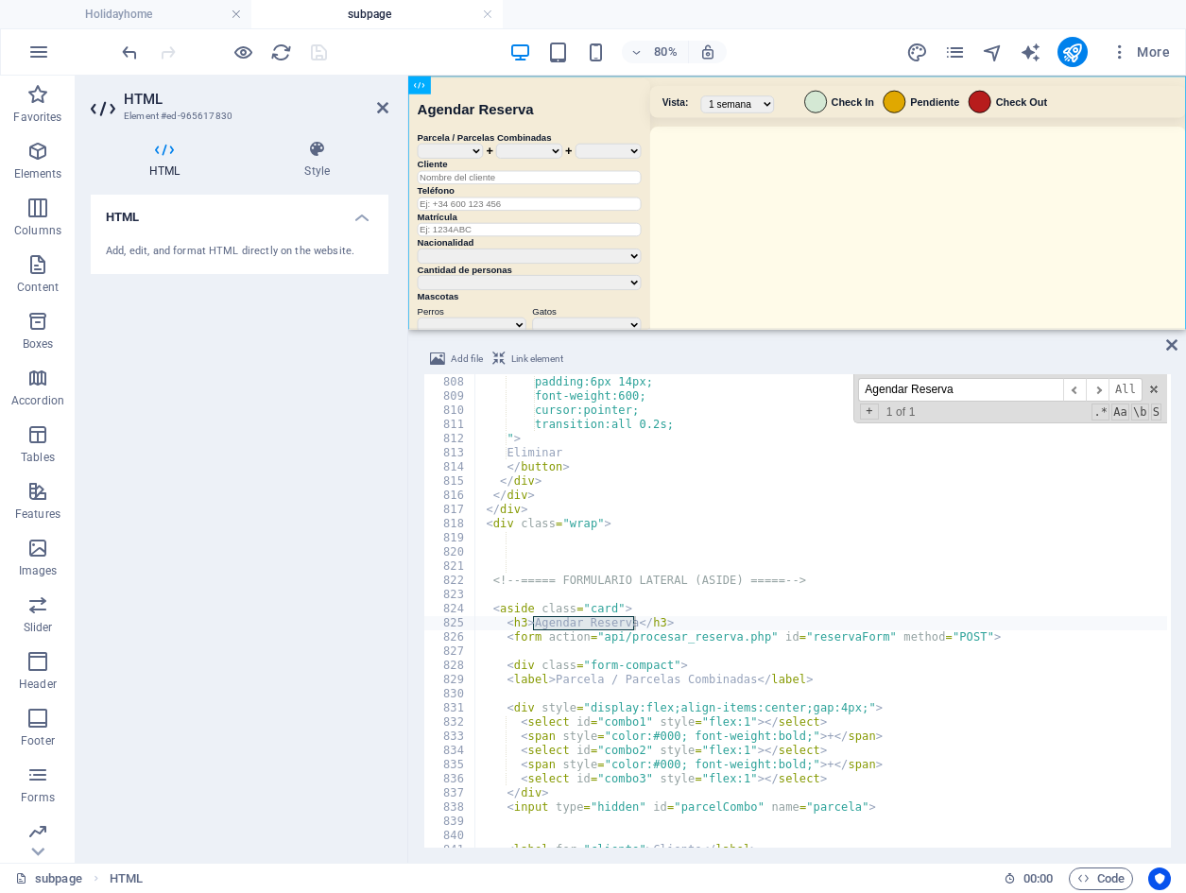
scroll to position [8301, 0]
drag, startPoint x: 980, startPoint y: 390, endPoint x: 766, endPoint y: 385, distance: 214.6
click at [766, 385] on div "border-radius:8px; padding:6px 14px; font-weight:600; cursor:pointer; transitio…" at bounding box center [821, 611] width 692 height 474
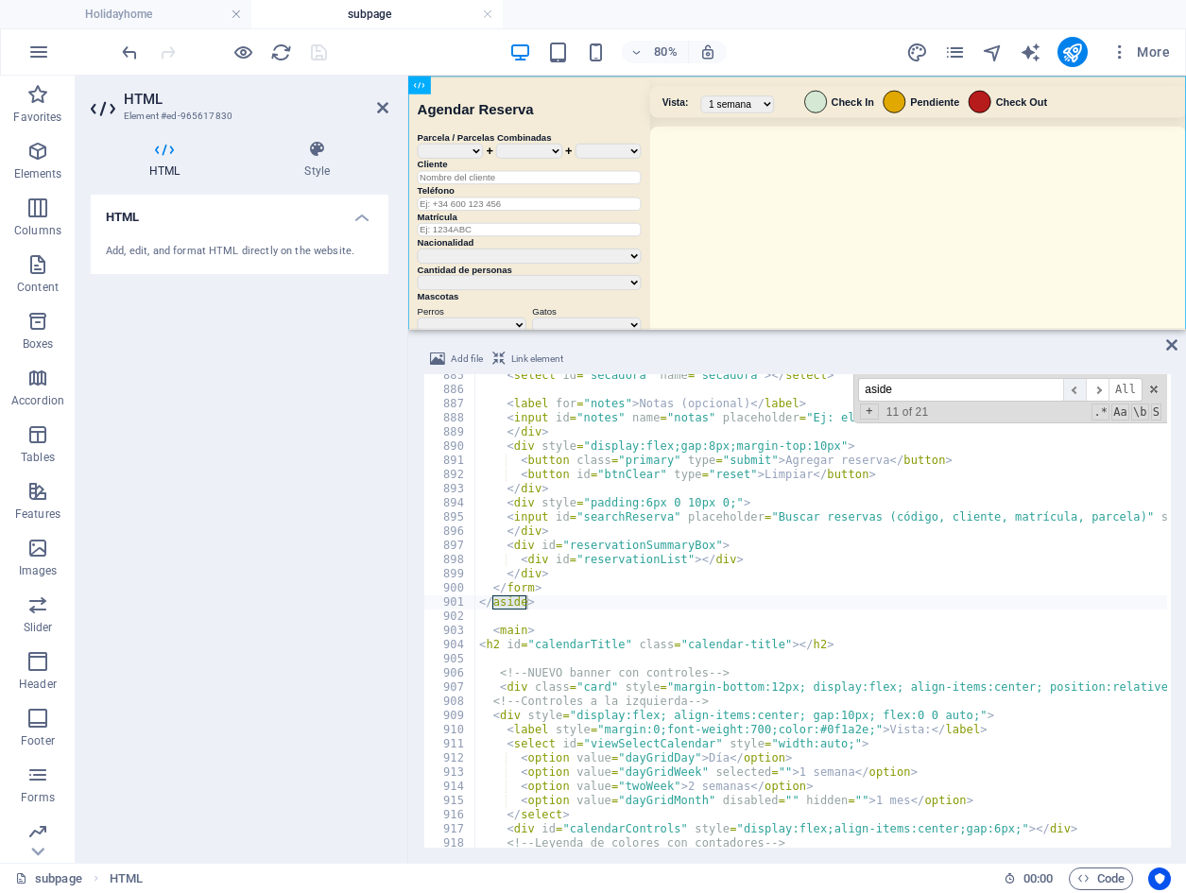
click at [1079, 397] on span "​" at bounding box center [1074, 390] width 23 height 24
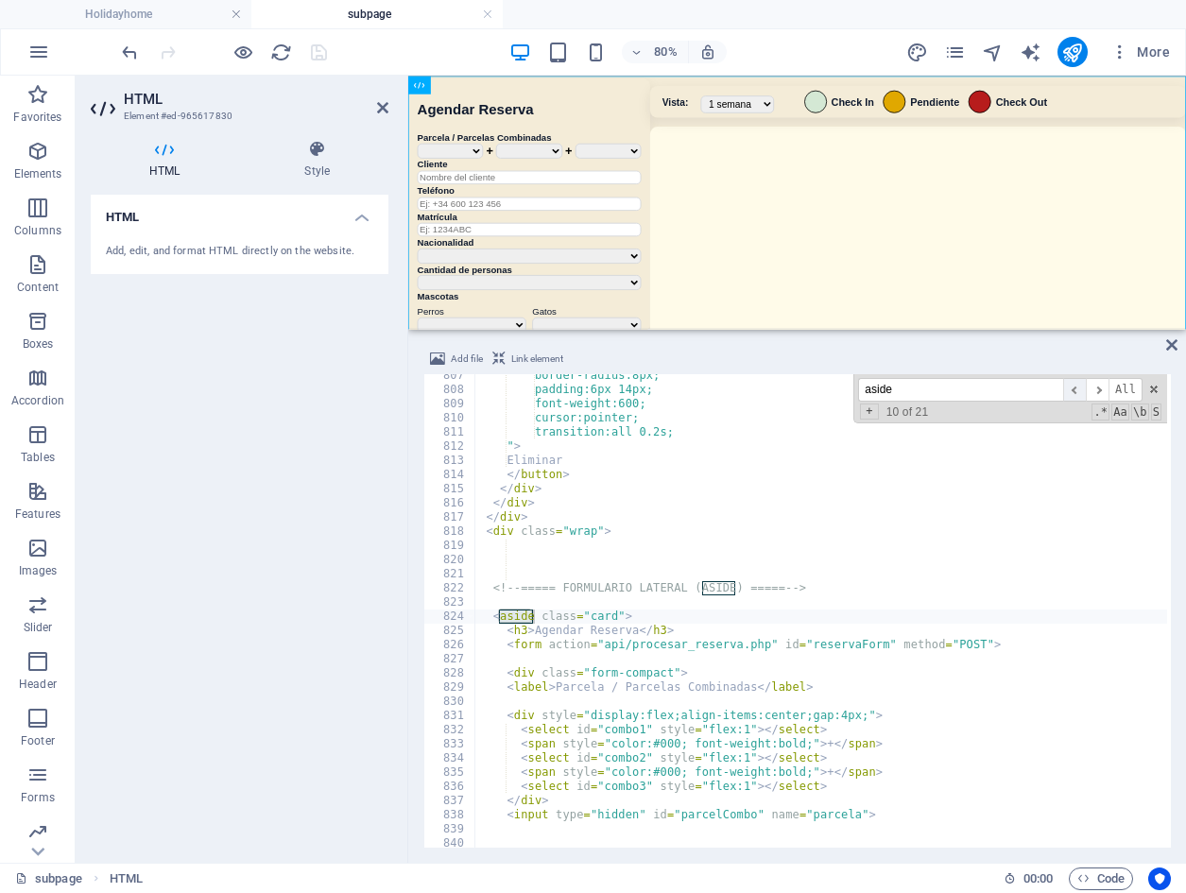
scroll to position [8295, 0]
click at [1079, 397] on span "​" at bounding box center [1074, 390] width 23 height 24
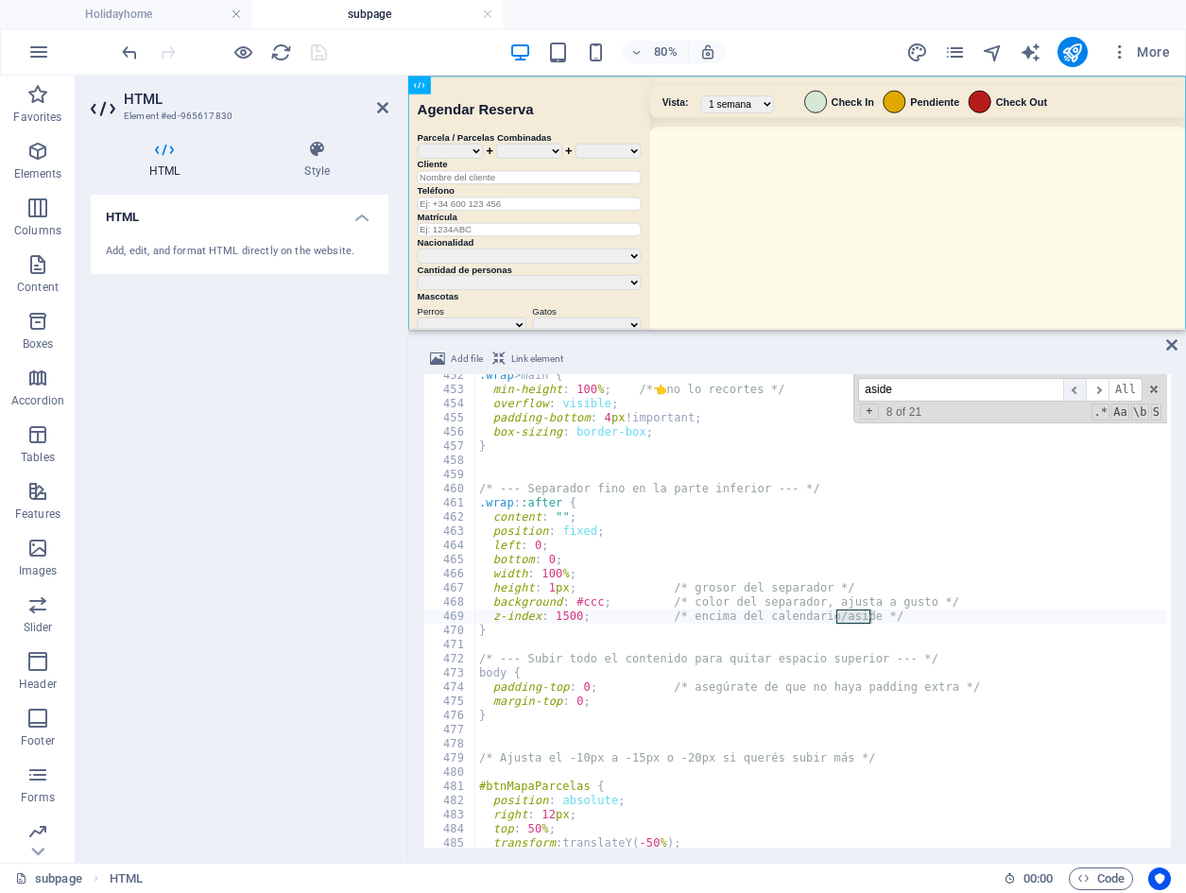
click at [1079, 397] on span "​" at bounding box center [1074, 390] width 23 height 24
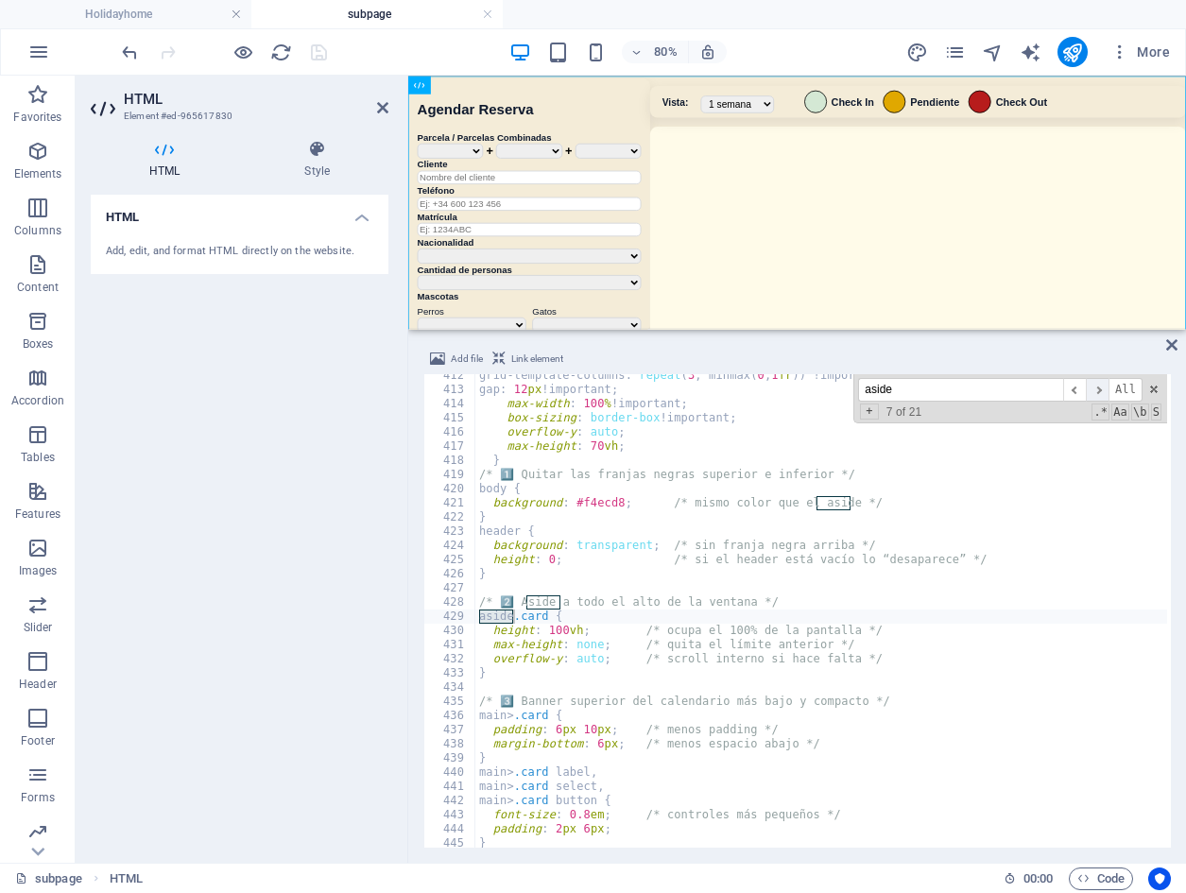
click at [1103, 389] on span "​" at bounding box center [1097, 390] width 23 height 24
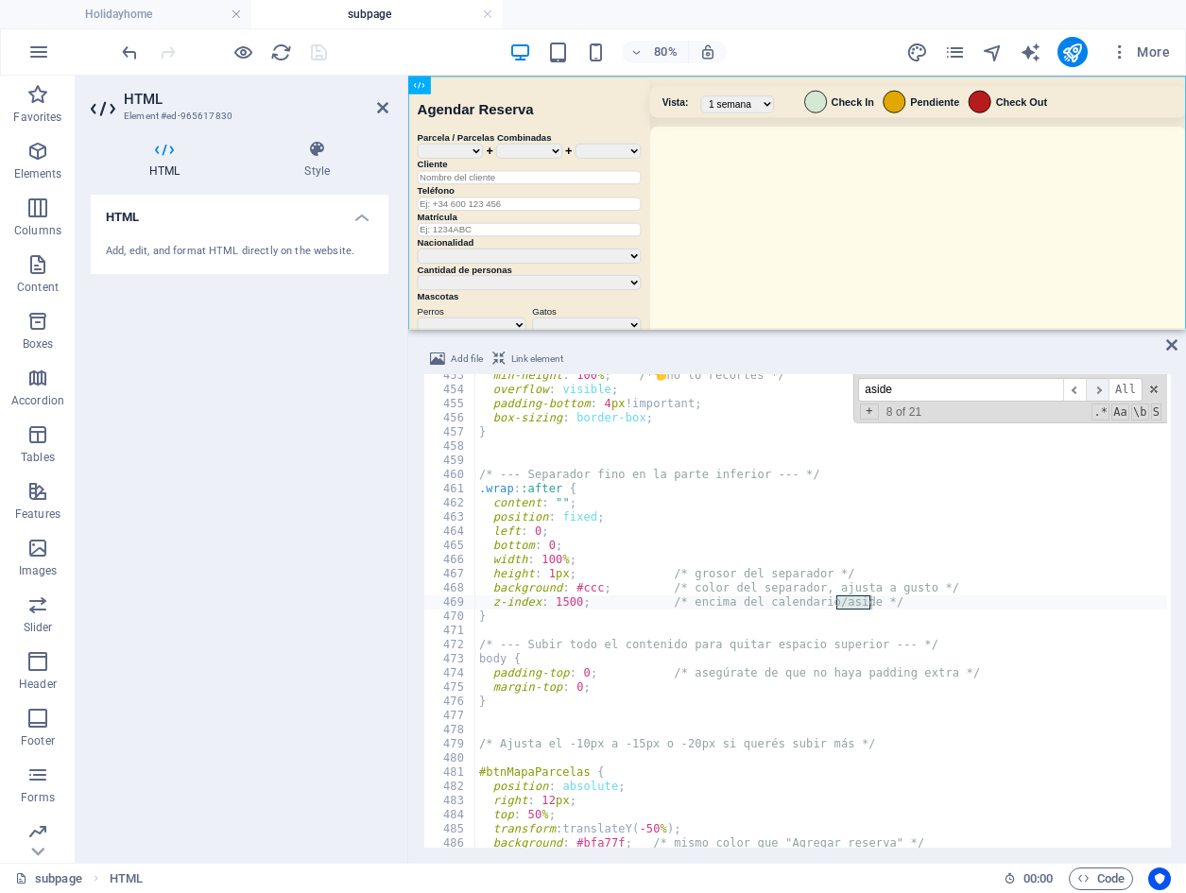
scroll to position [4654, 0]
click at [1072, 391] on span "​" at bounding box center [1074, 390] width 23 height 24
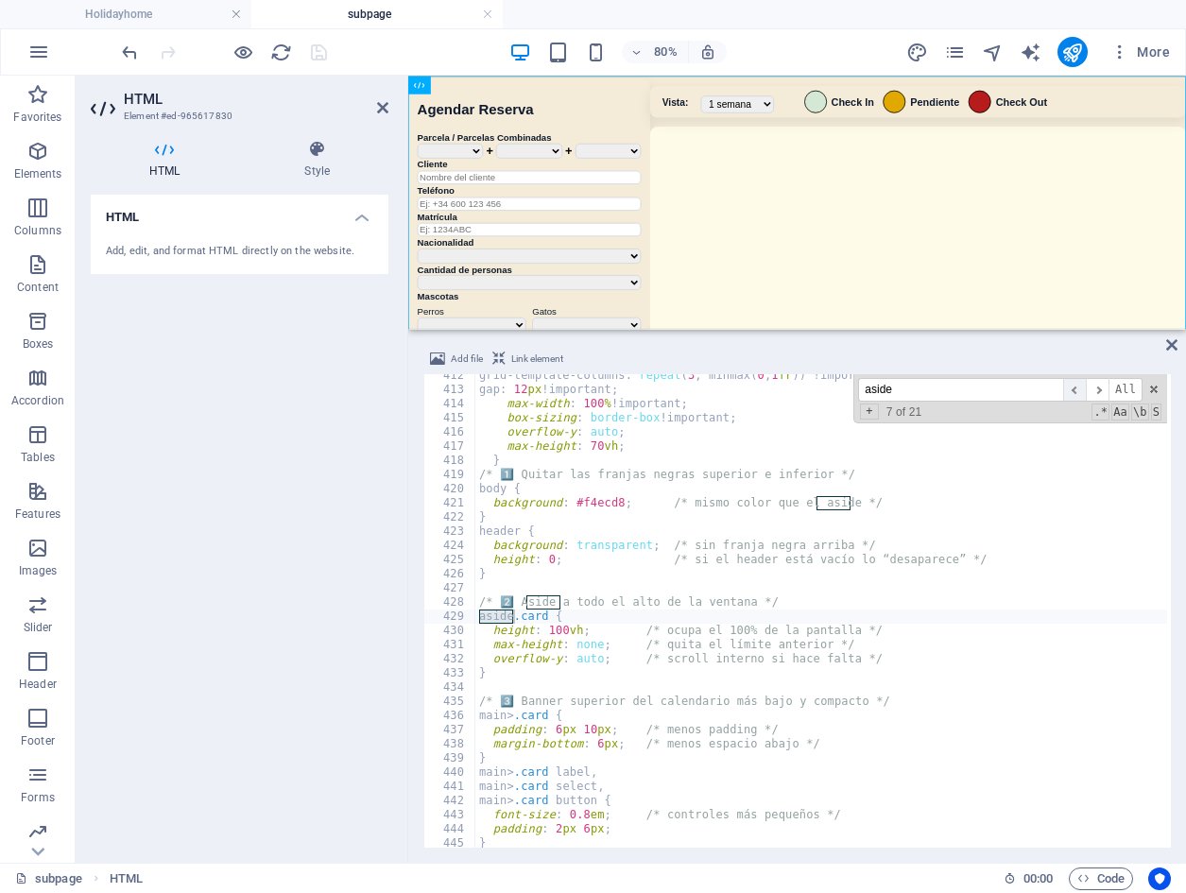
click at [1072, 391] on span "​" at bounding box center [1074, 390] width 23 height 24
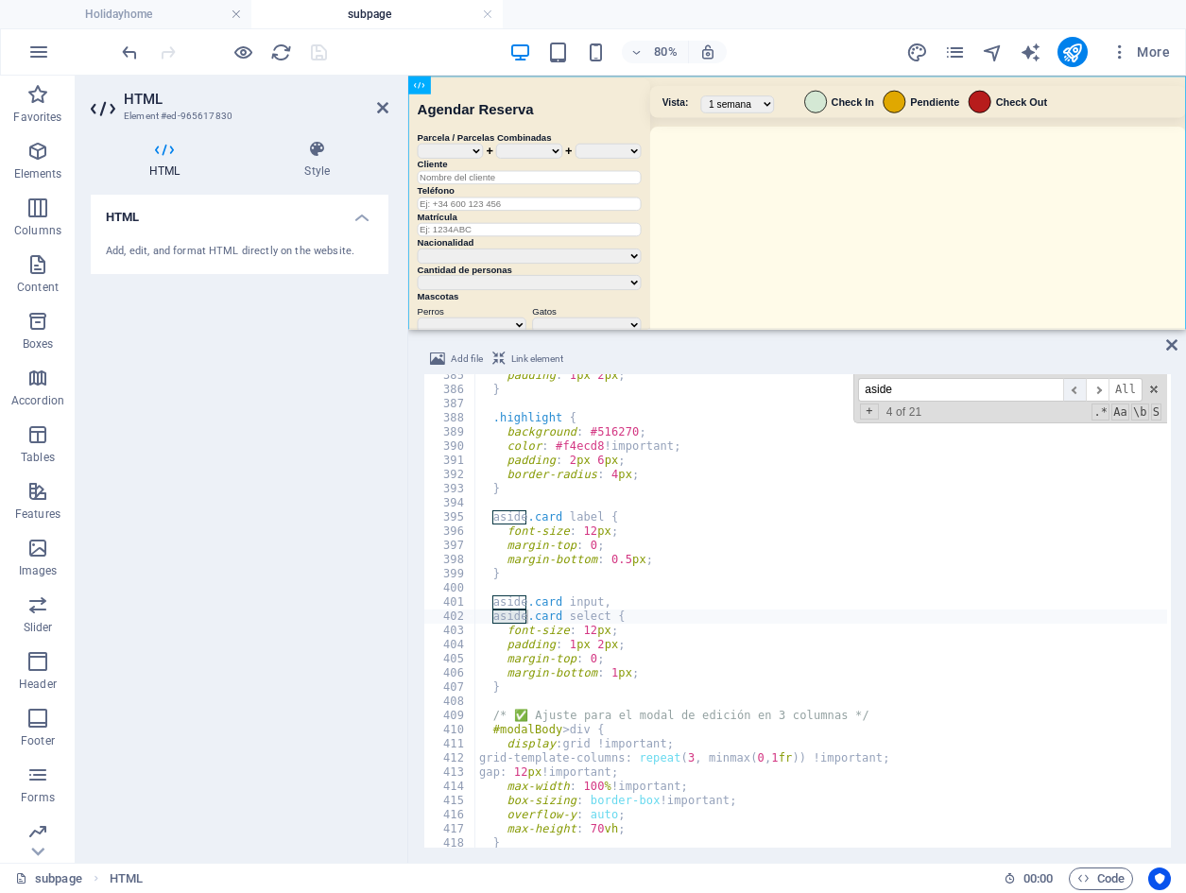
click at [1072, 391] on span "​" at bounding box center [1074, 390] width 23 height 24
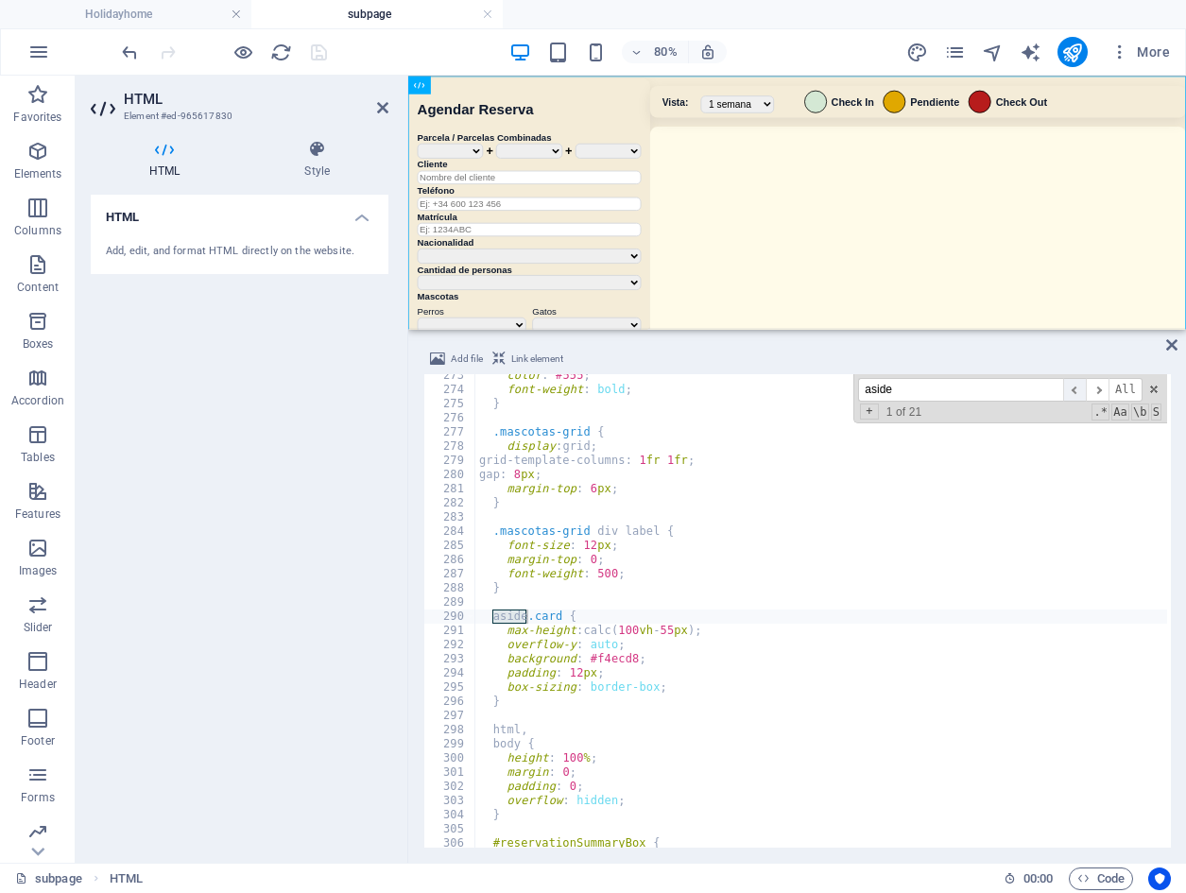
click at [1072, 391] on span "​" at bounding box center [1074, 390] width 23 height 24
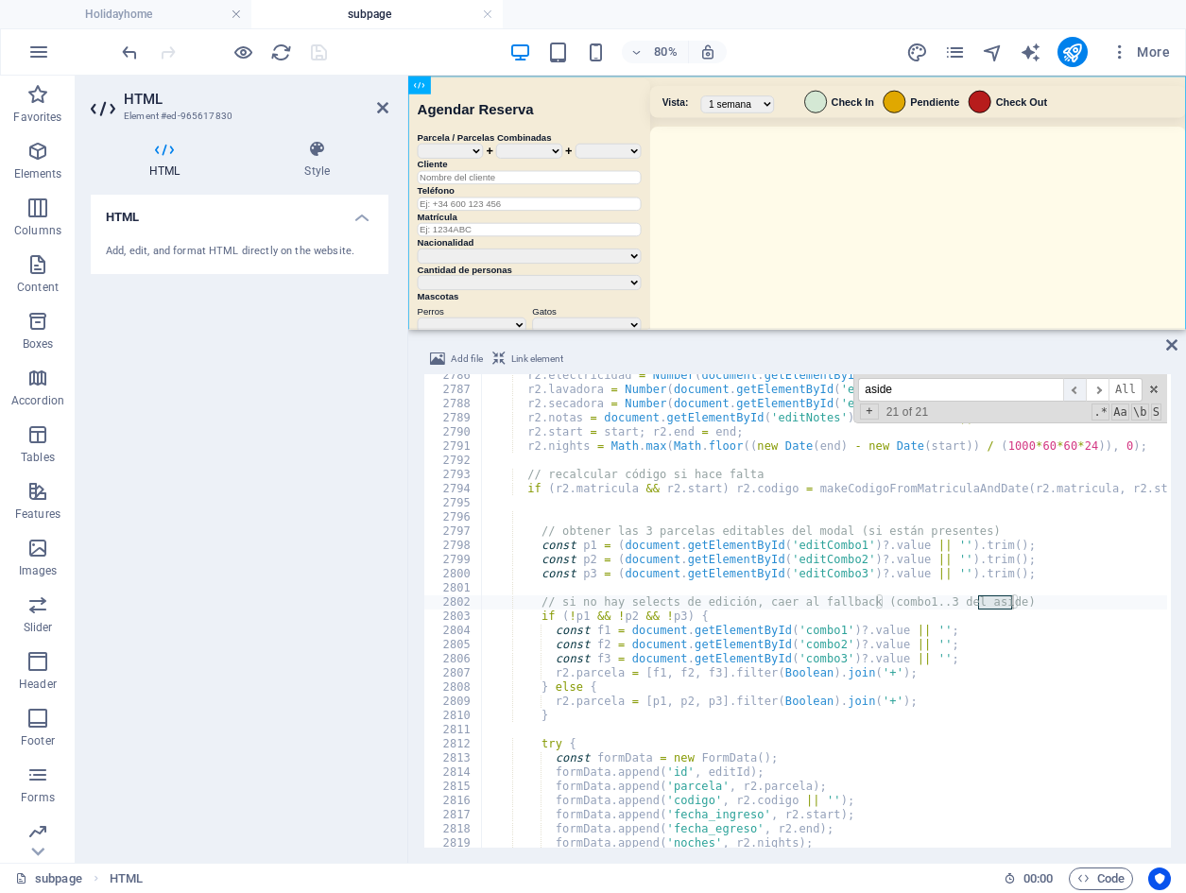
scroll to position [28653, 0]
click at [1072, 391] on span "​" at bounding box center [1074, 390] width 23 height 24
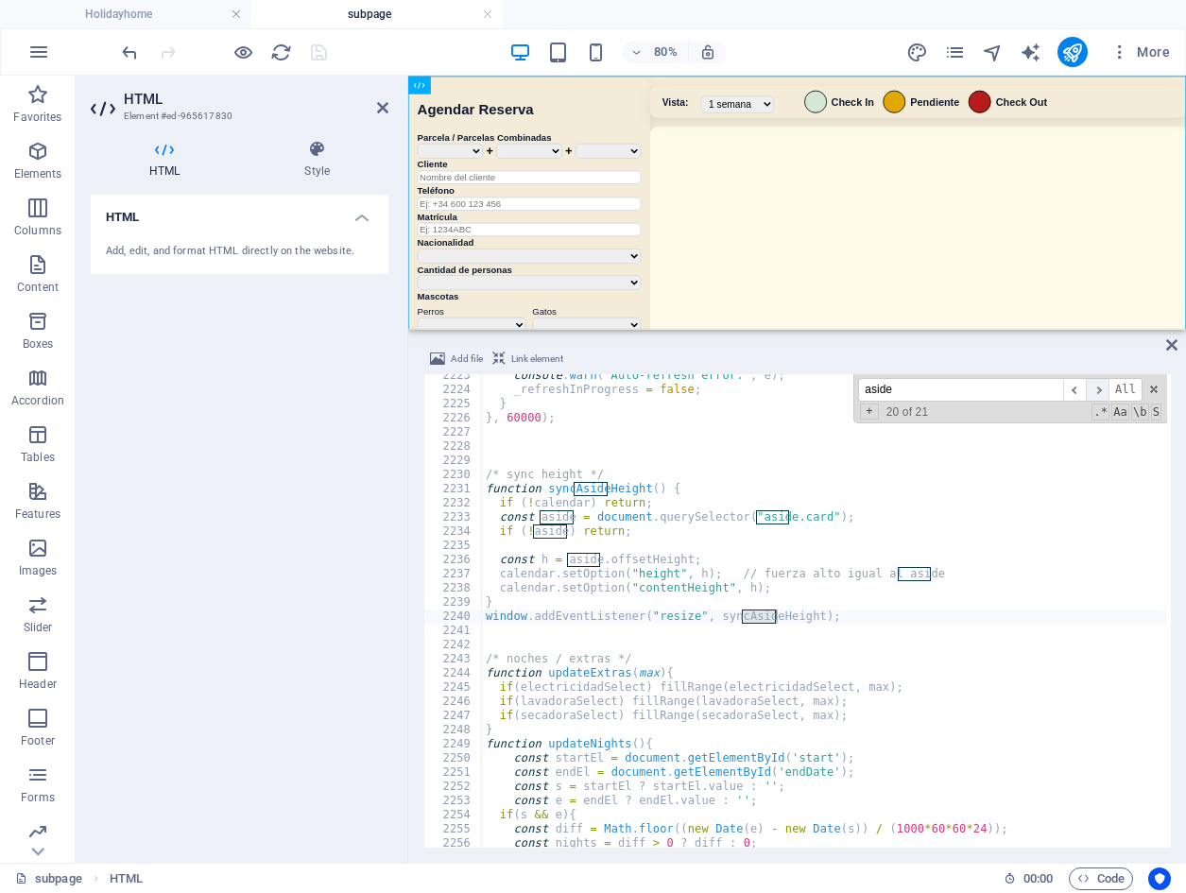
click at [1103, 397] on span "​" at bounding box center [1097, 390] width 23 height 24
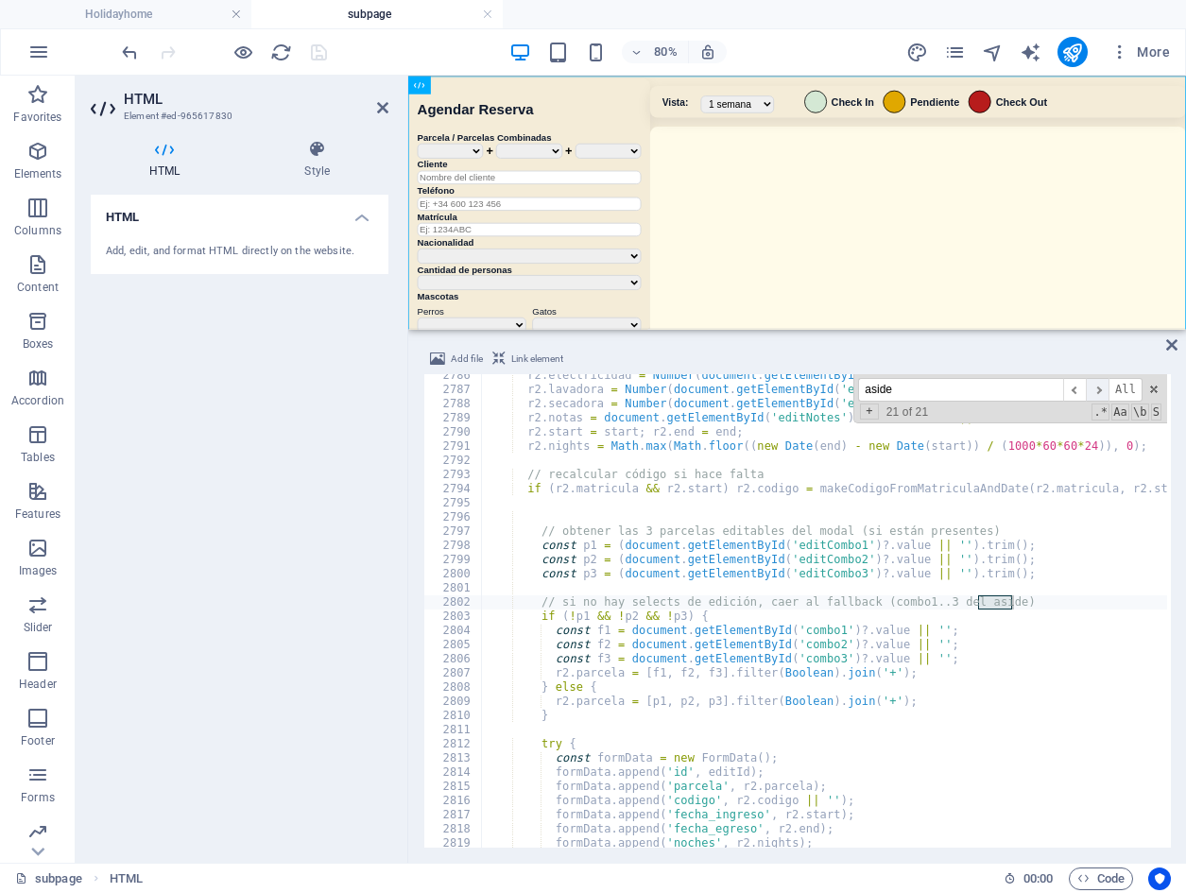
click at [1103, 397] on span "​" at bounding box center [1097, 390] width 23 height 24
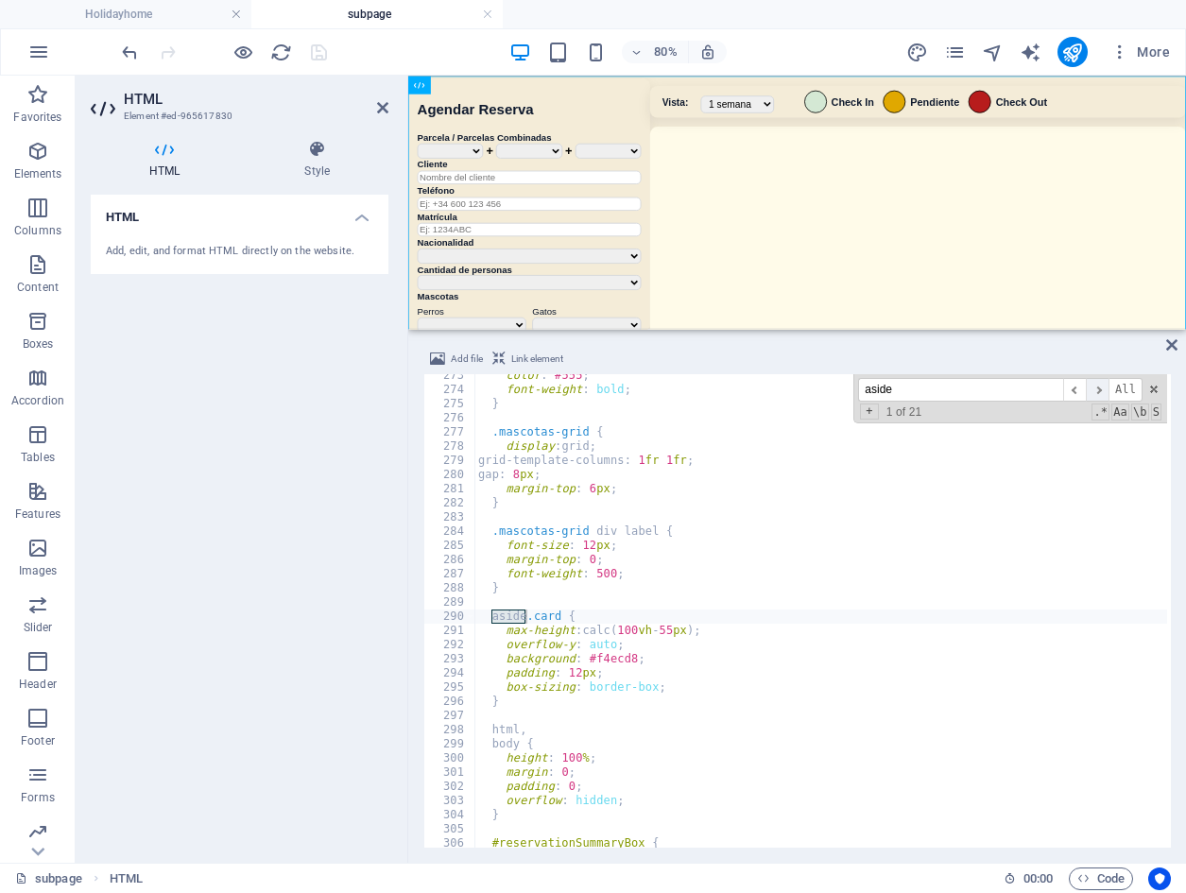
scroll to position [2803, 0]
click at [1103, 397] on span "​" at bounding box center [1097, 390] width 23 height 24
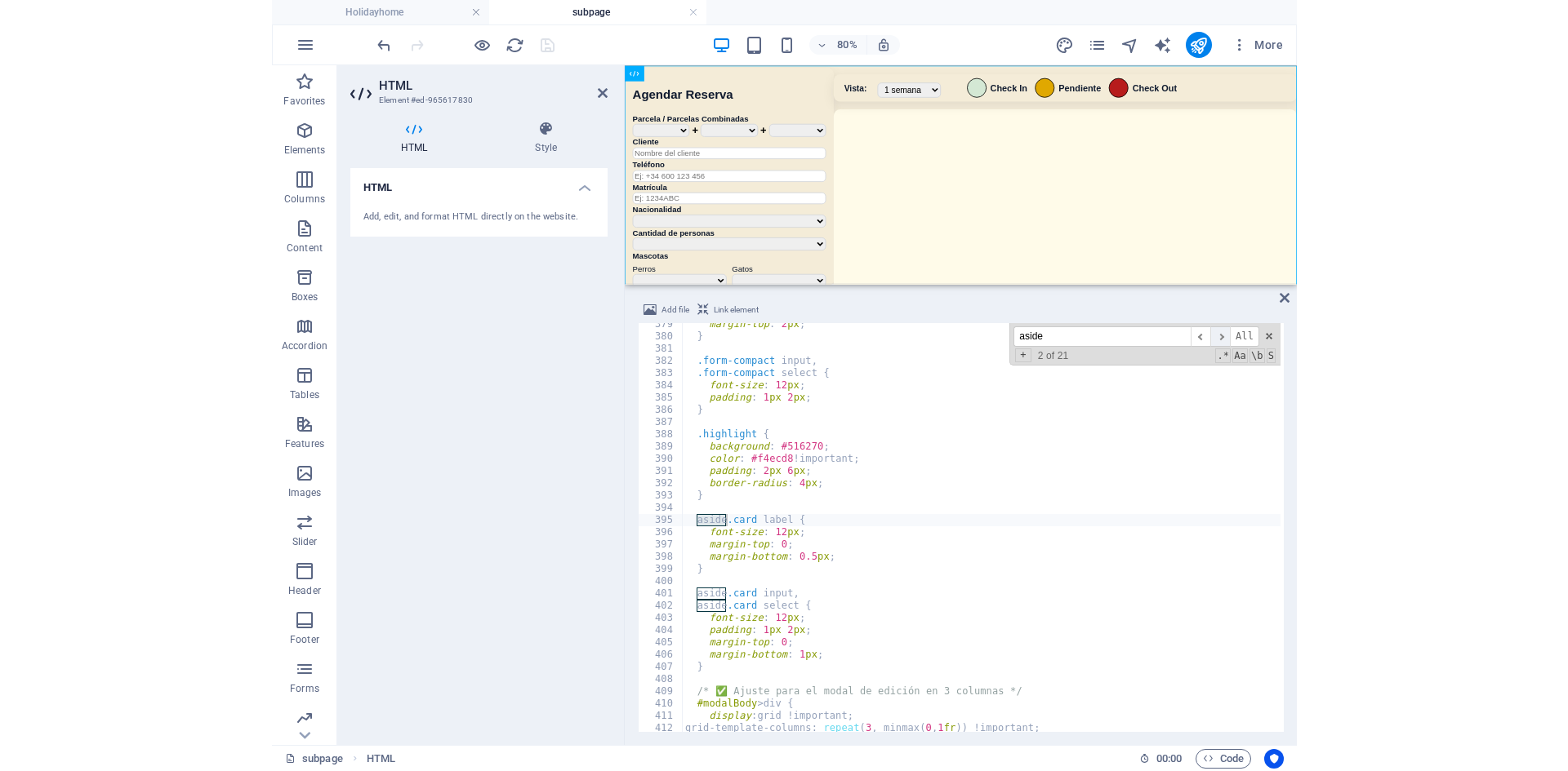
scroll to position [3360, 0]
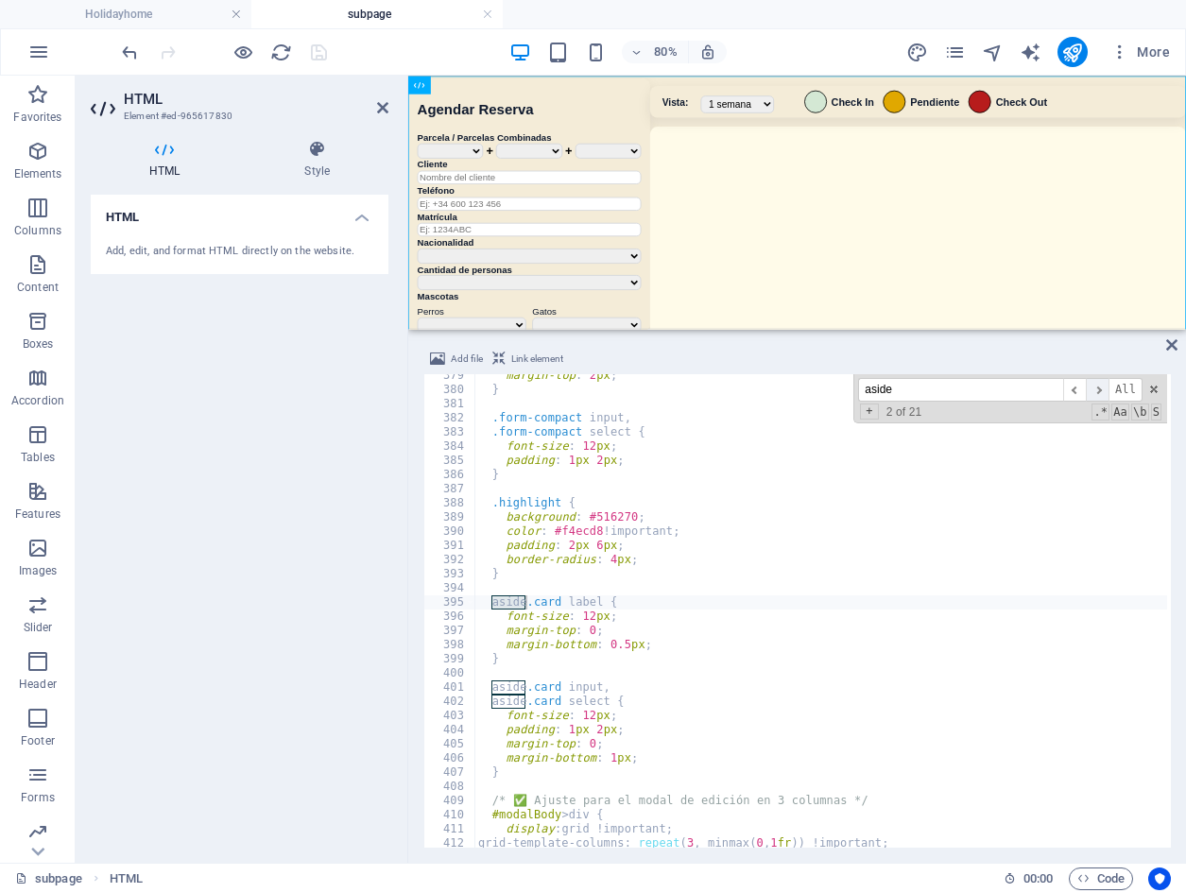
click at [1103, 397] on span "​" at bounding box center [1097, 390] width 23 height 24
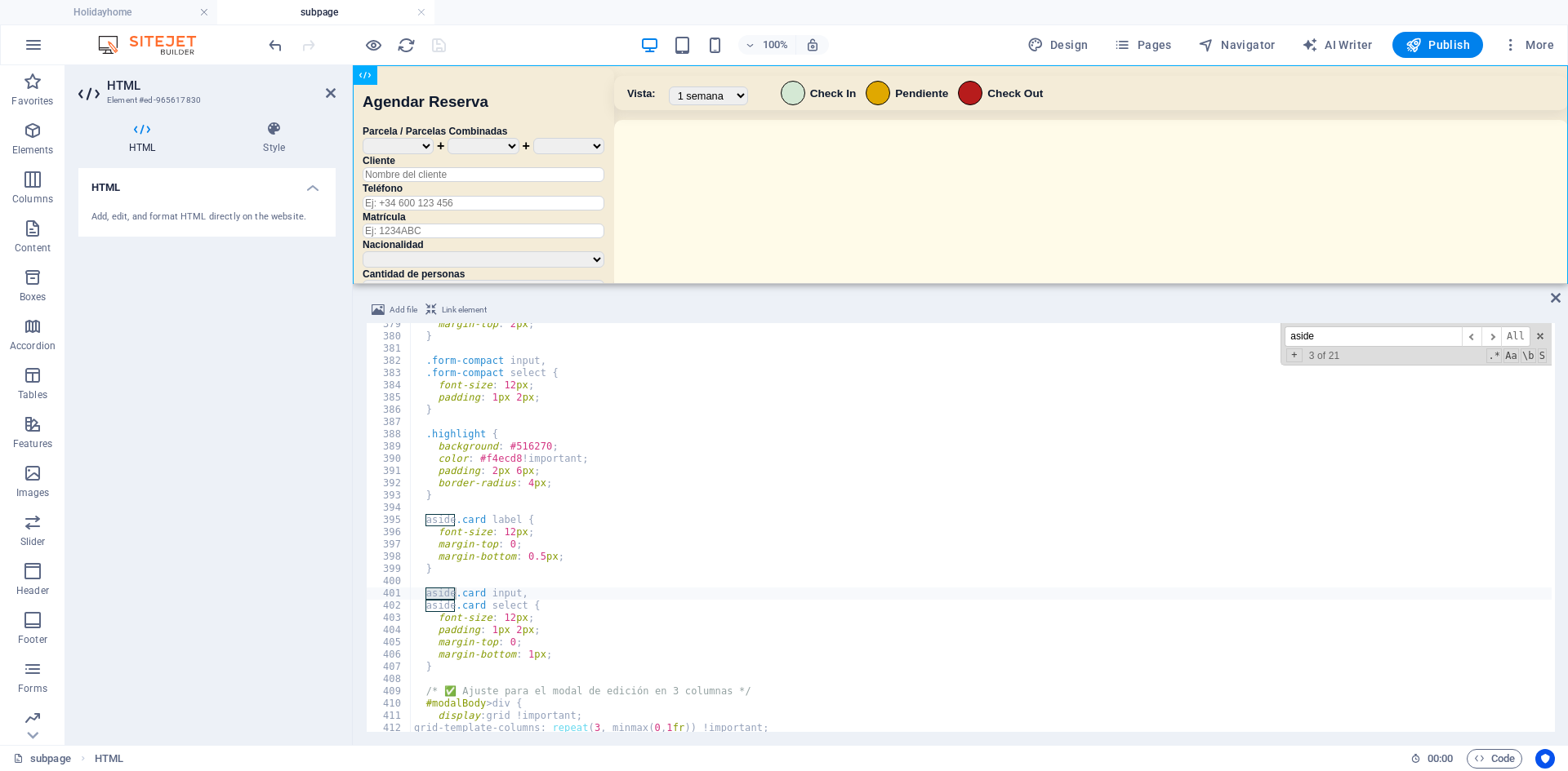
paste input "Sour Gummy"
paste input
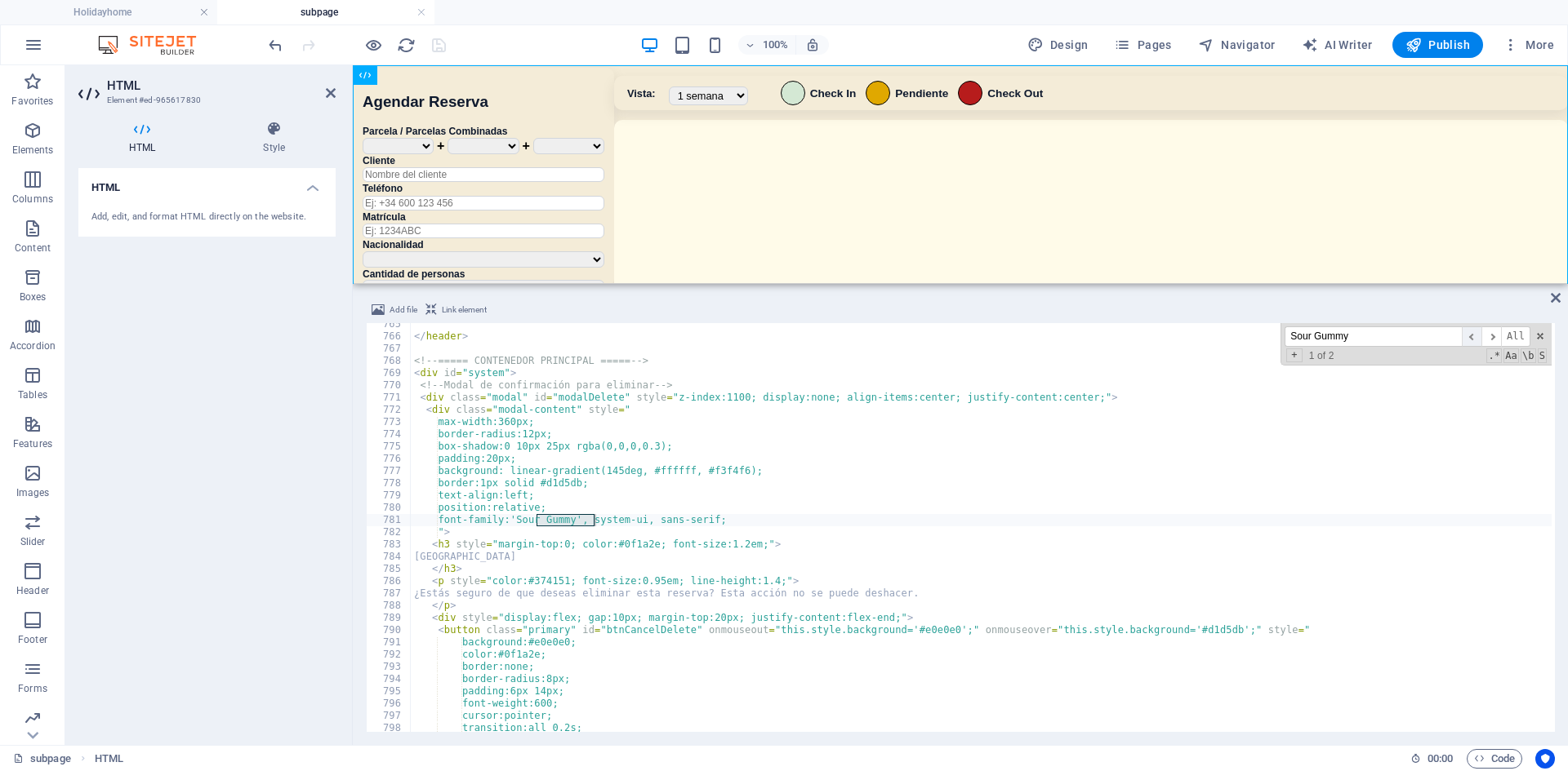
click at [982, 338] on span "​" at bounding box center [1471, 337] width 20 height 21
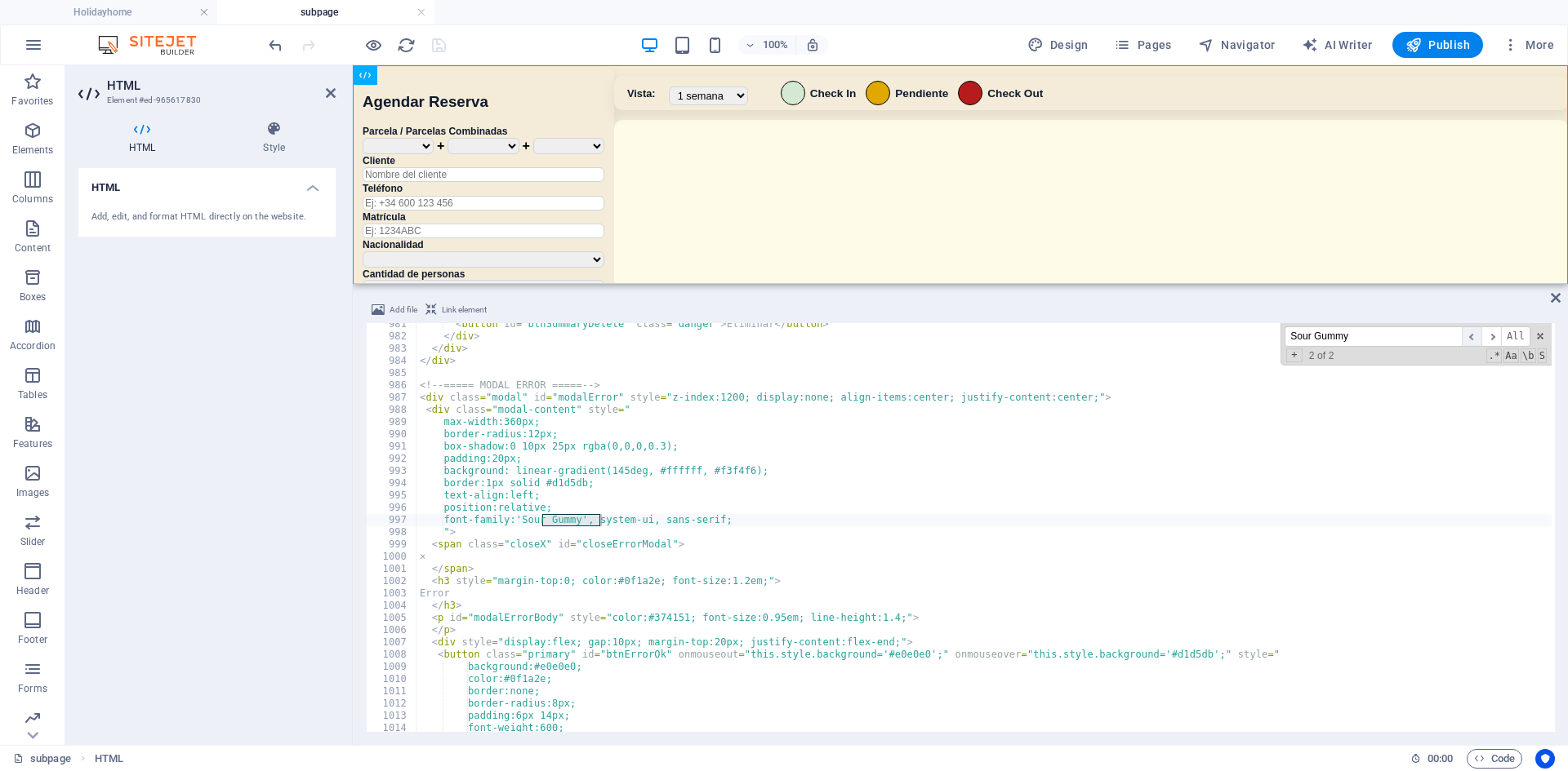
click at [982, 338] on span "​" at bounding box center [1471, 337] width 20 height 21
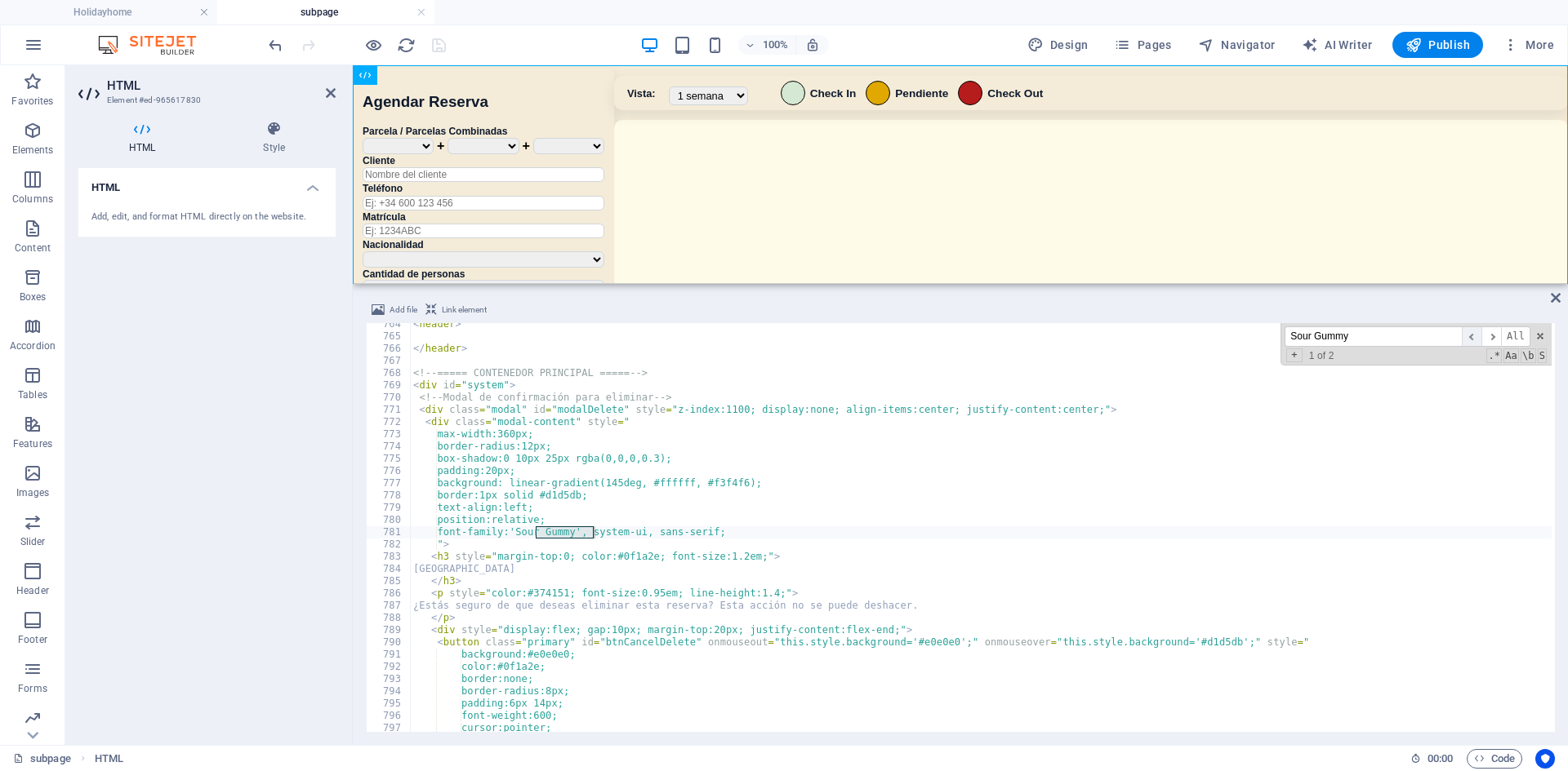
click at [982, 338] on span "​" at bounding box center [1471, 337] width 20 height 21
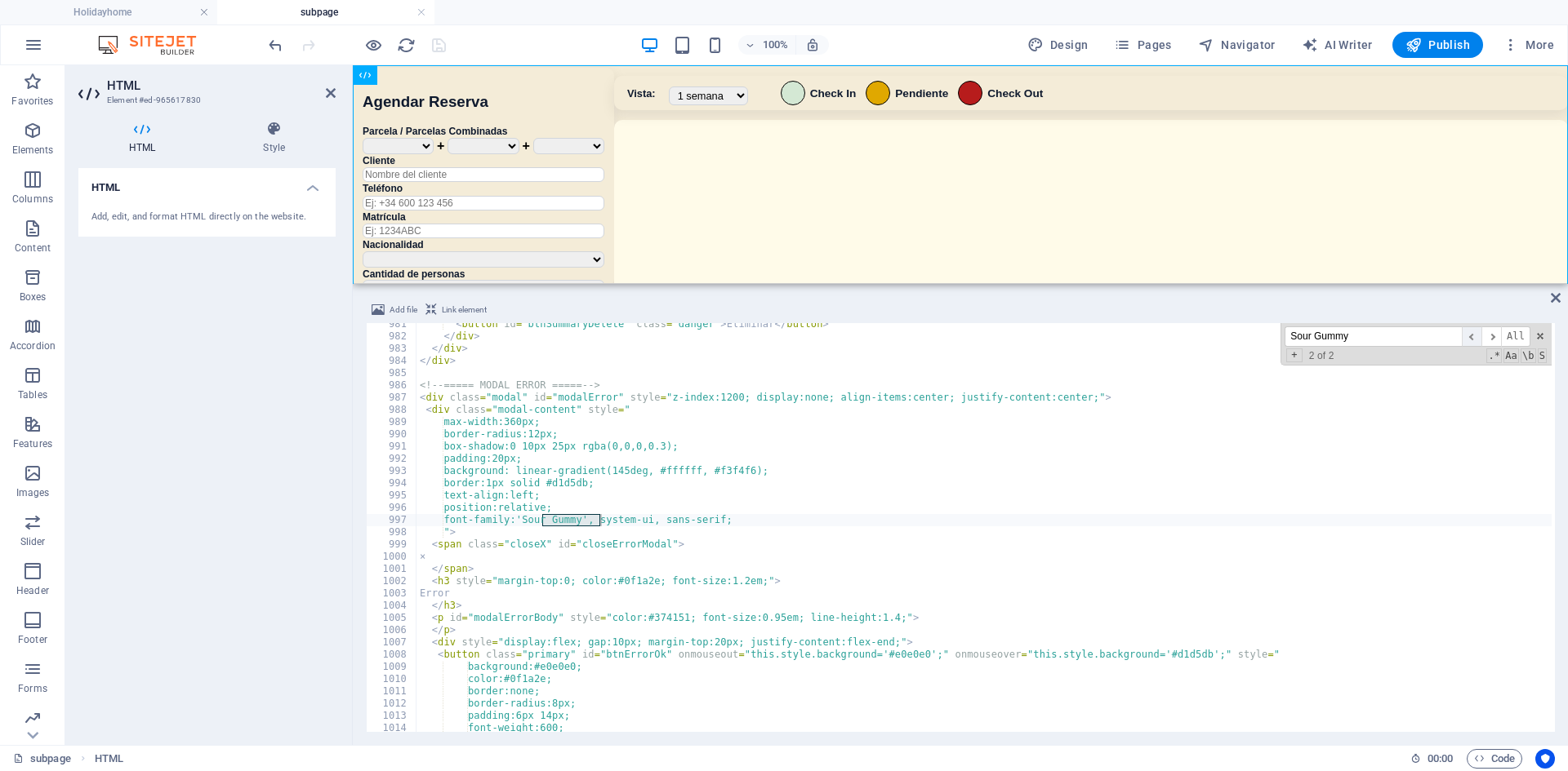
click at [982, 338] on span "​" at bounding box center [1471, 337] width 20 height 21
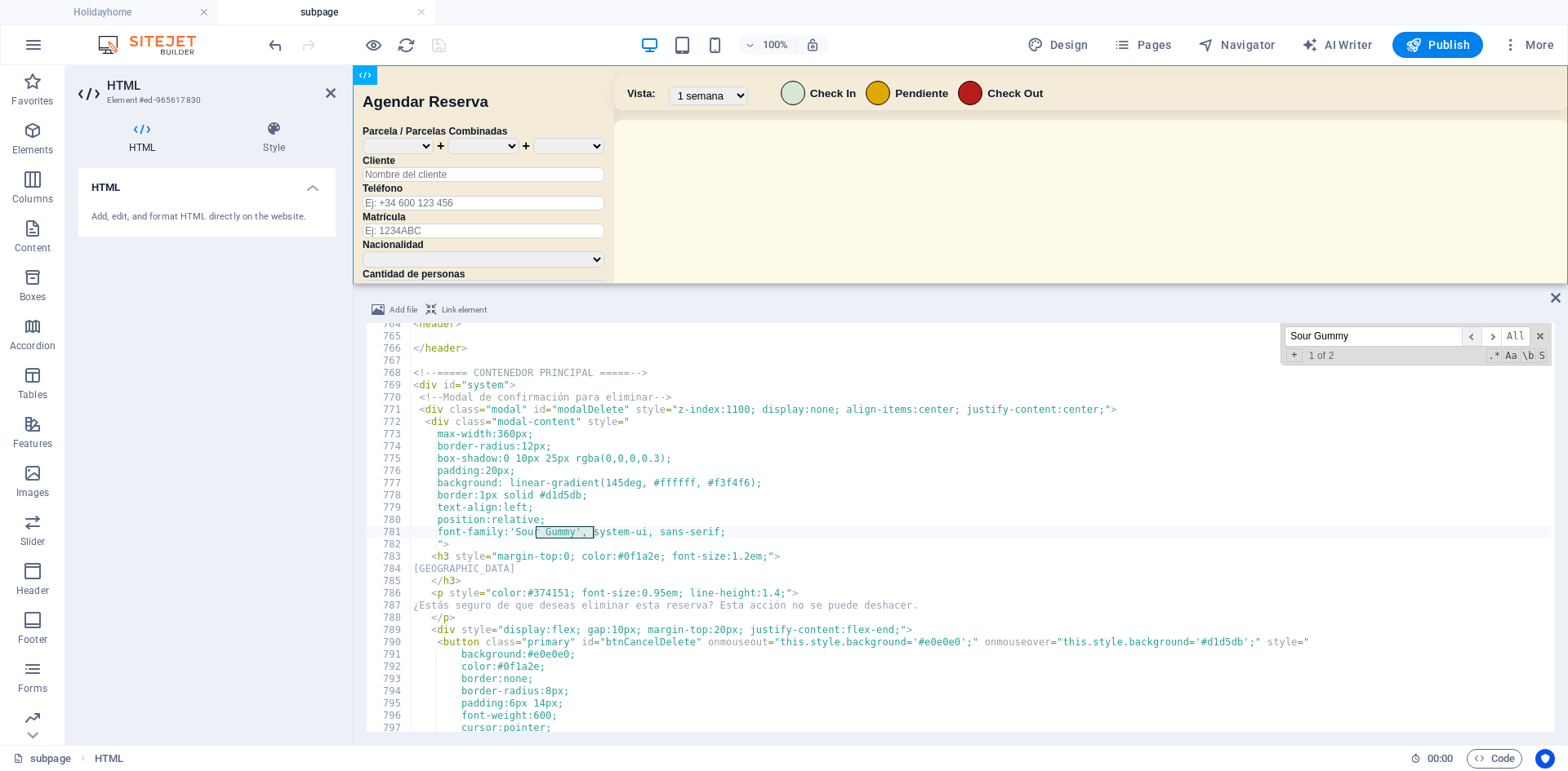
click at [982, 338] on span "​" at bounding box center [1471, 337] width 20 height 21
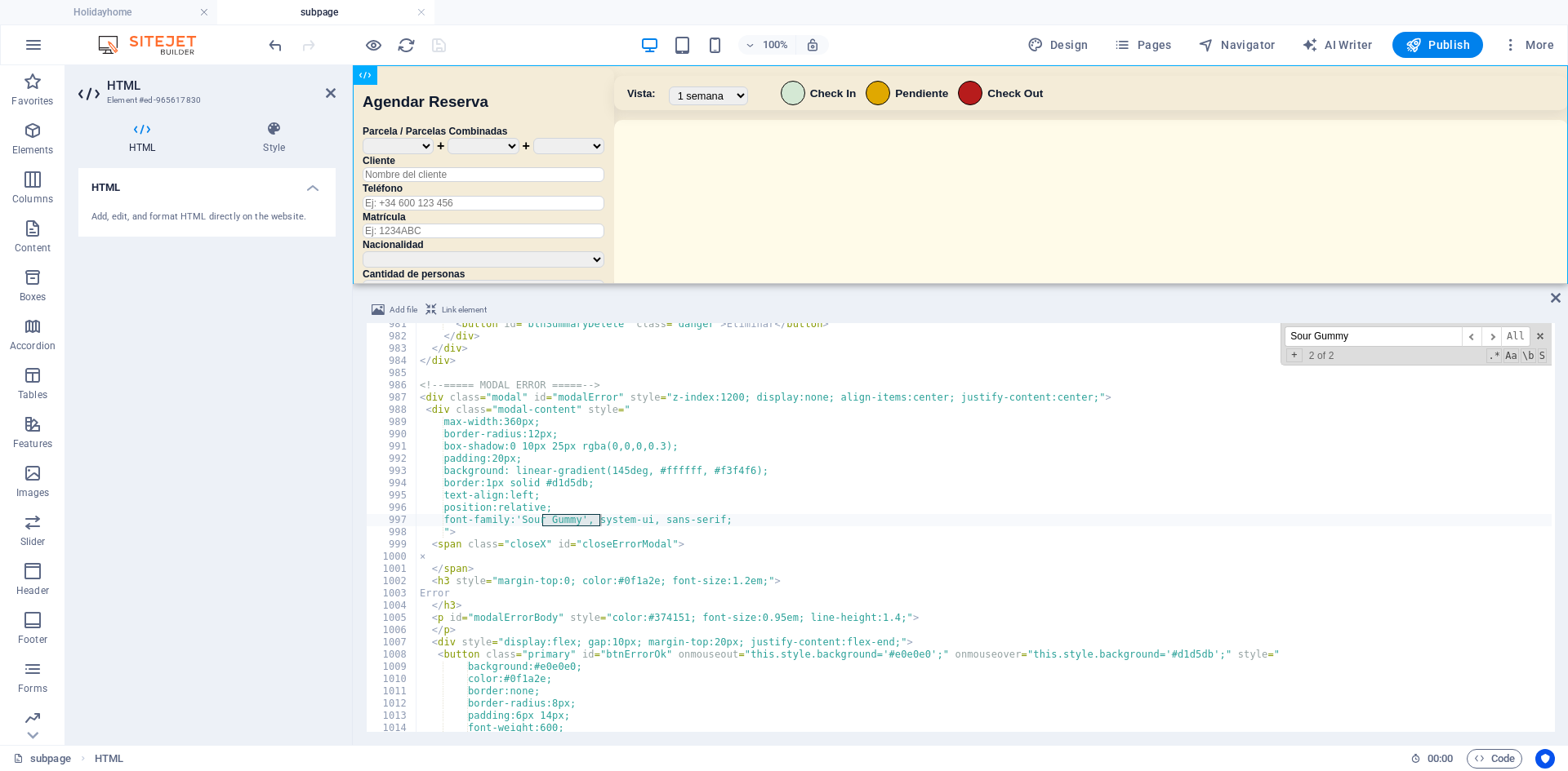
drag, startPoint x: 1380, startPoint y: 338, endPoint x: 1171, endPoint y: 319, distance: 209.9
click at [982, 319] on div "Add file Link element font-family: 'Segoe UI', Tahoma, [GEOGRAPHIC_DATA], Verda…" at bounding box center [960, 516] width 1189 height 432
type input "h3"
click at [982, 336] on span "​" at bounding box center [1471, 337] width 20 height 21
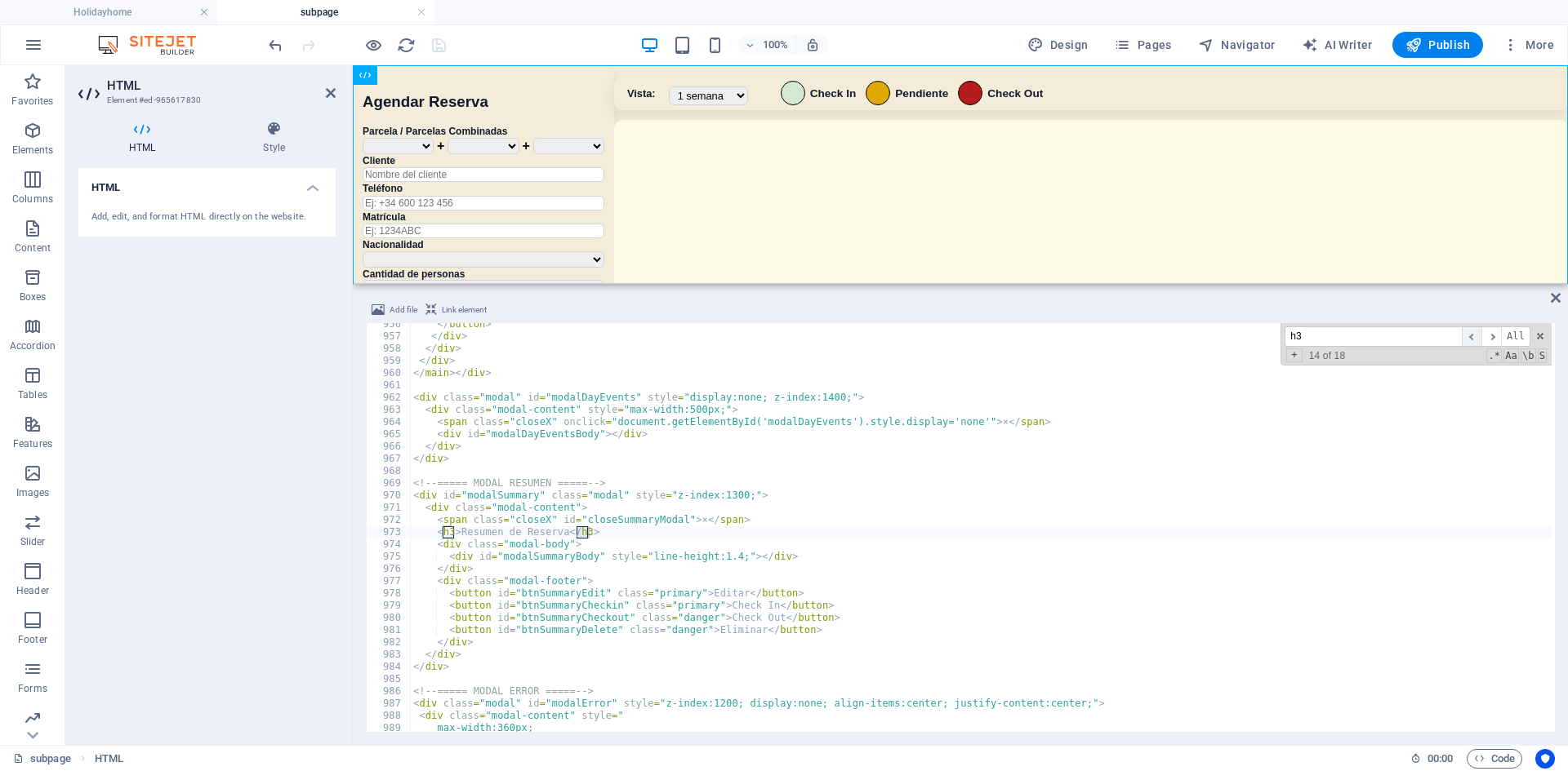
click at [982, 336] on span "​" at bounding box center [1471, 337] width 20 height 21
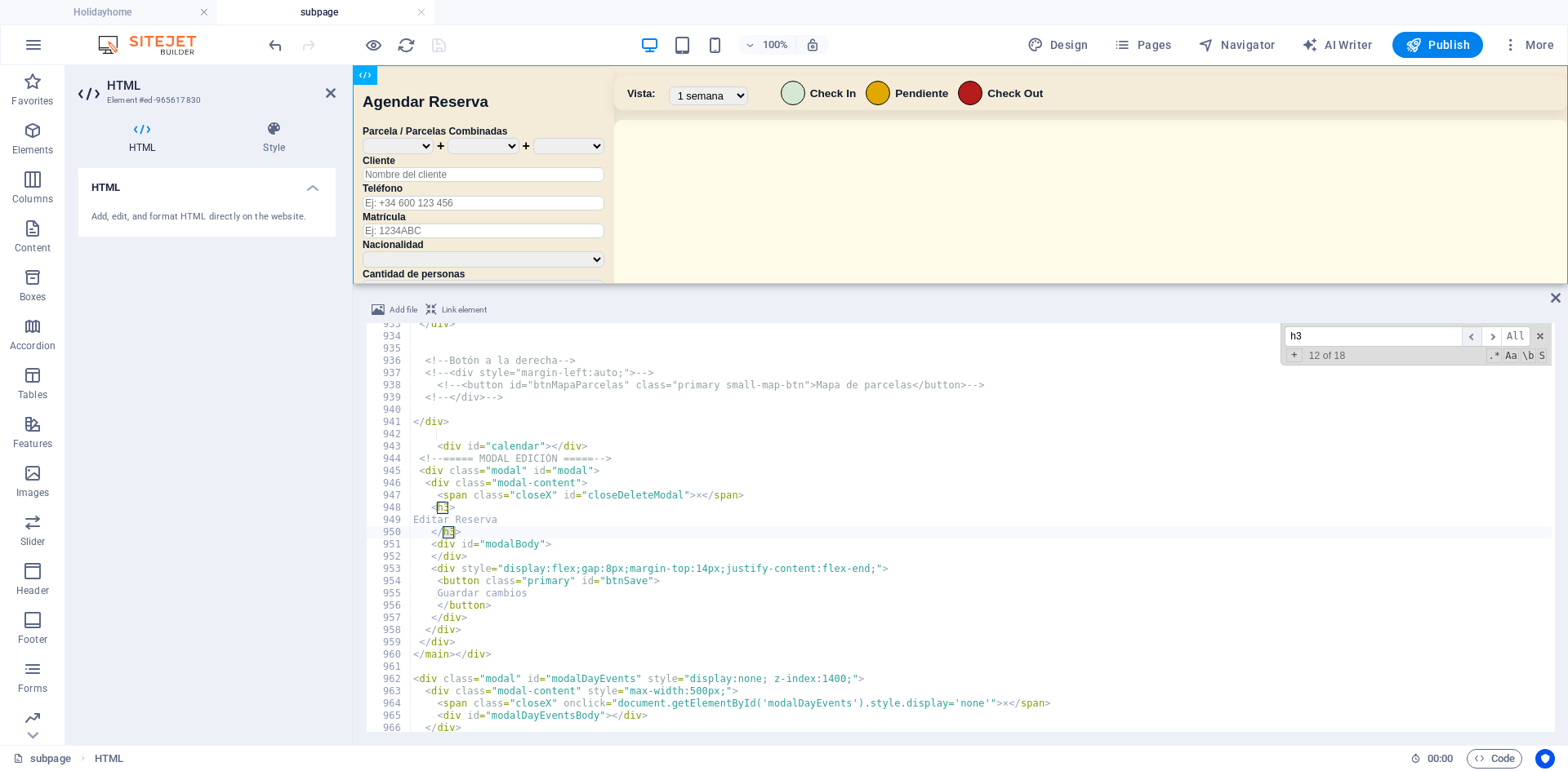
click at [982, 336] on span "​" at bounding box center [1471, 337] width 20 height 21
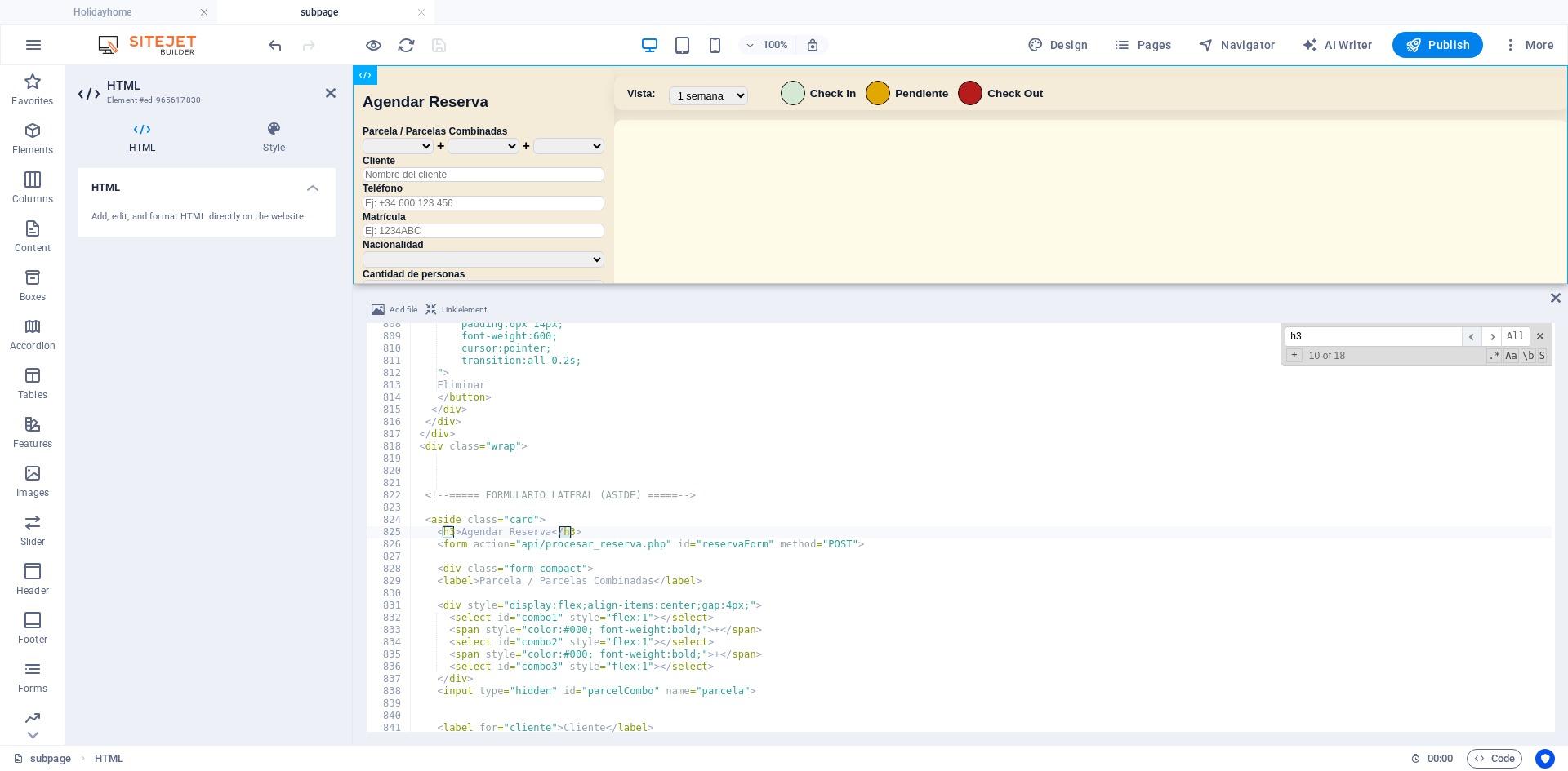
scroll to position [7171, 0]
click at [982, 336] on span "​" at bounding box center [1471, 337] width 20 height 21
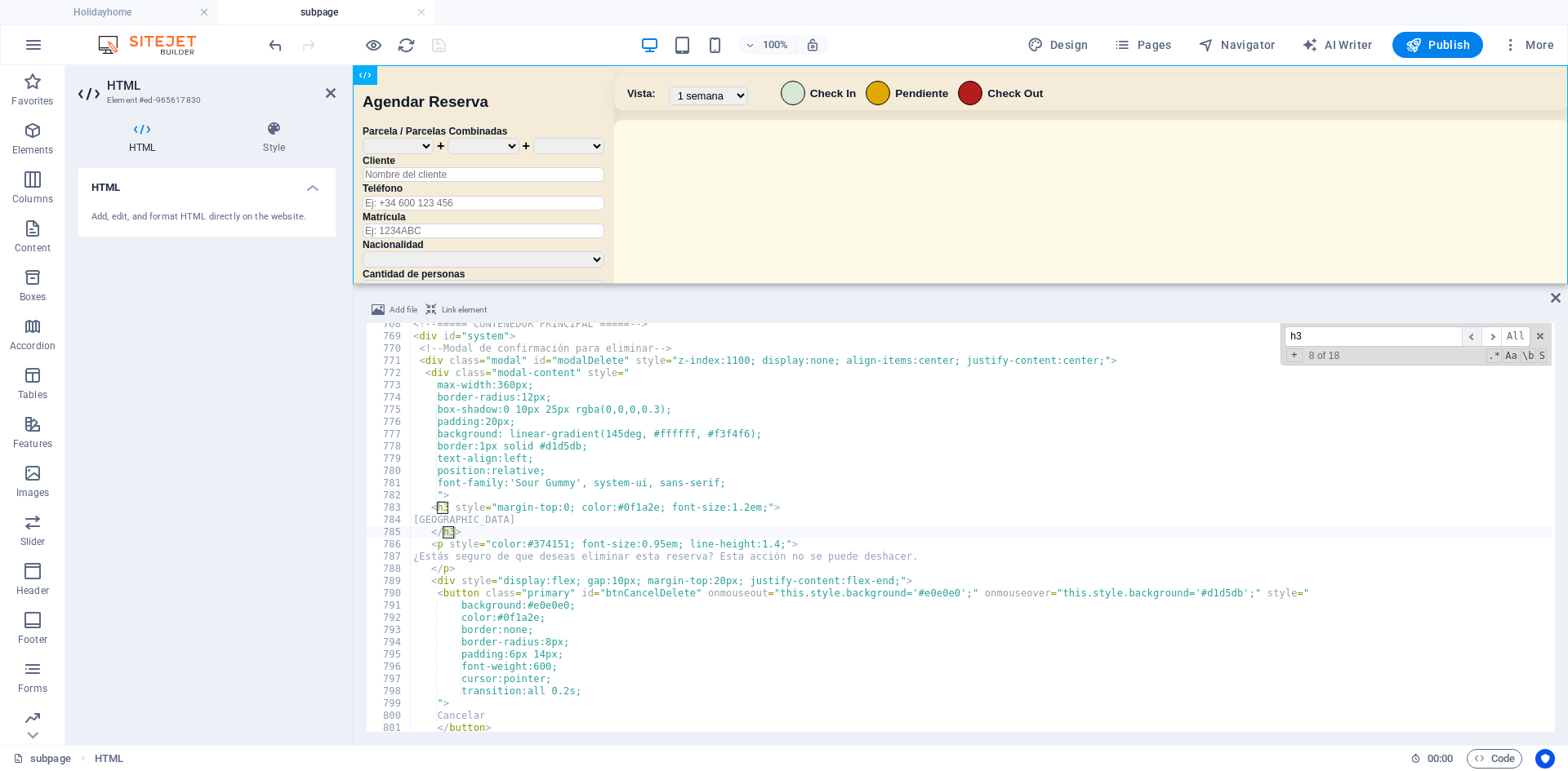
click at [982, 336] on span "​" at bounding box center [1471, 337] width 20 height 21
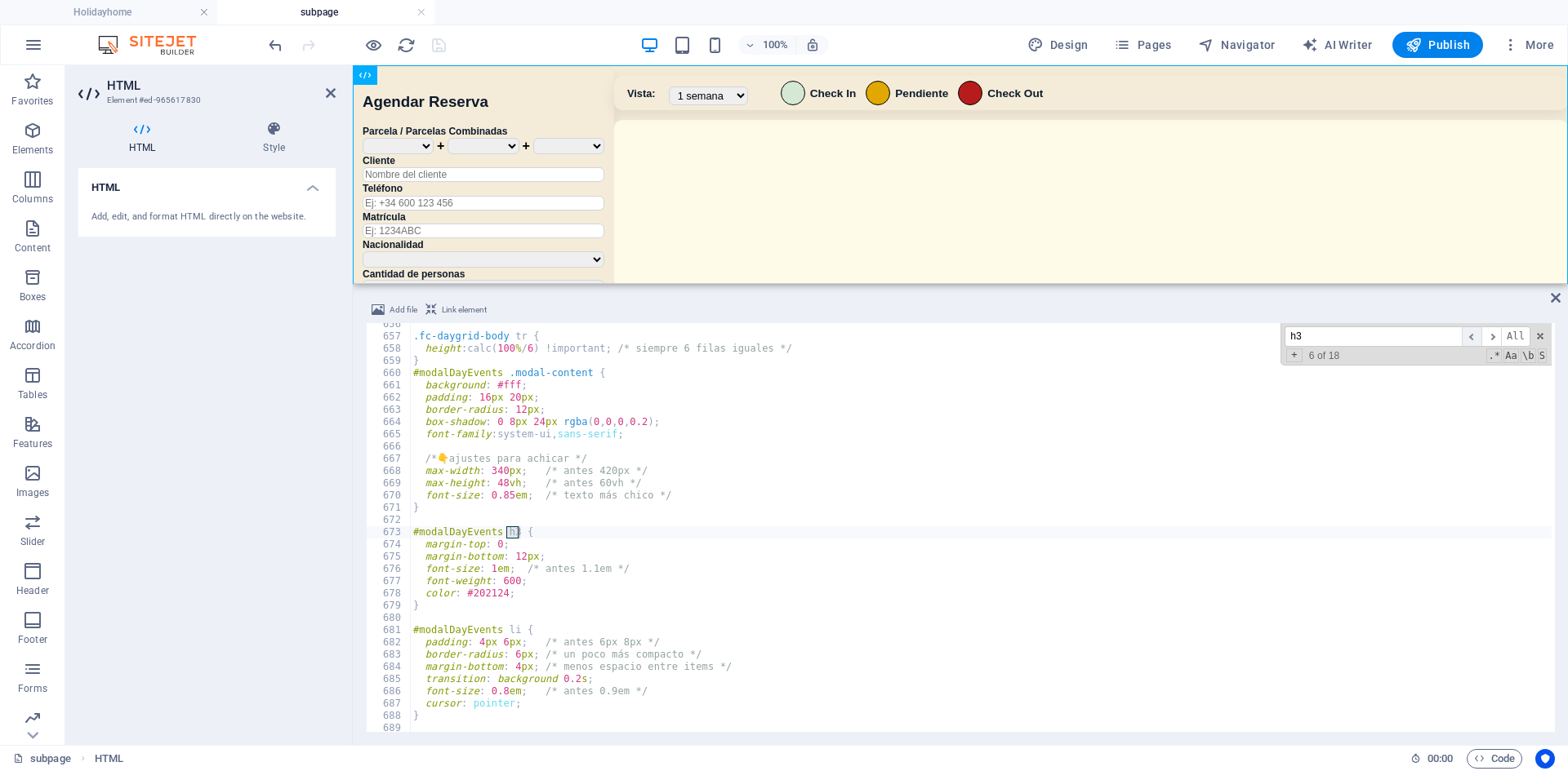
click at [982, 336] on span "​" at bounding box center [1471, 337] width 20 height 21
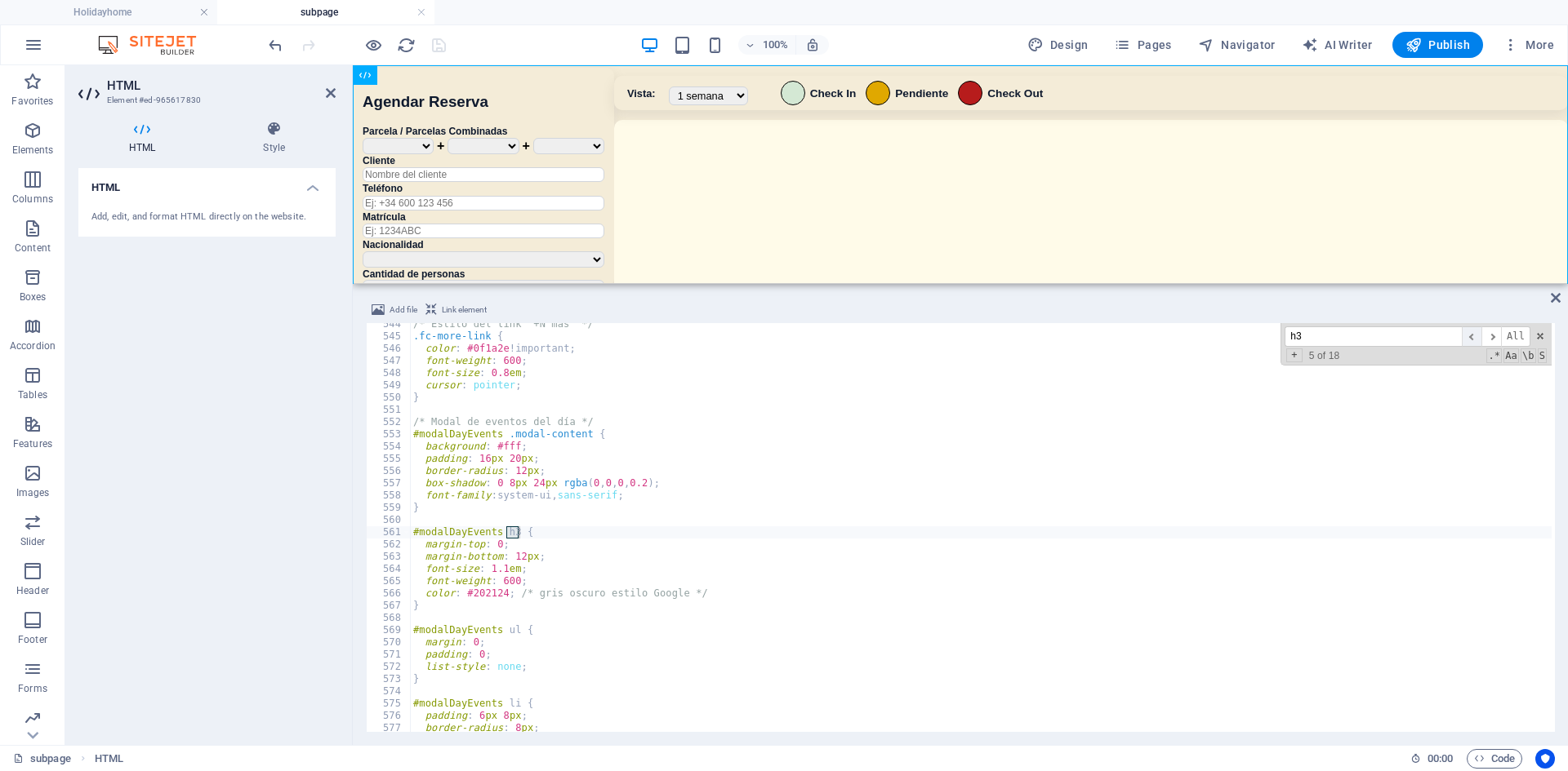
scroll to position [4826, 0]
click at [982, 336] on span "​" at bounding box center [1471, 337] width 20 height 21
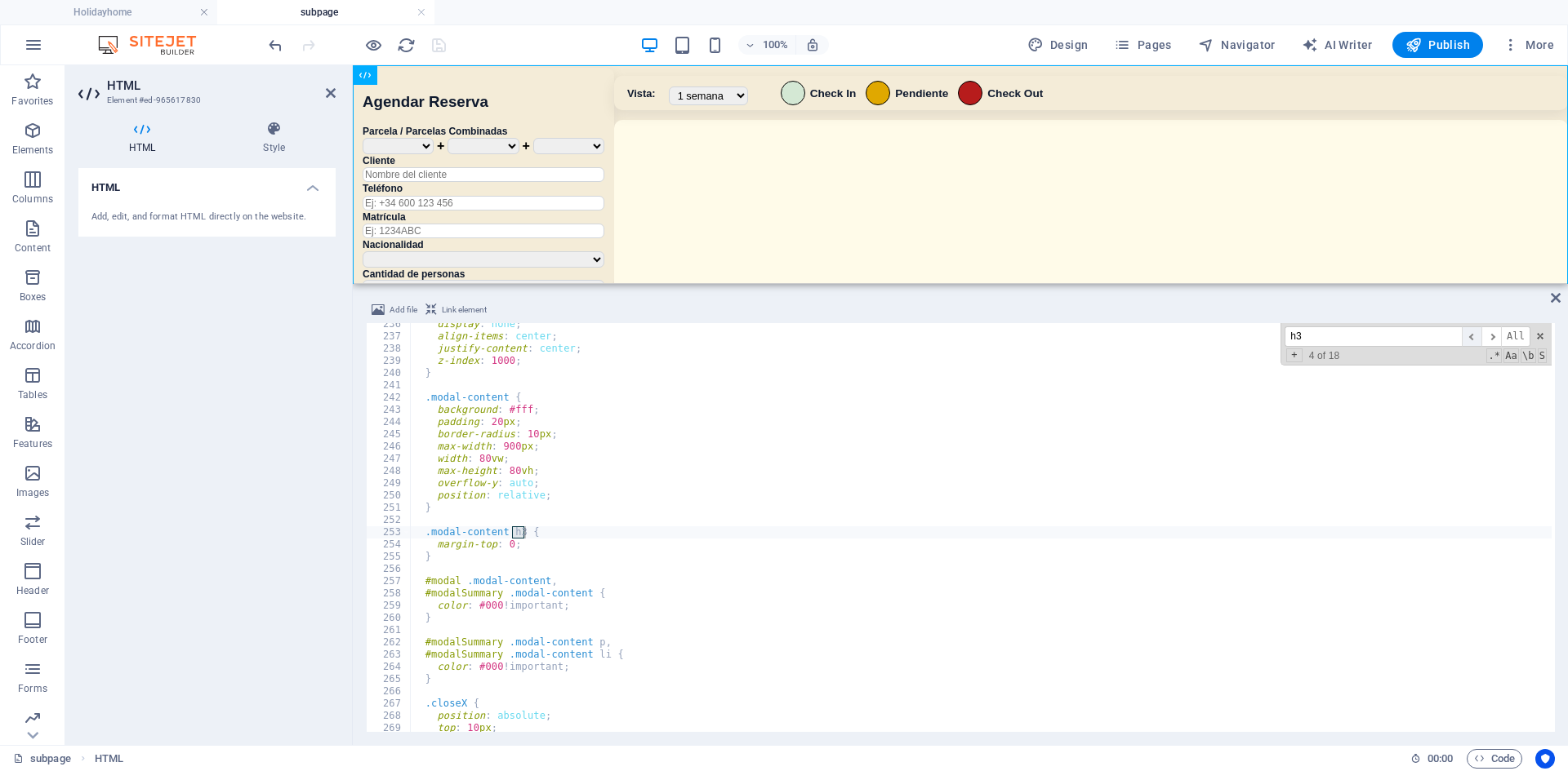
scroll to position [2091, 0]
click at [982, 336] on span "​" at bounding box center [1471, 337] width 20 height 21
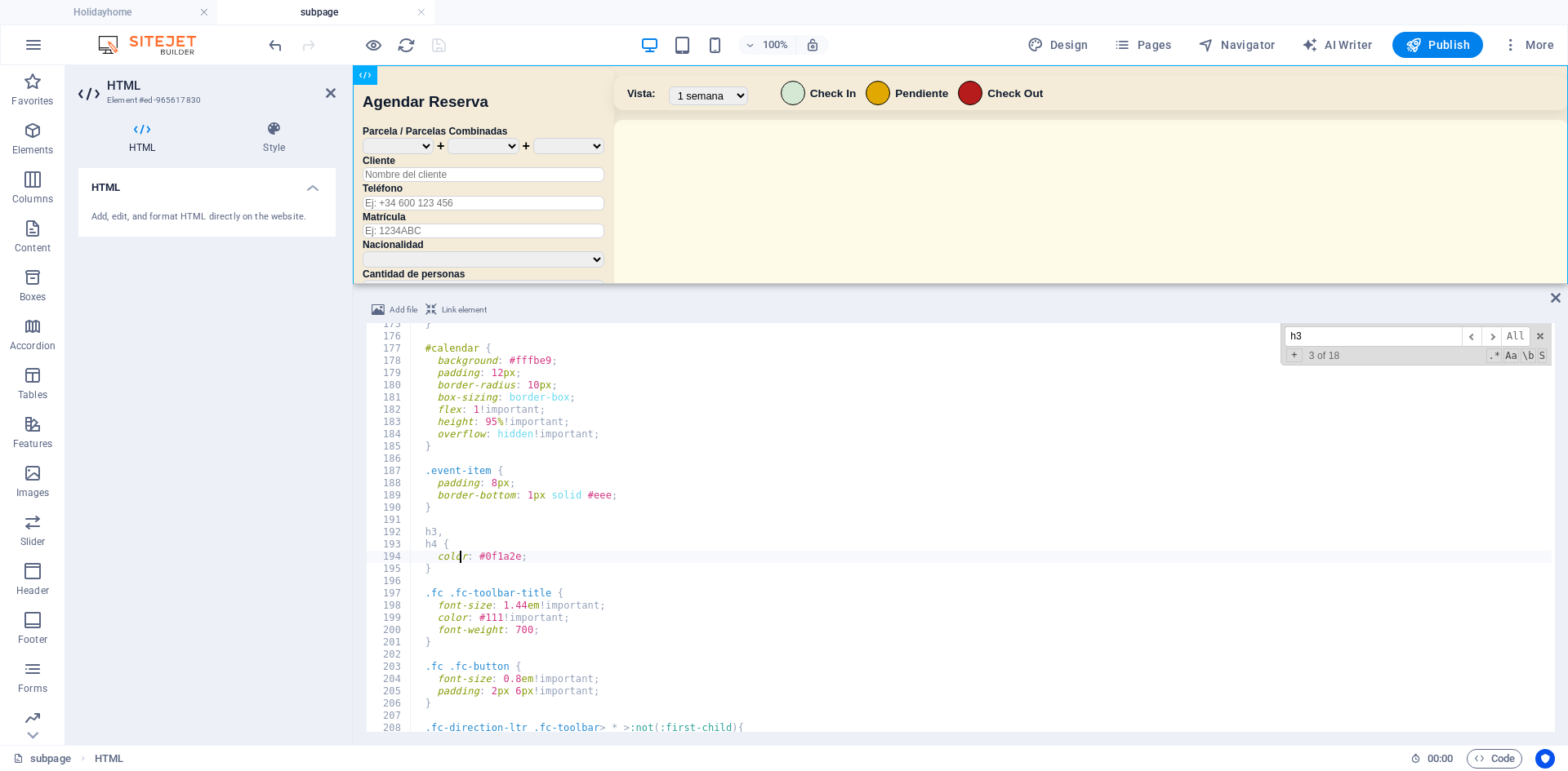
click at [457, 557] on div "} #calendar { background : #fffbe9 ; padding : 12 px ; border-radius : 10 px ; …" at bounding box center [991, 534] width 1161 height 430
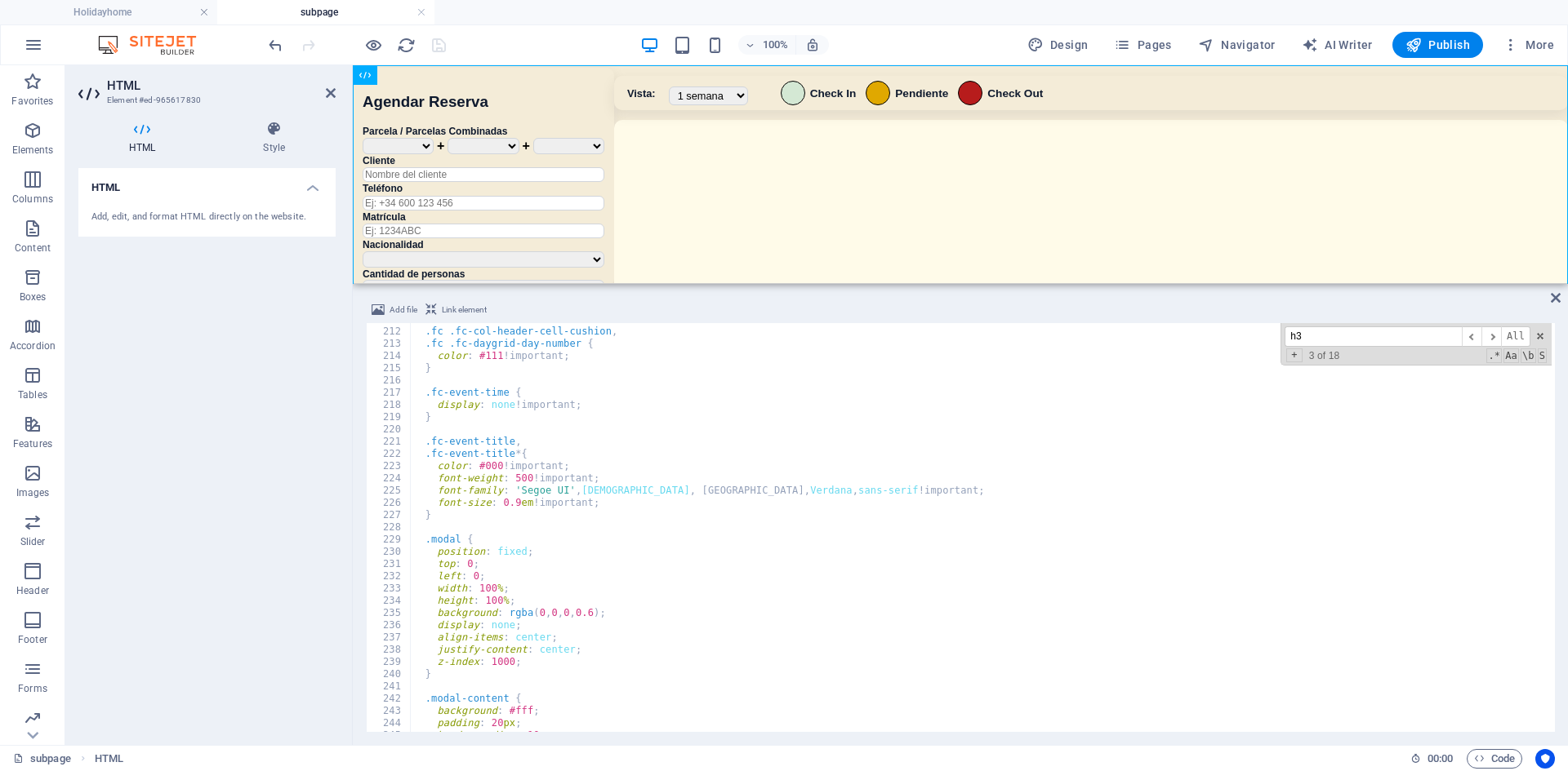
scroll to position [1872, 0]
drag, startPoint x: 440, startPoint y: 492, endPoint x: 867, endPoint y: 490, distance: 427.0
click at [867, 490] on div ".fc .fc-col-header-cell-cushion , .fc .fc-daygrid-day-number { color : #111 !im…" at bounding box center [991, 528] width 1161 height 430
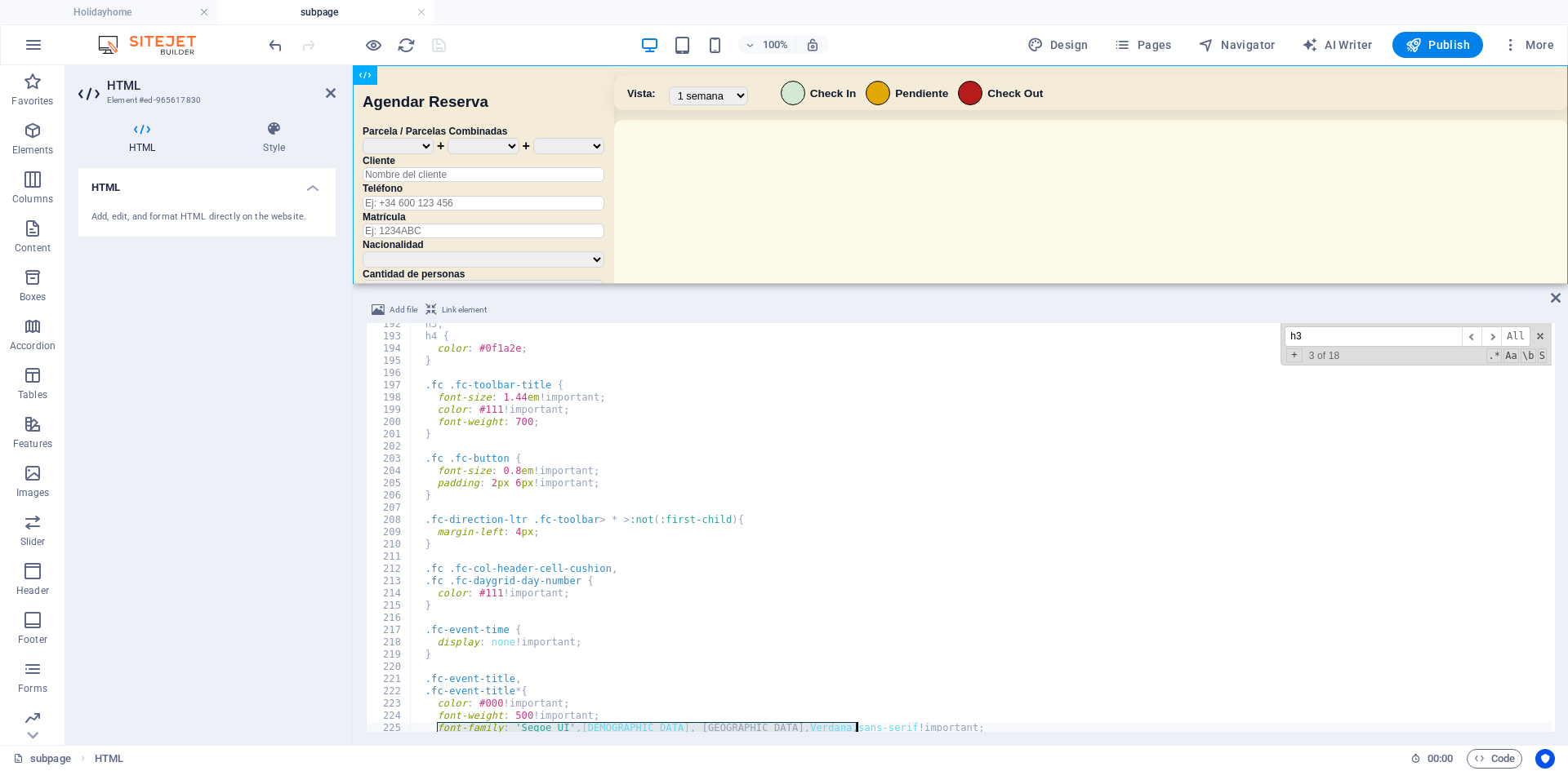
scroll to position [1653, 0]
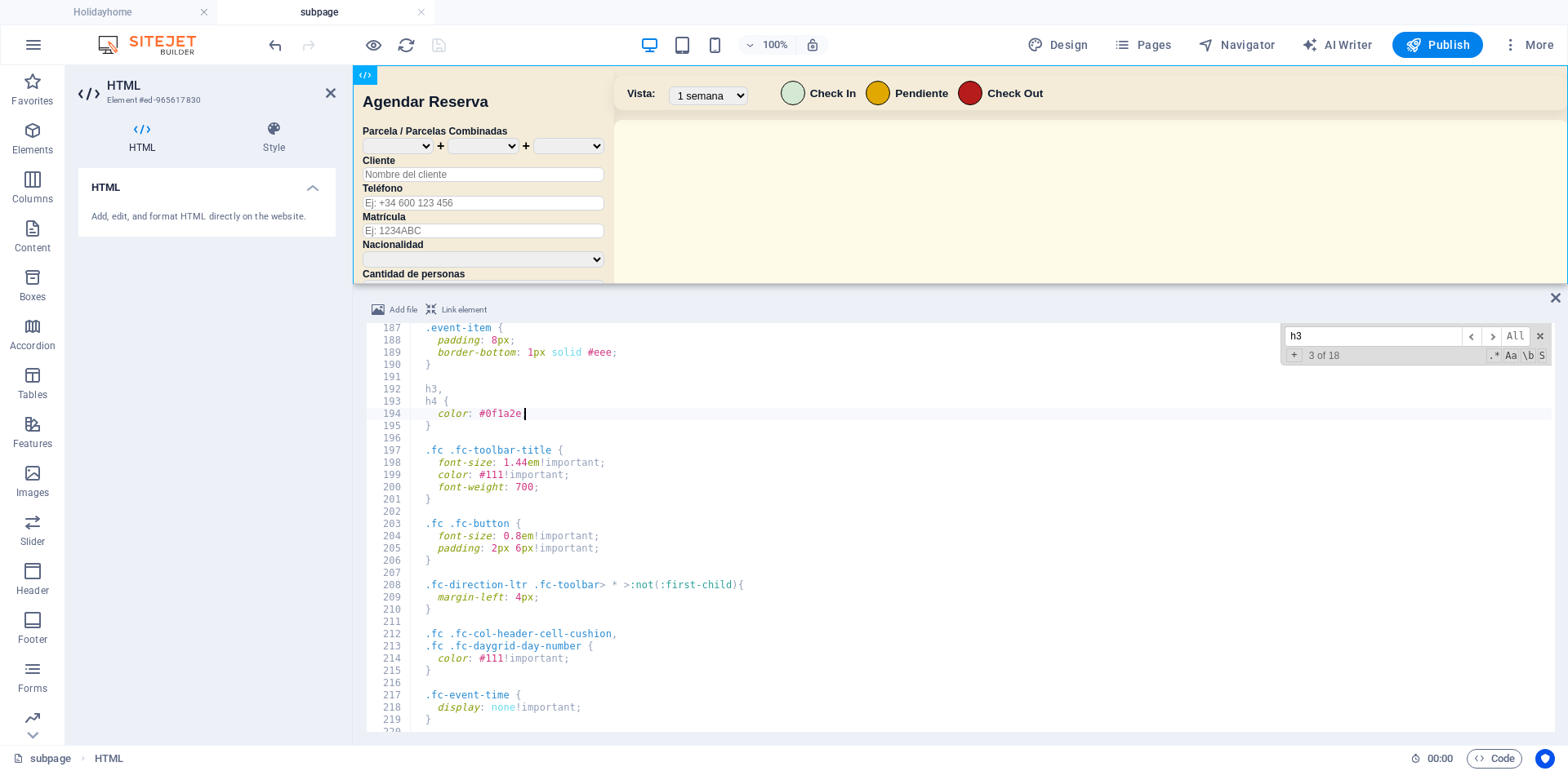
click at [526, 412] on div ".event-item { padding : 8 px ; border-bottom : 1 px solid #eee ; } h3 , h4 { co…" at bounding box center [991, 537] width 1161 height 430
type textarea "color: #0f1a2e;"
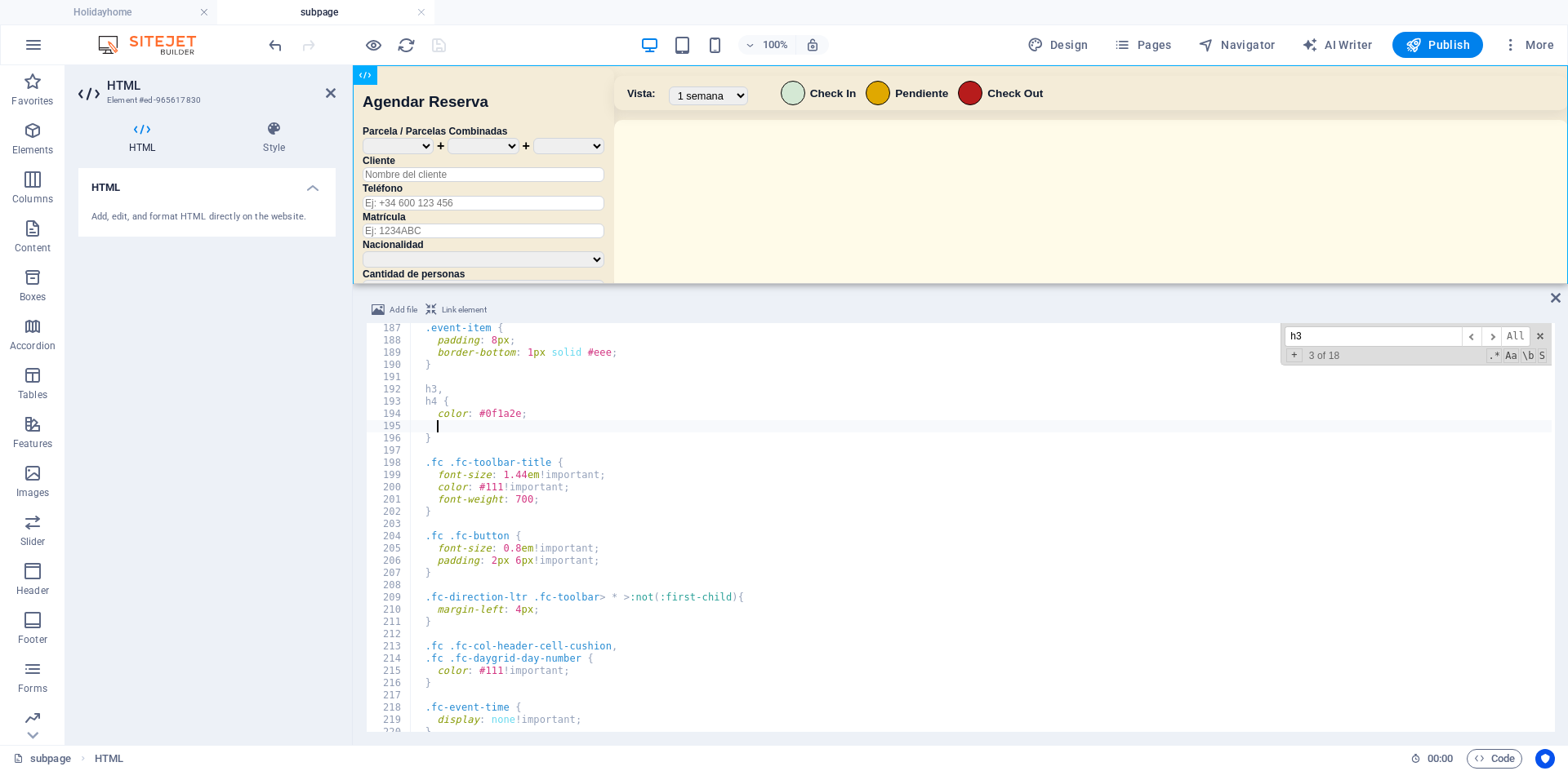
scroll to position [0, 3]
paste textarea "font-family: 'Segoe UI', Tahoma, [GEOGRAPHIC_DATA], Verdana, sans-serif !import…"
type textarea "font-family: 'Segoe UI', Tahoma, [GEOGRAPHIC_DATA], Verdana, sans-serif !import…"
click at [515, 44] on div "100% Design Pages Navigator AI Writer Publish More" at bounding box center [912, 45] width 1295 height 26
click at [441, 52] on icon "save" at bounding box center [439, 46] width 19 height 19
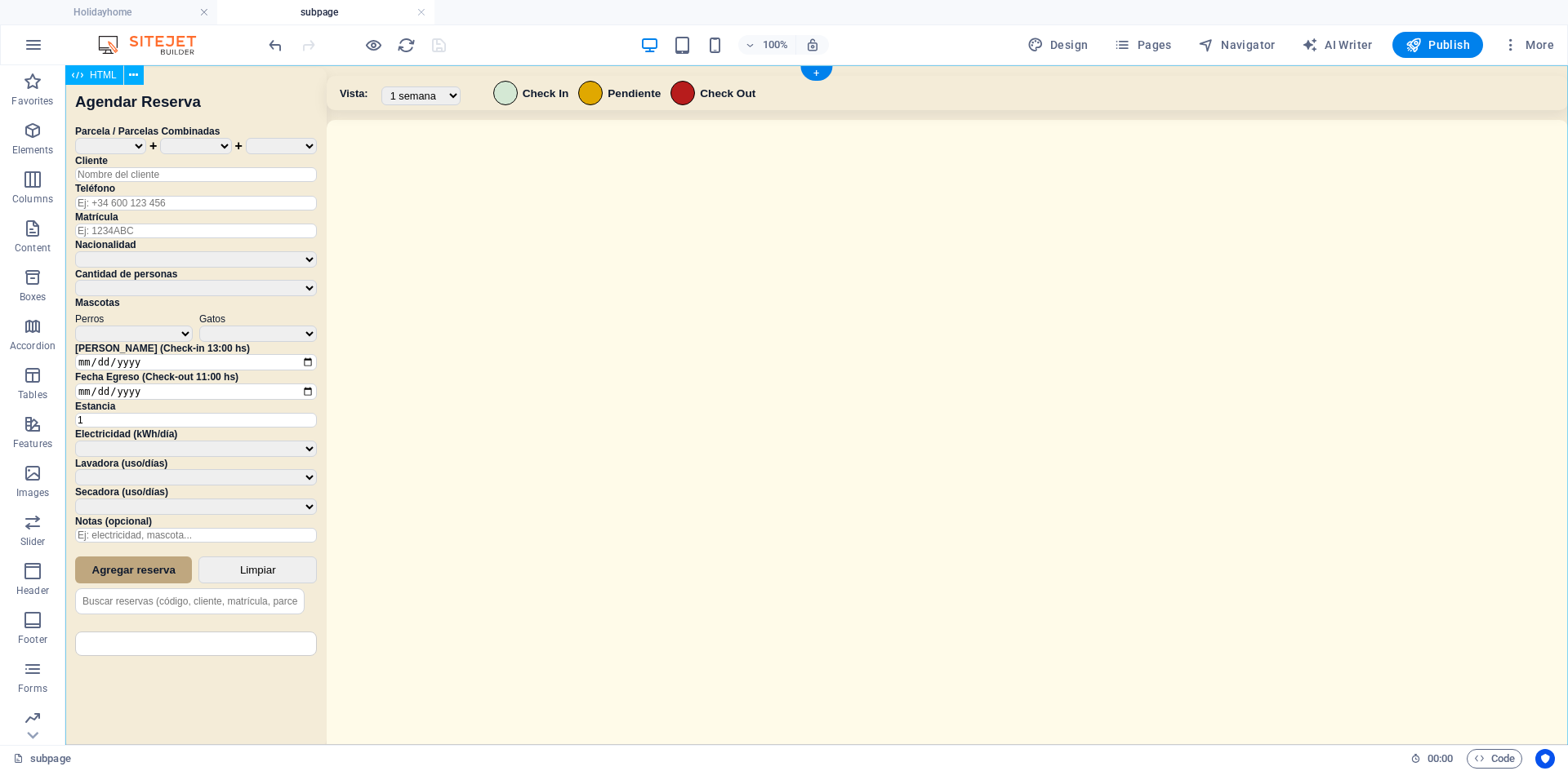
click at [949, 391] on div "Sistema de Reservas — Coveta Área Camper [GEOGRAPHIC_DATA] ¿Estás seguro de que…" at bounding box center [816, 408] width 1502 height 684
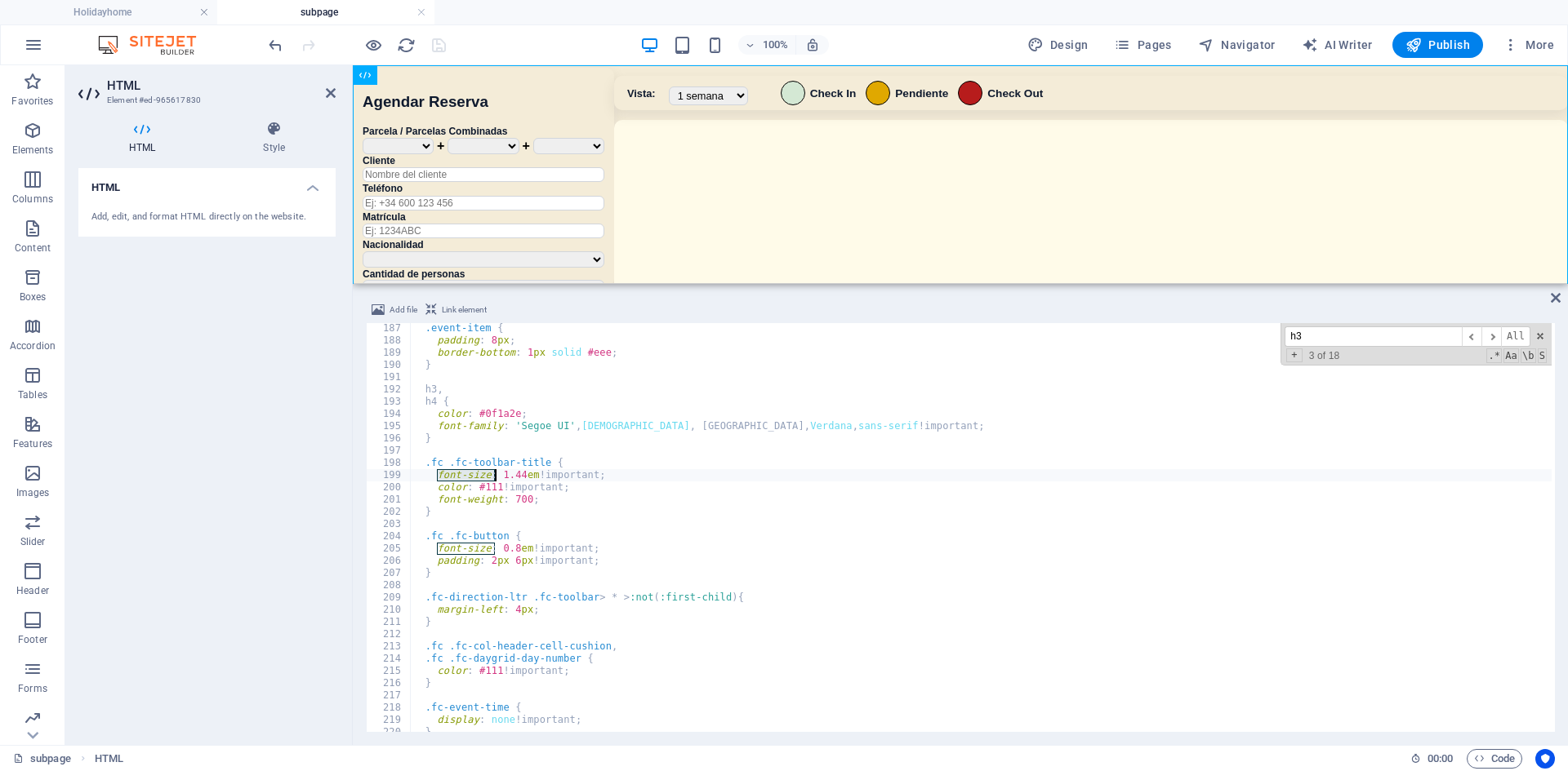
drag, startPoint x: 436, startPoint y: 477, endPoint x: 496, endPoint y: 480, distance: 60.1
click at [496, 480] on div ".event-item { padding : 8 px ; border-bottom : 1 px solid #eee ; } h3 , h4 { co…" at bounding box center [991, 537] width 1161 height 430
click at [879, 430] on div ".event-item { padding : 8 px ; border-bottom : 1 px solid #eee ; } h3 , h4 { co…" at bounding box center [991, 537] width 1161 height 430
type textarea "font-family: 'Segoe UI', Tahoma, [GEOGRAPHIC_DATA], Verdana, sans-serif !import…"
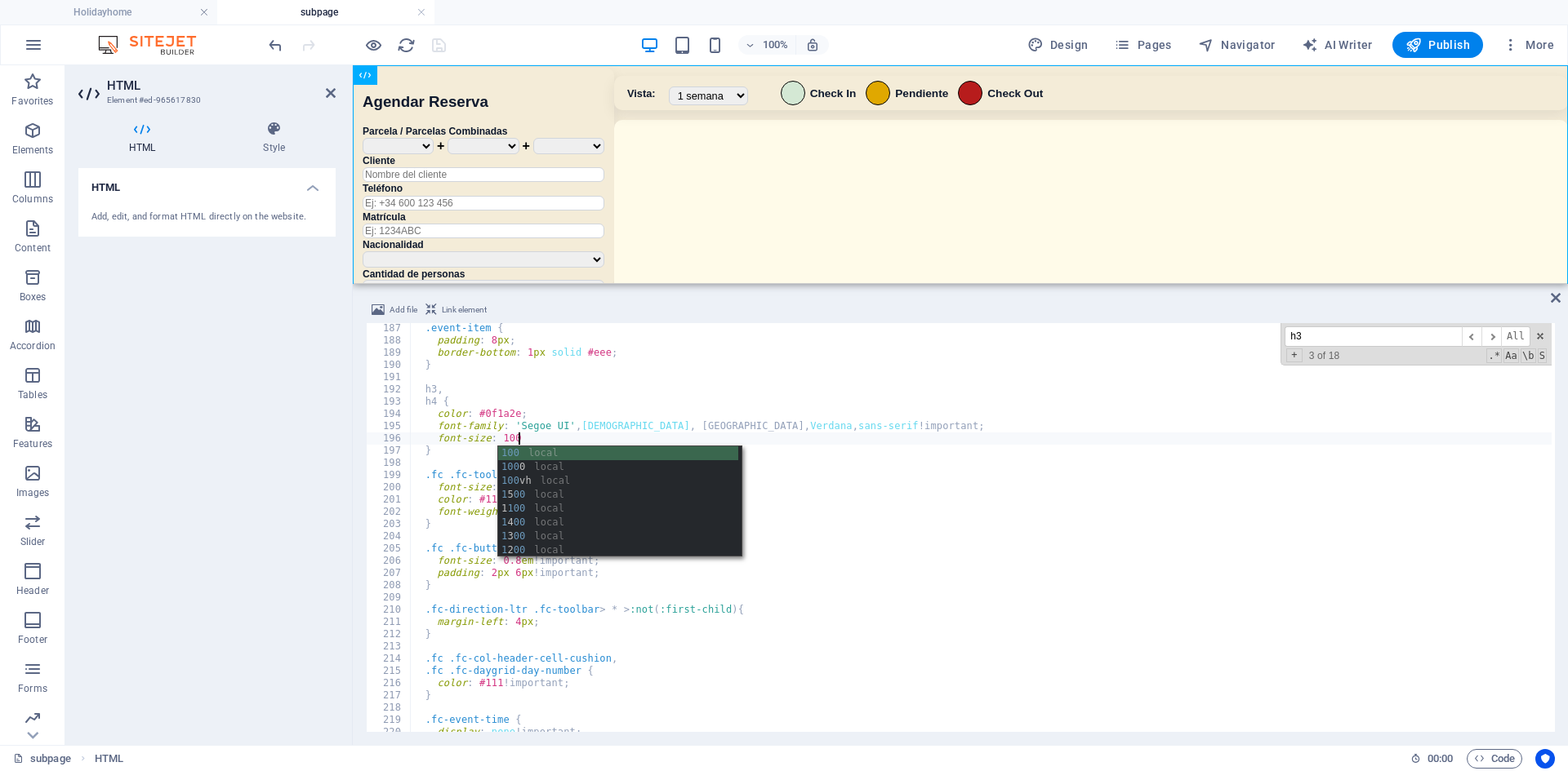
scroll to position [0, 15]
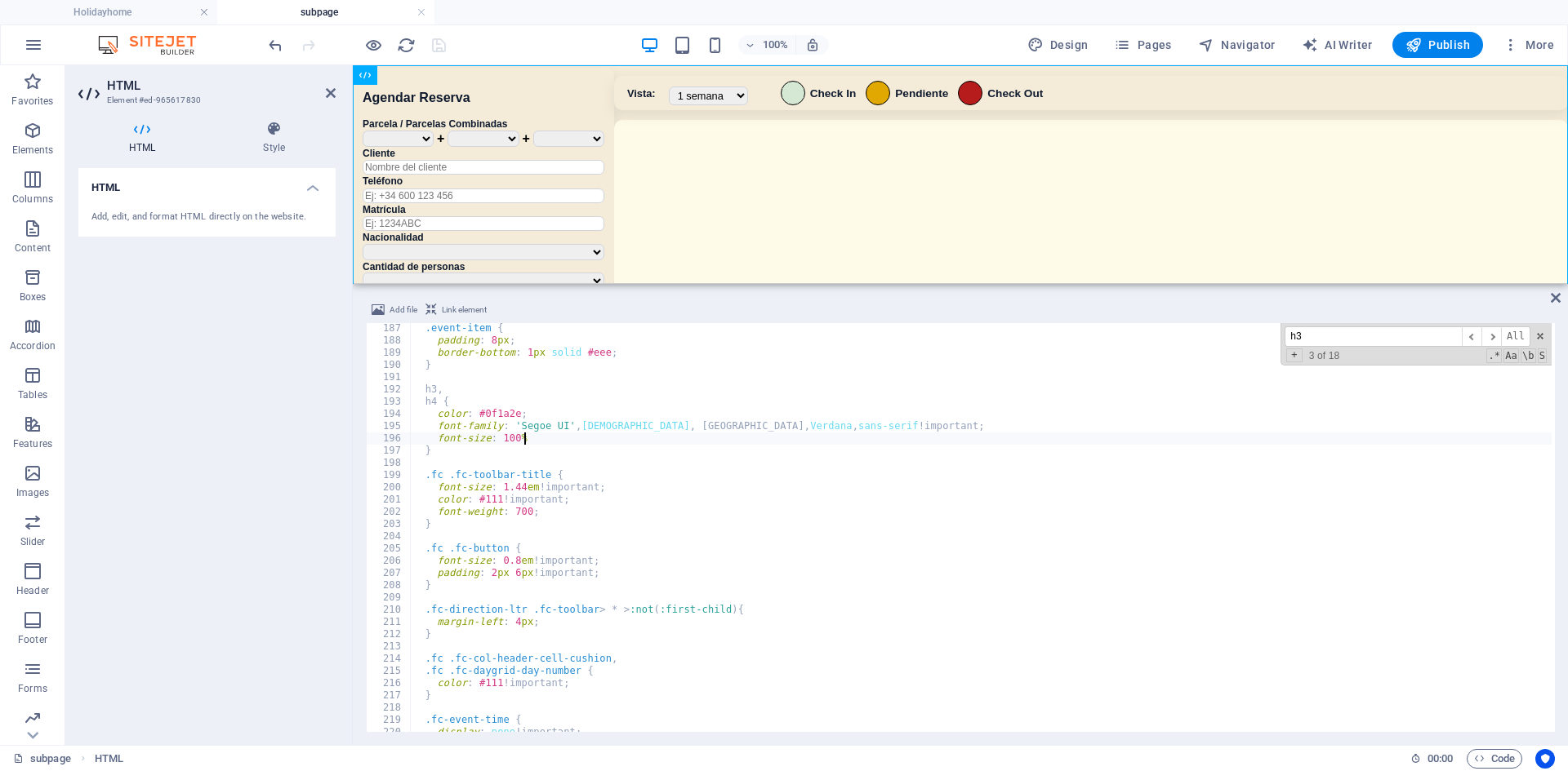
type textarea "font-size: 100%"
click at [556, 35] on div "100% Design Pages Navigator AI Writer Publish More" at bounding box center [912, 45] width 1295 height 26
click at [443, 47] on icon "save" at bounding box center [439, 46] width 19 height 19
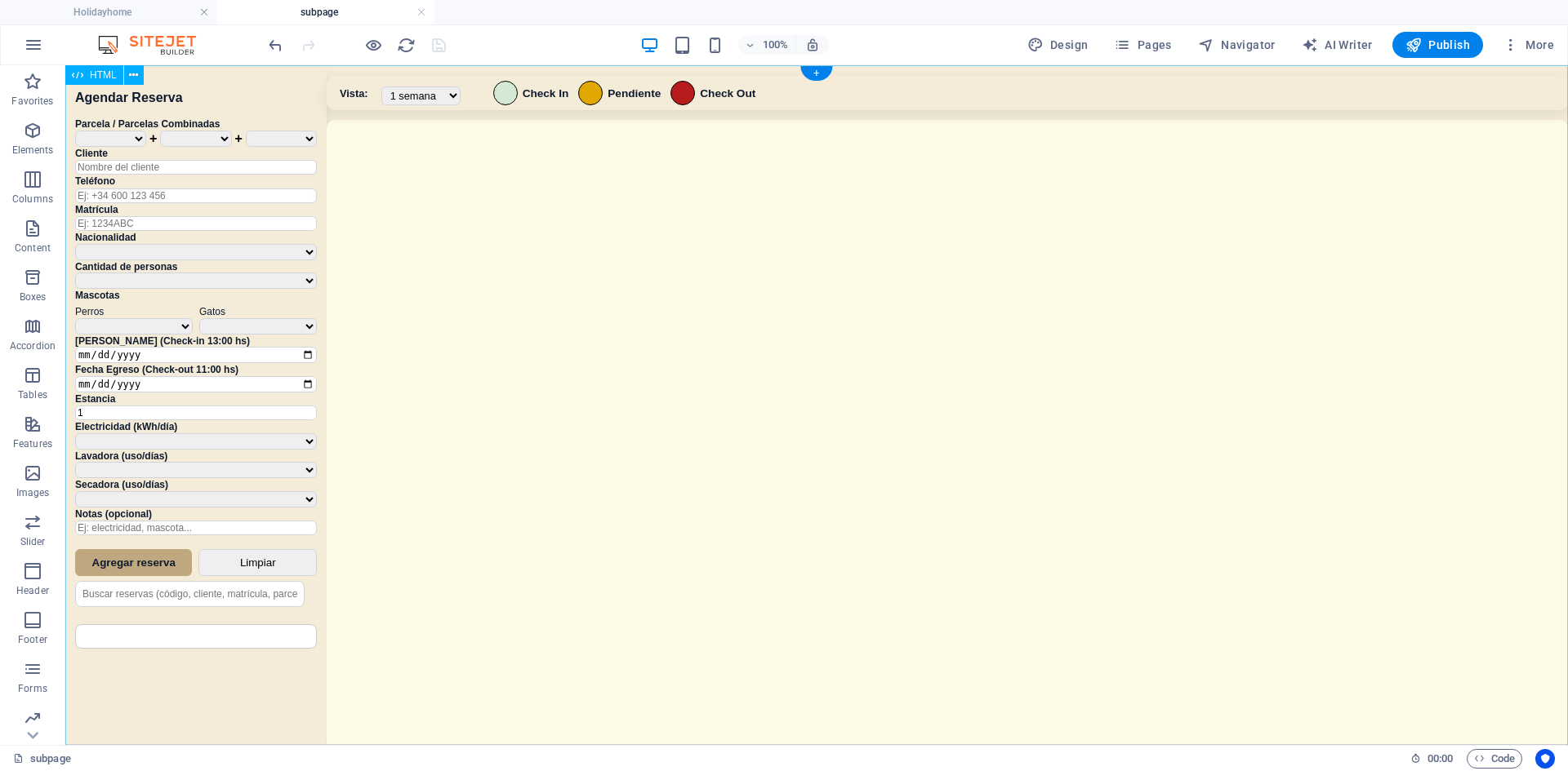
click at [644, 315] on div "Sistema de Reservas — Coveta Área Camper [GEOGRAPHIC_DATA] ¿Estás seguro de que…" at bounding box center [816, 408] width 1502 height 684
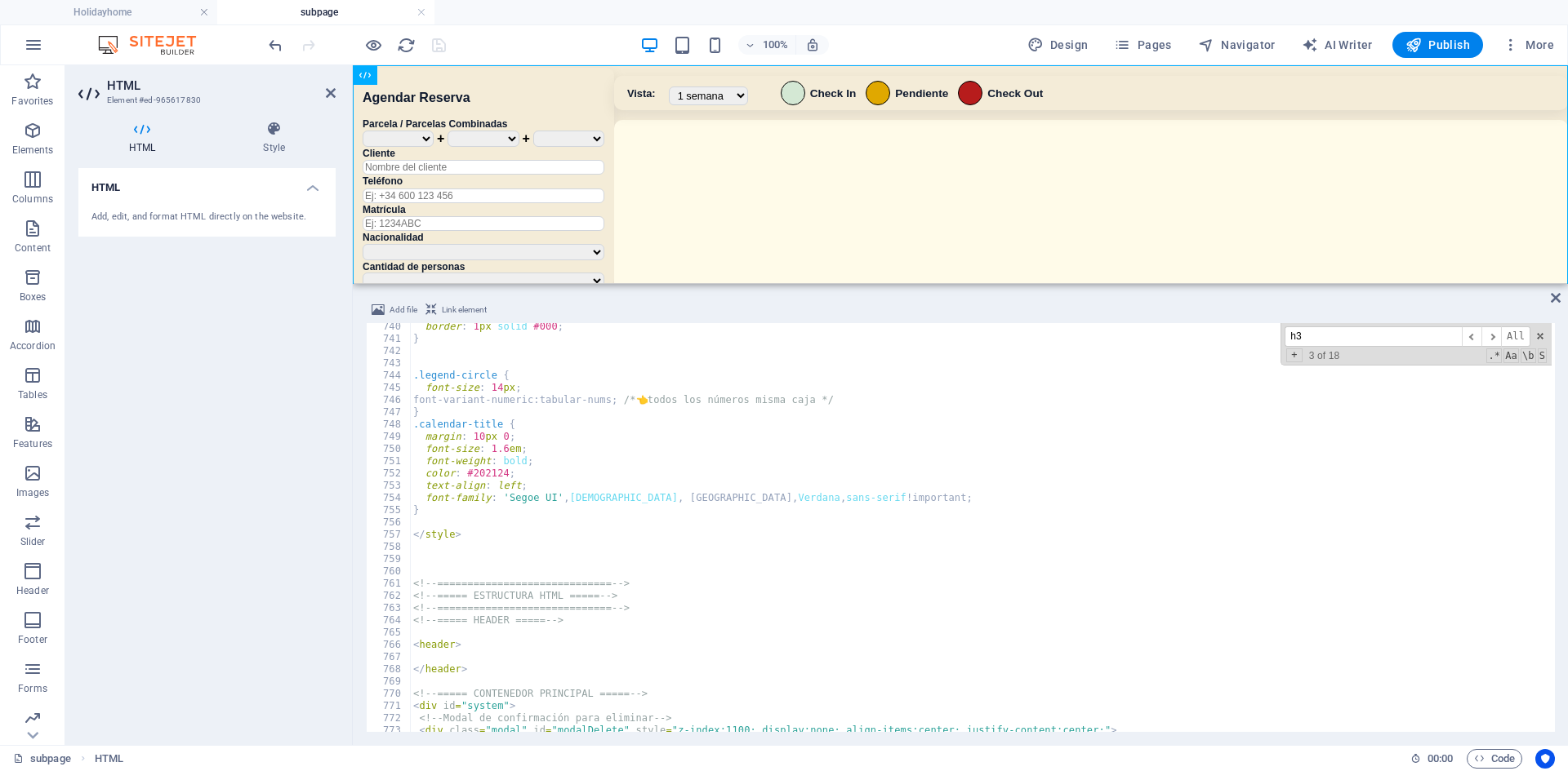
scroll to position [6548, 0]
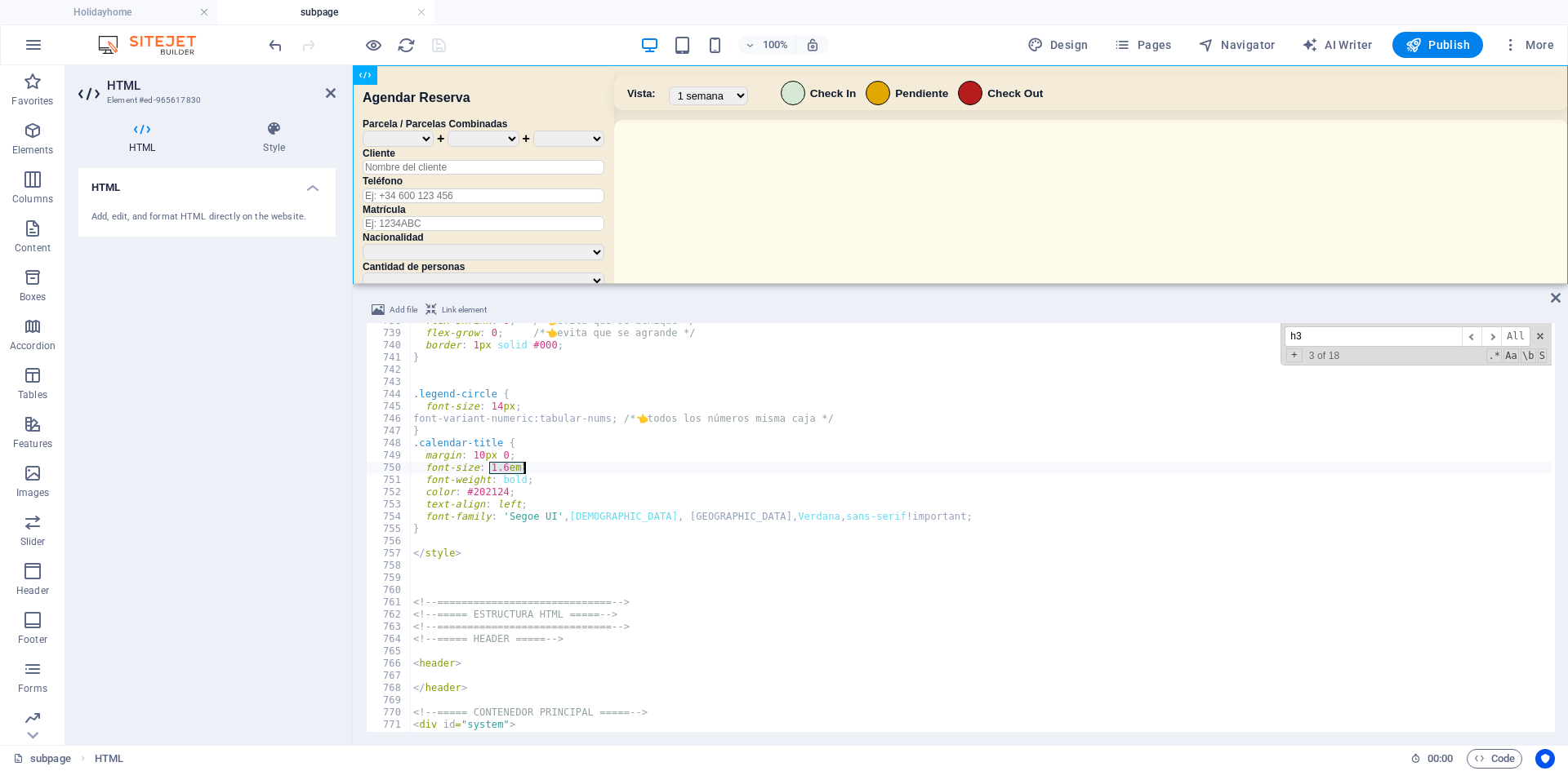
drag, startPoint x: 490, startPoint y: 468, endPoint x: 543, endPoint y: 464, distance: 53.2
click at [543, 464] on div "flex-shrink : 0 ; /* 👈 evita que se achique */ flex-grow : 0 ; /* 👈 evita que s…" at bounding box center [991, 530] width 1161 height 430
drag, startPoint x: 538, startPoint y: 484, endPoint x: 396, endPoint y: 482, distance: 142.0
click at [396, 482] on div "font-size: 100% 738 739 740 741 742 743 744 745 746 747 748 749 750 751 752 753…" at bounding box center [960, 528] width 1189 height 409
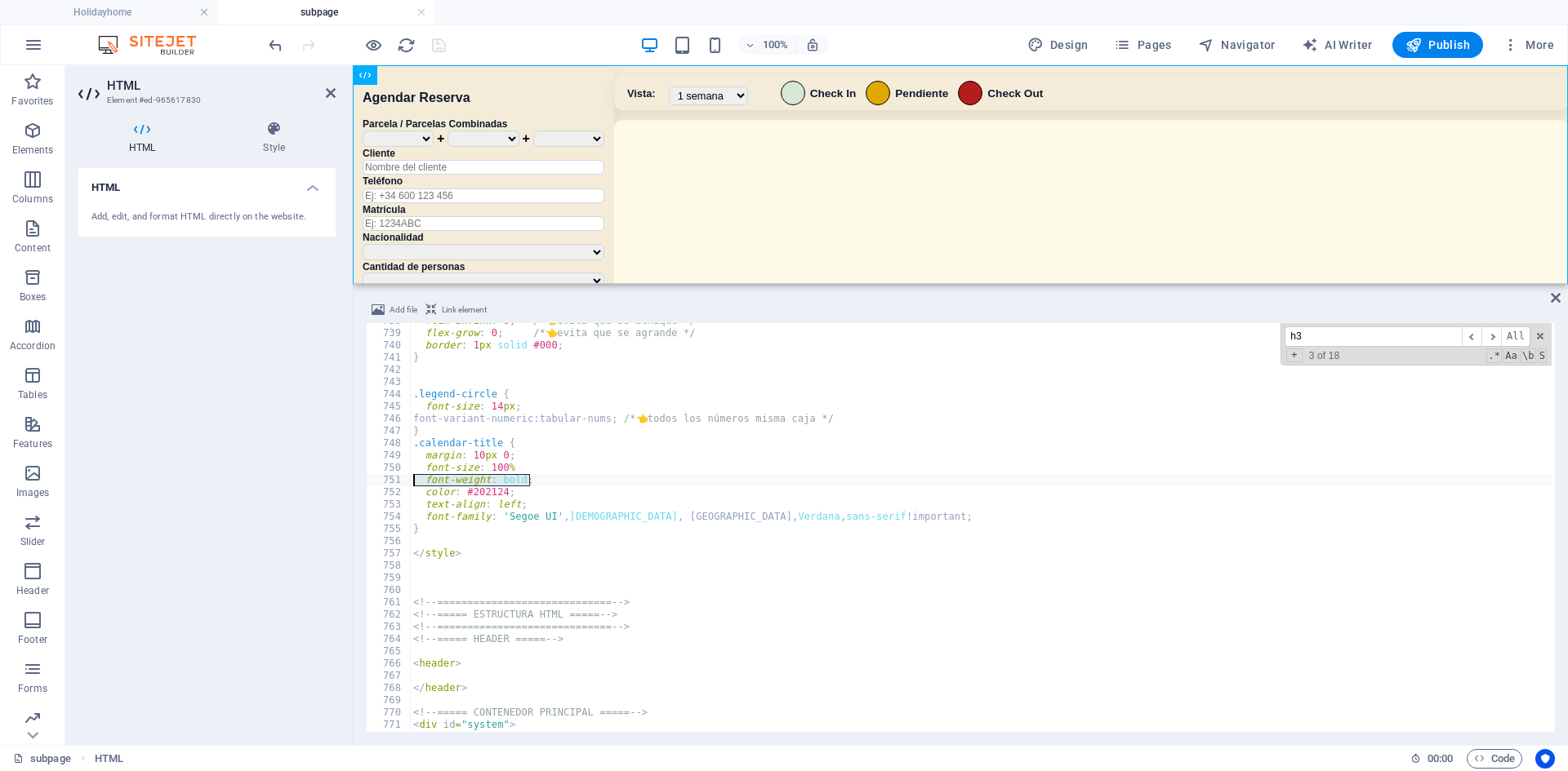
type textarea "font-weight: bold;"
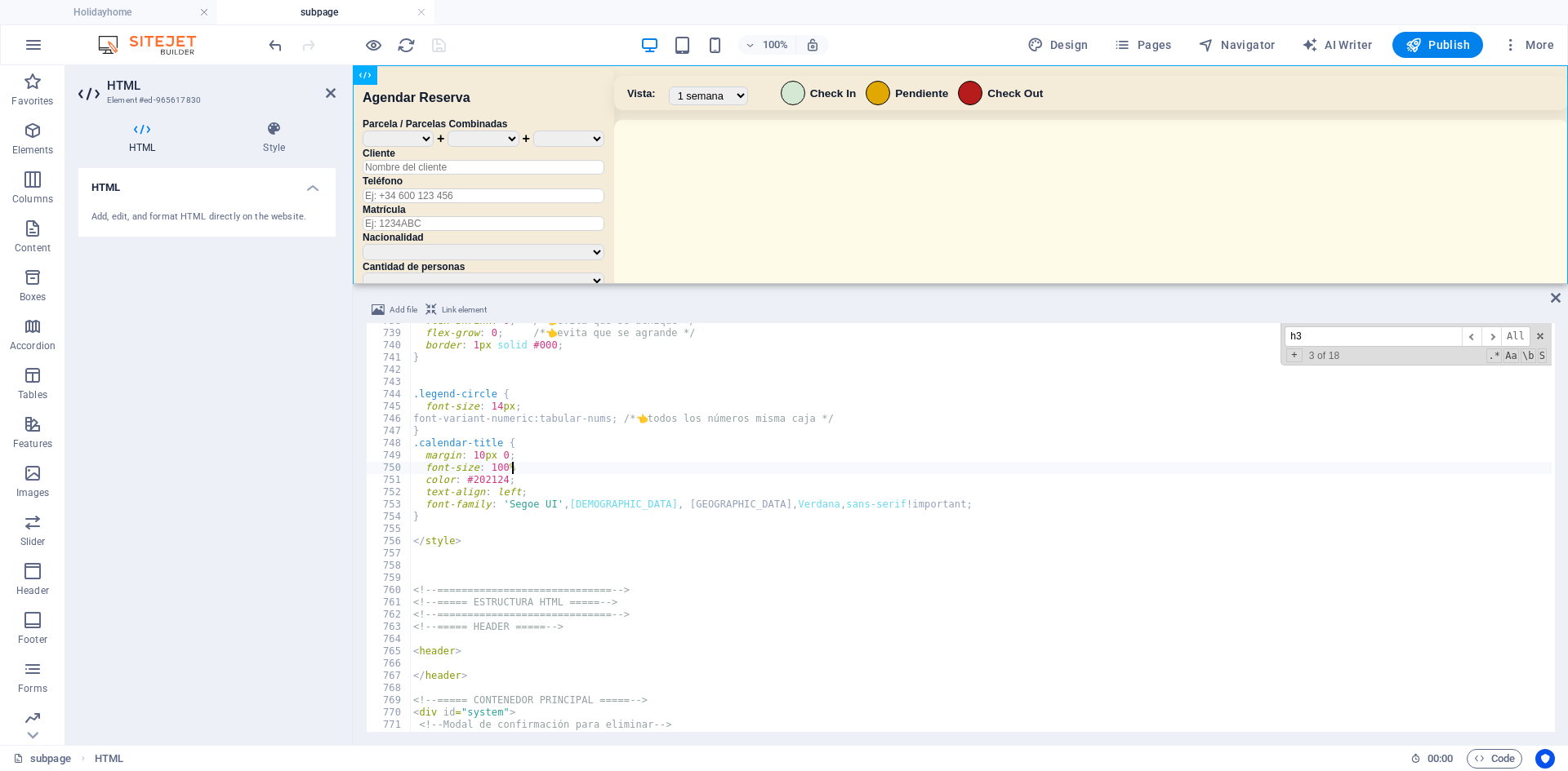
type textarea "font-size: 100%"
click at [565, 41] on div "100% Design Pages Navigator AI Writer Publish More" at bounding box center [912, 45] width 1295 height 26
click at [431, 44] on icon "save" at bounding box center [439, 46] width 19 height 19
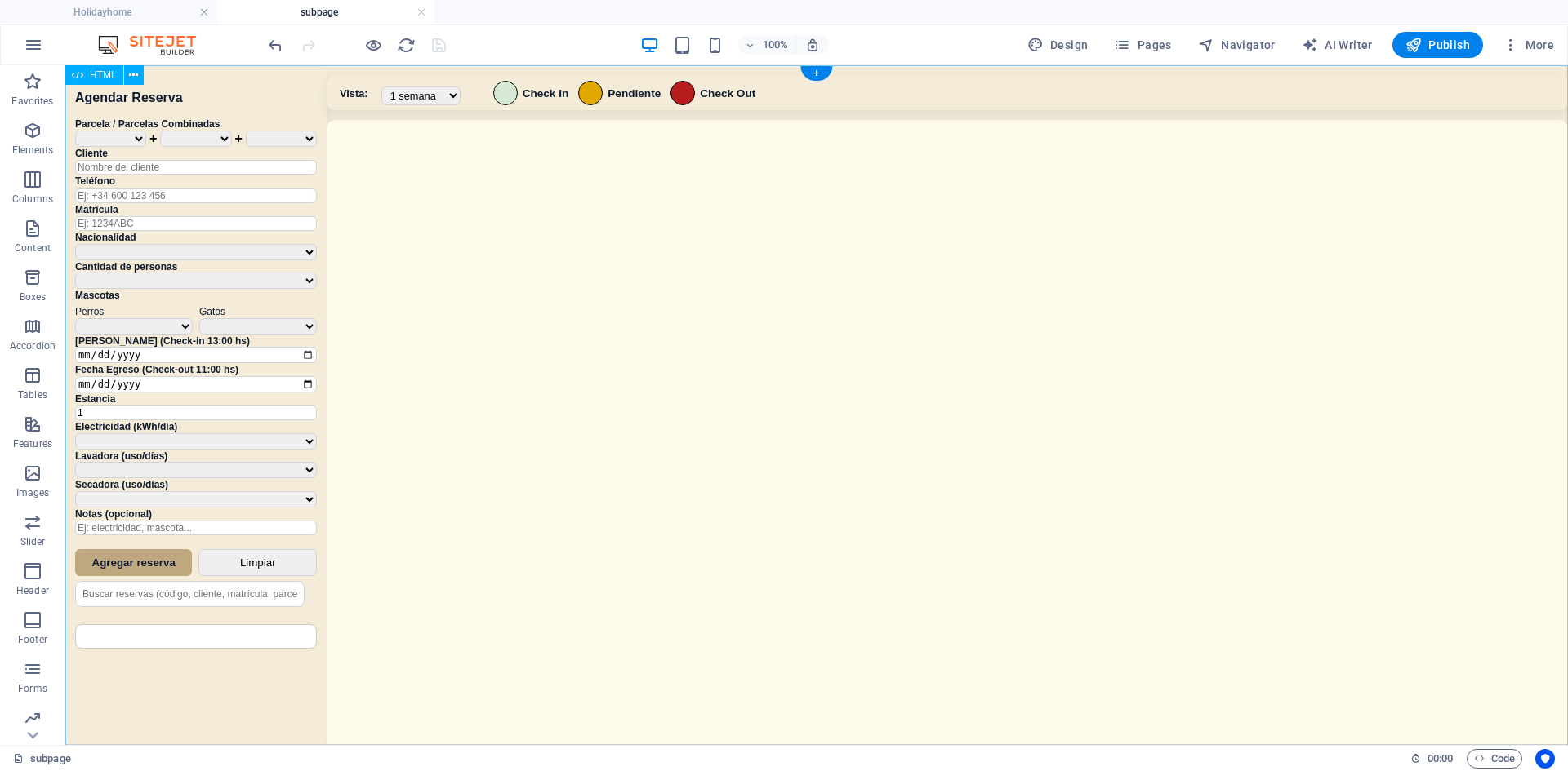
click at [771, 523] on div "Sistema de Reservas — Coveta Área Camper [GEOGRAPHIC_DATA] ¿Estás seguro de que…" at bounding box center [816, 408] width 1502 height 684
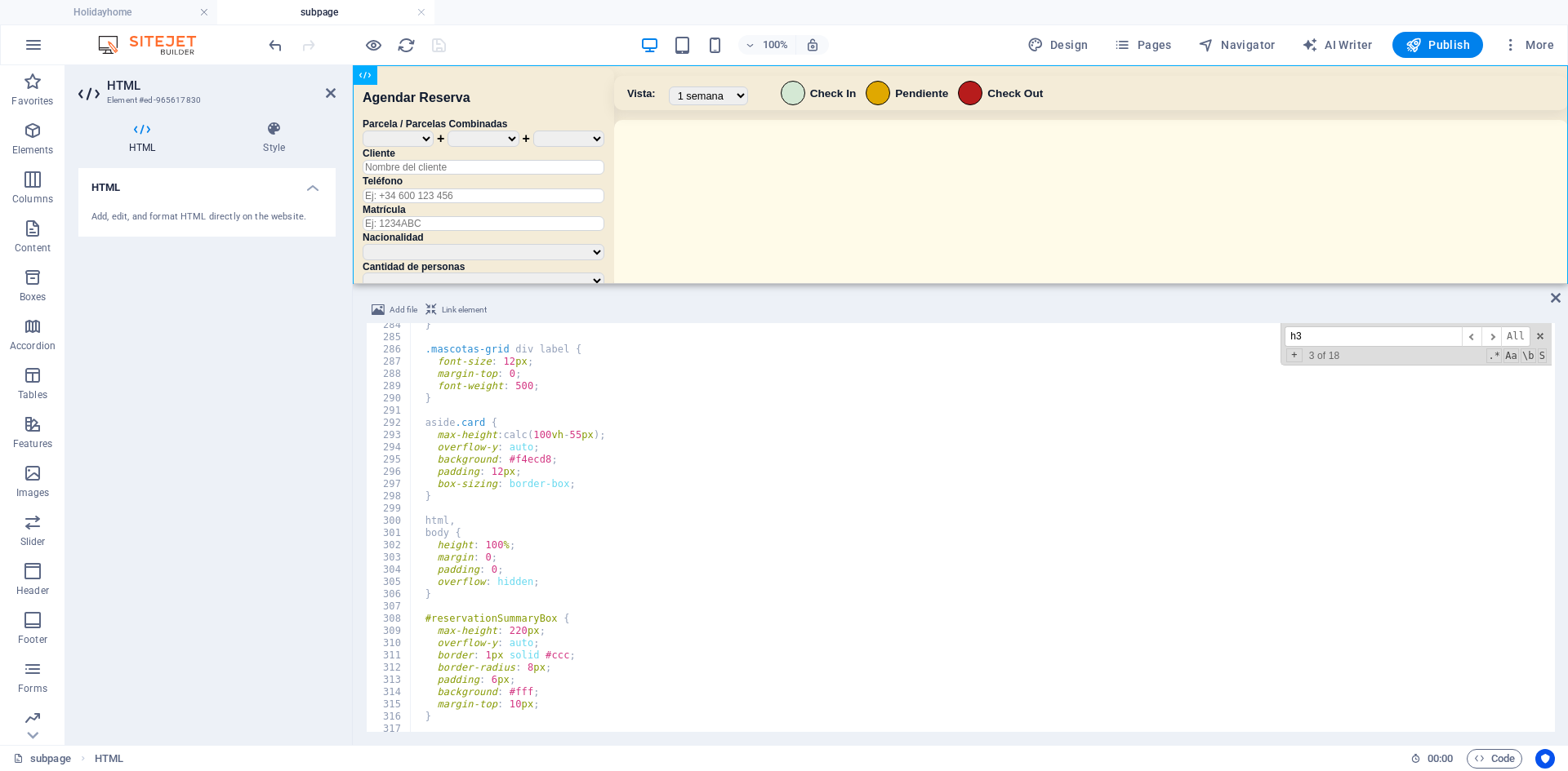
scroll to position [2494, 0]
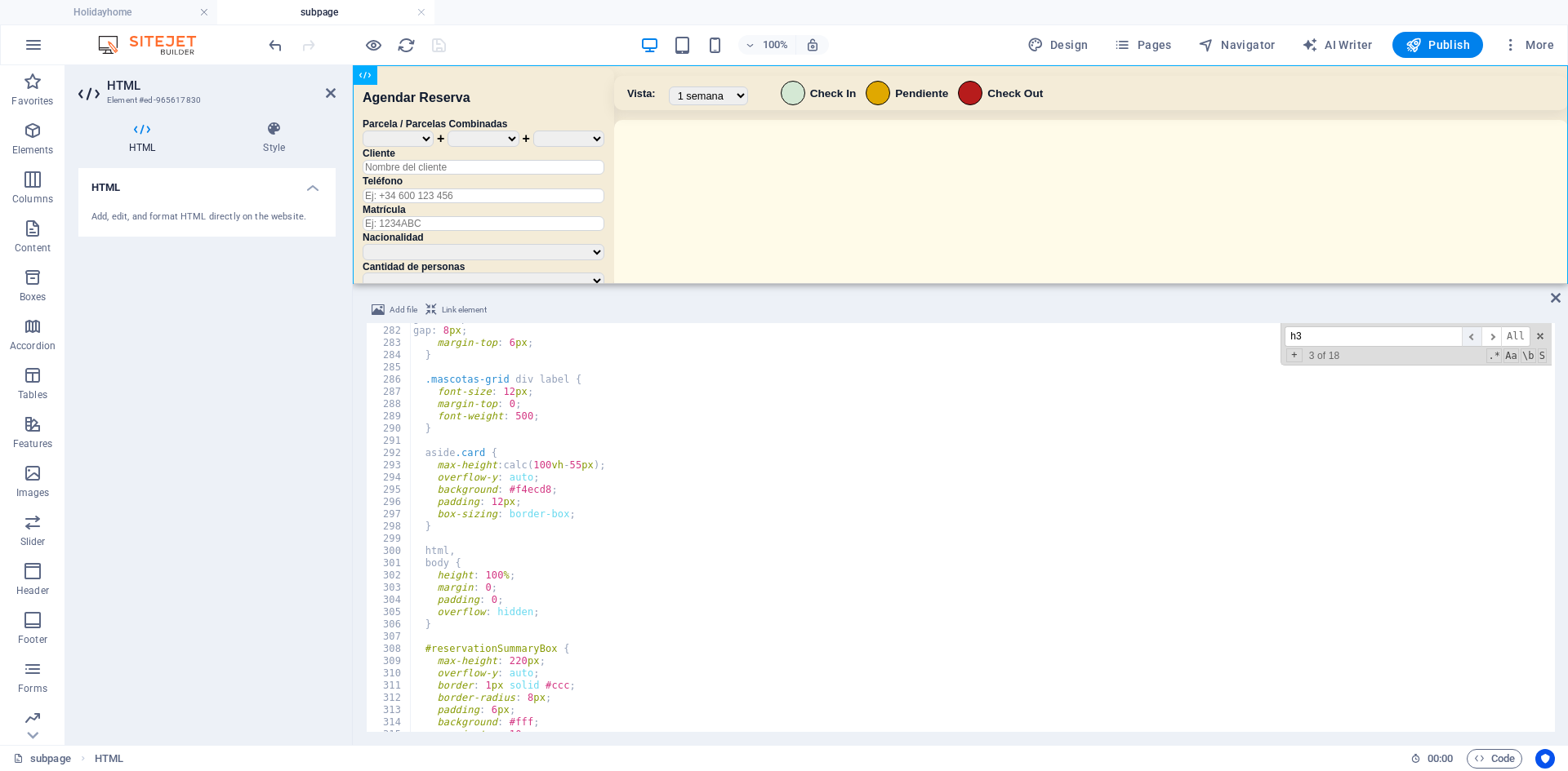
click at [982, 343] on span "​" at bounding box center [1471, 337] width 20 height 21
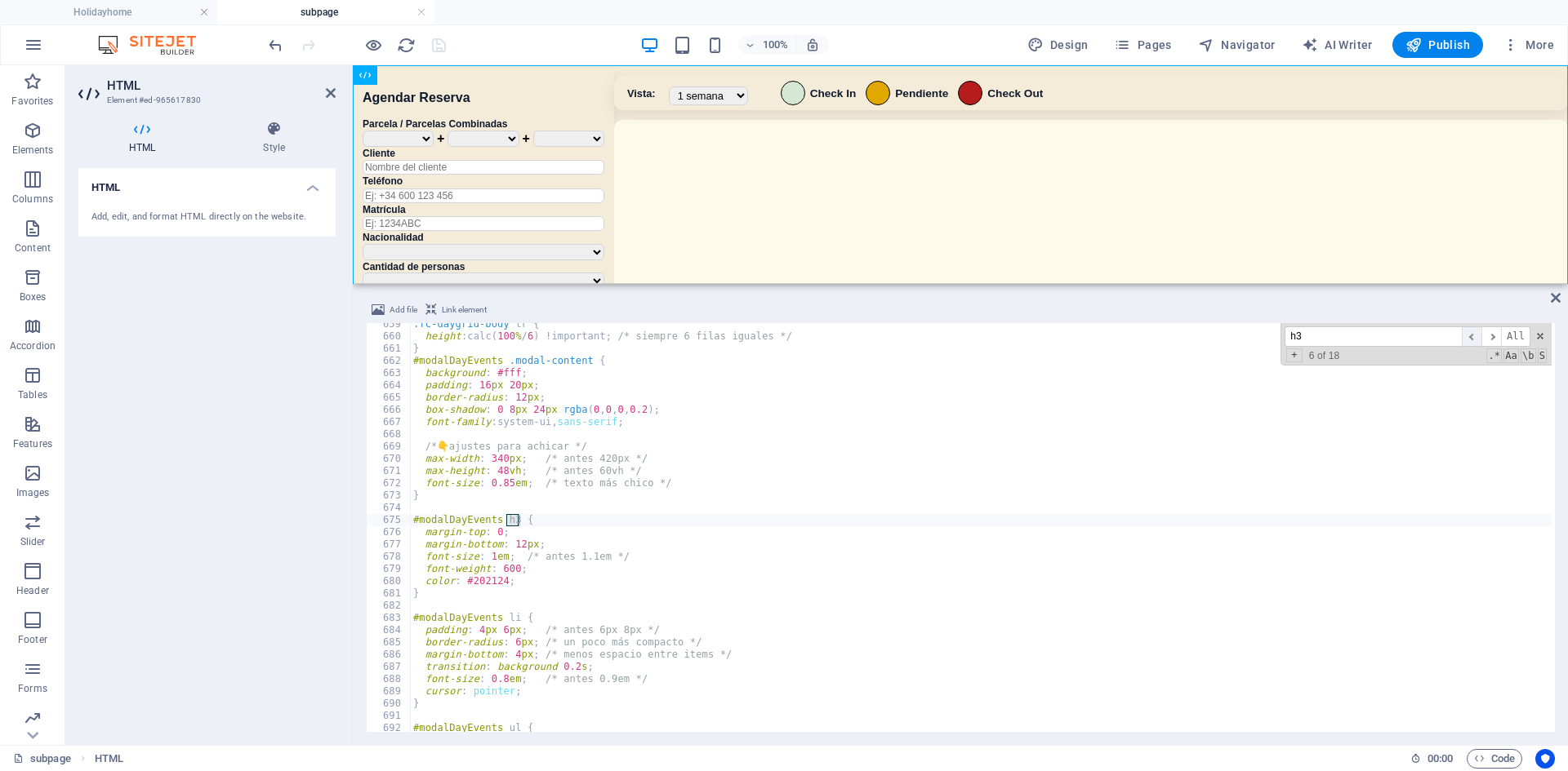
click at [982, 343] on span "​" at bounding box center [1471, 337] width 20 height 21
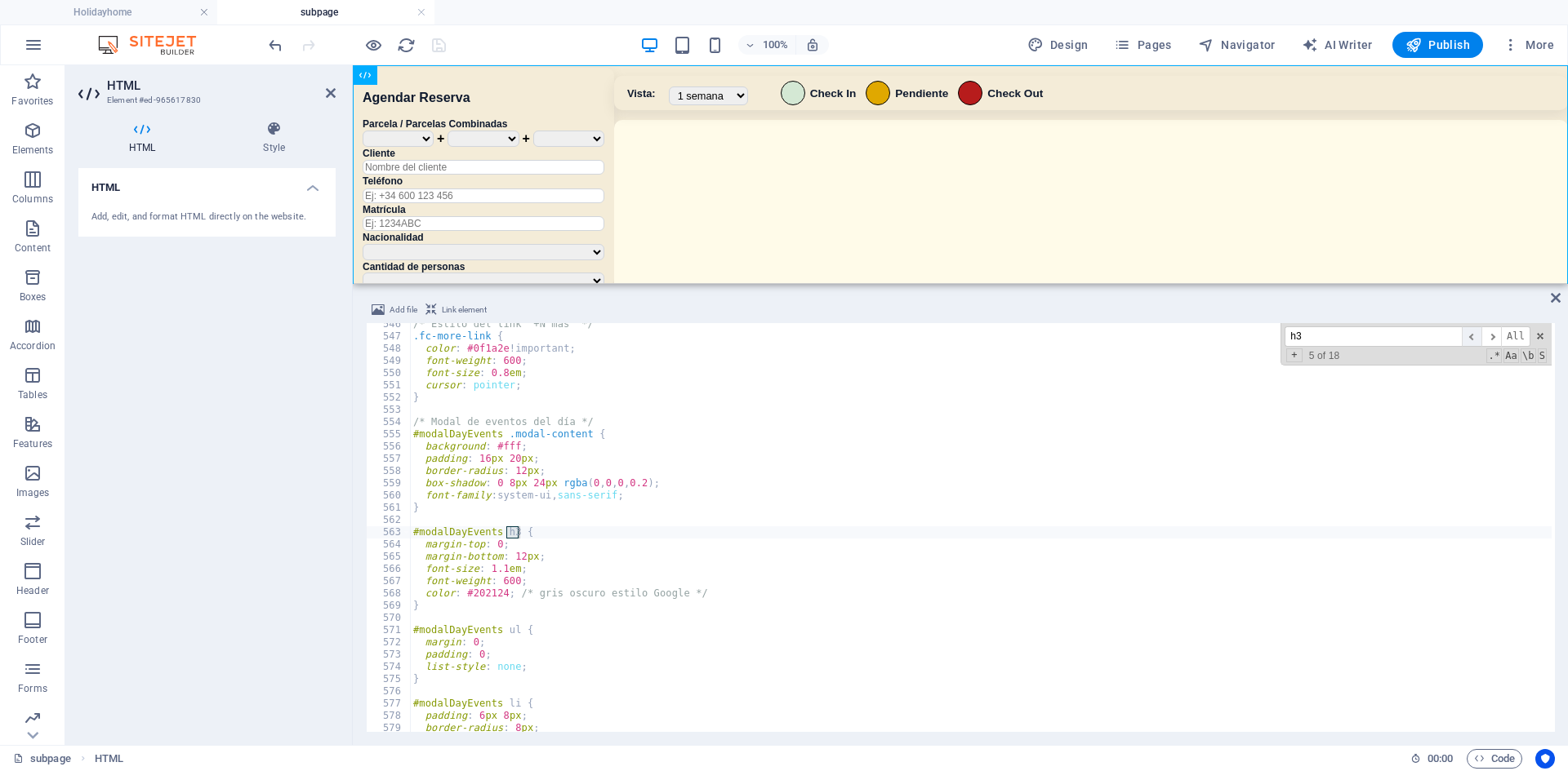
click at [982, 343] on span "​" at bounding box center [1471, 337] width 20 height 21
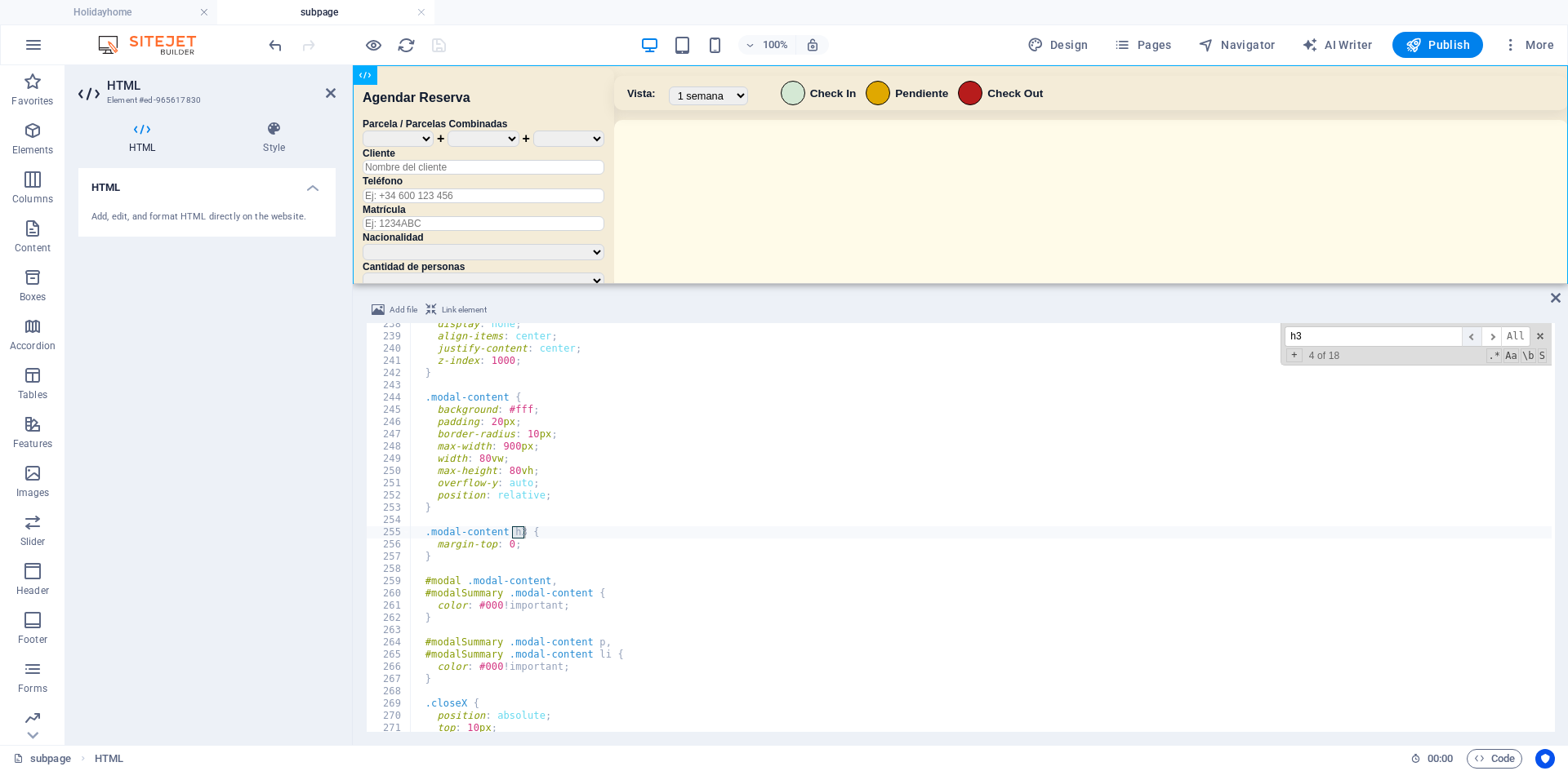
click at [982, 343] on span "​" at bounding box center [1471, 337] width 20 height 21
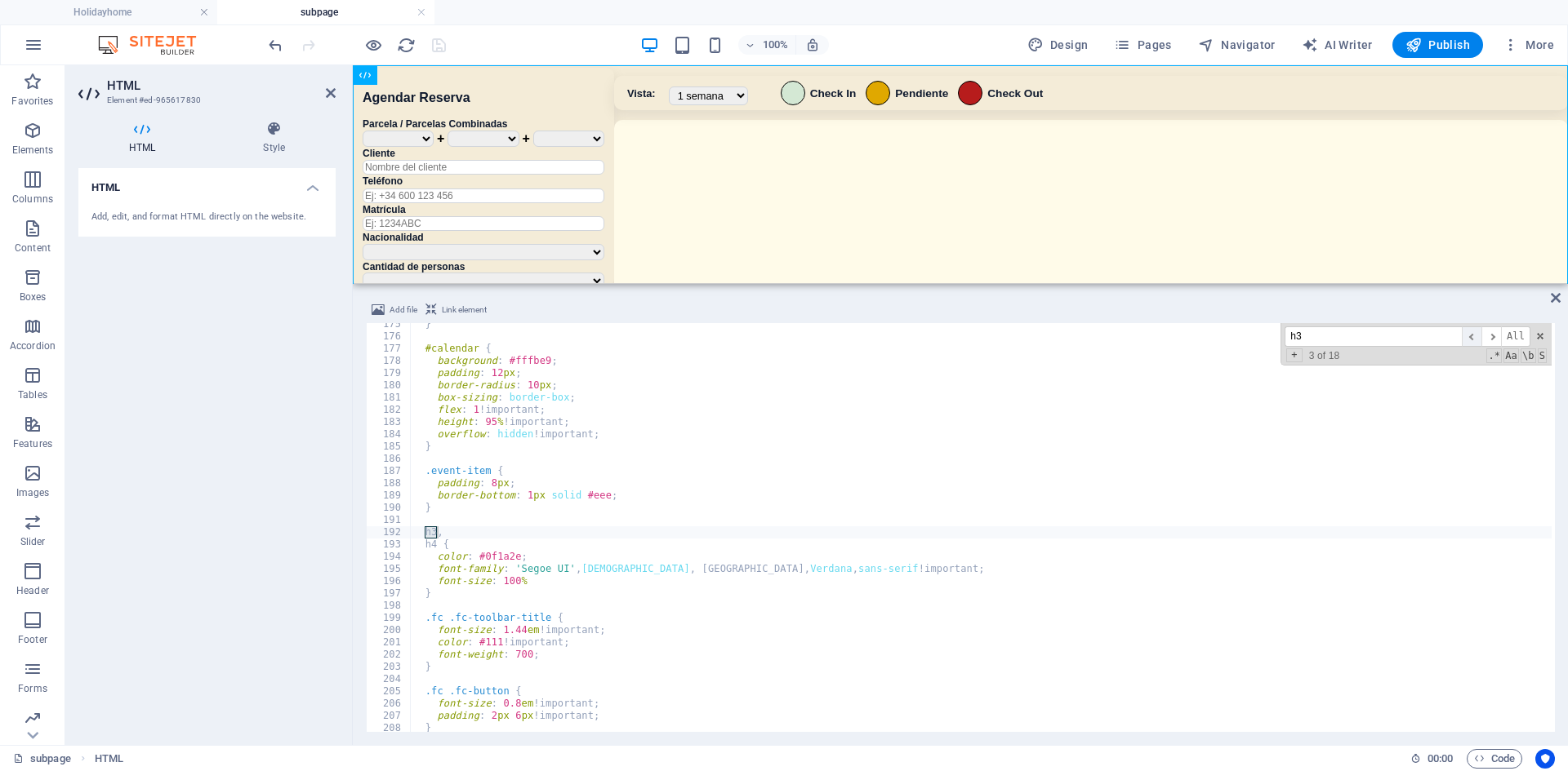
scroll to position [1549, 0]
click at [493, 561] on div "} #calendar { background : #fffbe9 ; padding : 12 px ; border-radius : 10 px ; …" at bounding box center [991, 534] width 1161 height 430
click at [629, 617] on div "} #calendar { background : #fffbe9 ; padding : 12 px ; border-radius : 10 px ; …" at bounding box center [991, 534] width 1161 height 430
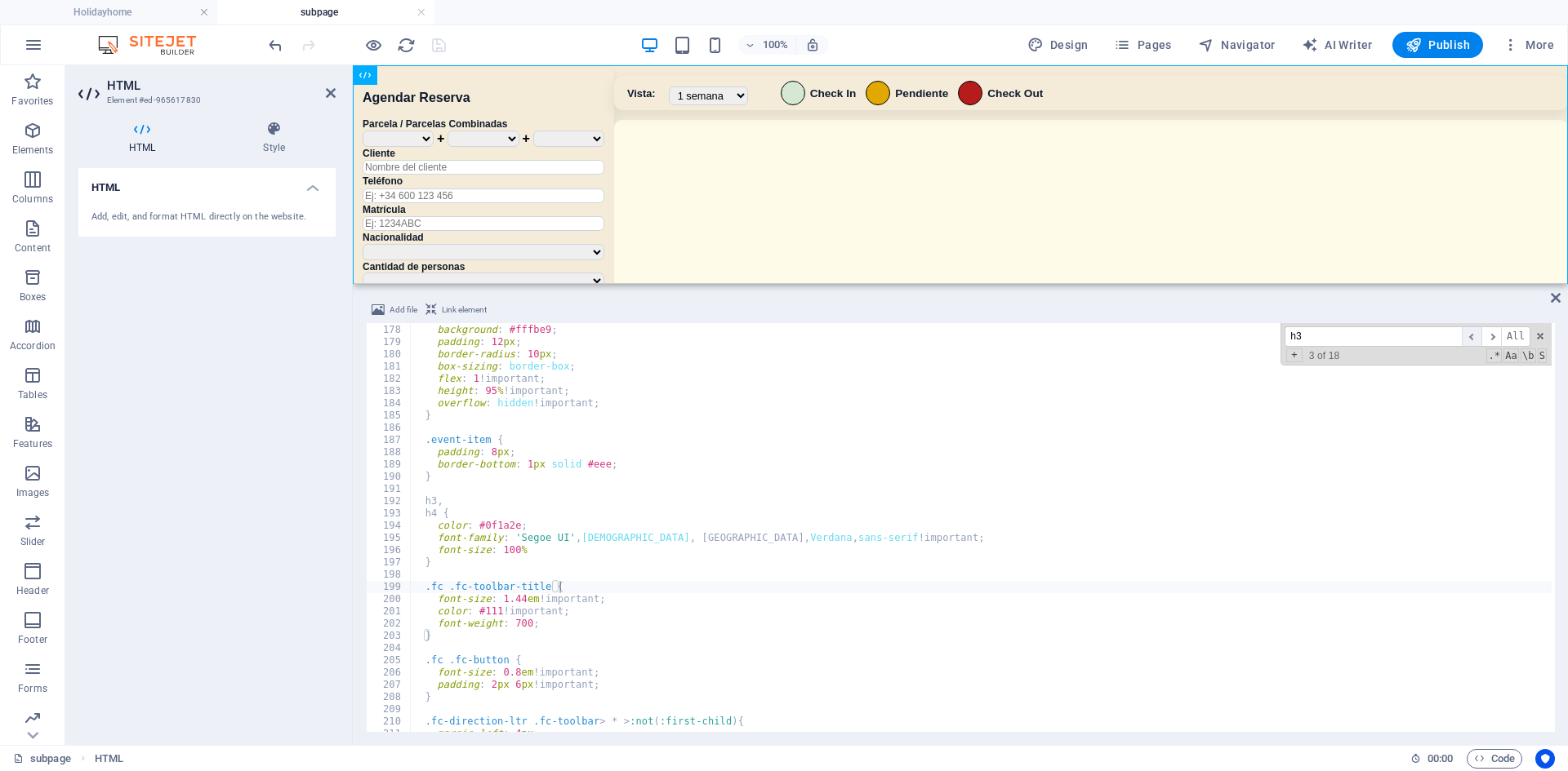
click at [982, 328] on span "​" at bounding box center [1471, 337] width 20 height 21
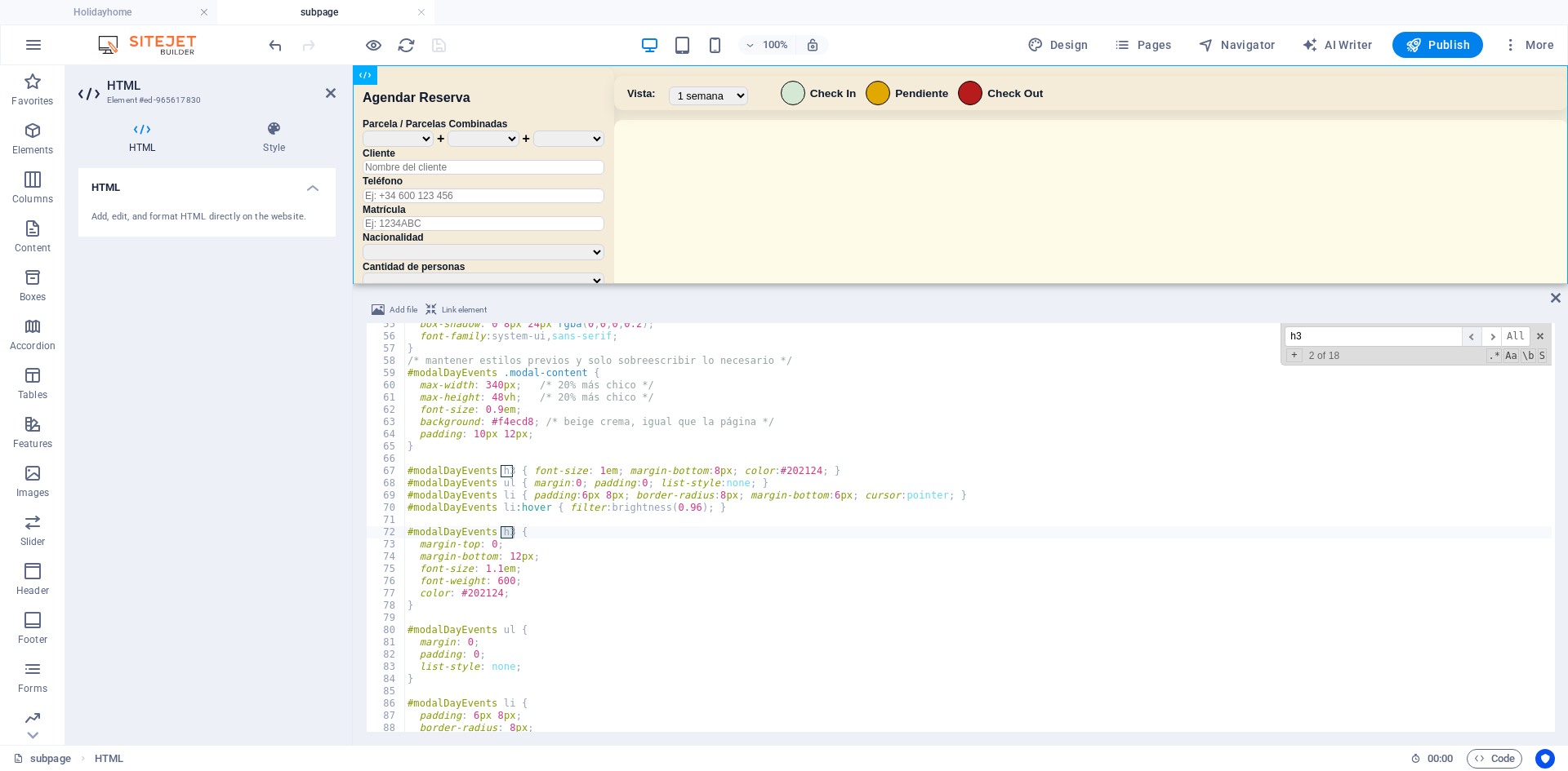
click at [982, 328] on span "​" at bounding box center [1471, 337] width 20 height 21
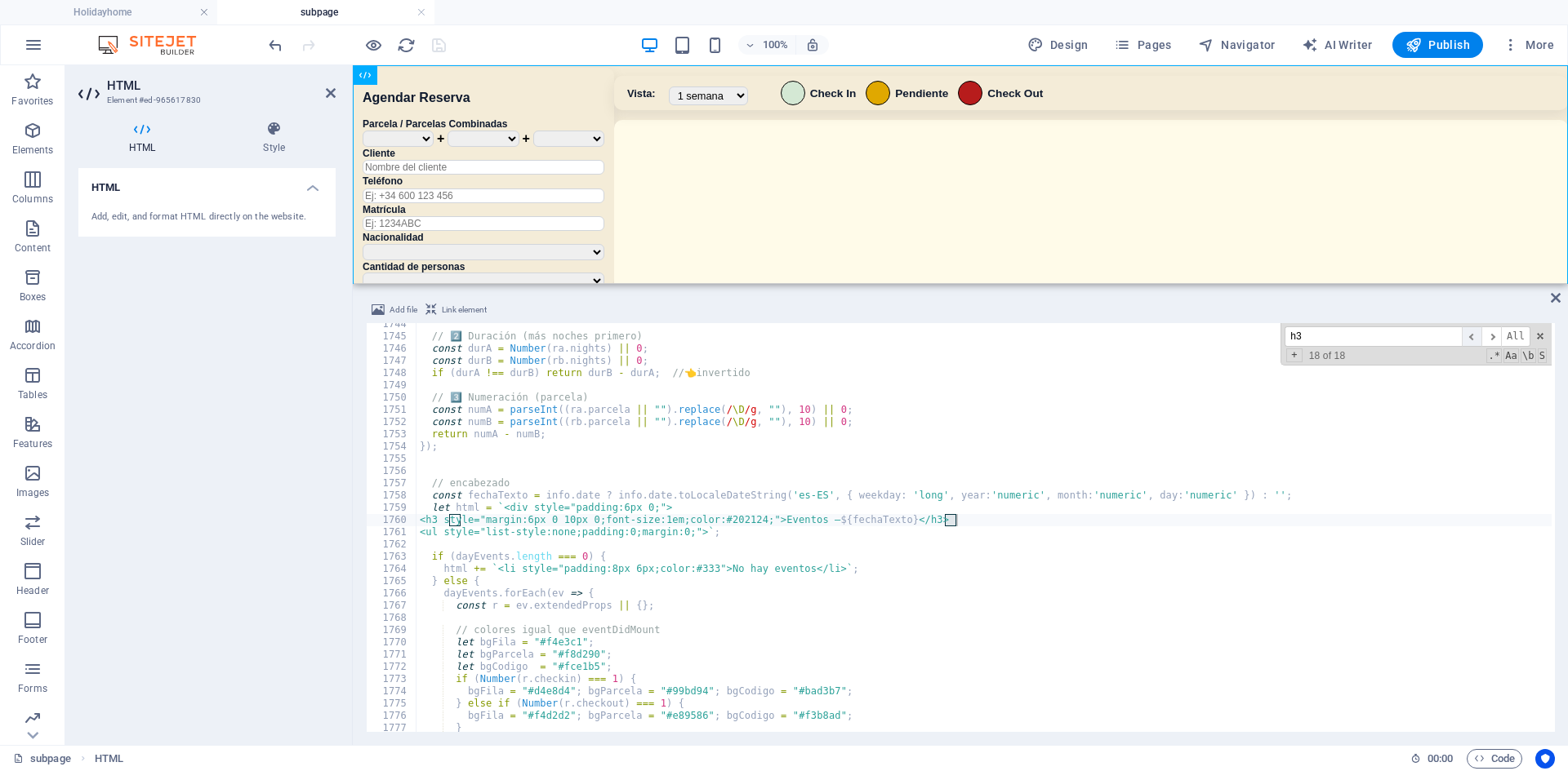
scroll to position [15479, 0]
click at [982, 335] on span at bounding box center [1539, 336] width 11 height 11
type textarea "<h3 style="margin:6px 0 10px 0;font-size:1em;color:#202124;">Eventos — ${fechaT…"
click at [482, 35] on div "100% Design Pages Navigator AI Writer Publish More" at bounding box center [912, 45] width 1295 height 26
click at [982, 41] on span "Publish" at bounding box center [1438, 45] width 65 height 16
